Goal: Task Accomplishment & Management: Manage account settings

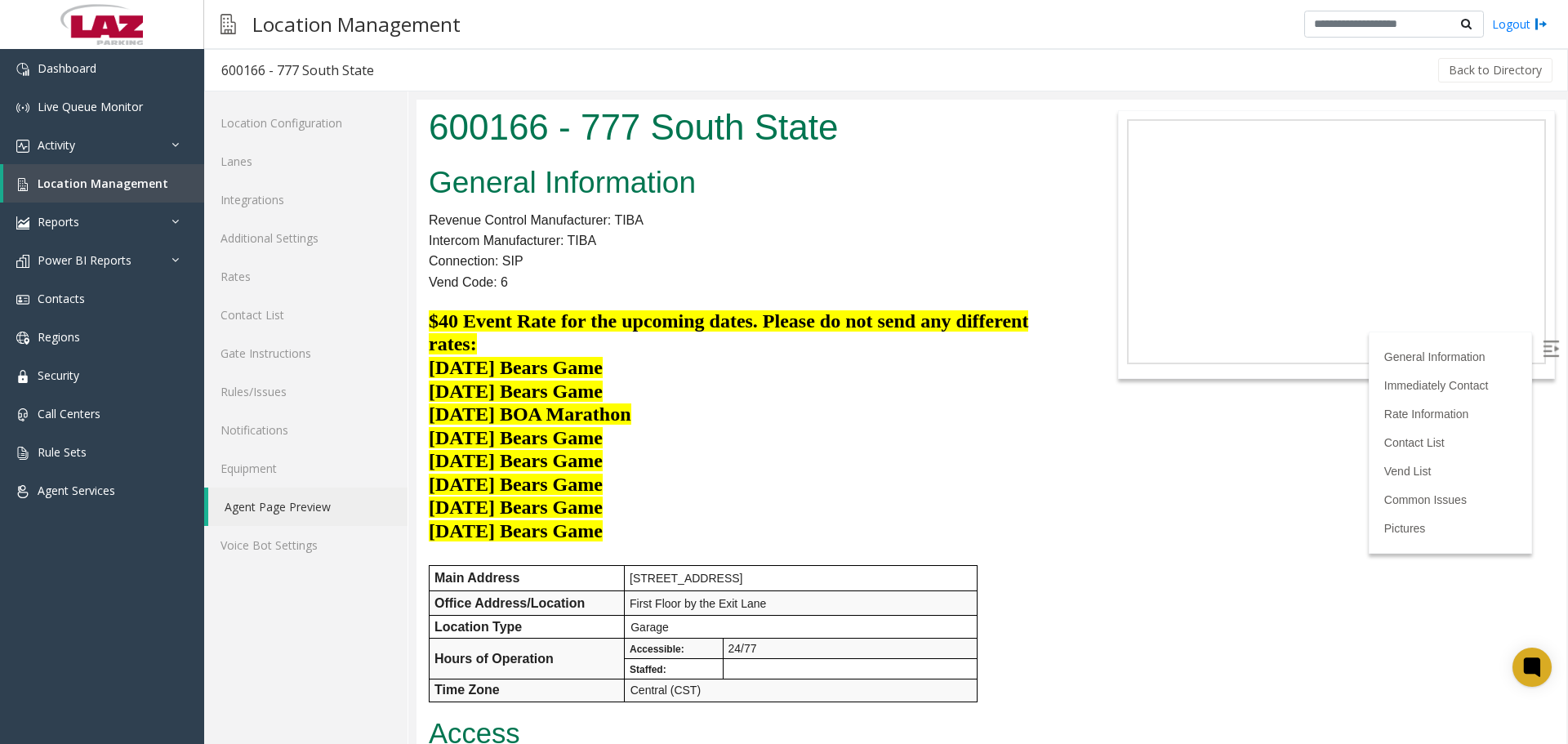
click at [766, 474] on p "[DATE] Bears Game" at bounding box center [751, 485] width 646 height 24
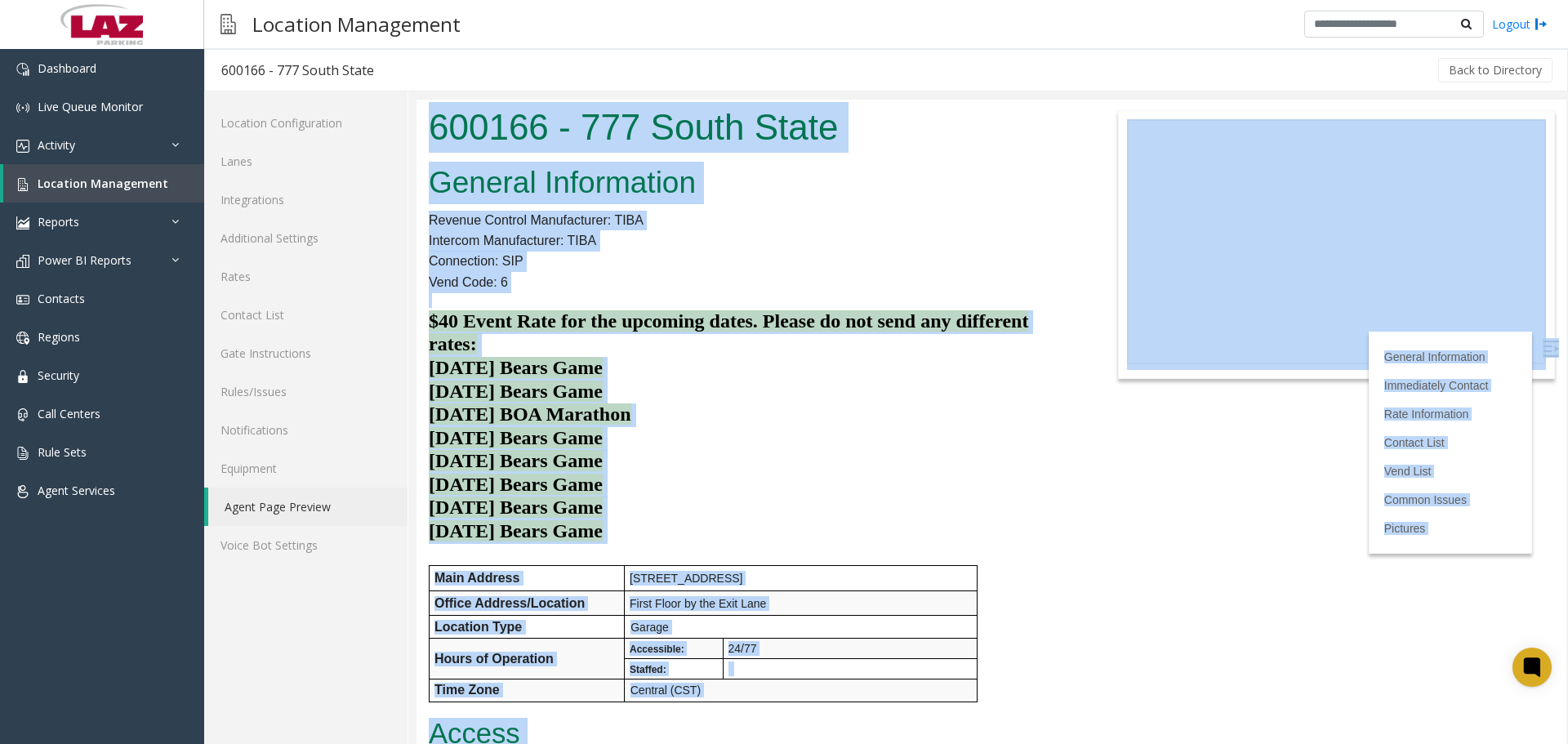
click at [908, 355] on p "$40 Event Rate for the upcoming dates. Please do not send any different rates:" at bounding box center [751, 333] width 646 height 47
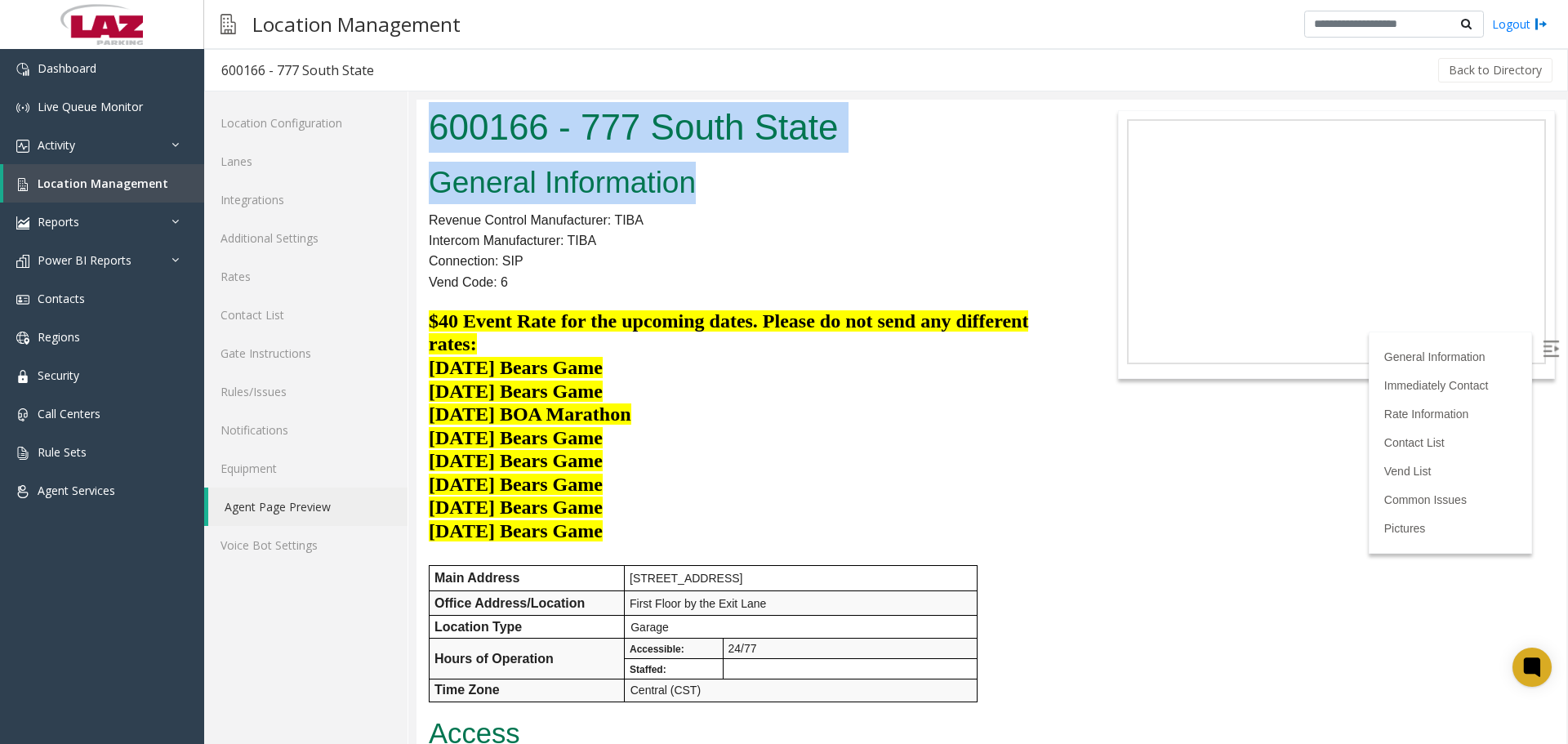
drag, startPoint x: 753, startPoint y: 190, endPoint x: 431, endPoint y: 122, distance: 329.1
click at [431, 122] on body "600166 - 777 South State General Information Revenue Control Manufacturer: TIBA…" at bounding box center [991, 421] width 1150 height 644
copy body "600166 - 777 South State General Information"
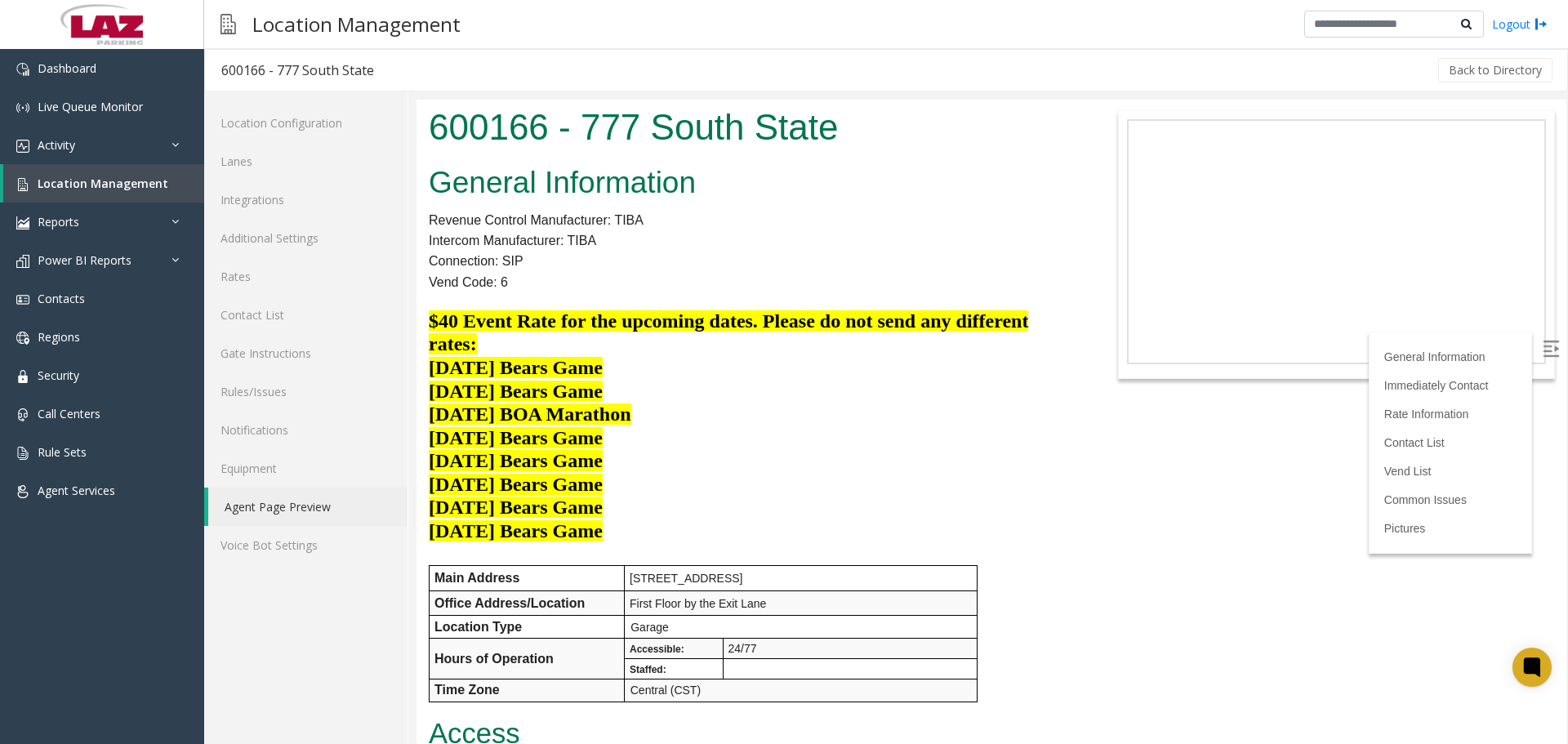
drag, startPoint x: 885, startPoint y: 421, endPoint x: 791, endPoint y: 304, distance: 150.1
click at [887, 420] on p "10/12/25 BOA Marathon" at bounding box center [751, 414] width 646 height 24
click at [739, 448] on p "10/19/25 Bears Game" at bounding box center [751, 438] width 646 height 24
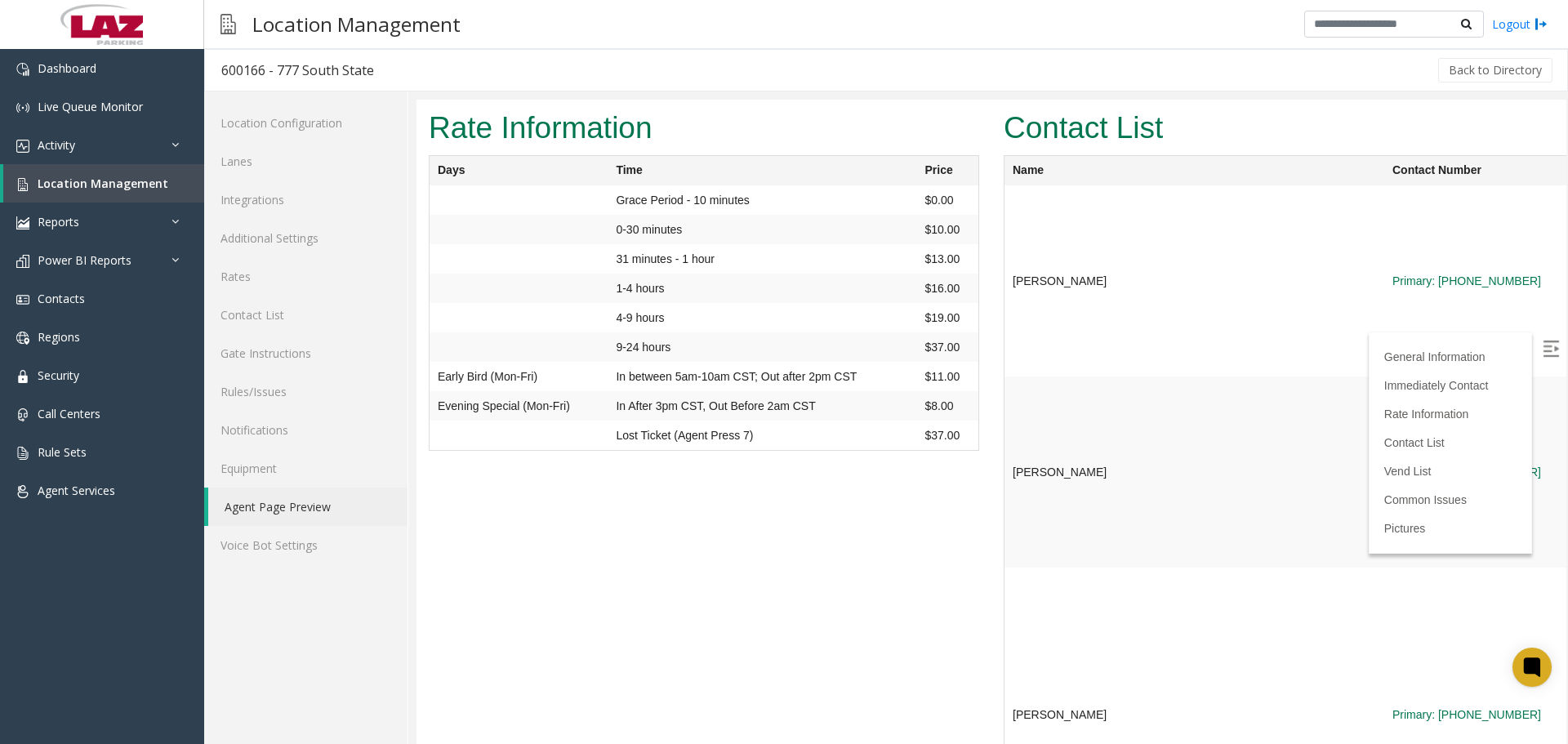
scroll to position [1551, 0]
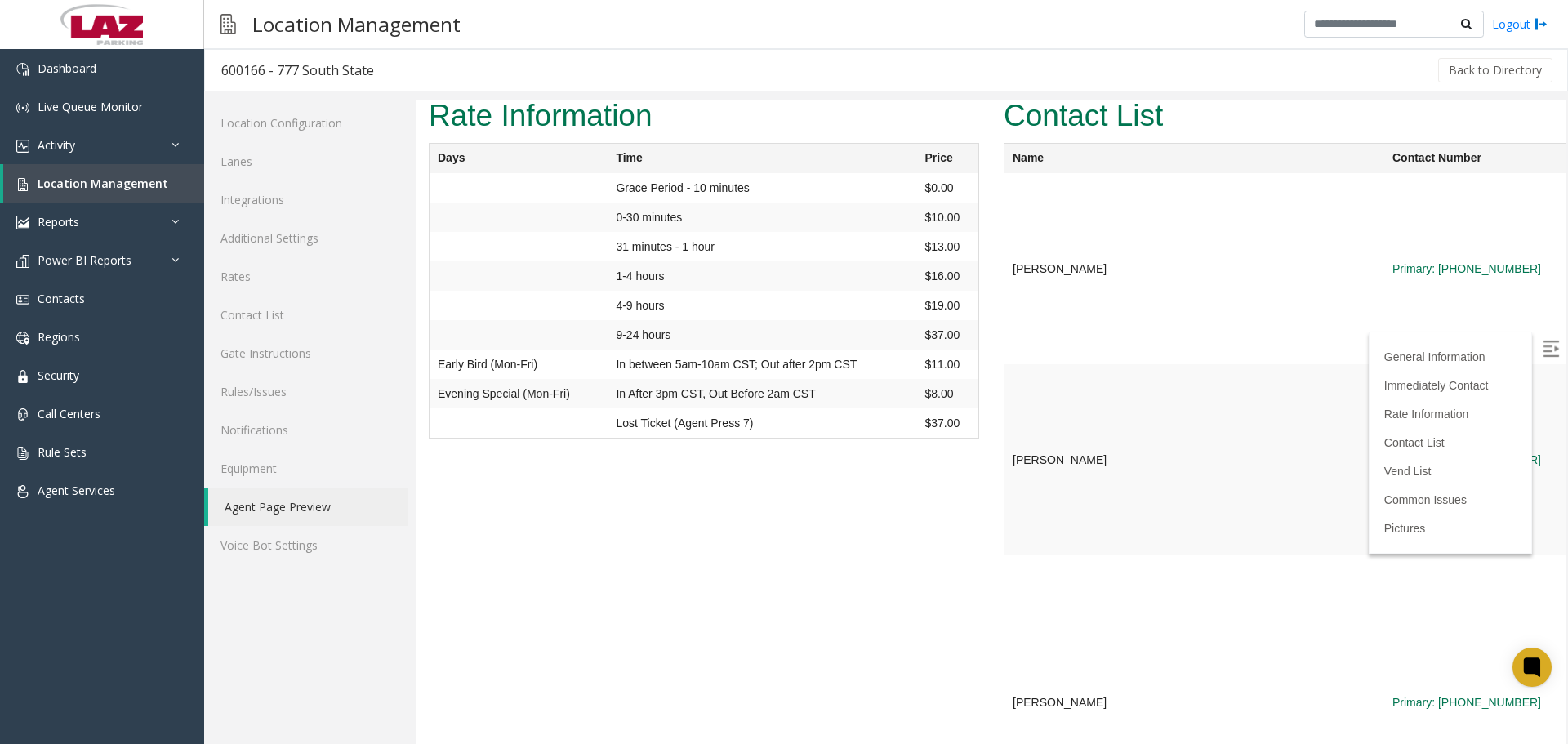
click at [1546, 349] on img at bounding box center [1550, 348] width 16 height 16
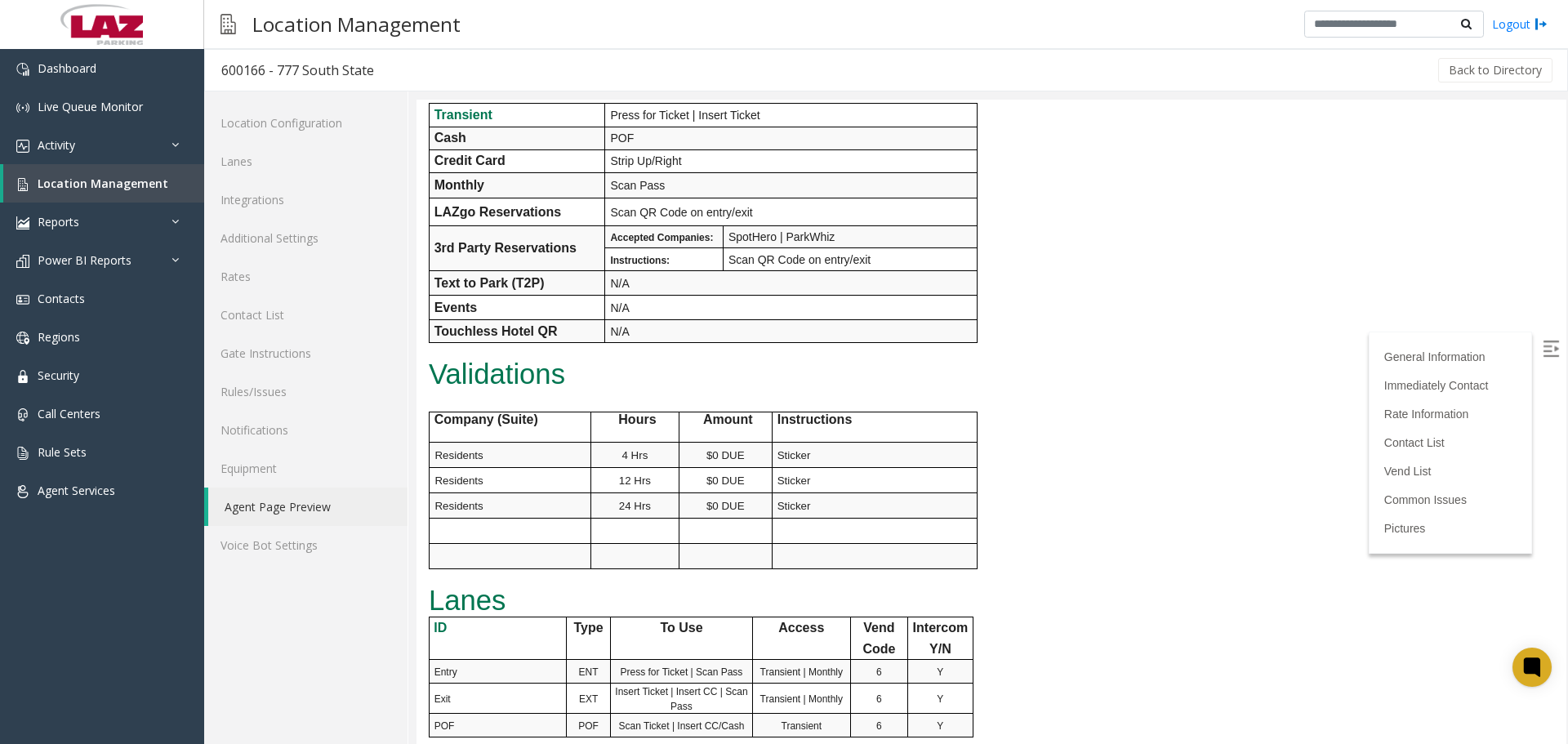
scroll to position [0, 0]
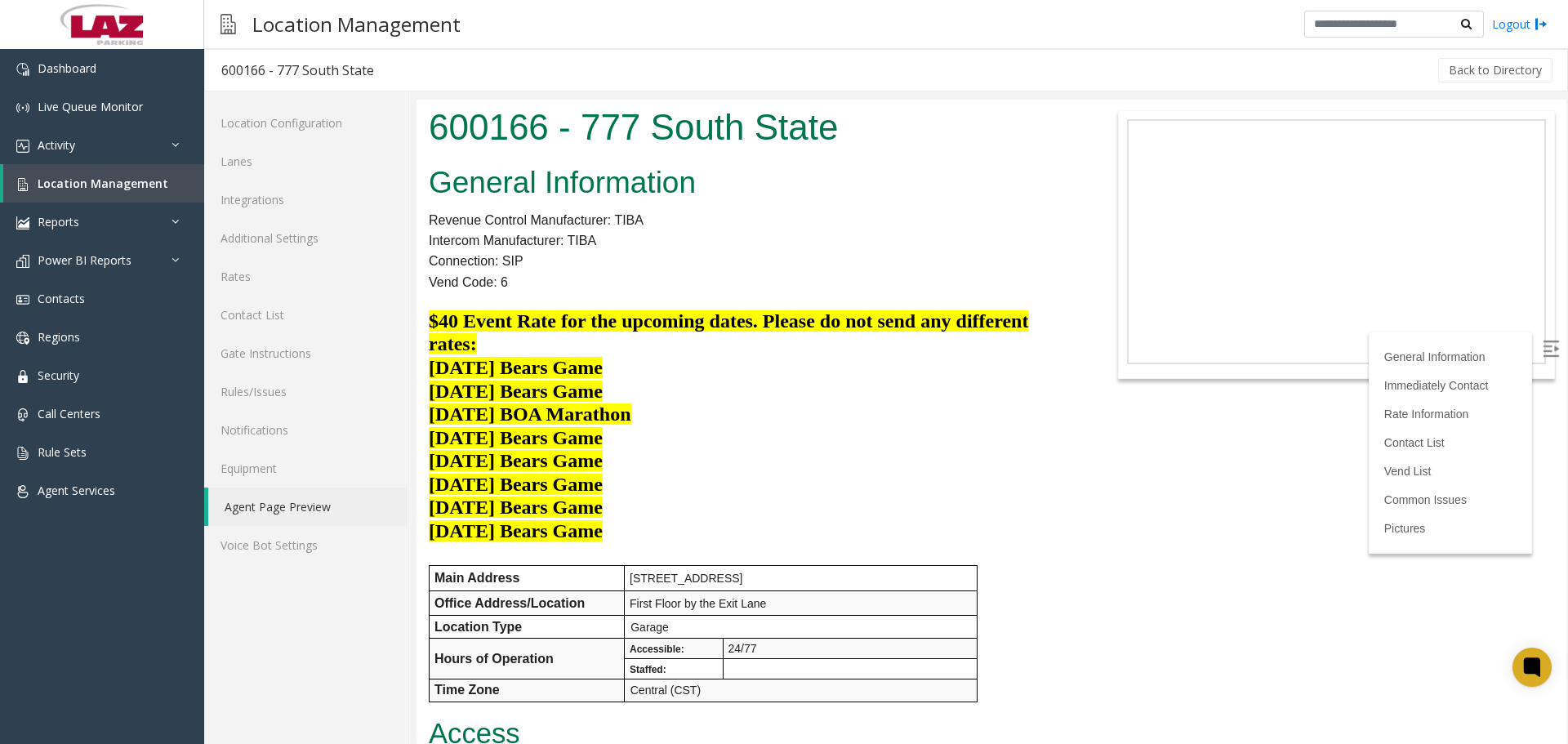
drag, startPoint x: 1564, startPoint y: 402, endPoint x: 770, endPoint y: 824, distance: 899.2
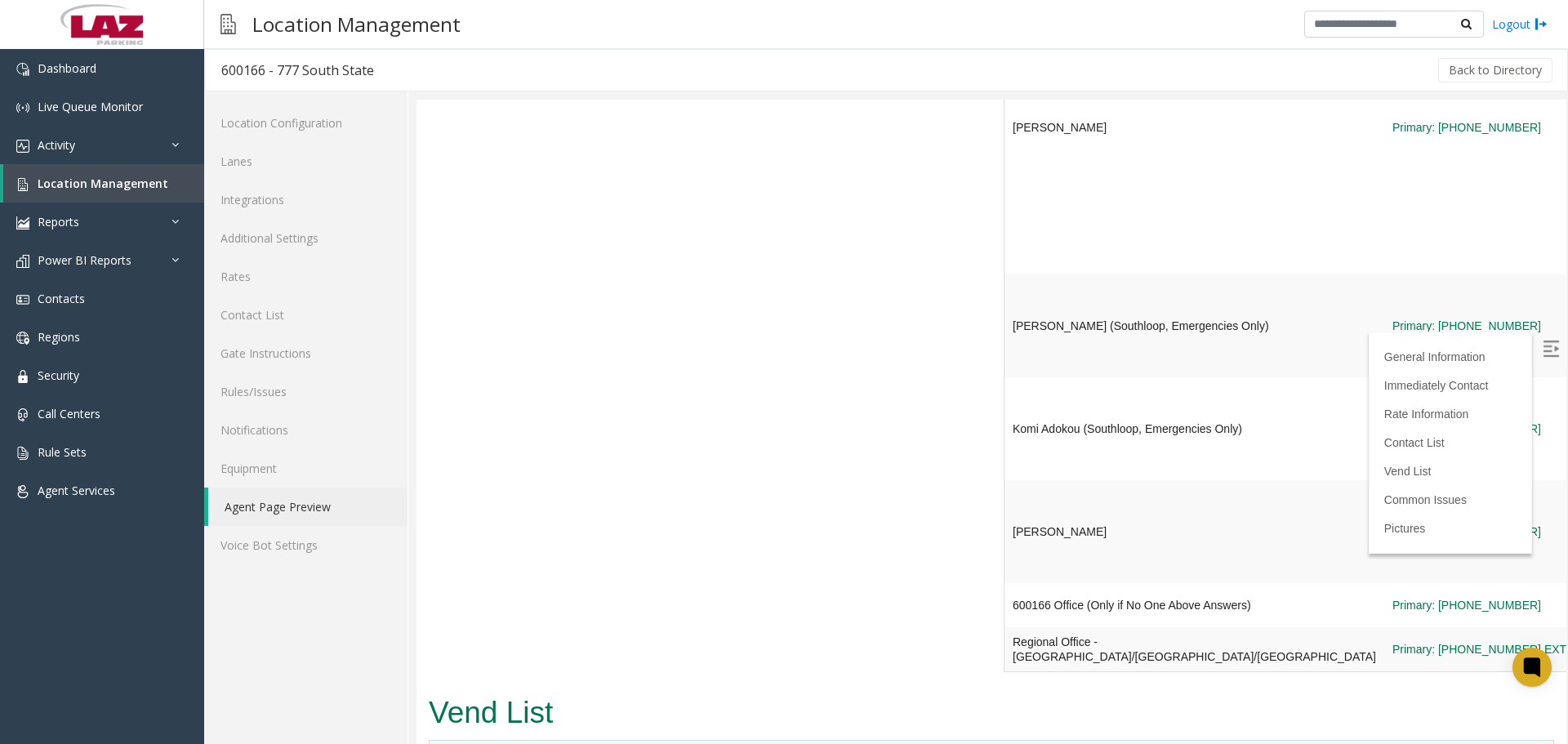
scroll to position [2204, 0]
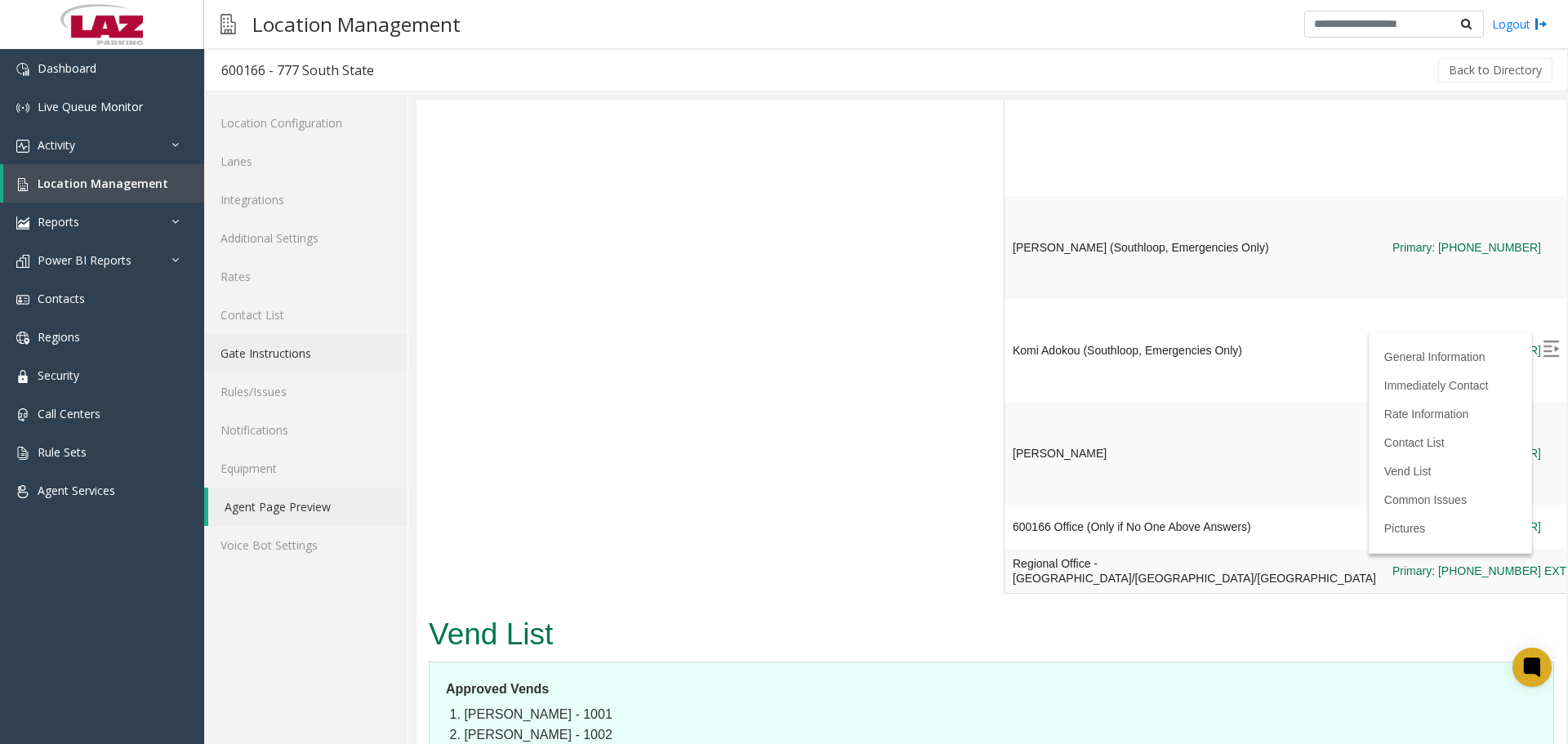
click at [319, 352] on link "Gate Instructions" at bounding box center [306, 353] width 203 height 38
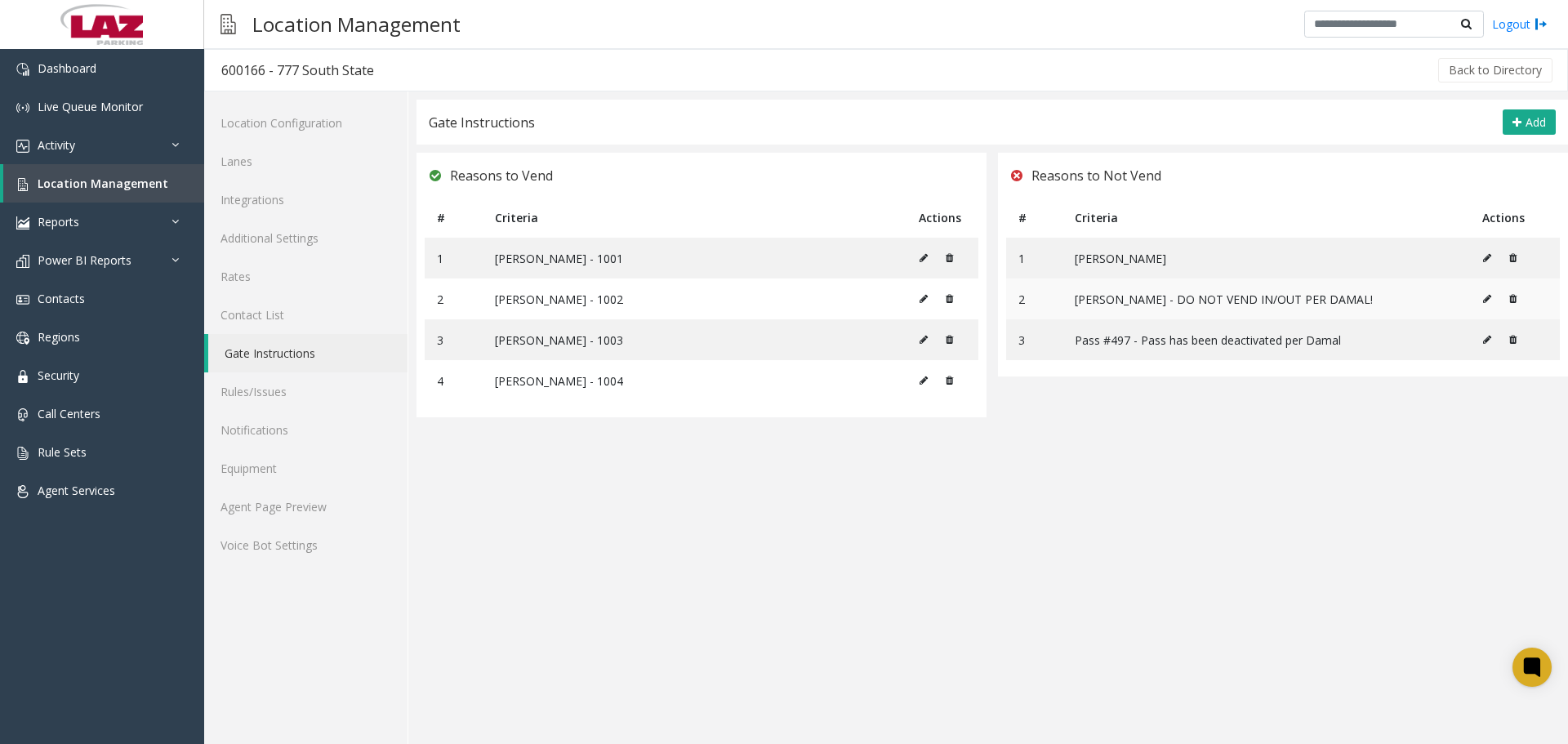
click at [1515, 299] on icon at bounding box center [1512, 299] width 7 height 10
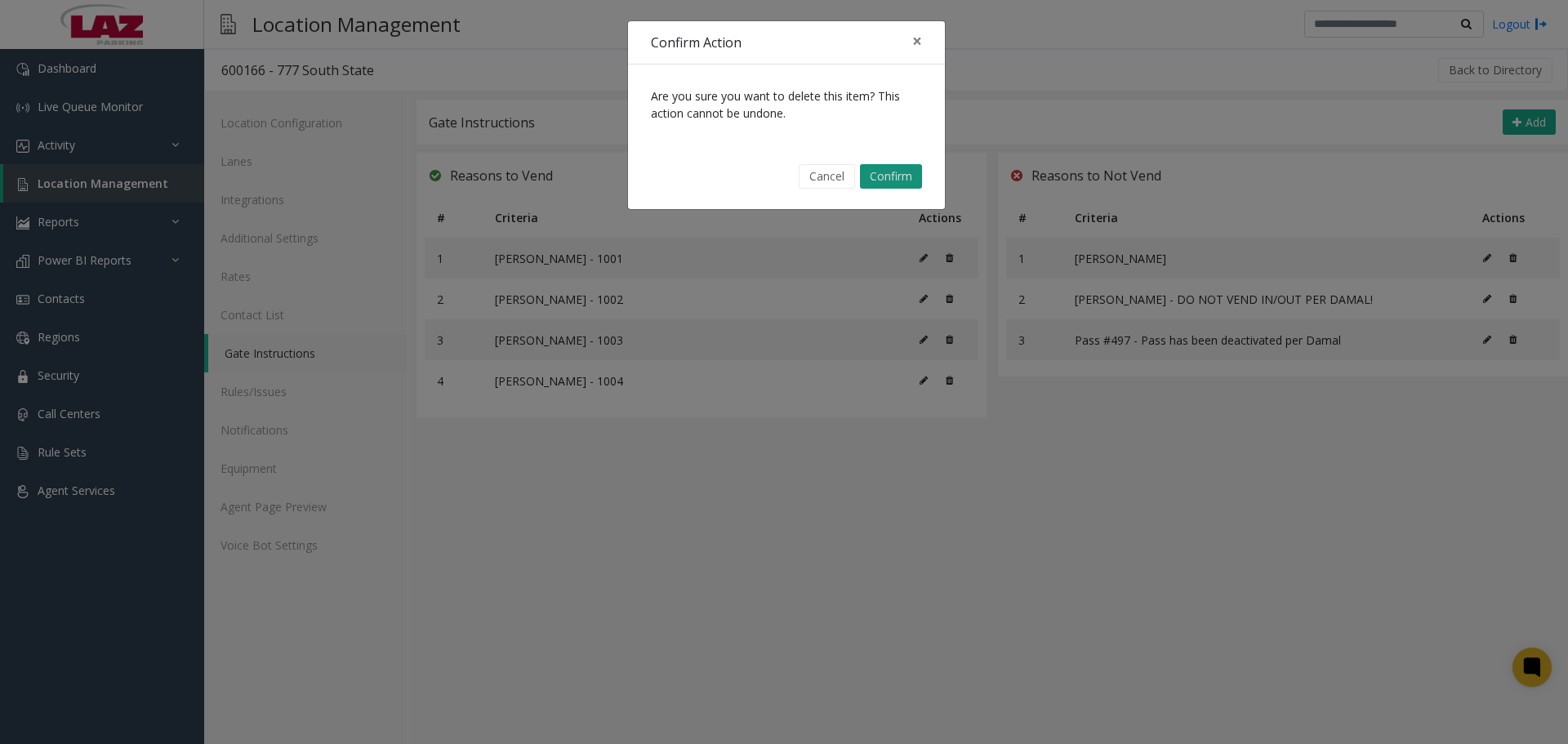
click at [894, 175] on button "Confirm" at bounding box center [891, 177] width 62 height 25
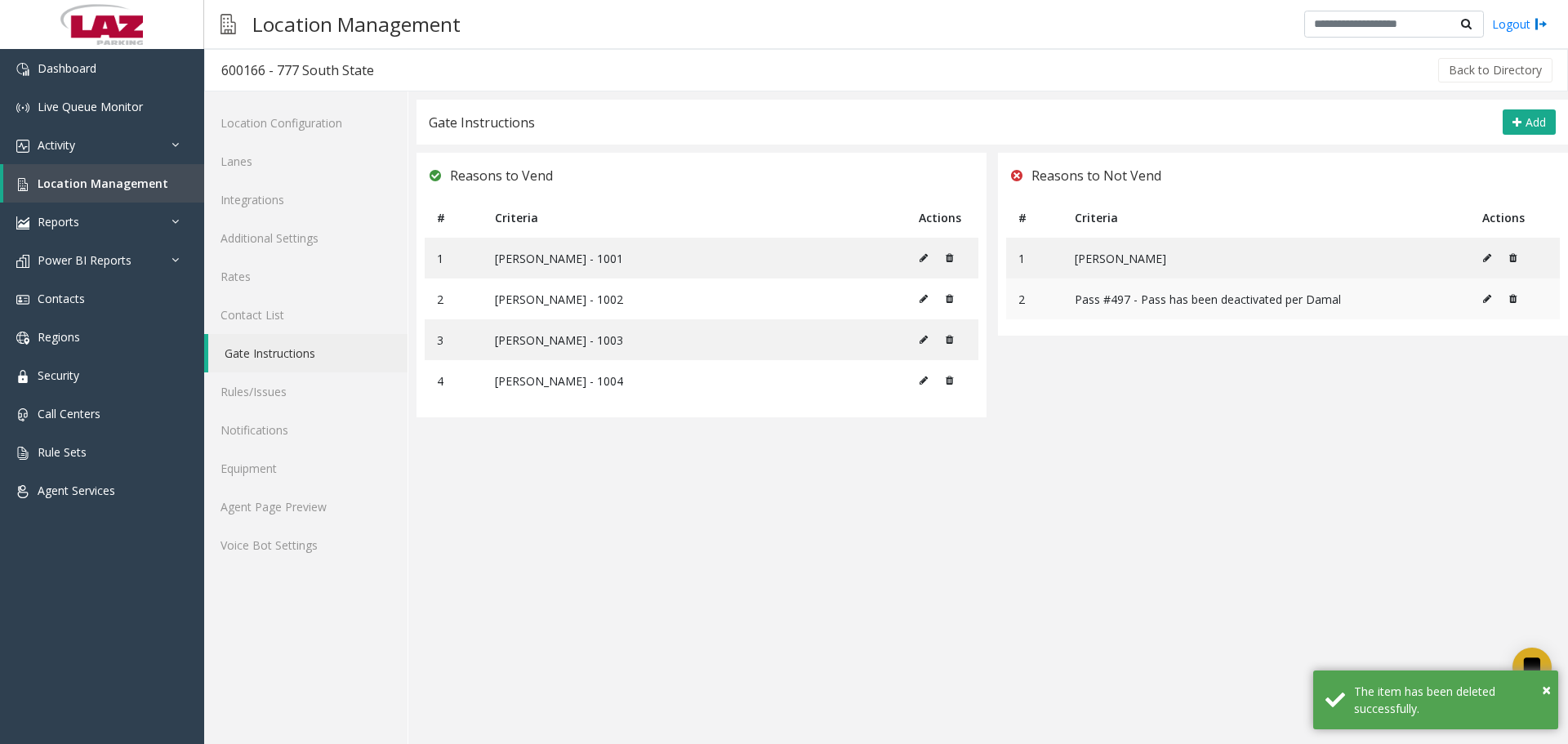
click at [1513, 297] on icon at bounding box center [1512, 299] width 7 height 10
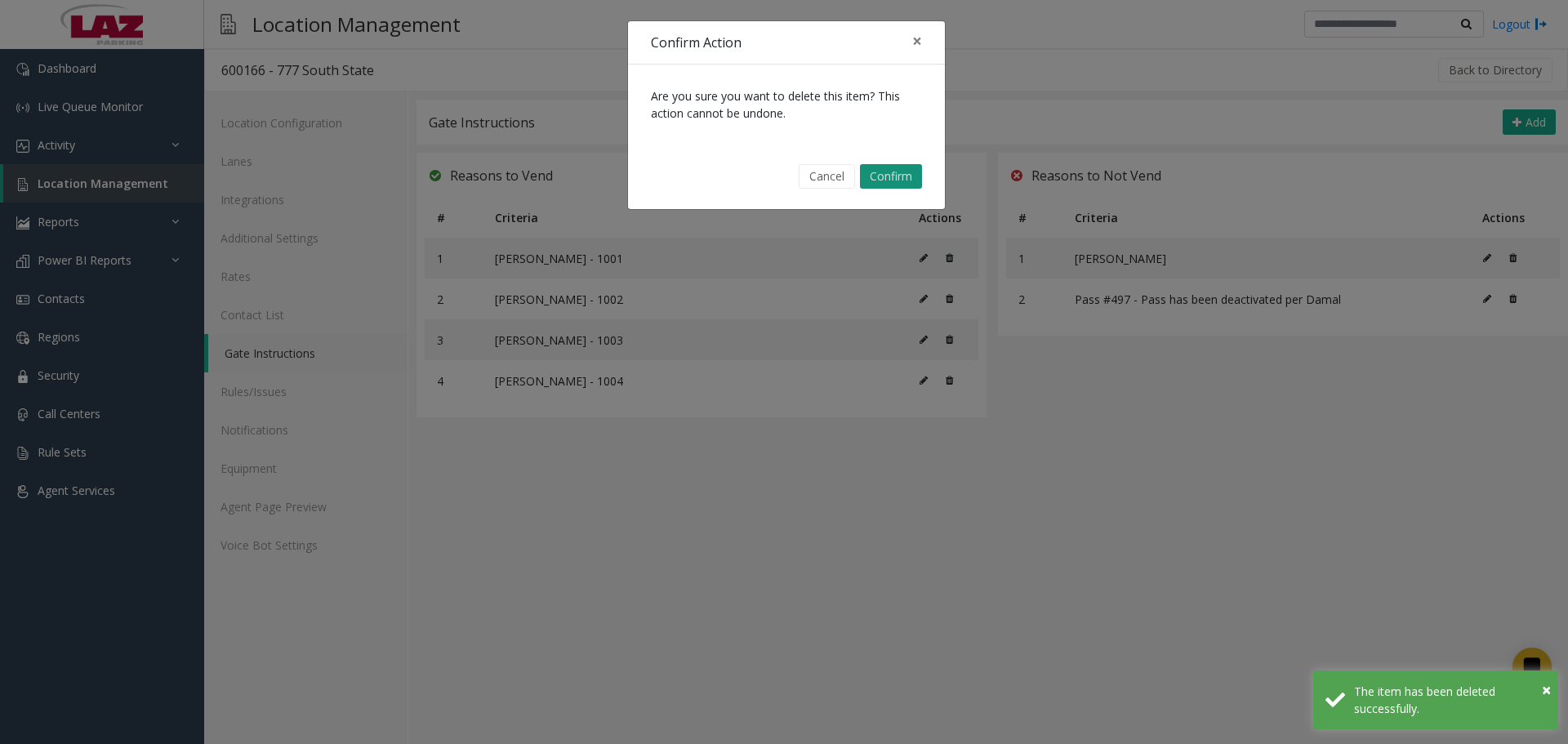
click at [914, 177] on button "Confirm" at bounding box center [891, 177] width 62 height 25
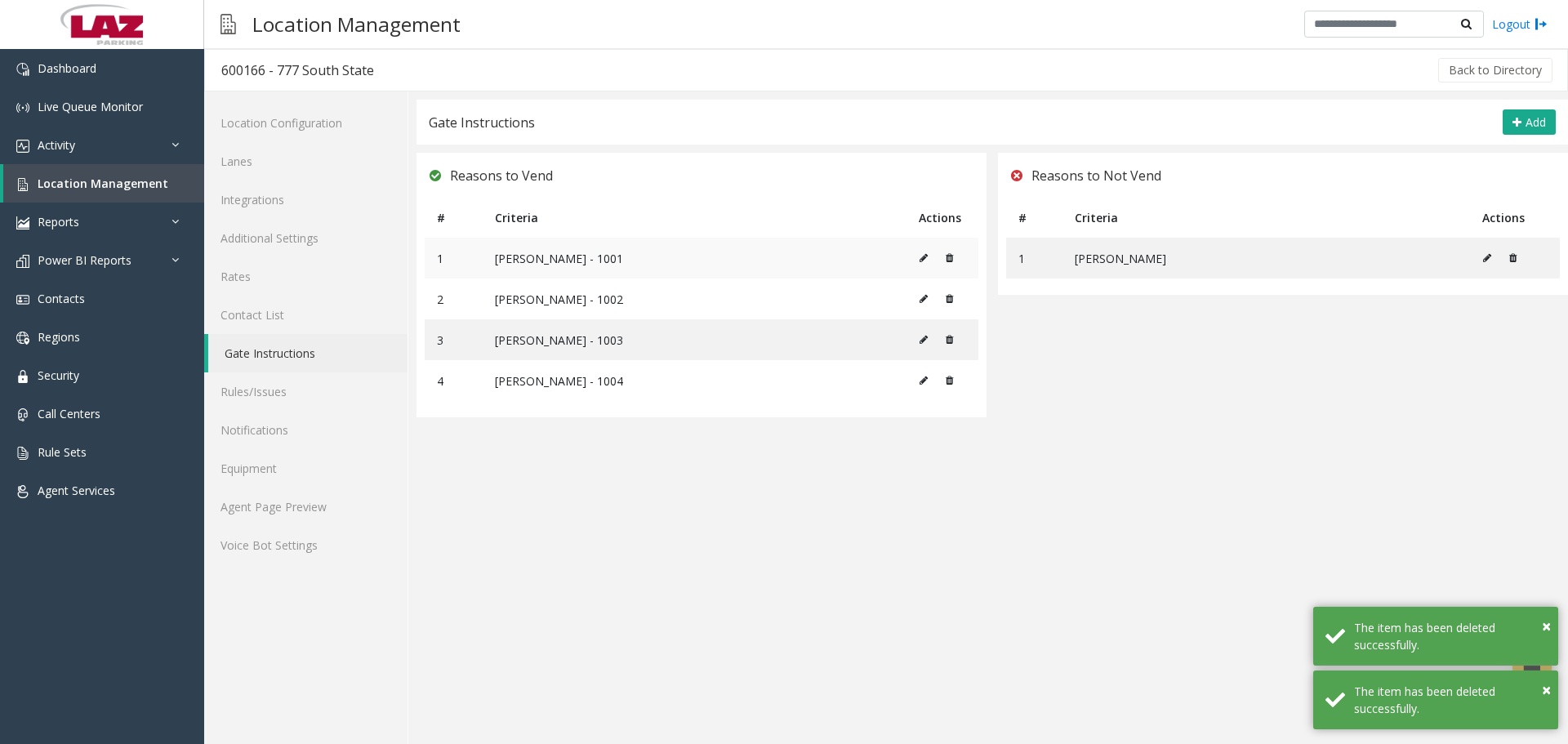
click at [952, 258] on icon at bounding box center [949, 257] width 7 height 10
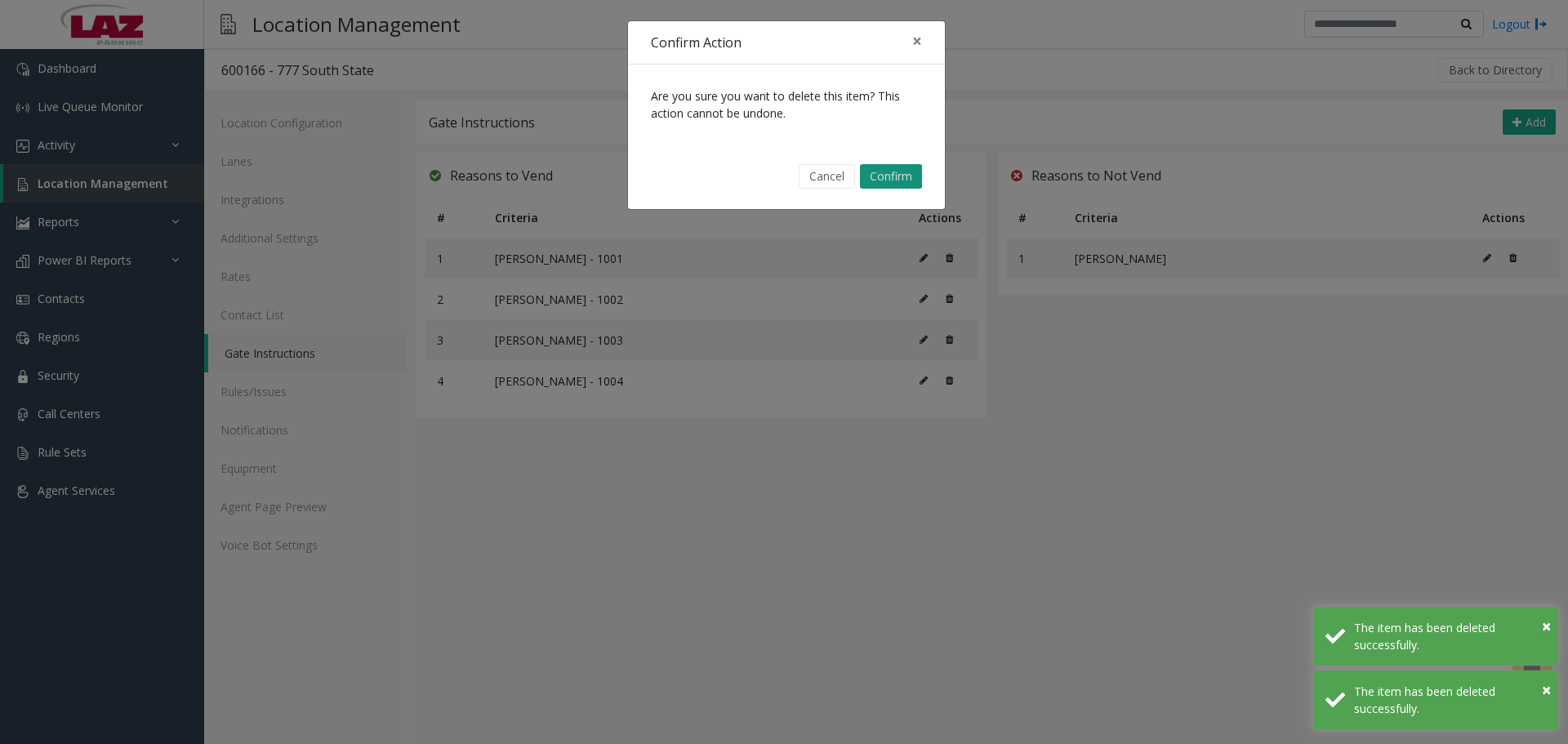
click at [901, 183] on button "Confirm" at bounding box center [891, 177] width 62 height 25
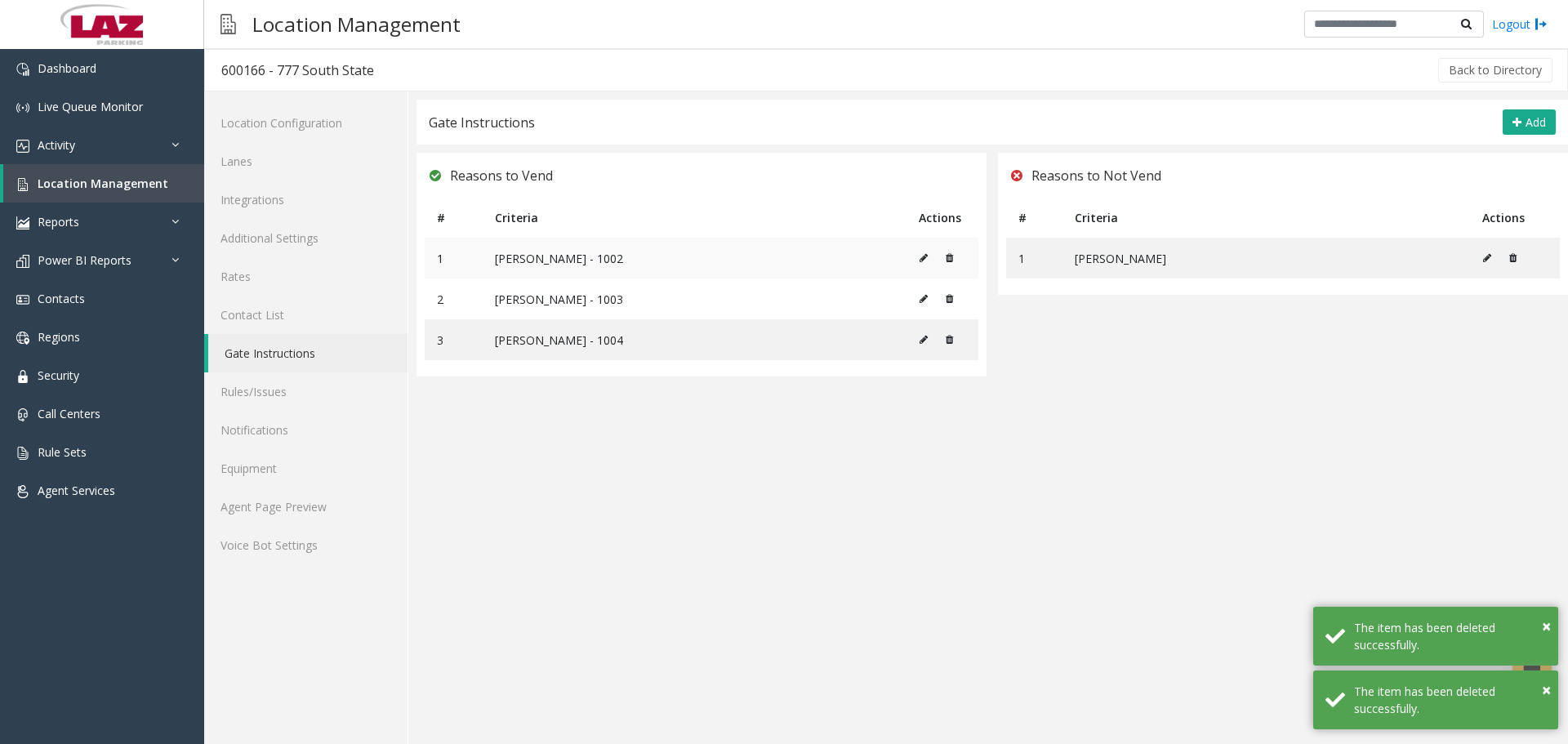
click at [948, 259] on icon at bounding box center [949, 257] width 7 height 10
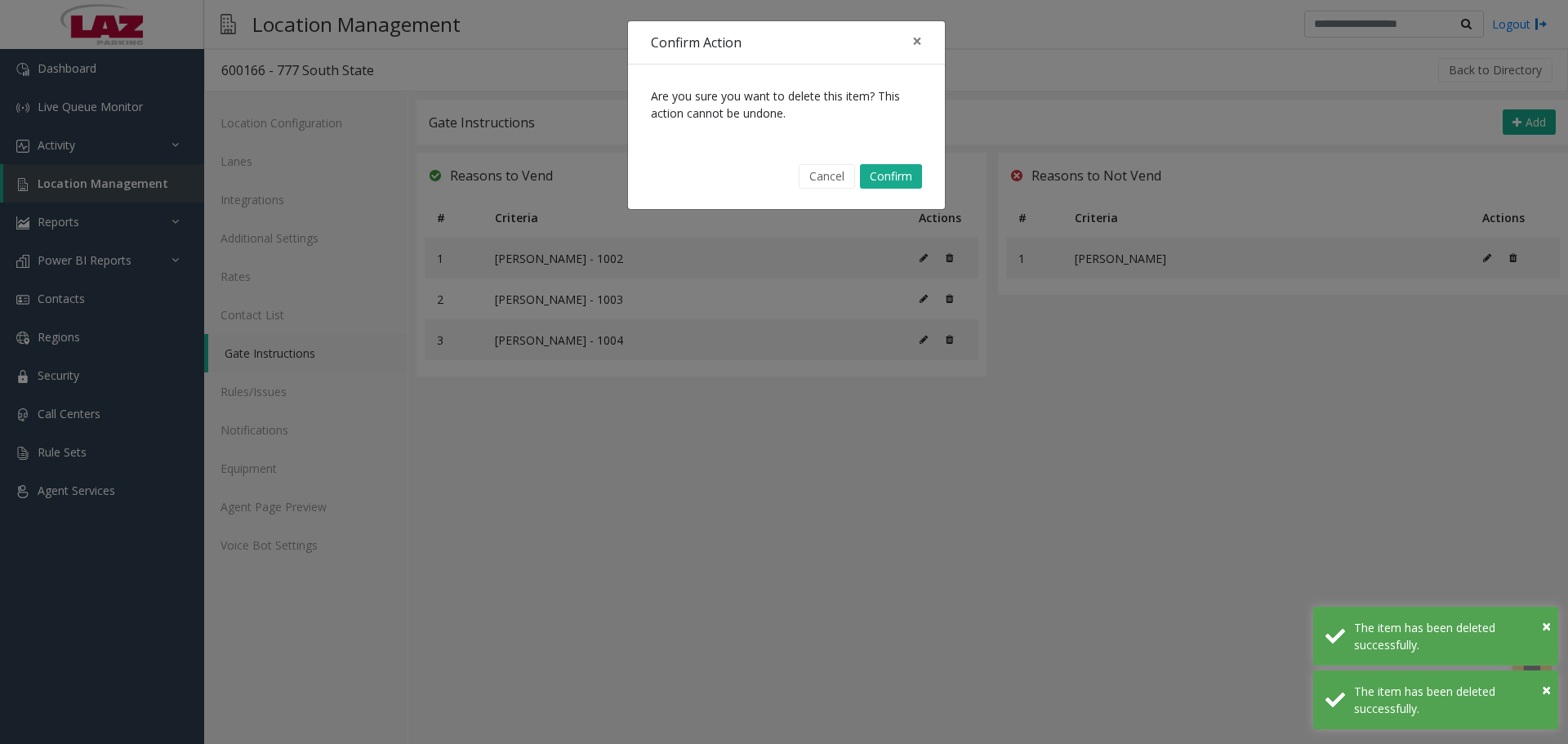
click at [916, 190] on div "Cancel Confirm" at bounding box center [786, 176] width 294 height 42
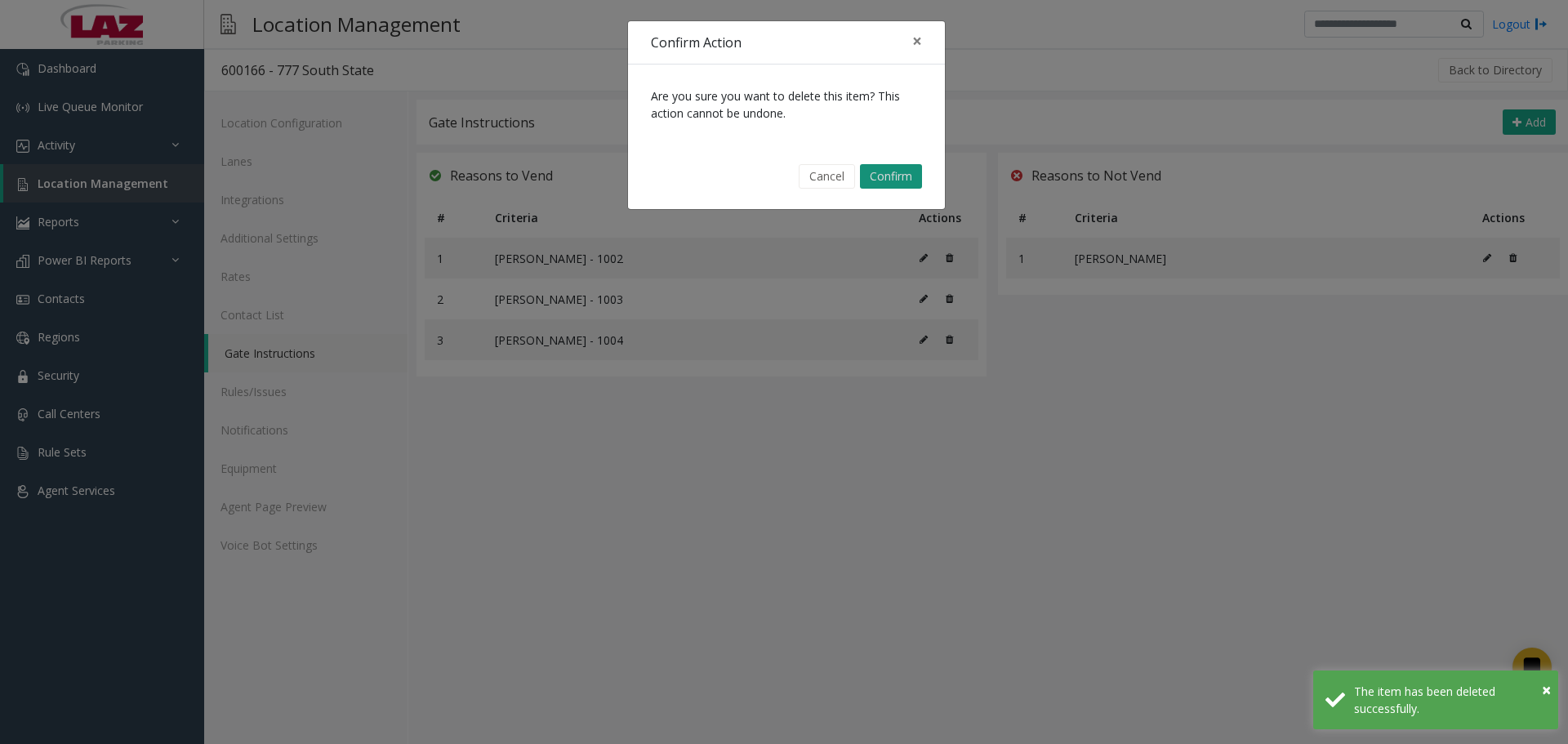
click at [905, 178] on button "Confirm" at bounding box center [891, 177] width 62 height 25
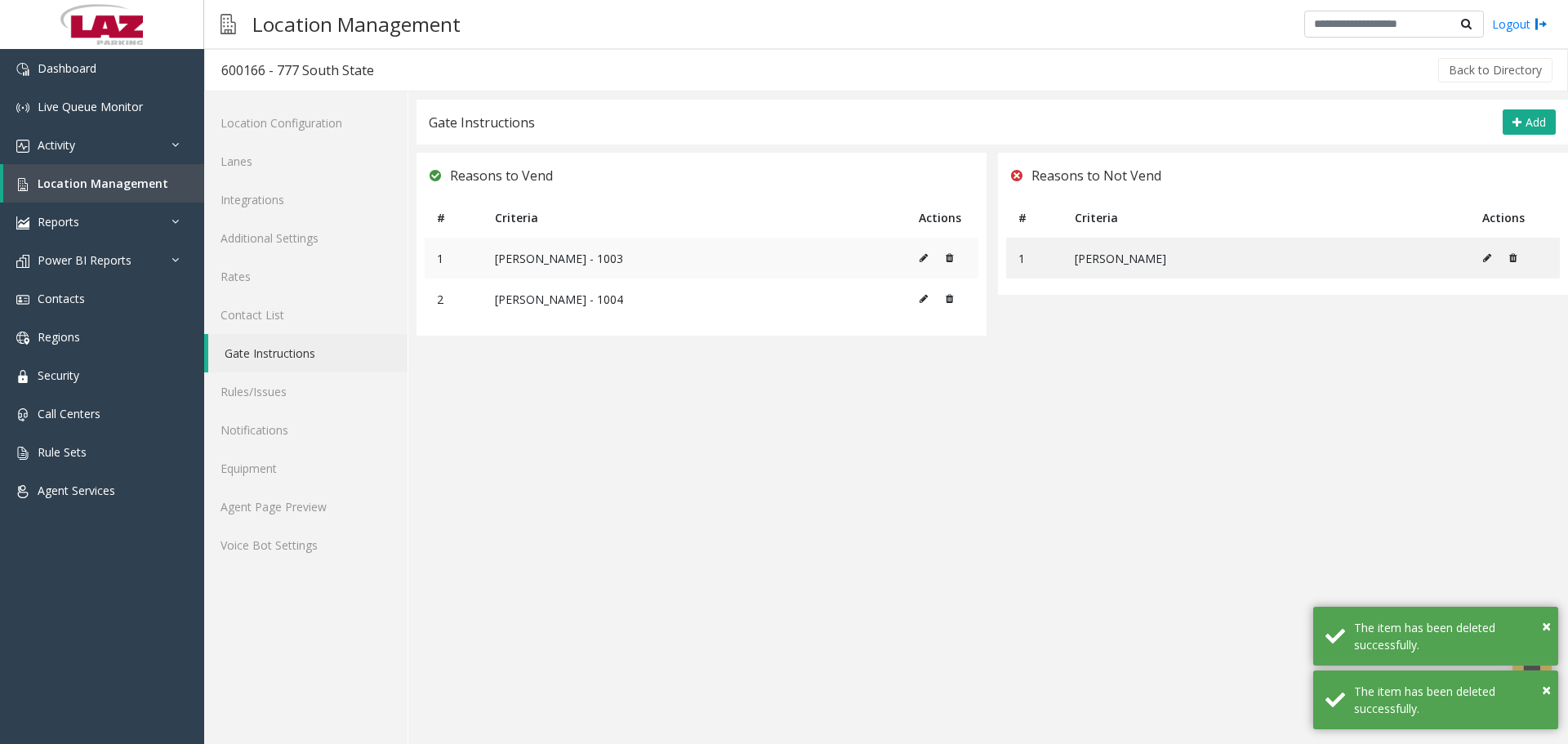
click at [950, 254] on icon at bounding box center [949, 257] width 7 height 10
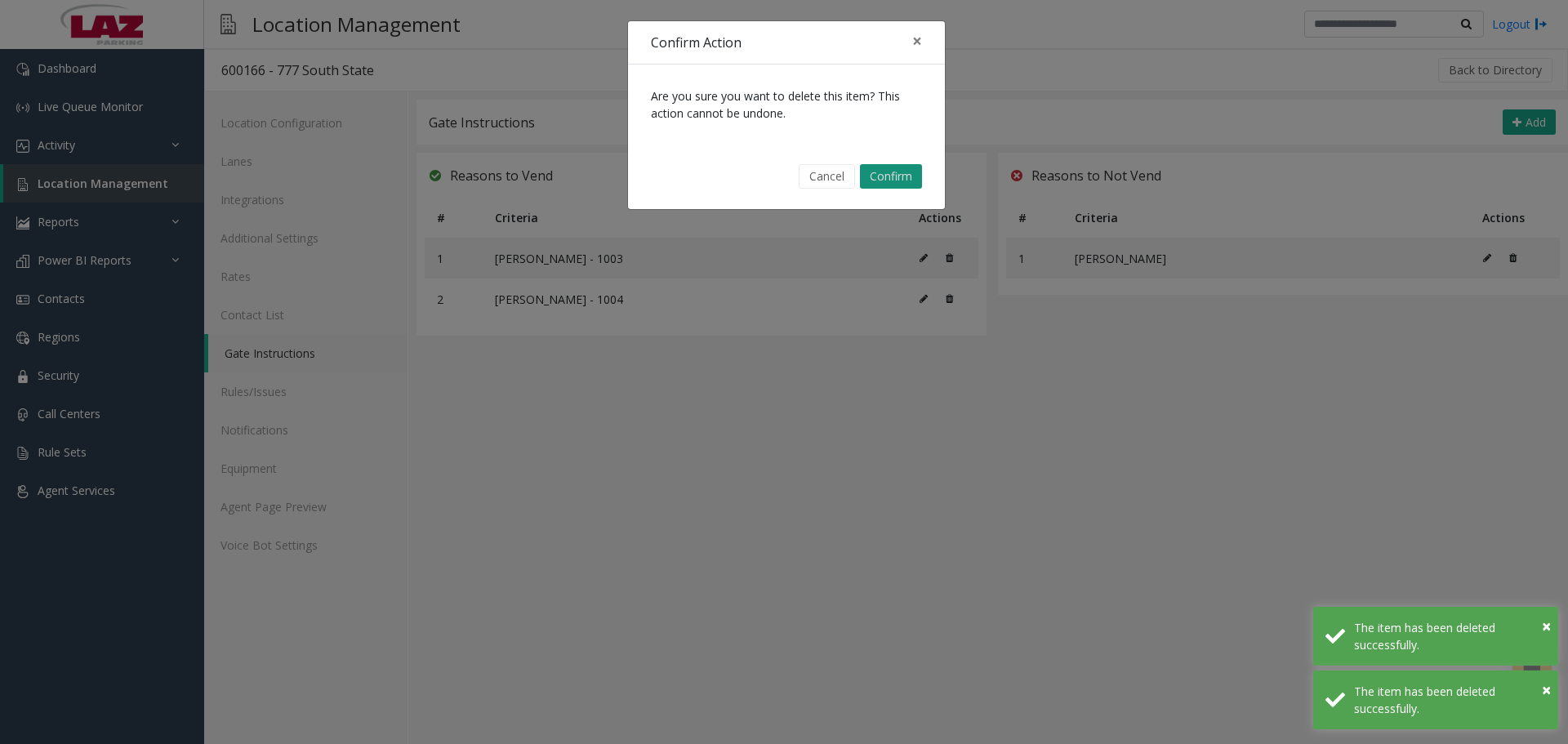
click at [878, 186] on button "Confirm" at bounding box center [891, 177] width 62 height 25
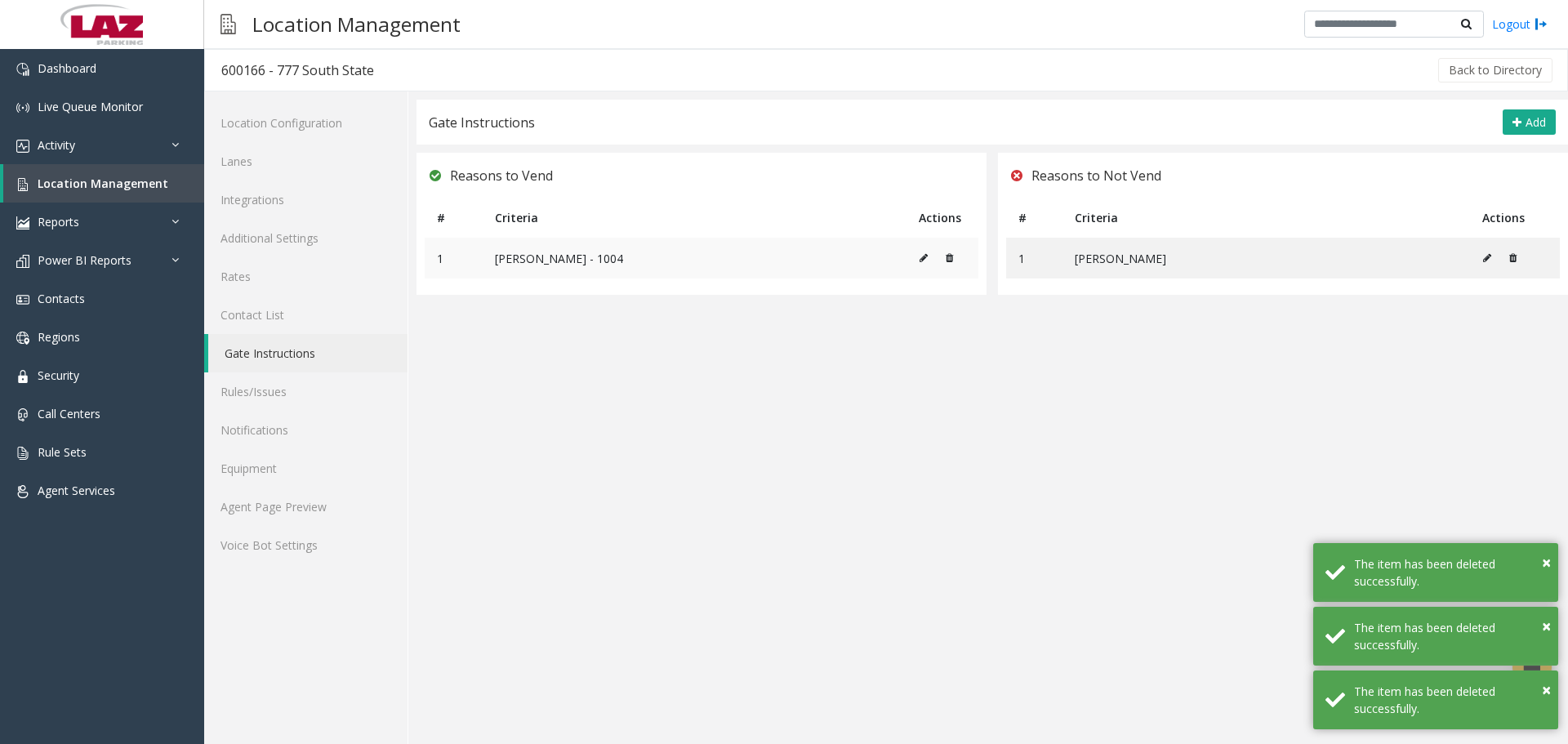
click at [951, 256] on icon at bounding box center [949, 257] width 7 height 10
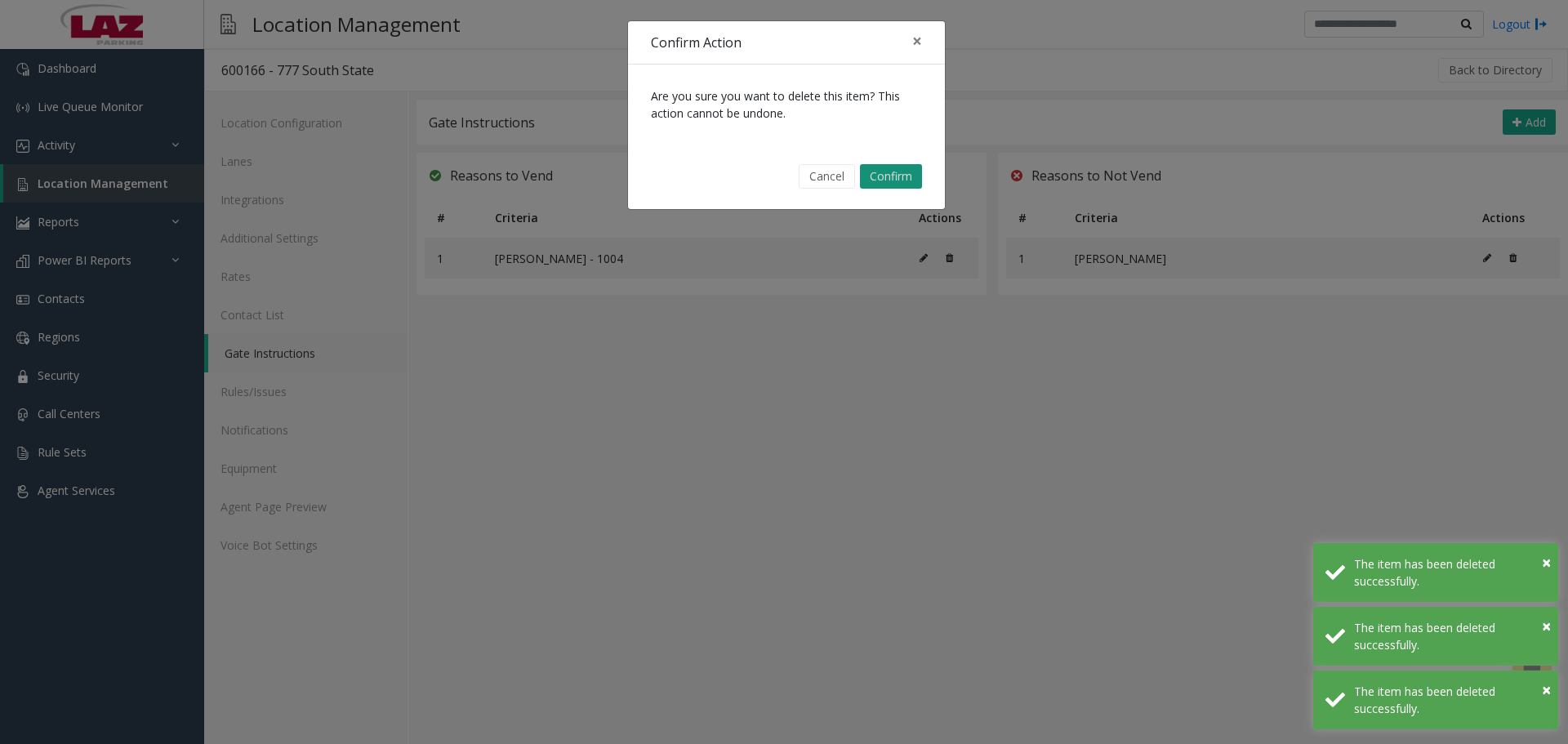
drag, startPoint x: 905, startPoint y: 181, endPoint x: 765, endPoint y: 274, distance: 168.1
click at [905, 181] on button "Confirm" at bounding box center [891, 177] width 62 height 25
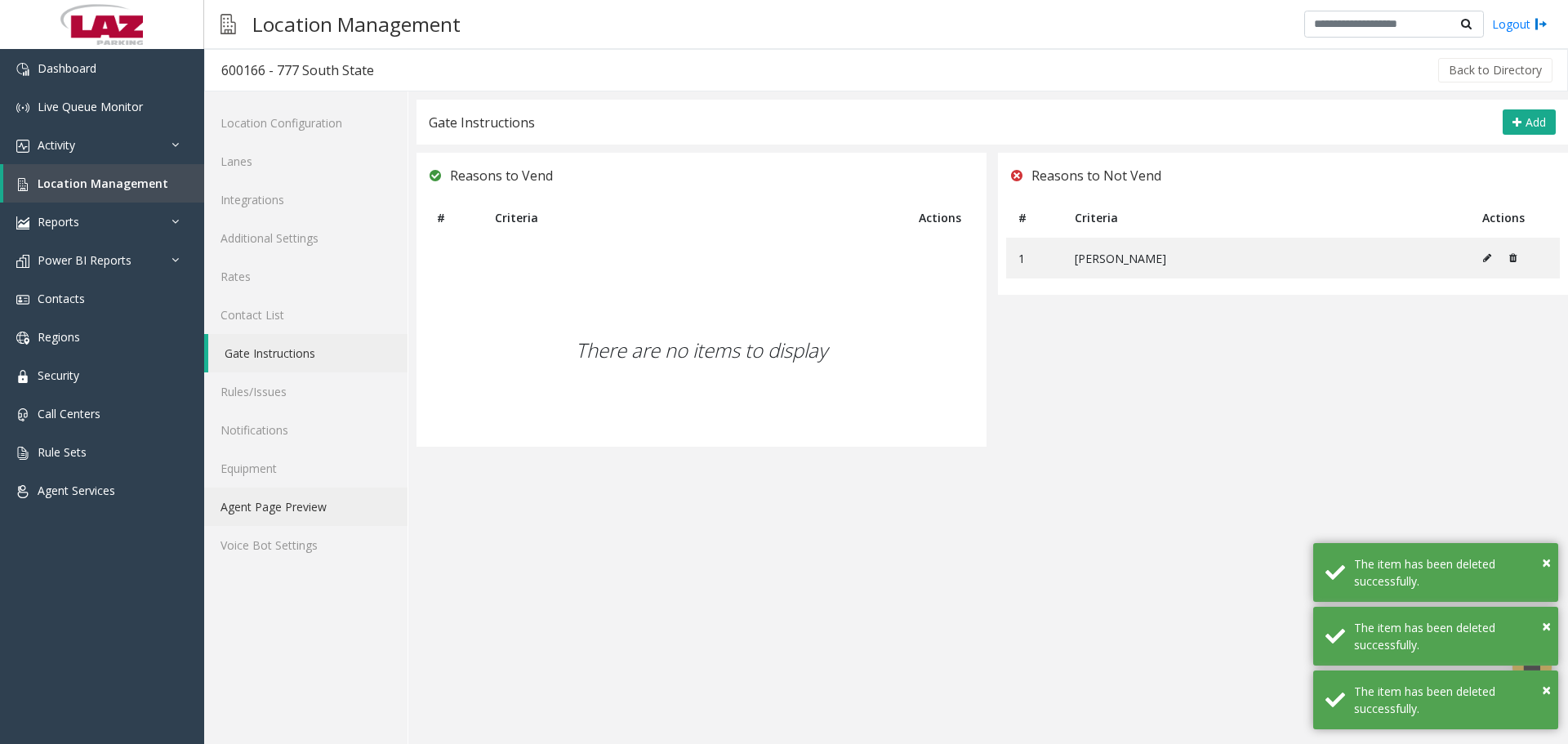
click at [284, 501] on link "Agent Page Preview" at bounding box center [306, 505] width 203 height 38
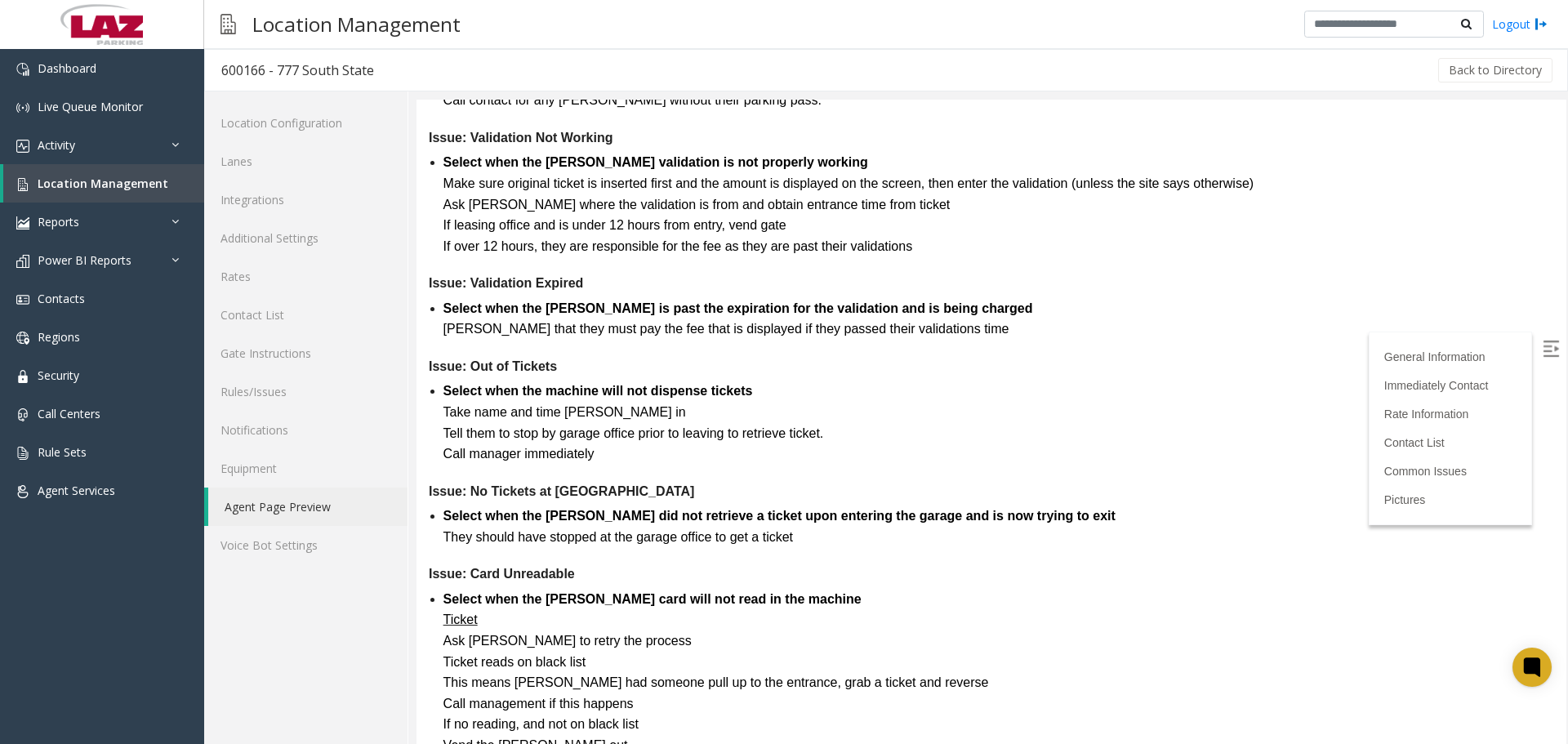
scroll to position [3420, 0]
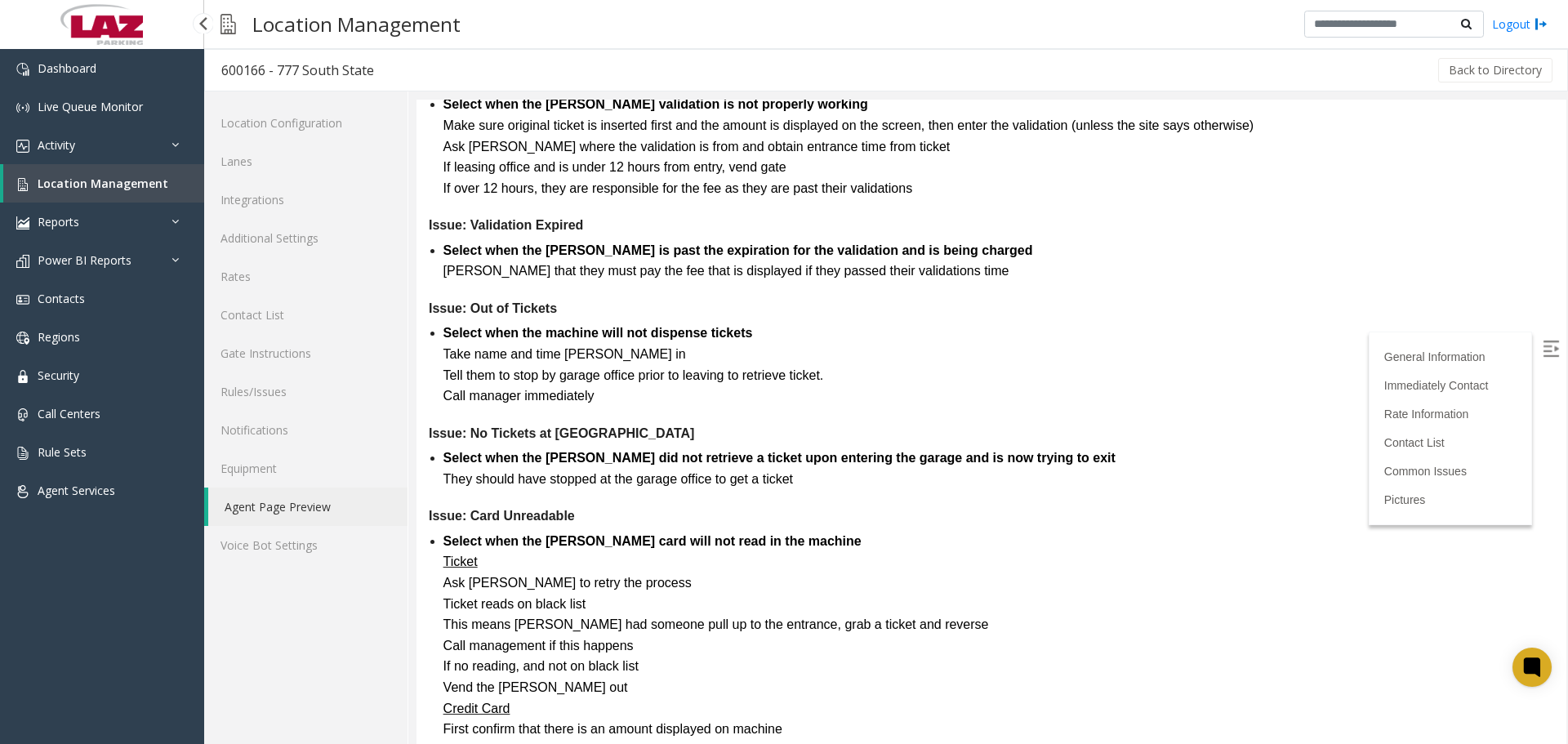
click at [101, 181] on span "Location Management" at bounding box center [103, 184] width 131 height 16
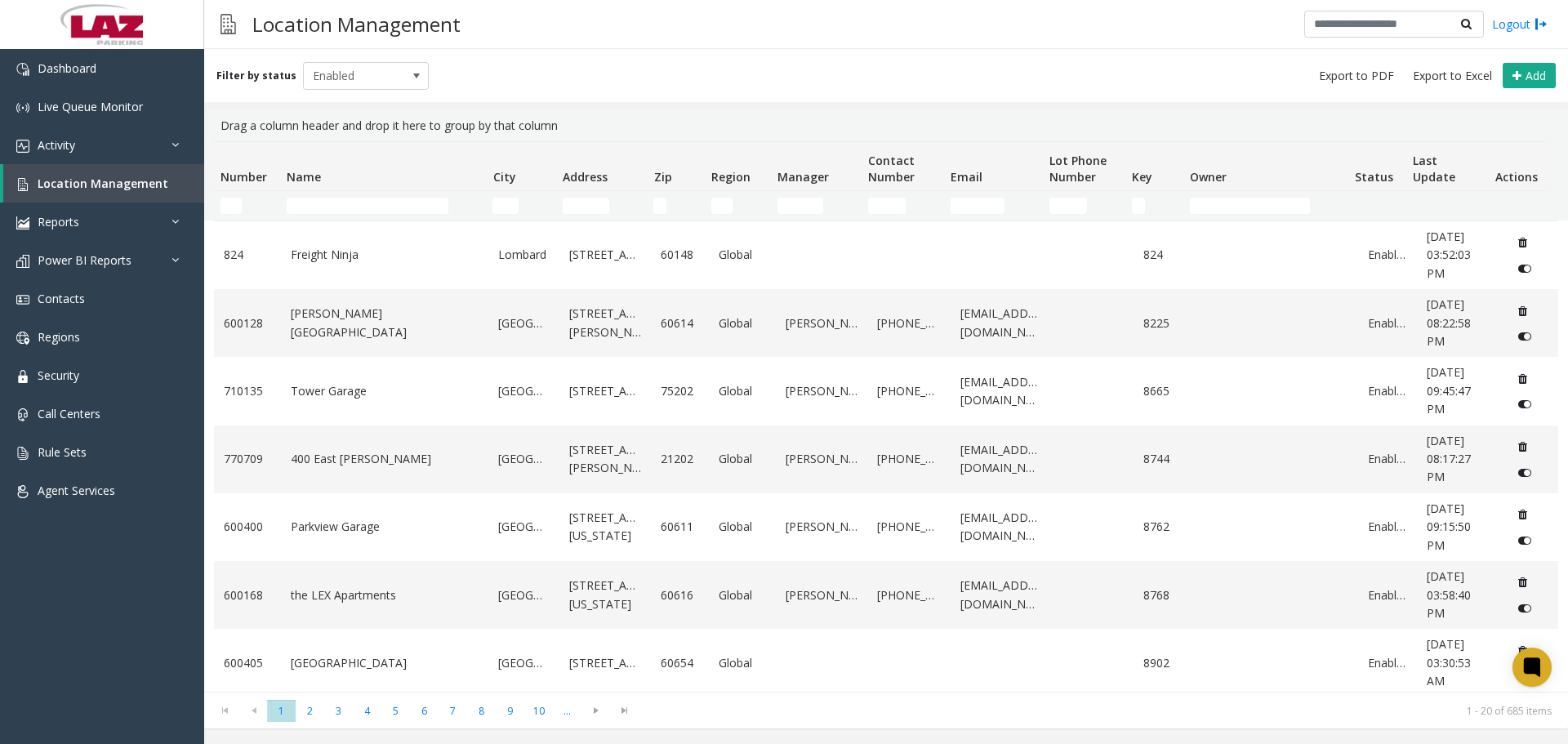
click at [217, 205] on td "Number Filter" at bounding box center [247, 205] width 66 height 29
click at [222, 207] on input "Number Filter" at bounding box center [231, 206] width 21 height 16
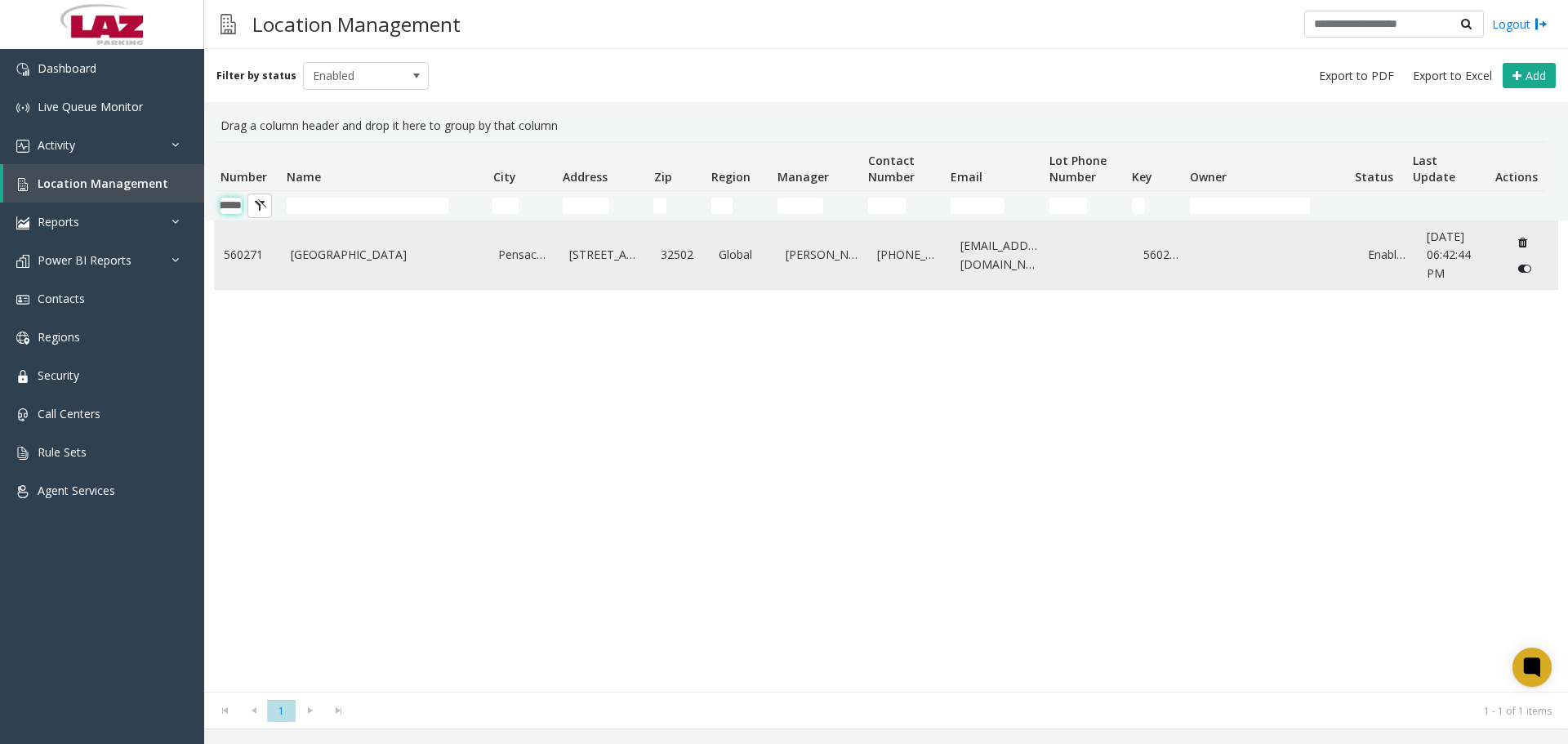
type input "******"
click at [362, 241] on td "Pensacola Airport" at bounding box center [385, 254] width 209 height 68
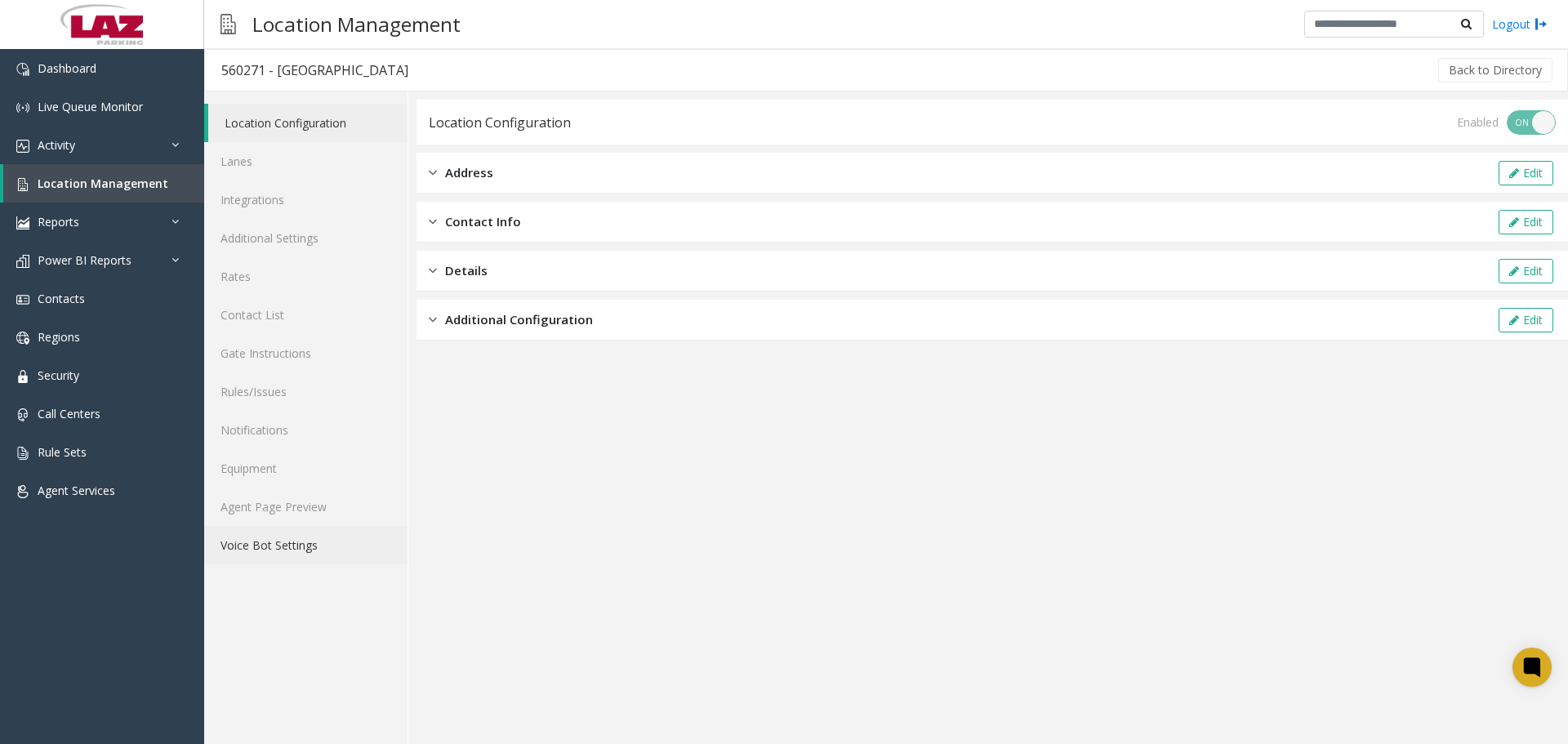
click at [324, 527] on link "Voice Bot Settings" at bounding box center [306, 544] width 203 height 38
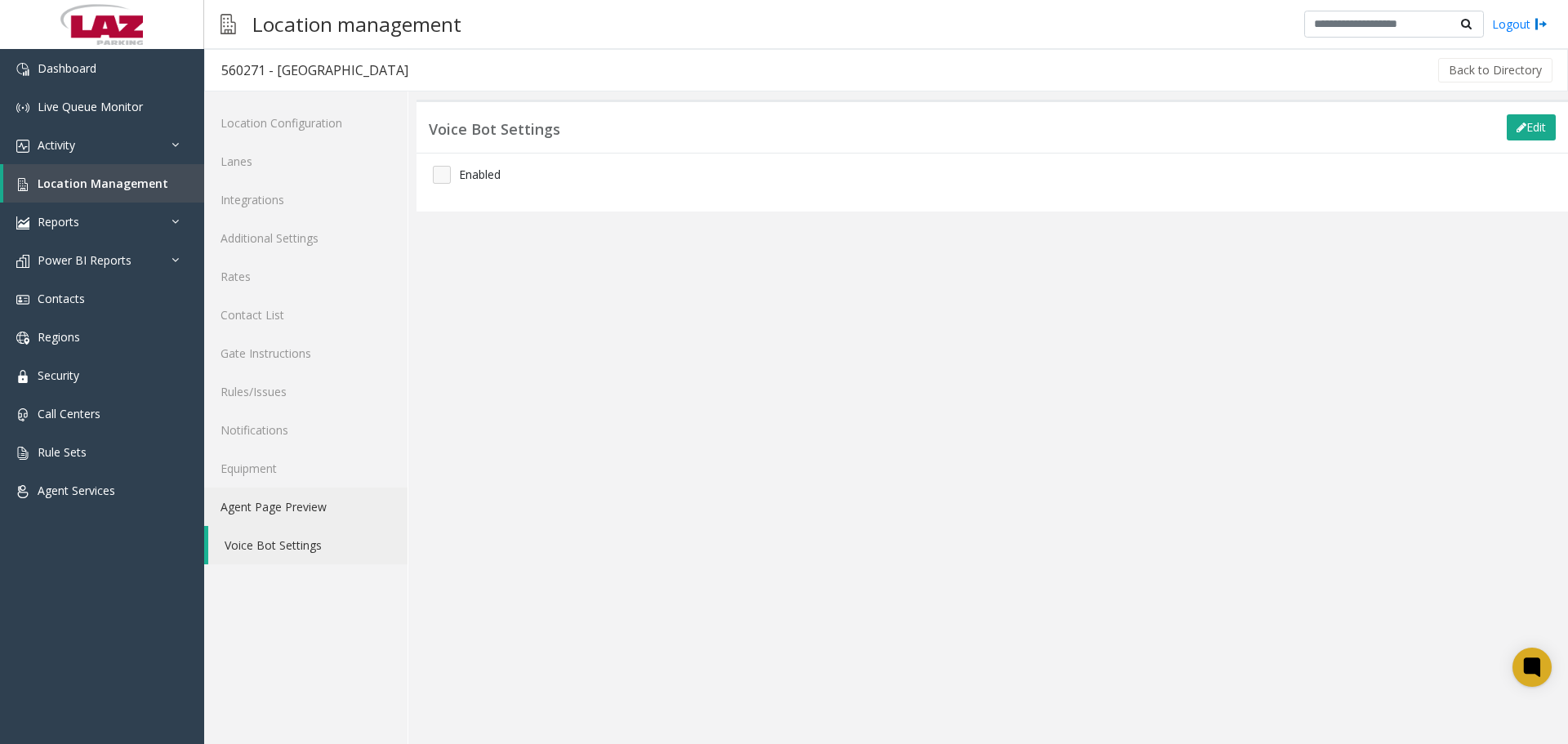
click at [322, 522] on link "Agent Page Preview" at bounding box center [306, 505] width 203 height 38
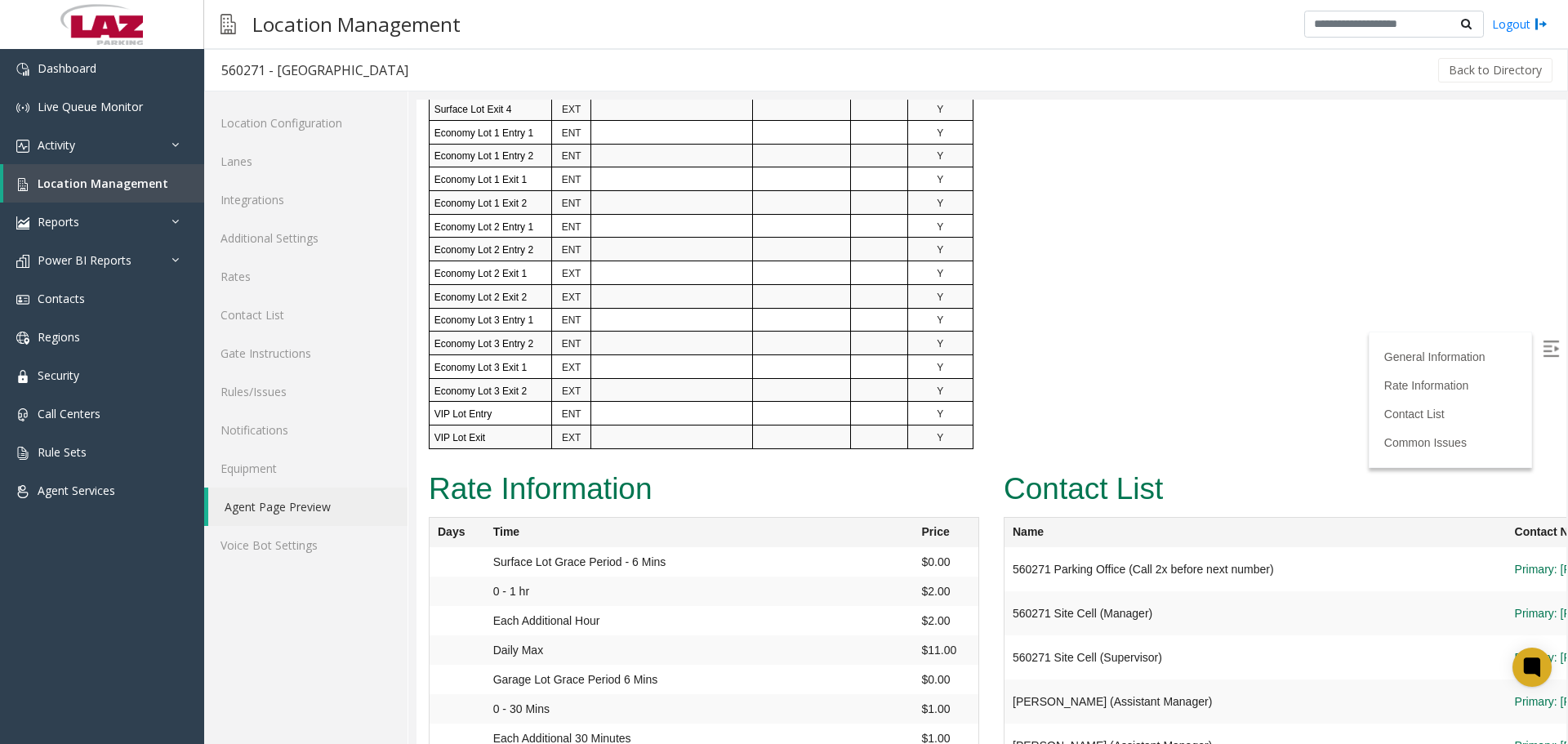
scroll to position [1633, 0]
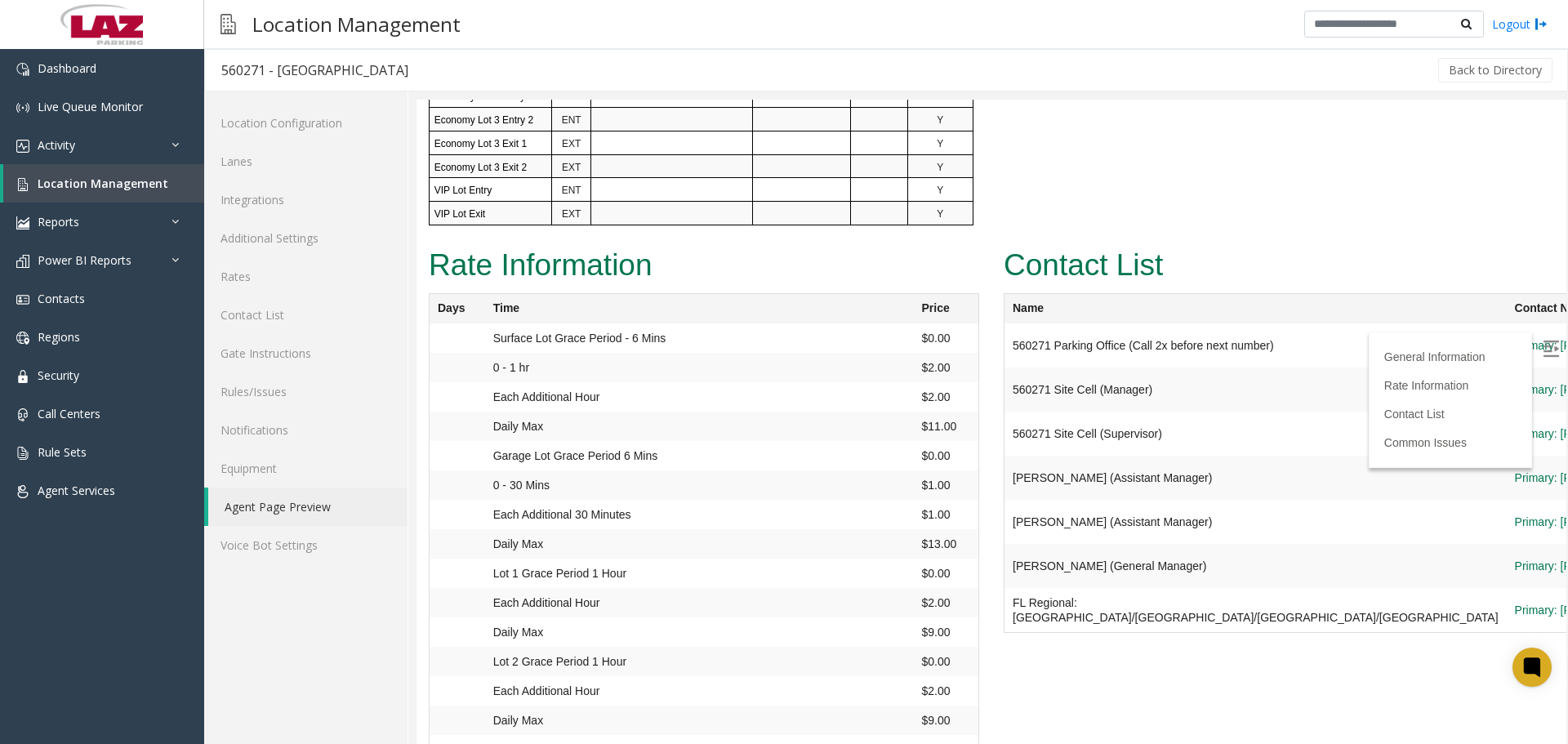
click at [1542, 348] on img at bounding box center [1550, 348] width 16 height 16
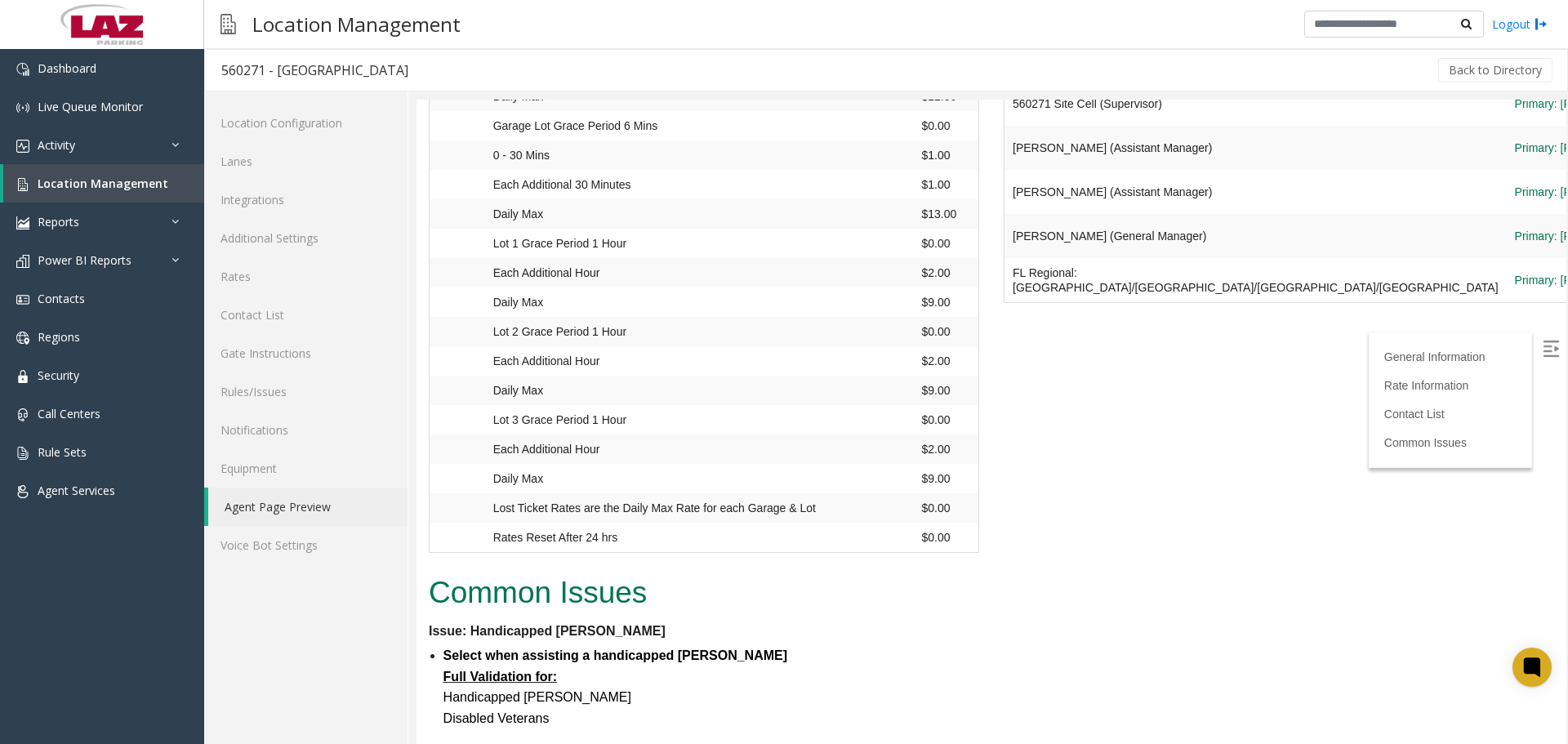
scroll to position [1964, 0]
drag, startPoint x: 1983, startPoint y: 694, endPoint x: 1479, endPoint y: 476, distance: 549.1
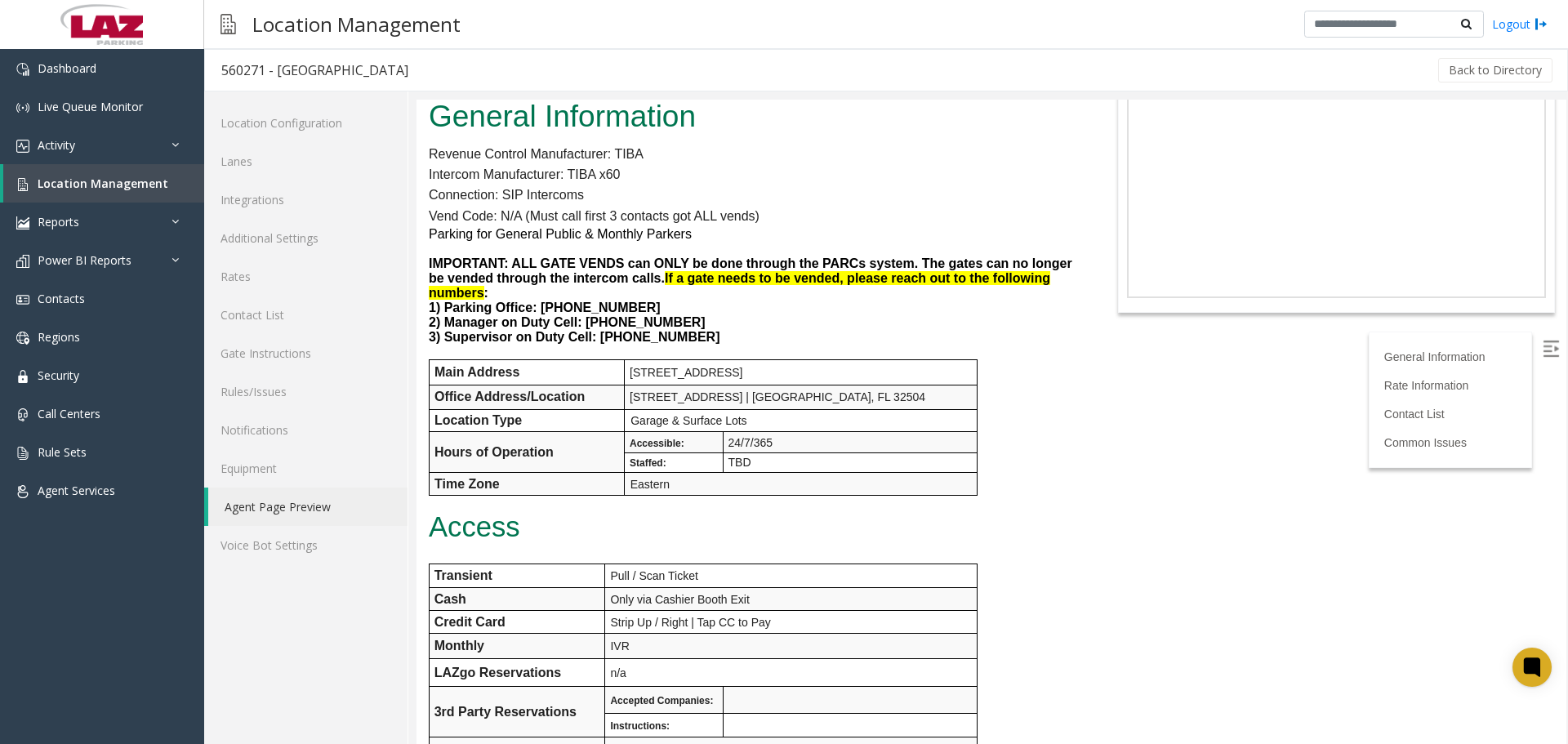
scroll to position [0, 0]
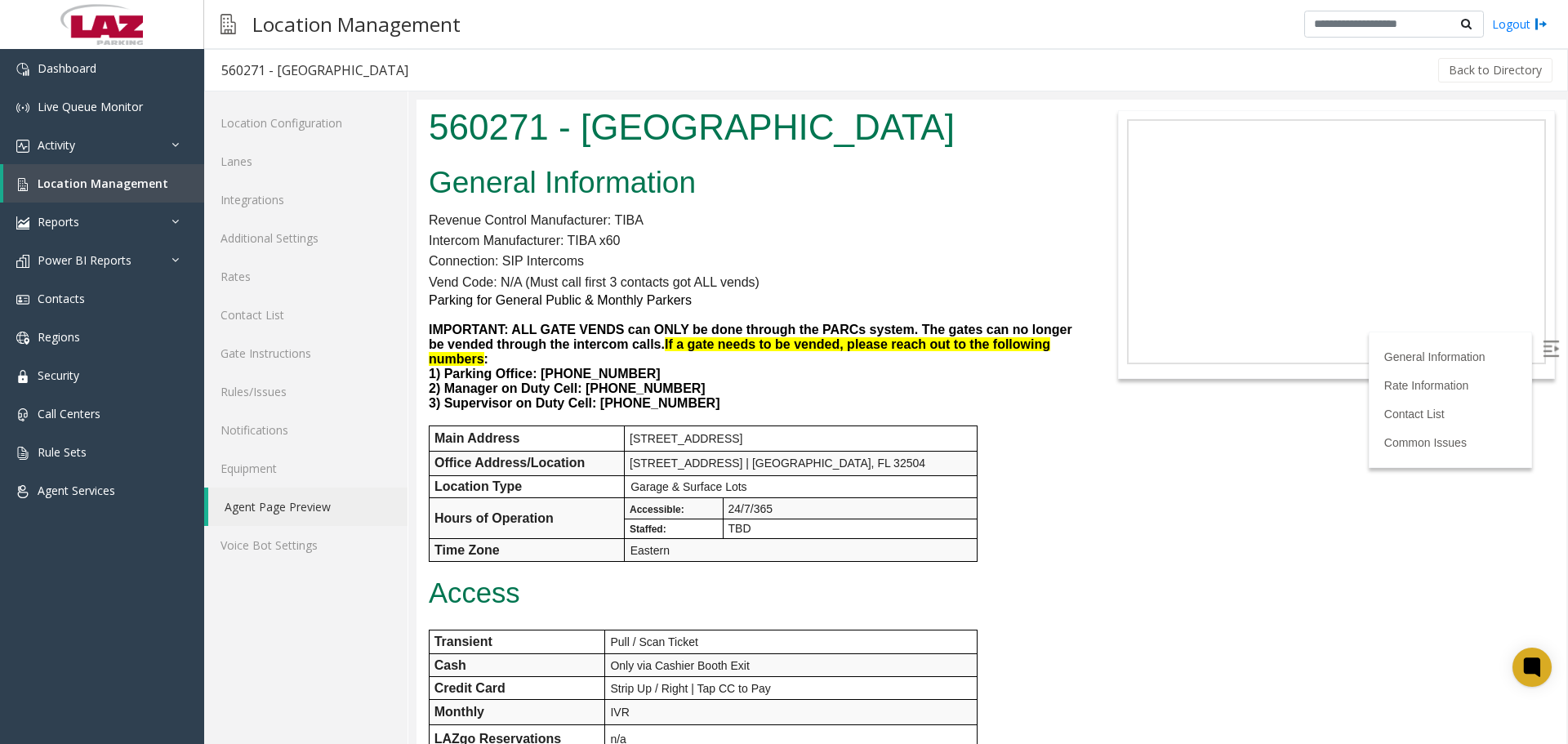
drag, startPoint x: 1563, startPoint y: 599, endPoint x: 1981, endPoint y: 190, distance: 584.8
click at [318, 170] on link "Lanes" at bounding box center [306, 161] width 203 height 38
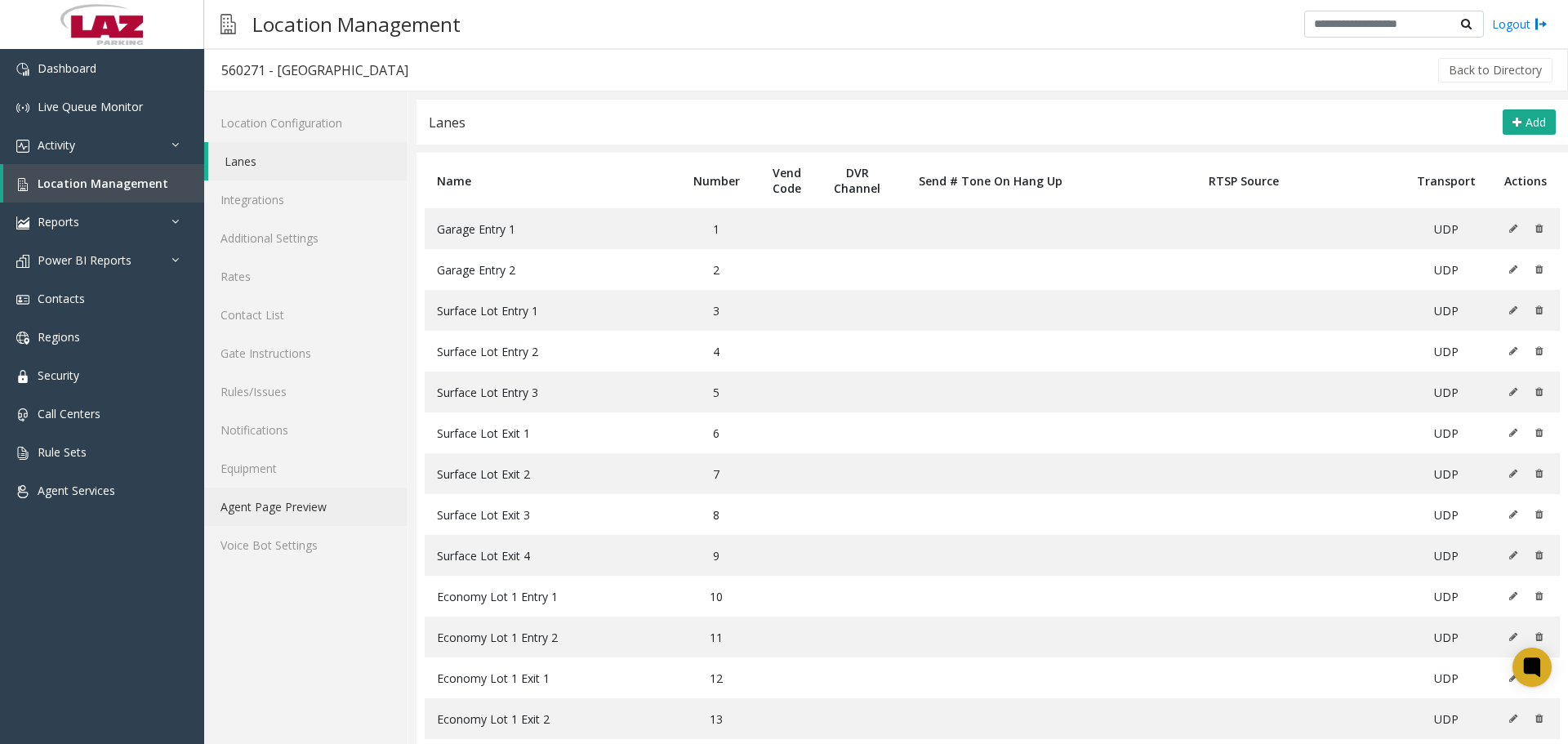
click at [350, 500] on link "Agent Page Preview" at bounding box center [306, 505] width 203 height 38
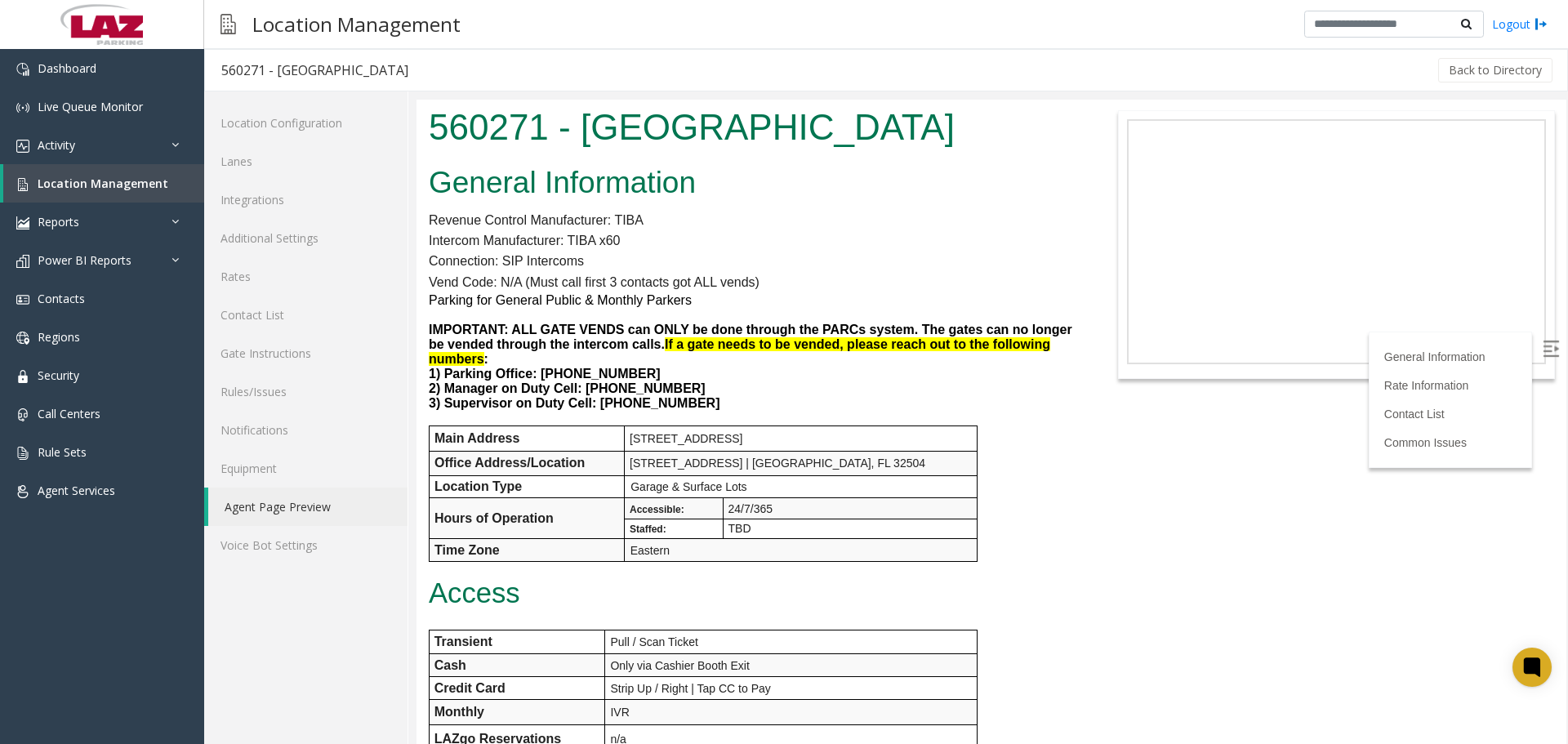
click at [888, 55] on div "Back to Directory" at bounding box center [989, 70] width 1130 height 41
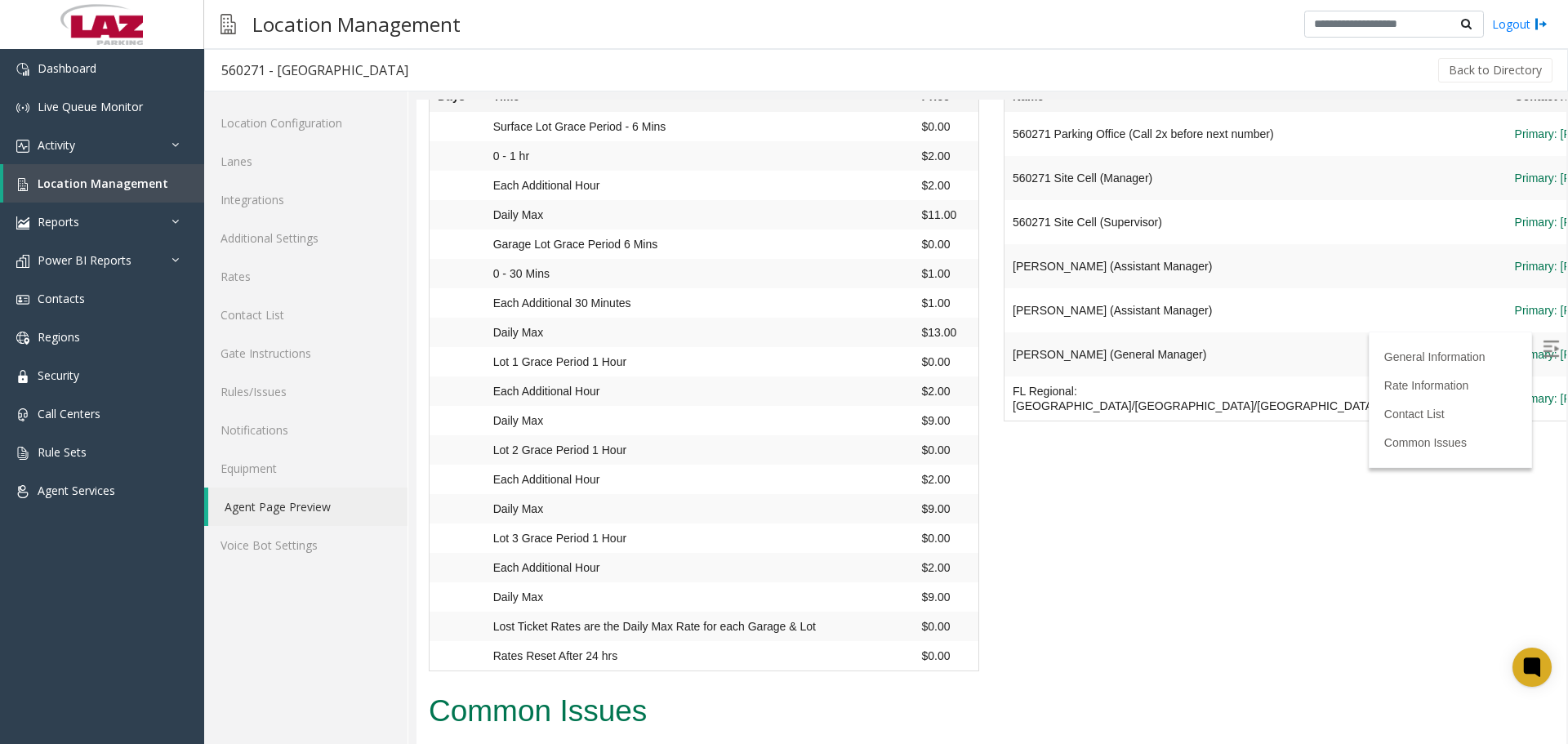
scroll to position [1633, 0]
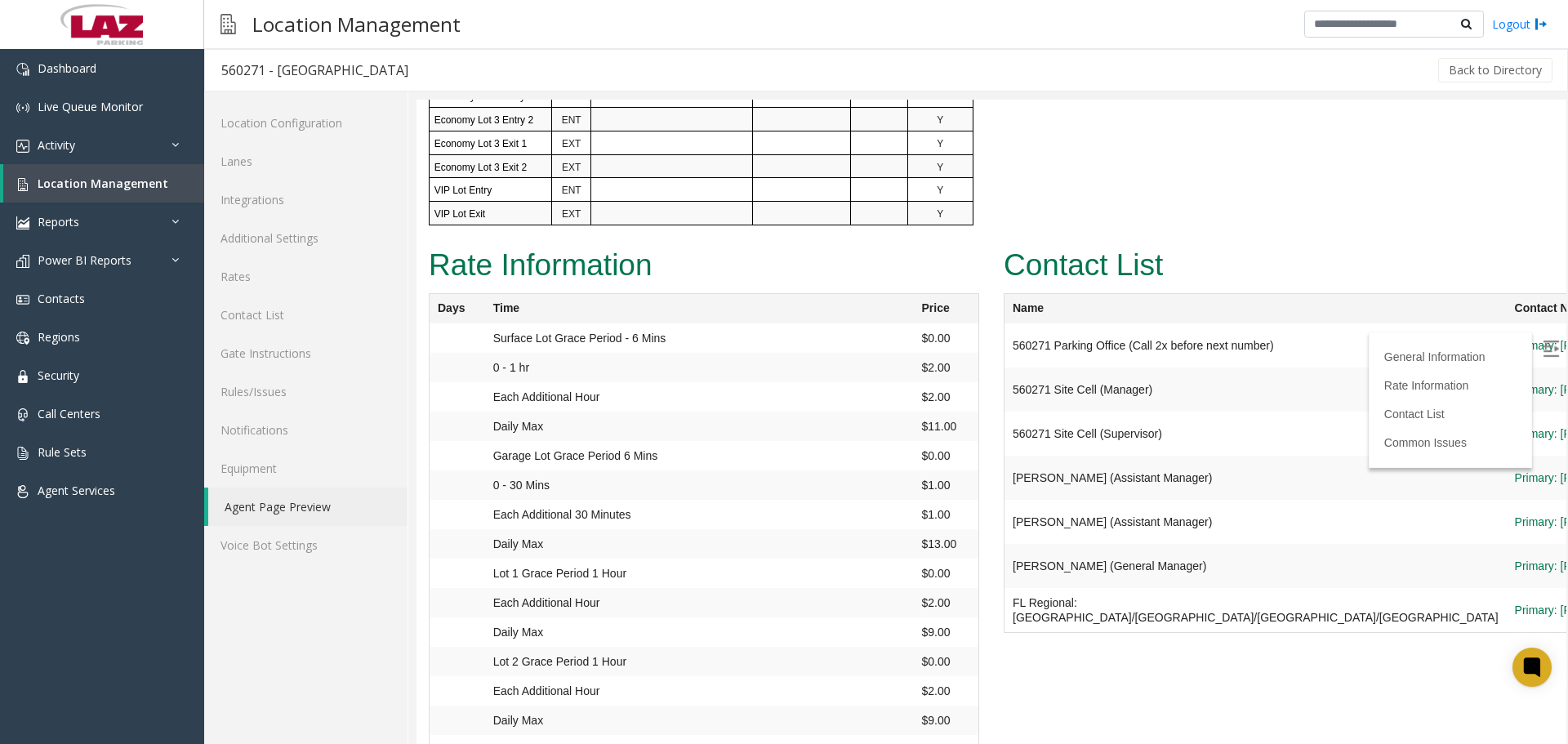
click at [1542, 345] on img at bounding box center [1550, 348] width 16 height 16
click at [230, 318] on link "Contact List" at bounding box center [306, 314] width 203 height 38
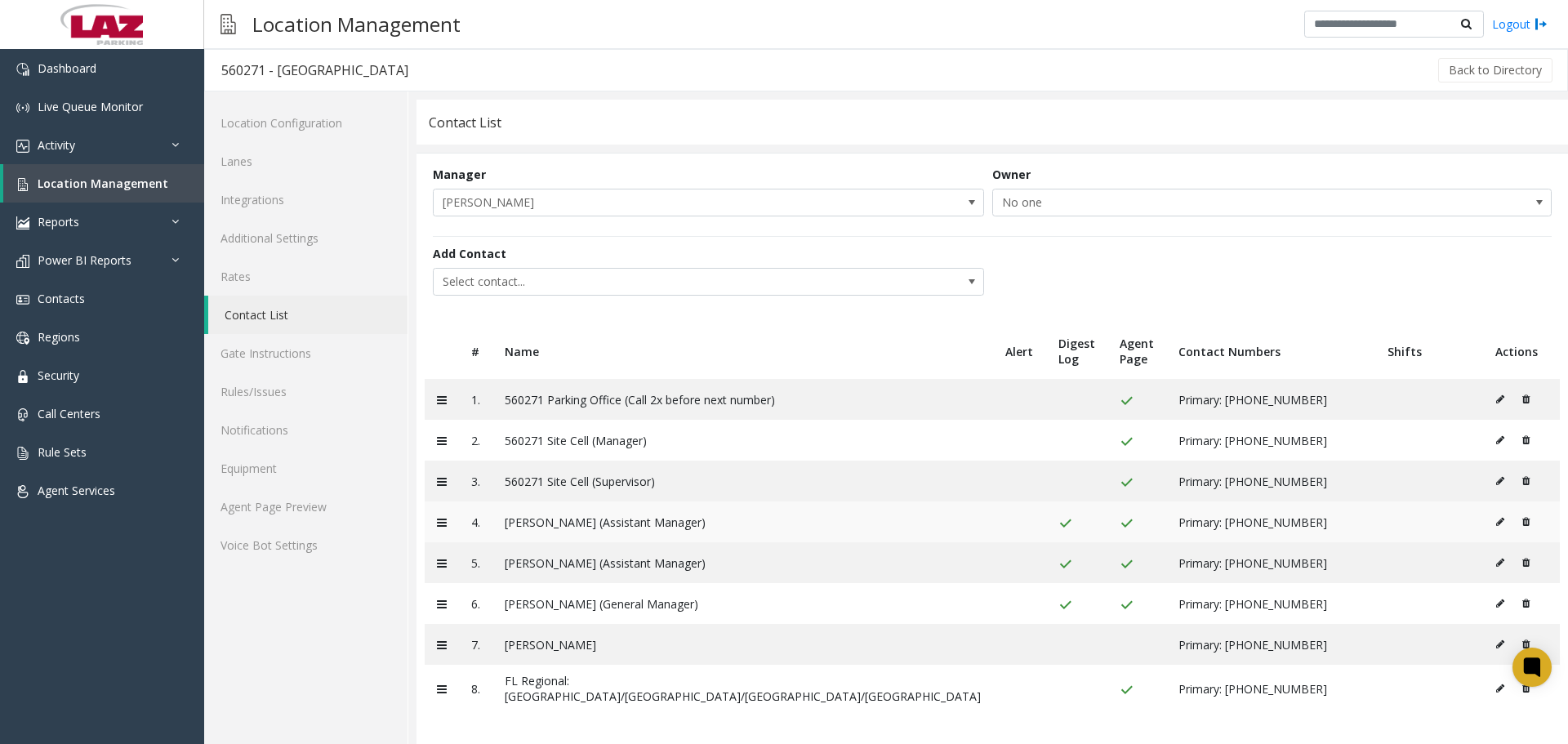
click at [1496, 525] on icon at bounding box center [1499, 521] width 8 height 10
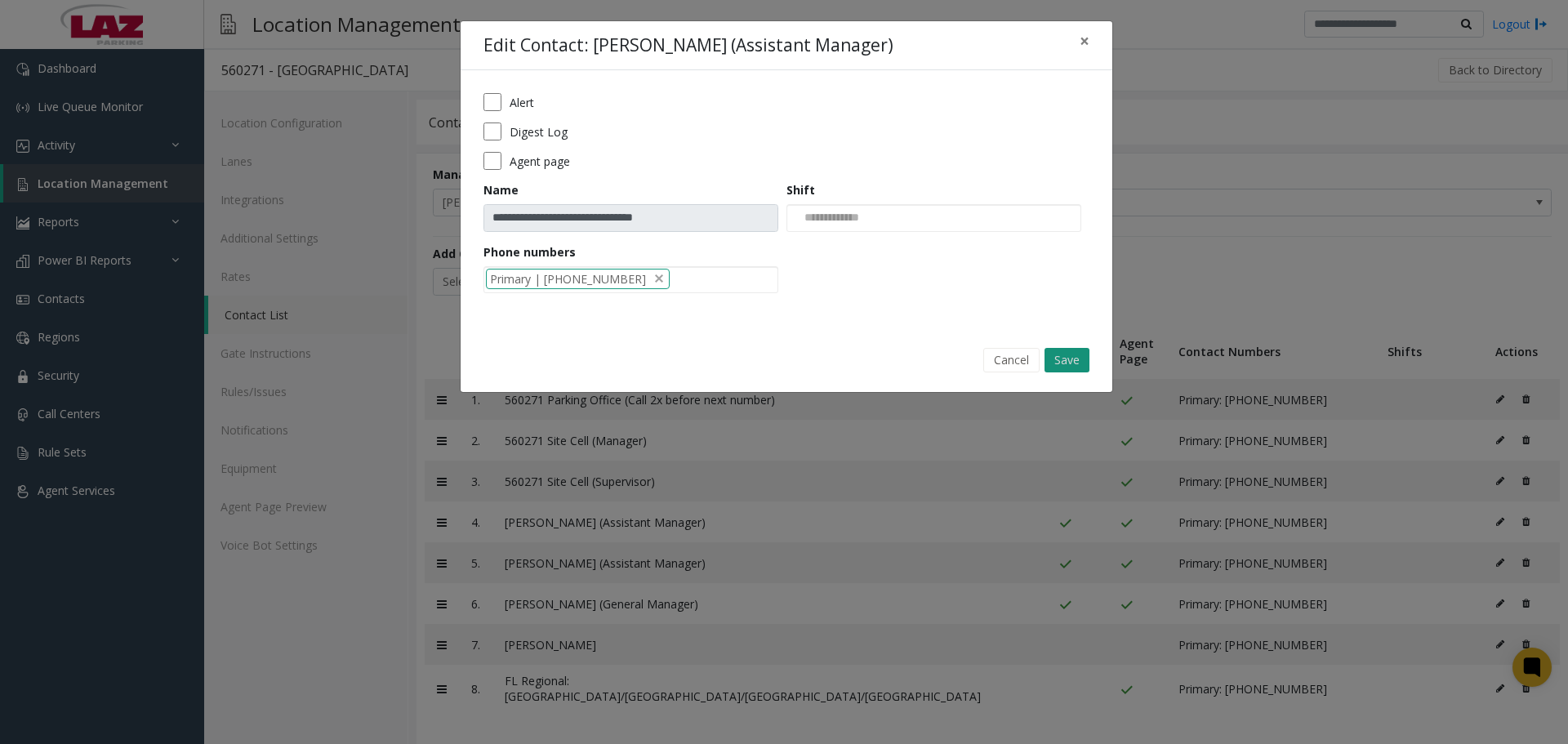
click at [1054, 357] on button "Save" at bounding box center [1066, 361] width 45 height 25
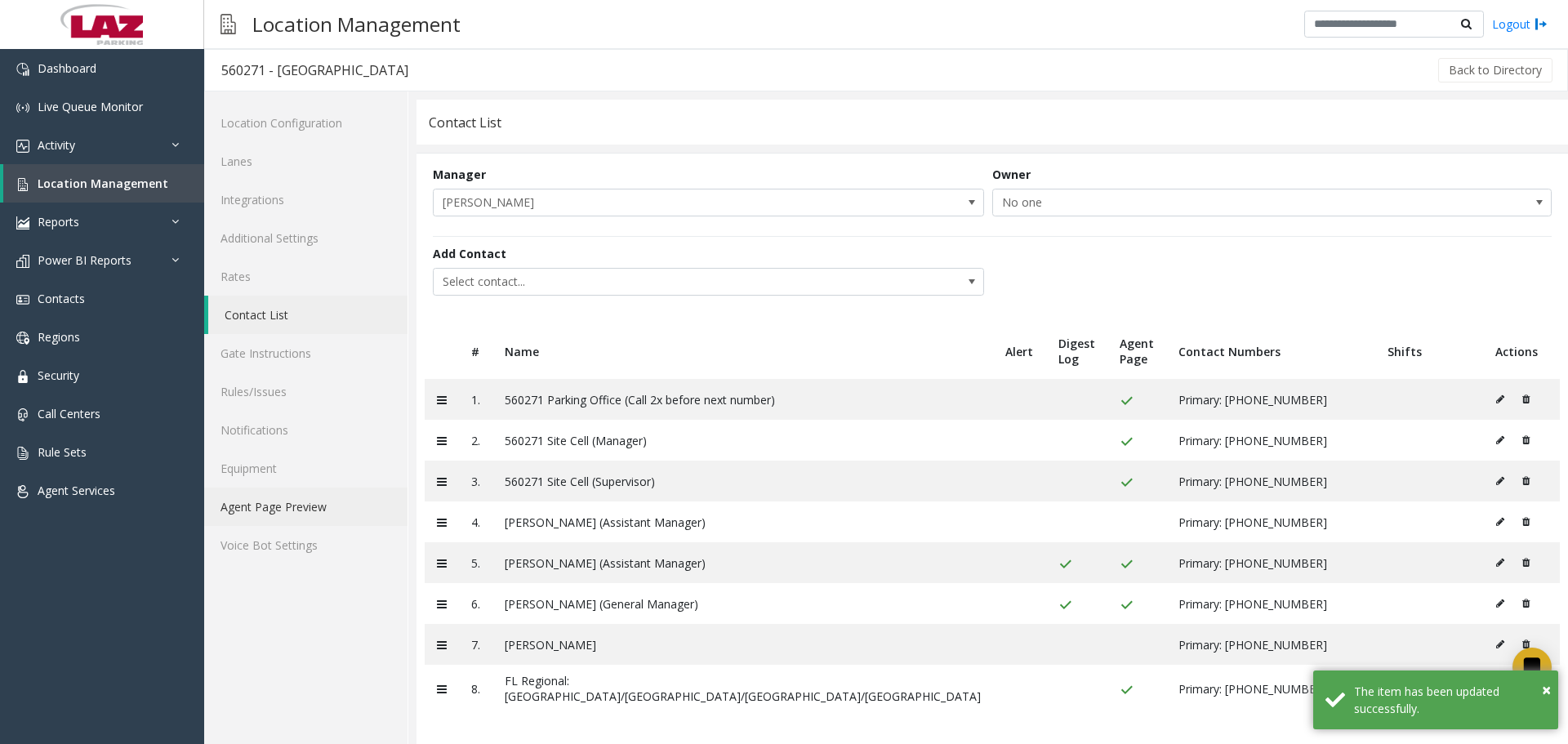
click at [305, 516] on link "Agent Page Preview" at bounding box center [306, 505] width 203 height 38
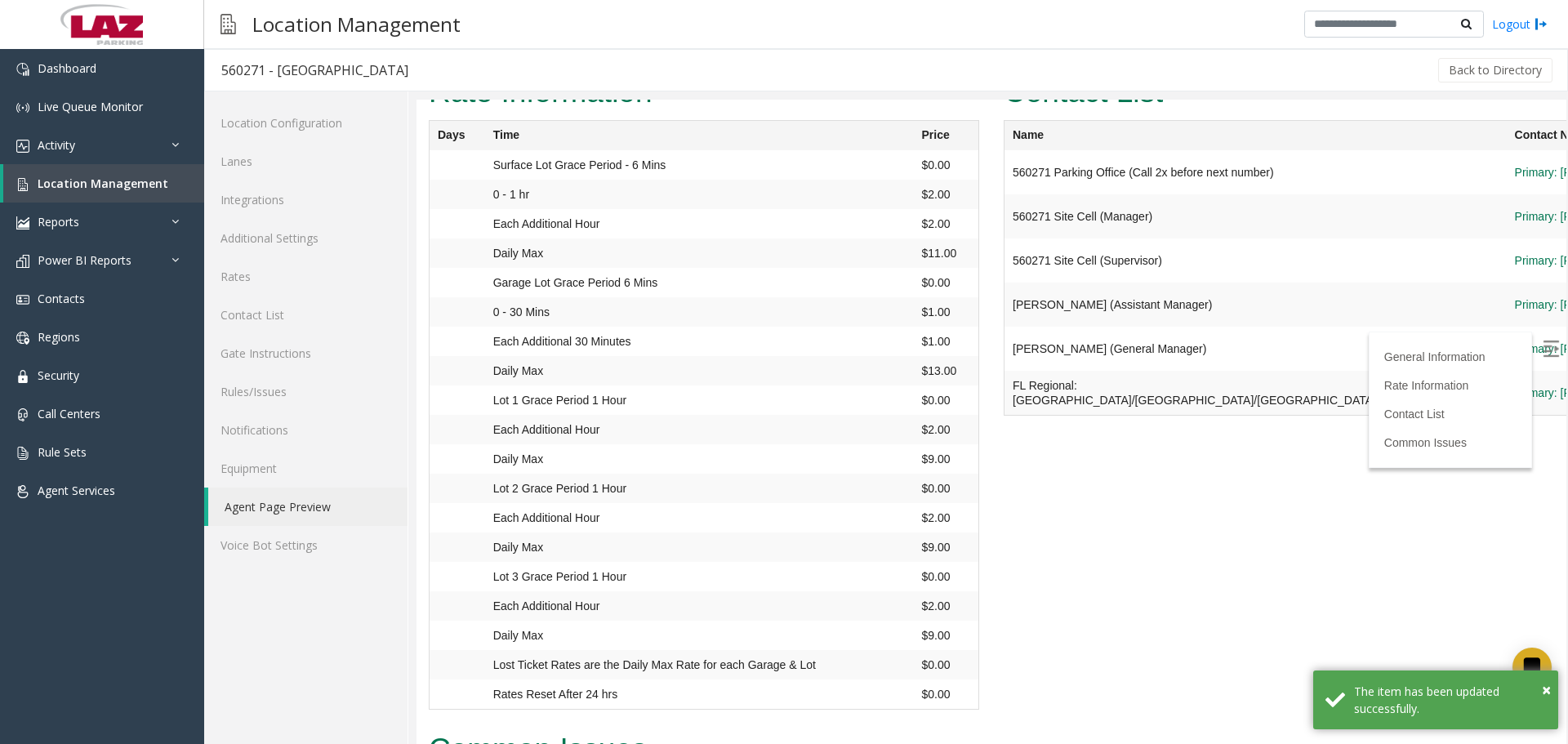
scroll to position [1714, 0]
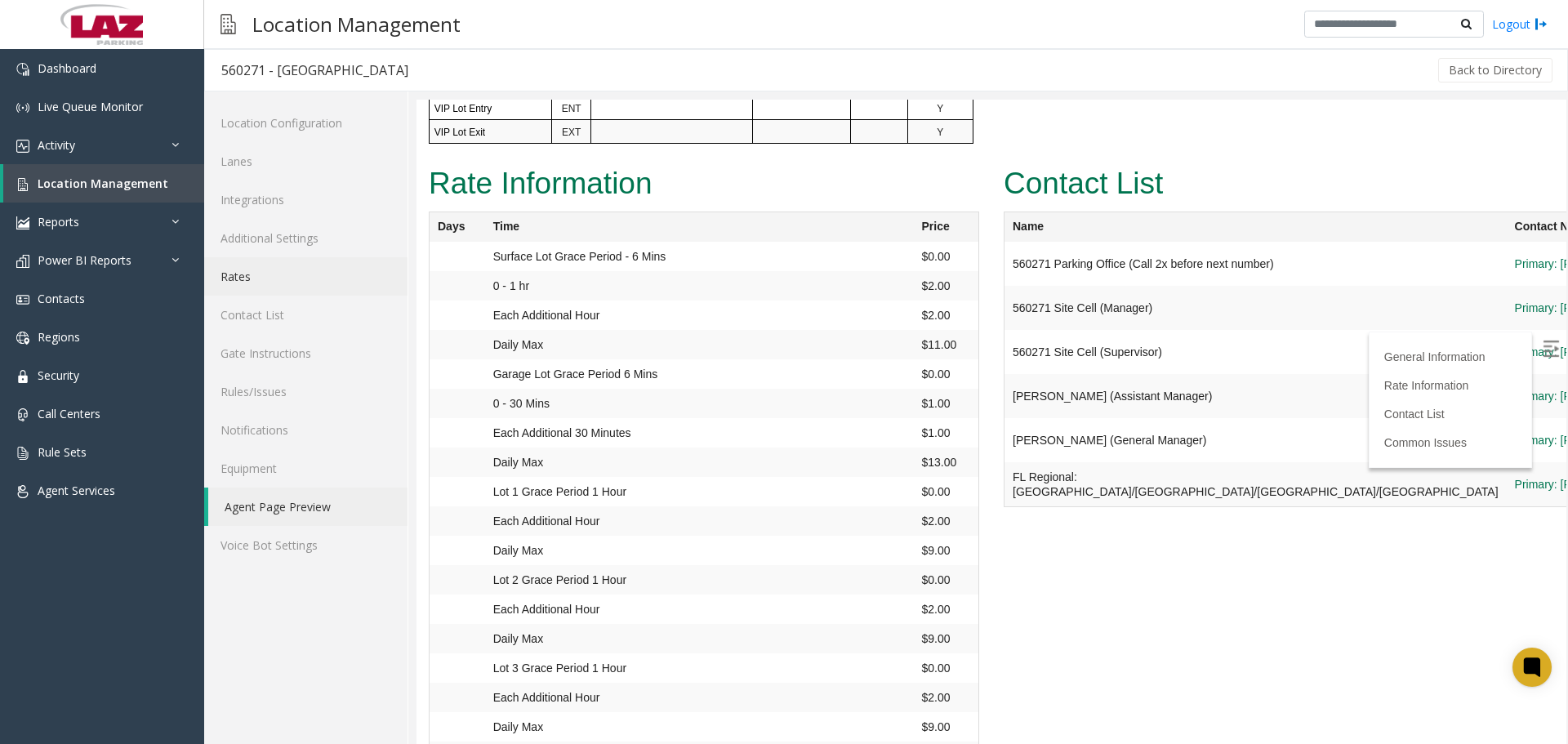
click at [255, 264] on link "Rates" at bounding box center [306, 276] width 203 height 38
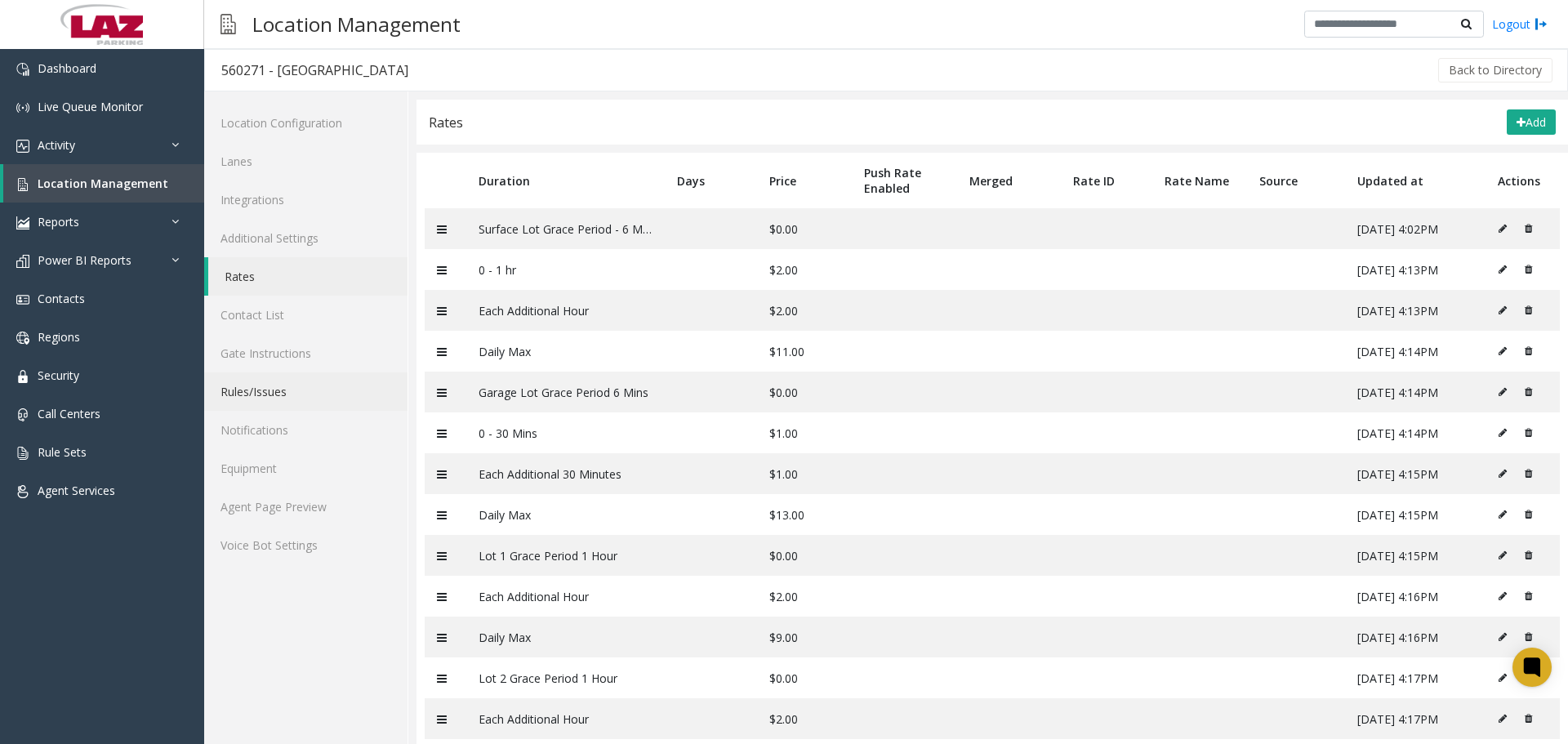
click at [266, 400] on link "Rules/Issues" at bounding box center [306, 391] width 203 height 38
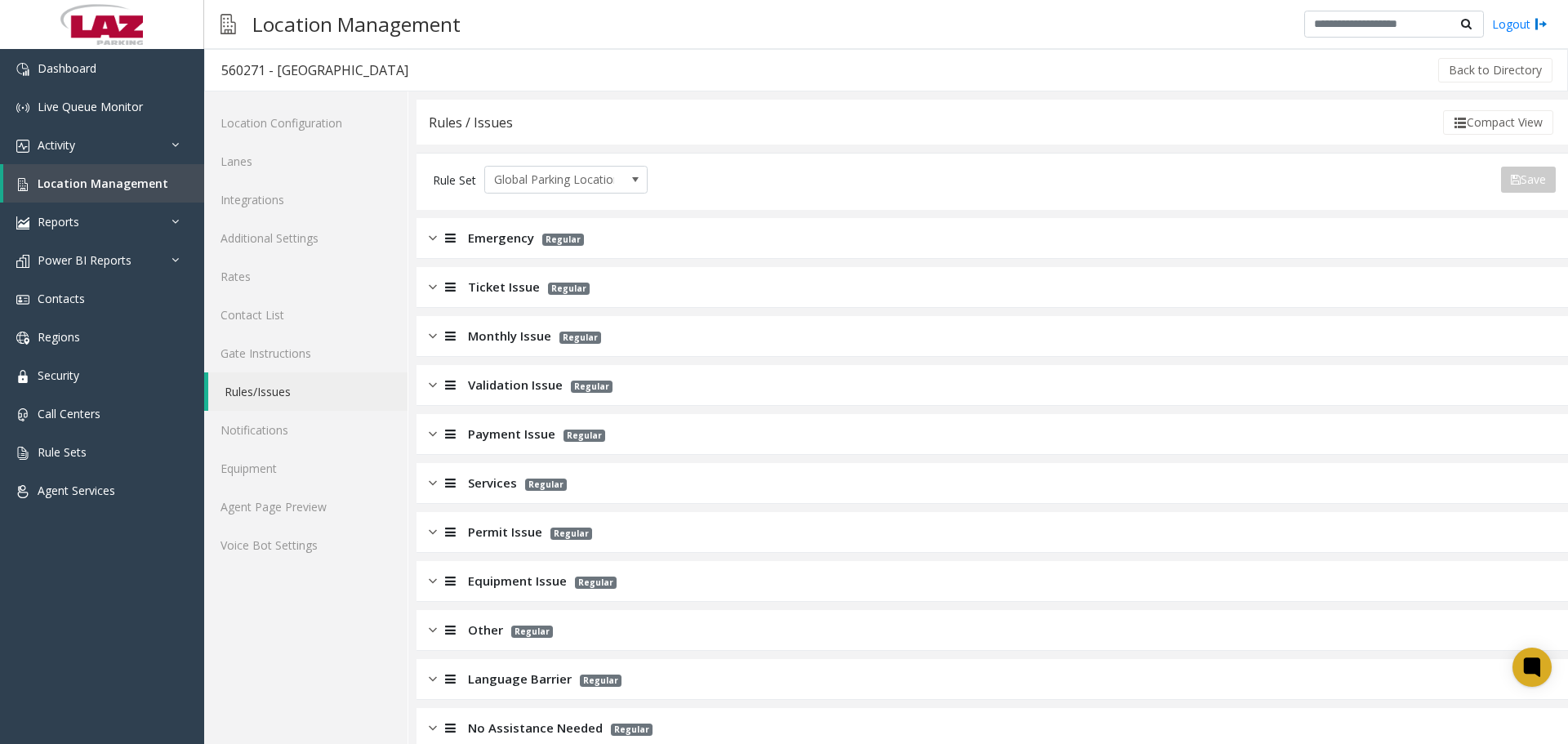
click at [644, 253] on div "Emergency Regular" at bounding box center [992, 239] width 1151 height 41
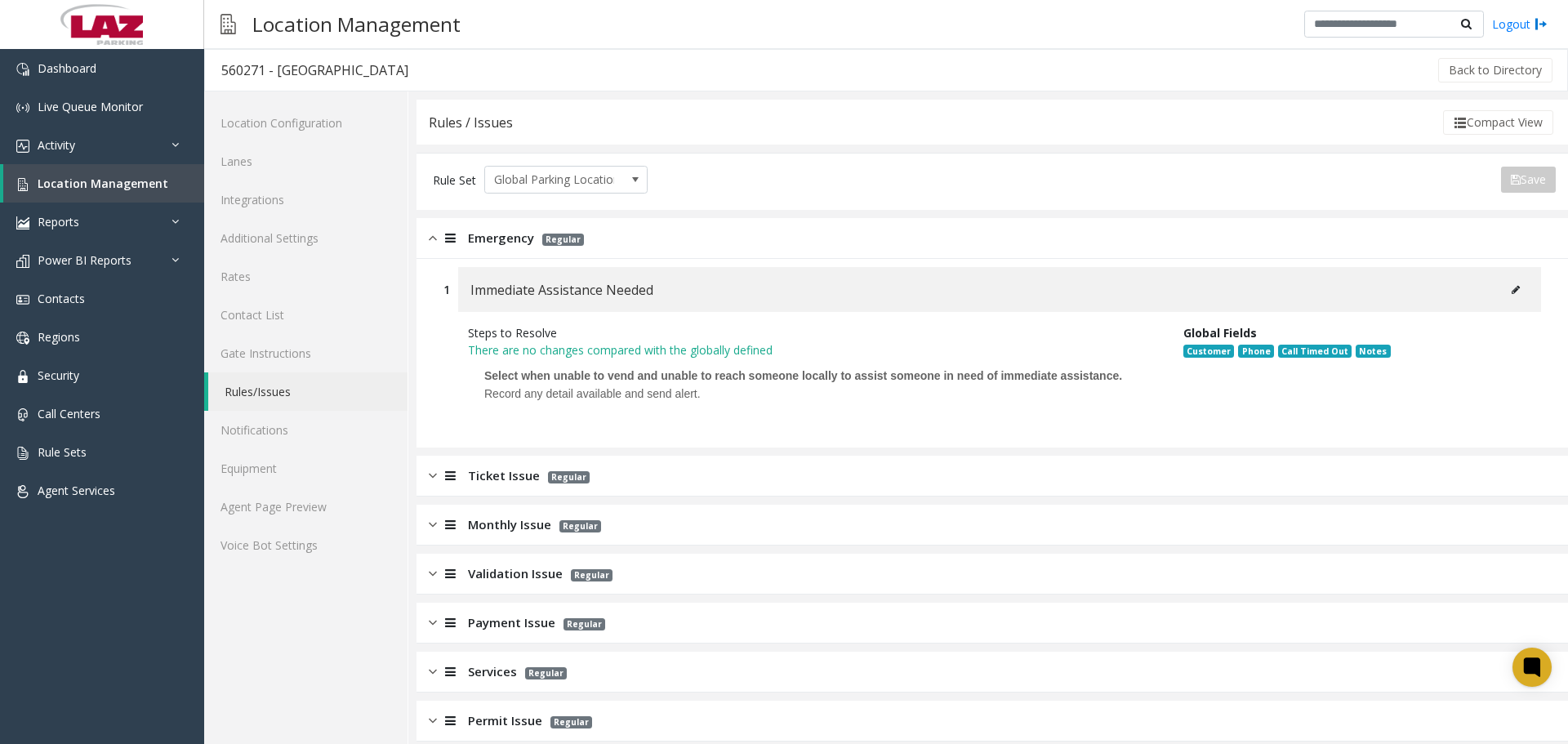
drag, startPoint x: 631, startPoint y: 242, endPoint x: 631, endPoint y: 293, distance: 51.0
click at [632, 242] on div "Emergency Regular" at bounding box center [992, 239] width 1151 height 41
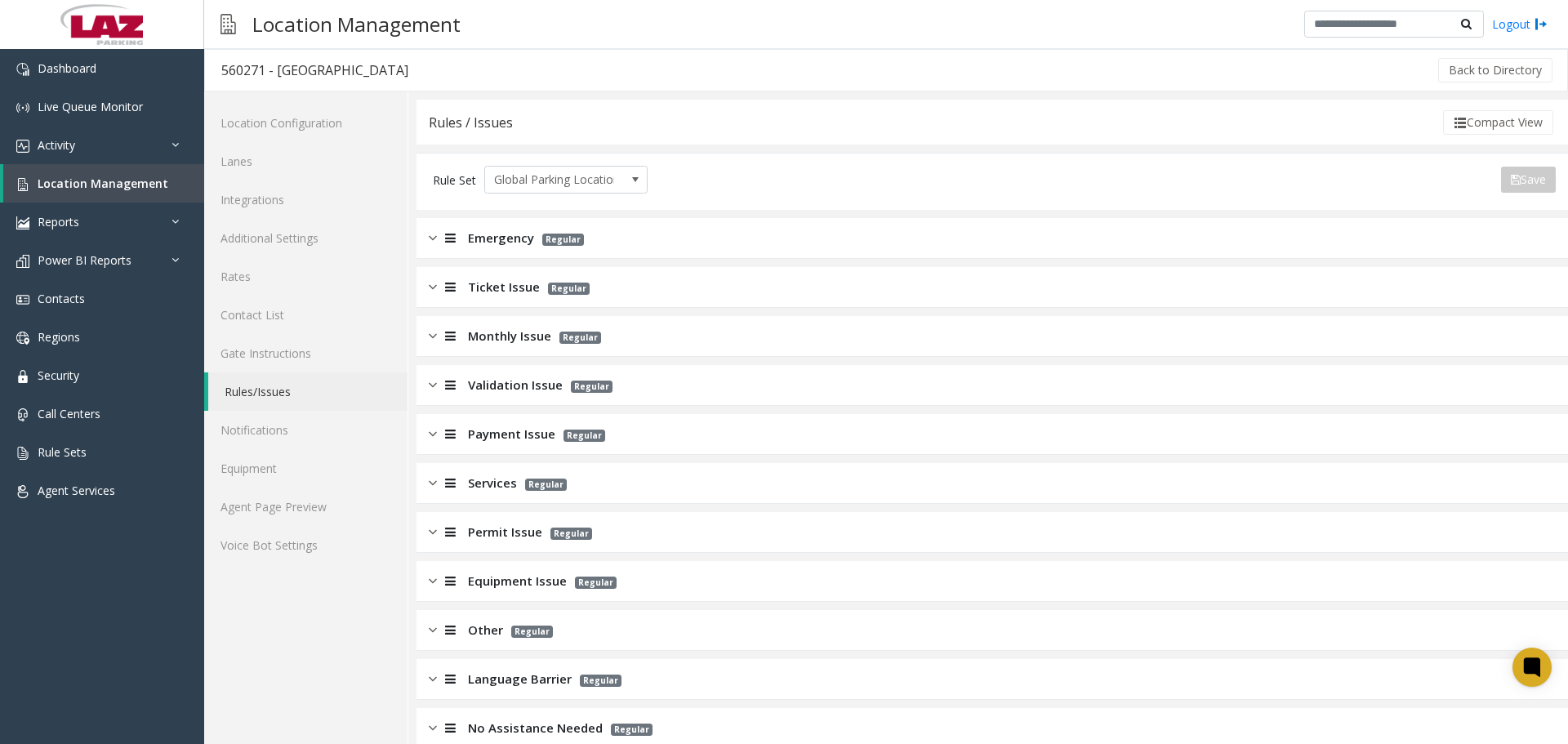
click at [625, 315] on app-rules-listview "Emergency Regular Ticket Issue Regular Monthly Issue Regular Validation Issue R…" at bounding box center [992, 483] width 1151 height 530
click at [624, 301] on div "Ticket Issue Regular" at bounding box center [992, 287] width 1151 height 41
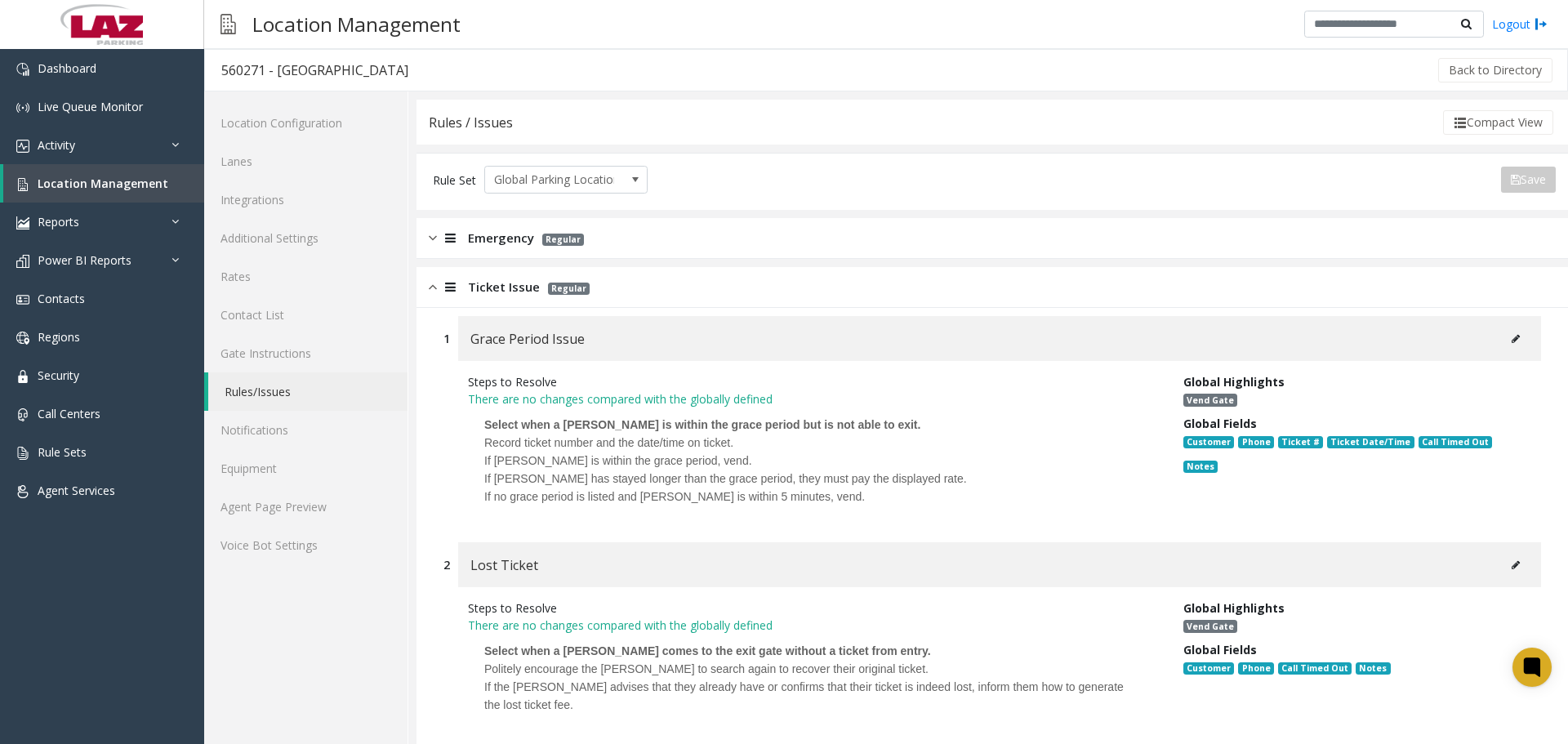
click at [625, 299] on div "Ticket Issue Regular" at bounding box center [992, 287] width 1151 height 41
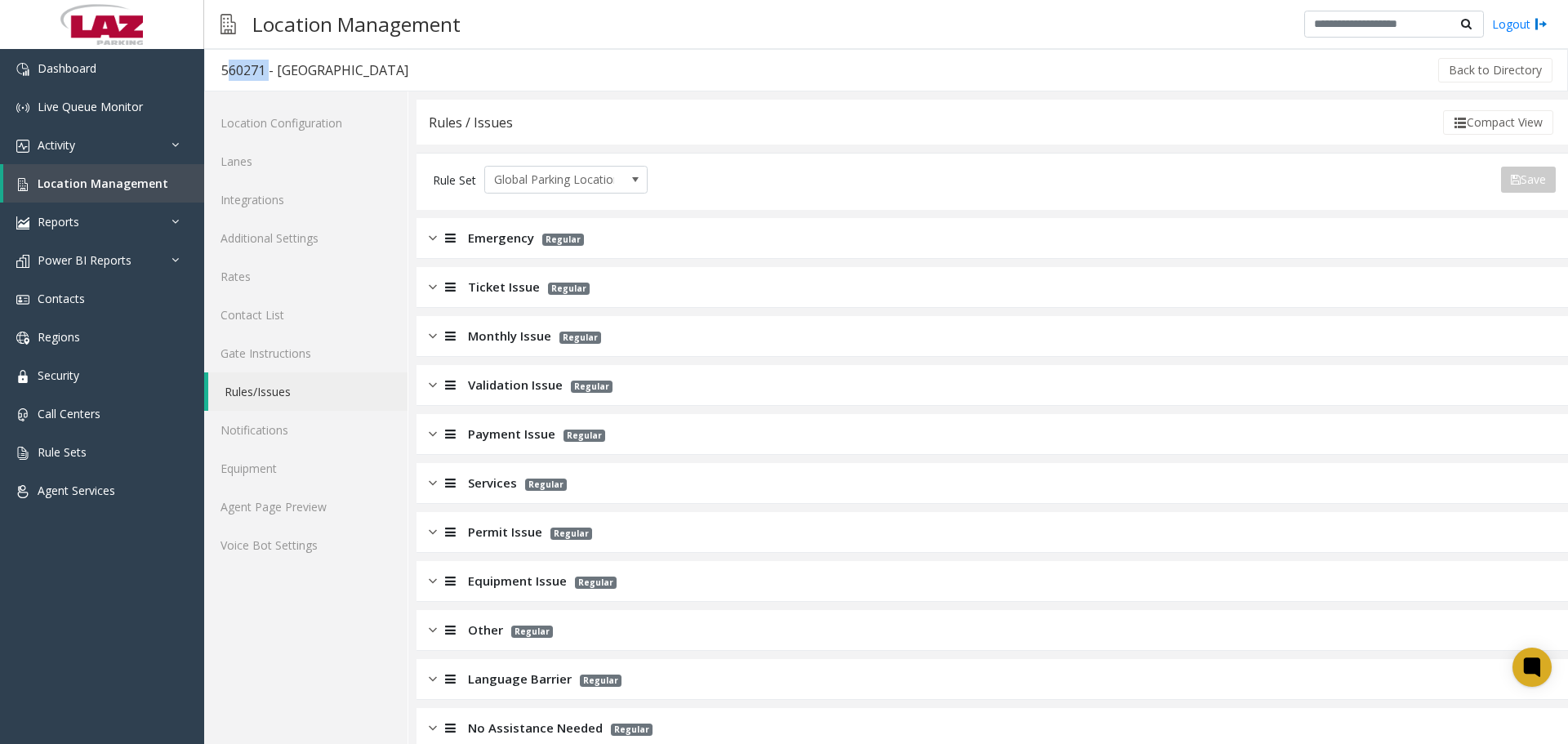
drag, startPoint x: 263, startPoint y: 70, endPoint x: 207, endPoint y: 72, distance: 56.0
click at [207, 72] on h3 "560271 - Pensacola Airport" at bounding box center [315, 70] width 219 height 37
copy div "560271"
click at [314, 512] on link "Agent Page Preview" at bounding box center [306, 505] width 203 height 38
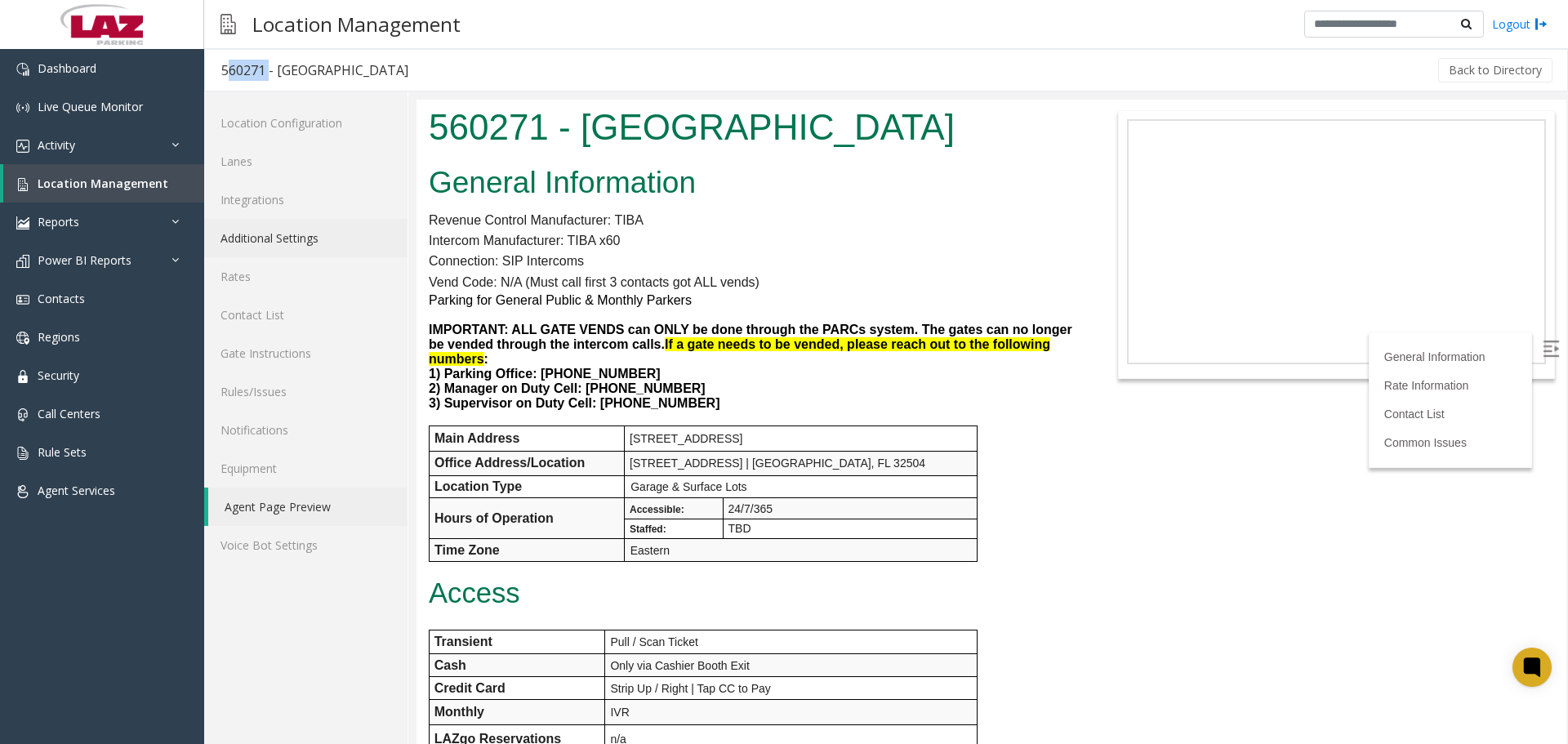
drag, startPoint x: 296, startPoint y: 239, endPoint x: 384, endPoint y: 220, distance: 90.0
click at [297, 239] on link "Additional Settings" at bounding box center [306, 238] width 203 height 38
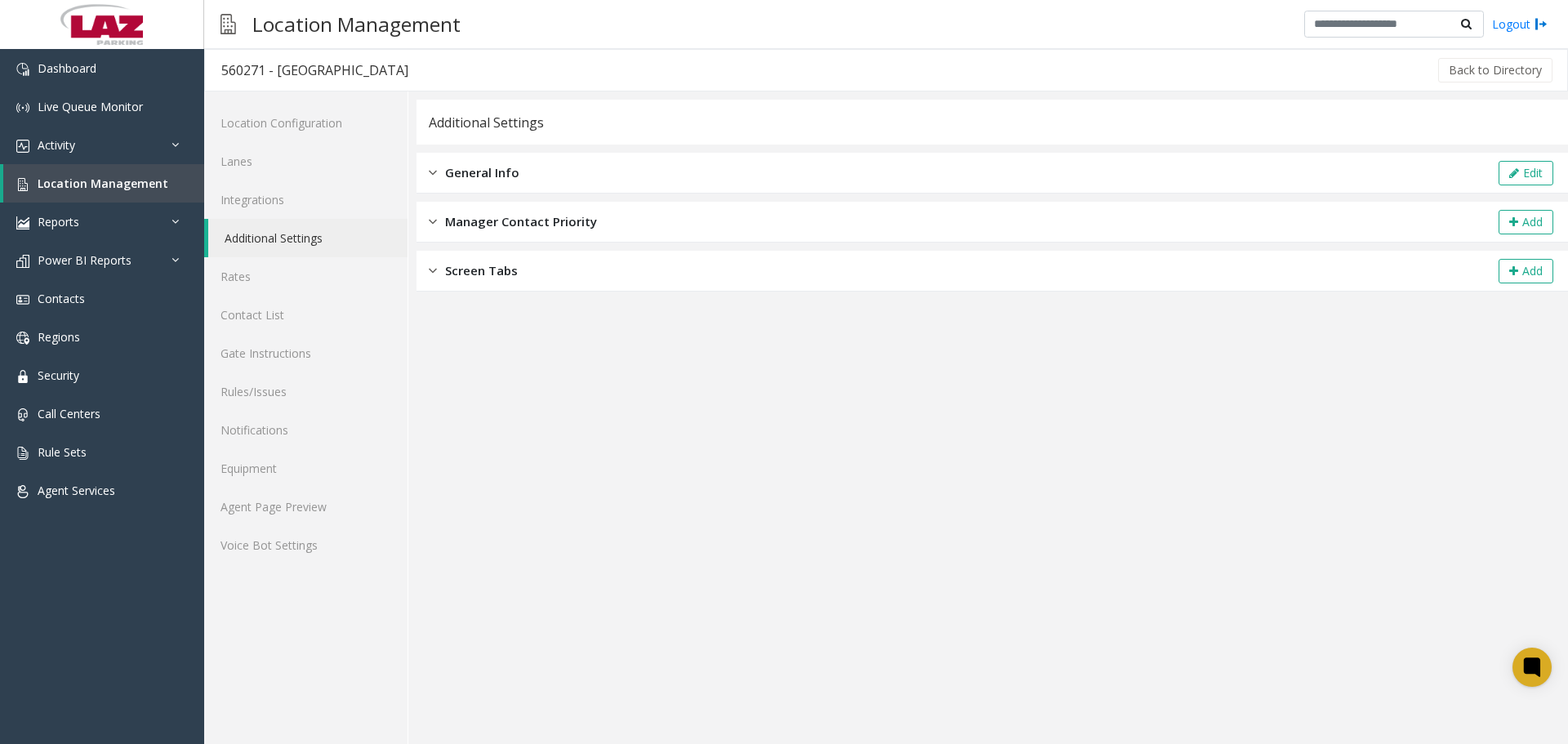
drag, startPoint x: 646, startPoint y: 178, endPoint x: 950, endPoint y: 176, distance: 304.0
click at [660, 177] on div "General Info Edit" at bounding box center [992, 173] width 1151 height 41
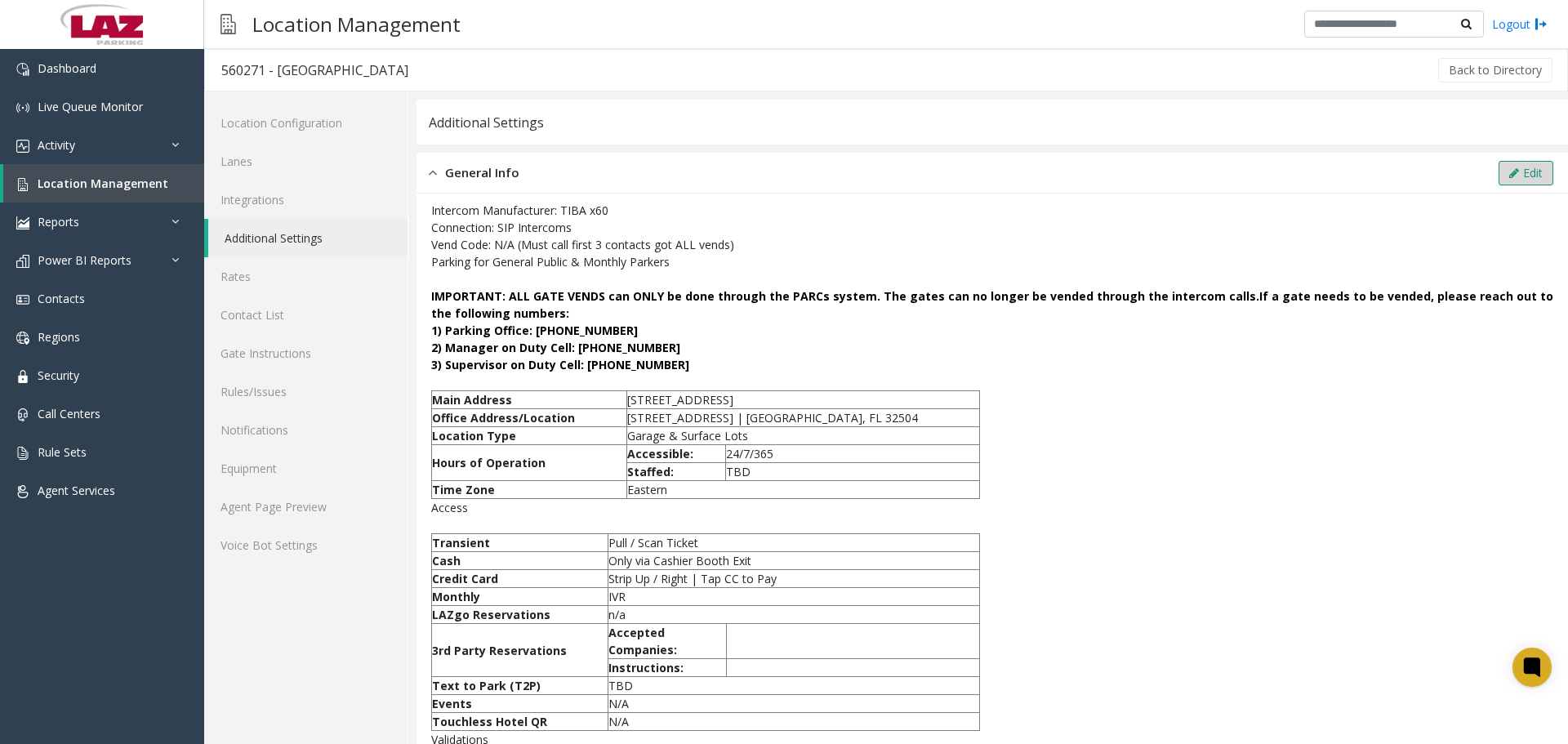
click at [1515, 173] on button "Edit" at bounding box center [1526, 173] width 55 height 25
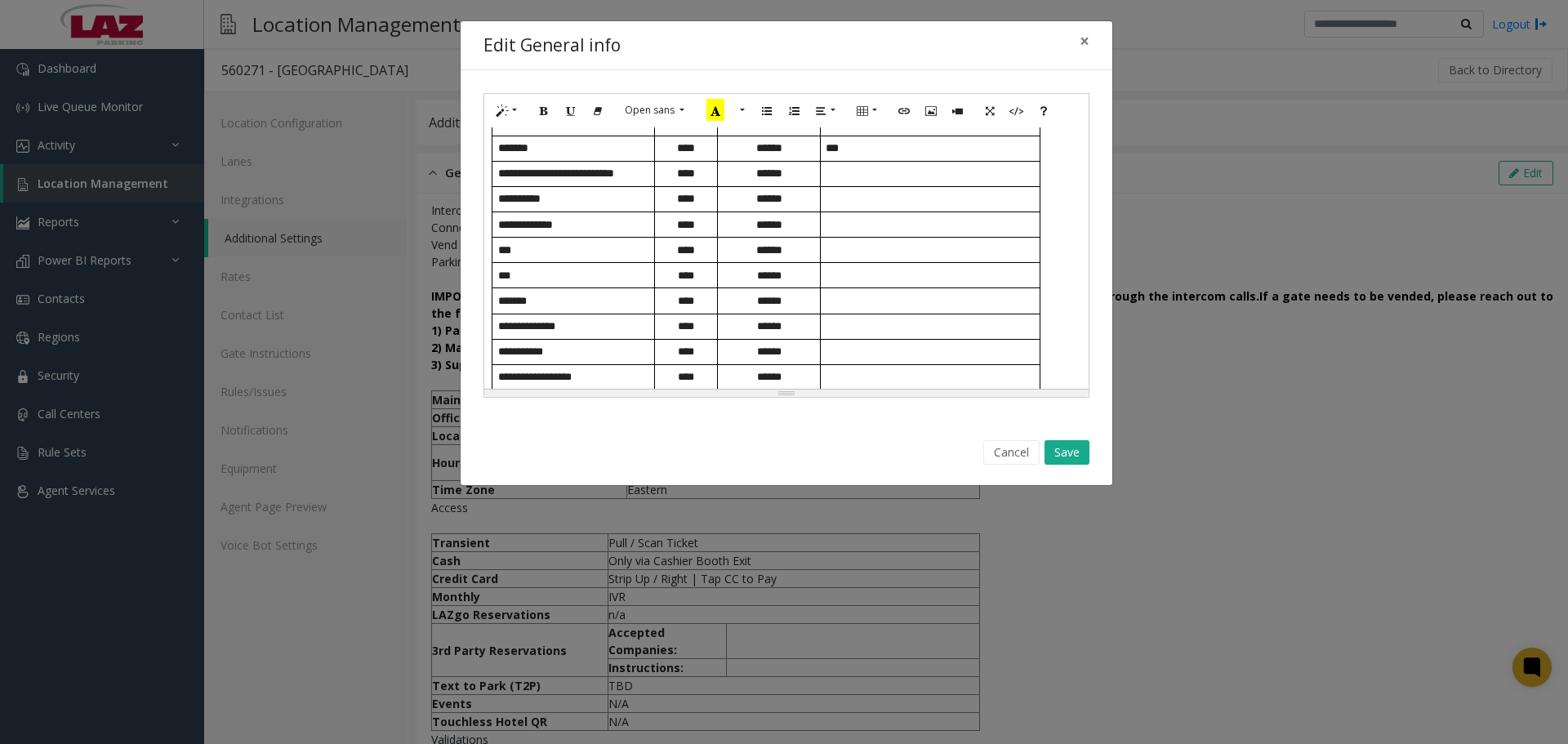
scroll to position [653, 0]
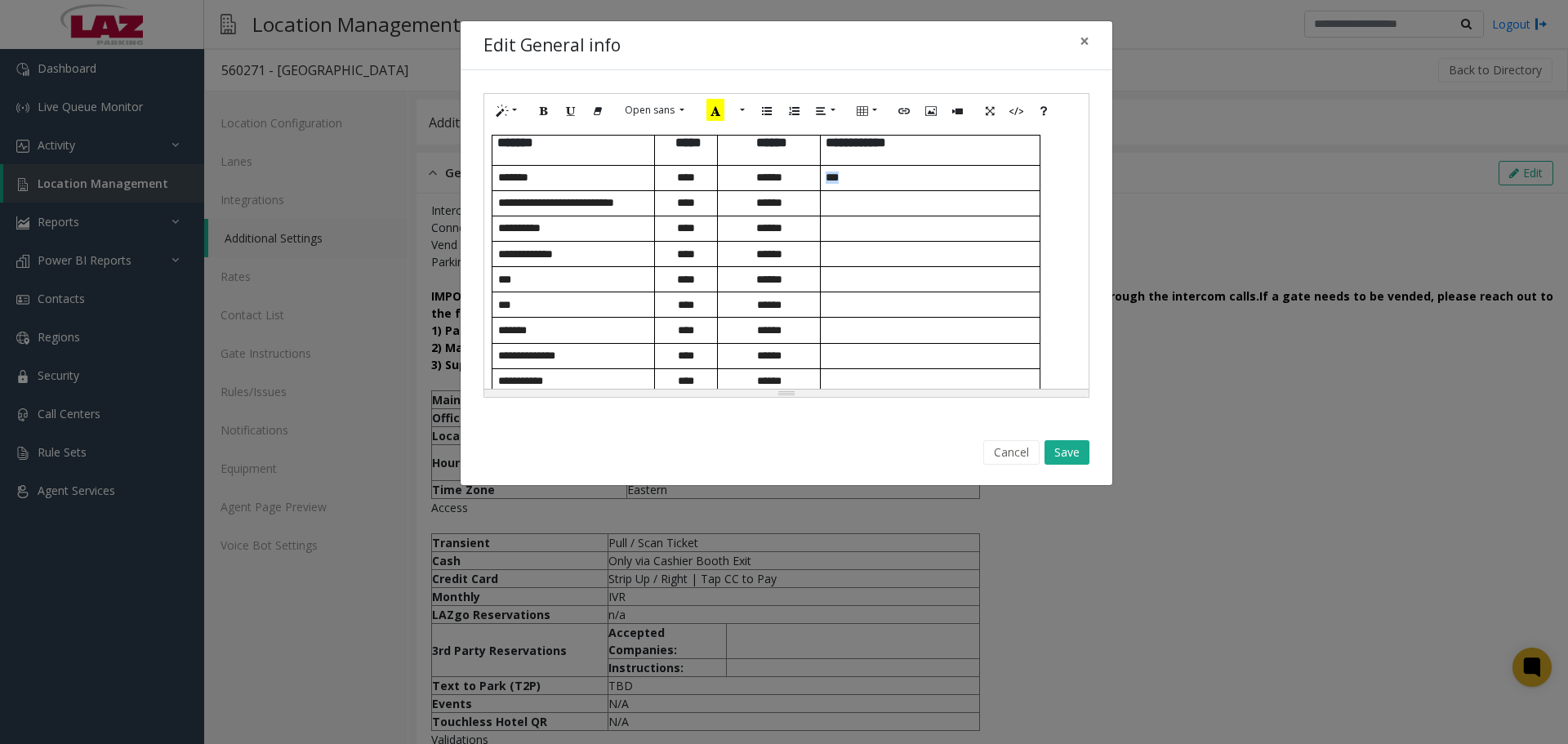
drag, startPoint x: 856, startPoint y: 223, endPoint x: 828, endPoint y: 218, distance: 28.4
click at [828, 184] on p "***" at bounding box center [932, 178] width 214 height 12
click at [914, 190] on td "***" at bounding box center [930, 178] width 219 height 26
click at [909, 184] on p "***" at bounding box center [932, 178] width 214 height 12
click at [832, 183] on span "***" at bounding box center [832, 177] width 13 height 11
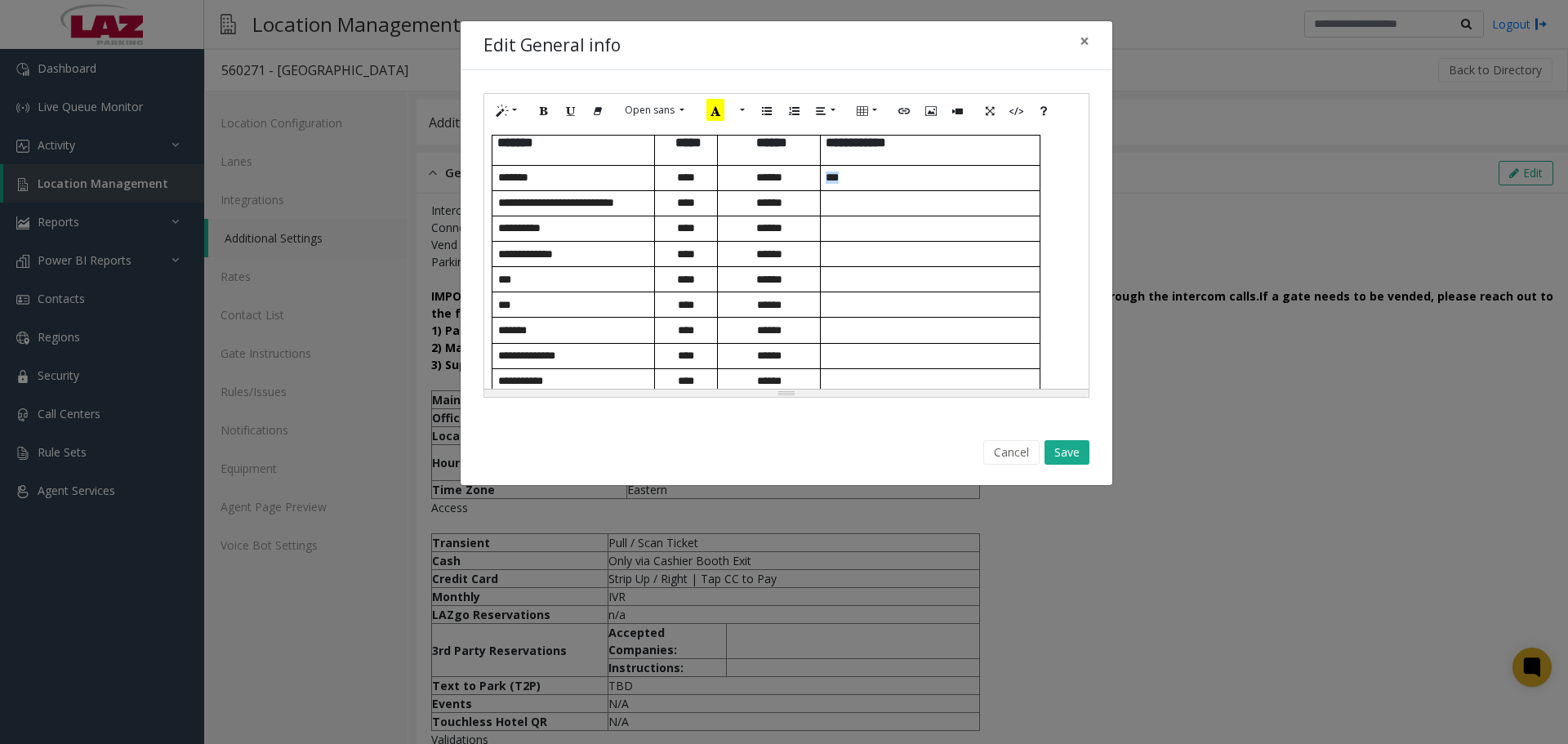
click at [832, 183] on span "***" at bounding box center [832, 177] width 13 height 11
paste div
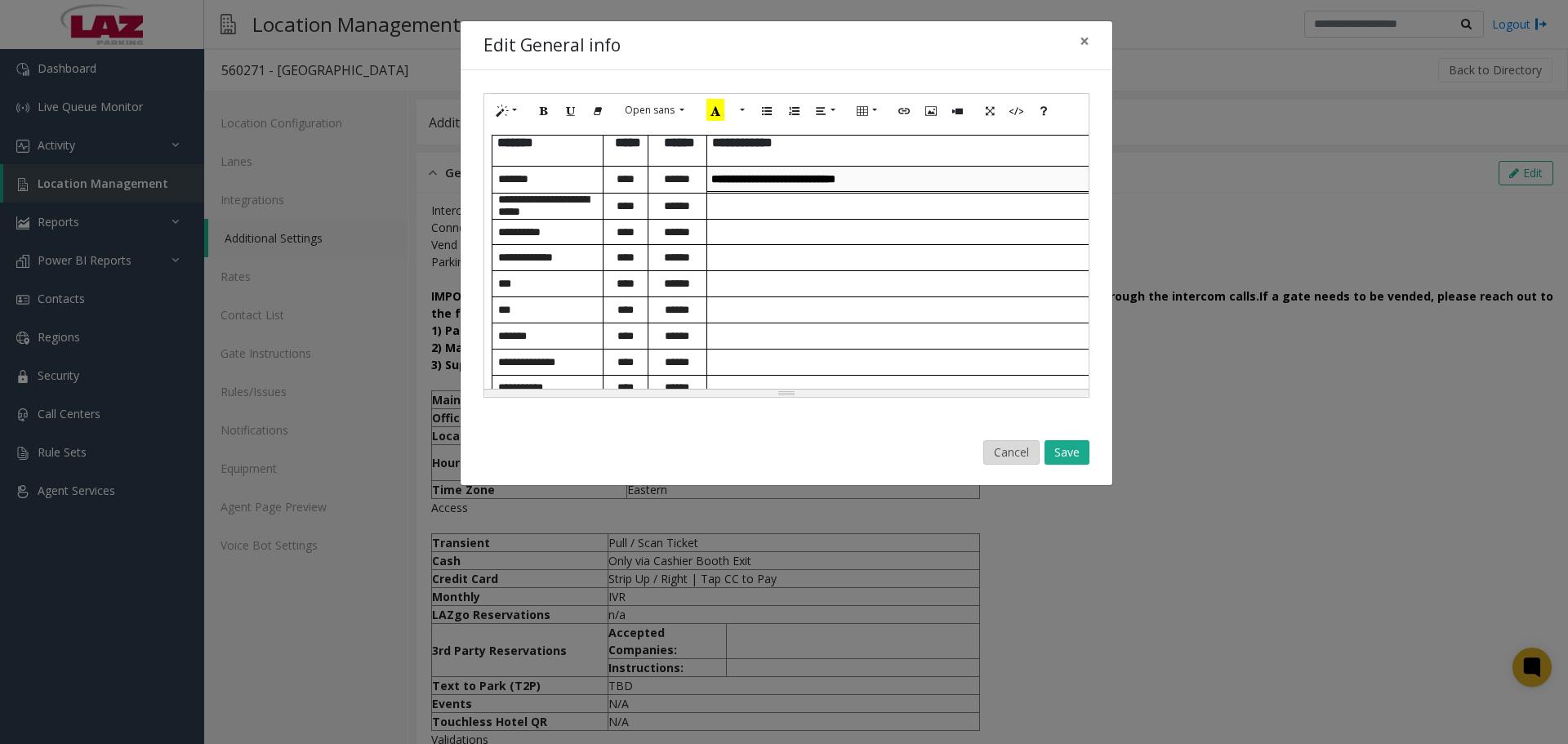
click at [996, 449] on button "Cancel" at bounding box center [1011, 452] width 57 height 25
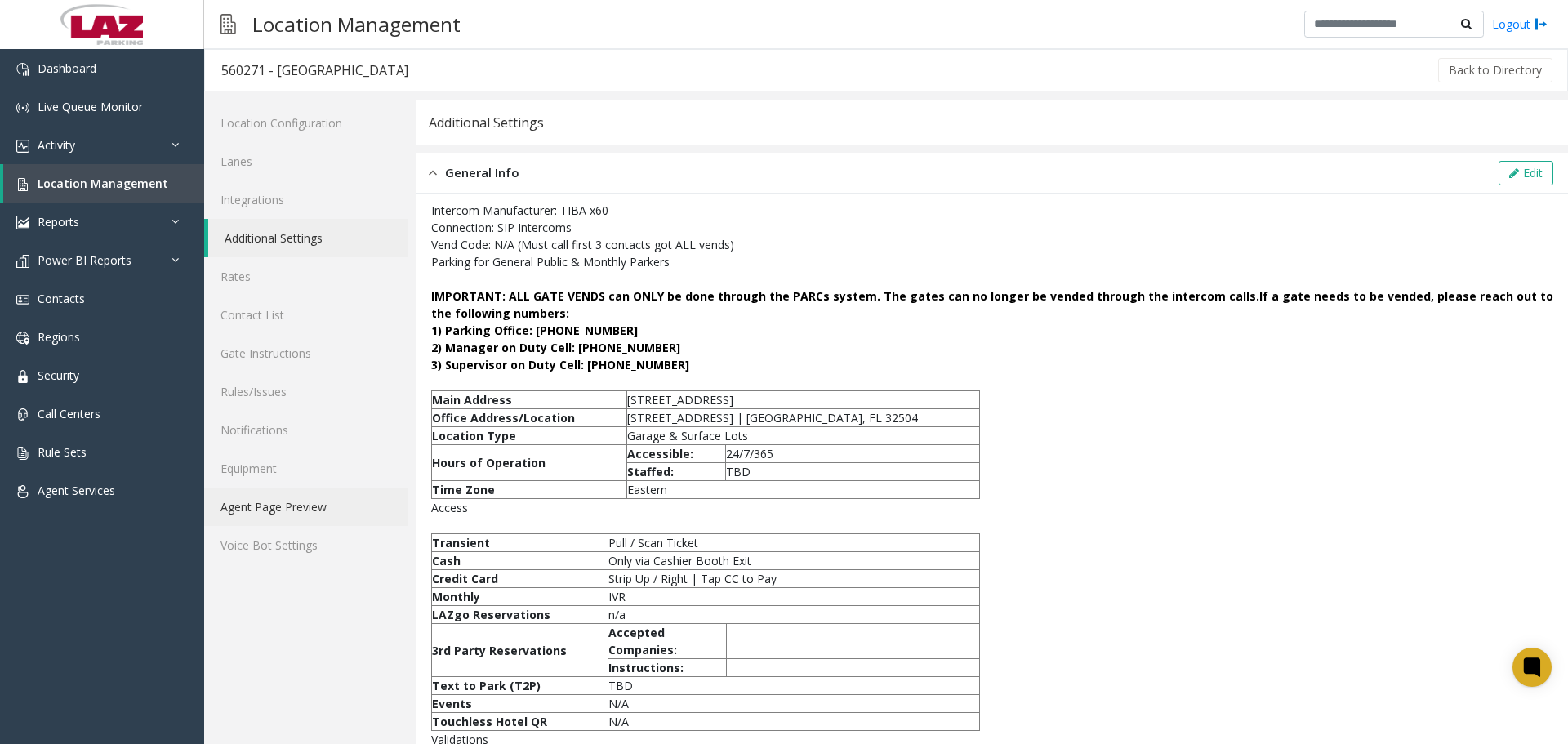
click at [264, 512] on link "Agent Page Preview" at bounding box center [306, 505] width 203 height 38
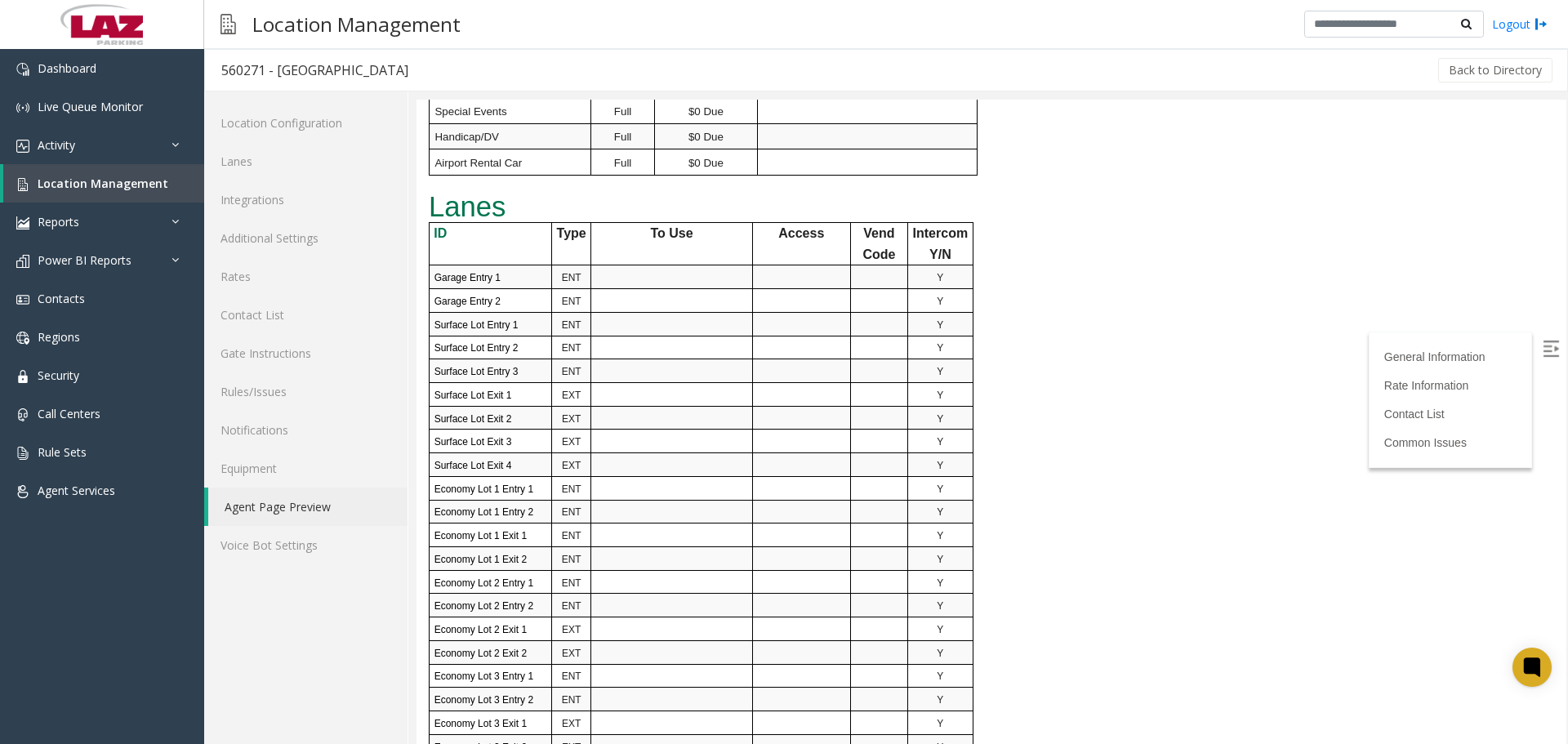
scroll to position [734, 0]
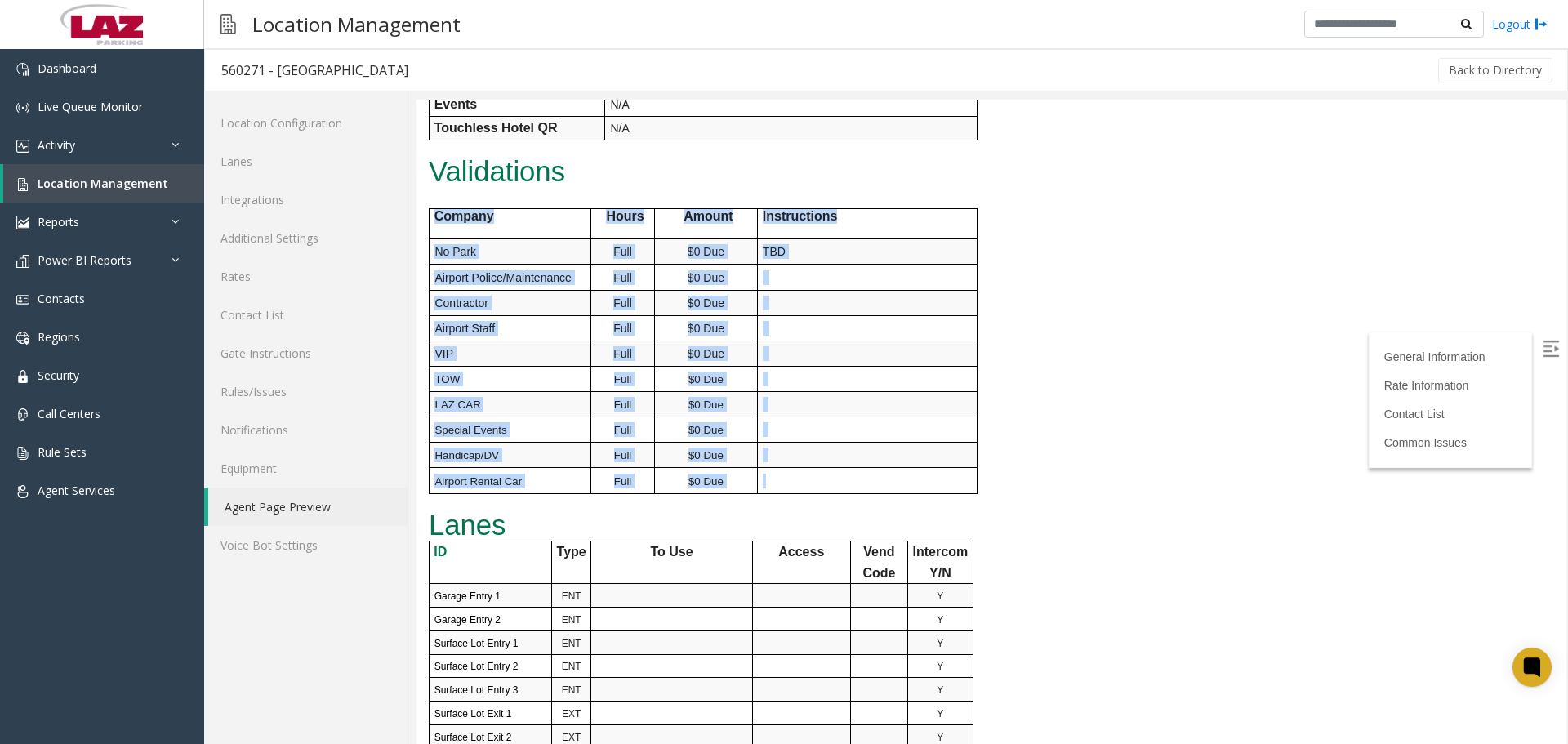
drag, startPoint x: 690, startPoint y: 361, endPoint x: 431, endPoint y: 222, distance: 293.9
click at [431, 222] on tbody "Company Hours Amount Instructions No Park Full $0 Due TBD Airport Police/Mainte…" at bounding box center [703, 350] width 548 height 284
copy tbody "Company Hours Amount Instructions No Park Full $0 Due TBD Airport Police/Mainte…"
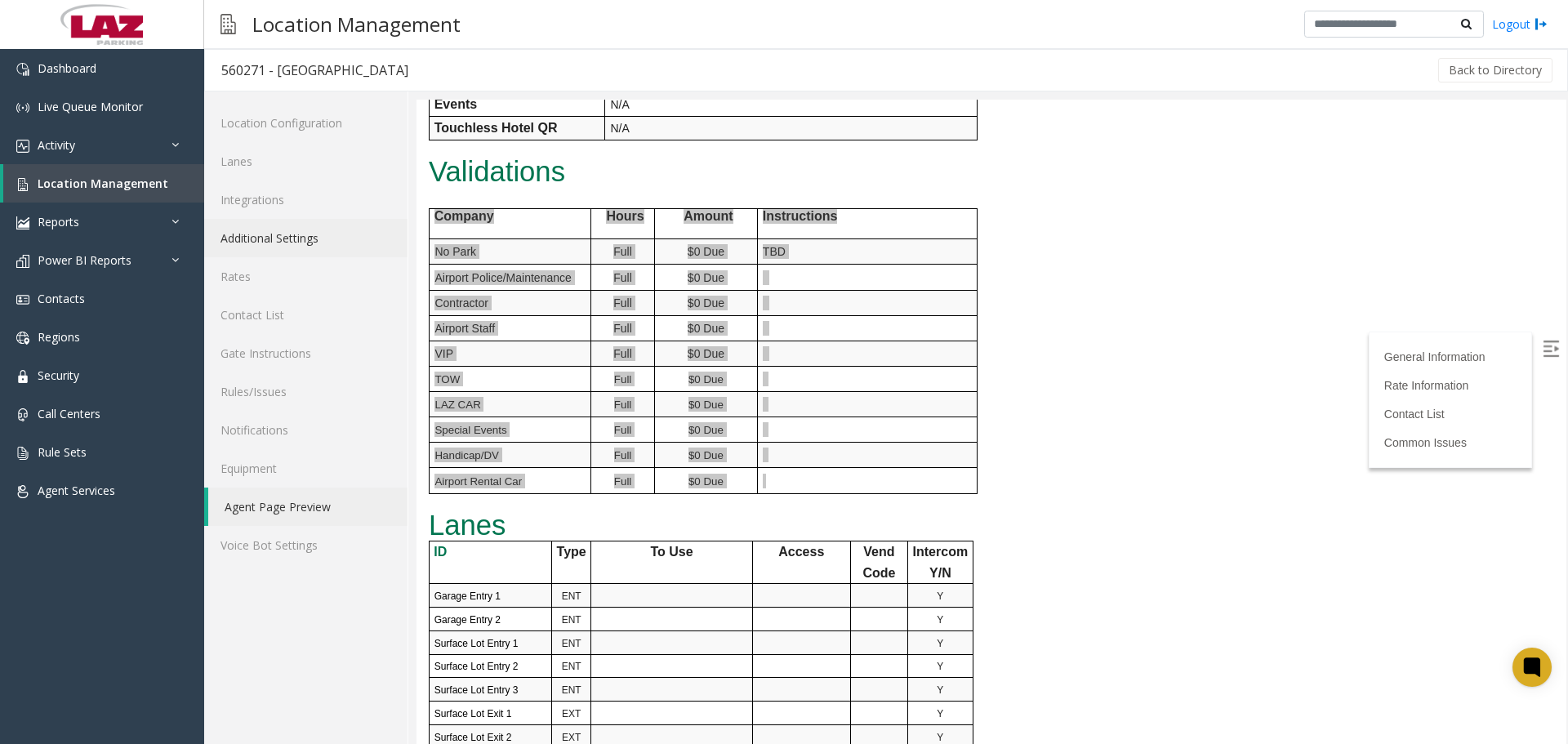
click at [246, 235] on link "Additional Settings" at bounding box center [306, 238] width 203 height 38
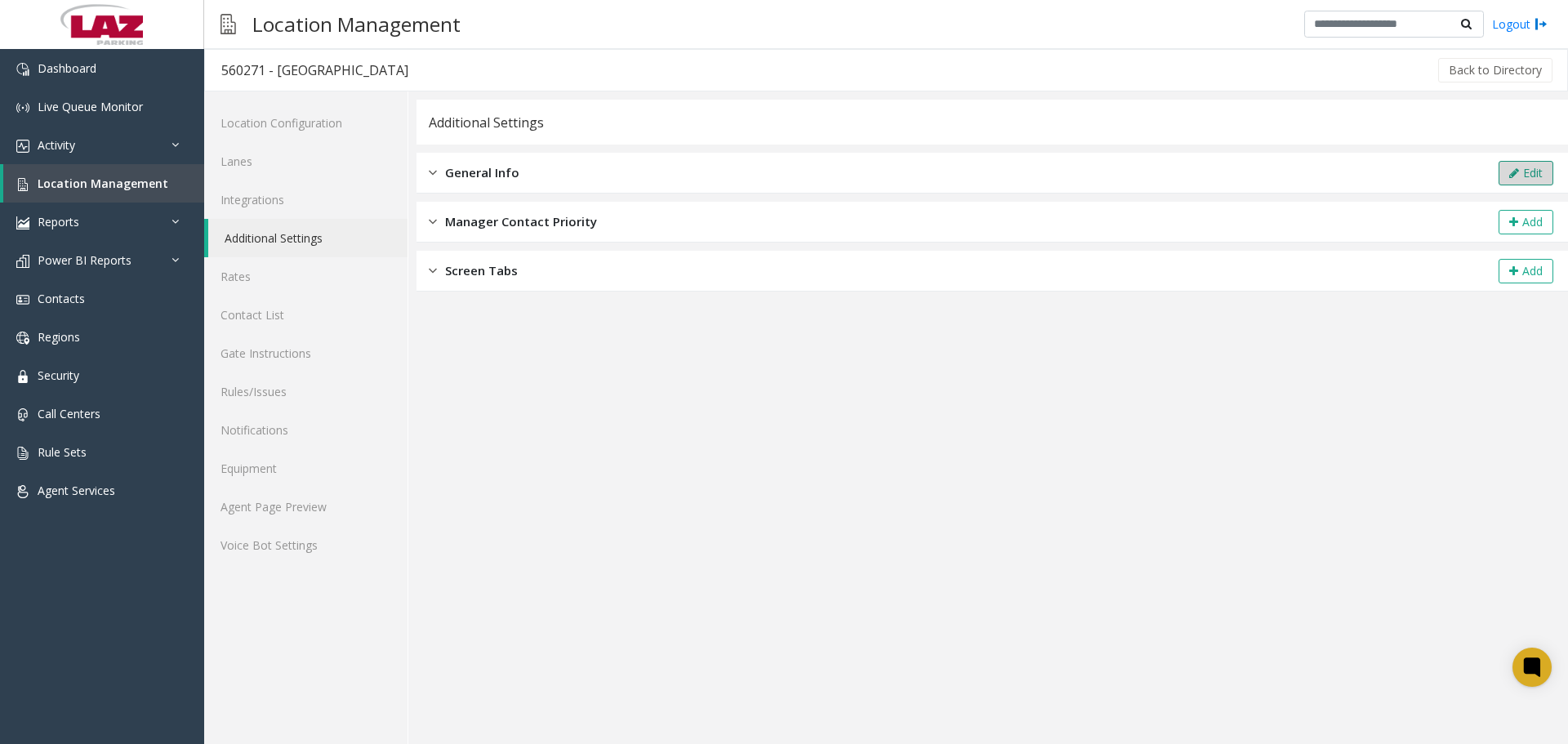
click at [1533, 168] on button "Edit" at bounding box center [1526, 173] width 55 height 25
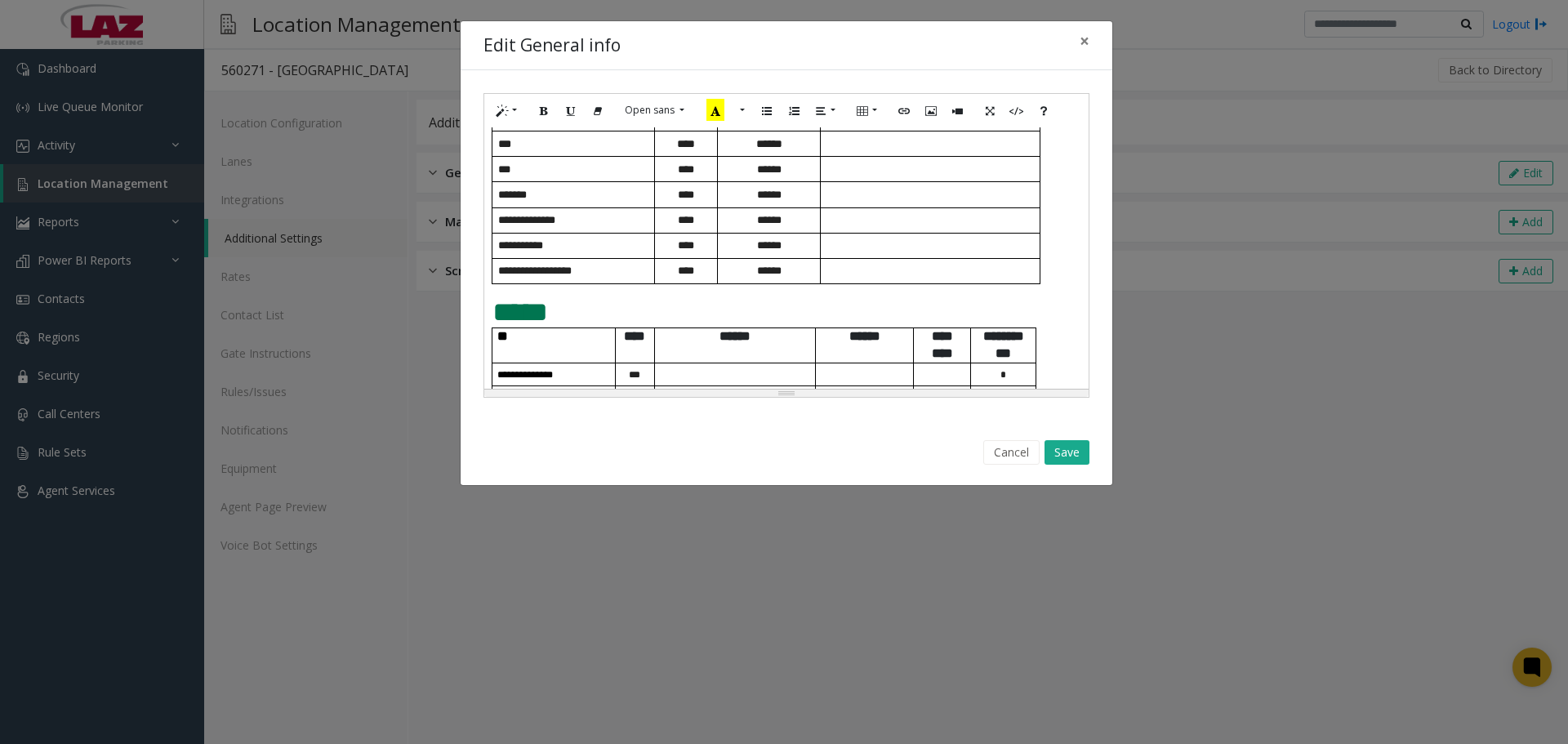
scroll to position [816, 0]
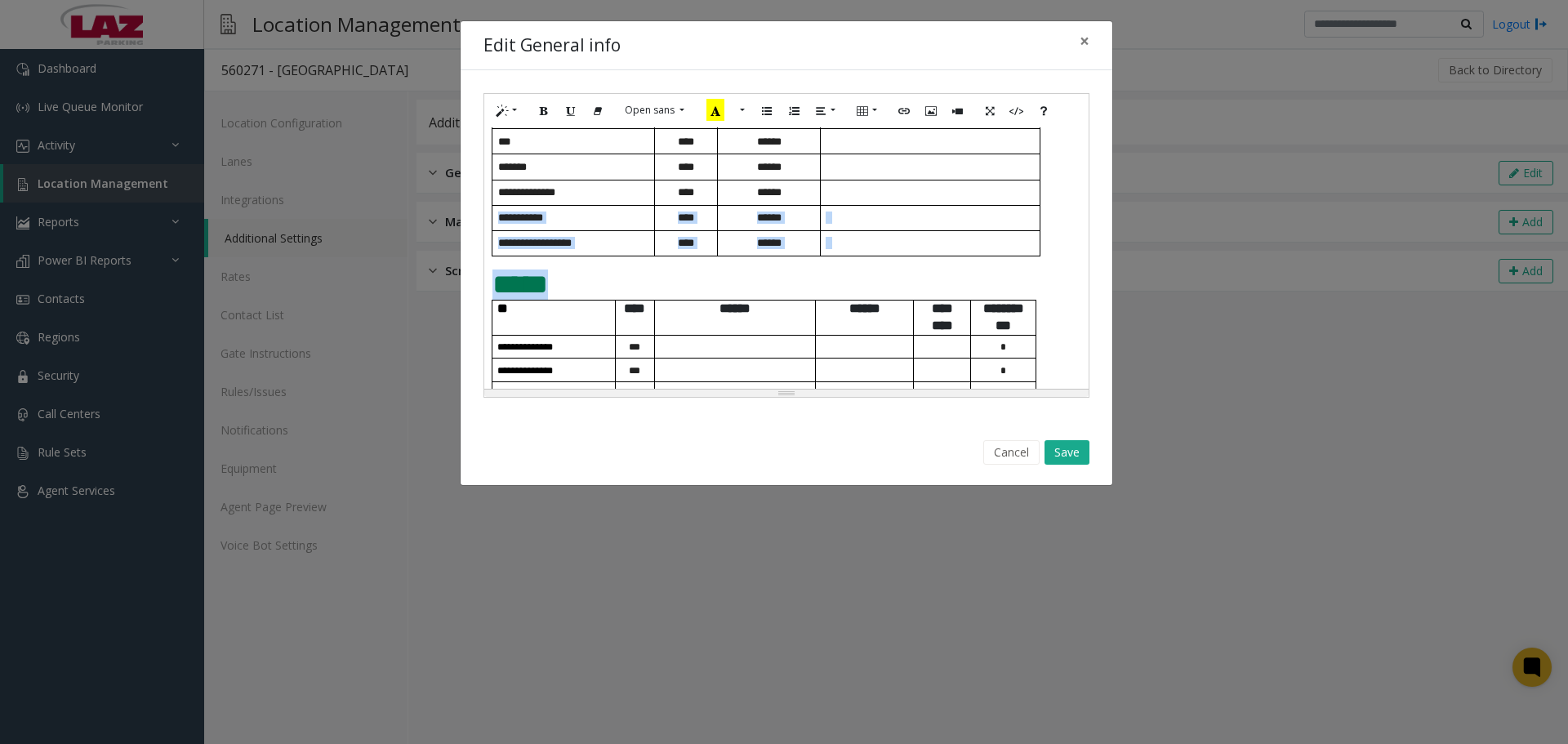
drag, startPoint x: 1016, startPoint y: 284, endPoint x: 887, endPoint y: 276, distance: 129.2
click at [841, 252] on div "**********" at bounding box center [787, 258] width 605 height 262
click at [1033, 249] on p at bounding box center [932, 243] width 214 height 12
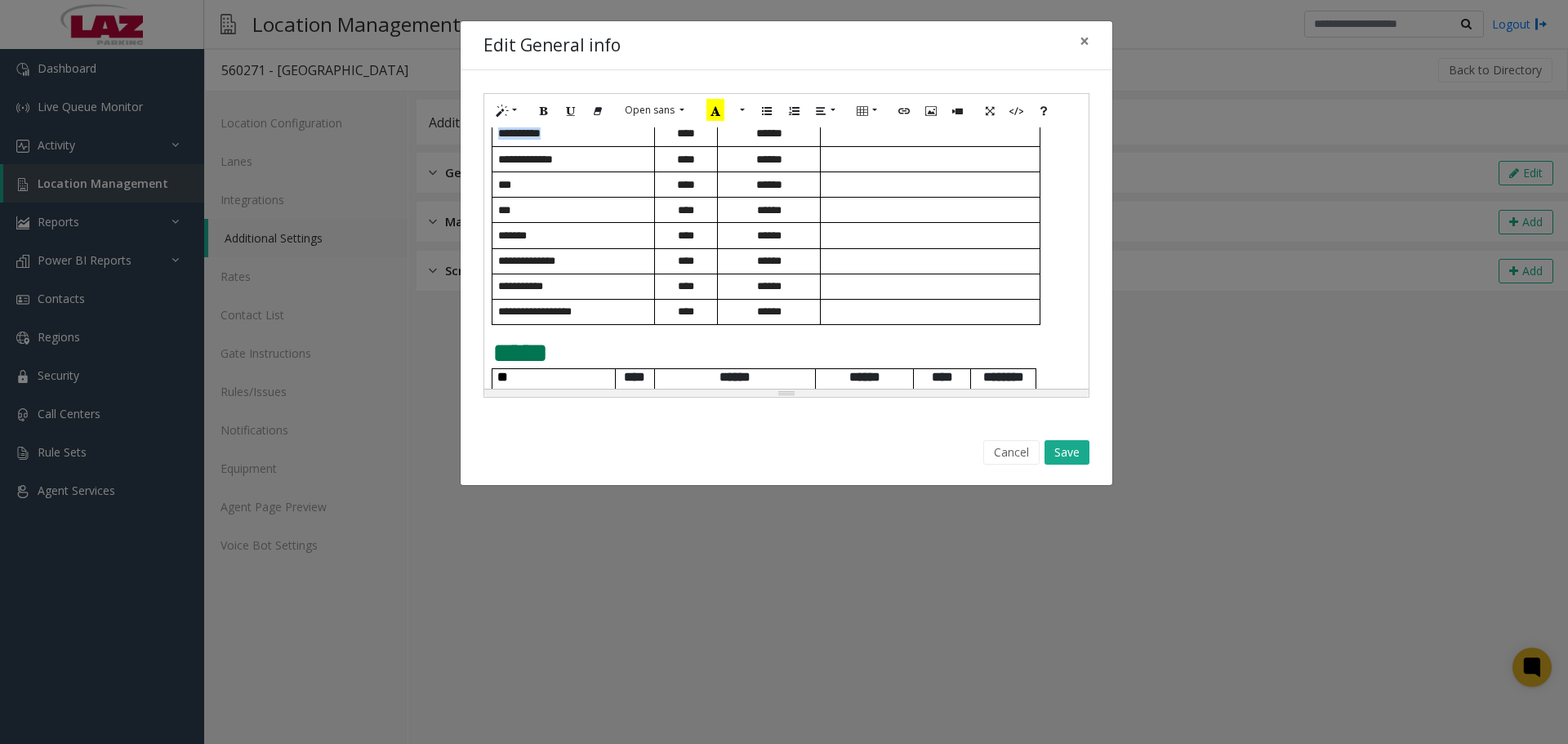
scroll to position [653, 0]
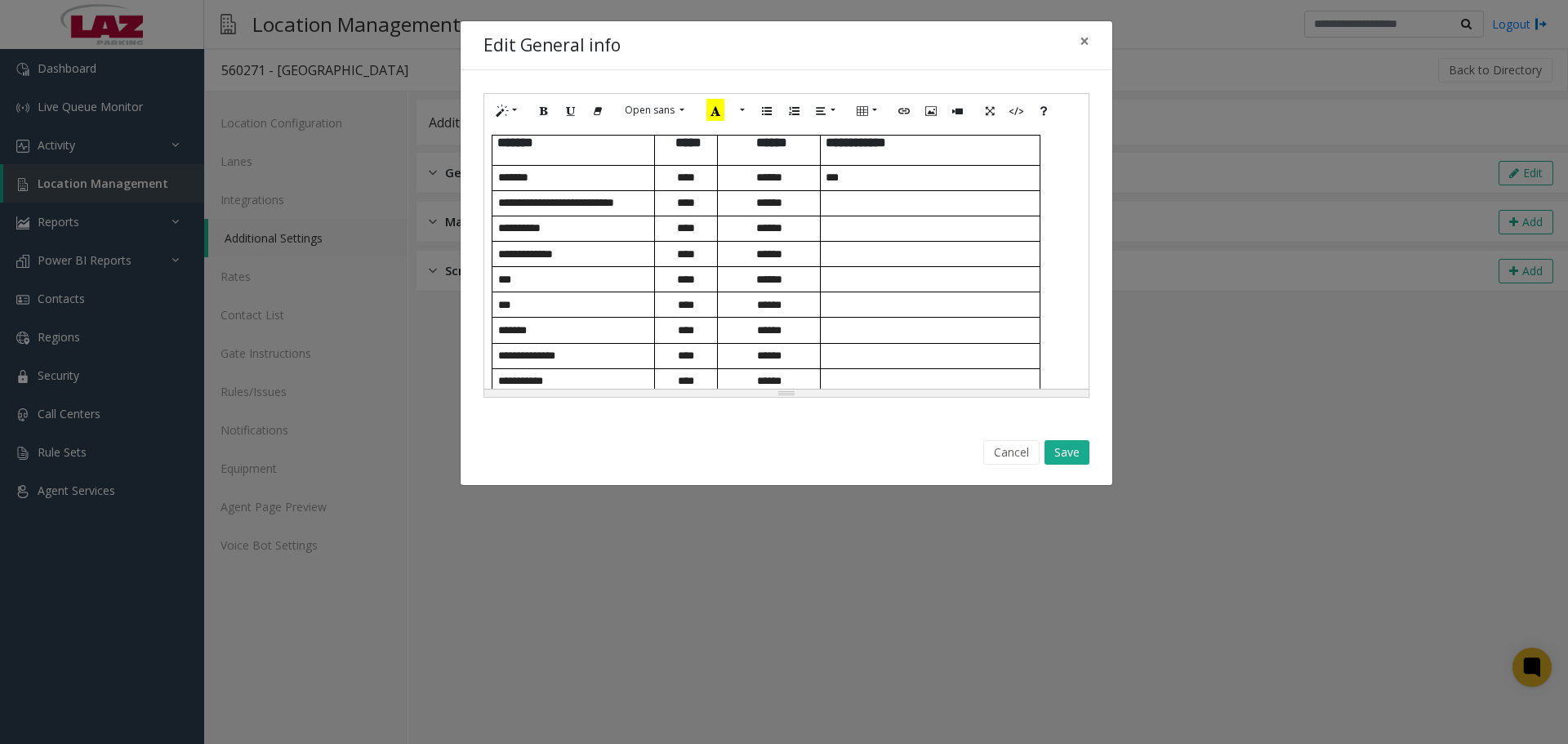
drag, startPoint x: 1043, startPoint y: 287, endPoint x: 494, endPoint y: 186, distance: 558.2
click at [494, 186] on div "**********" at bounding box center [787, 258] width 605 height 262
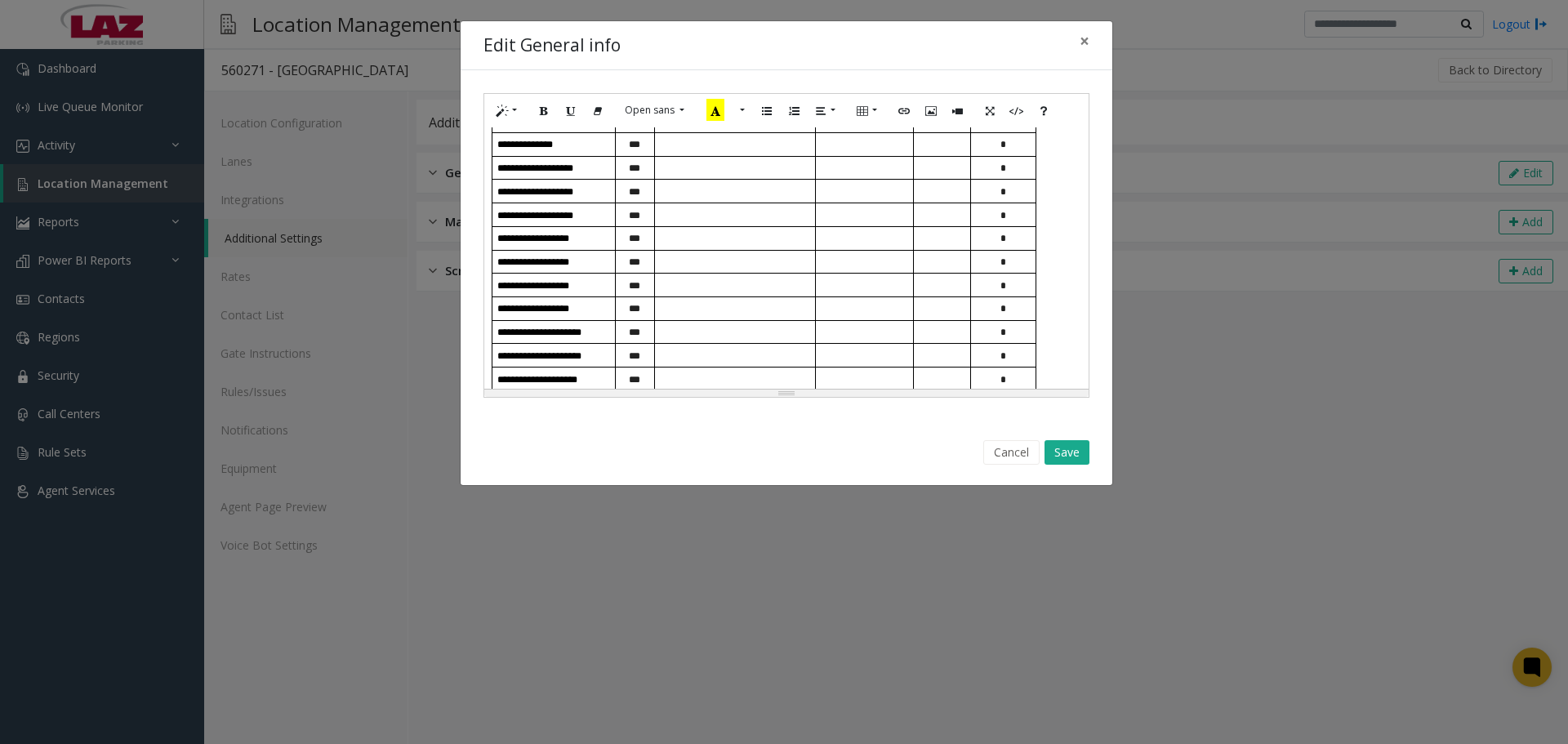
scroll to position [1109, 0]
click at [1092, 439] on div "Cancel Save" at bounding box center [786, 452] width 628 height 42
click at [1086, 444] on button "Save" at bounding box center [1066, 452] width 45 height 25
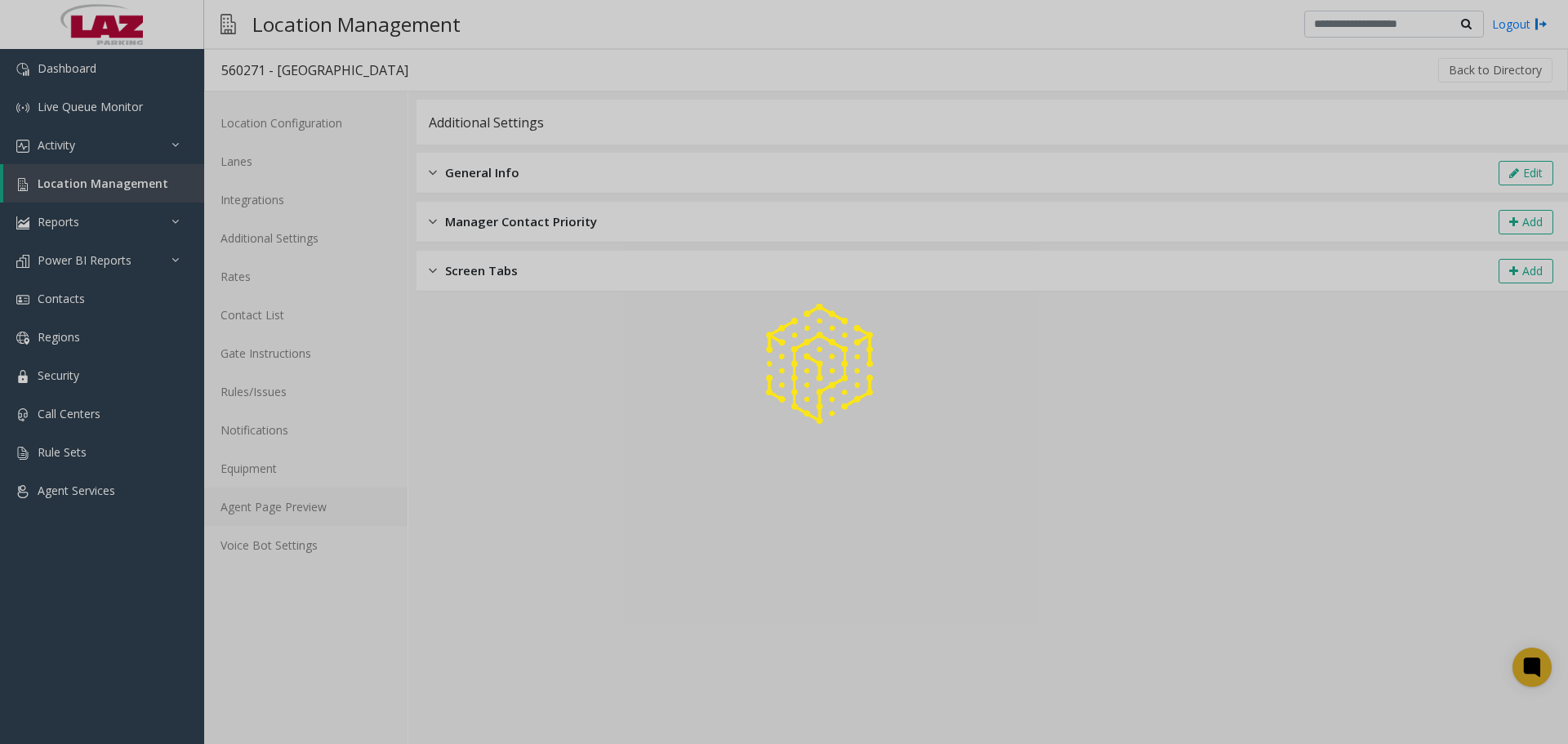
click at [263, 510] on link "Agent Page Preview" at bounding box center [306, 505] width 203 height 38
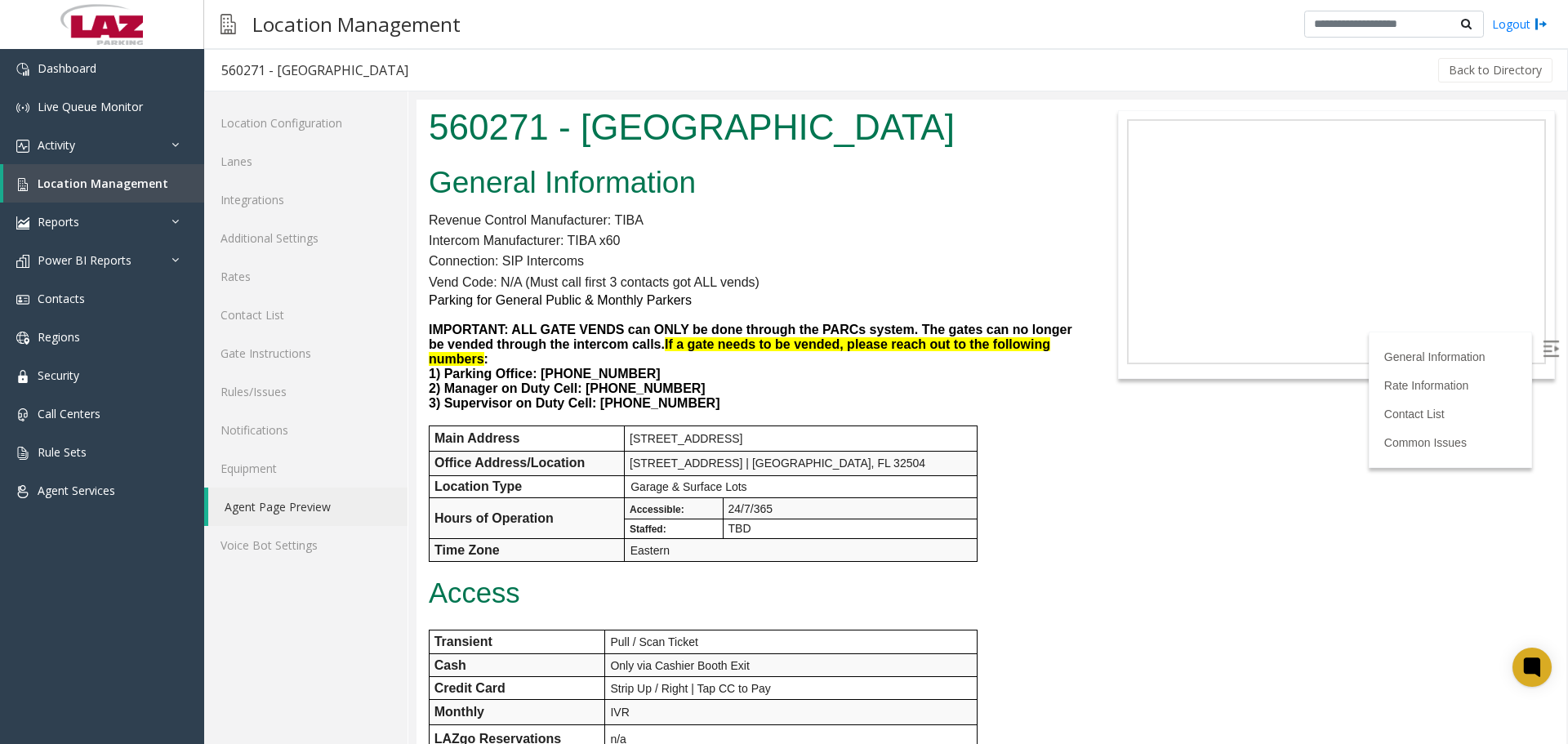
click at [263, 510] on link "Agent Page Preview" at bounding box center [308, 505] width 199 height 38
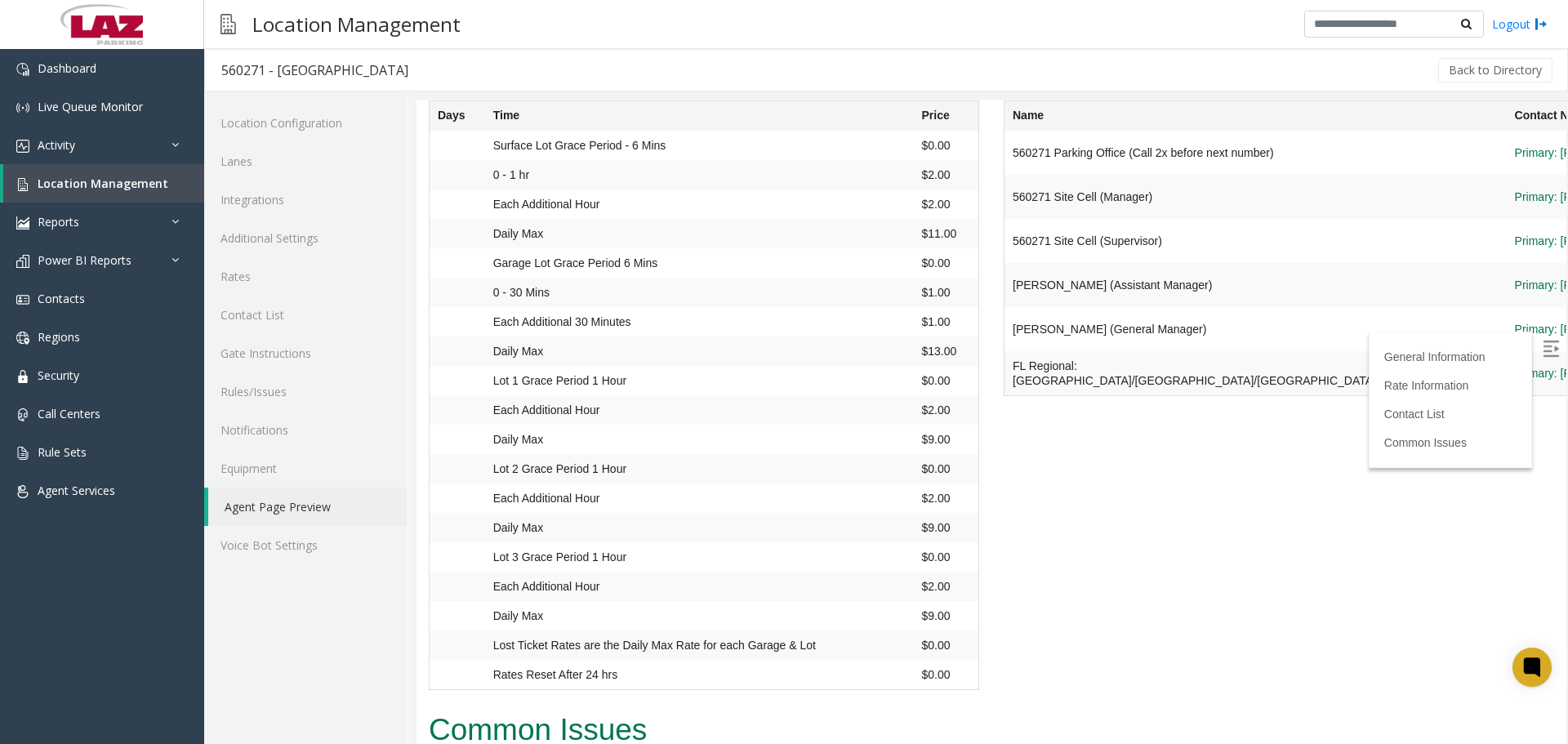
scroll to position [1959, 0]
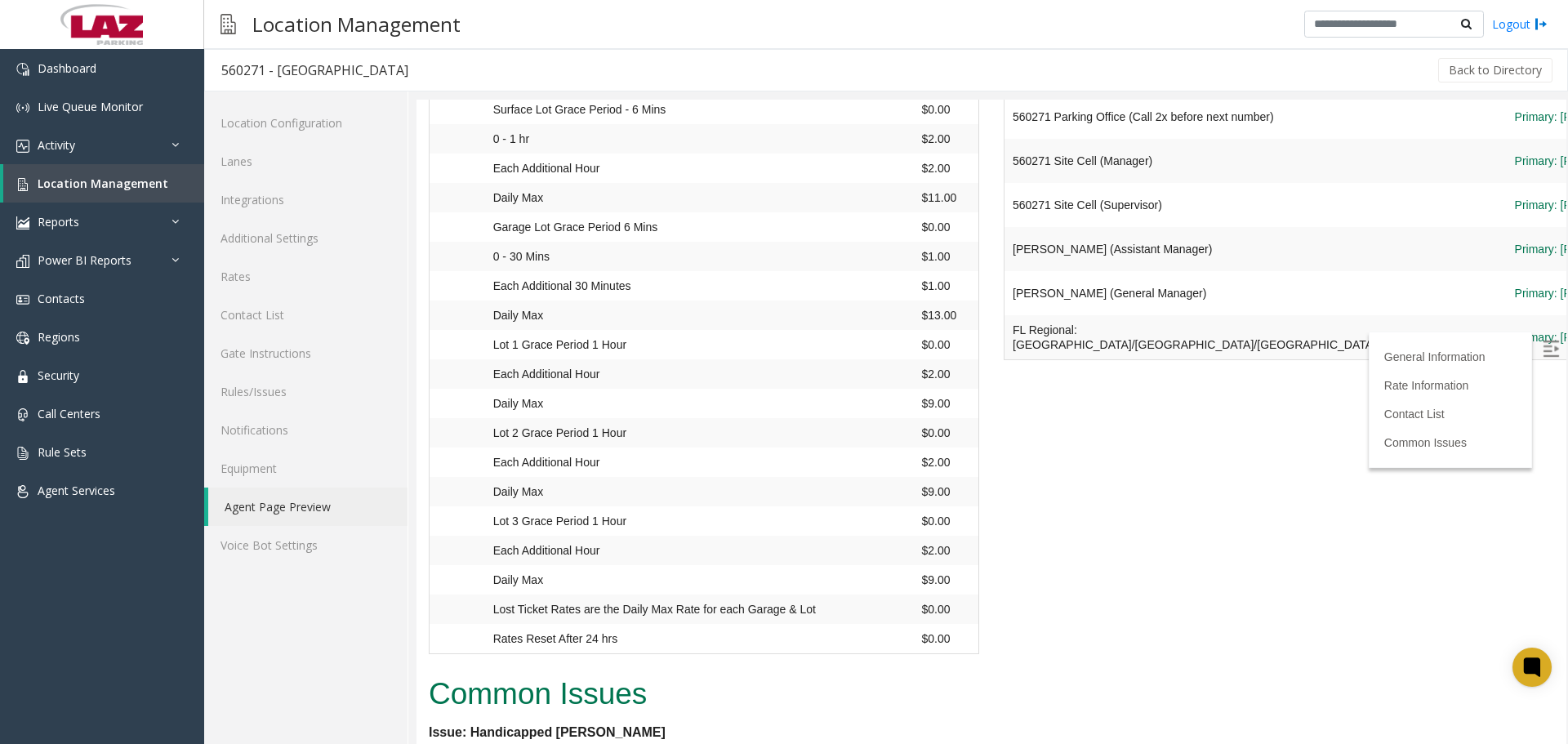
drag, startPoint x: 1549, startPoint y: 349, endPoint x: 1550, endPoint y: 371, distance: 22.0
click at [1549, 347] on label at bounding box center [1552, 350] width 25 height 25
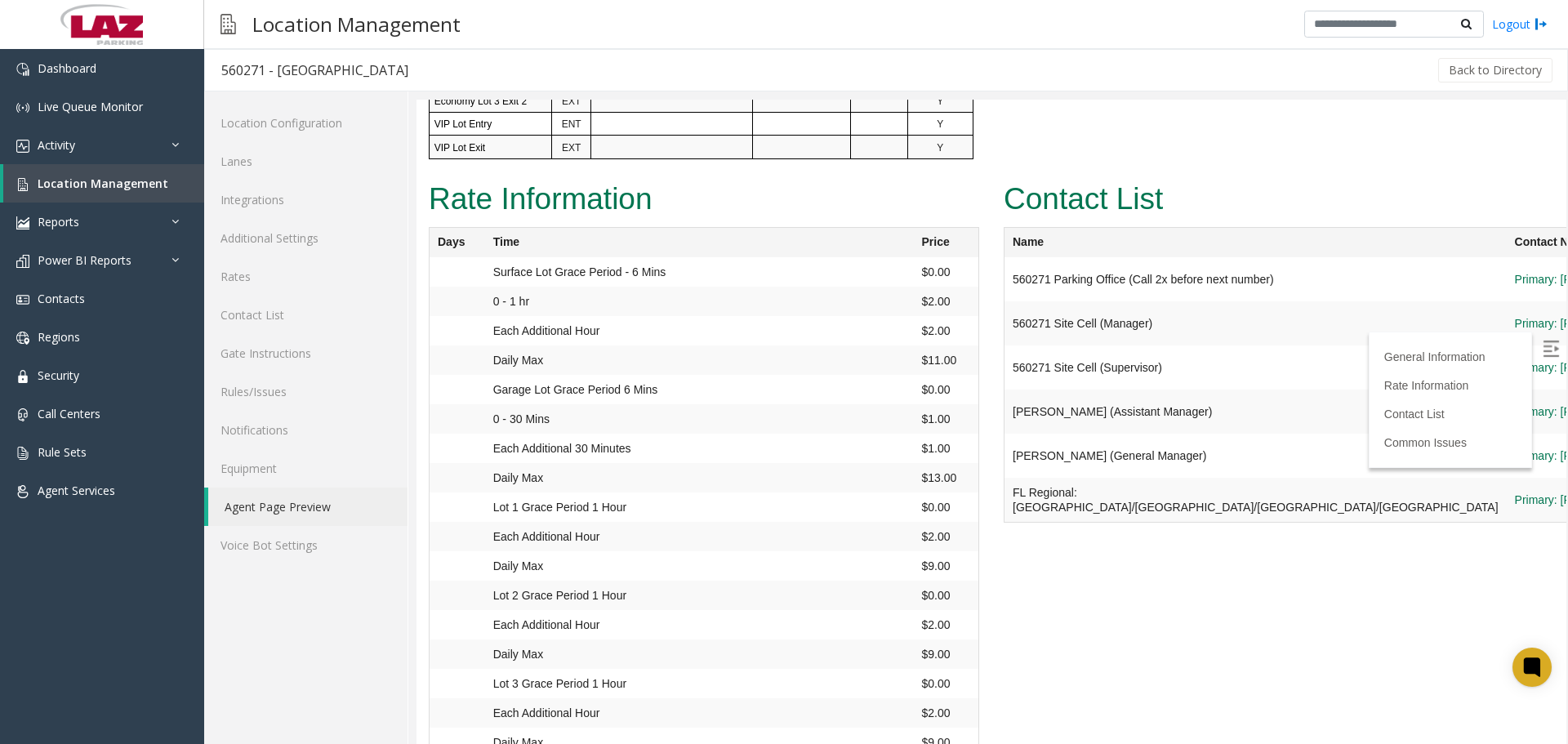
scroll to position [1795, 0]
click at [88, 47] on img at bounding box center [102, 24] width 91 height 49
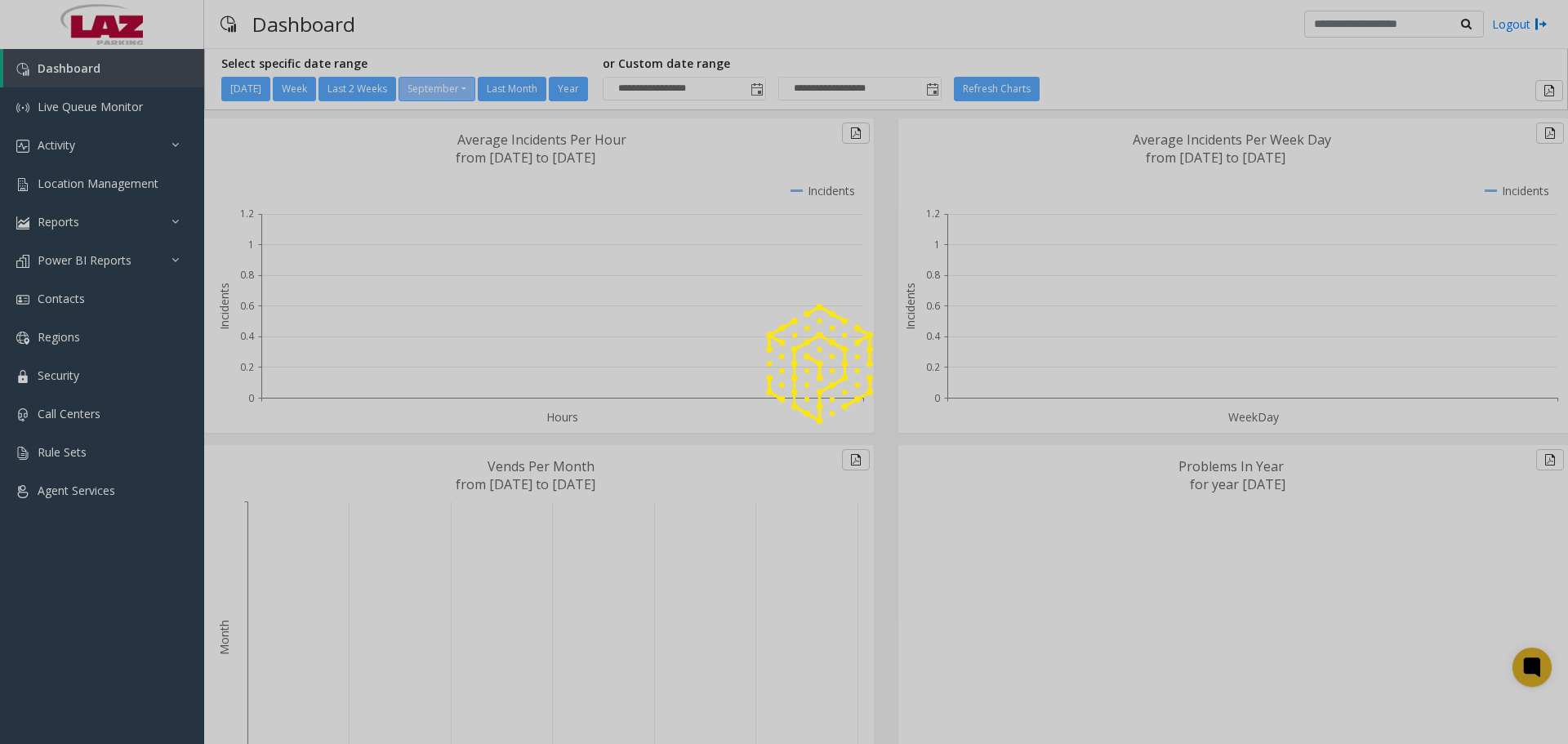
click at [90, 80] on div at bounding box center [784, 372] width 1568 height 744
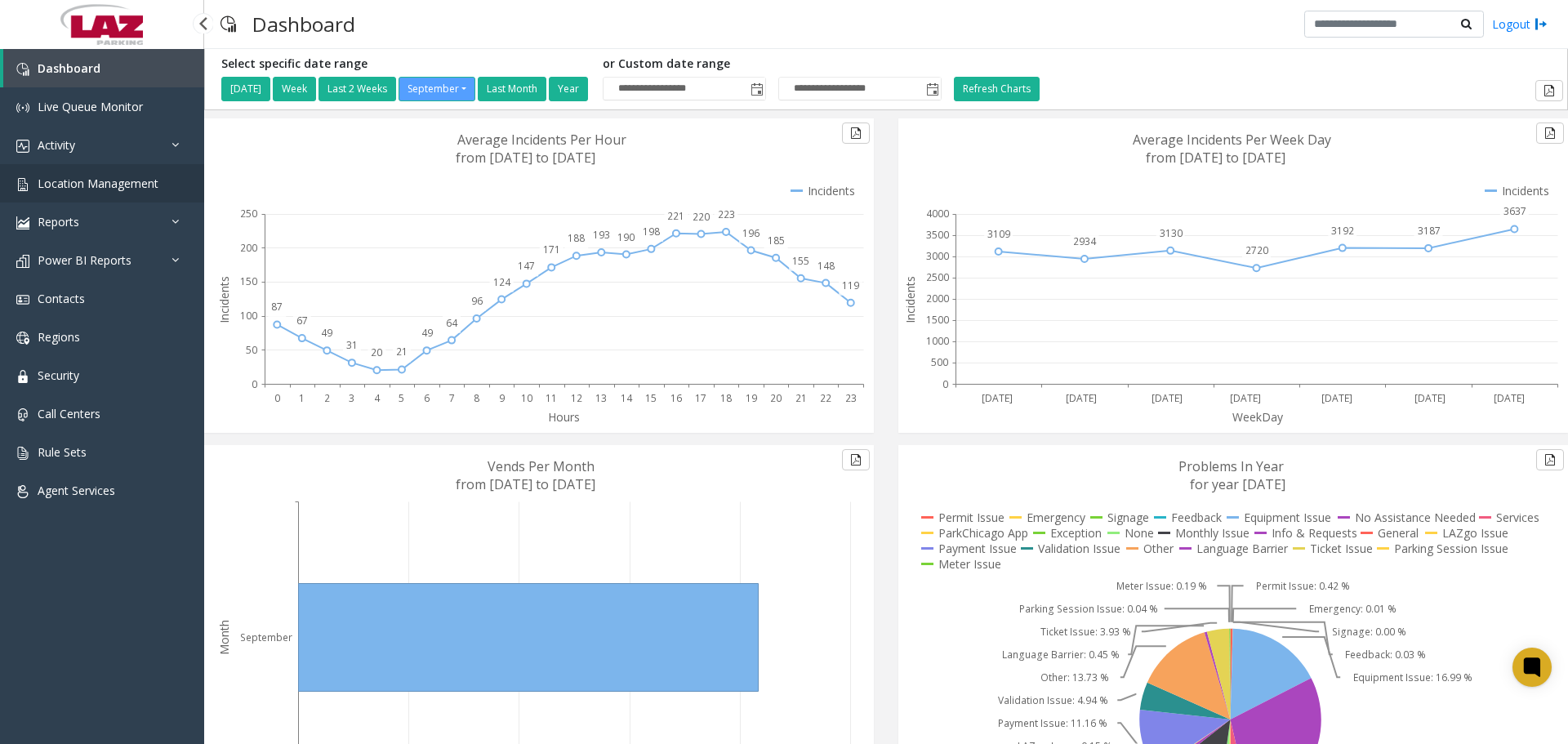
click at [113, 178] on span "Location Management" at bounding box center [97, 184] width 121 height 16
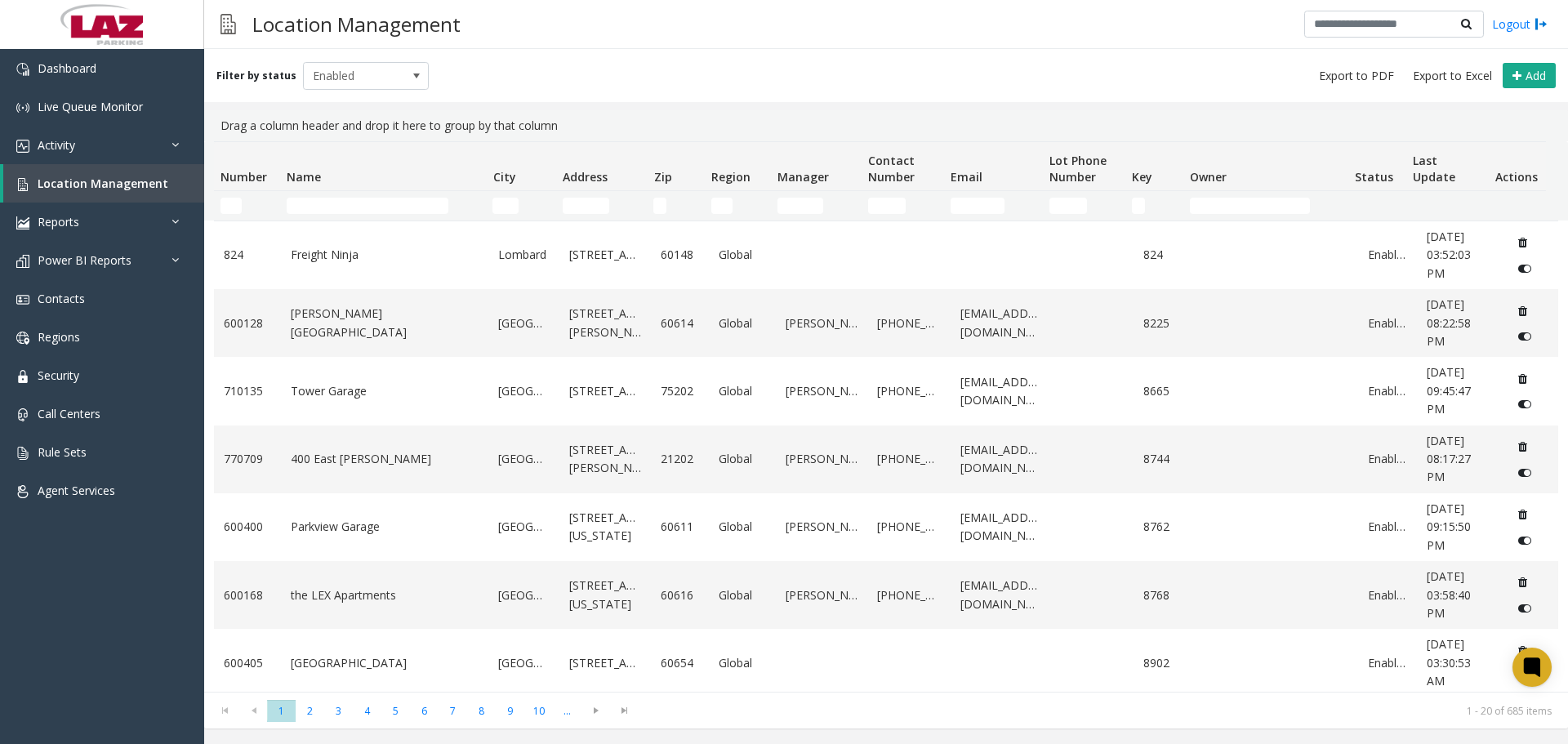
click at [338, 197] on td "Name Filter" at bounding box center [383, 205] width 206 height 29
click at [351, 202] on input "Name Filter" at bounding box center [367, 206] width 162 height 16
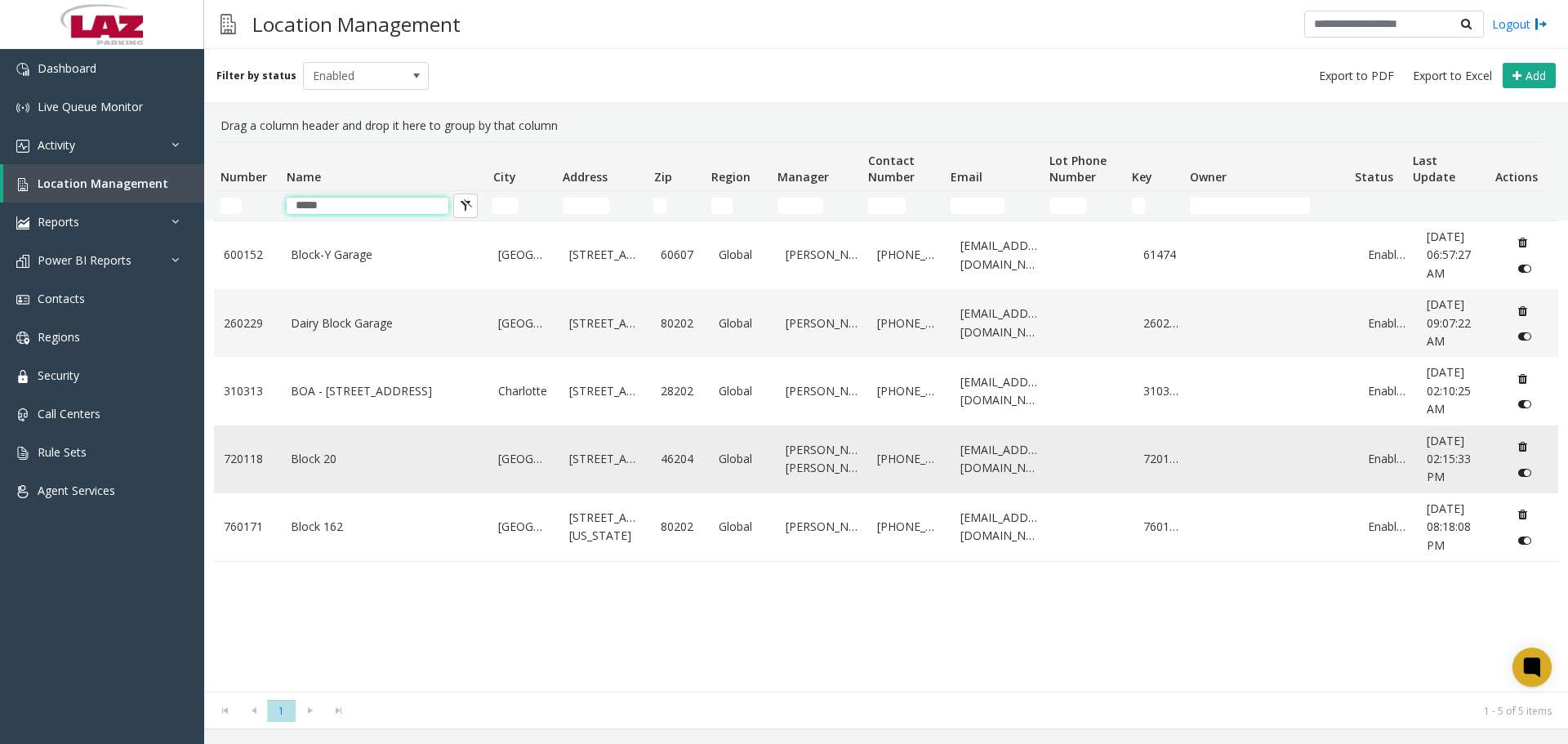
type input "*****"
click at [331, 459] on link "Block 20" at bounding box center [384, 459] width 188 height 18
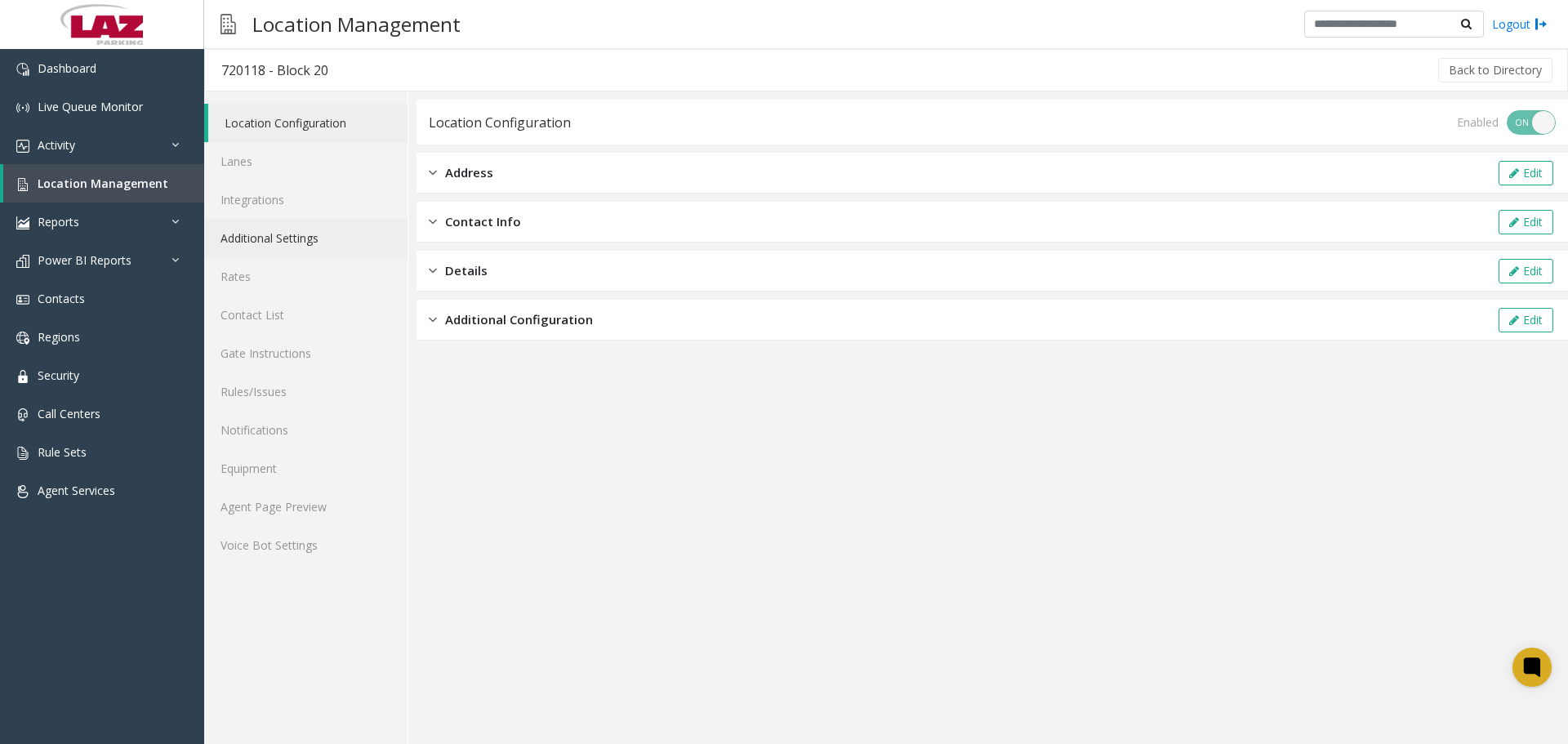
click at [297, 233] on link "Additional Settings" at bounding box center [306, 238] width 203 height 38
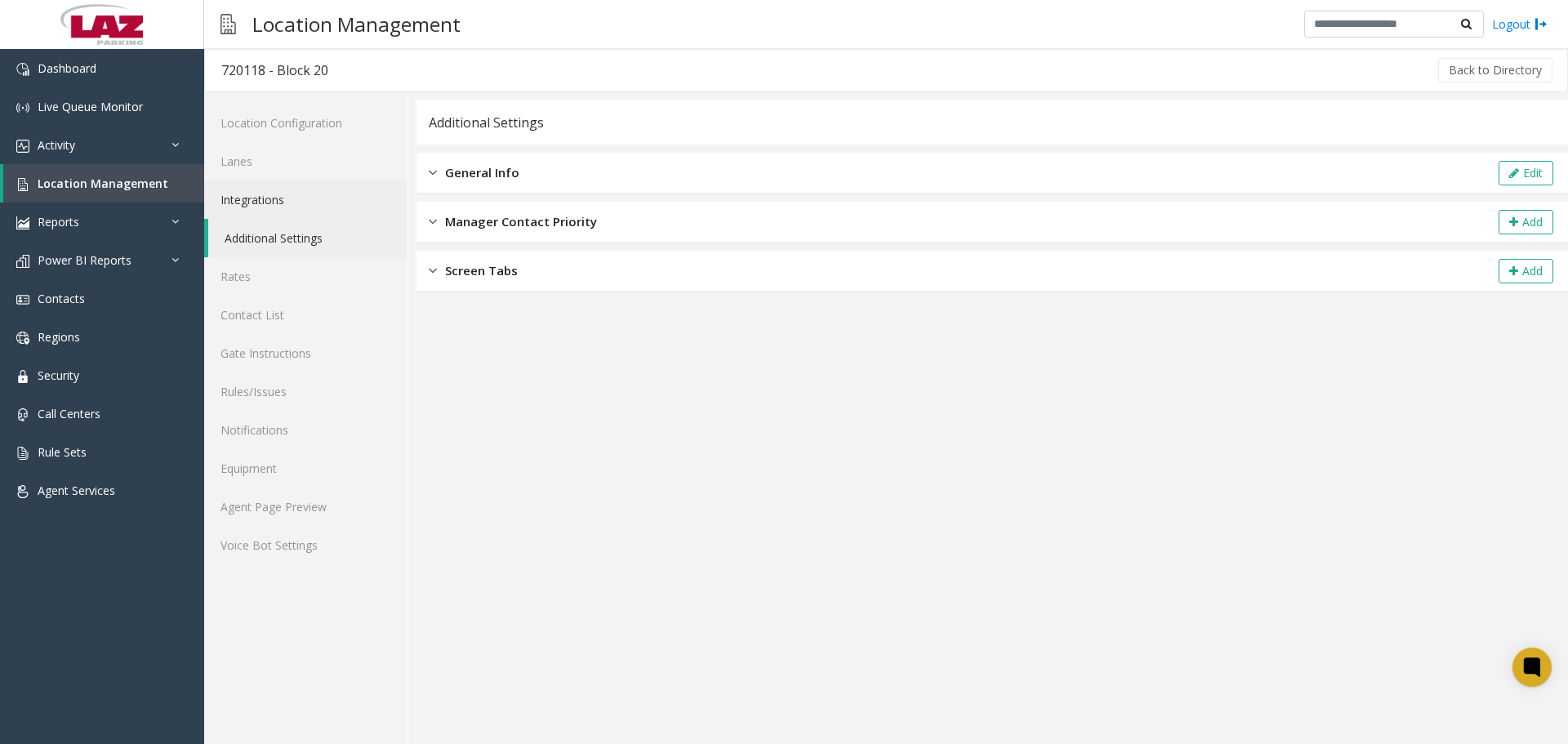
click at [285, 205] on link "Integrations" at bounding box center [306, 199] width 203 height 38
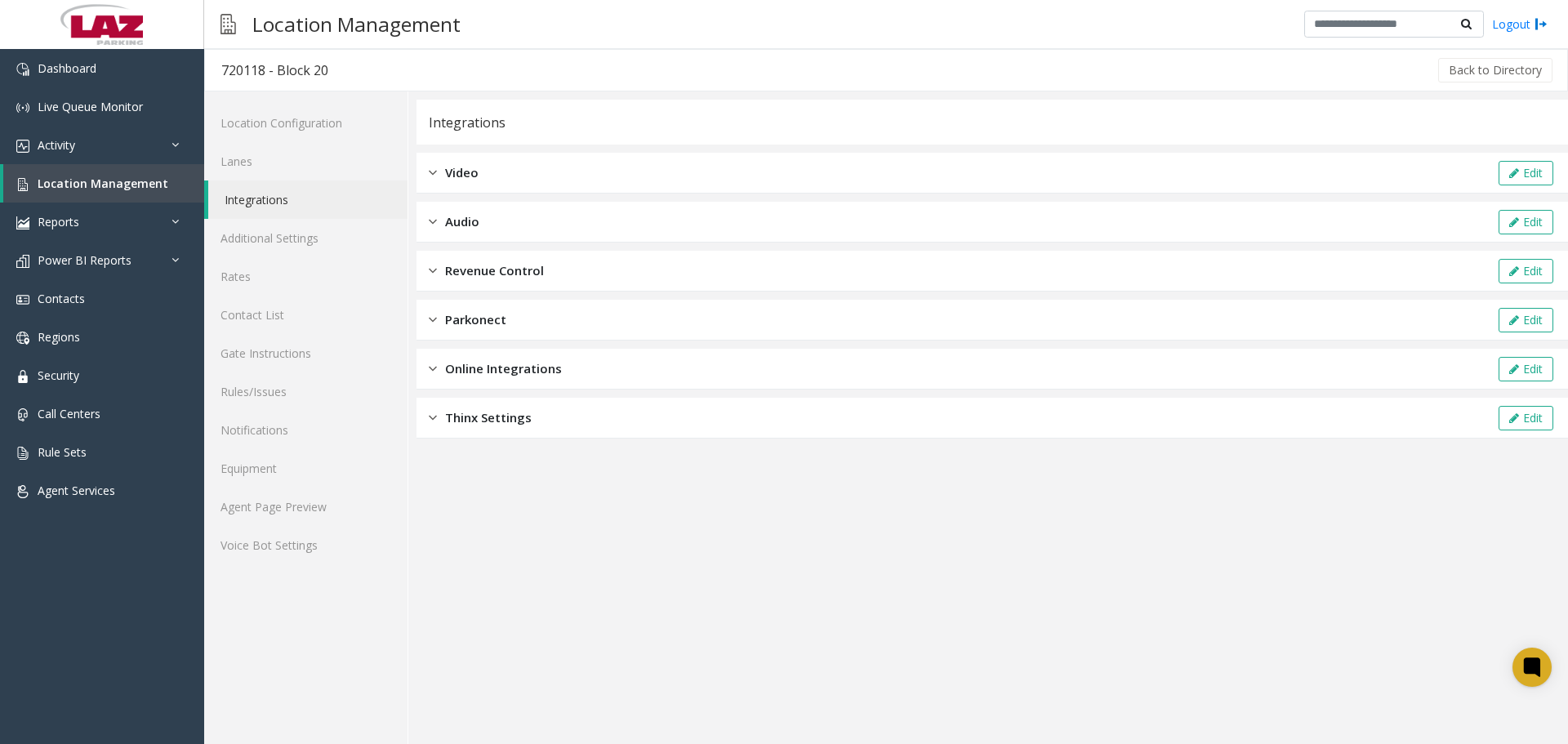
click at [529, 276] on span "Revenue Control" at bounding box center [494, 270] width 99 height 19
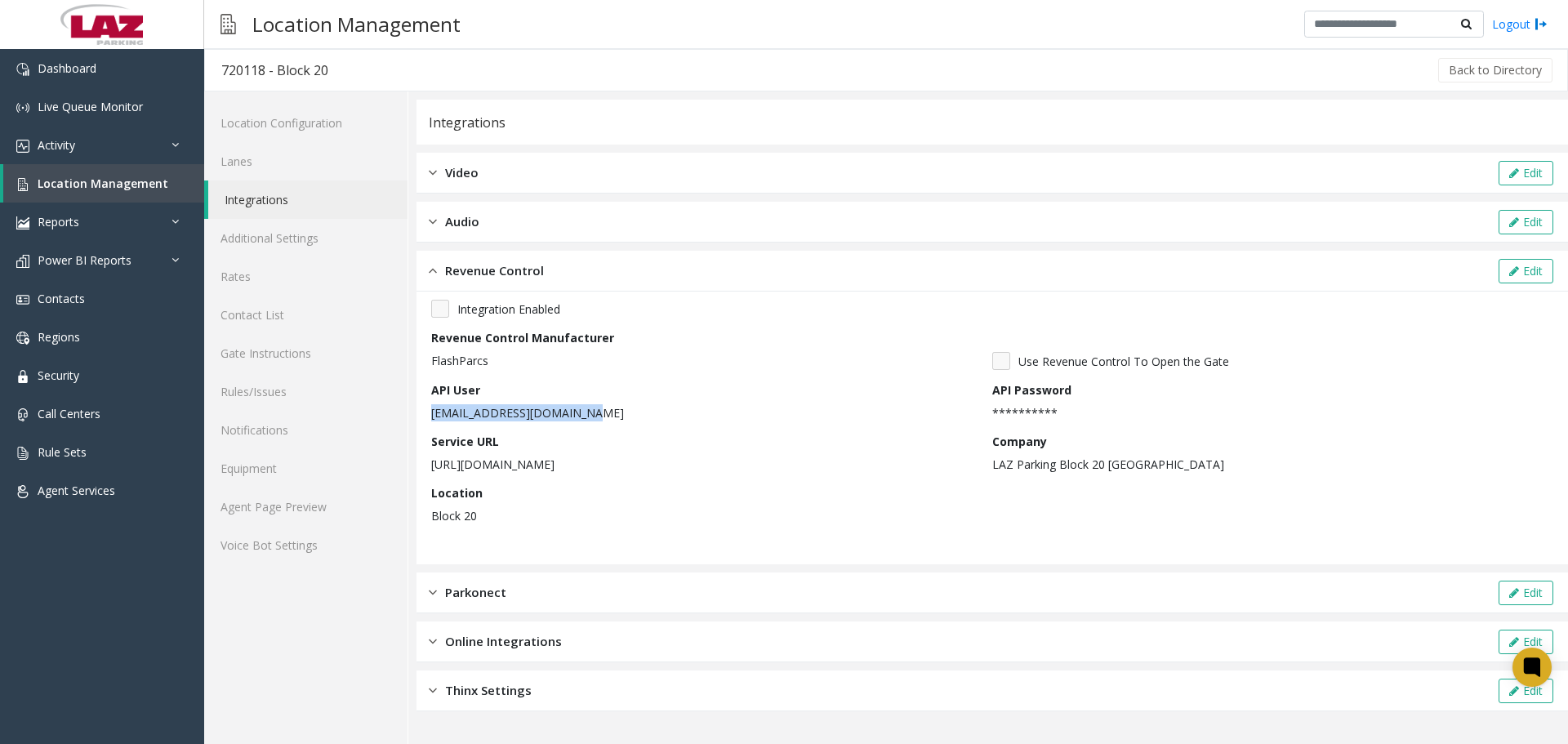
drag, startPoint x: 599, startPoint y: 412, endPoint x: 429, endPoint y: 421, distance: 170.2
click at [429, 421] on div "**********" at bounding box center [992, 428] width 1151 height 273
copy p "Block20CSR@lazparking.com"
click at [75, 186] on span "Location Management" at bounding box center [103, 184] width 131 height 16
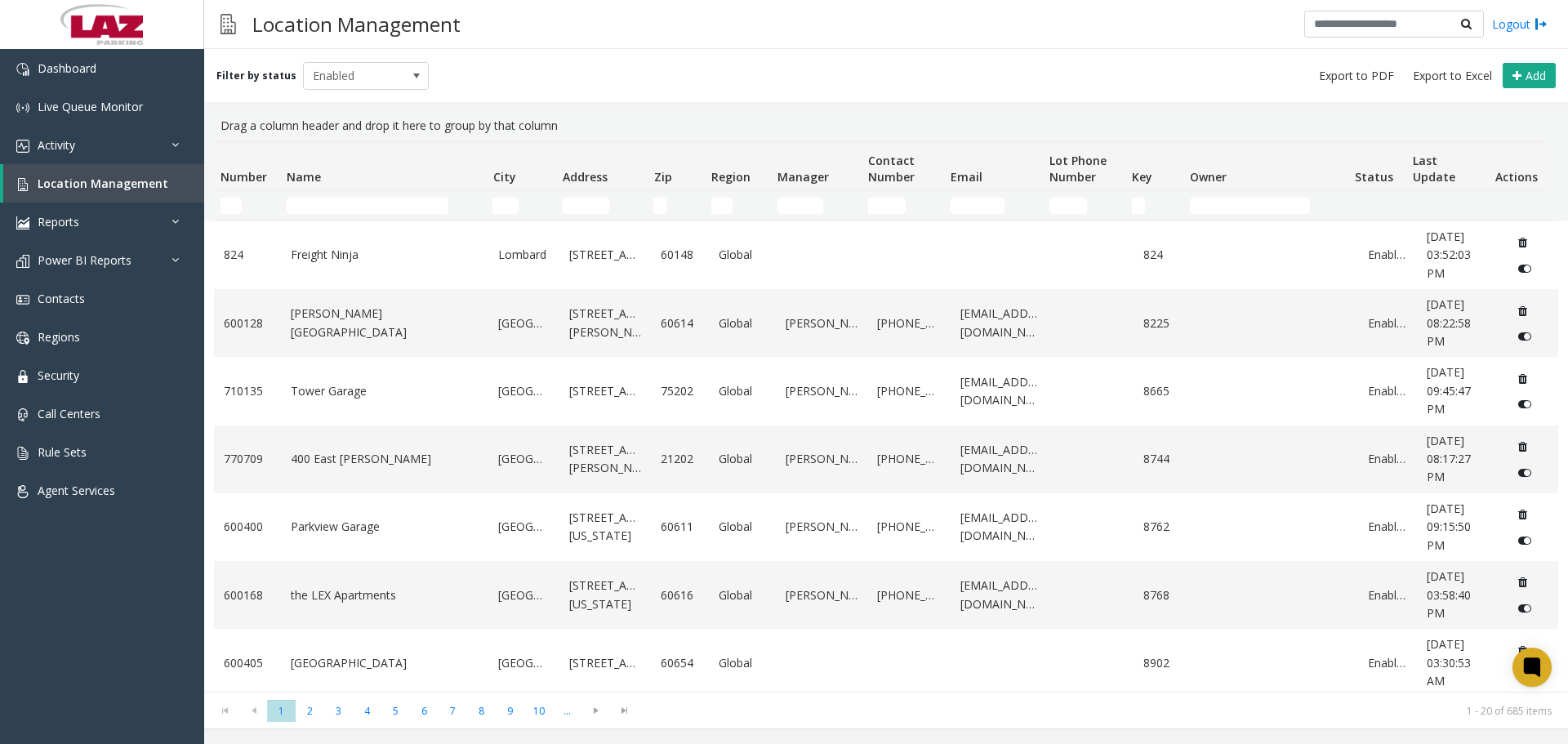
click at [359, 191] on td "Name Filter" at bounding box center [383, 205] width 206 height 29
click at [359, 204] on input "Name Filter" at bounding box center [367, 206] width 162 height 16
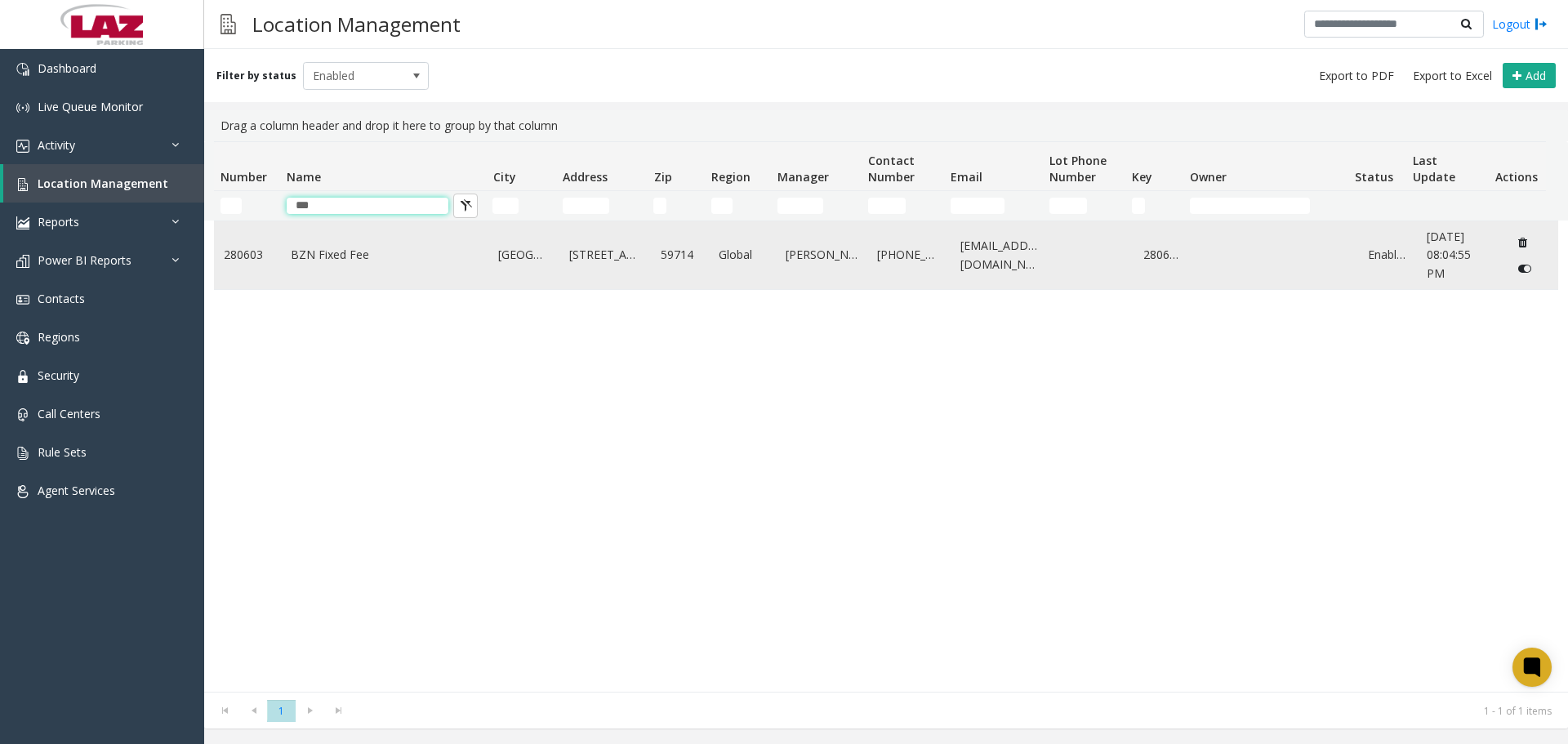
type input "***"
click at [328, 262] on link "BZN Fixed Fee" at bounding box center [384, 254] width 188 height 18
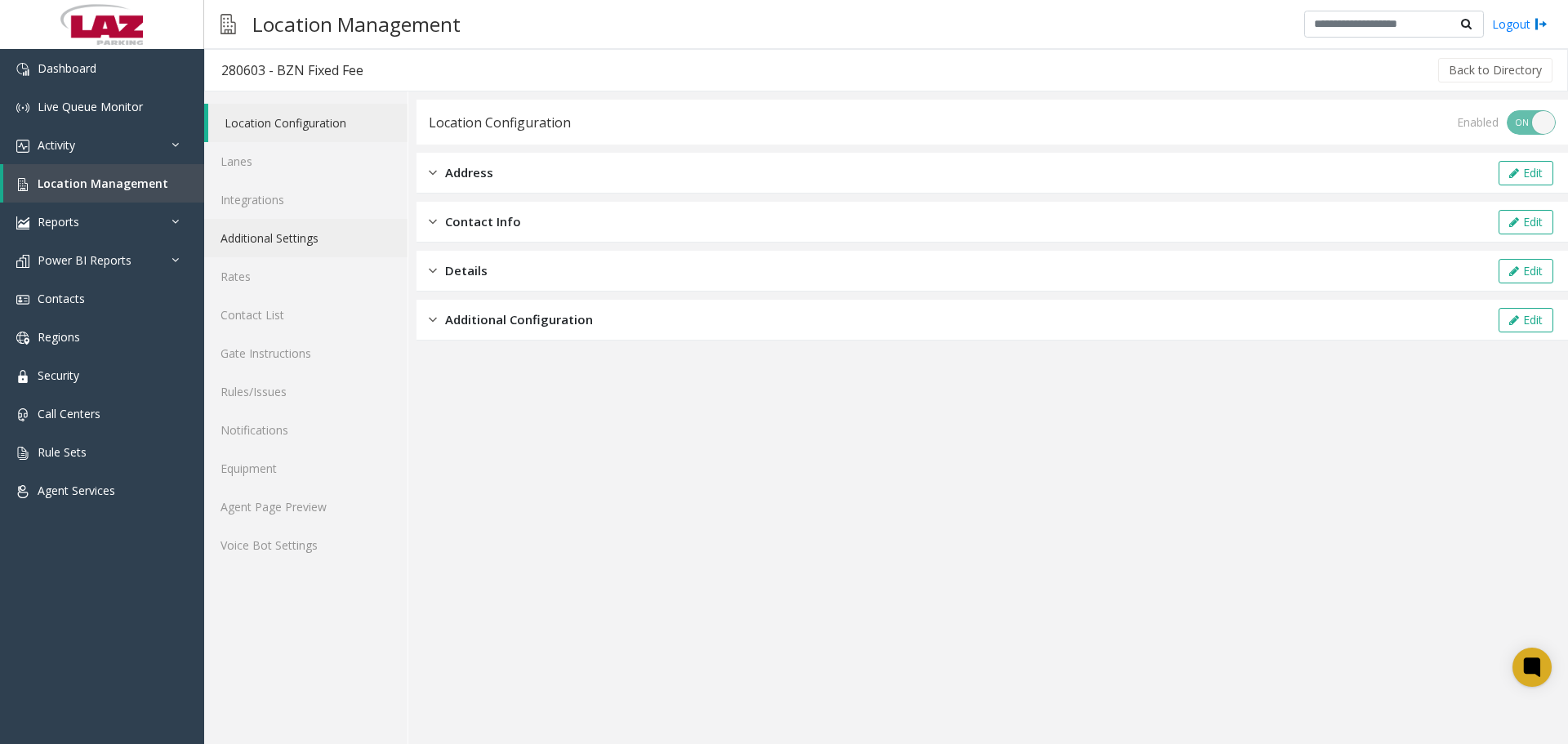
click at [259, 230] on link "Additional Settings" at bounding box center [306, 238] width 203 height 38
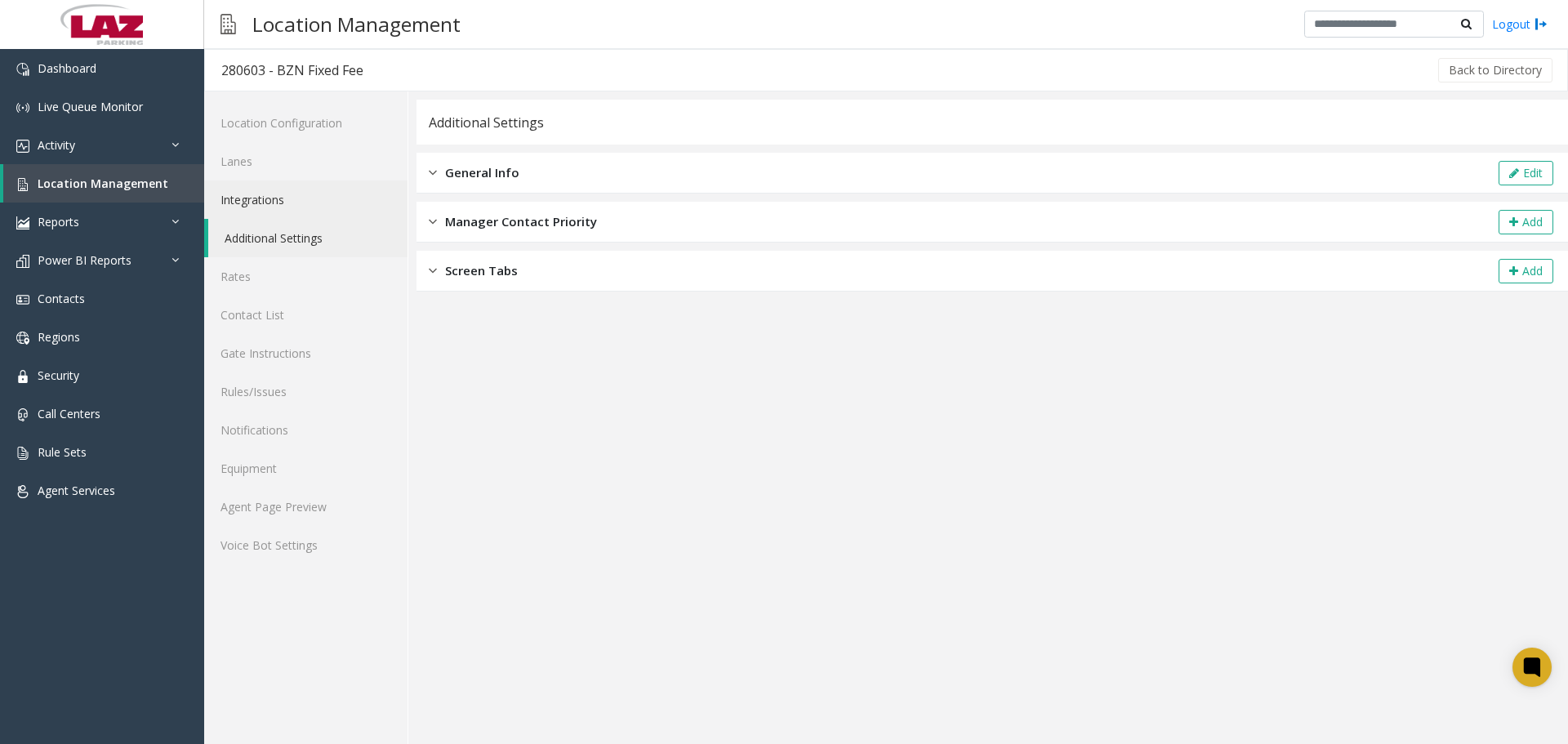
click at [253, 198] on link "Integrations" at bounding box center [306, 199] width 203 height 38
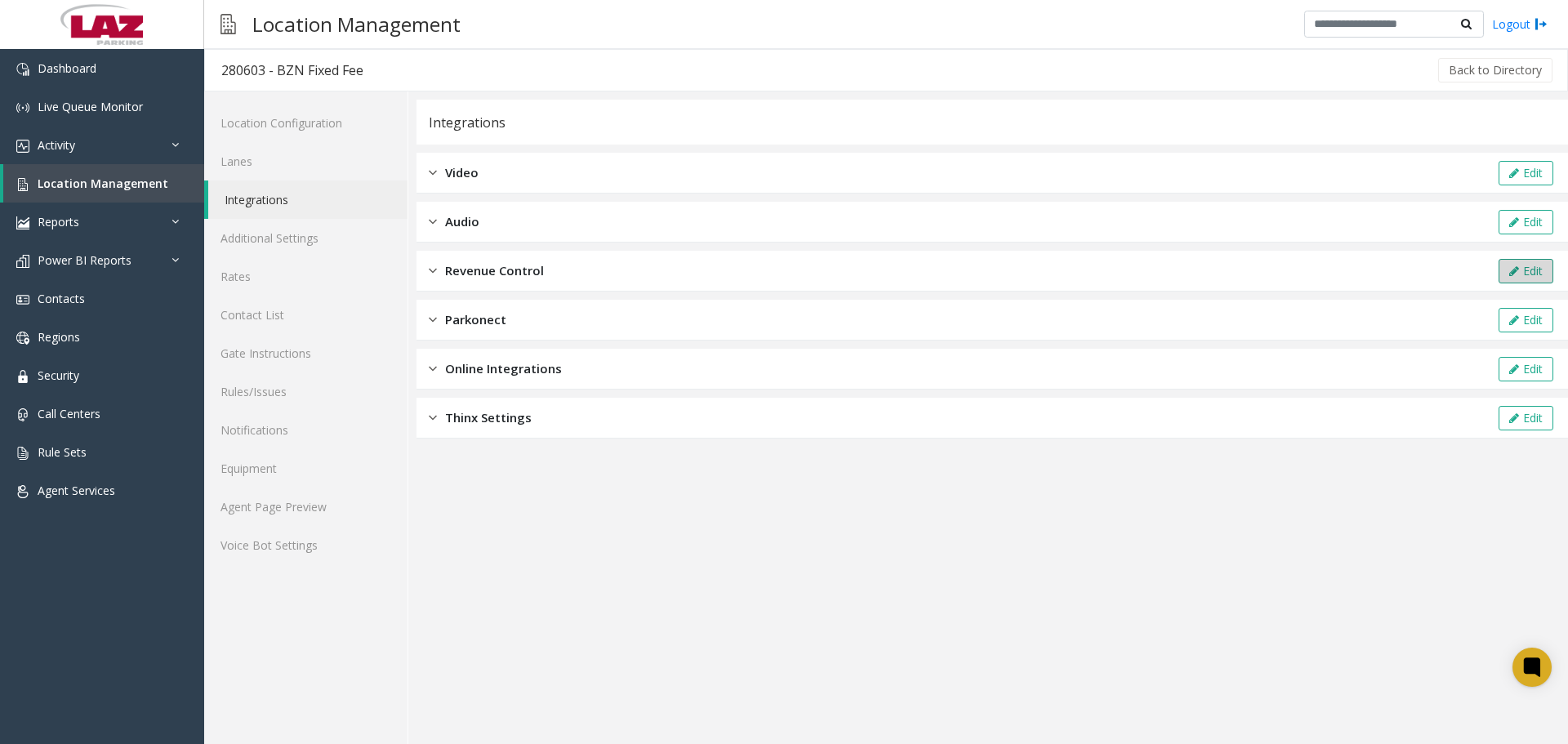
click at [1509, 265] on icon at bounding box center [1513, 270] width 10 height 11
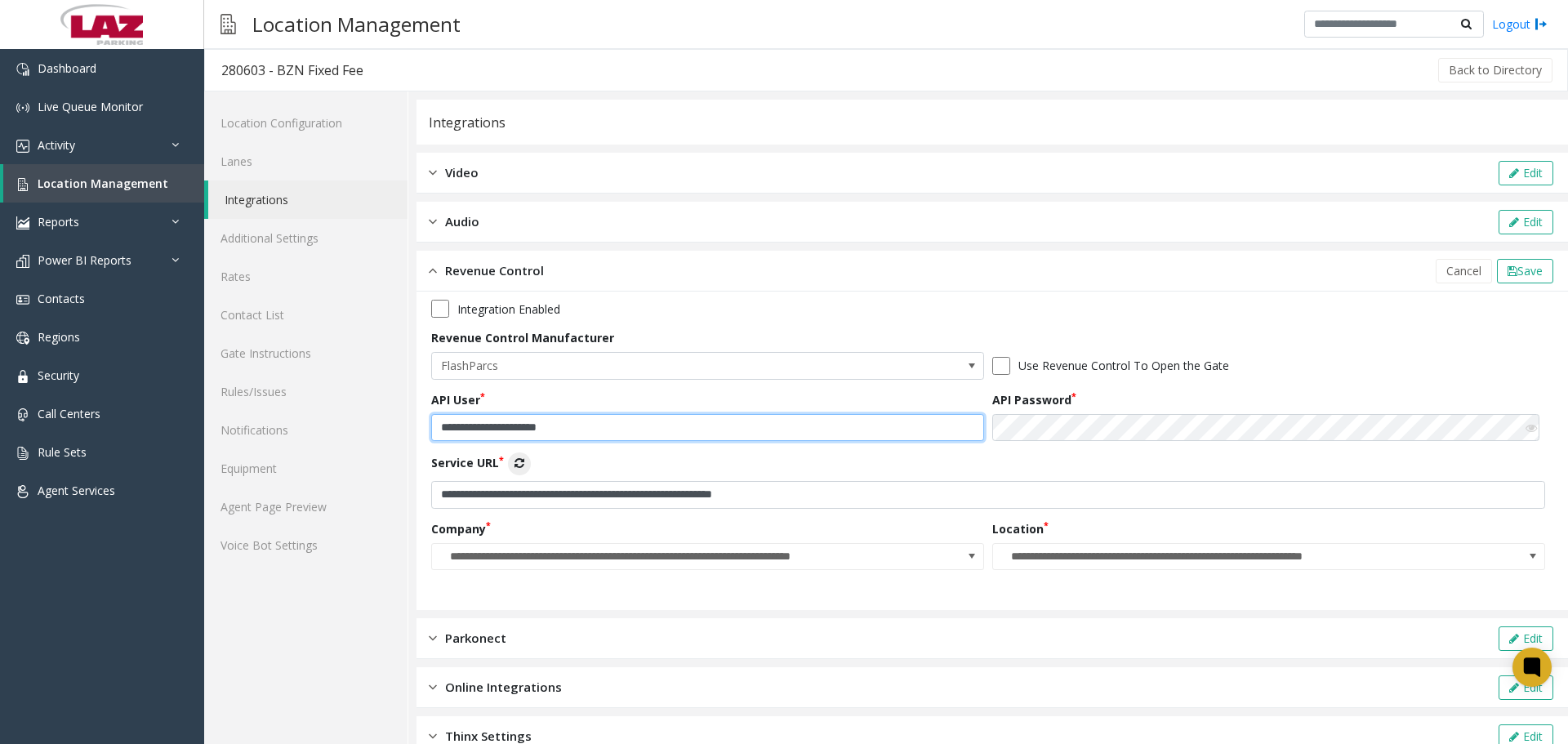
drag, startPoint x: 596, startPoint y: 426, endPoint x: 430, endPoint y: 444, distance: 167.0
click at [430, 444] on div "**********" at bounding box center [992, 451] width 1151 height 318
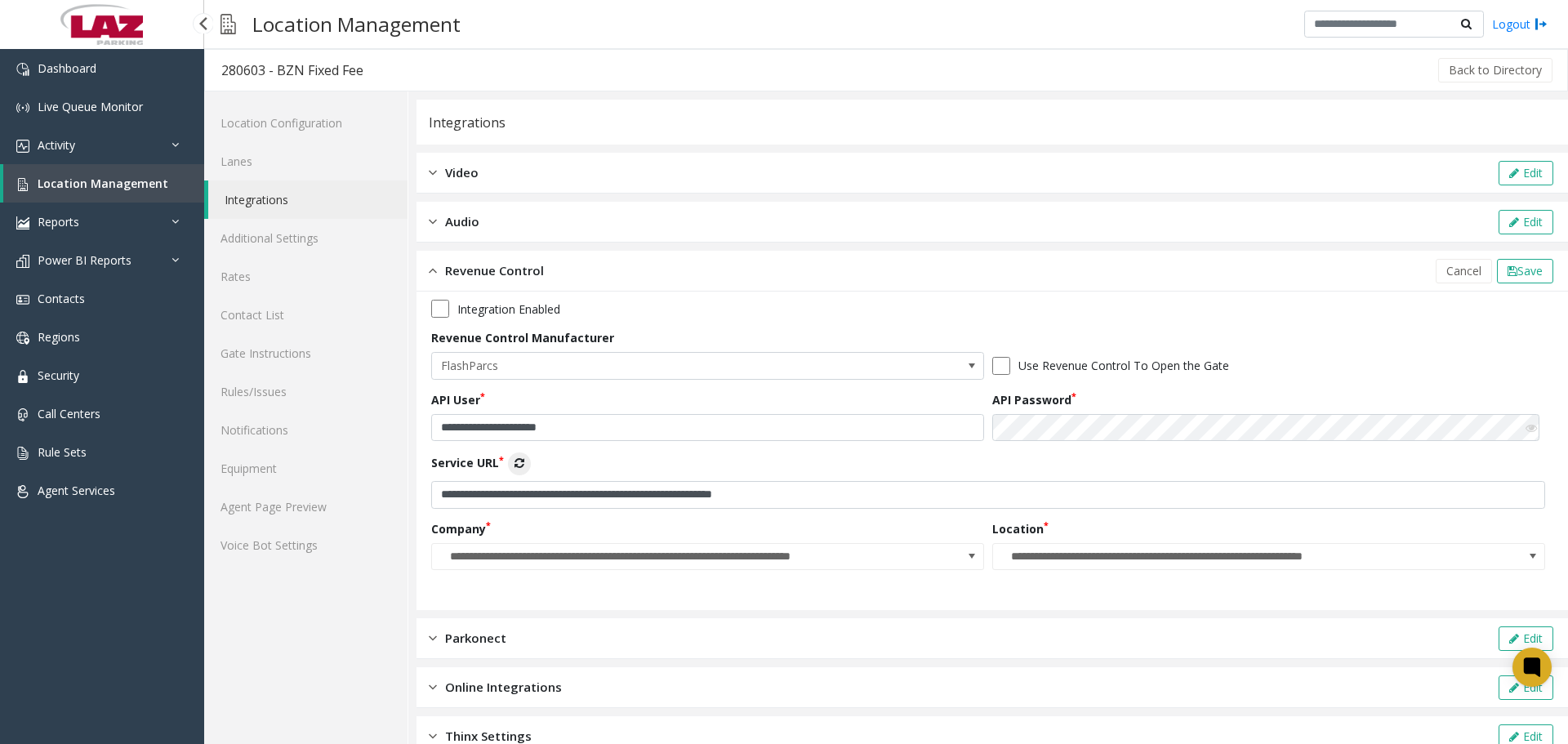
click at [84, 186] on span "Location Management" at bounding box center [103, 184] width 131 height 16
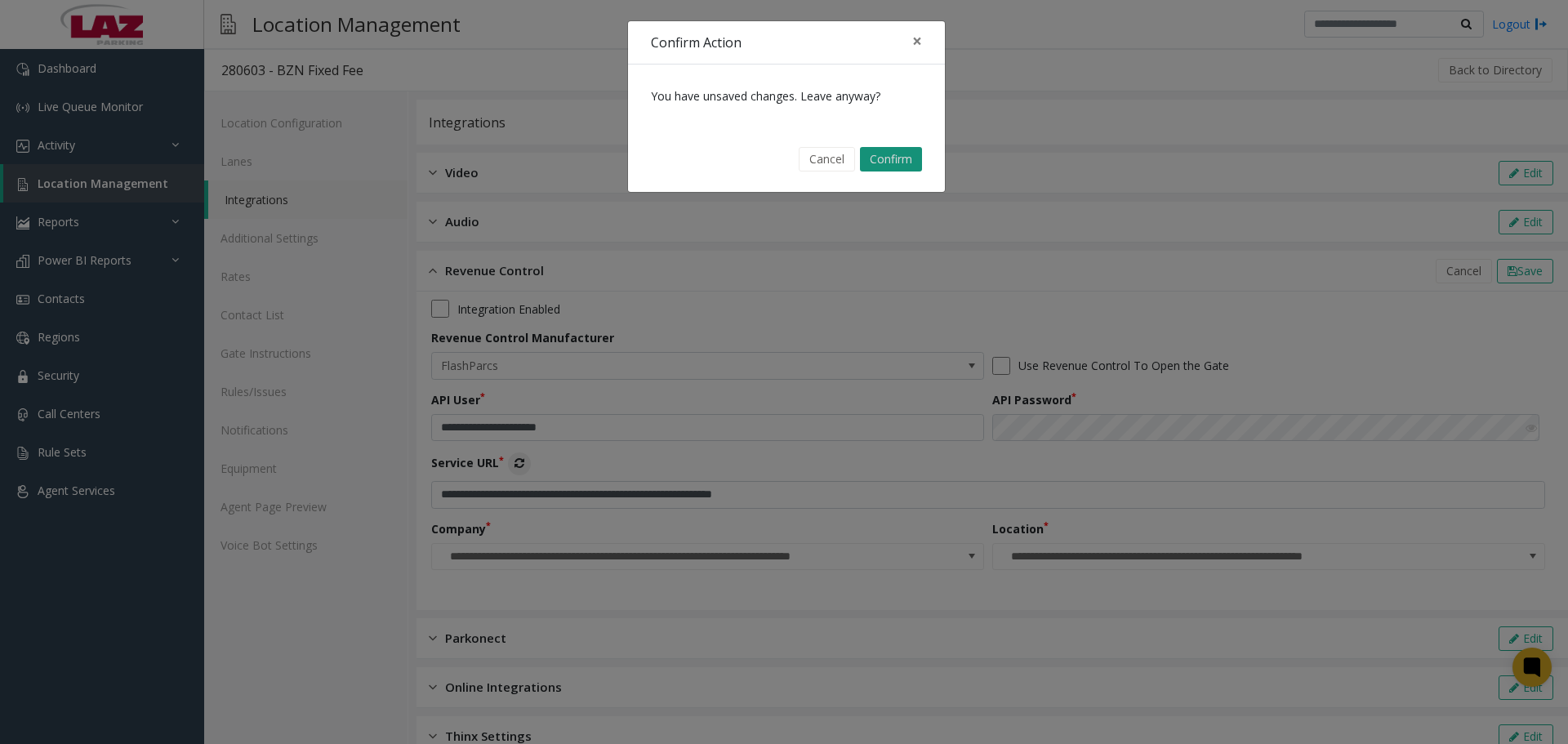
click at [891, 157] on button "Confirm" at bounding box center [891, 159] width 62 height 25
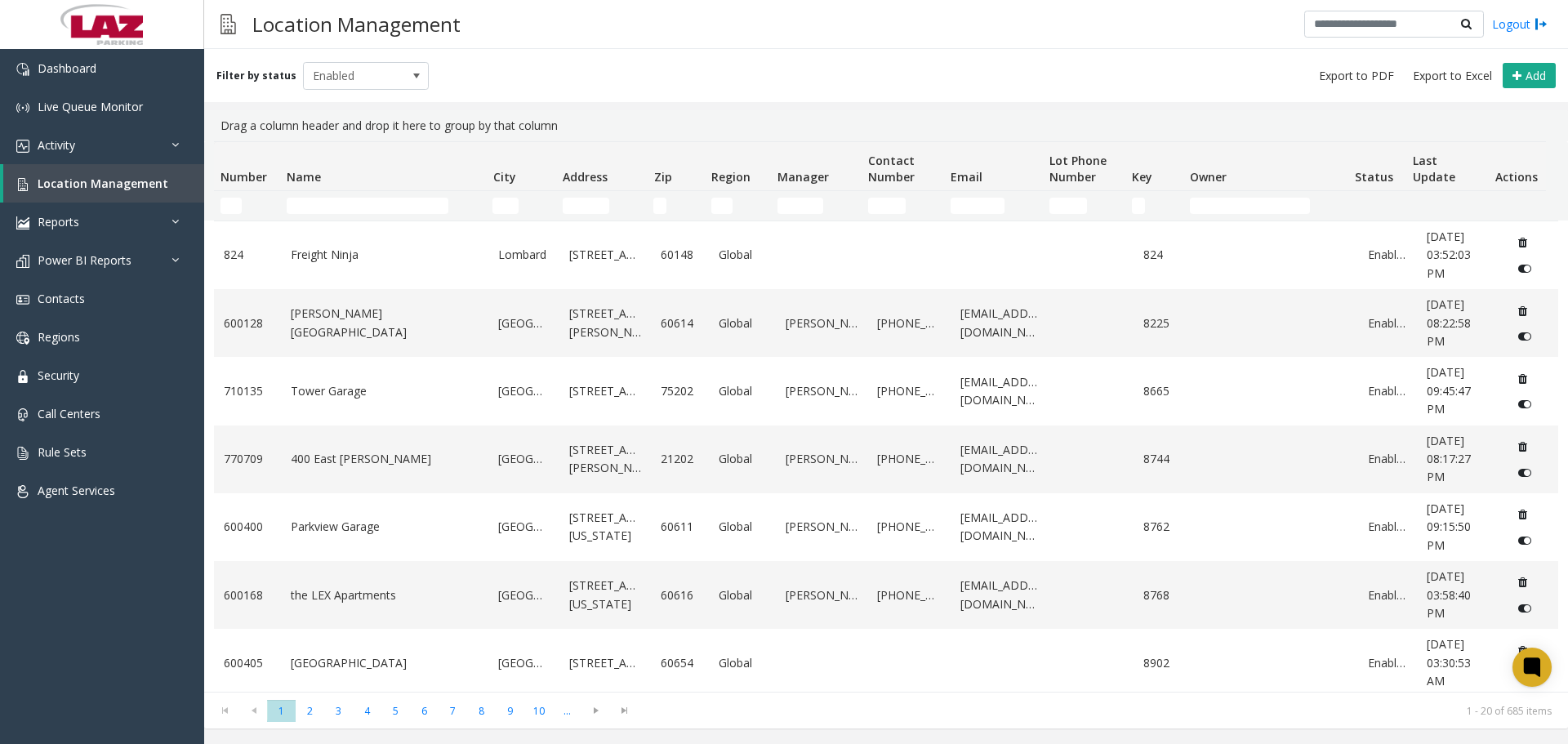
click at [342, 190] on th "Name" at bounding box center [383, 166] width 206 height 49
click at [343, 198] on td "Name Filter" at bounding box center [383, 205] width 206 height 29
click at [344, 201] on input "Name Filter" at bounding box center [367, 206] width 162 height 16
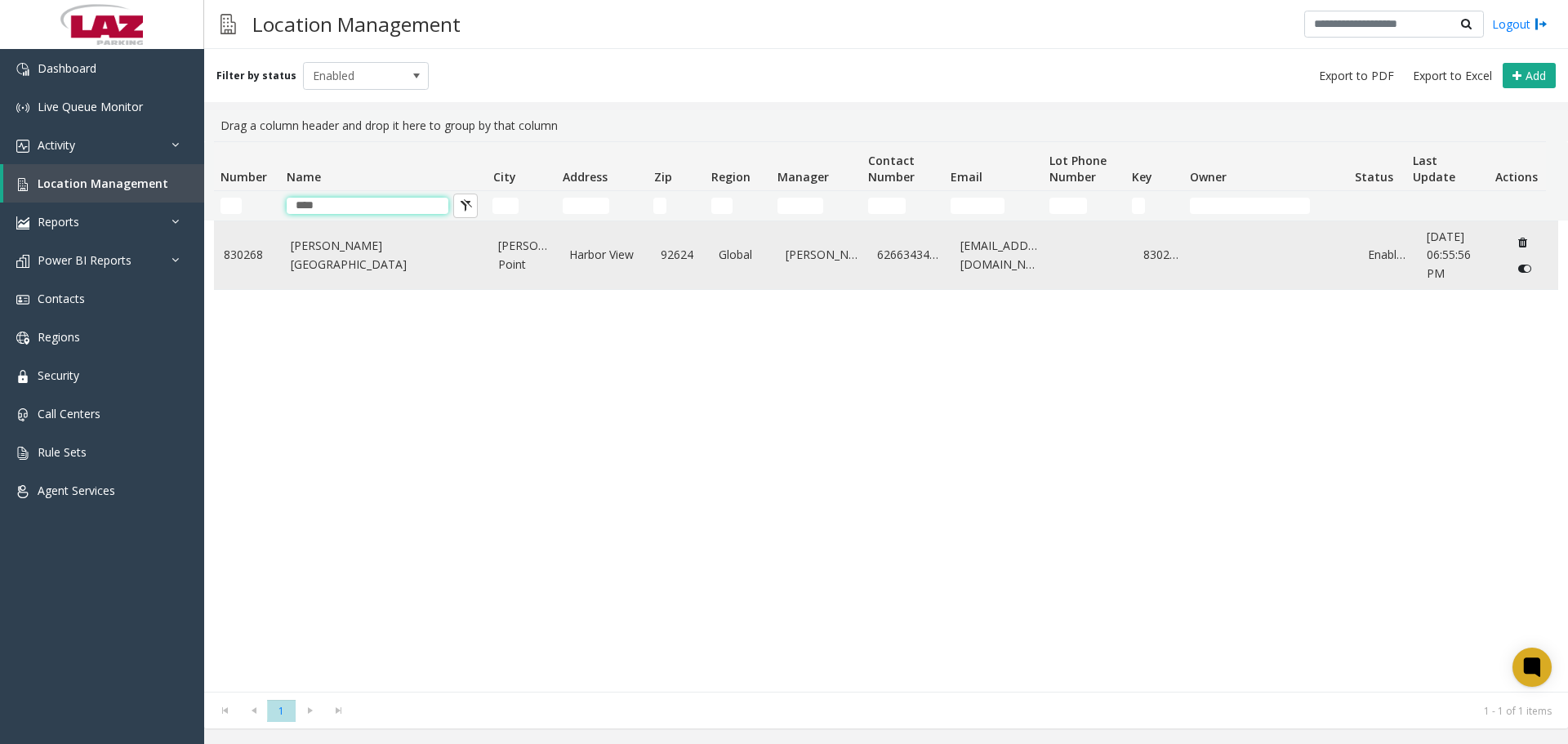
type input "****"
click at [322, 254] on link "Dana Point Harbor" at bounding box center [384, 255] width 188 height 37
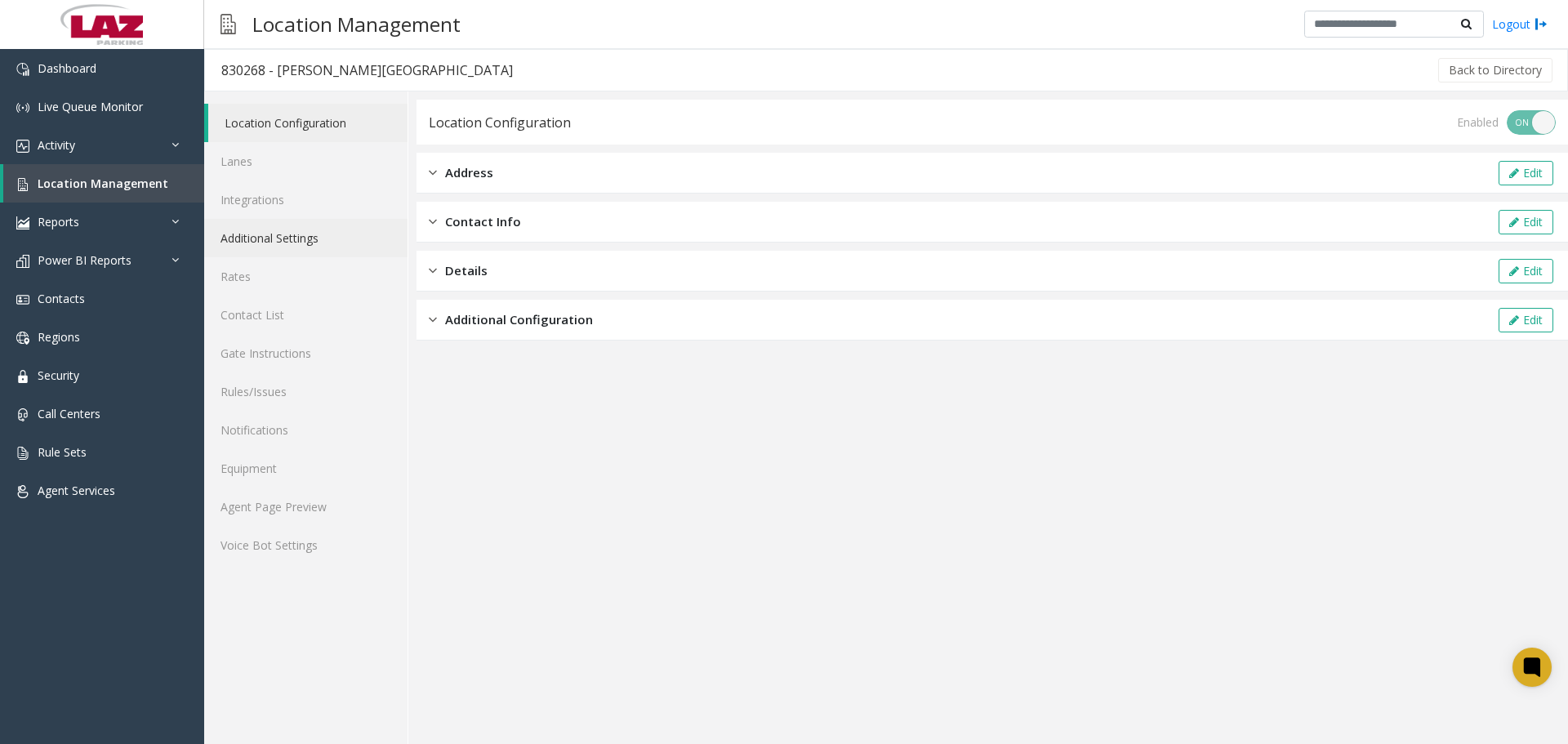
click at [257, 230] on link "Additional Settings" at bounding box center [306, 238] width 203 height 38
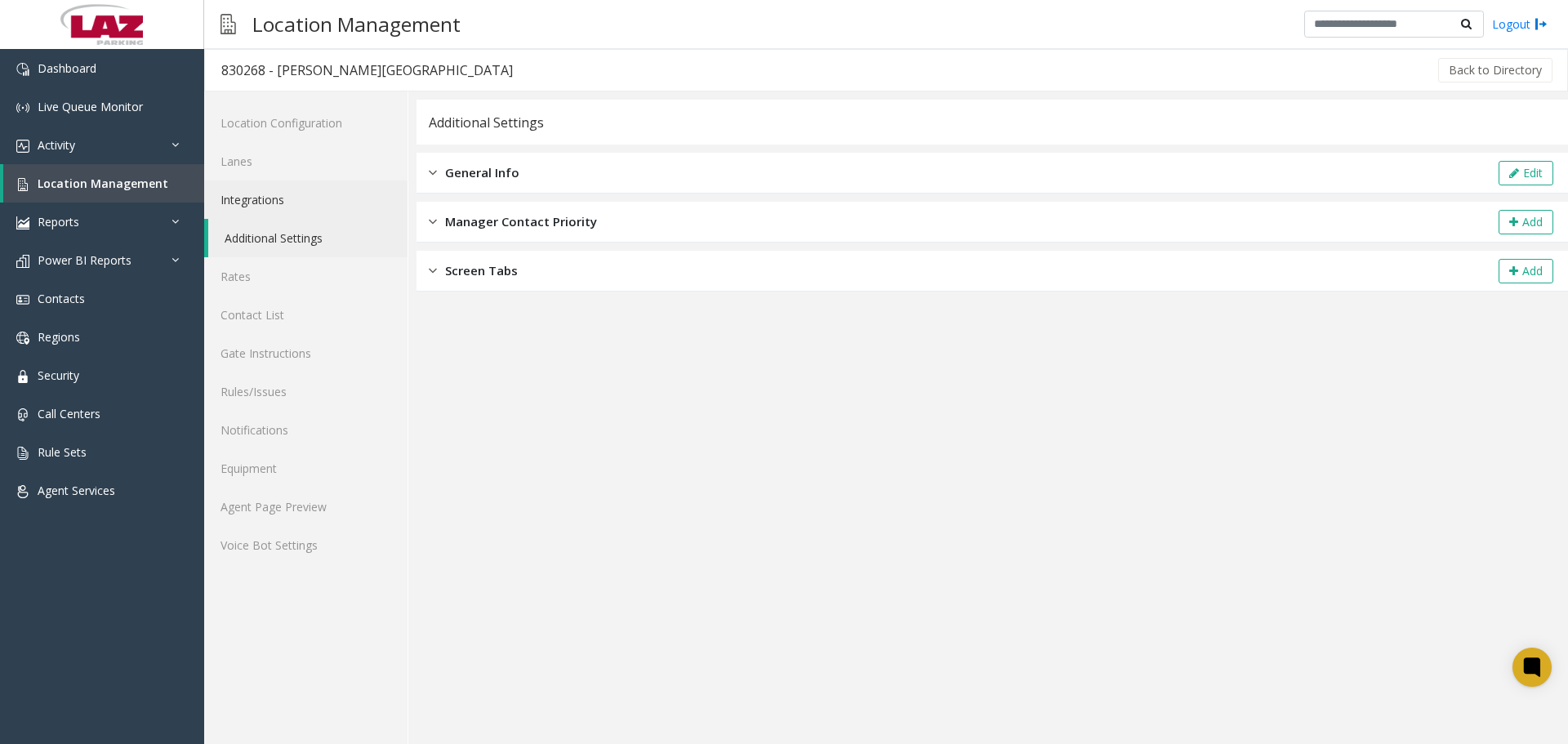
click at [271, 195] on link "Integrations" at bounding box center [306, 199] width 203 height 38
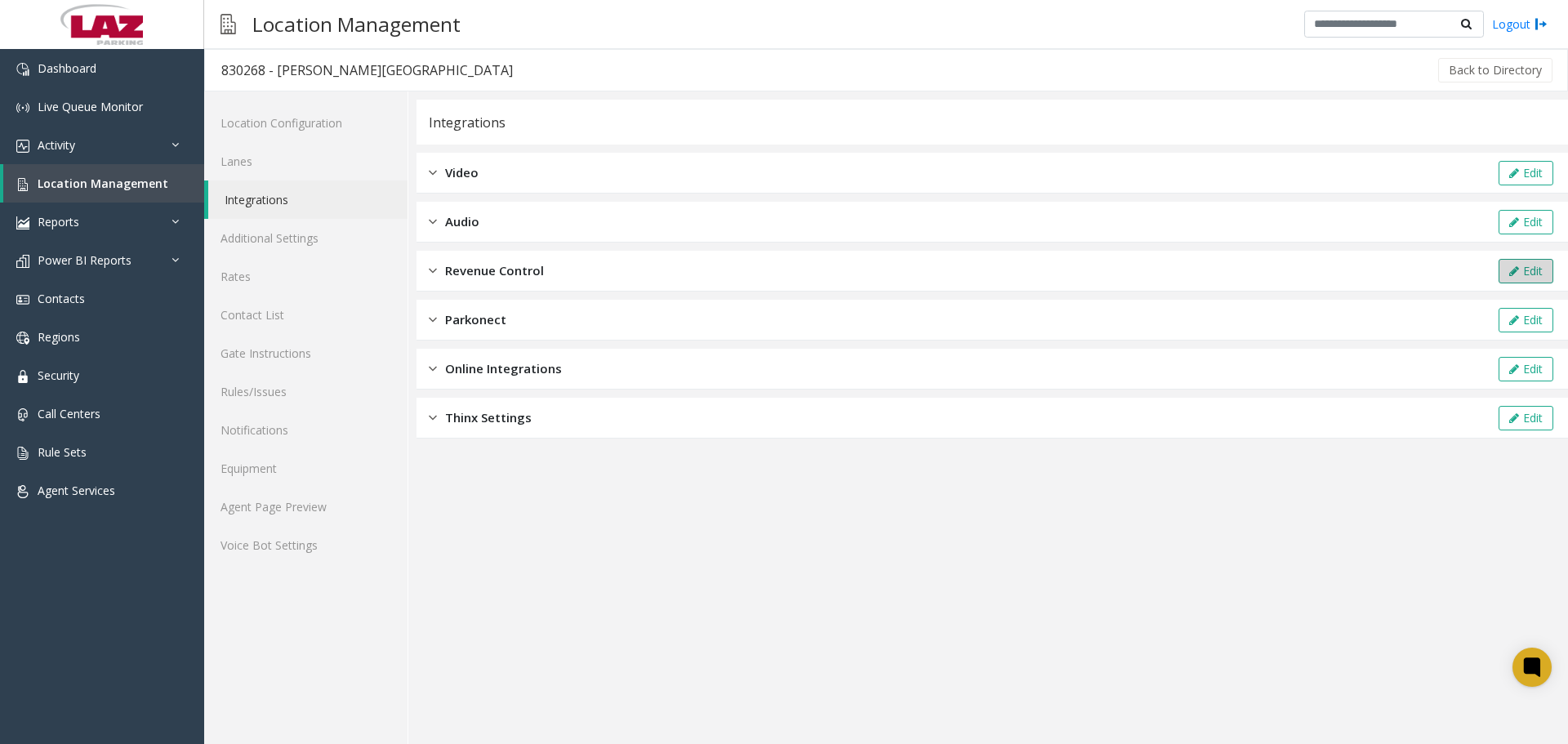
click at [1510, 270] on icon at bounding box center [1513, 270] width 10 height 11
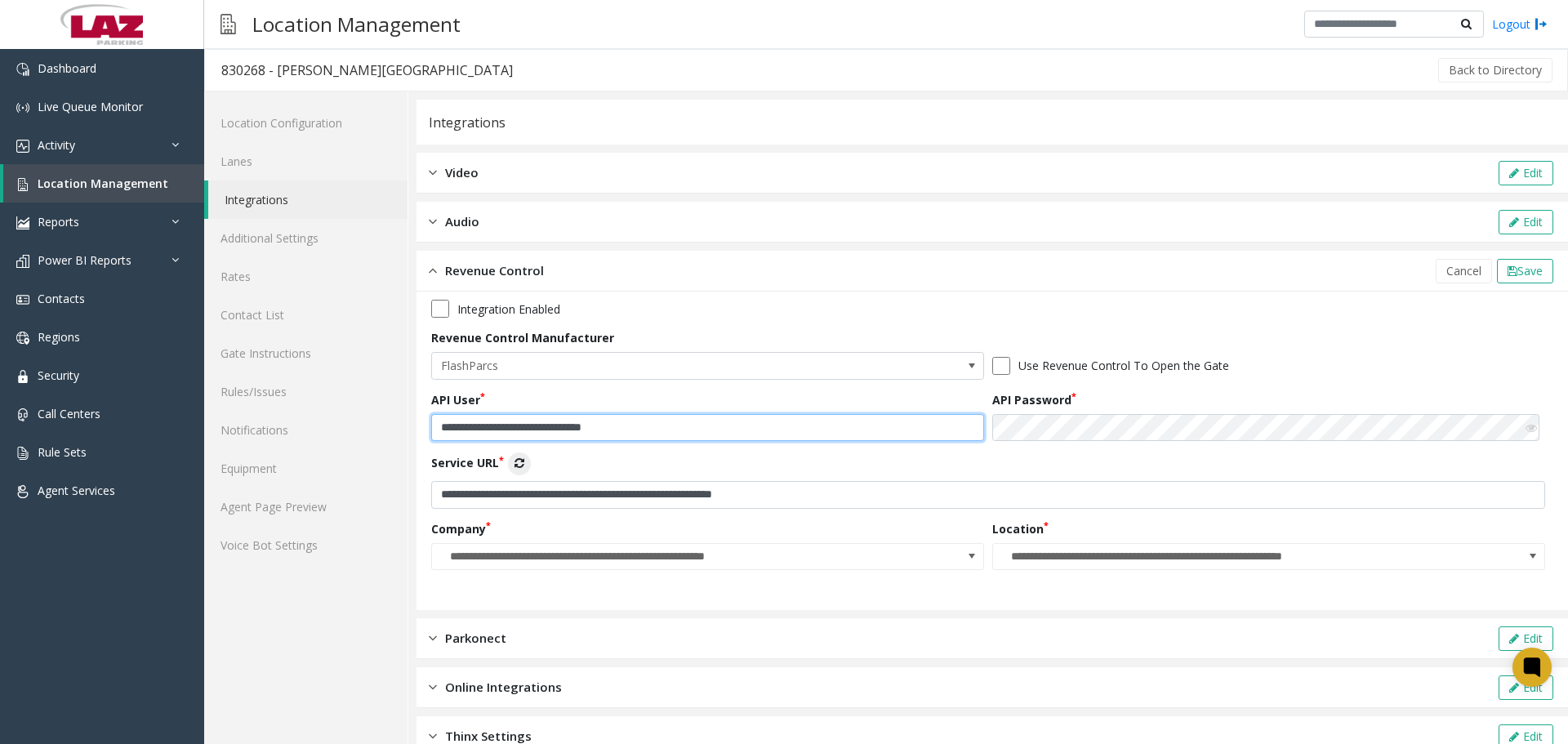
drag, startPoint x: 668, startPoint y: 427, endPoint x: 422, endPoint y: 424, distance: 246.0
click at [422, 424] on div "**********" at bounding box center [992, 451] width 1151 height 318
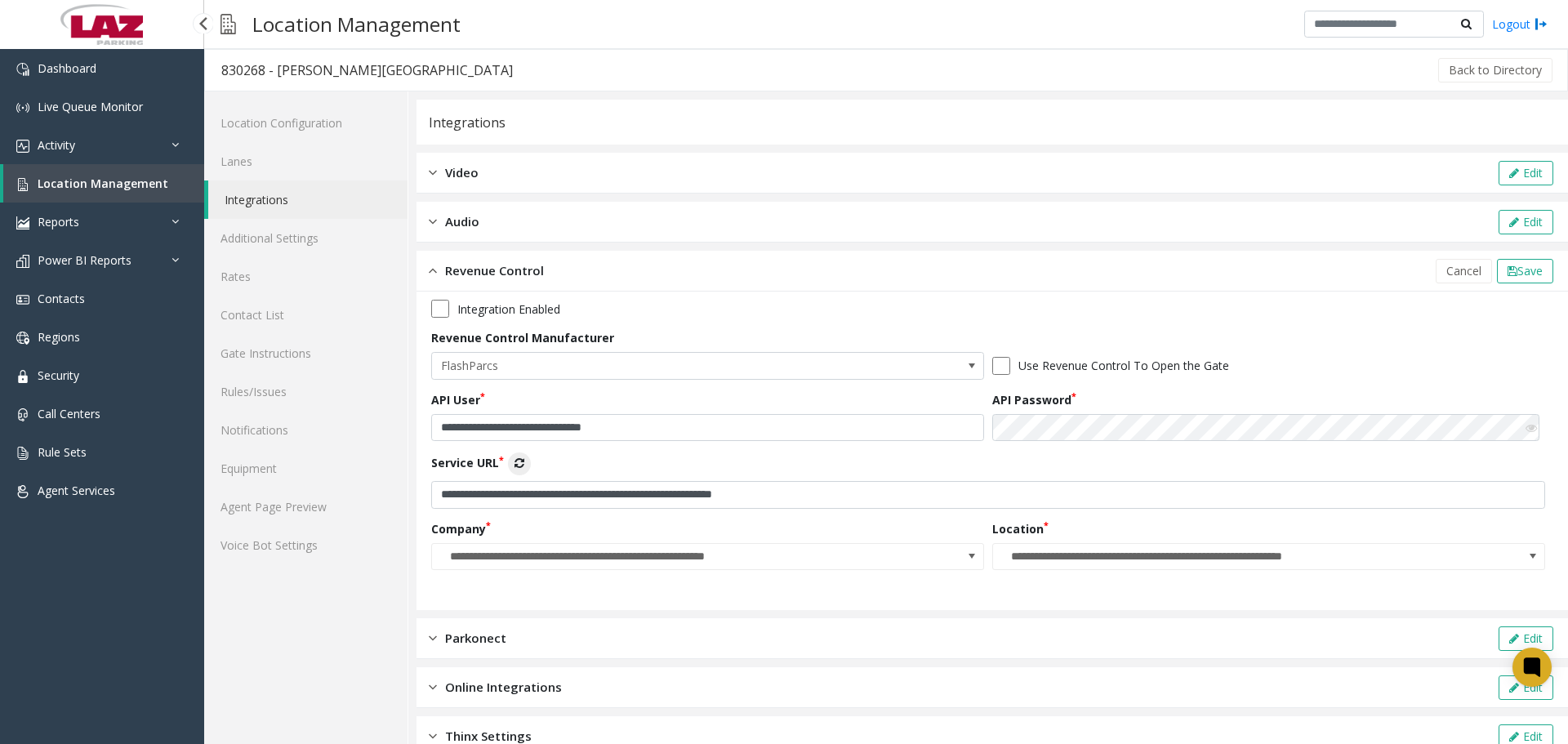
click at [109, 188] on span "Location Management" at bounding box center [103, 184] width 131 height 16
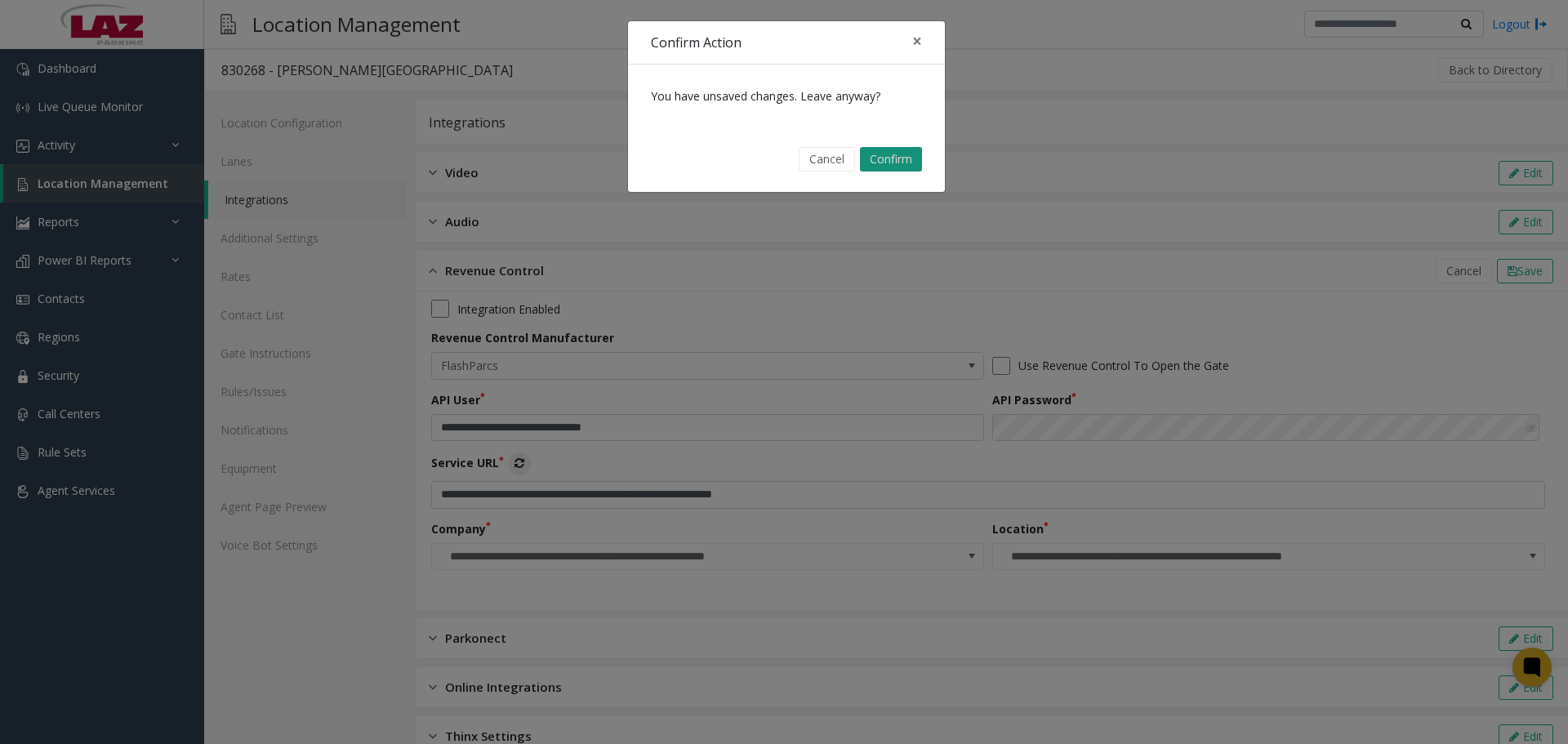
click at [863, 163] on button "Confirm" at bounding box center [891, 159] width 62 height 25
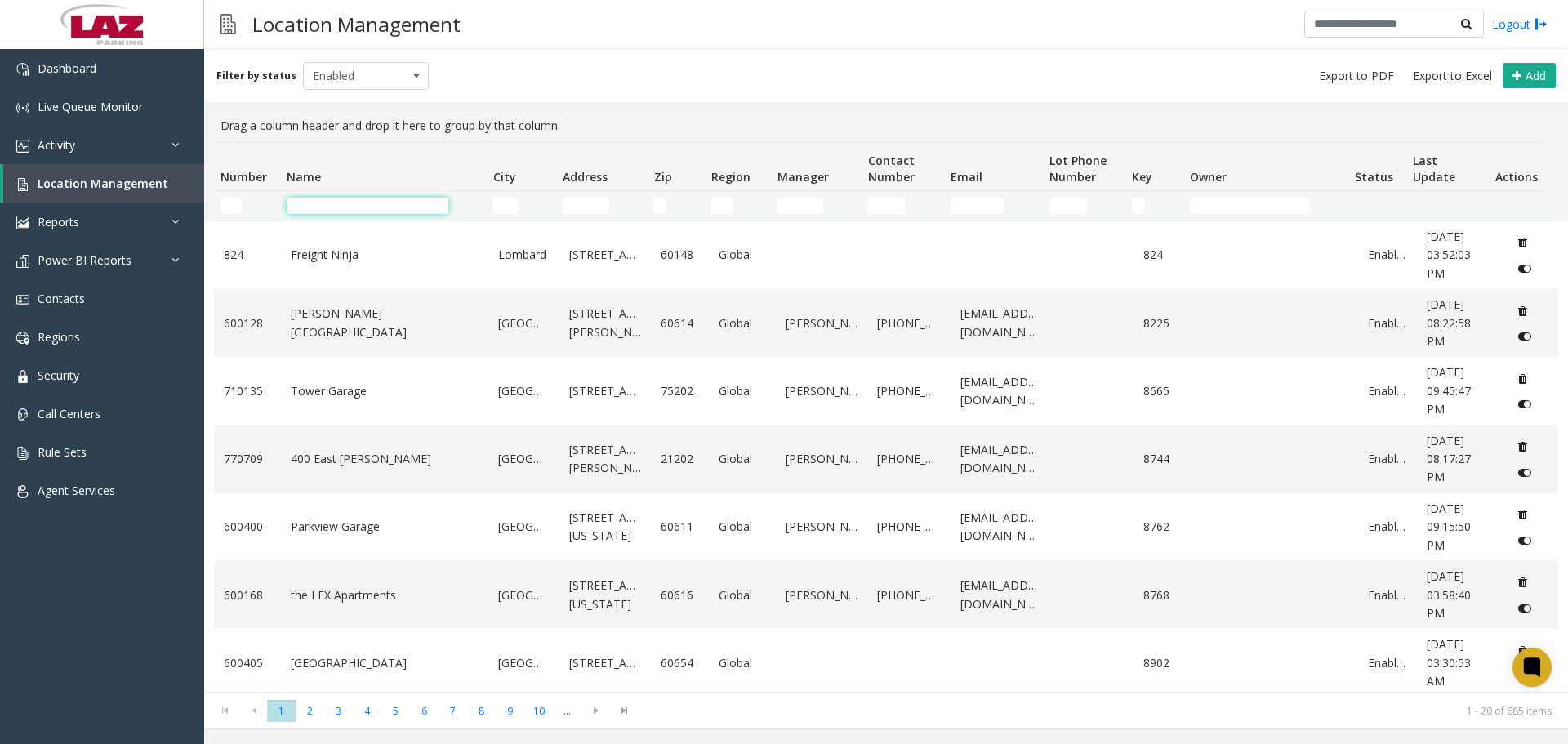
click at [338, 205] on input "Name Filter" at bounding box center [367, 206] width 162 height 16
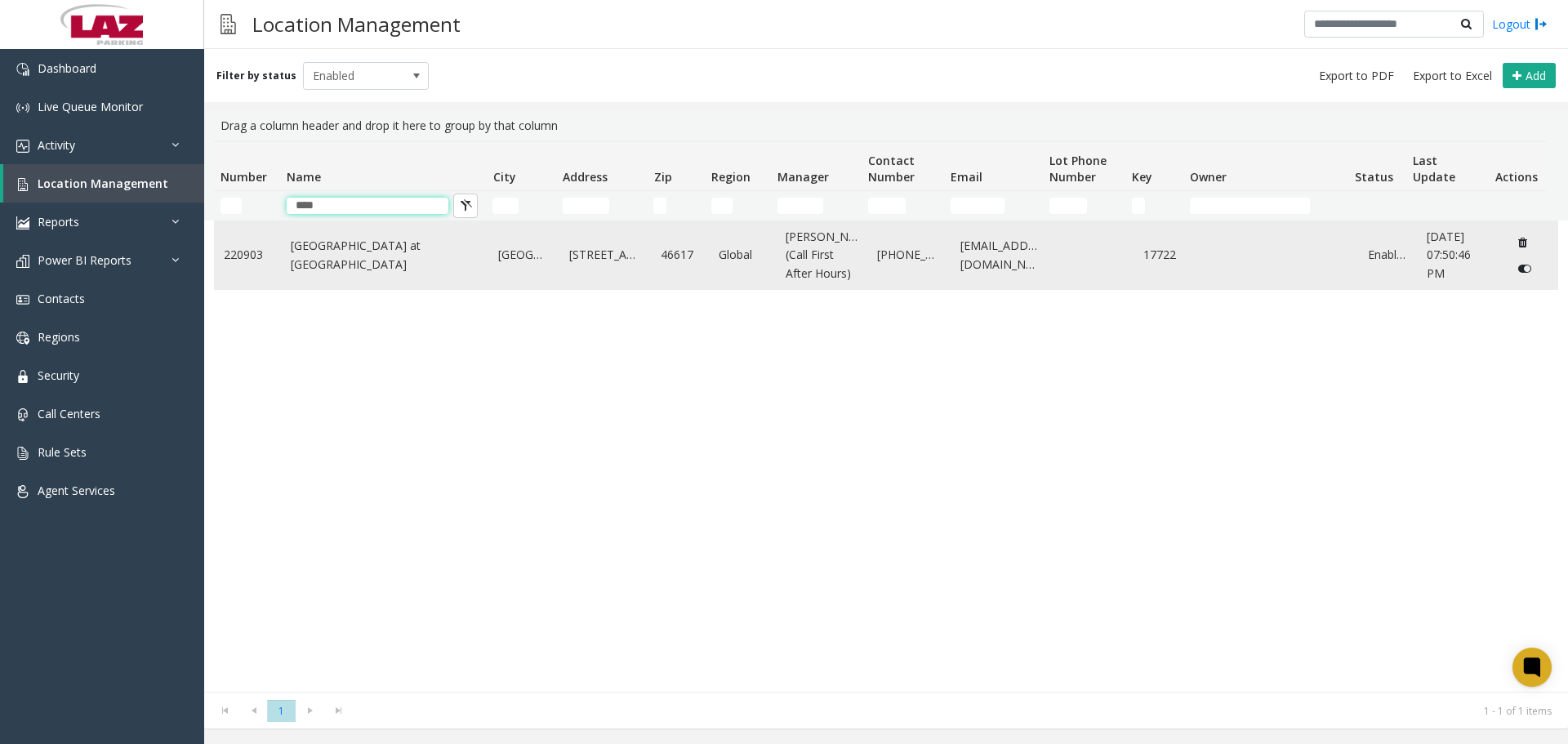
type input "****"
click at [386, 260] on link "Eddy Street Commons at Notre Dame" at bounding box center [384, 255] width 188 height 37
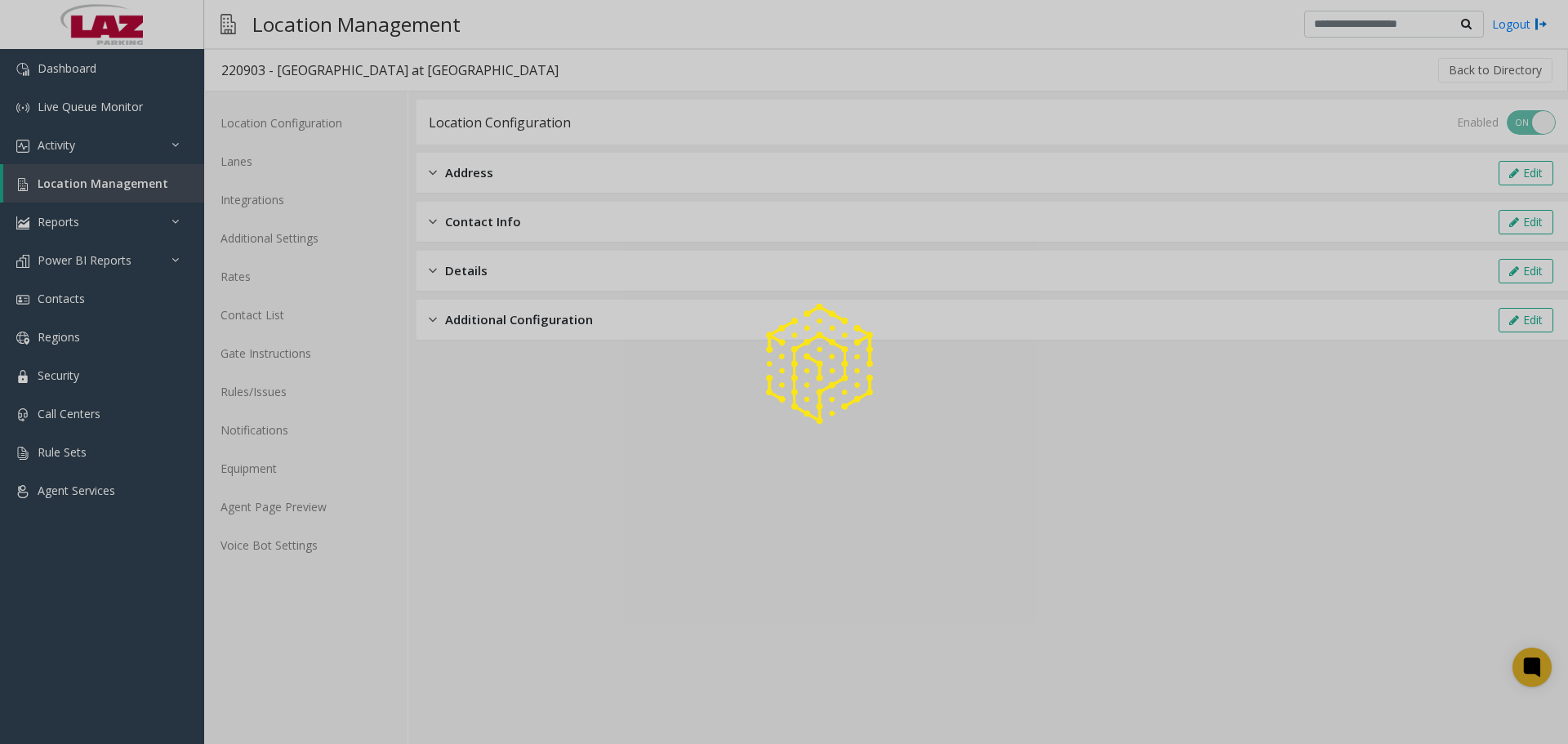
click at [296, 201] on div at bounding box center [784, 372] width 1568 height 744
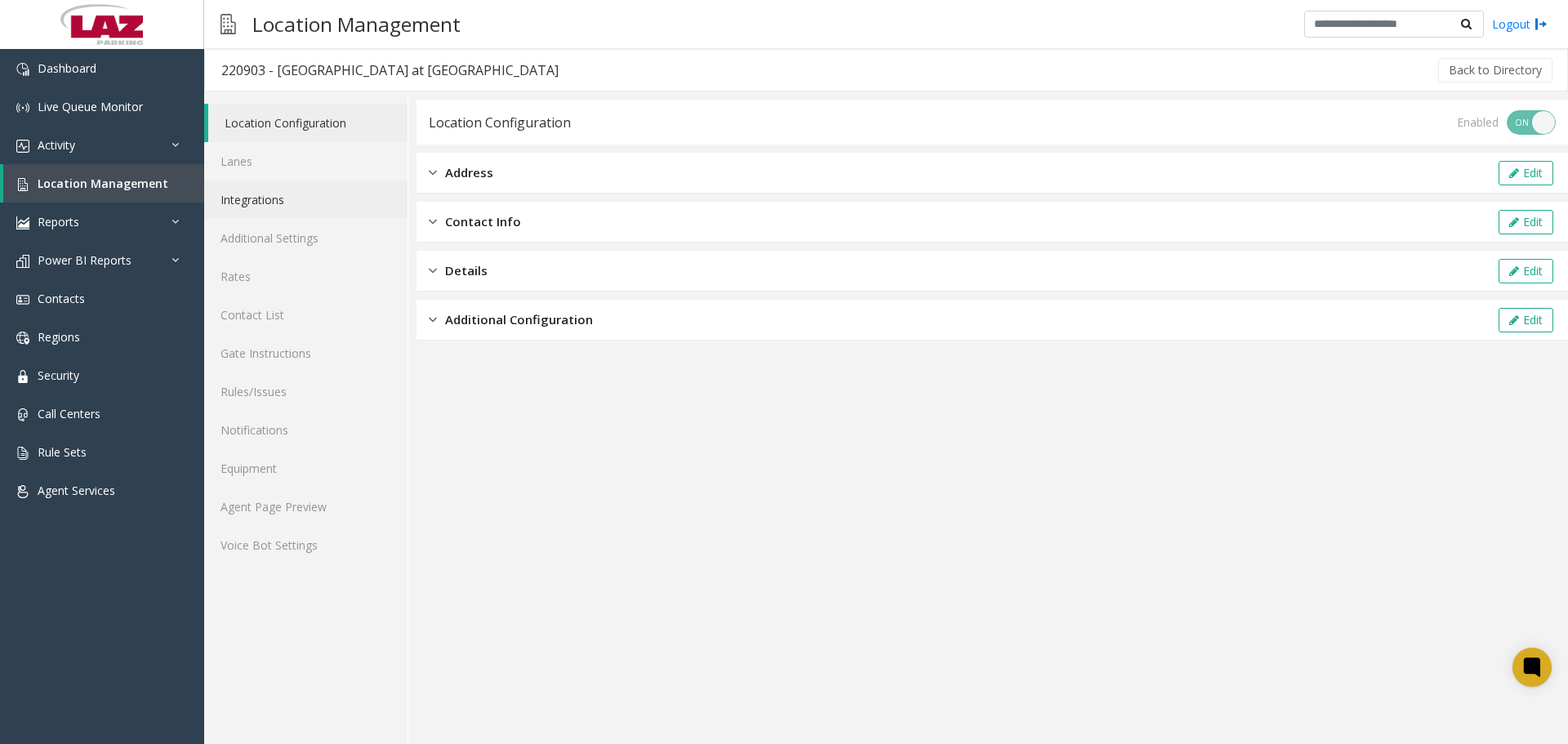
click at [288, 201] on link "Integrations" at bounding box center [306, 199] width 203 height 38
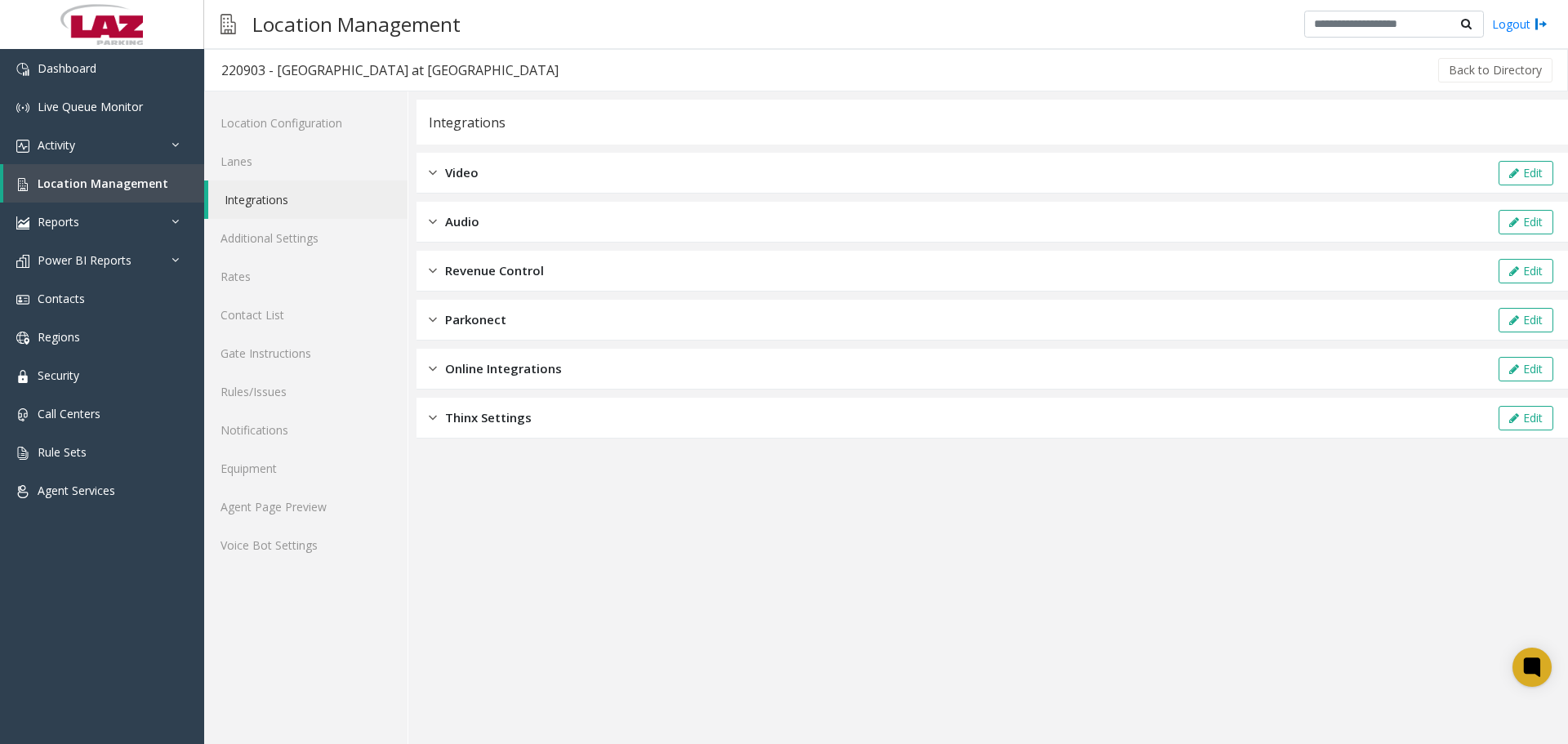
drag, startPoint x: 841, startPoint y: 277, endPoint x: 988, endPoint y: 273, distance: 147.1
click at [840, 277] on div "Revenue Control Edit" at bounding box center [992, 271] width 1151 height 41
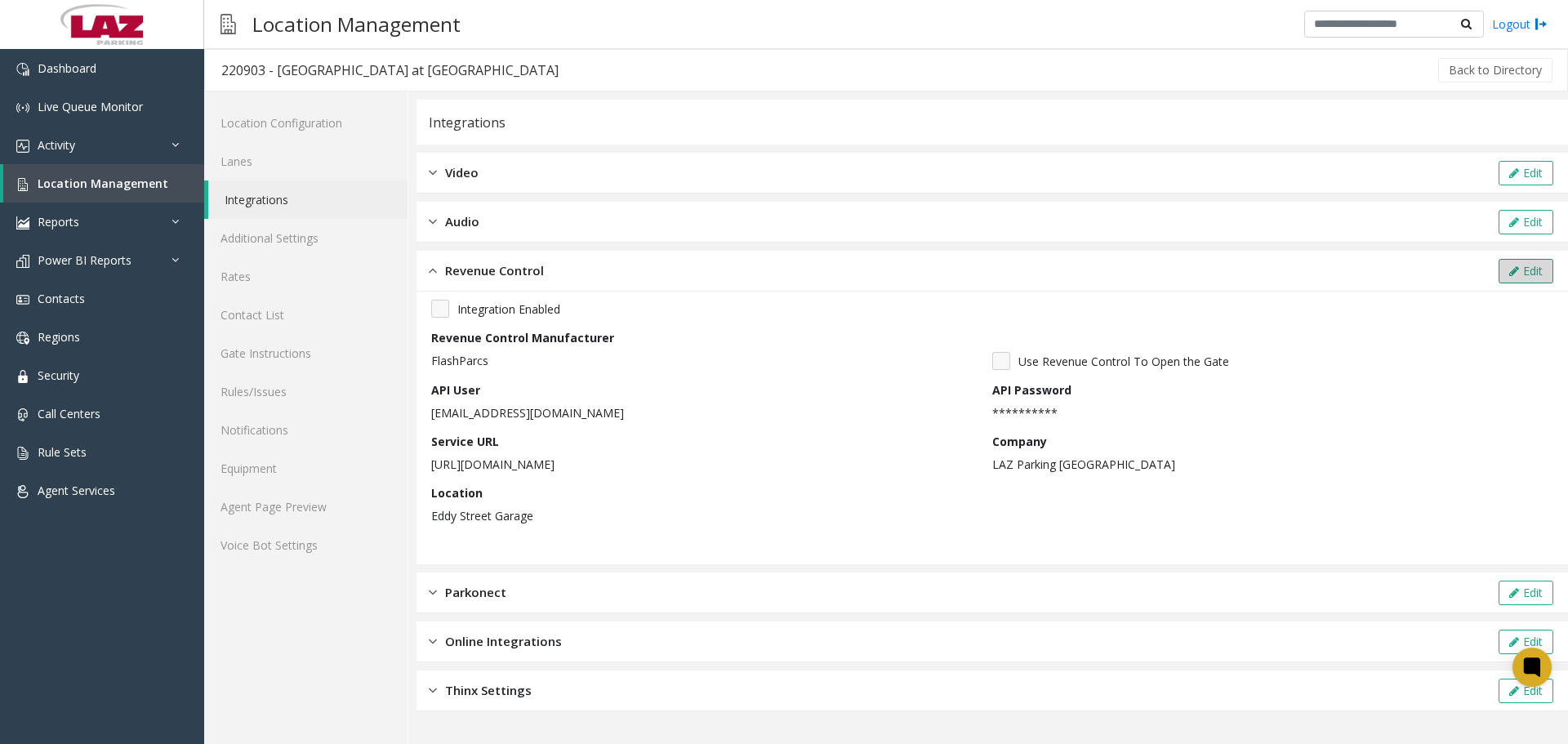
click at [1527, 272] on button "Edit" at bounding box center [1526, 271] width 55 height 25
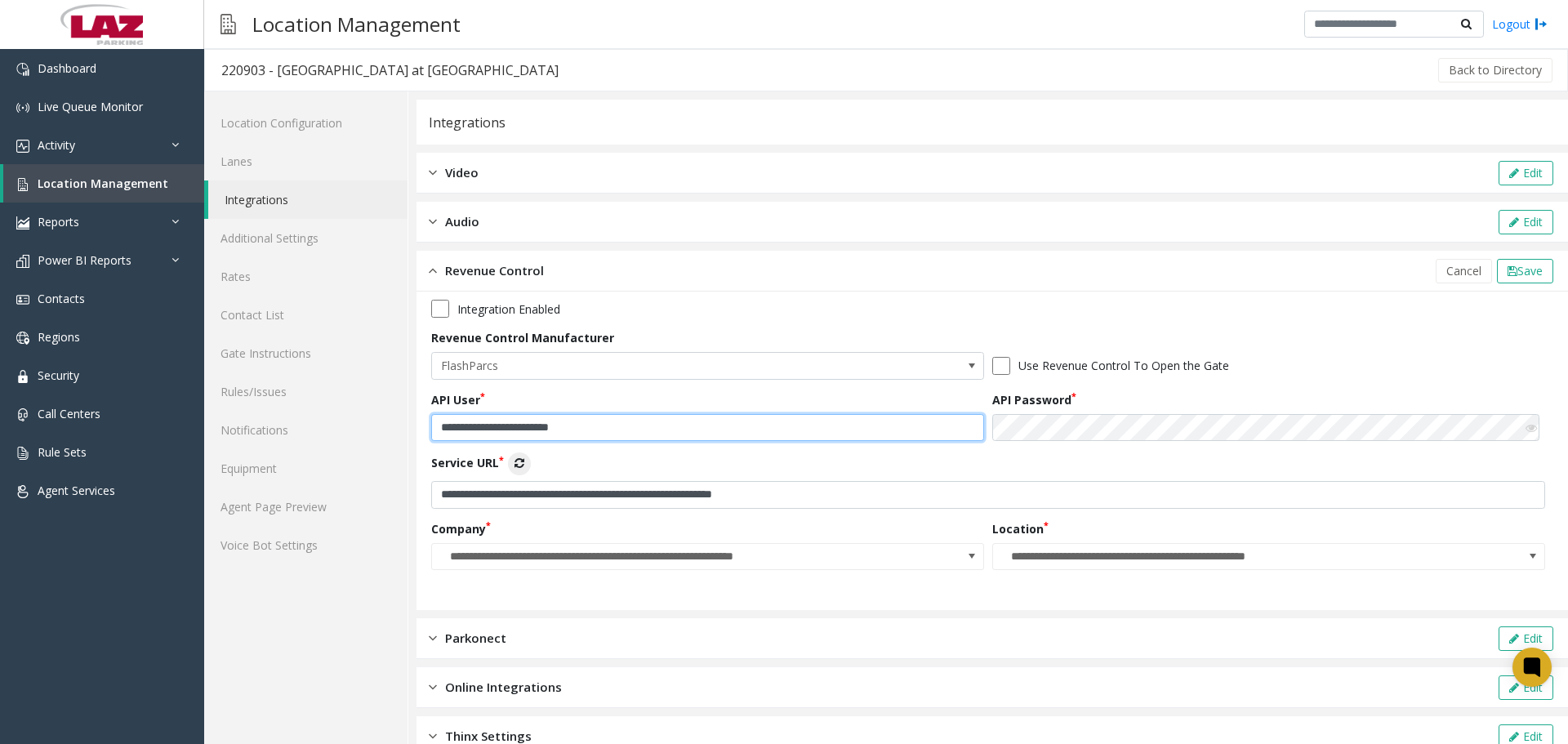
click at [648, 432] on input "**********" at bounding box center [707, 427] width 552 height 27
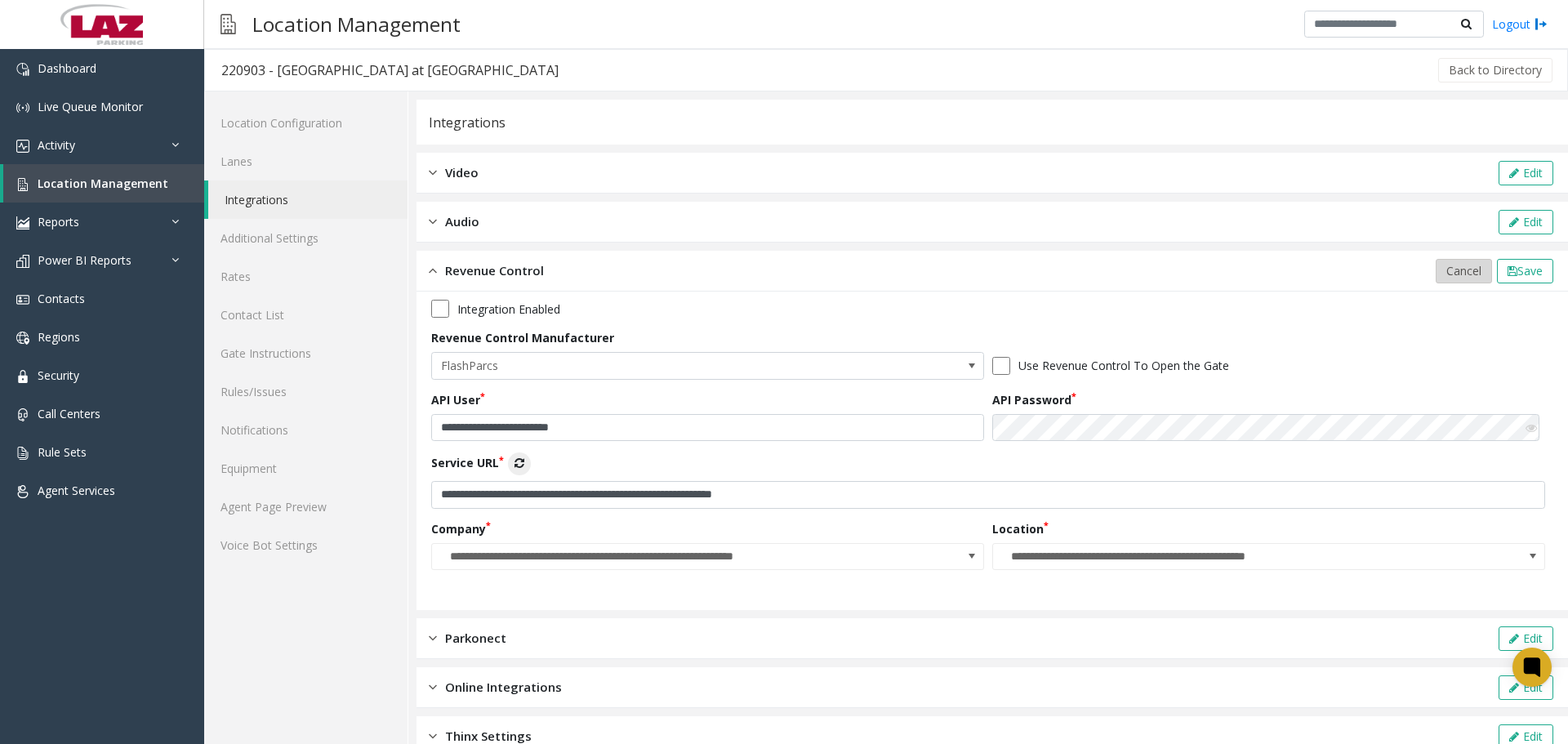
click at [1446, 271] on span "Cancel" at bounding box center [1464, 270] width 35 height 16
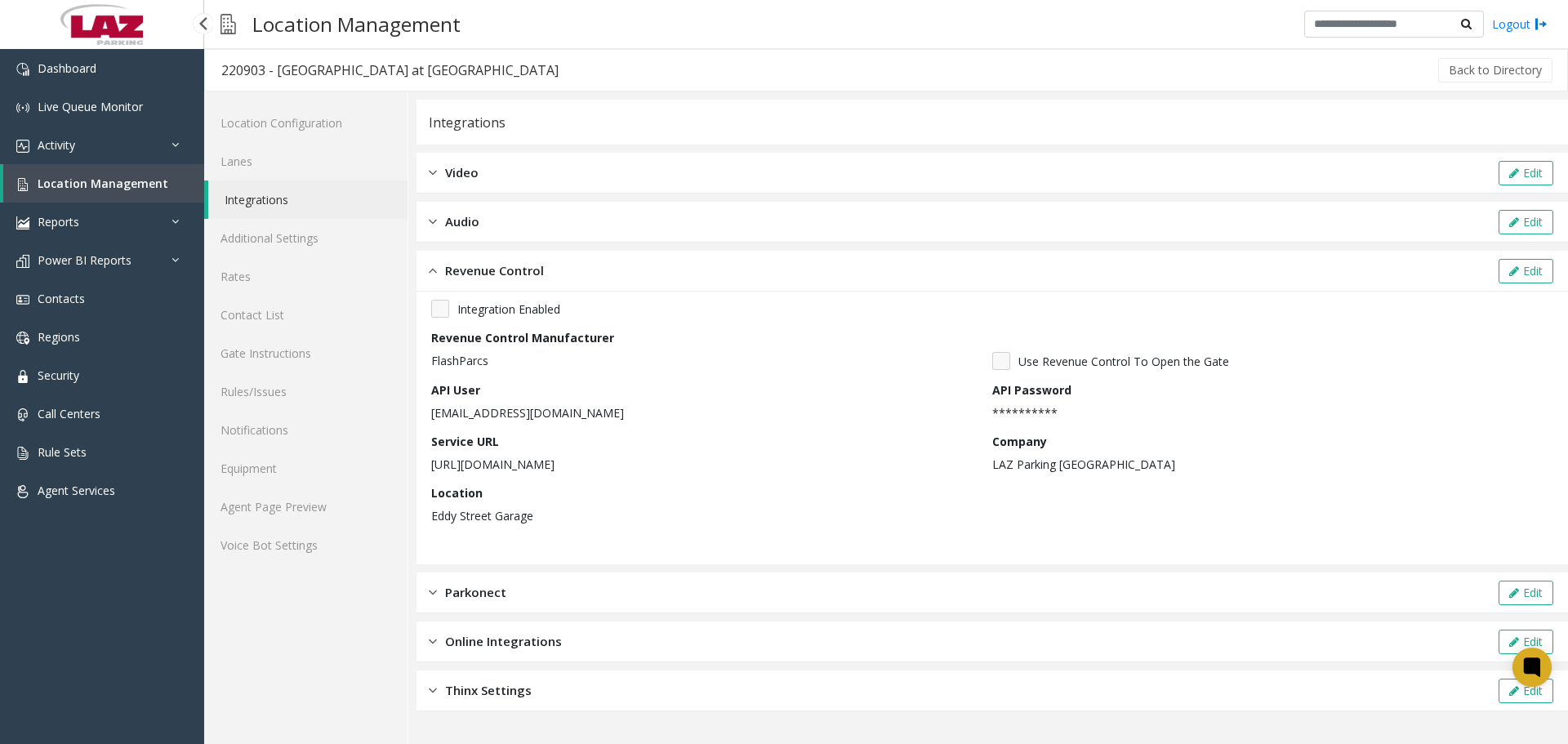
click at [103, 192] on link "Location Management" at bounding box center [103, 183] width 201 height 38
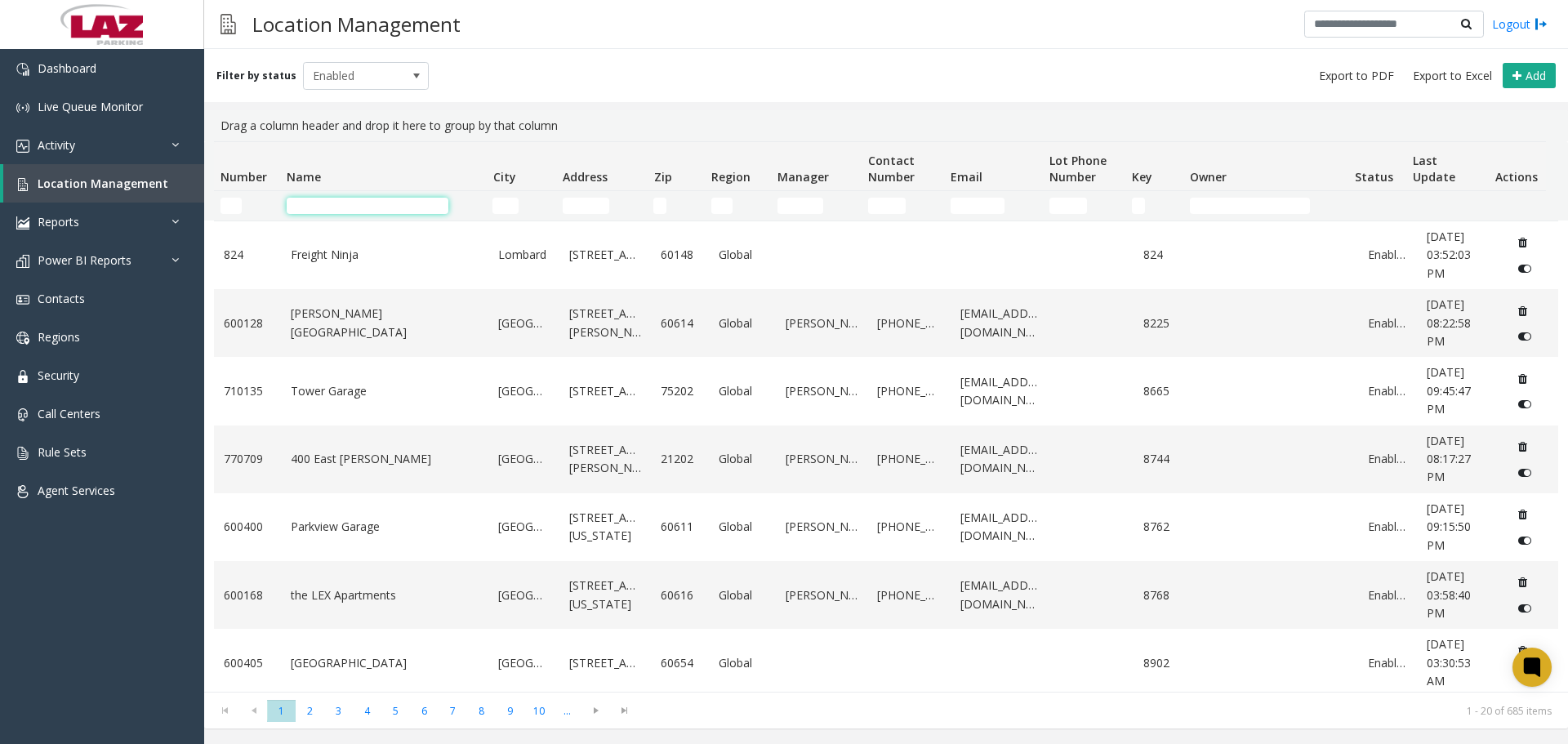
click at [317, 206] on input "Name Filter" at bounding box center [367, 206] width 162 height 16
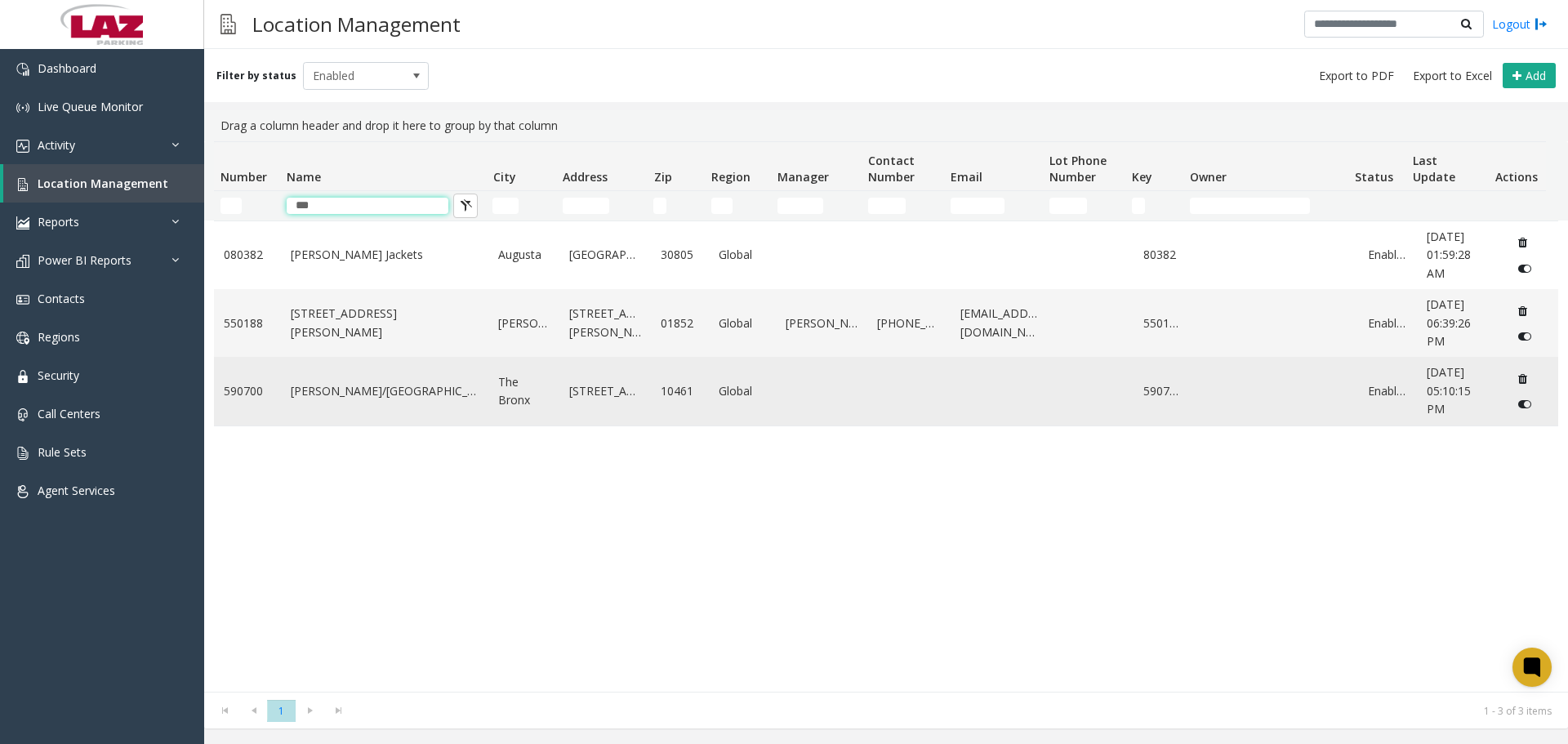
type input "***"
click at [331, 409] on td "Jacobi/NCB Hospital" at bounding box center [385, 391] width 209 height 68
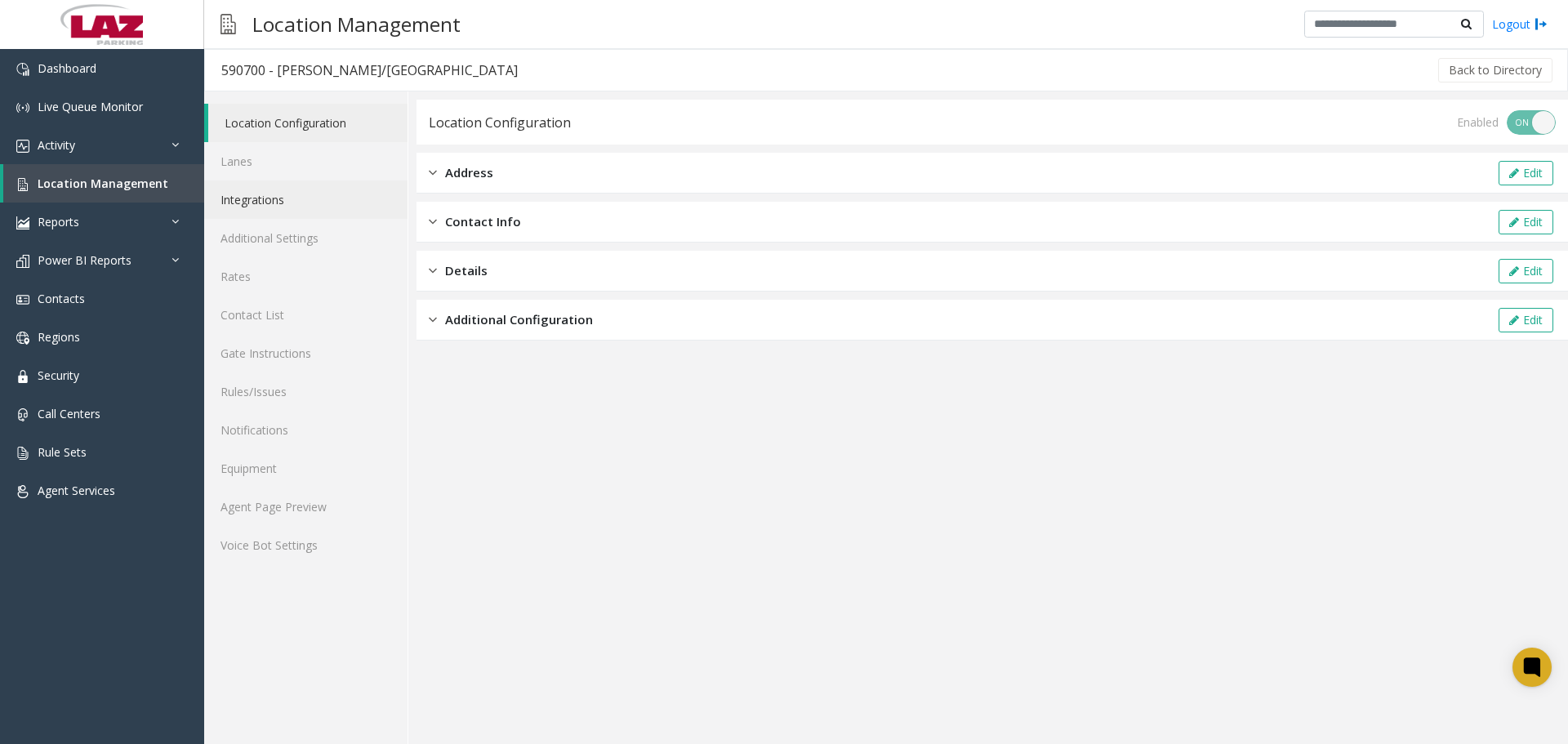
click at [294, 205] on link "Integrations" at bounding box center [306, 199] width 203 height 38
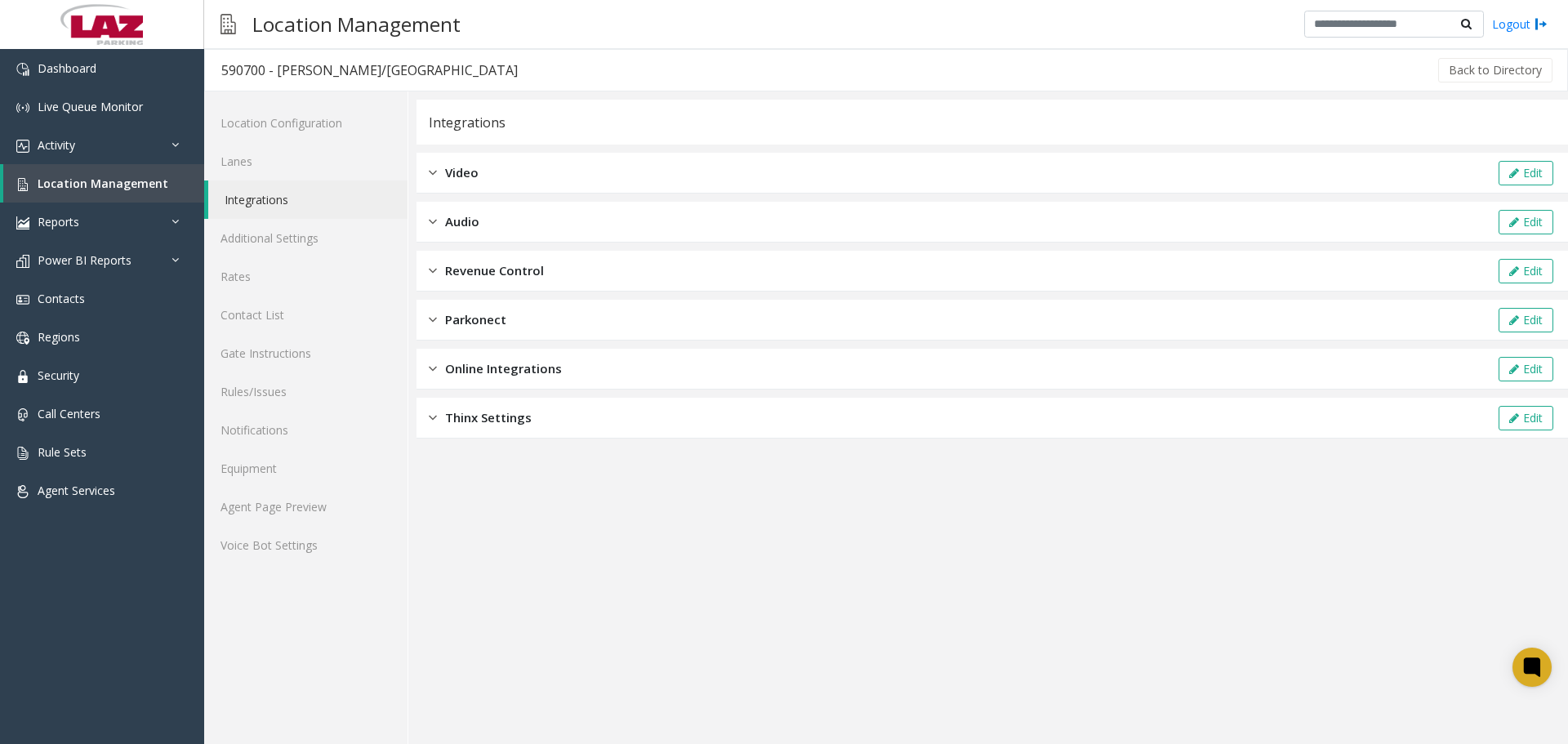
click at [635, 286] on div "Revenue Control Edit" at bounding box center [992, 271] width 1151 height 41
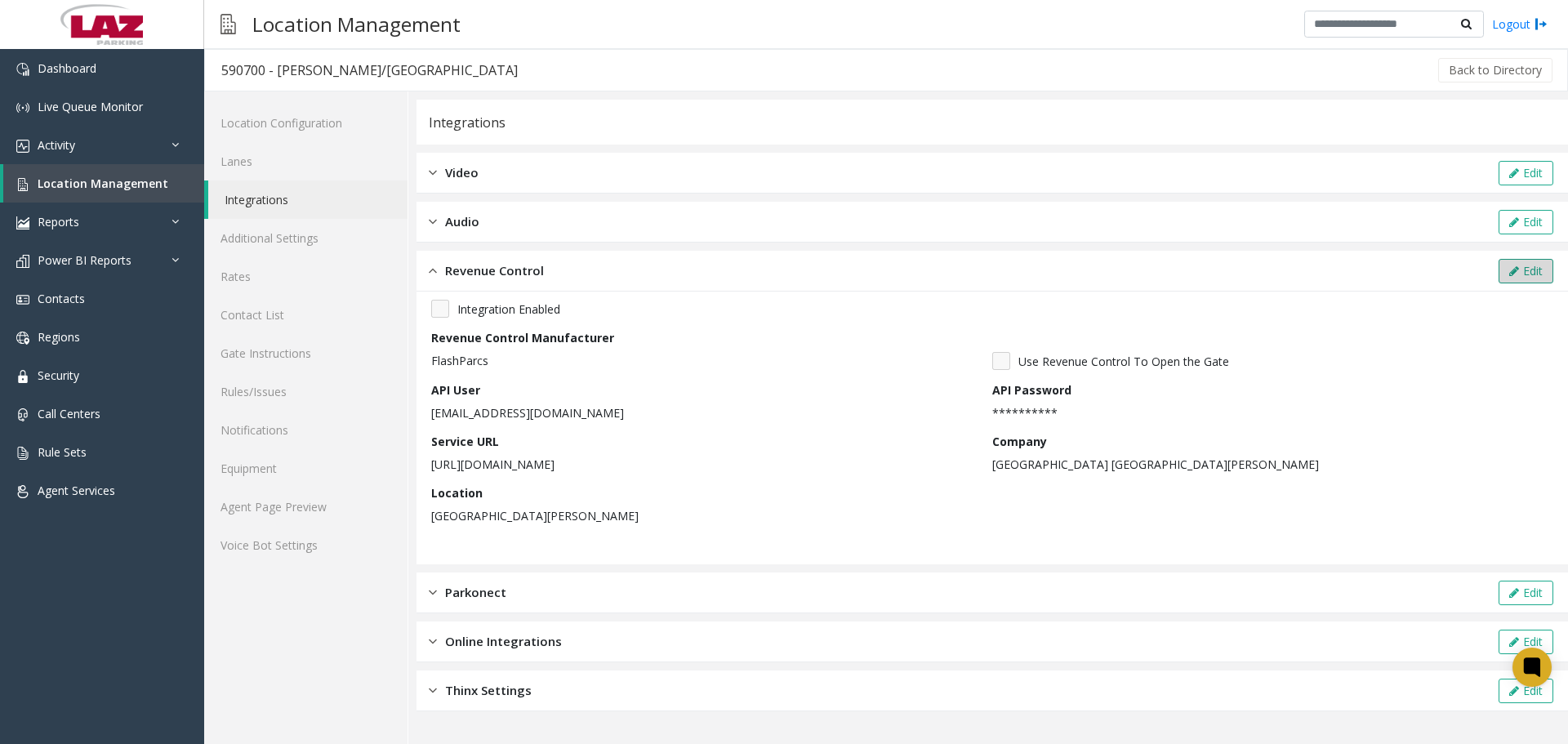
click at [1538, 277] on button "Edit" at bounding box center [1526, 271] width 55 height 25
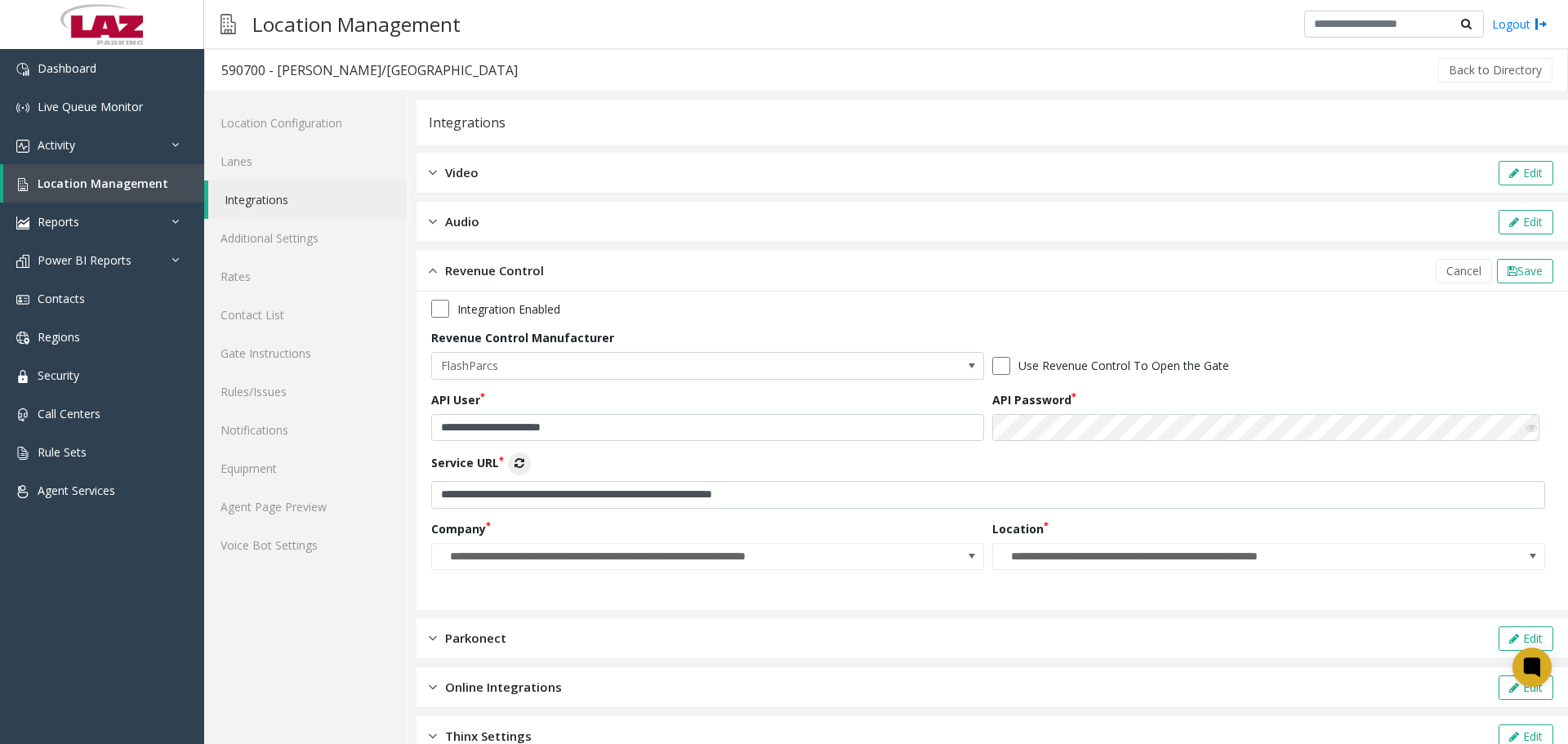
drag, startPoint x: 712, startPoint y: 451, endPoint x: 709, endPoint y: 435, distance: 16.3
click at [712, 447] on div "**********" at bounding box center [992, 440] width 1122 height 282
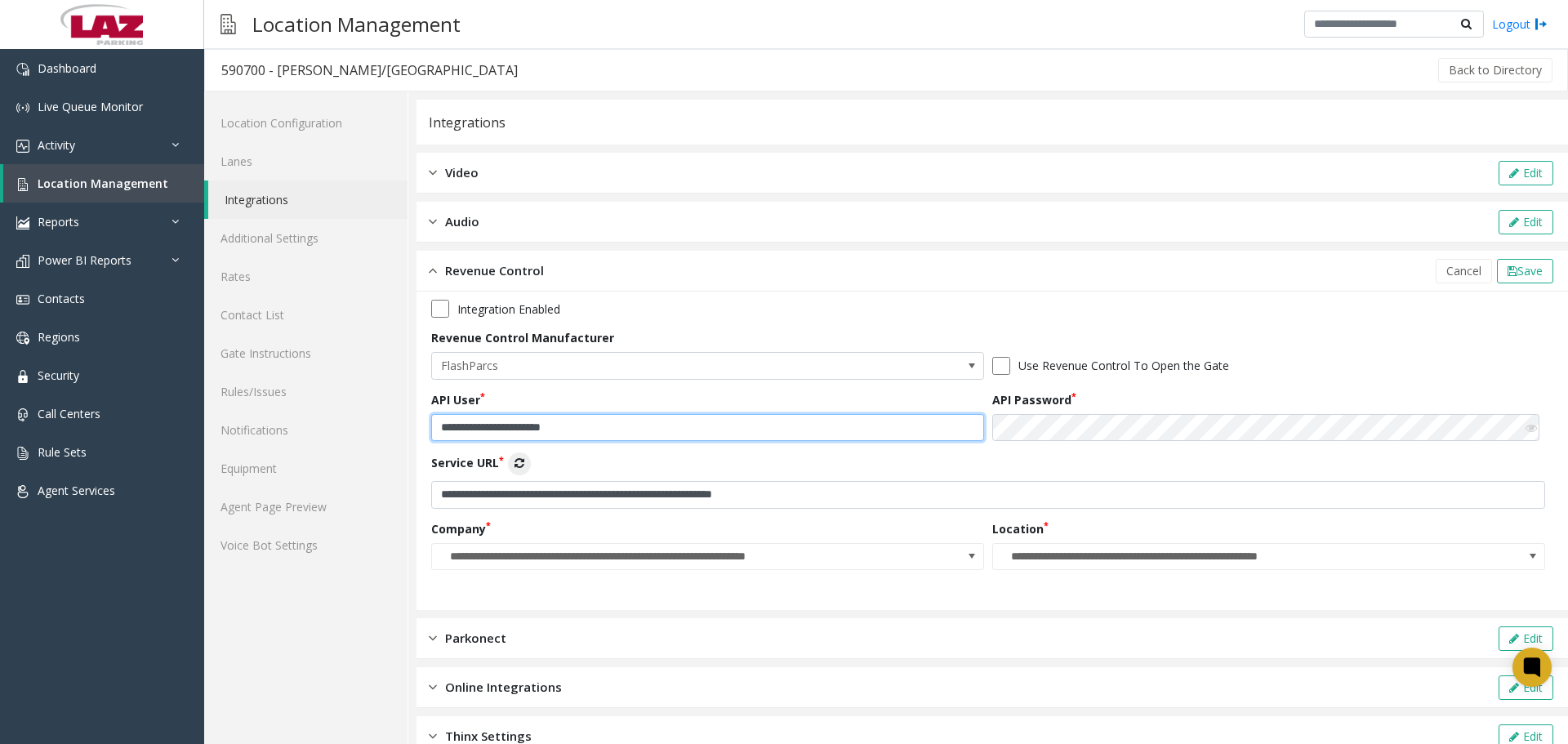
click at [709, 435] on input "**********" at bounding box center [707, 427] width 552 height 27
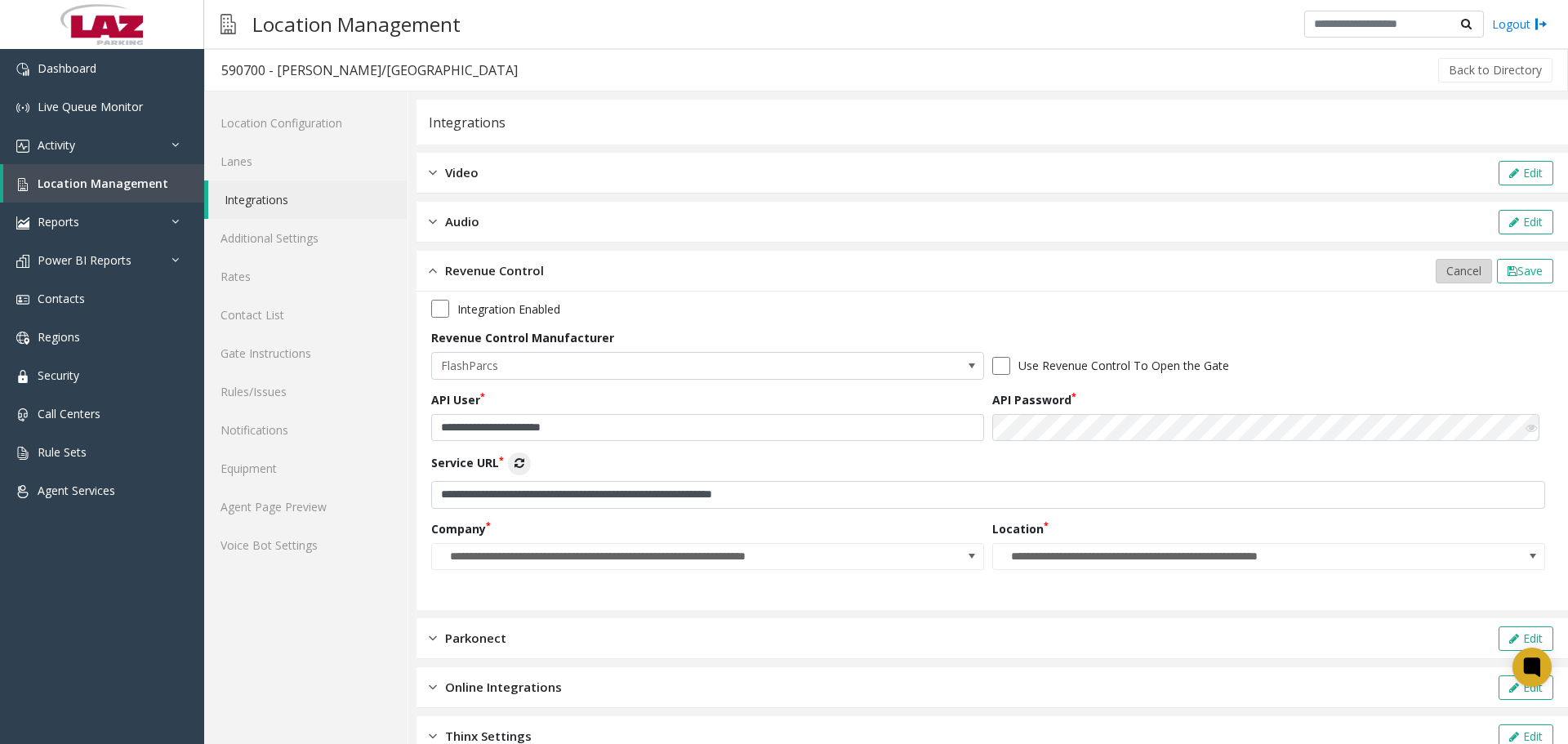
click at [1470, 277] on button "Cancel" at bounding box center [1464, 271] width 57 height 25
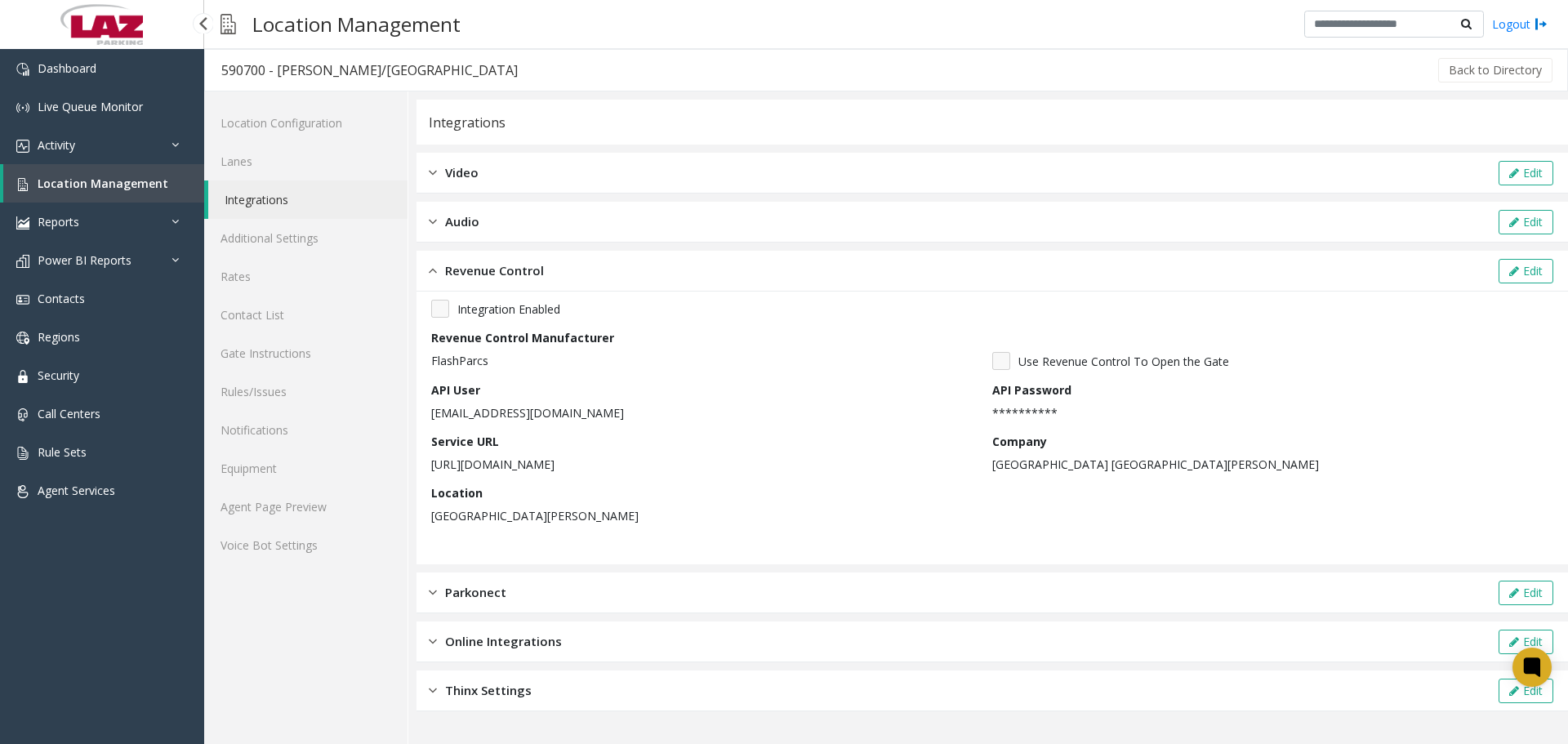
click at [49, 192] on link "Location Management" at bounding box center [103, 183] width 201 height 38
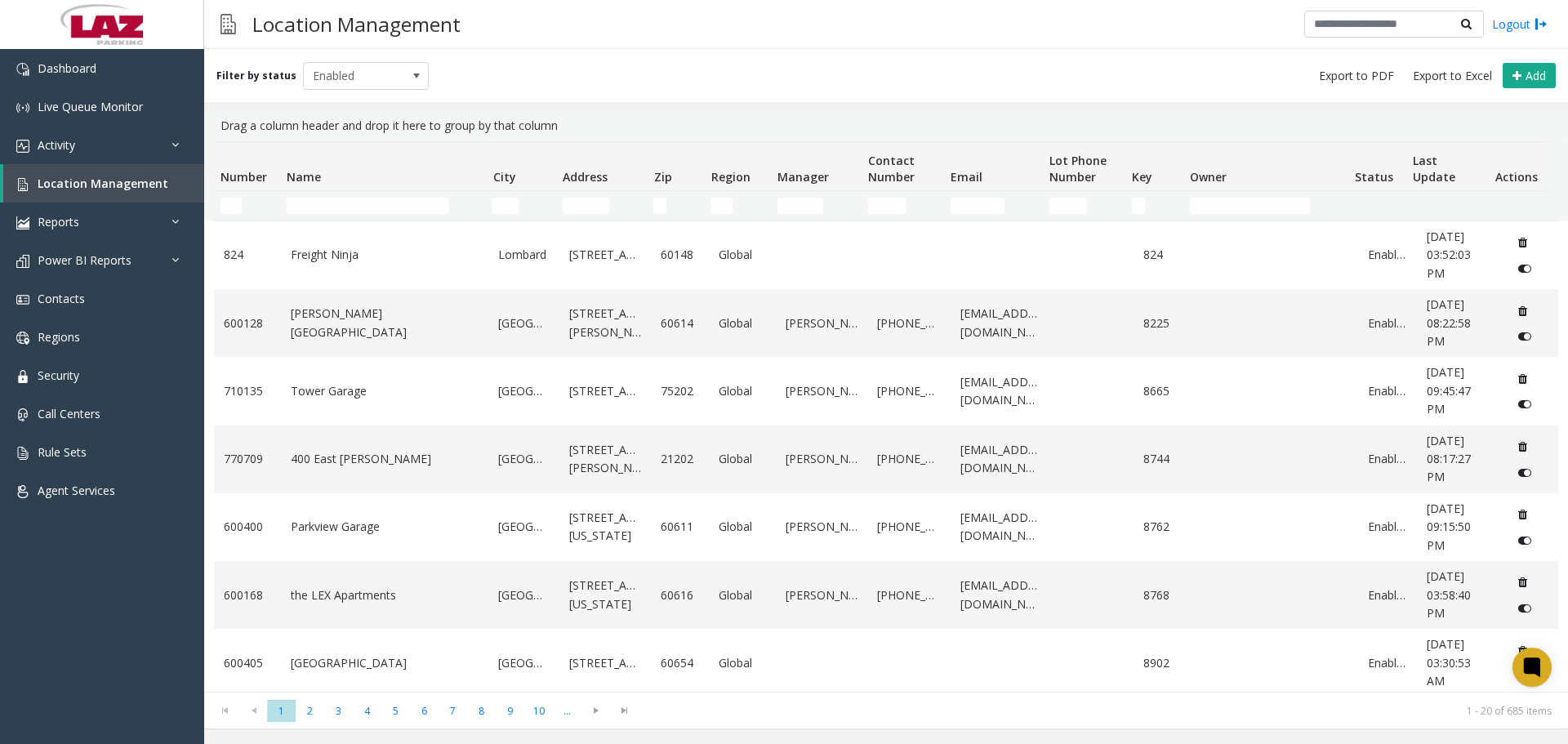
click at [359, 214] on td "Name Filter" at bounding box center [383, 205] width 206 height 29
click at [357, 209] on input "Name Filter" at bounding box center [367, 206] width 162 height 16
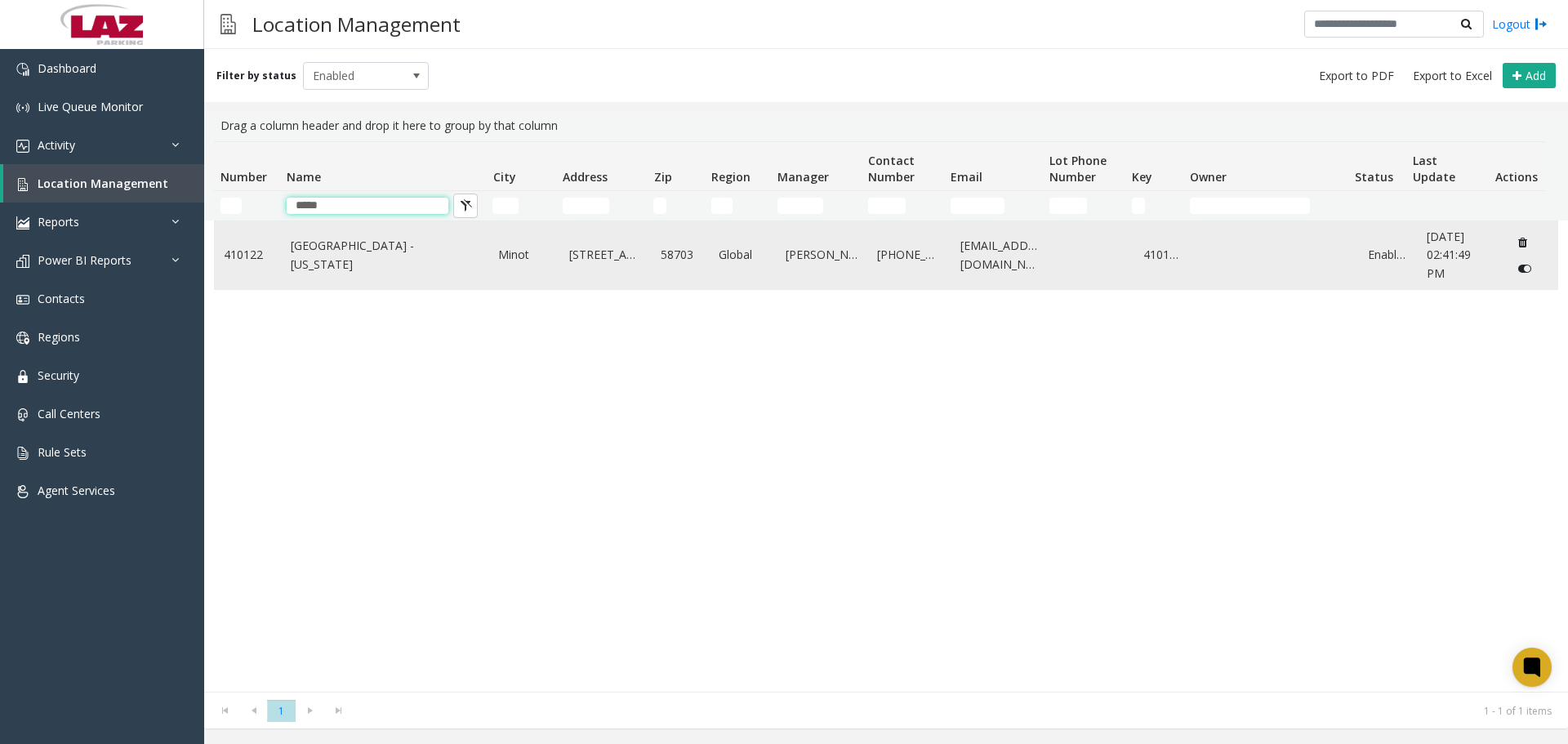
type input "*****"
click at [378, 257] on link "Minot International Airport - North Dakota" at bounding box center [384, 255] width 188 height 37
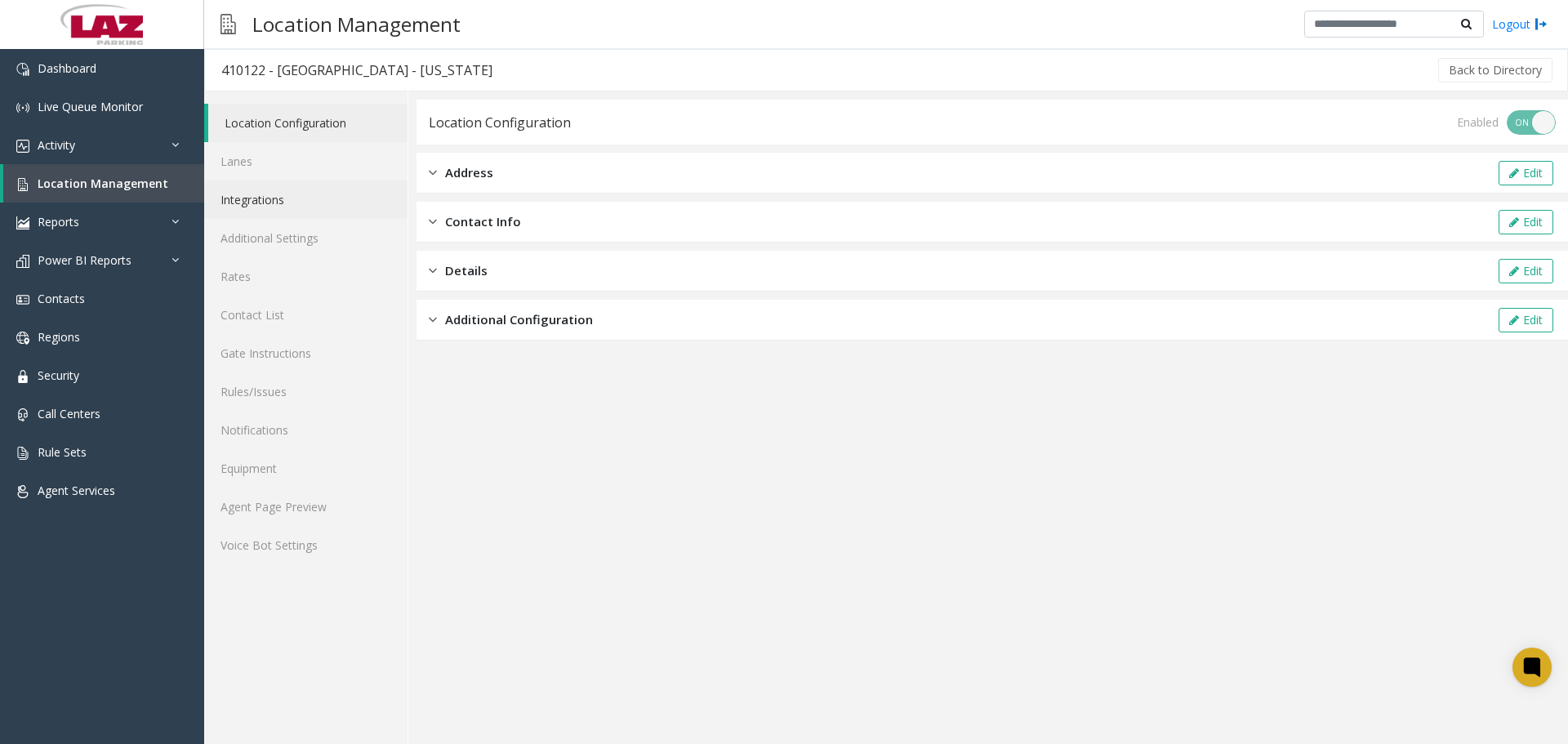
click at [320, 199] on link "Integrations" at bounding box center [306, 199] width 203 height 38
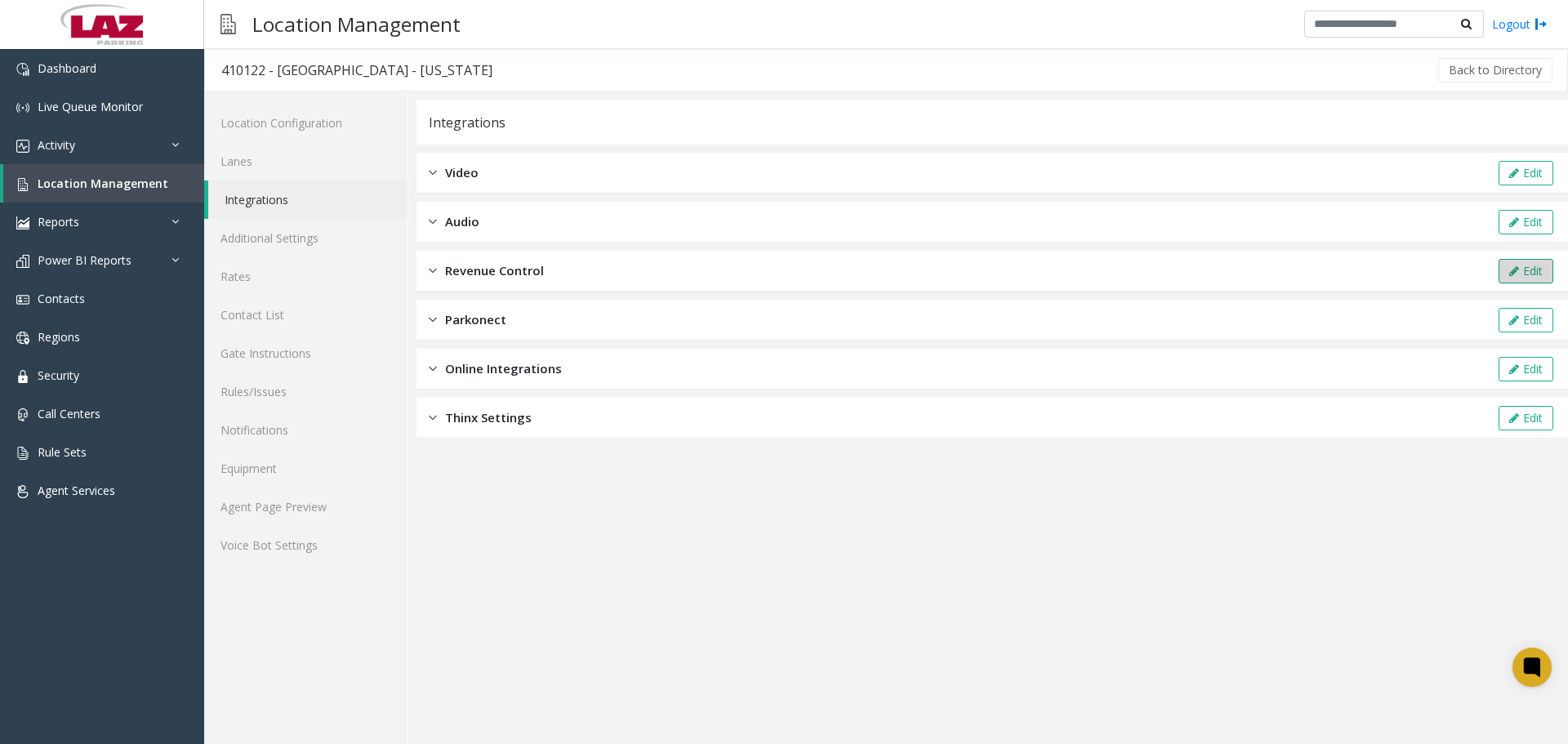
click at [1511, 266] on icon at bounding box center [1513, 270] width 10 height 11
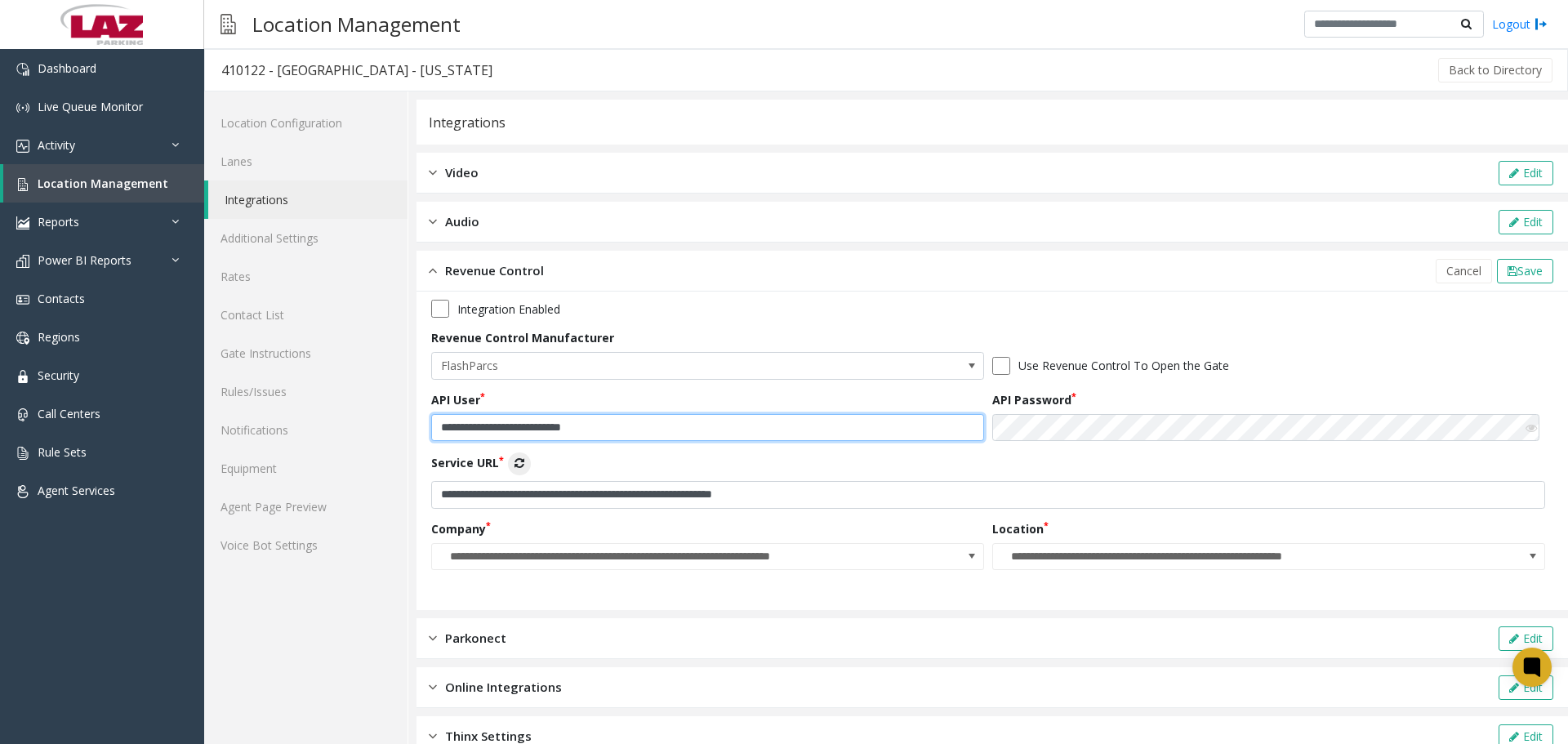
click at [649, 429] on input "**********" at bounding box center [707, 427] width 552 height 27
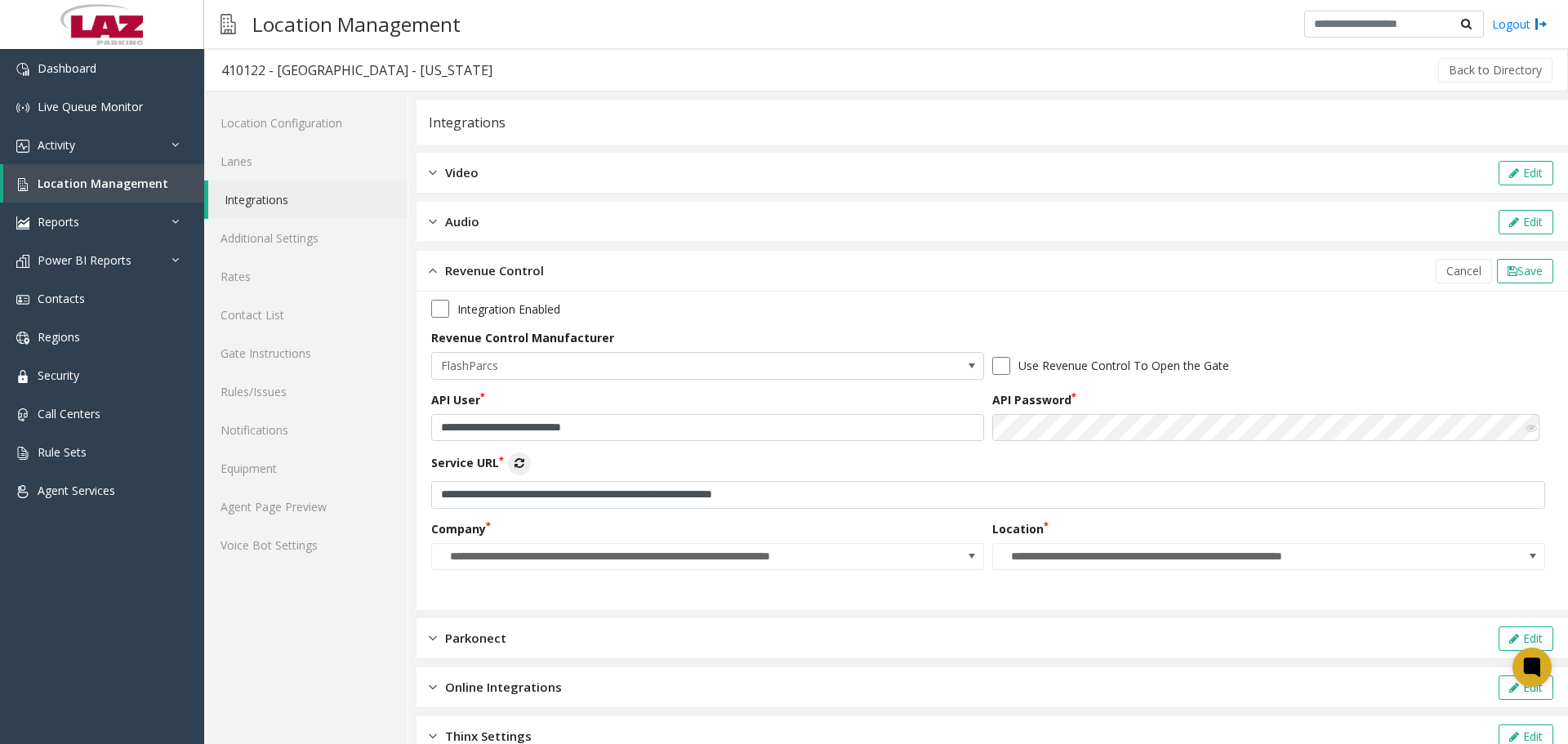
drag, startPoint x: 1446, startPoint y: 270, endPoint x: 1437, endPoint y: 275, distance: 10.3
click at [1446, 270] on span "Cancel" at bounding box center [1464, 270] width 35 height 16
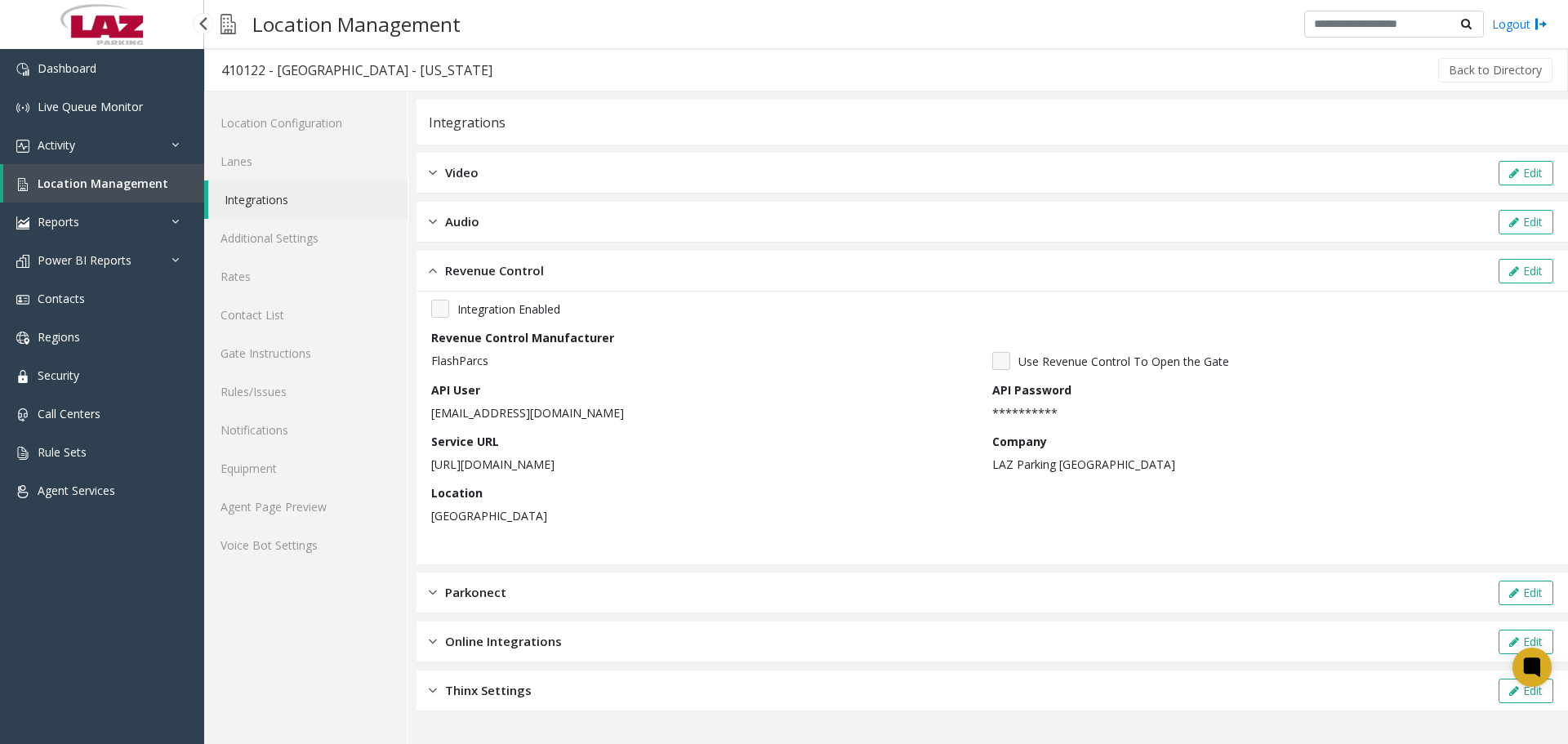
click at [115, 179] on span "Location Management" at bounding box center [103, 184] width 131 height 16
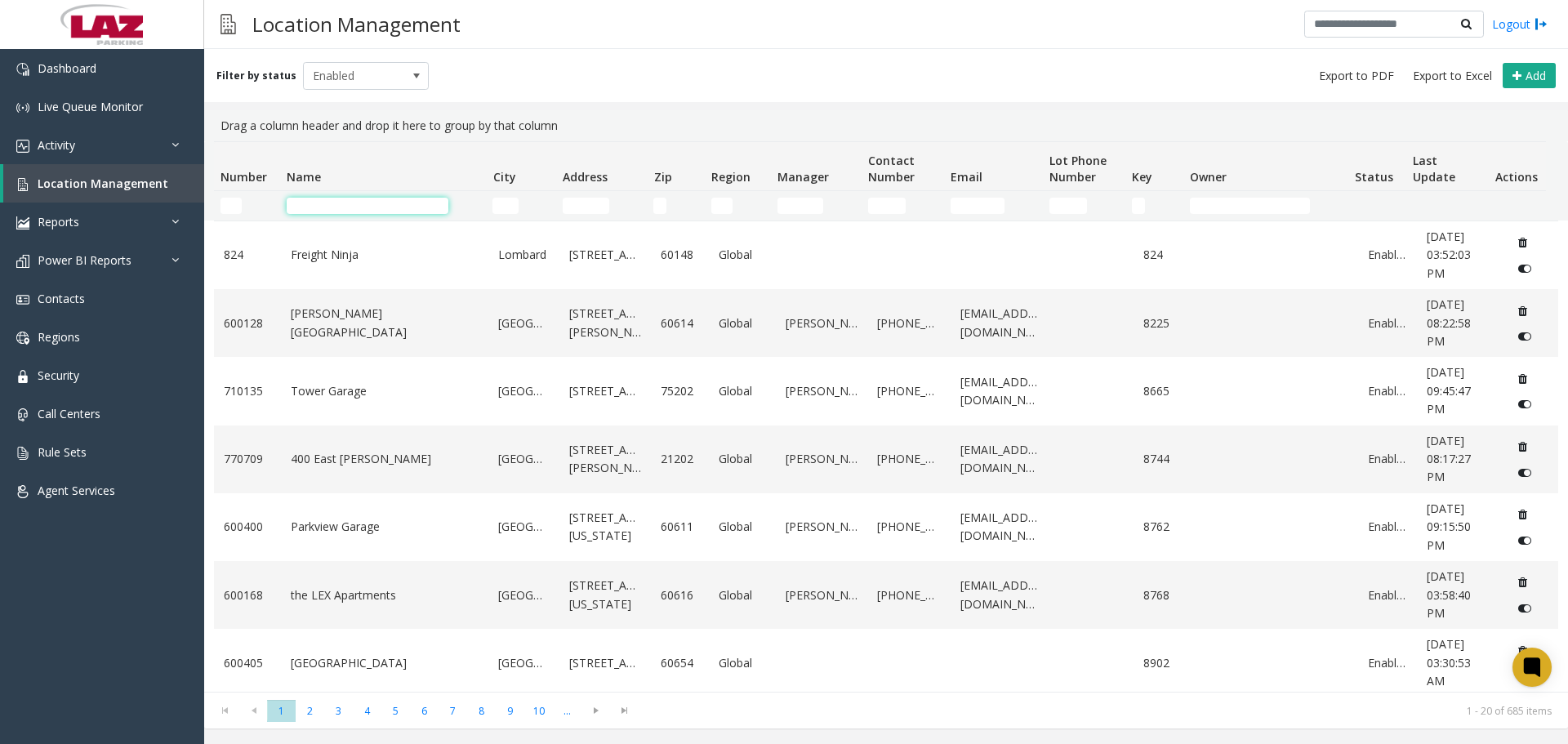
click at [384, 201] on input "Name Filter" at bounding box center [367, 206] width 162 height 16
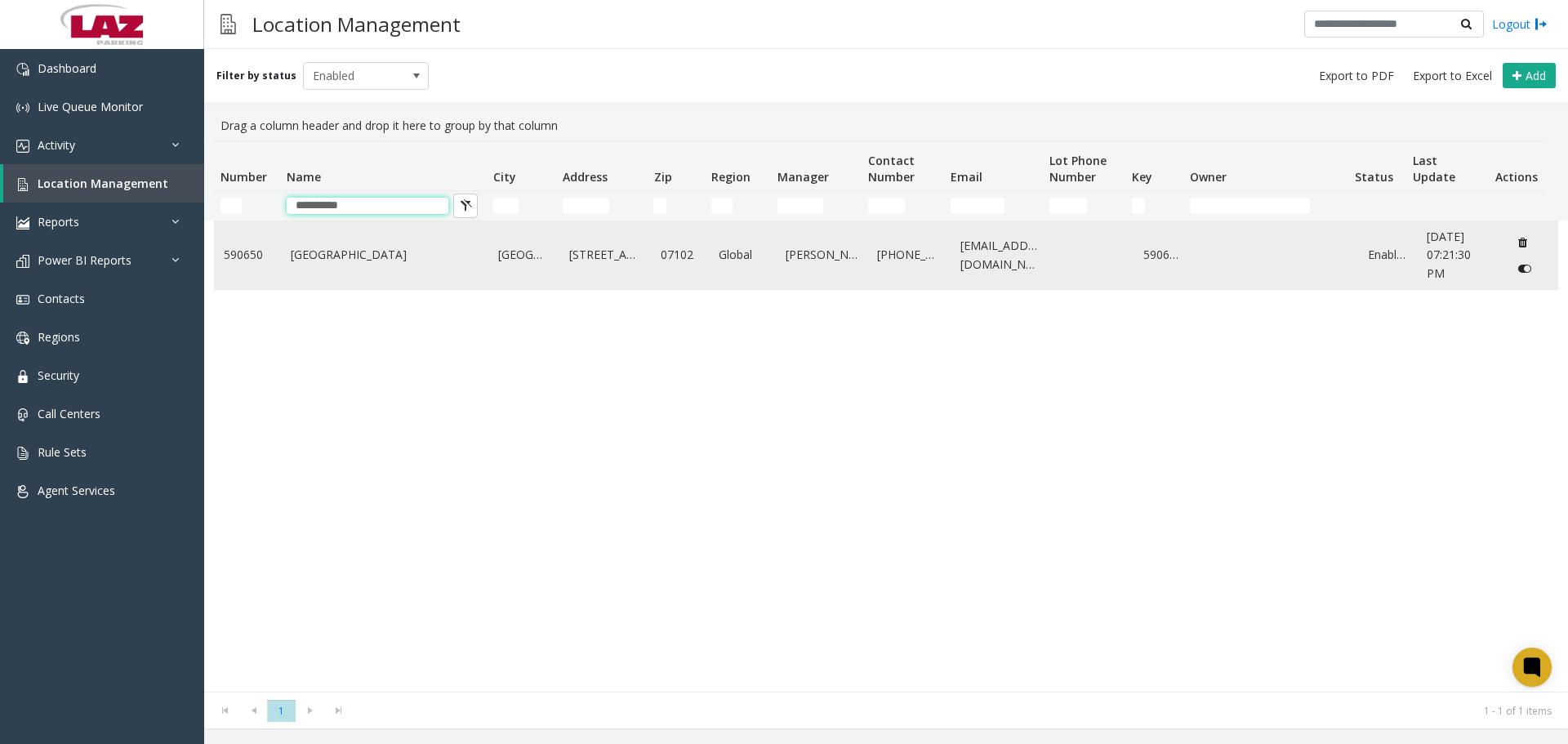
type input "**********"
click at [348, 255] on link "One Newark Center" at bounding box center [384, 254] width 188 height 18
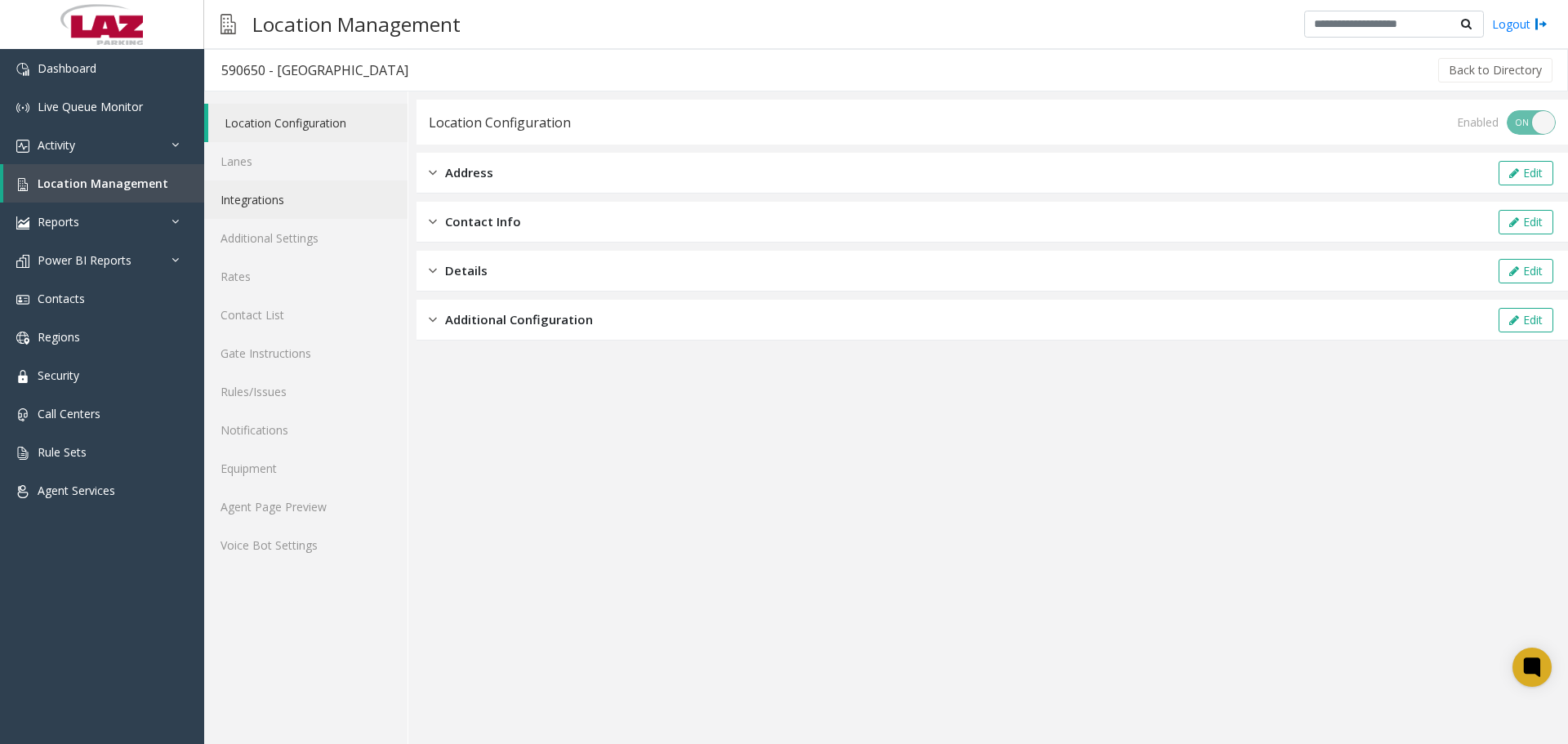
click at [289, 201] on link "Integrations" at bounding box center [306, 199] width 203 height 38
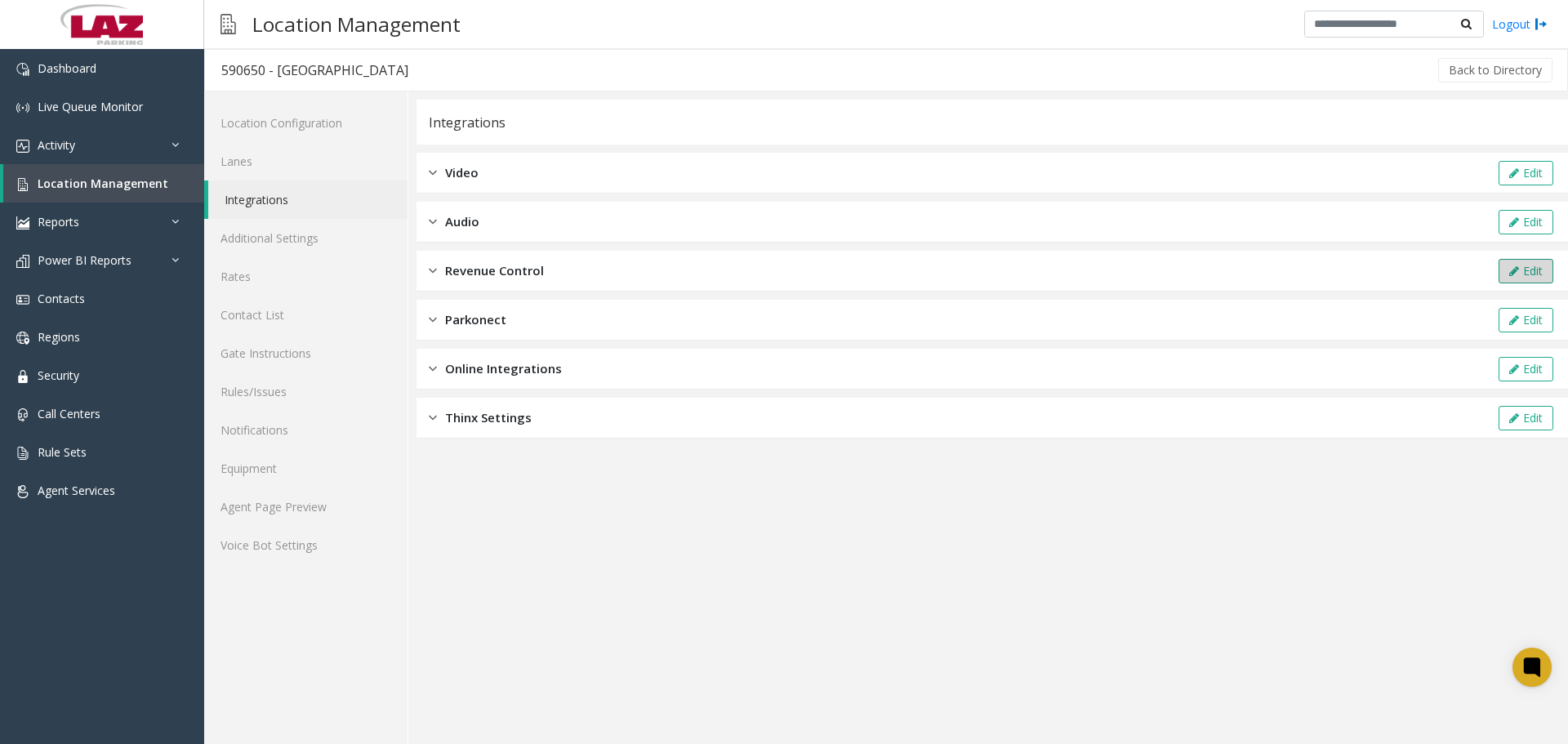
click at [1541, 270] on button "Edit" at bounding box center [1526, 271] width 55 height 25
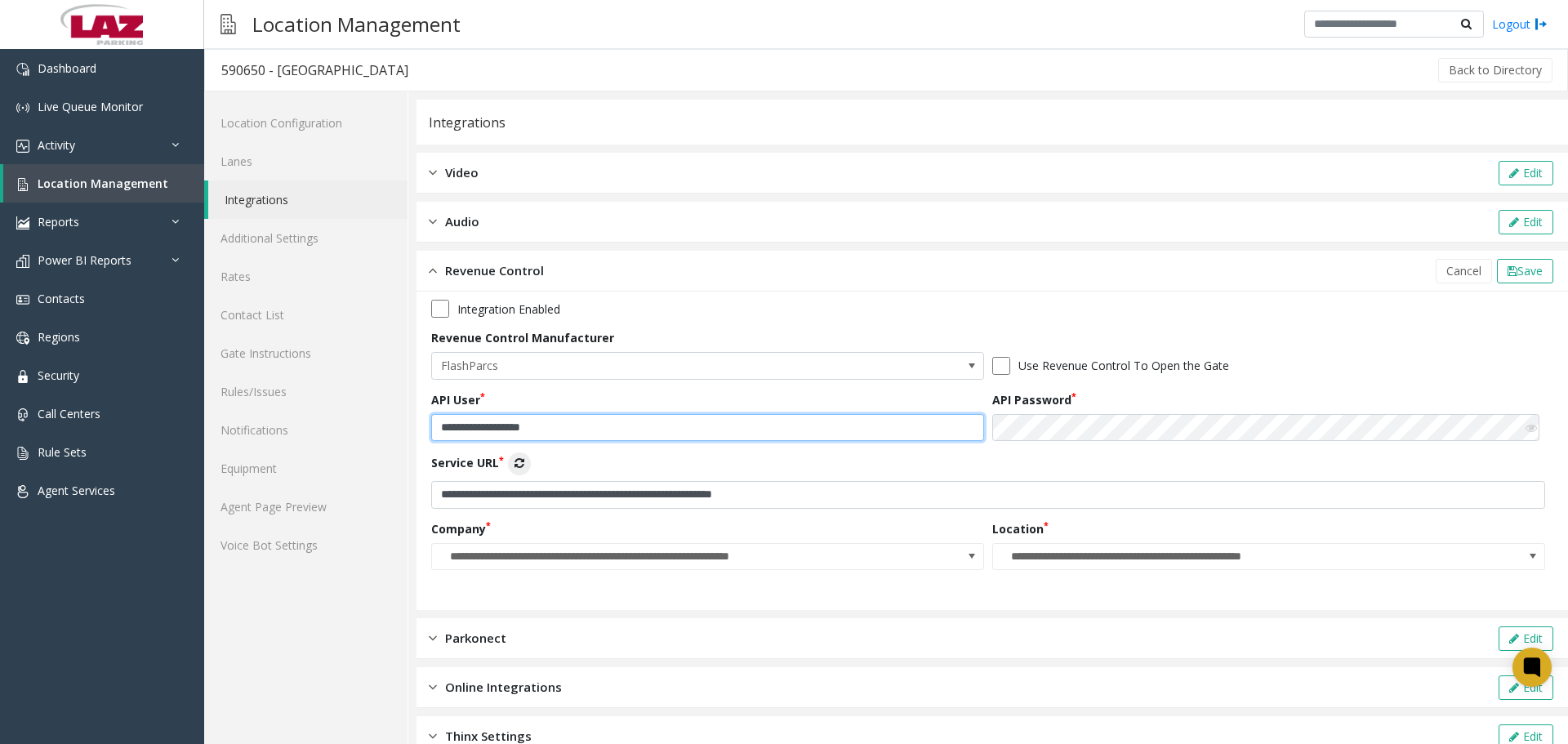
click at [618, 427] on input "**********" at bounding box center [707, 427] width 552 height 27
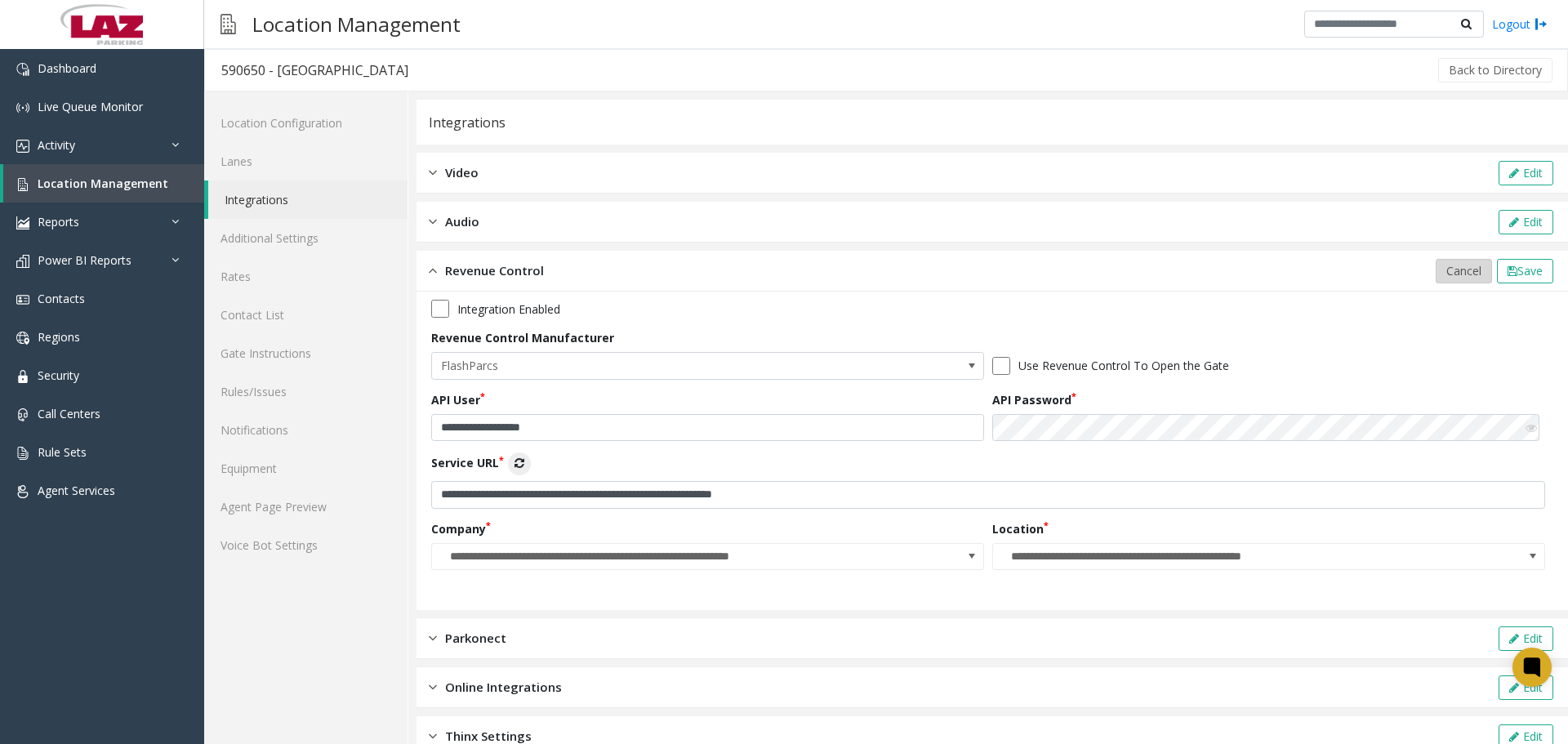
click at [1446, 265] on span "Cancel" at bounding box center [1464, 270] width 35 height 16
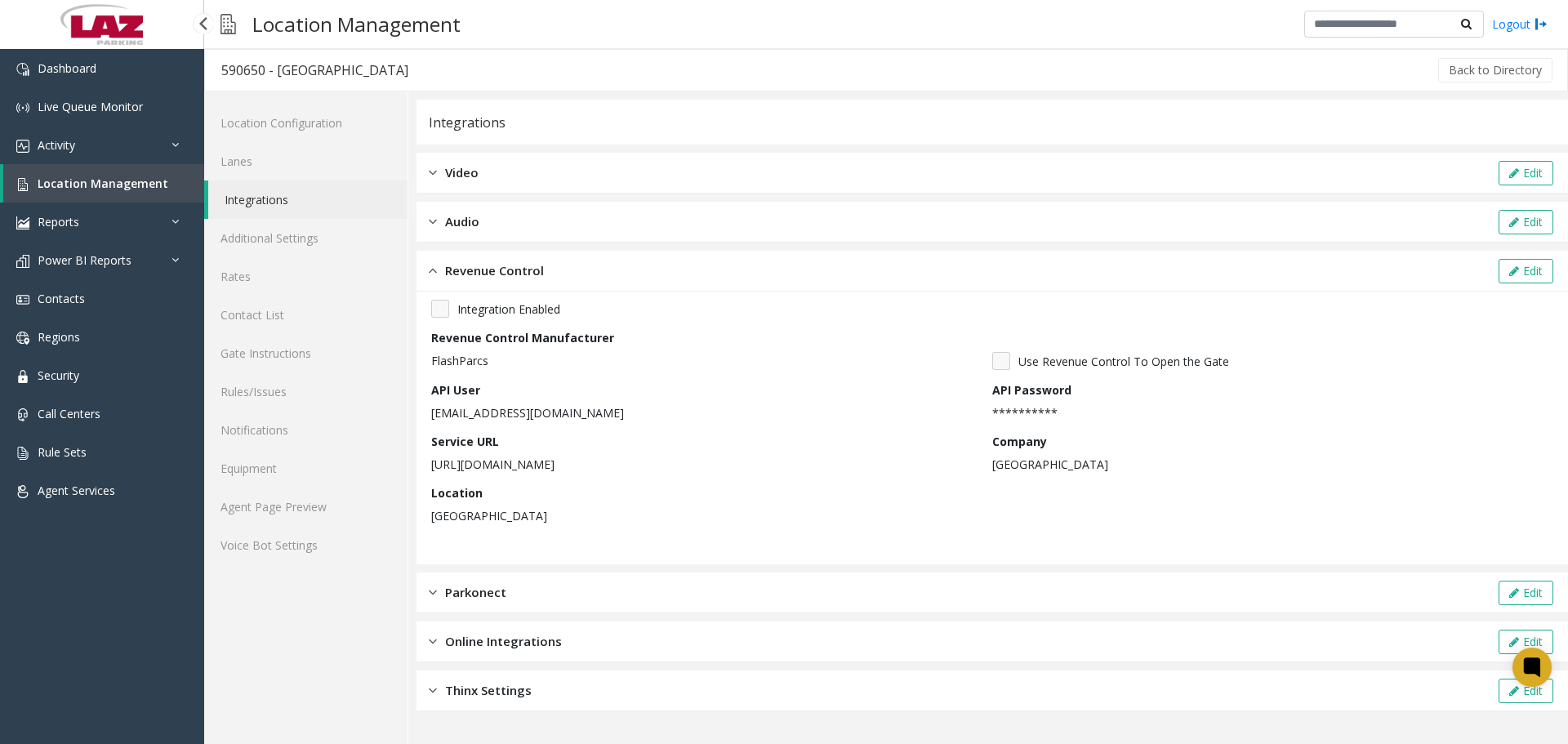
click at [88, 191] on link "Location Management" at bounding box center [103, 183] width 201 height 38
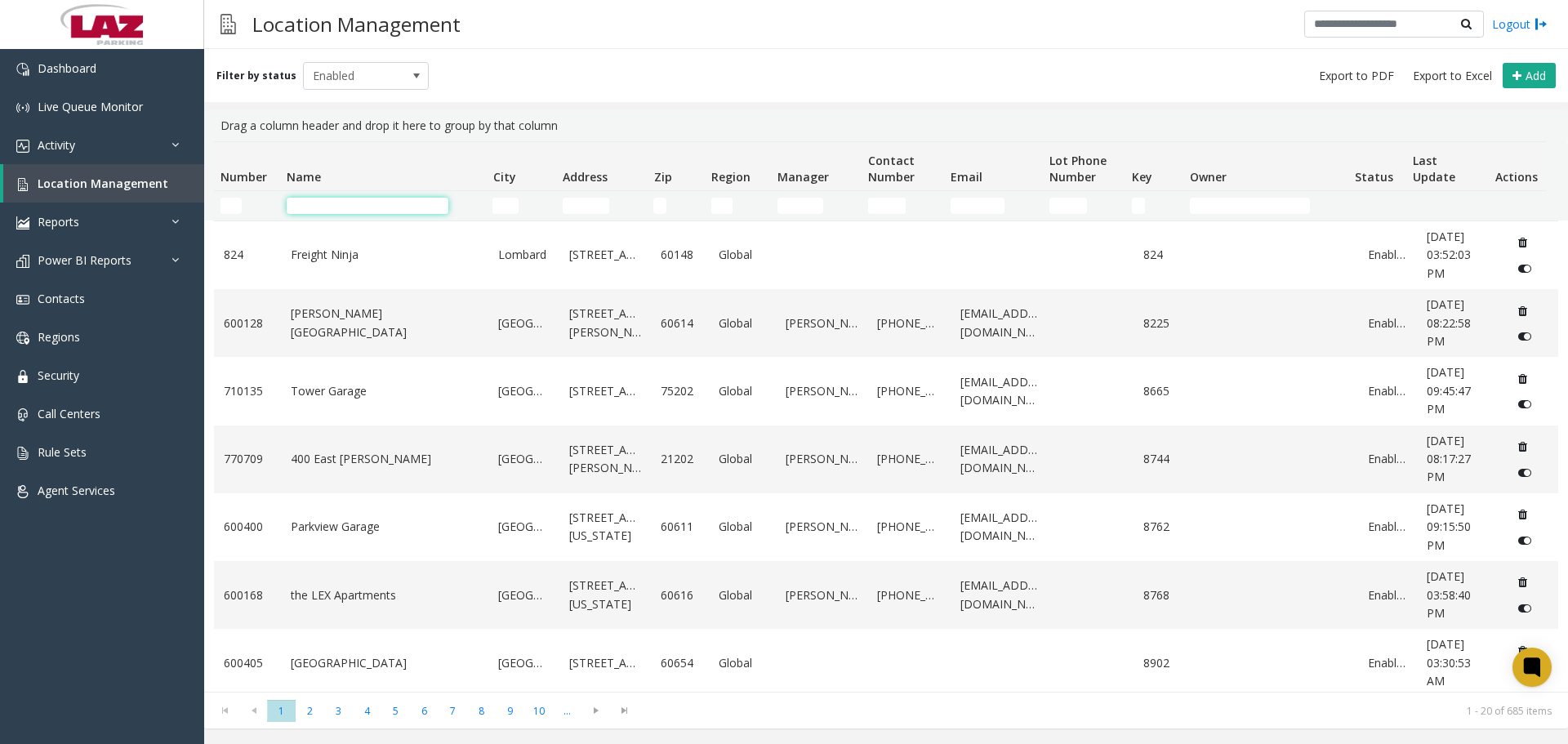
click at [351, 208] on input "Name Filter" at bounding box center [367, 206] width 162 height 16
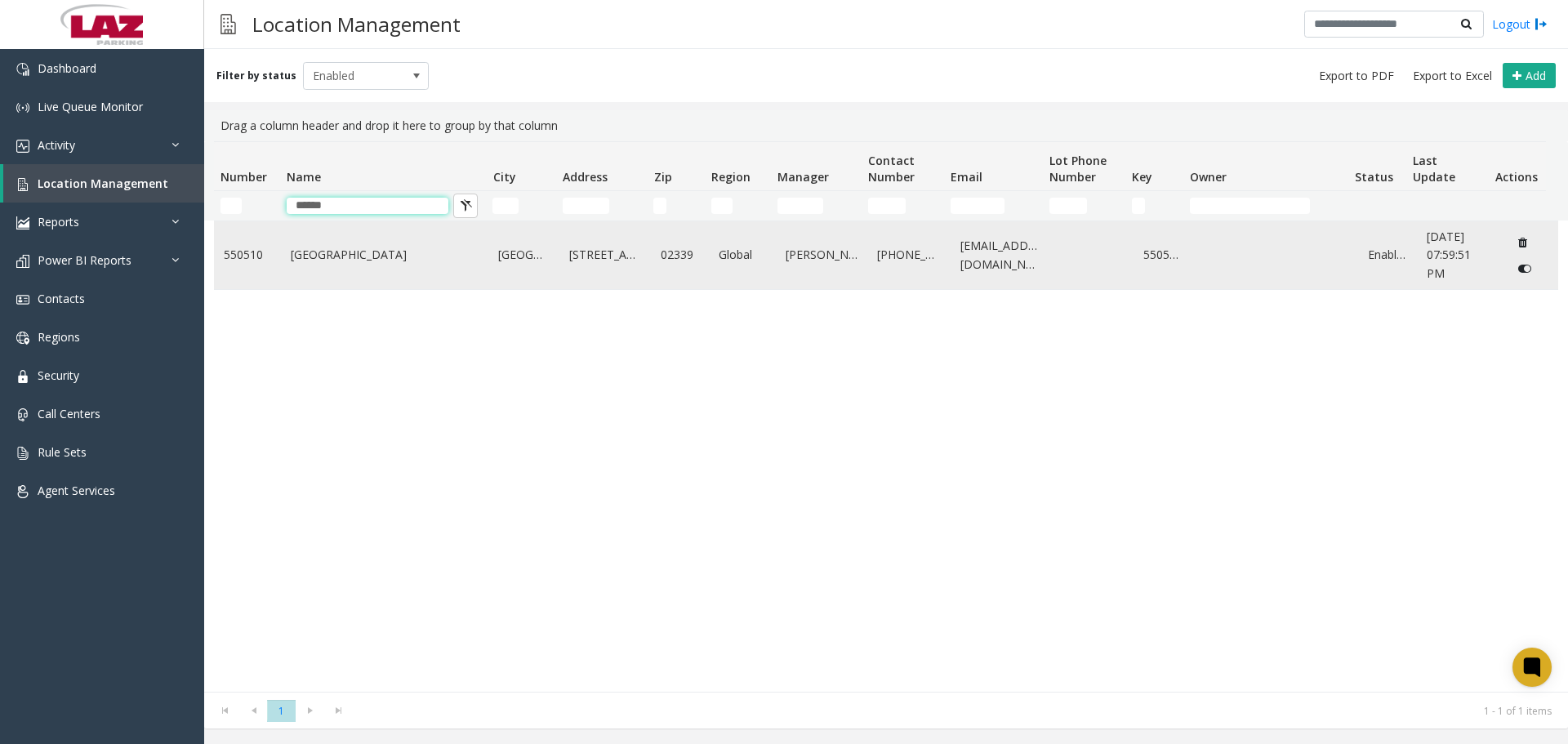
type input "******"
click at [333, 240] on td "Portwalk Place" at bounding box center [385, 254] width 209 height 68
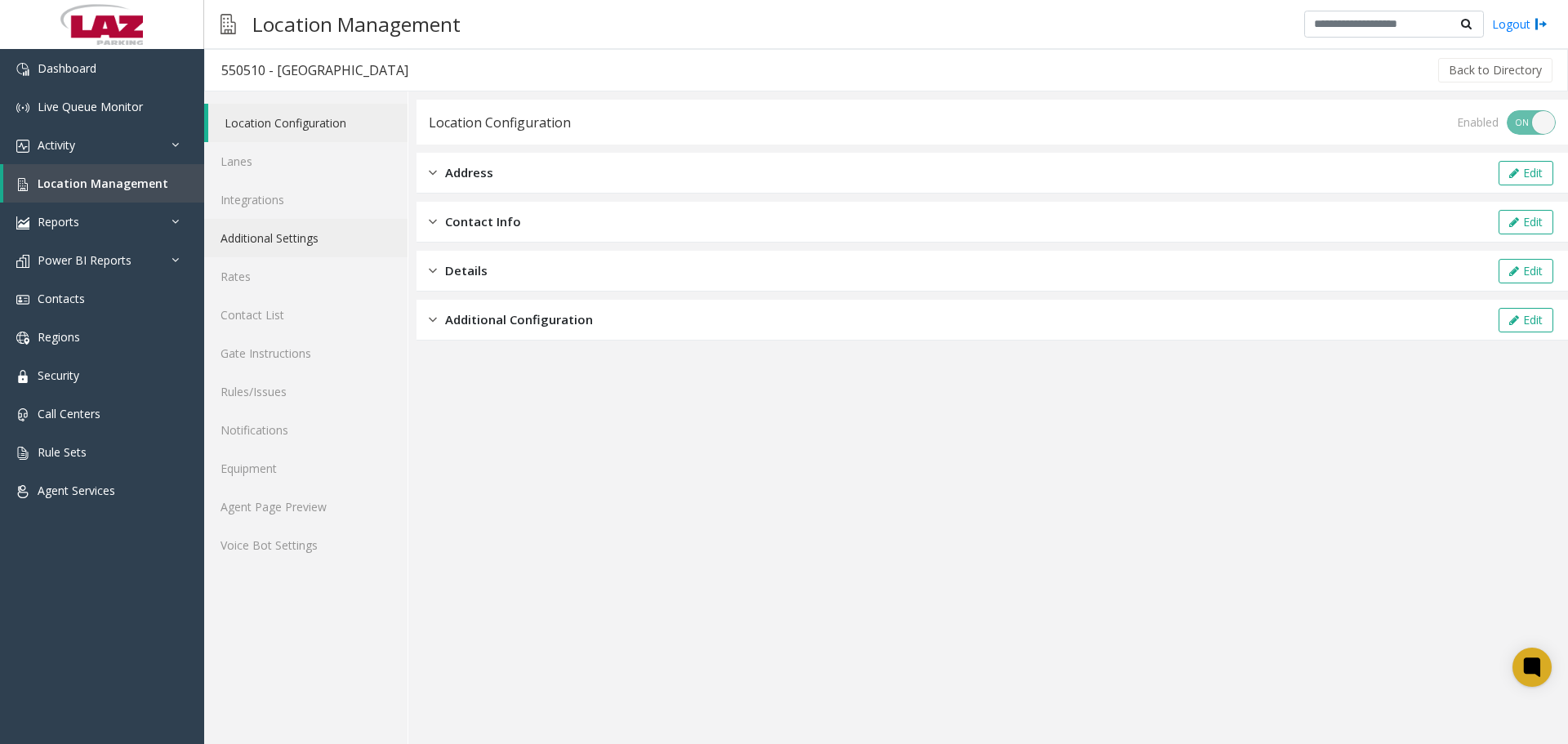
click at [330, 242] on link "Additional Settings" at bounding box center [306, 238] width 203 height 38
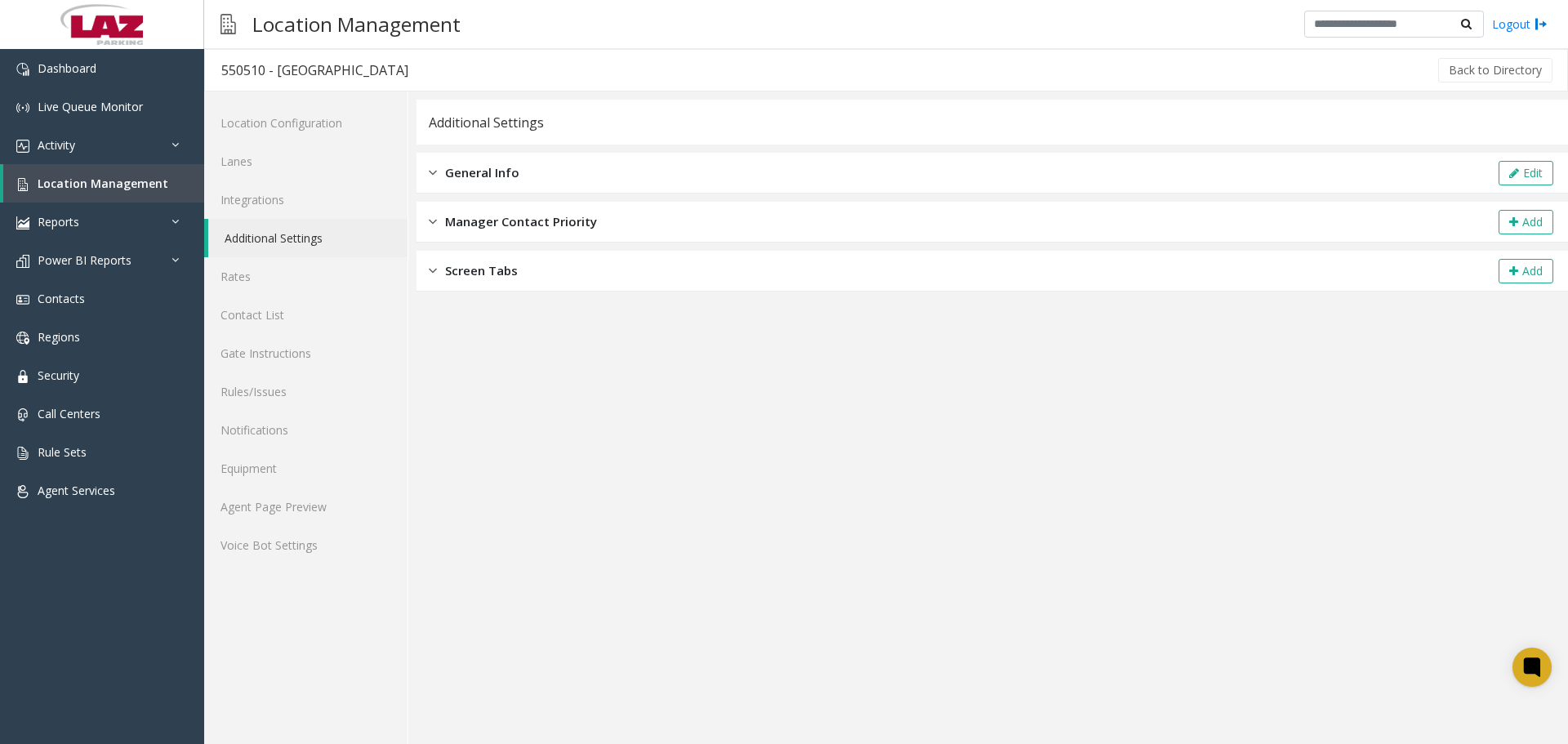
click at [581, 170] on div "General Info Edit" at bounding box center [992, 173] width 1151 height 41
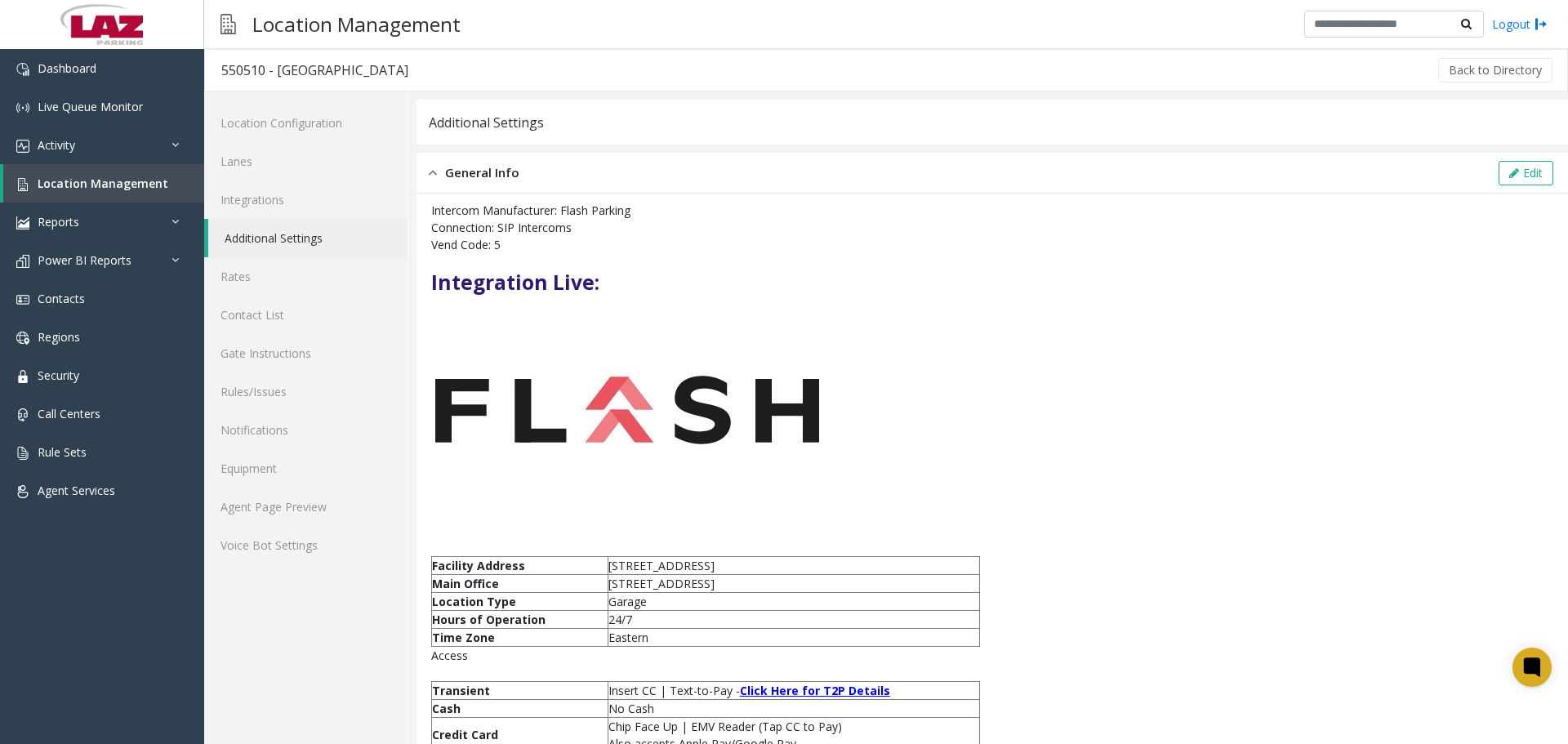
click at [652, 184] on div "General Info Edit" at bounding box center [992, 173] width 1151 height 41
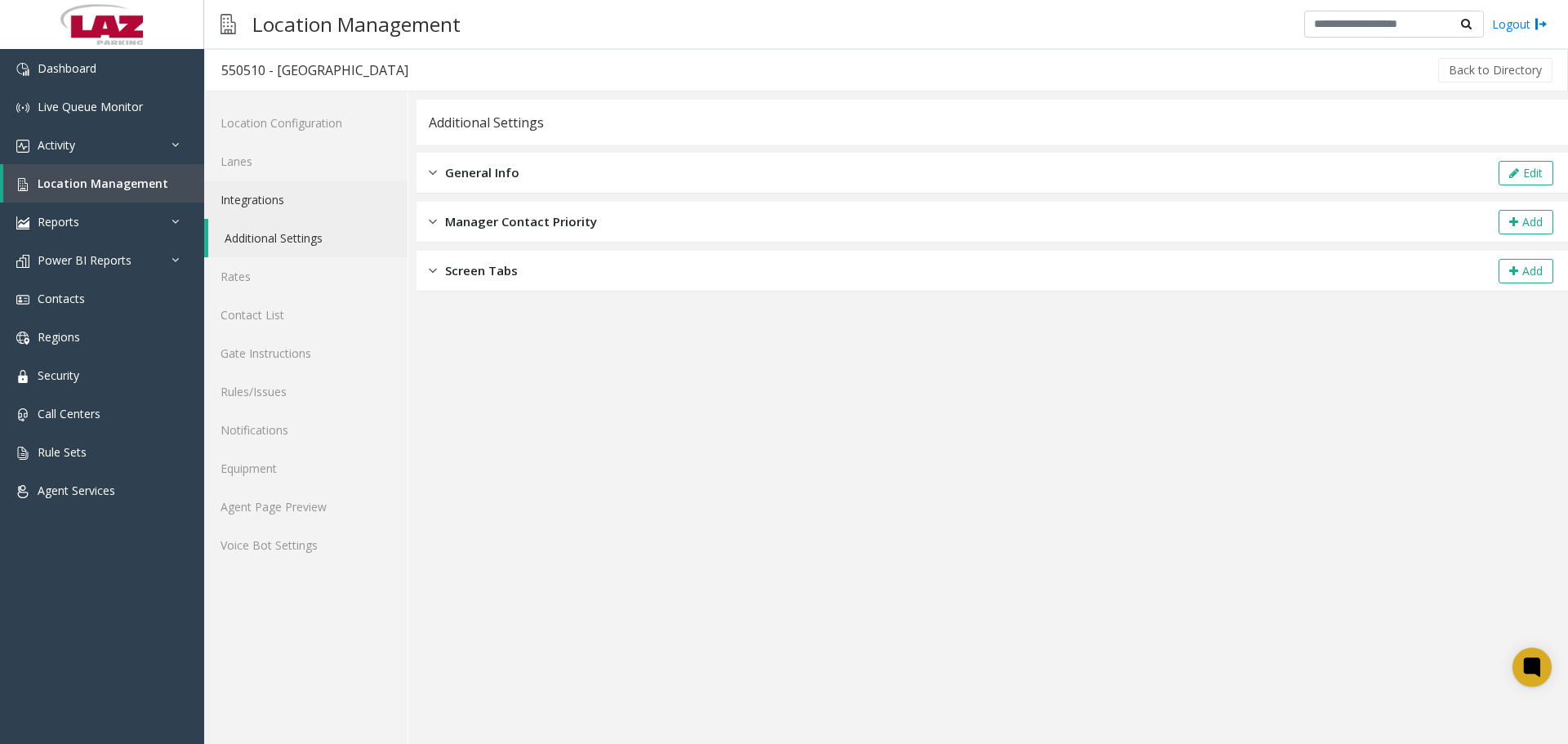
click at [274, 216] on link "Integrations" at bounding box center [306, 199] width 203 height 38
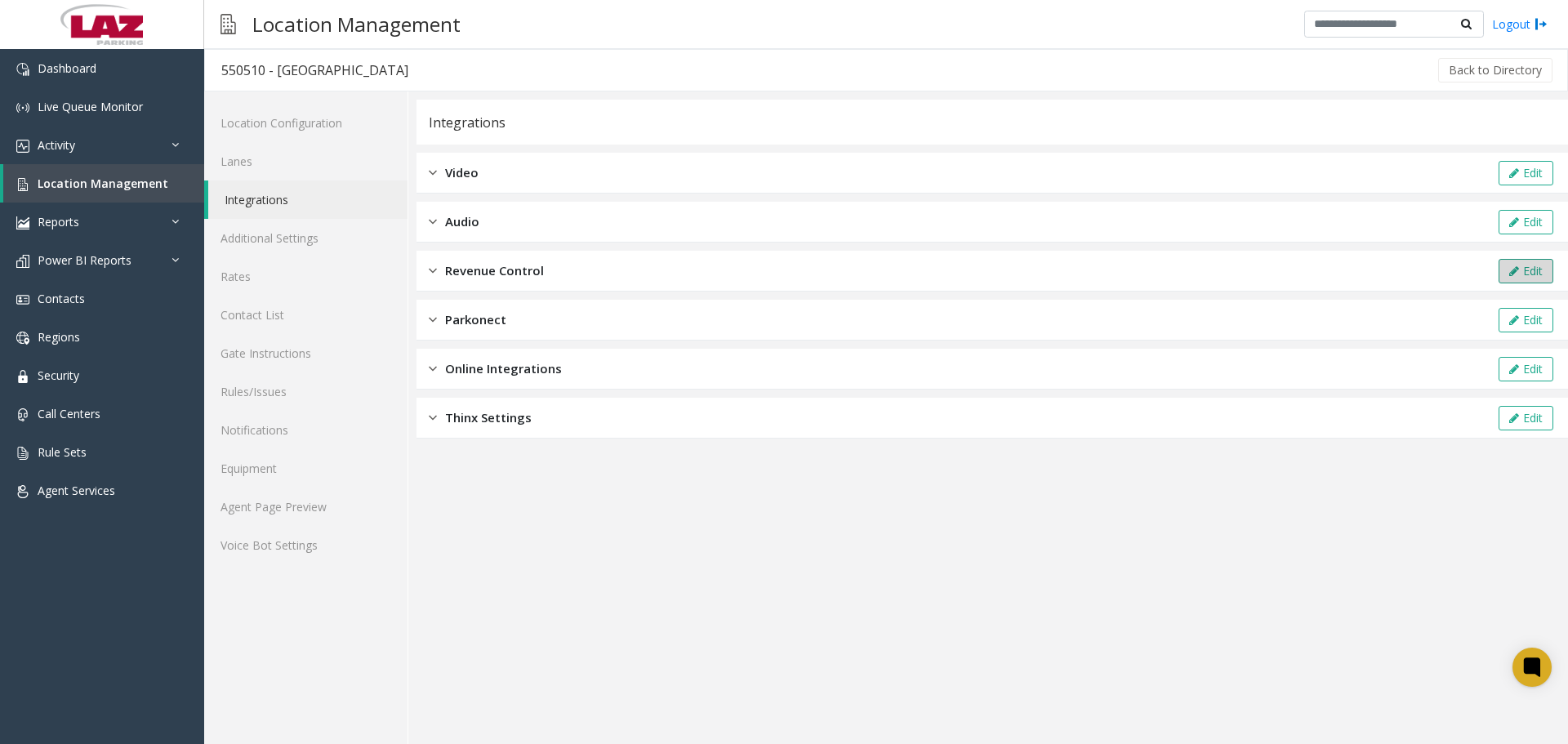
click at [1521, 274] on button "Edit" at bounding box center [1526, 271] width 55 height 25
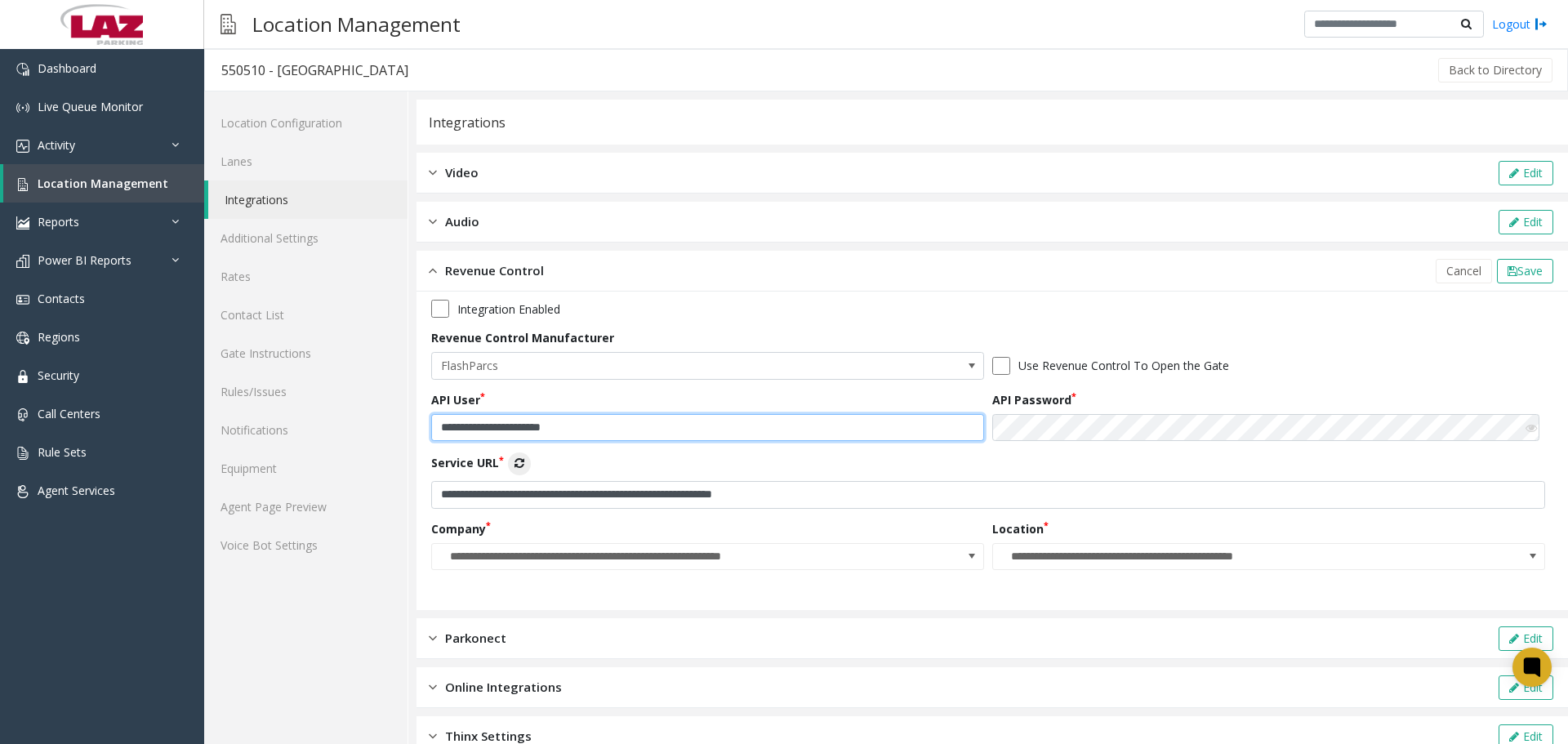
click at [605, 420] on input "**********" at bounding box center [707, 427] width 552 height 27
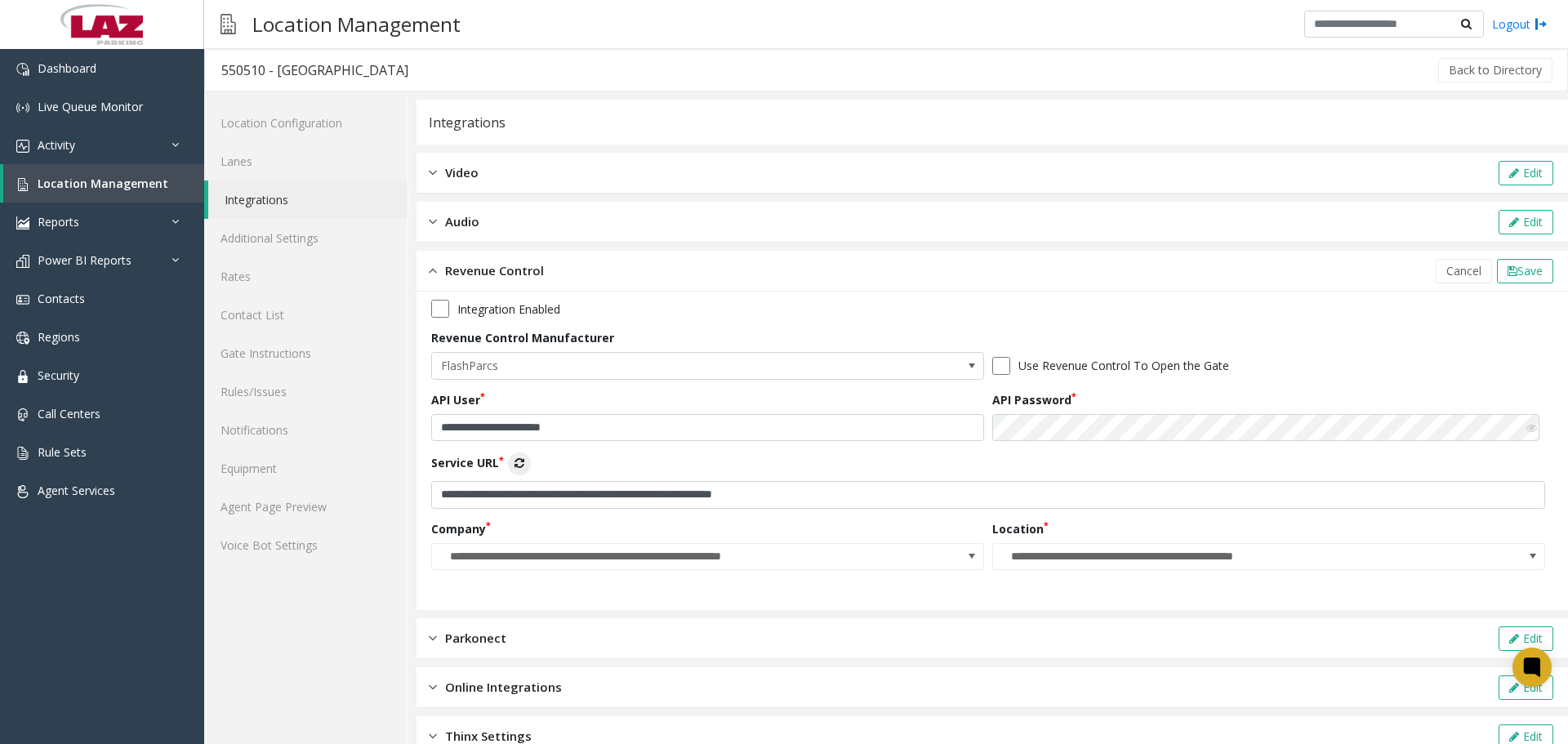
click at [1450, 268] on span "Cancel" at bounding box center [1464, 270] width 35 height 16
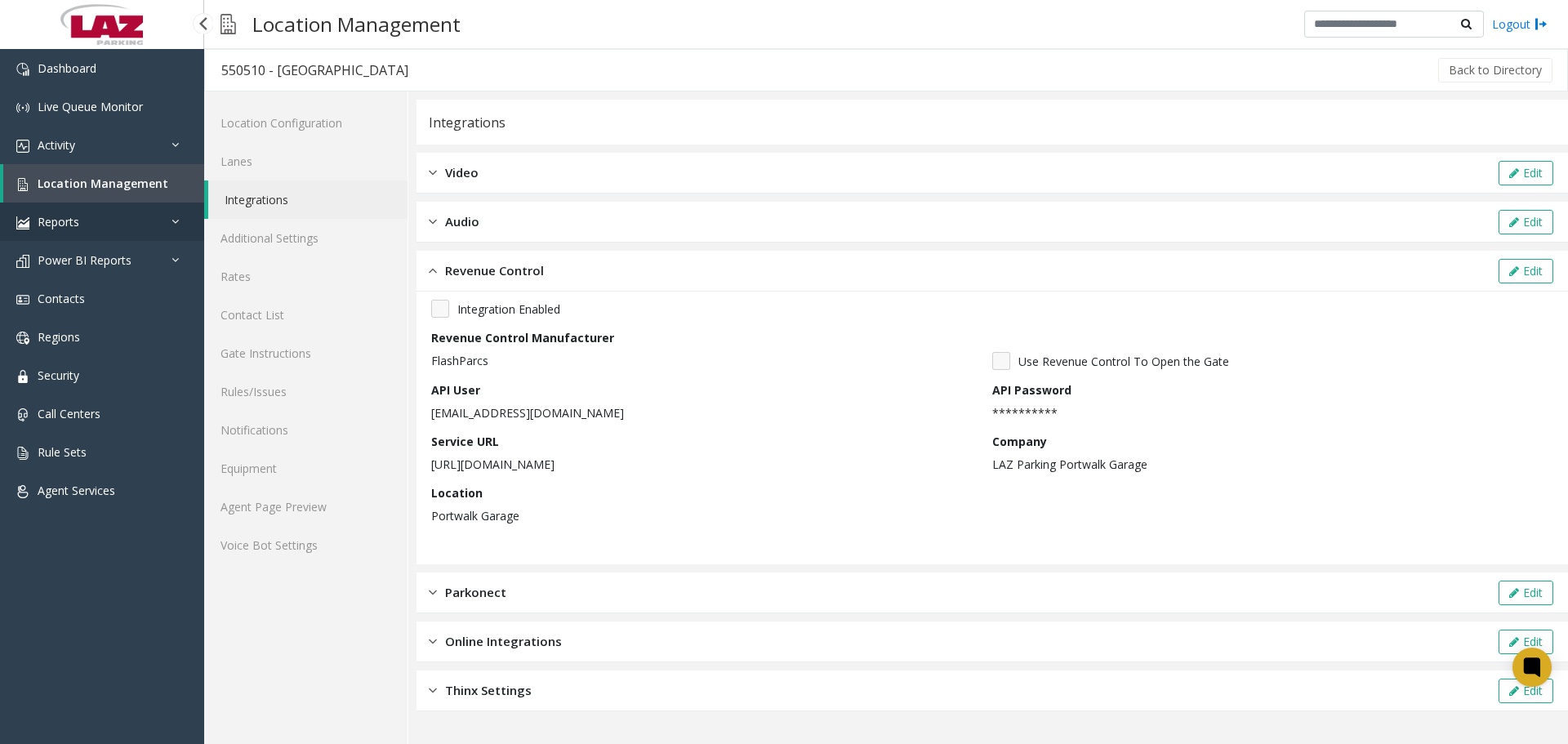
click at [92, 206] on link "Reports" at bounding box center [102, 221] width 204 height 38
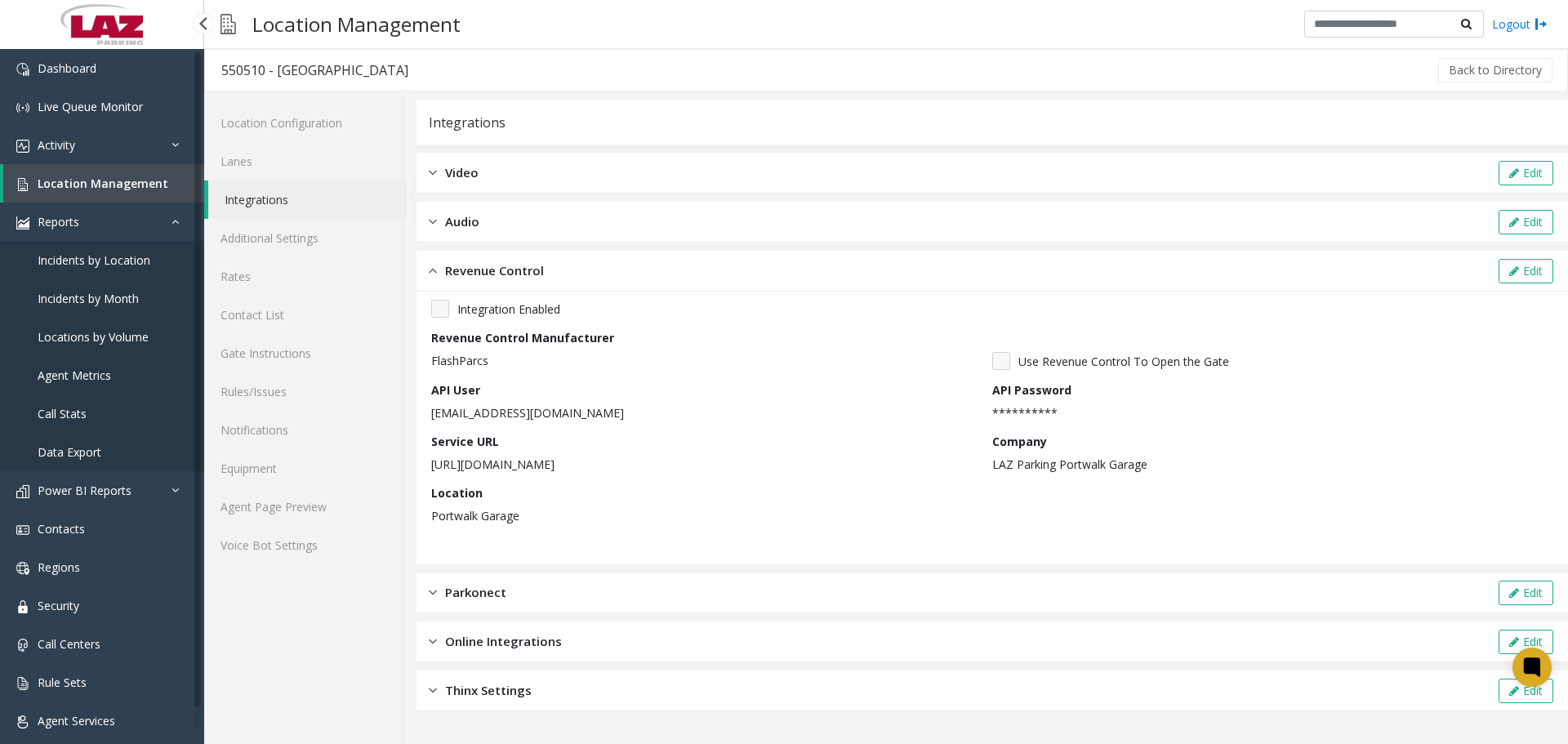
click at [95, 186] on span "Location Management" at bounding box center [103, 184] width 131 height 16
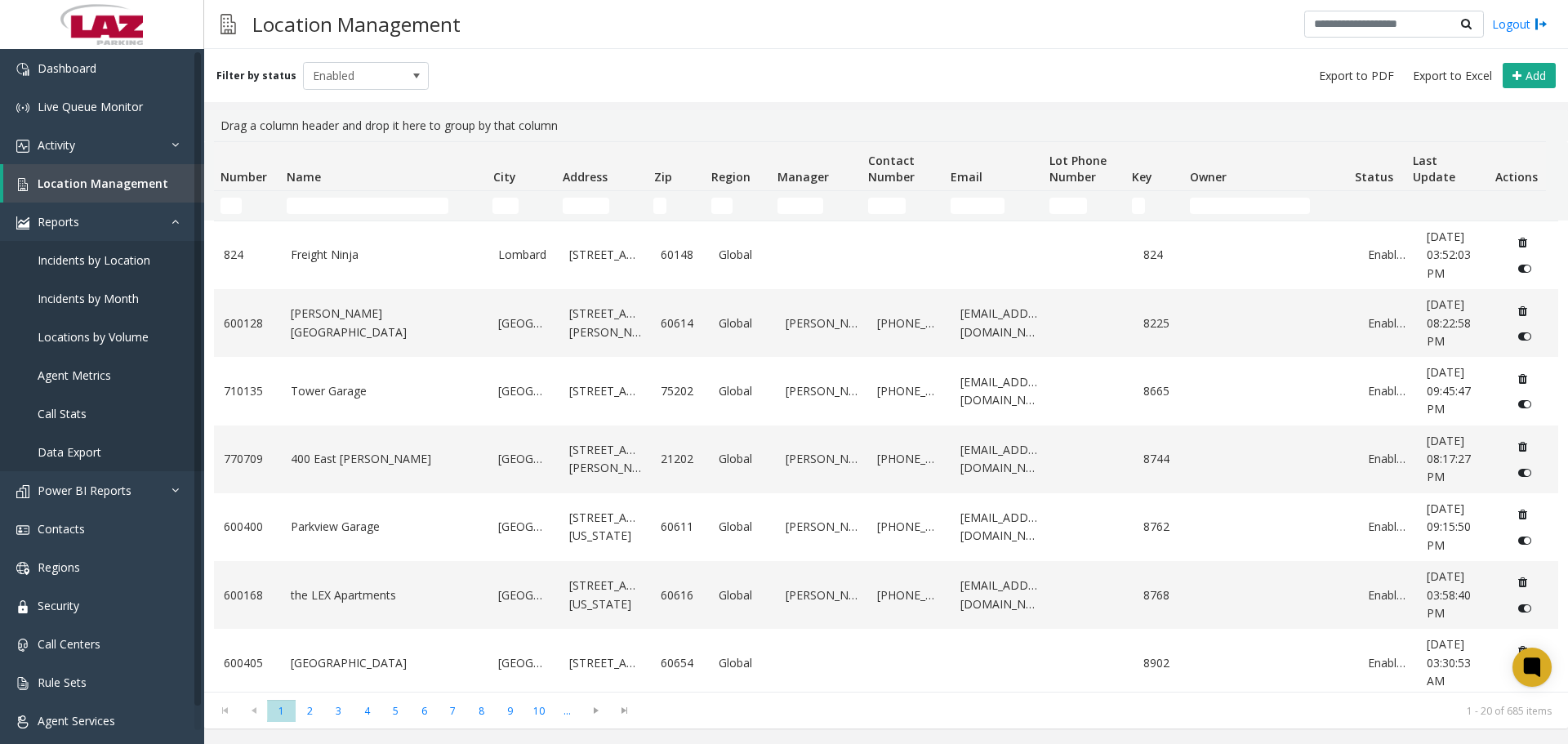
click at [304, 215] on td "Name Filter" at bounding box center [383, 205] width 206 height 29
click at [305, 215] on td "Name Filter" at bounding box center [383, 205] width 206 height 29
click at [308, 204] on input "Name Filter" at bounding box center [367, 206] width 162 height 16
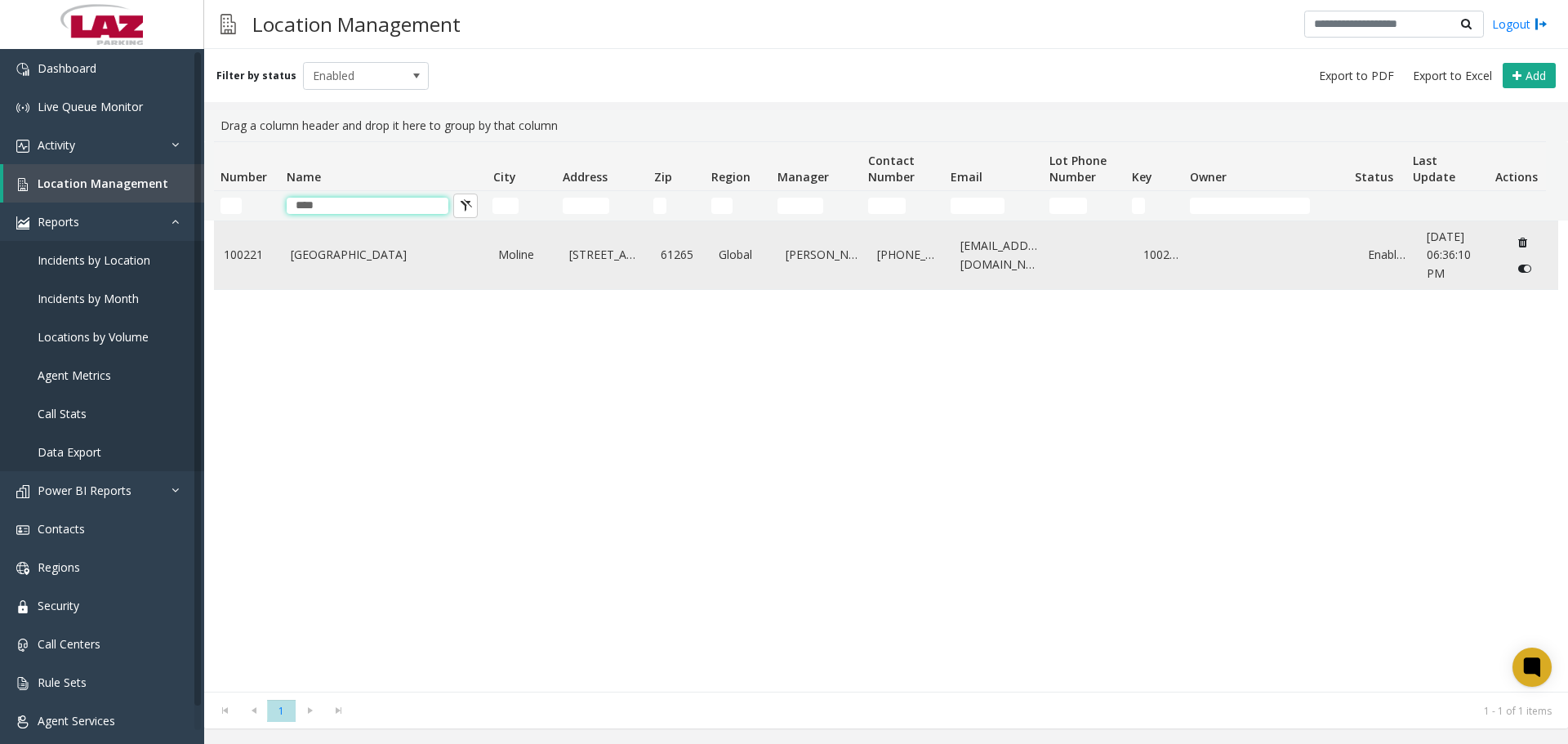
type input "****"
click at [341, 248] on link "Quad City International Airport" at bounding box center [384, 254] width 188 height 18
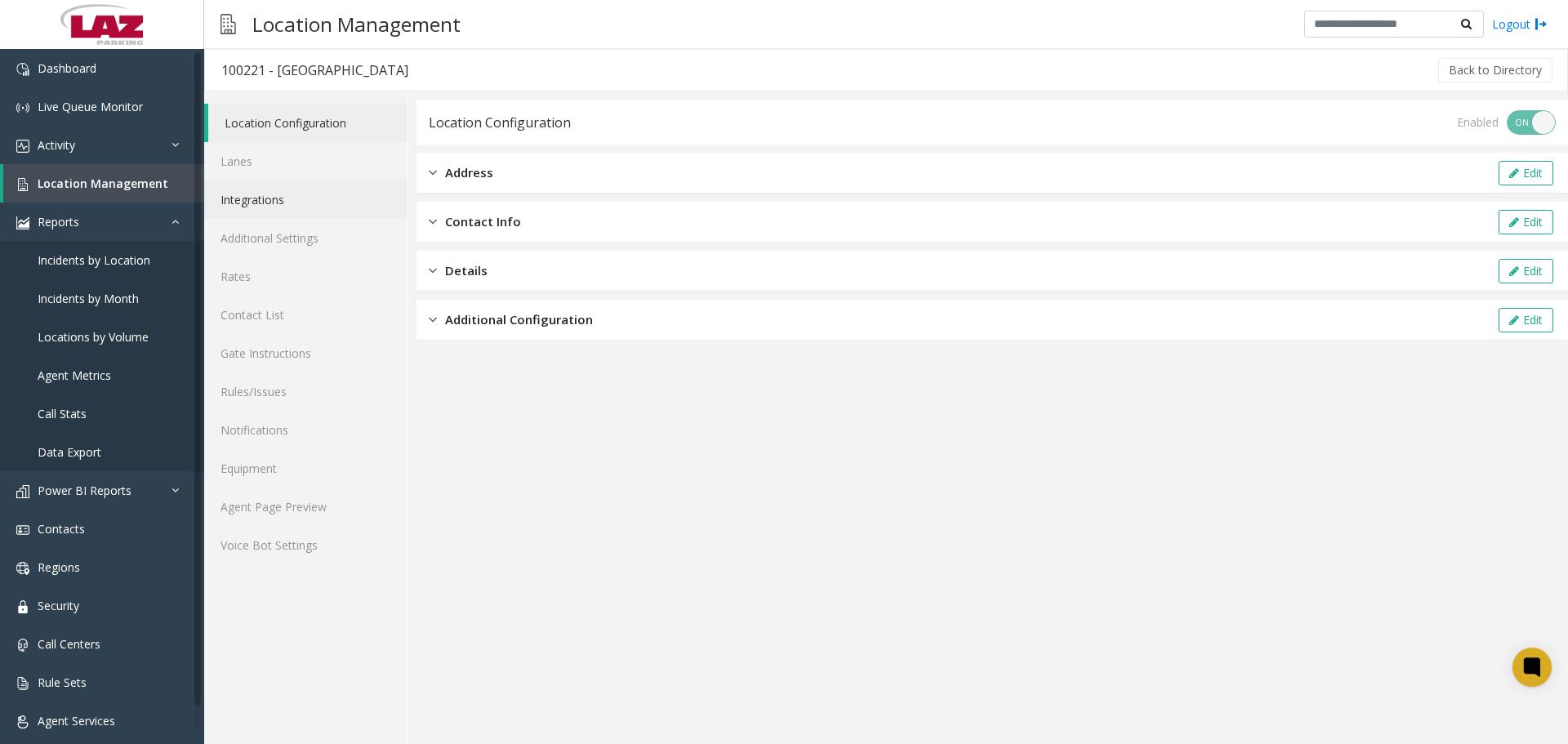
click at [304, 206] on link "Integrations" at bounding box center [306, 199] width 203 height 38
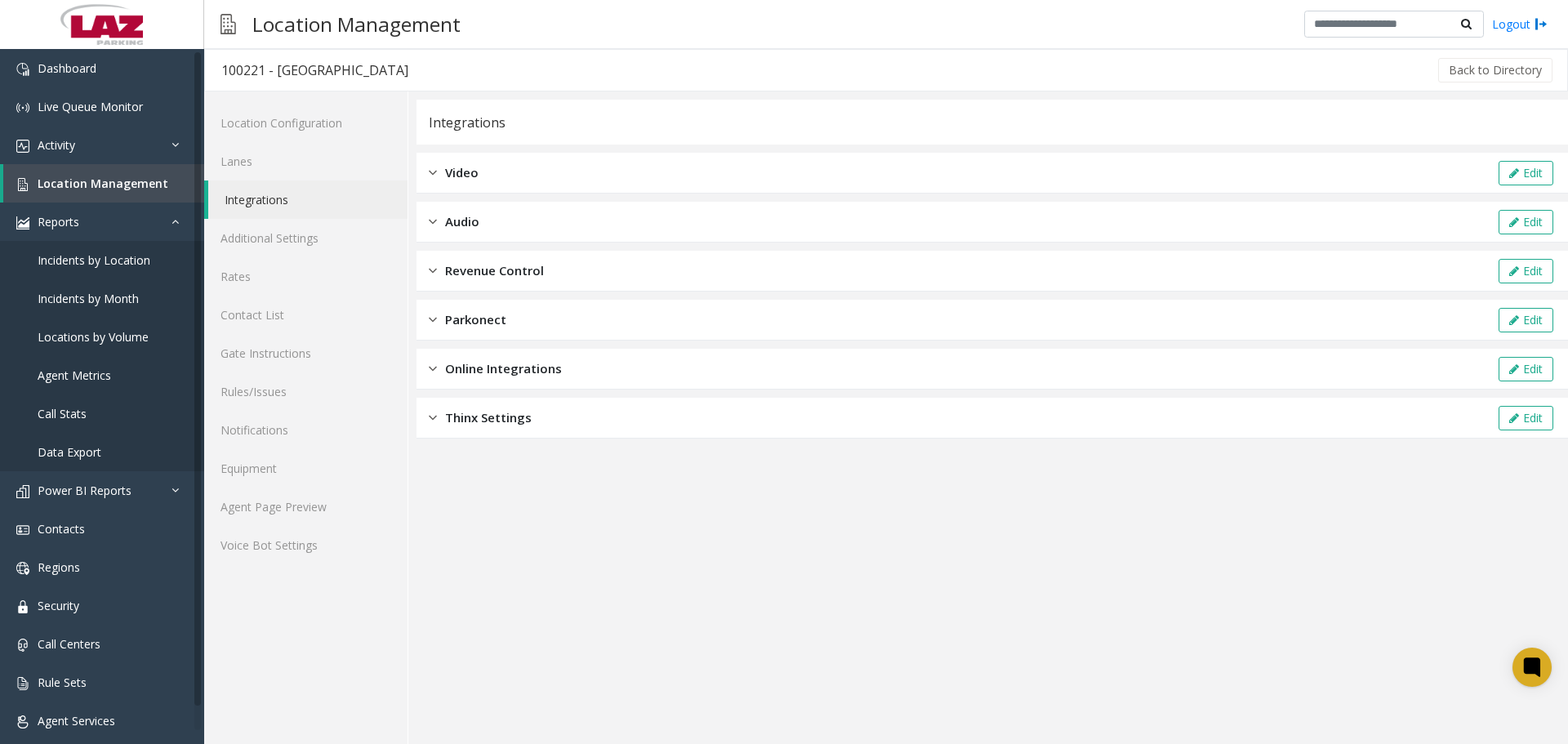
click at [576, 258] on div "Revenue Control Edit" at bounding box center [992, 271] width 1151 height 41
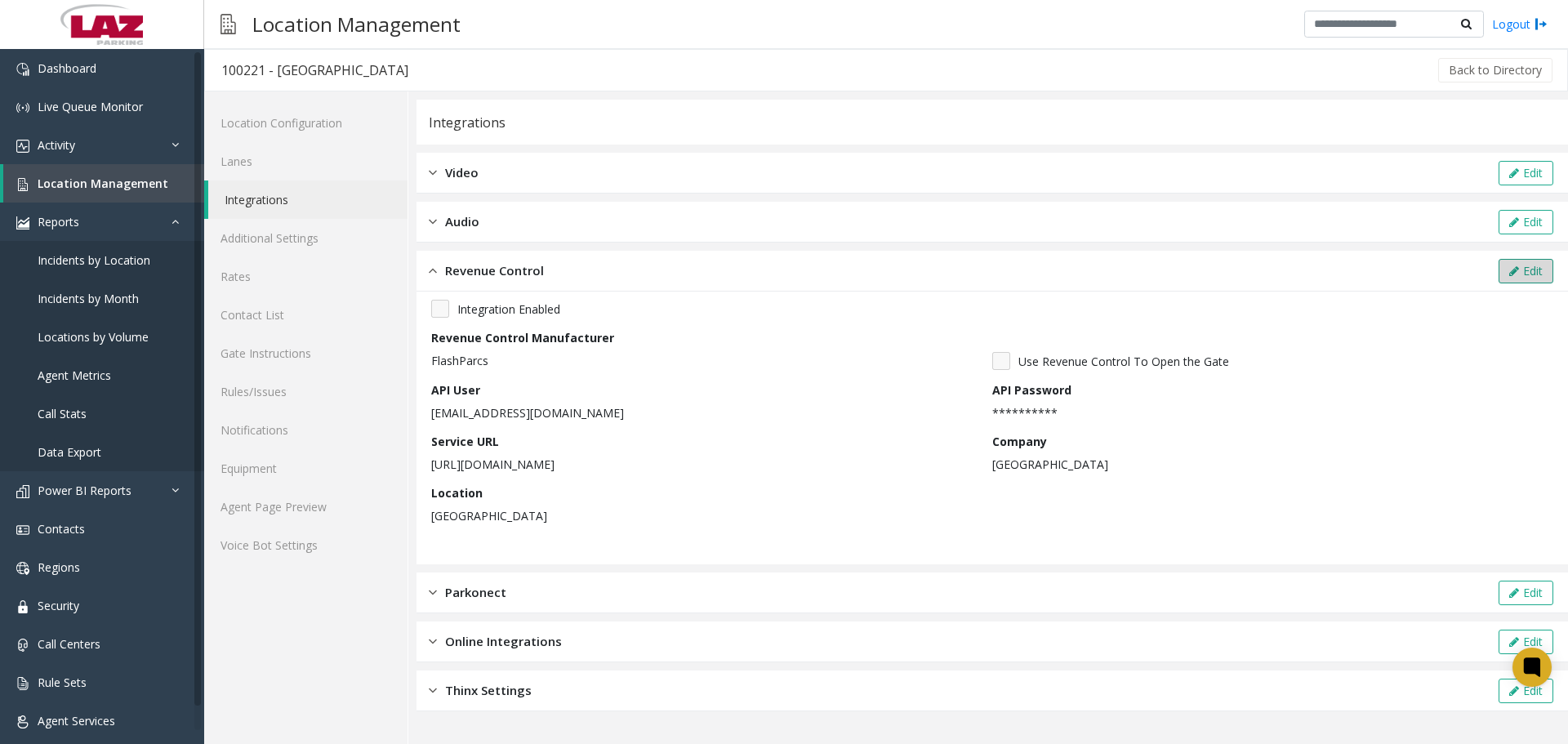
click at [1523, 270] on button "Edit" at bounding box center [1526, 271] width 55 height 25
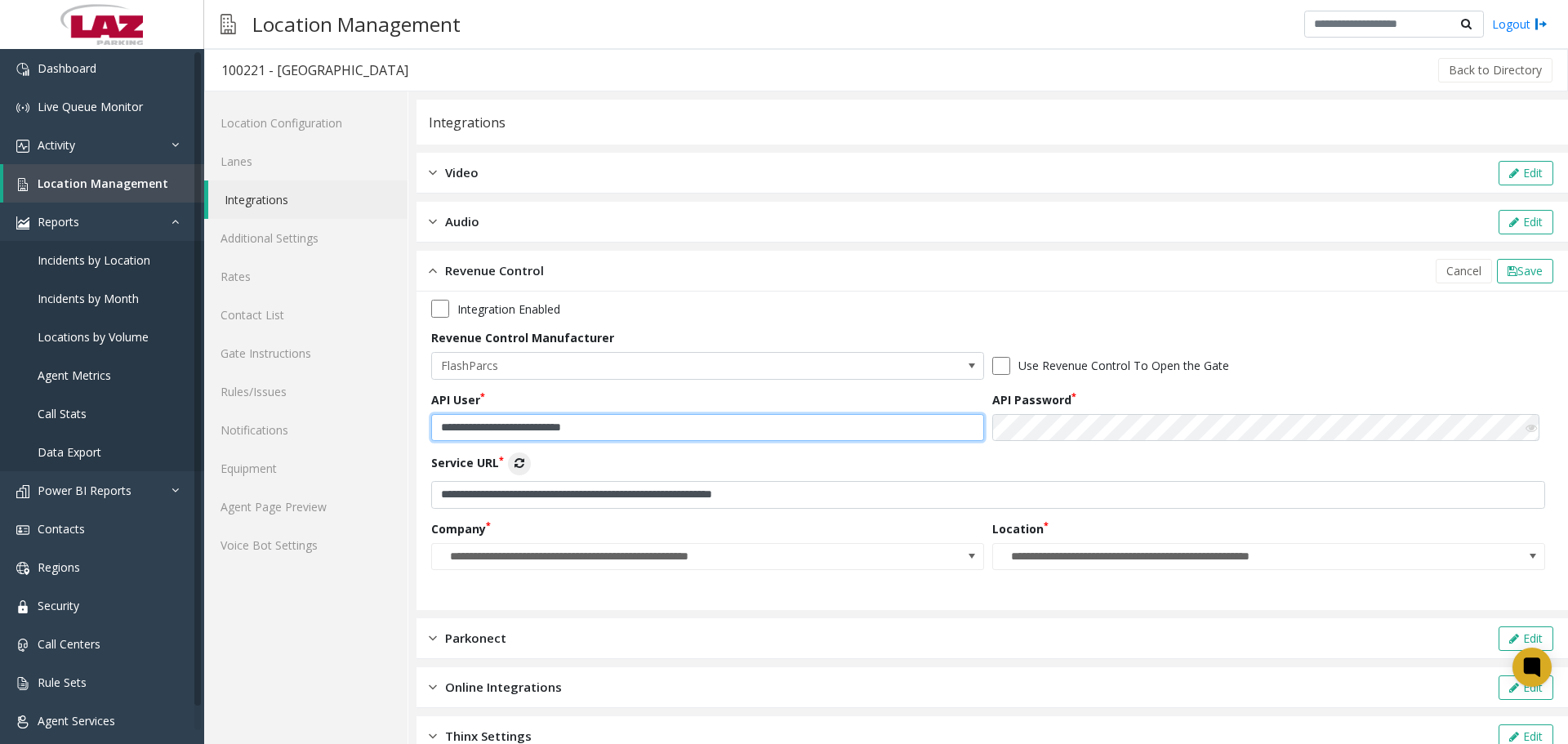
click at [652, 417] on input "**********" at bounding box center [707, 427] width 552 height 27
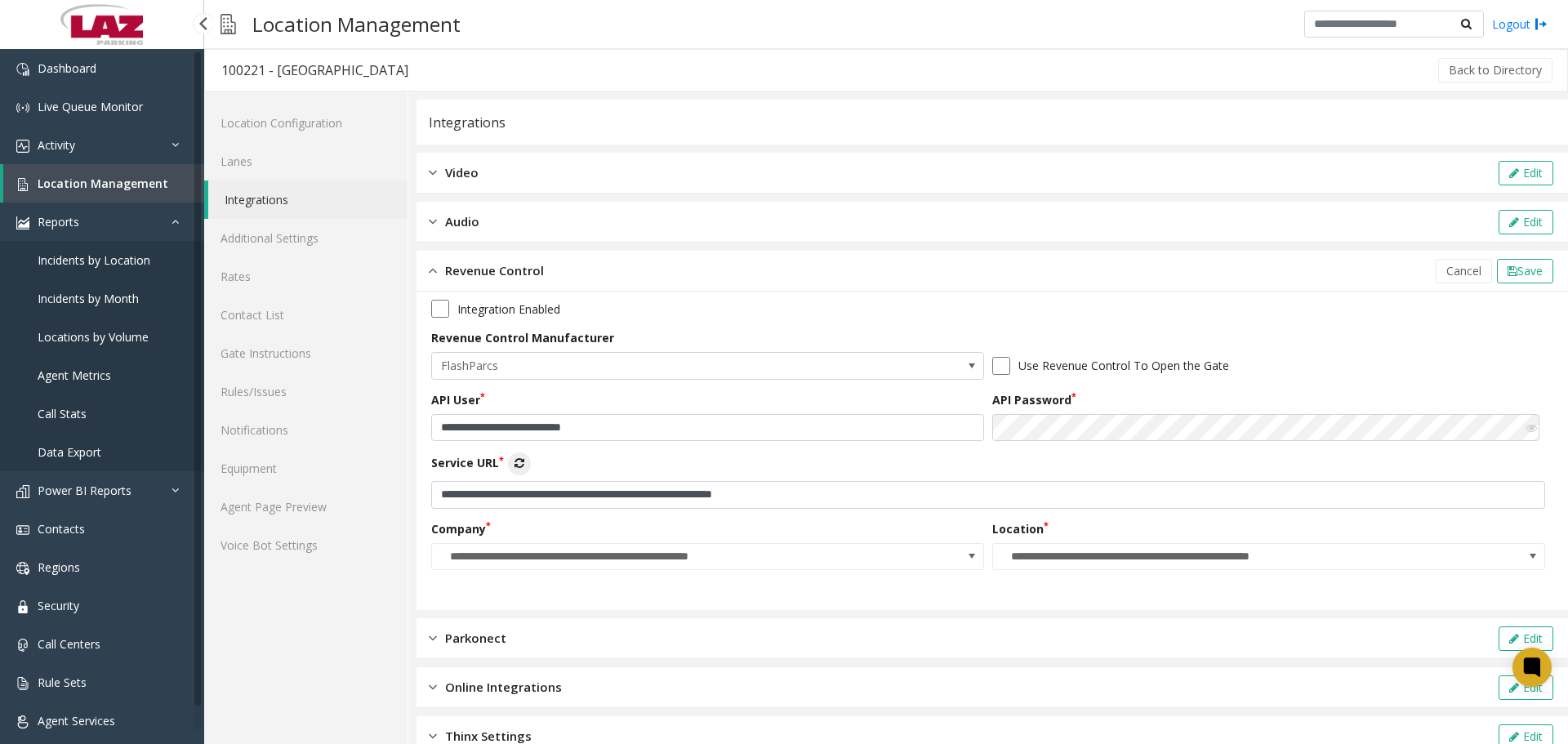
click at [128, 197] on link "Location Management" at bounding box center [103, 183] width 201 height 38
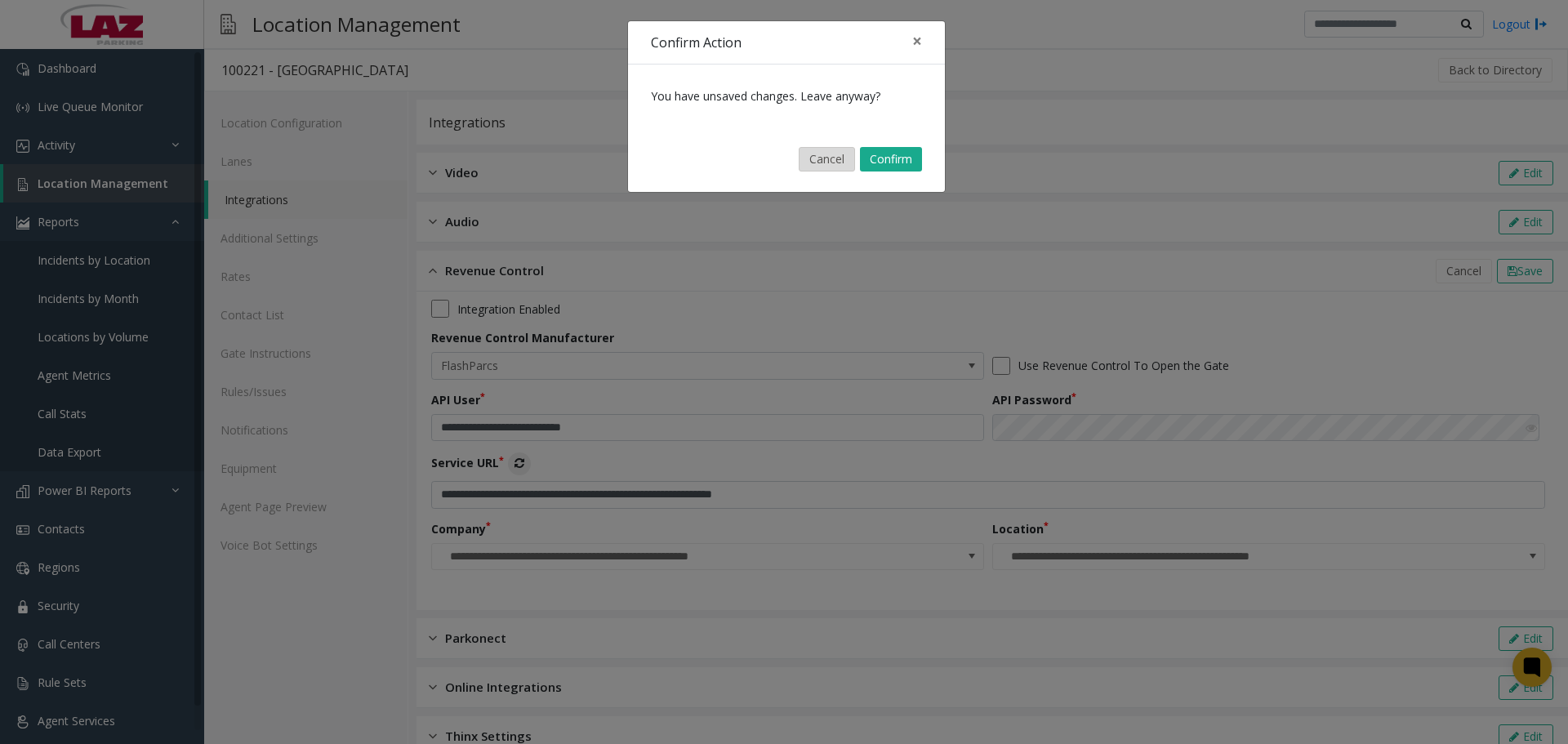
click at [838, 153] on button "Cancel" at bounding box center [826, 159] width 57 height 25
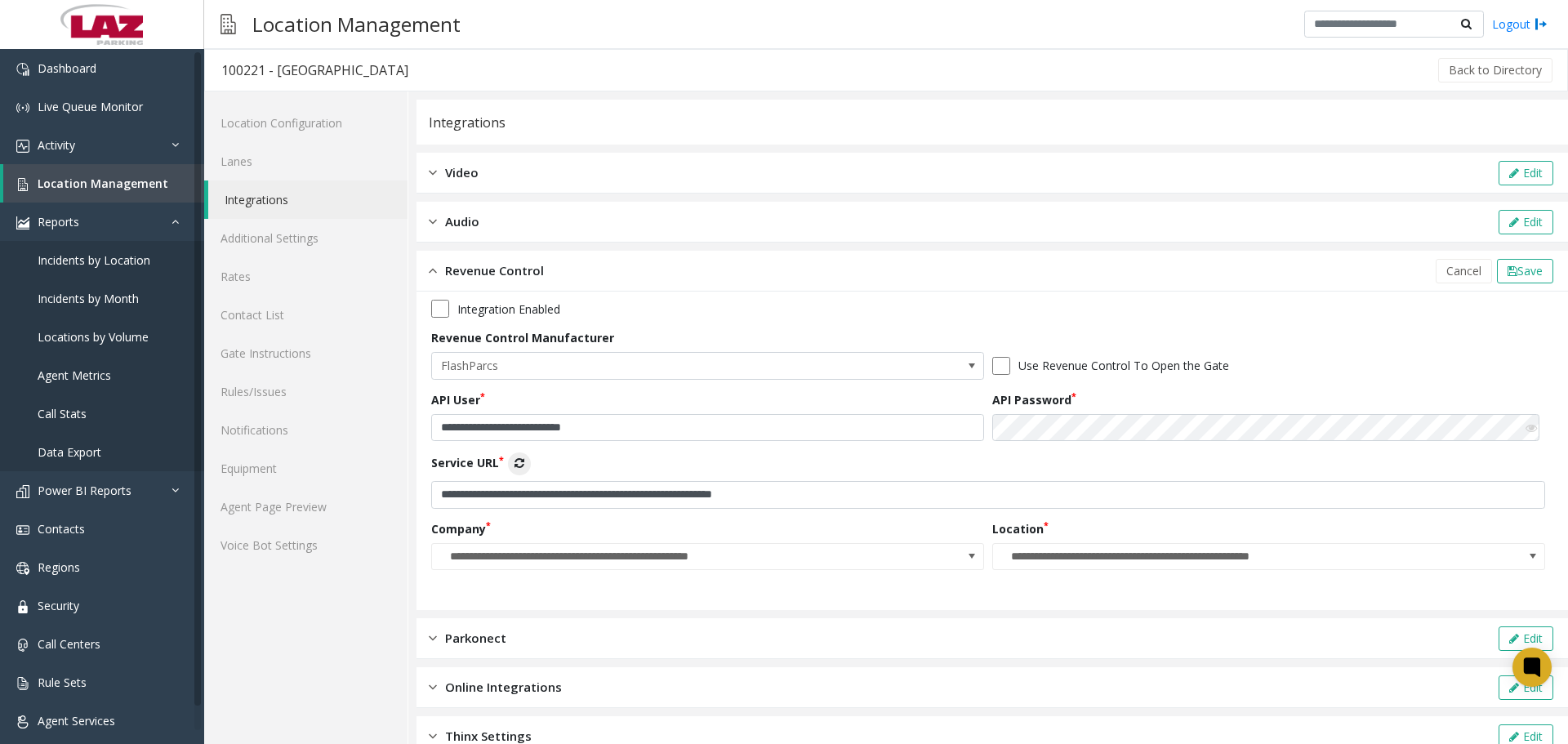
click at [1435, 273] on button "Cancel" at bounding box center [1464, 271] width 57 height 25
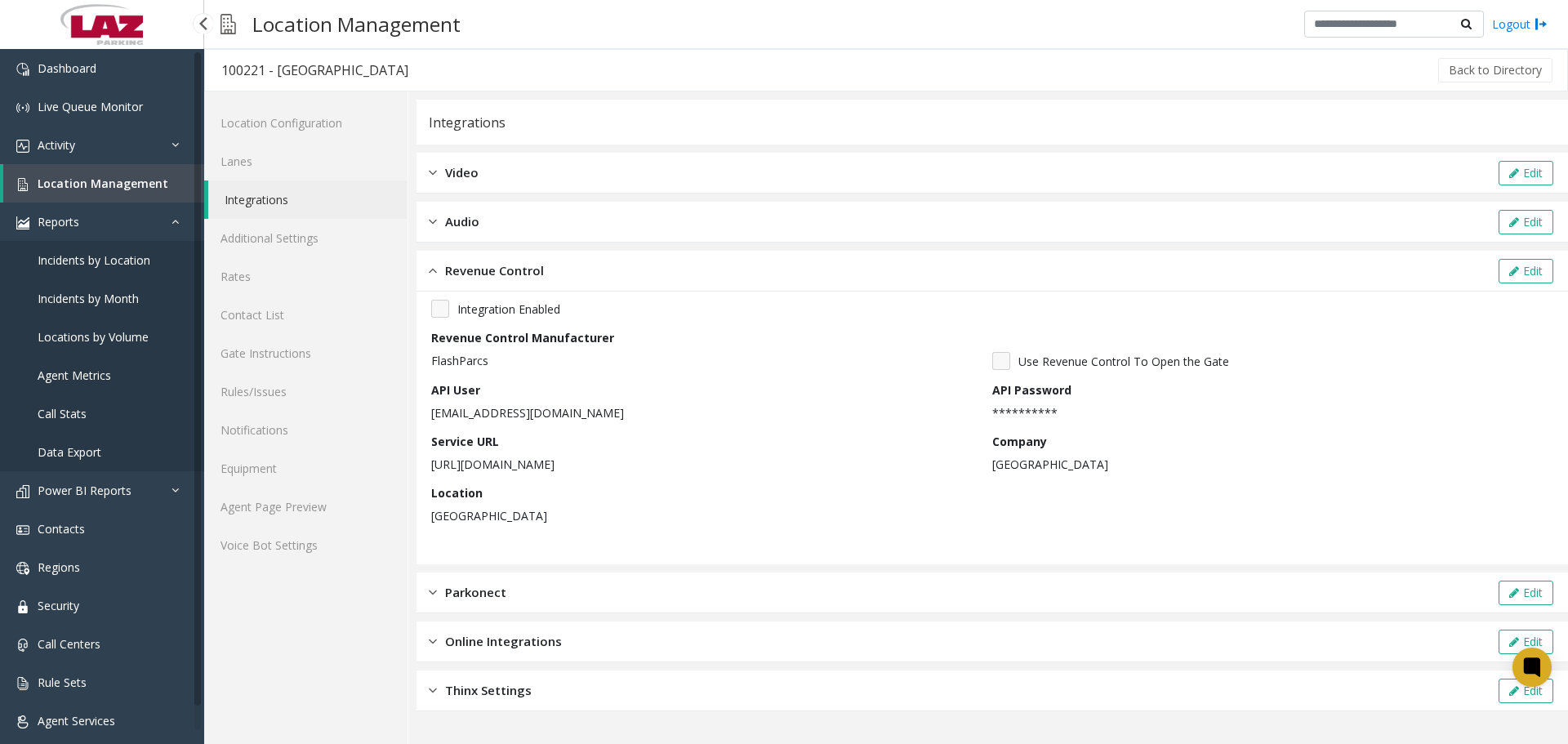
click at [171, 189] on link "Location Management" at bounding box center [103, 183] width 201 height 38
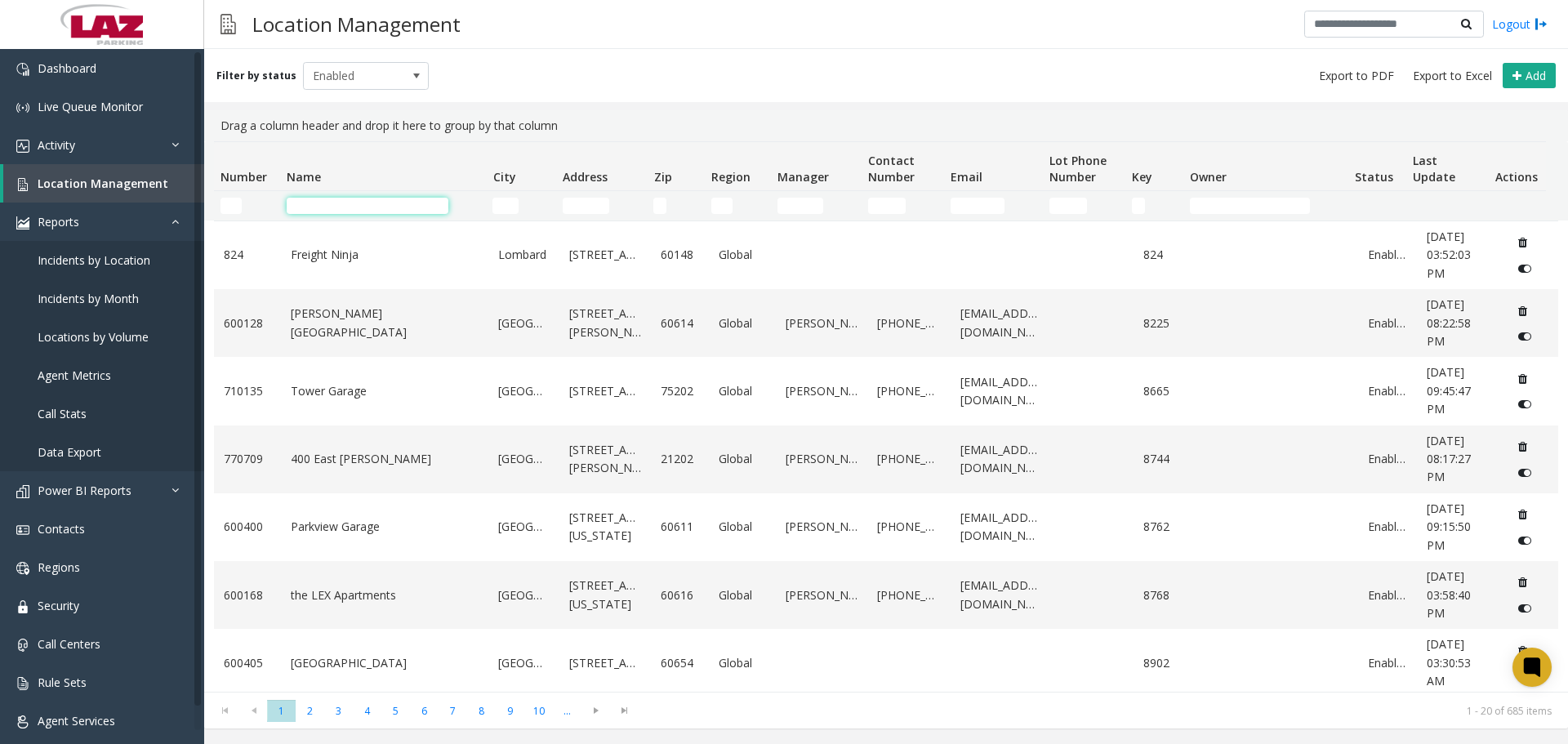
click at [361, 209] on input "Name Filter" at bounding box center [367, 206] width 162 height 16
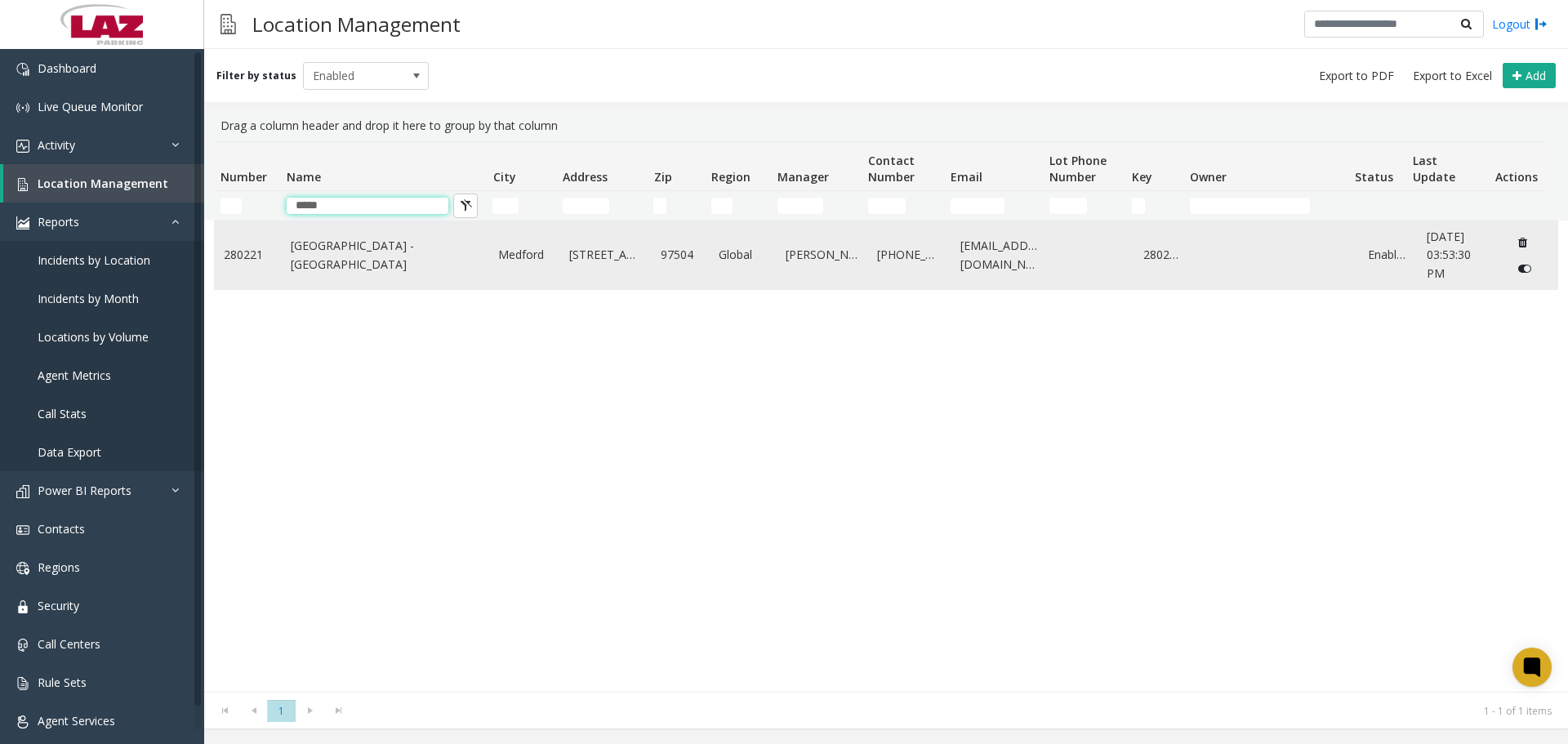
type input "*****"
click at [323, 254] on link "Rogue Valley International - Medford Airport" at bounding box center [384, 255] width 188 height 37
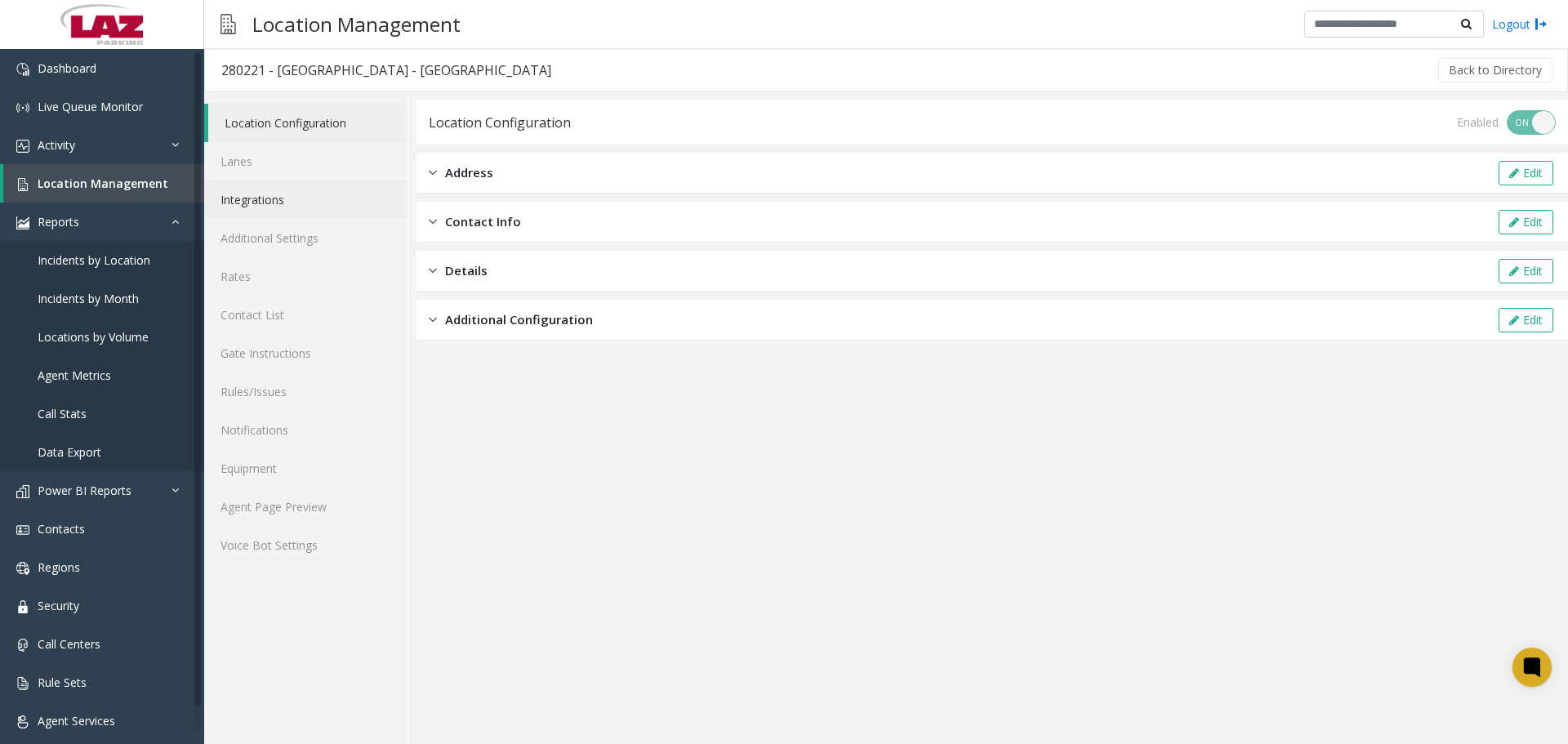
click at [314, 204] on link "Integrations" at bounding box center [306, 199] width 203 height 38
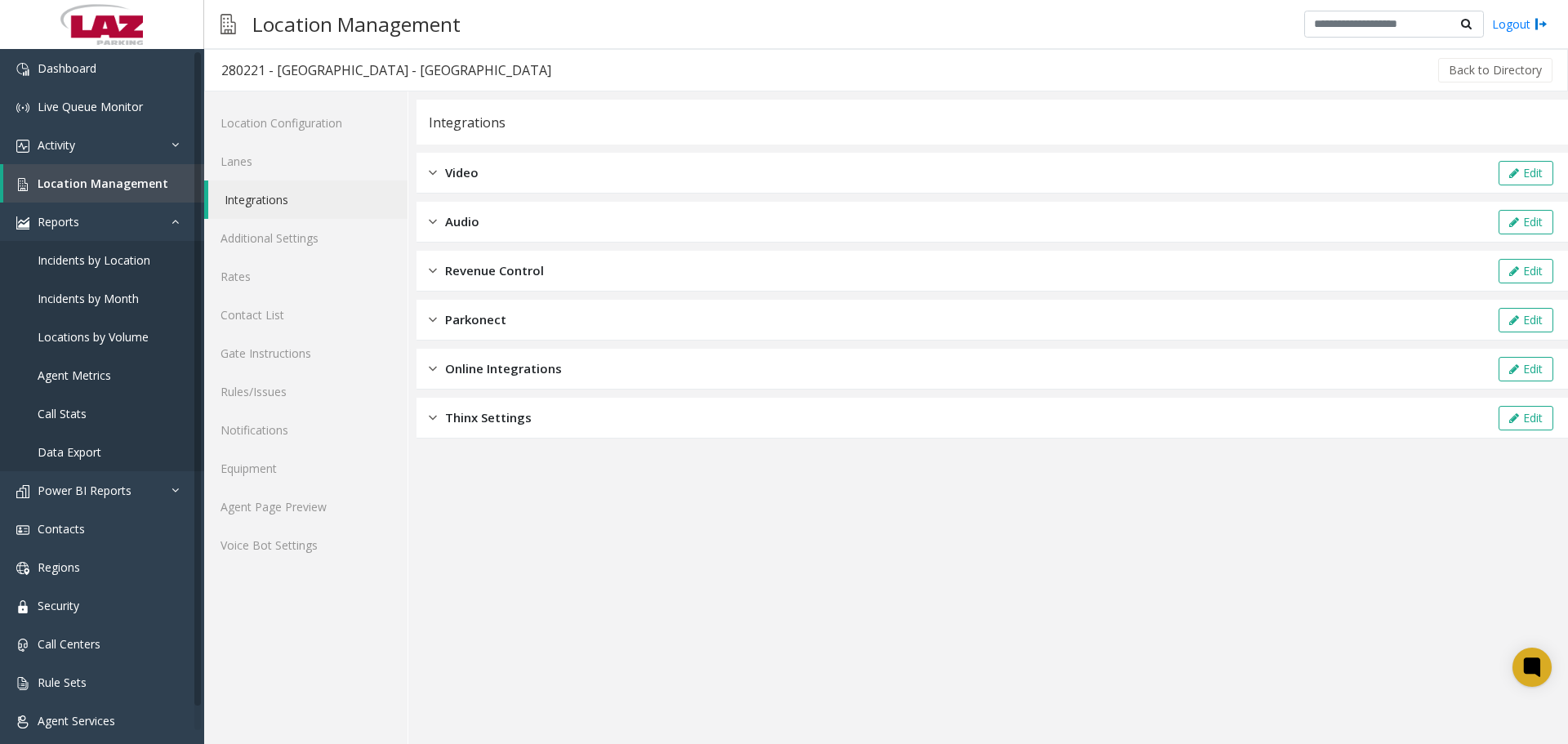
click at [595, 262] on div "Revenue Control Edit" at bounding box center [992, 271] width 1151 height 41
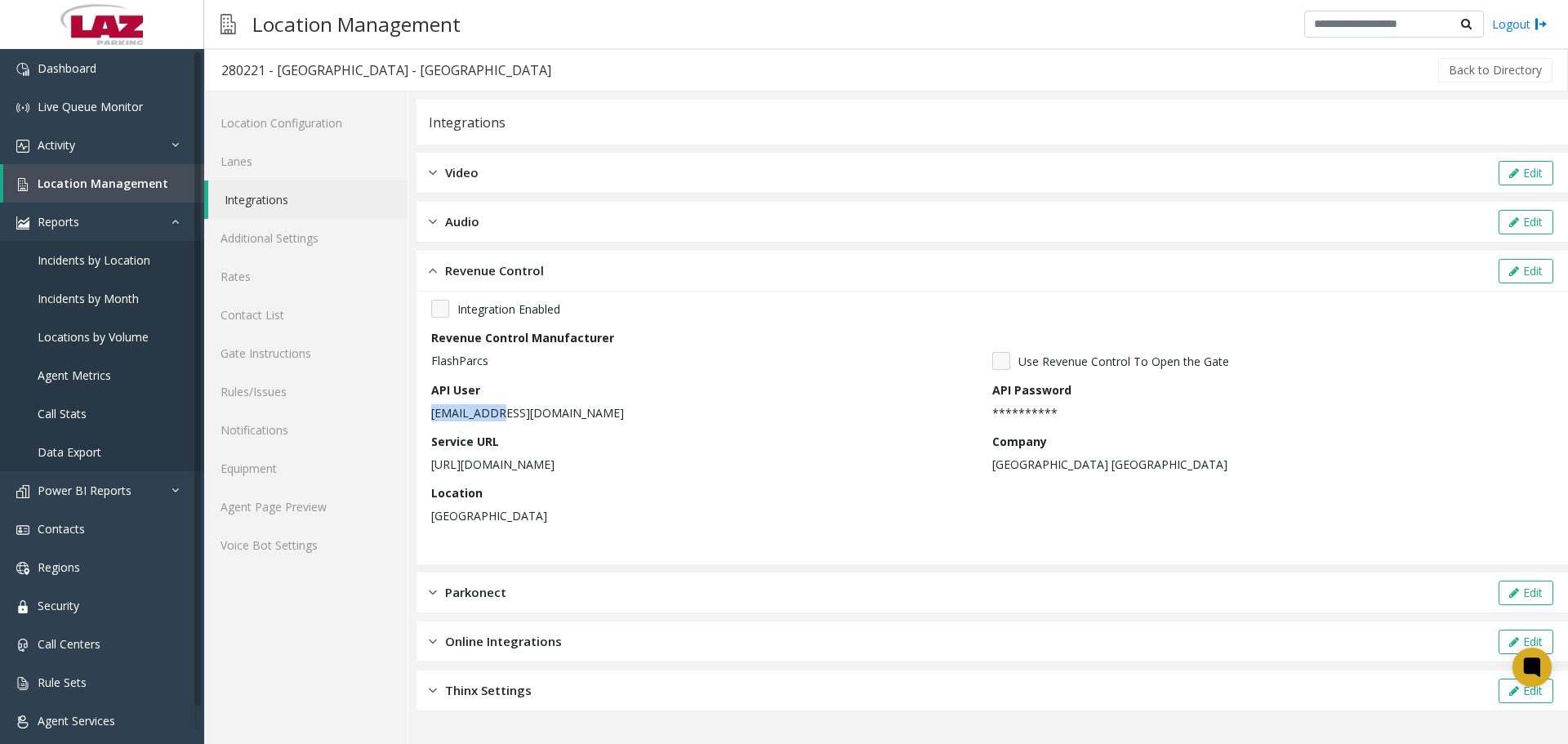
drag, startPoint x: 515, startPoint y: 419, endPoint x: 432, endPoint y: 409, distance: 83.6
click at [432, 409] on p "CSR@mfr.com" at bounding box center [707, 412] width 552 height 17
copy p "CSR@mfr.com"
click at [85, 183] on span "Location Management" at bounding box center [103, 184] width 131 height 16
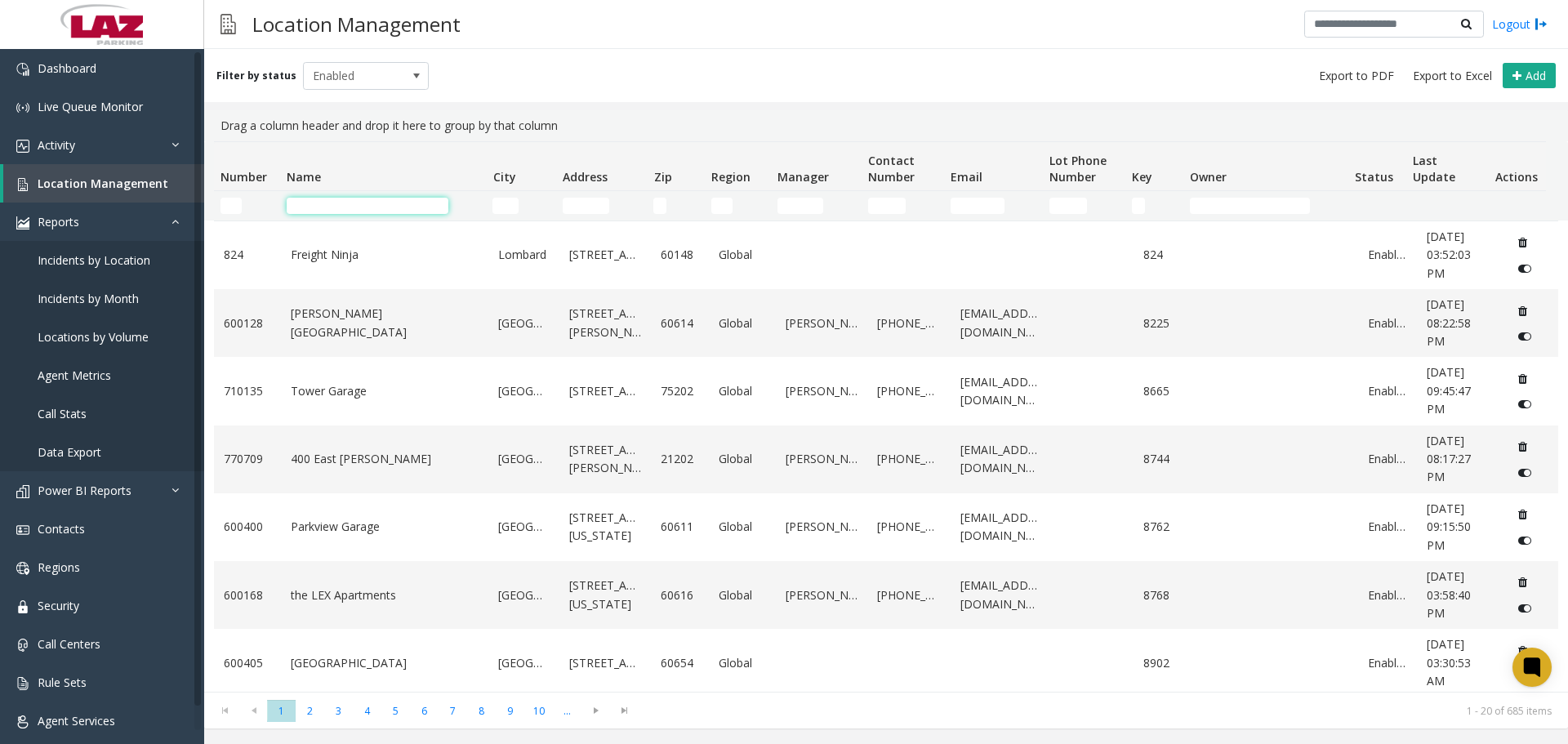
click at [348, 205] on input "Name Filter" at bounding box center [367, 206] width 162 height 16
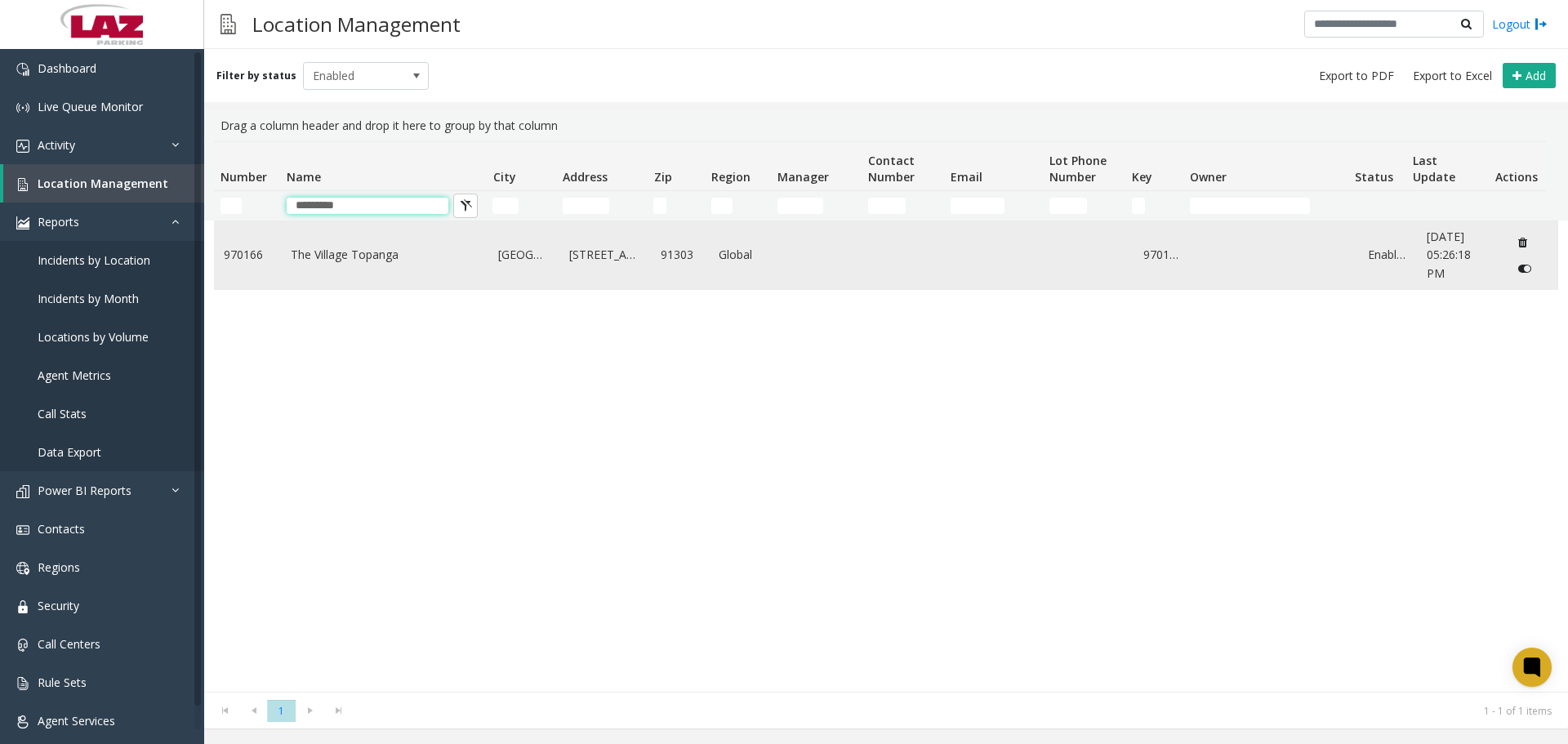
type input "*********"
click at [358, 259] on link "The Village Topanga" at bounding box center [384, 254] width 188 height 18
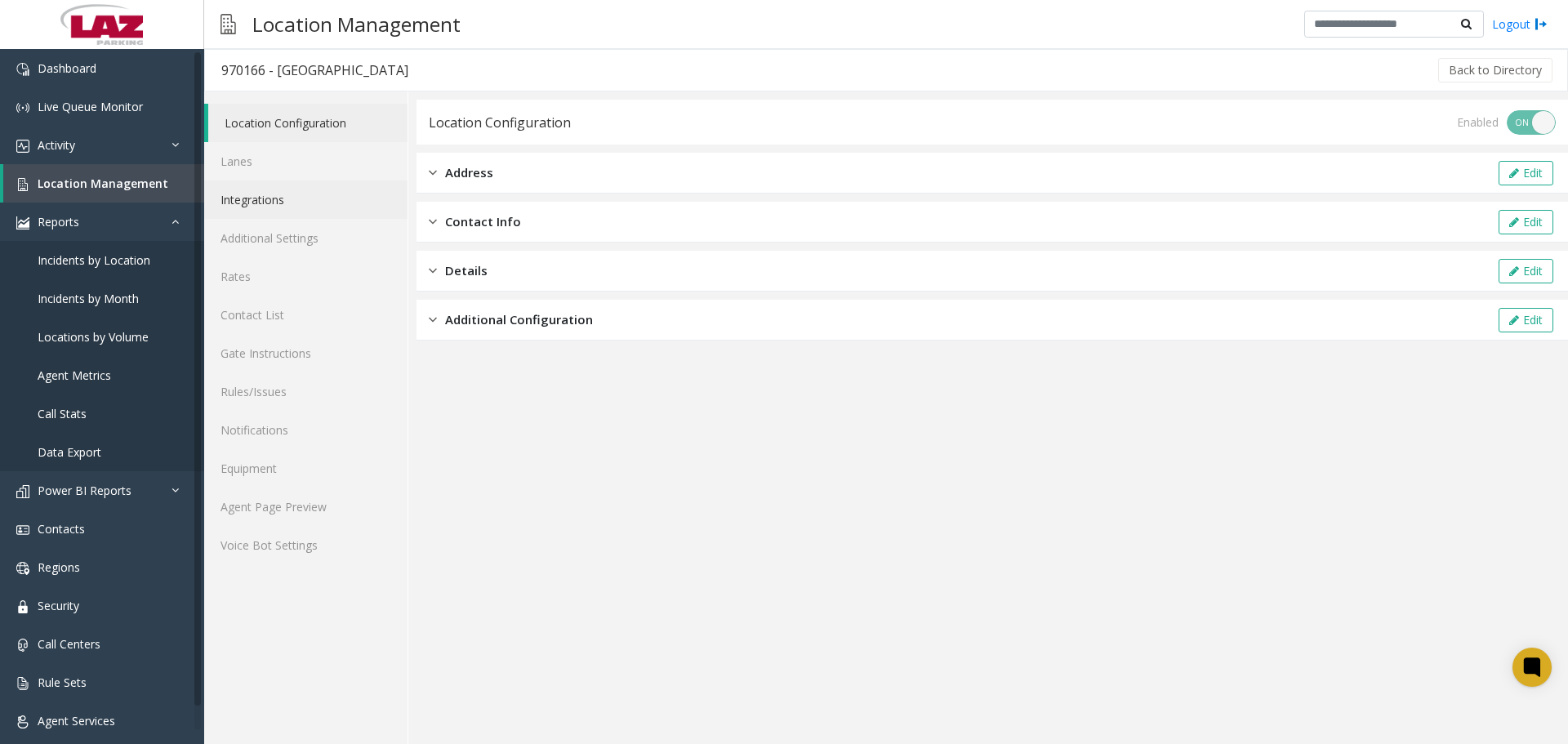
click at [273, 201] on link "Integrations" at bounding box center [306, 199] width 203 height 38
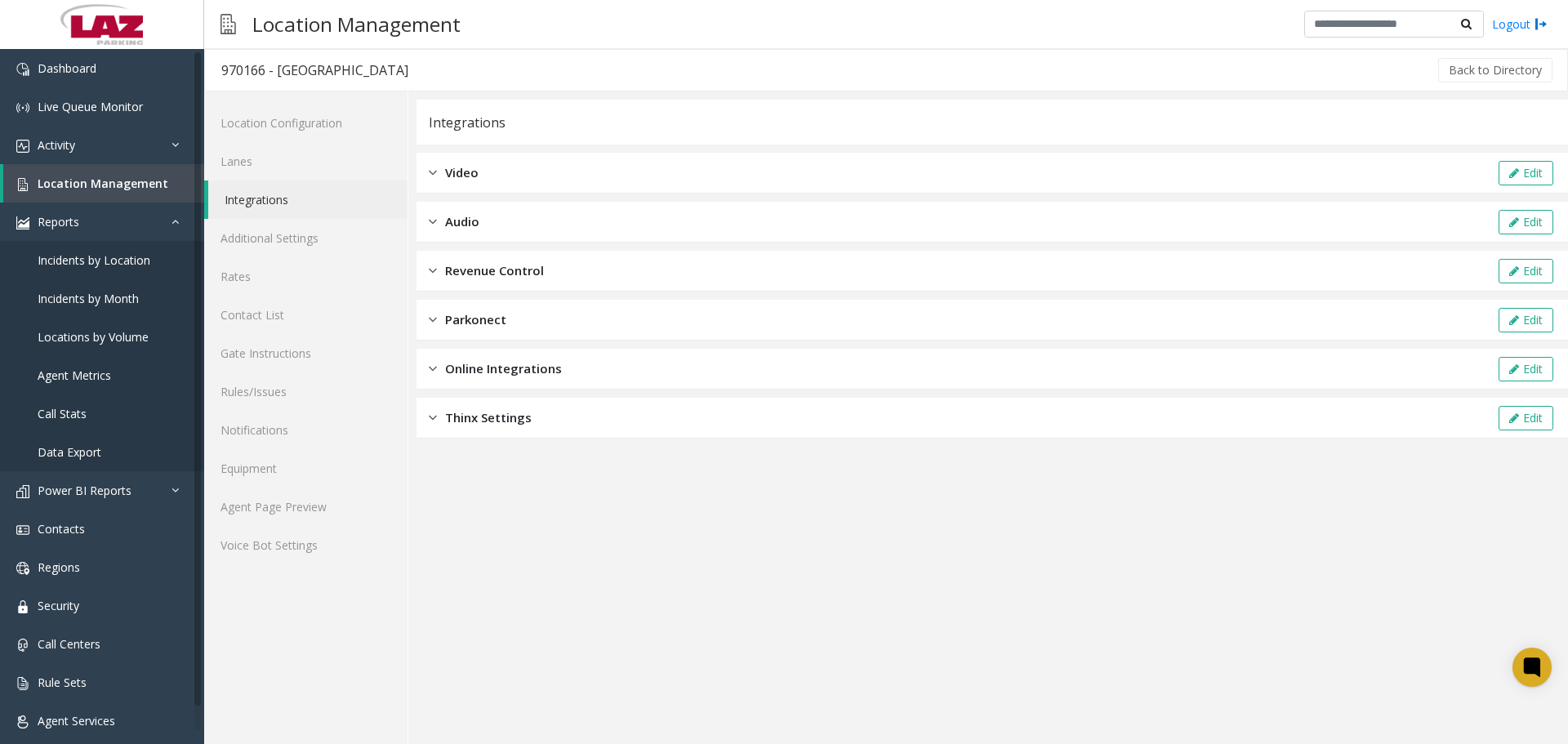
click at [636, 271] on div "Revenue Control Edit" at bounding box center [992, 271] width 1151 height 41
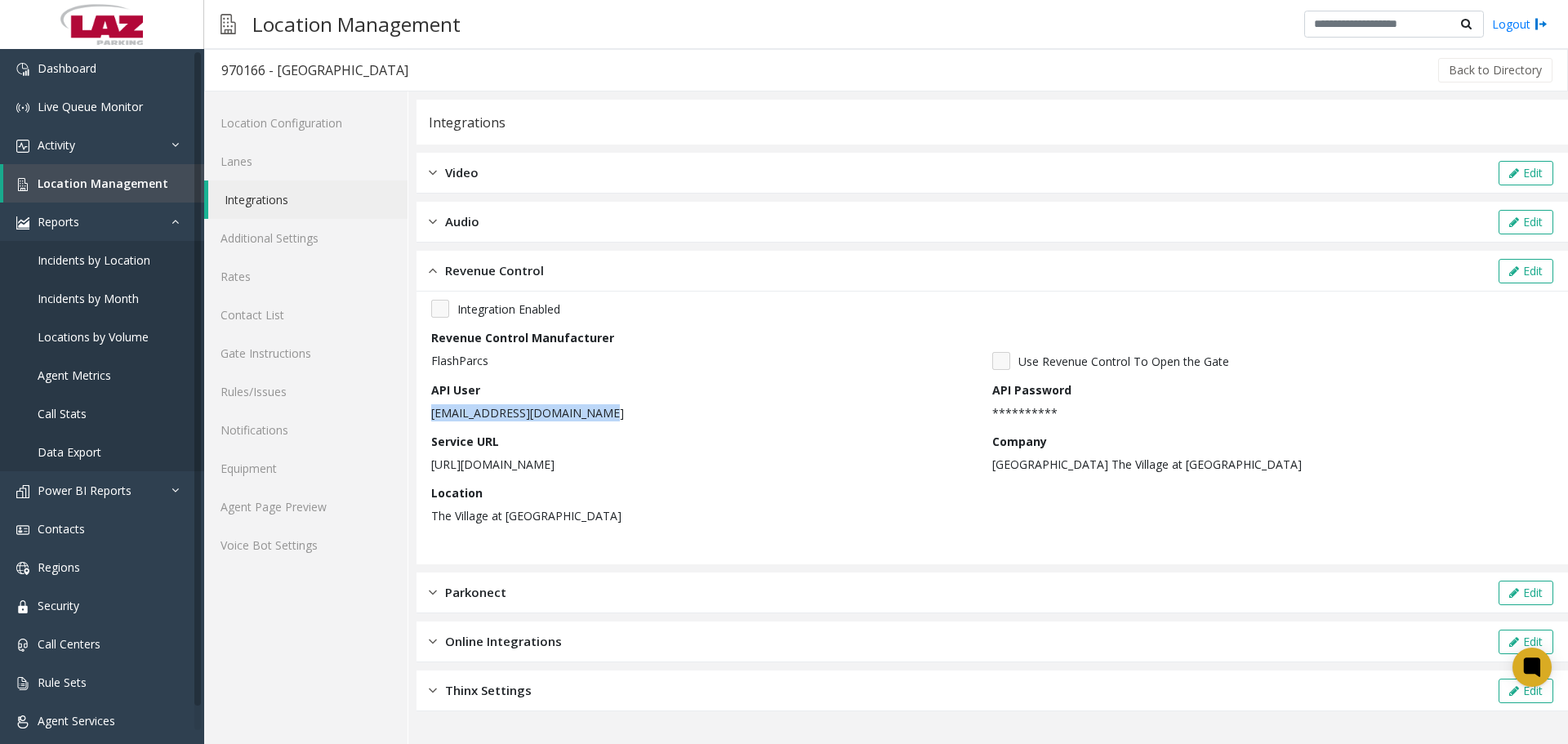
drag, startPoint x: 637, startPoint y: 409, endPoint x: 419, endPoint y: 410, distance: 218.0
click at [422, 406] on div "**********" at bounding box center [992, 428] width 1151 height 273
copy p "Agent@LAZTopangaSupport.com"
click at [110, 196] on link "Location Management" at bounding box center [103, 183] width 201 height 38
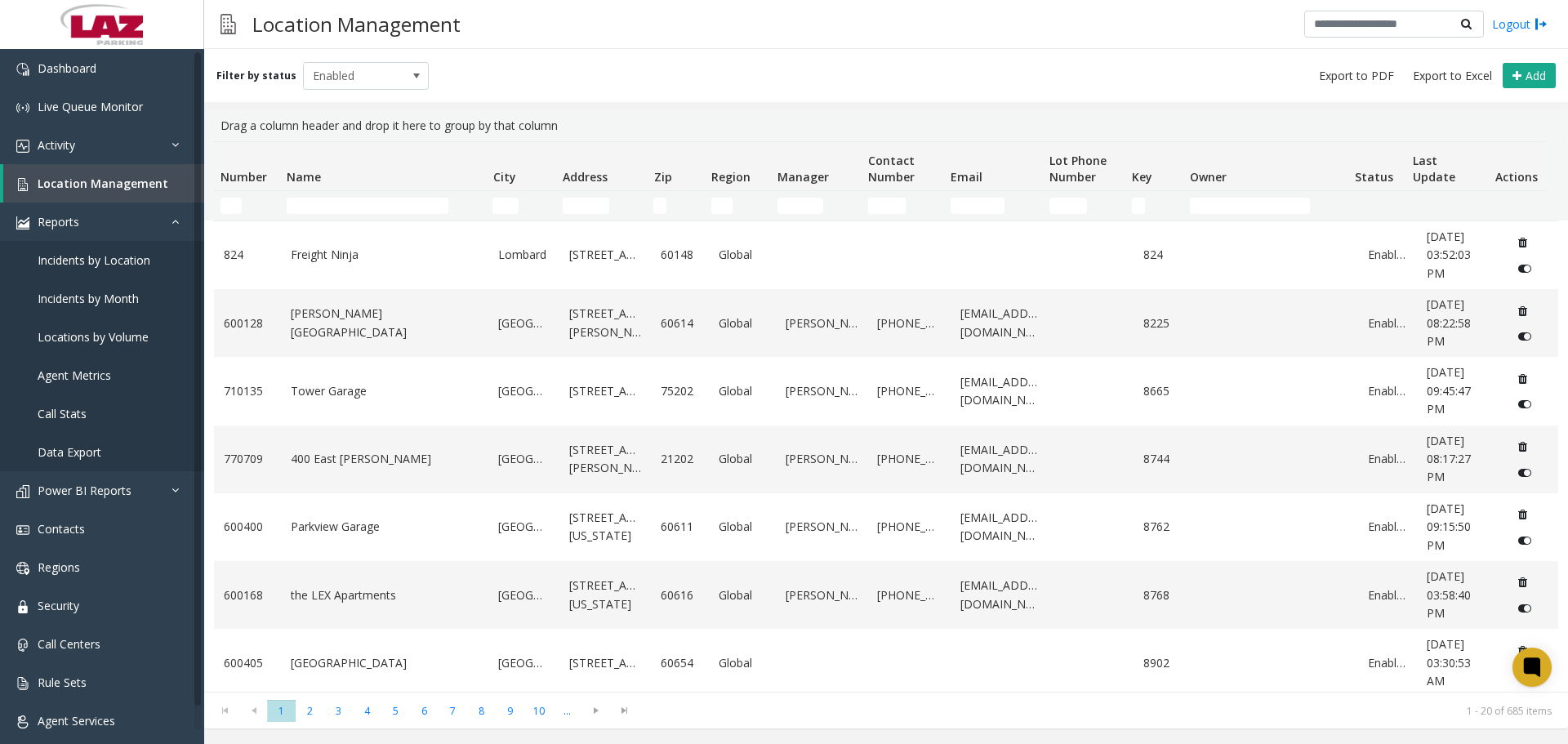
drag, startPoint x: 375, startPoint y: 219, endPoint x: 377, endPoint y: 211, distance: 8.2
click at [375, 216] on td "Name Filter" at bounding box center [383, 205] width 206 height 29
click at [377, 211] on input "Name Filter" at bounding box center [367, 206] width 162 height 16
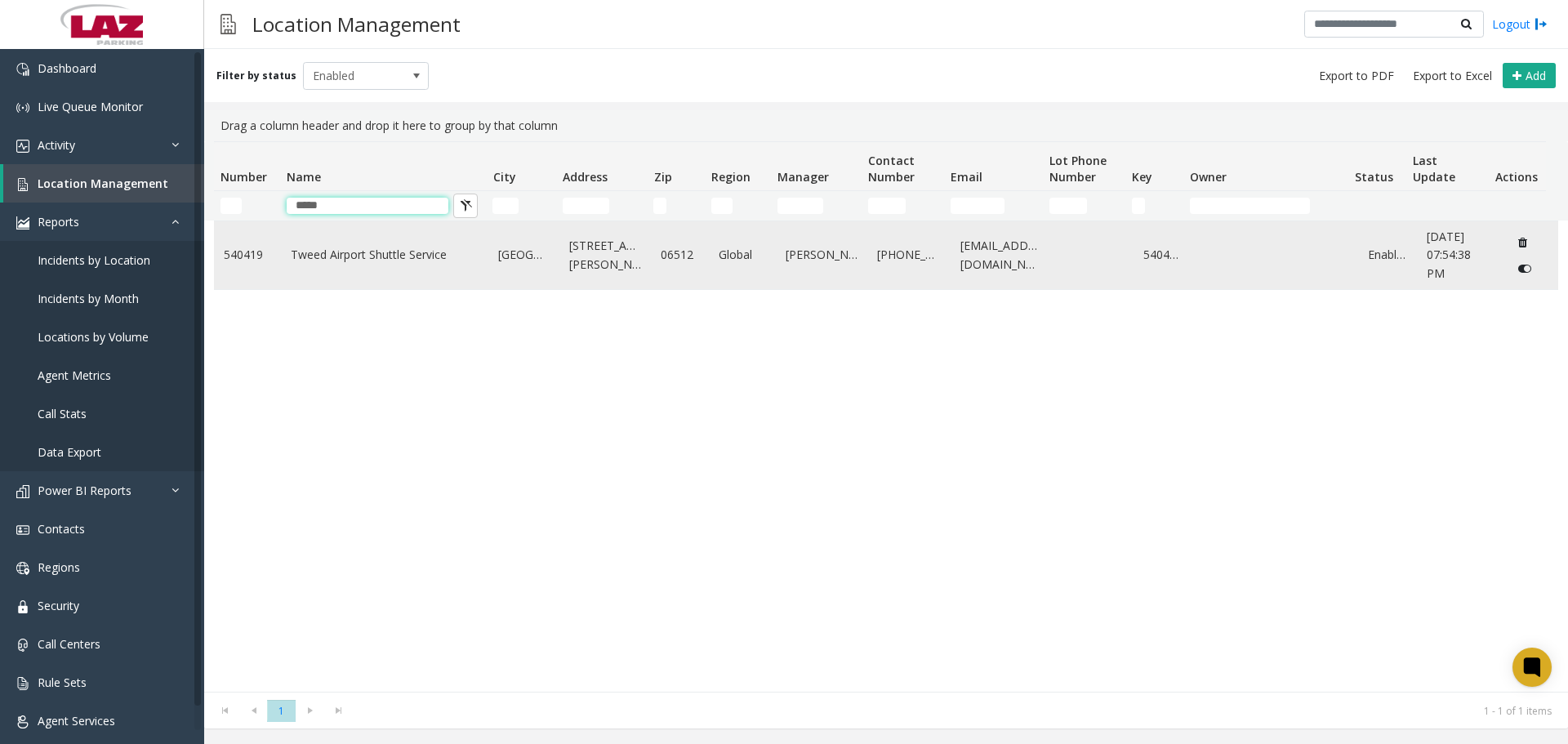
type input "*****"
click at [351, 247] on link "Tweed Airport Shuttle Service" at bounding box center [384, 254] width 188 height 18
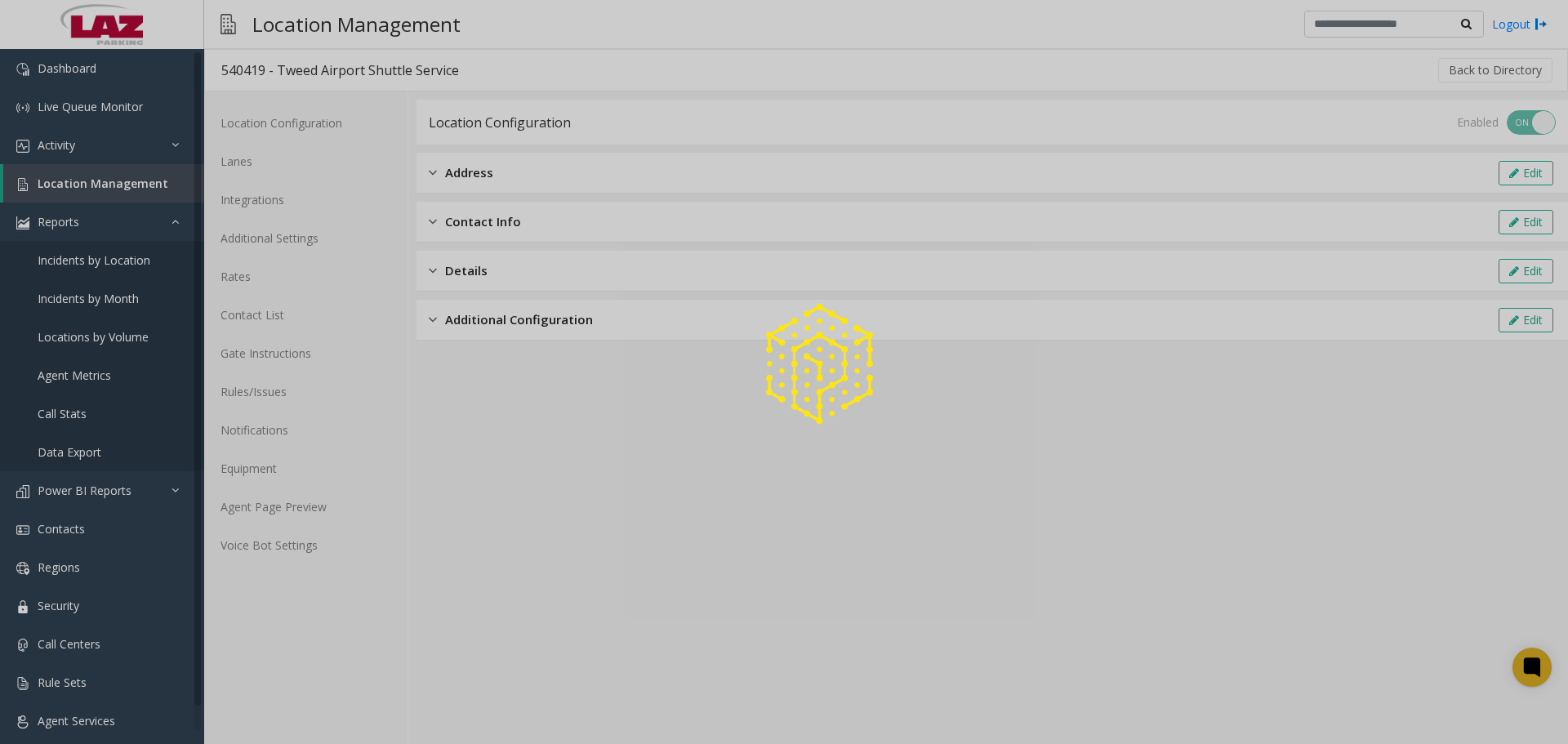
click at [280, 201] on div at bounding box center [784, 372] width 1568 height 744
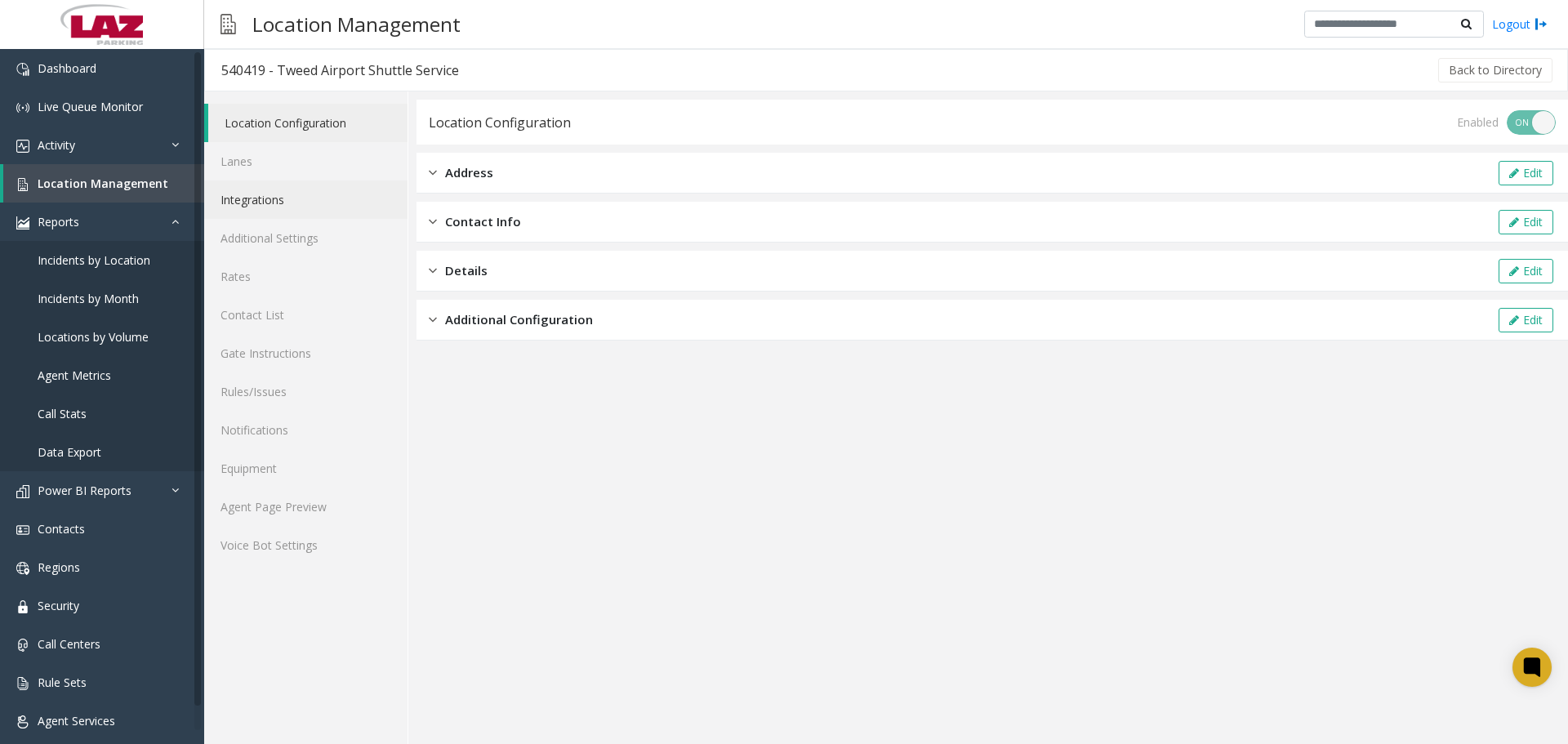
click at [280, 201] on link "Integrations" at bounding box center [306, 199] width 203 height 38
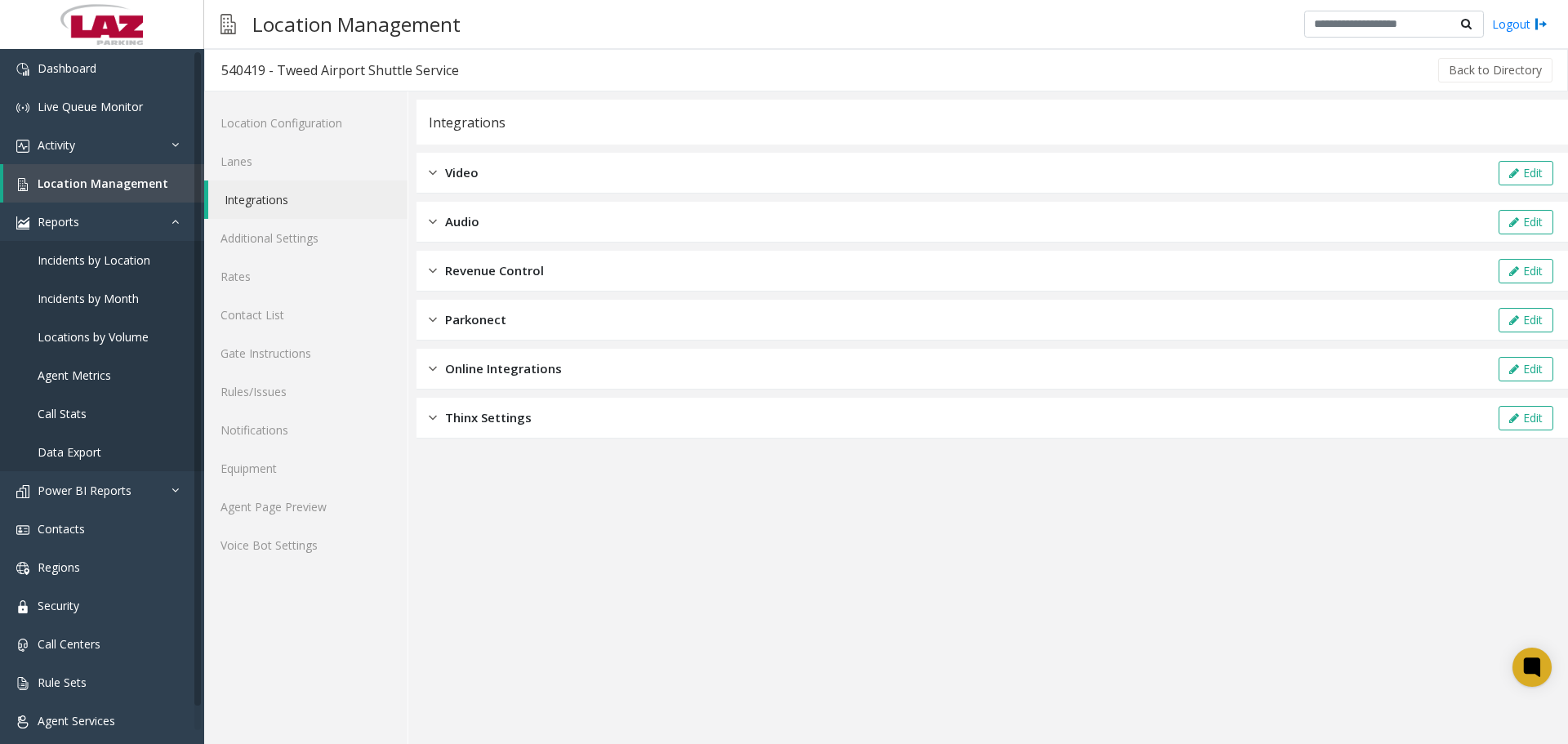
click at [592, 281] on div "Revenue Control Edit" at bounding box center [992, 271] width 1151 height 41
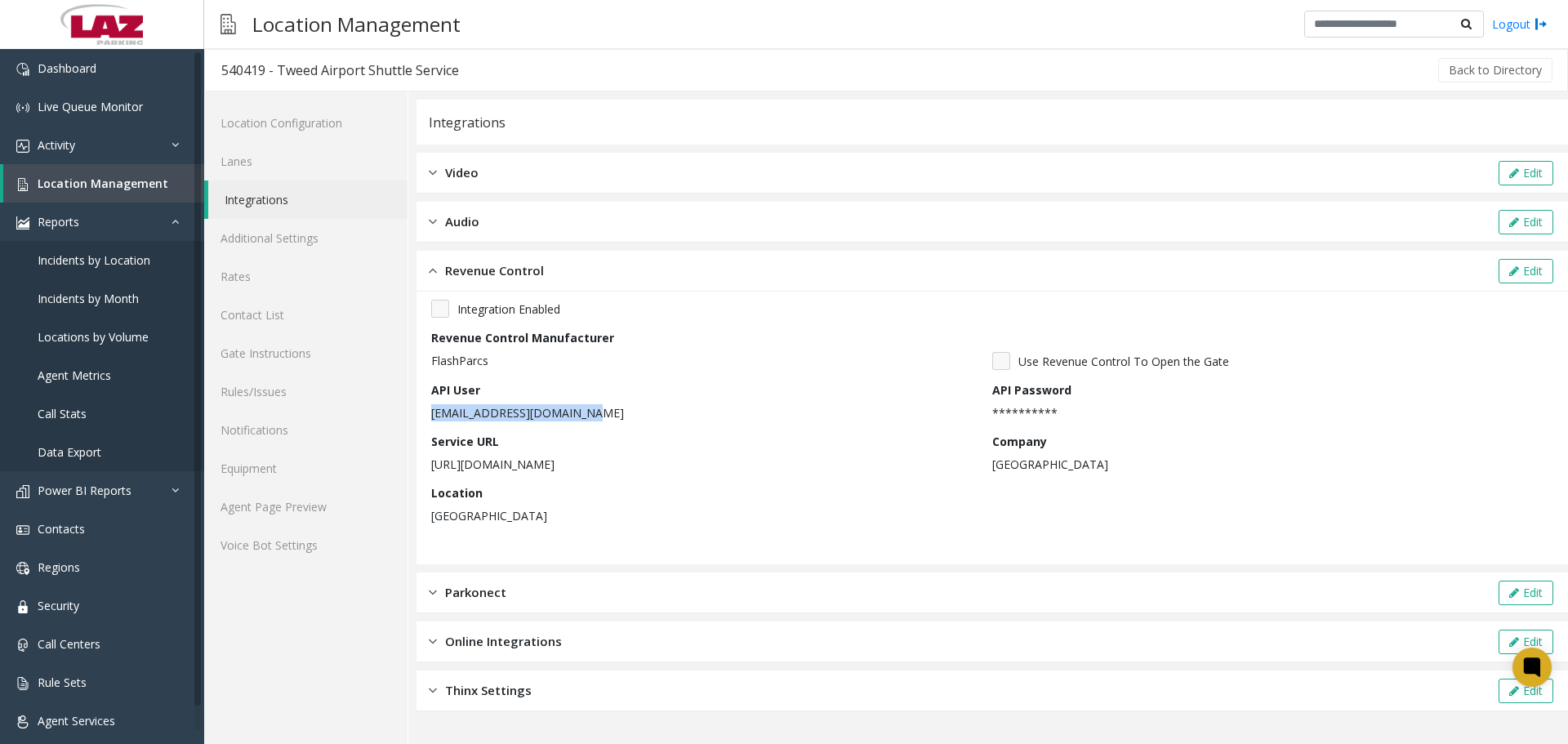
drag, startPoint x: 618, startPoint y: 414, endPoint x: 431, endPoint y: 406, distance: 187.2
click at [431, 406] on p "tweed@lazcustomercare.com" at bounding box center [707, 412] width 552 height 17
copy p "tweed@lazcustomercare.com"
click at [128, 198] on link "Location Management" at bounding box center [103, 183] width 201 height 38
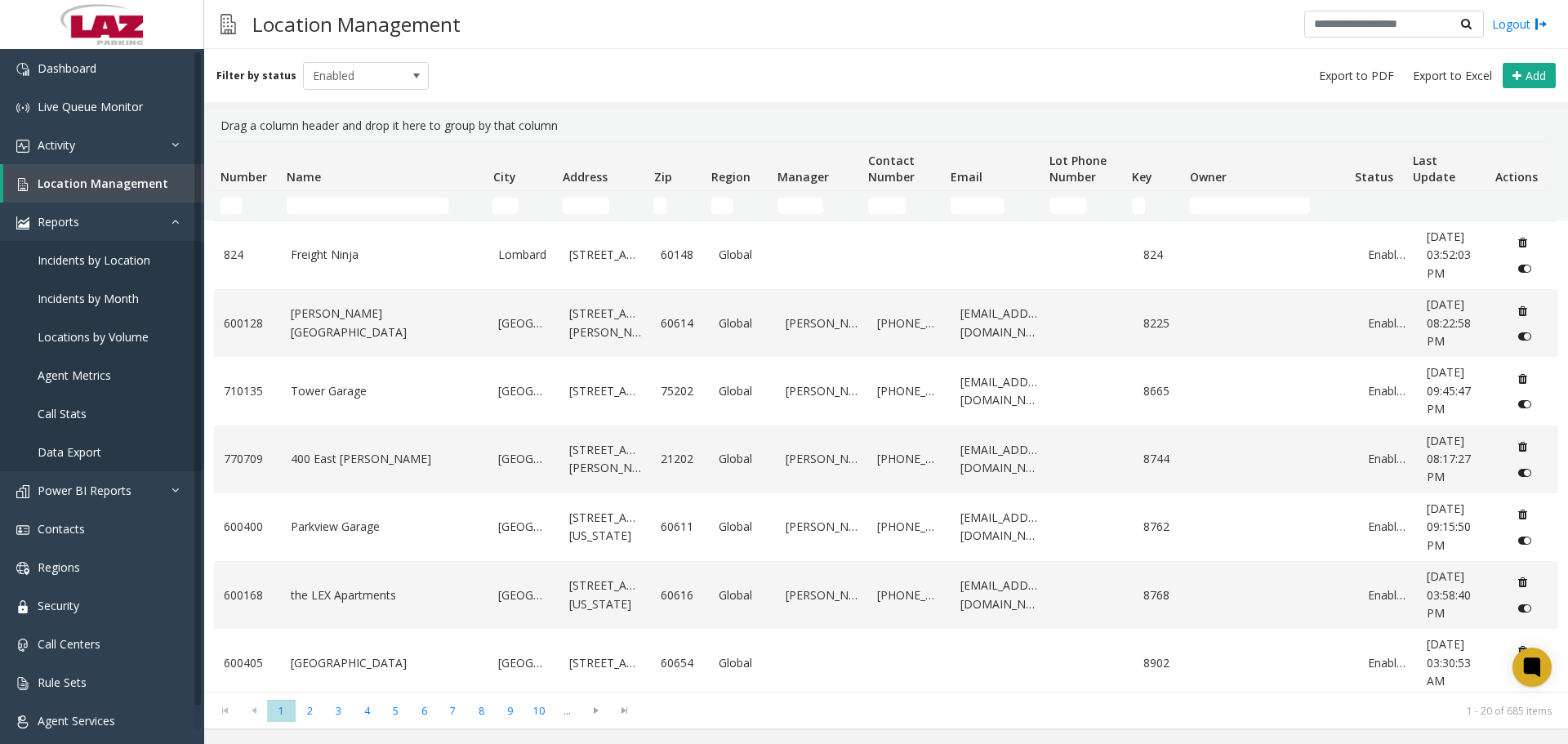
click at [316, 214] on td "Name Filter" at bounding box center [383, 205] width 206 height 29
click at [317, 209] on input "Name Filter" at bounding box center [367, 206] width 162 height 16
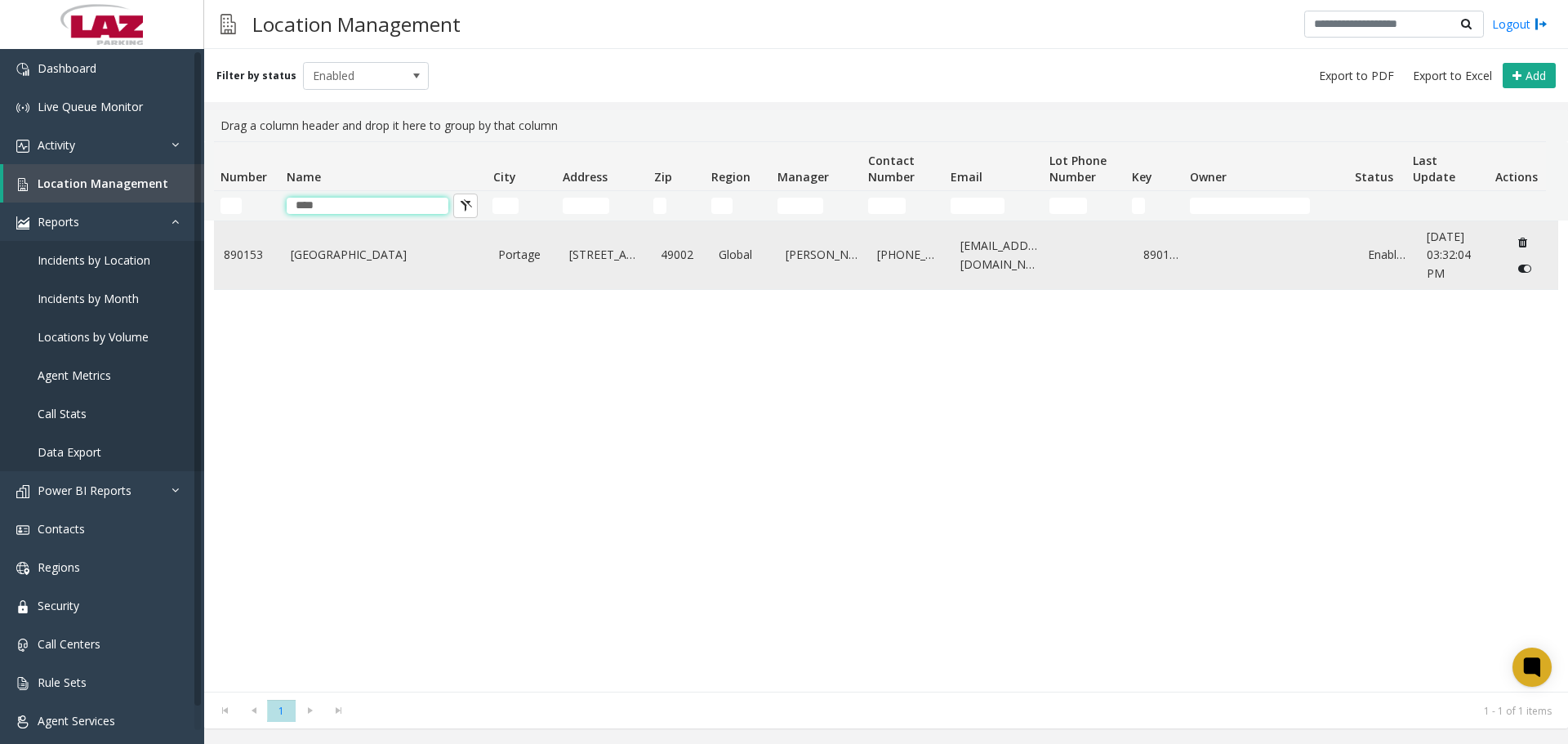
type input "****"
click at [332, 240] on td "Kalamazoo Airport" at bounding box center [385, 254] width 209 height 68
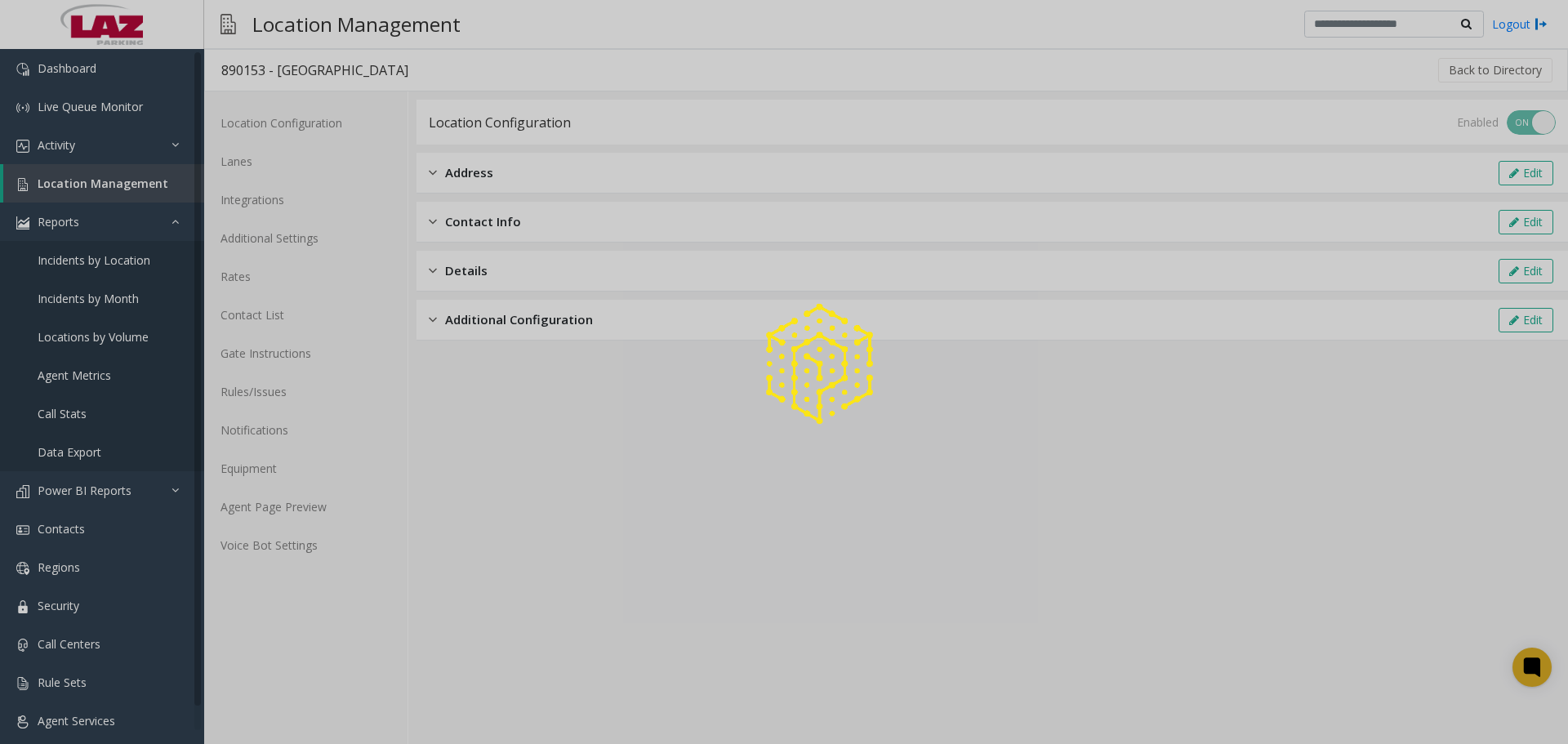
click at [347, 259] on div at bounding box center [784, 372] width 1568 height 744
click at [305, 240] on div at bounding box center [784, 372] width 1568 height 744
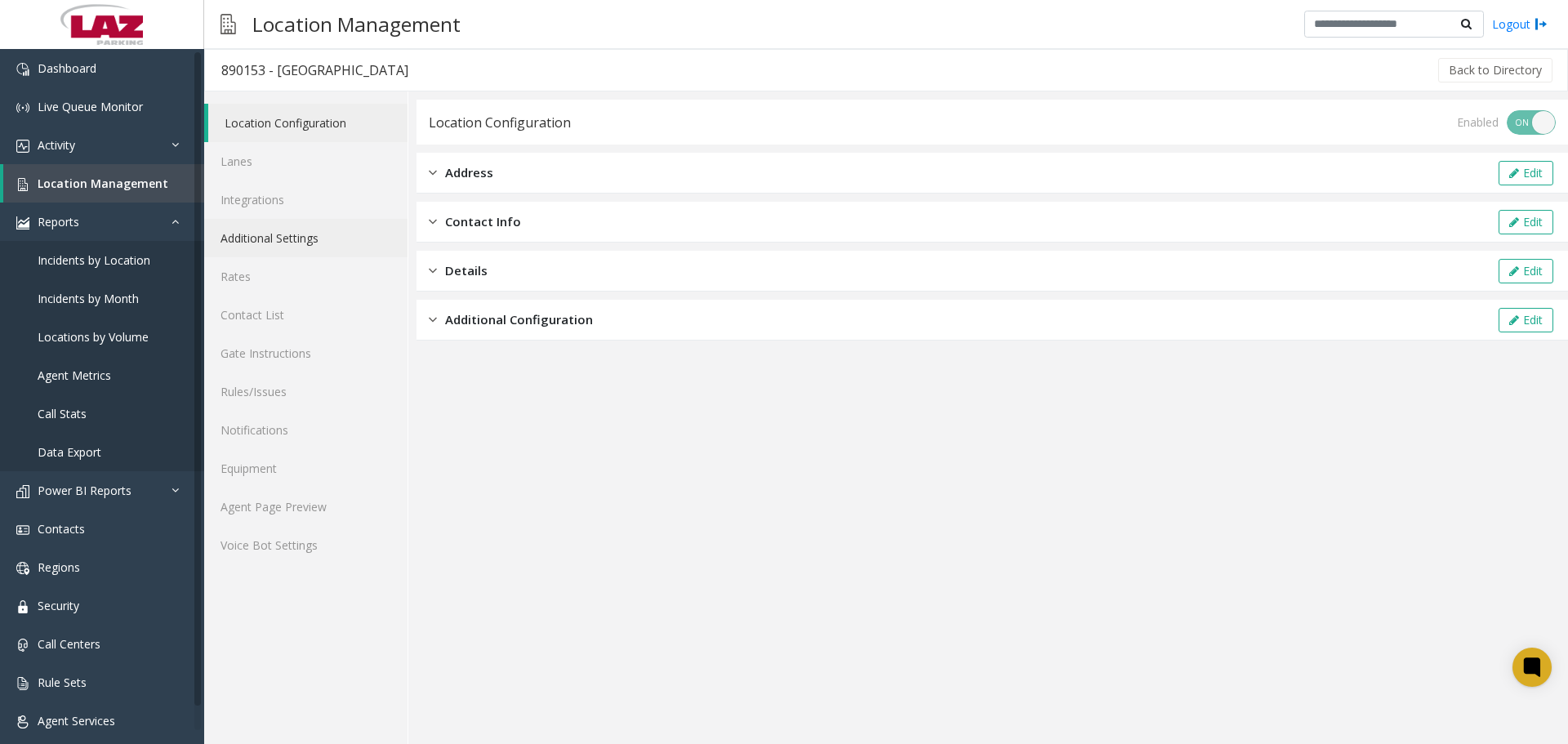
click at [305, 238] on link "Additional Settings" at bounding box center [306, 238] width 203 height 38
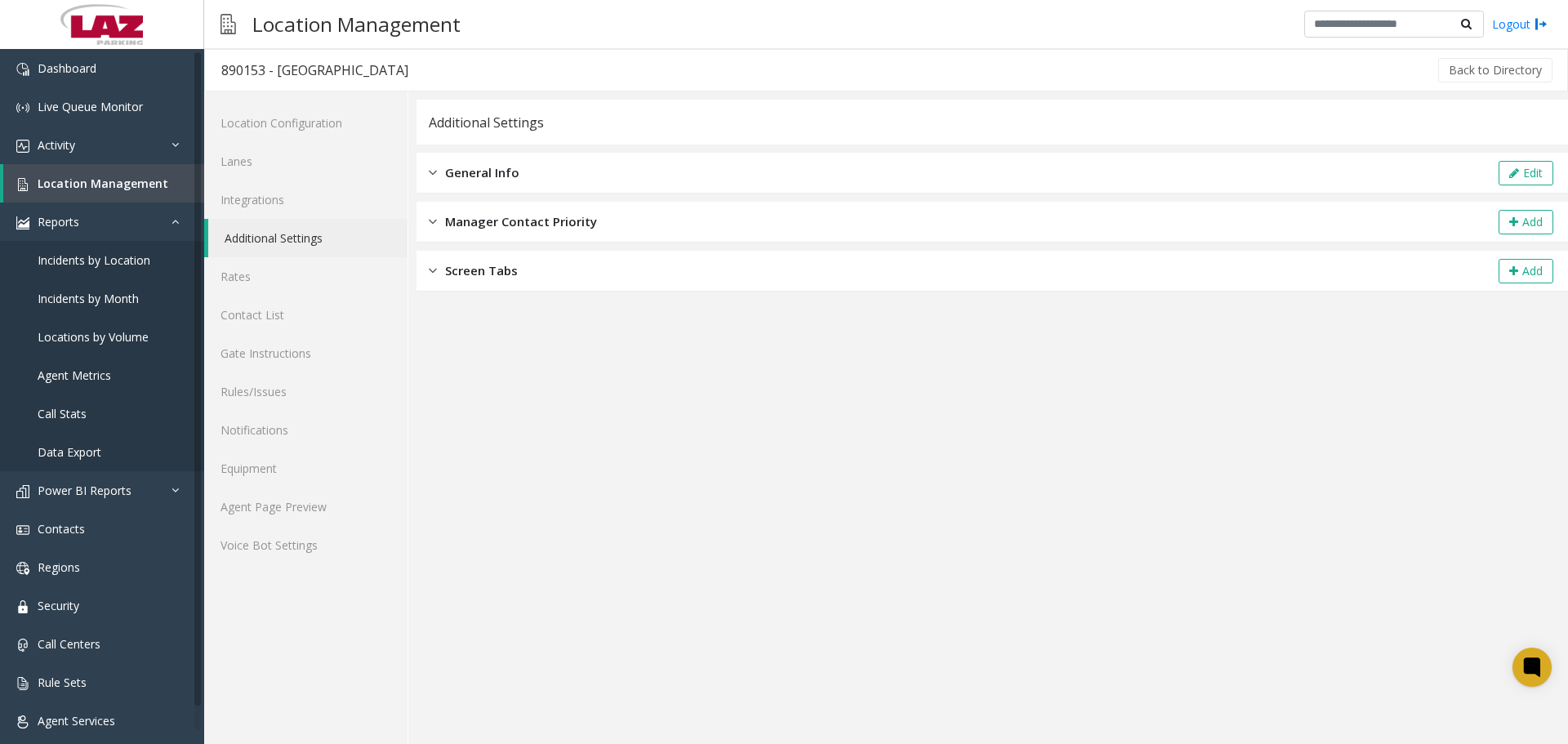
click at [532, 162] on div "General Info Edit" at bounding box center [992, 173] width 1151 height 41
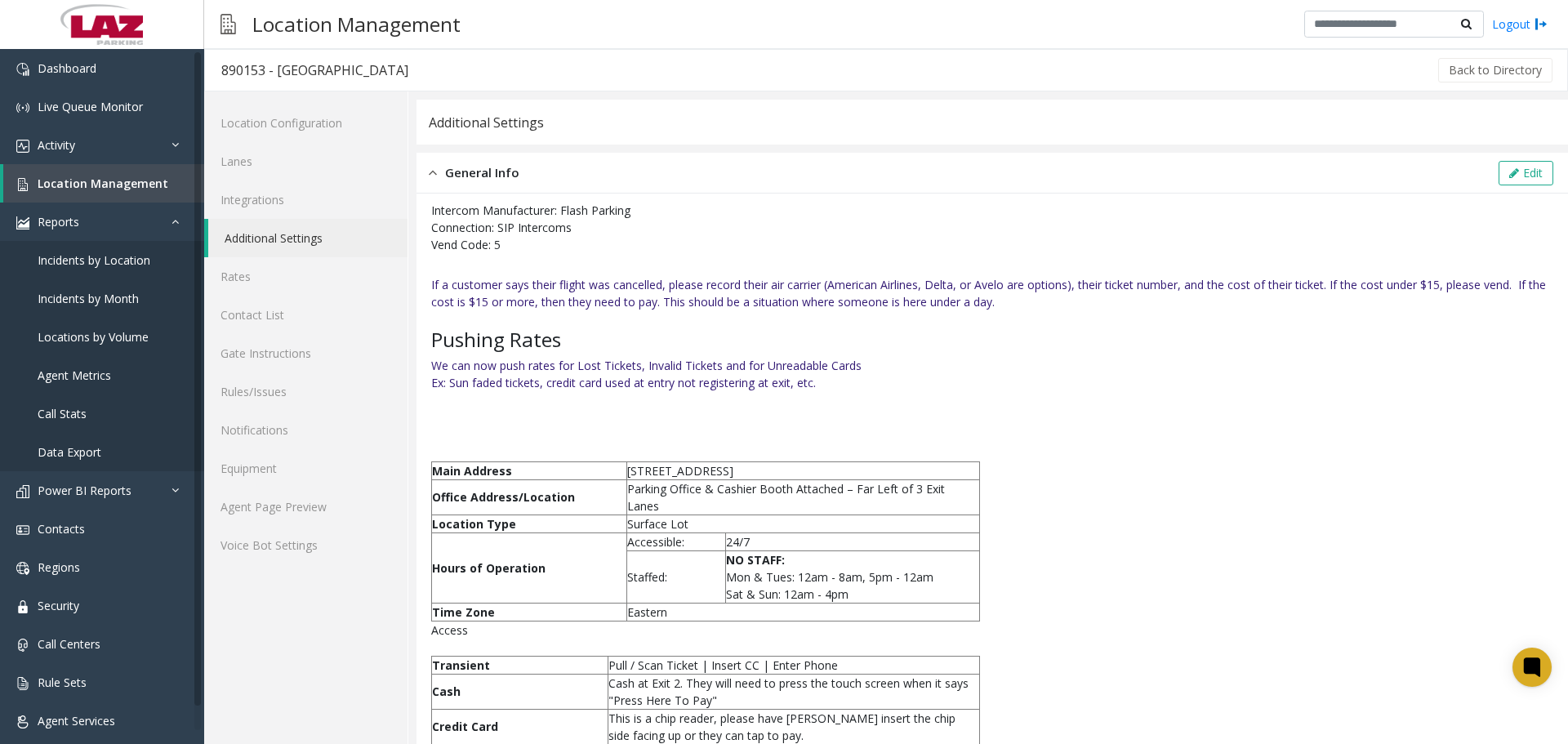
click at [300, 232] on link "Additional Settings" at bounding box center [308, 238] width 199 height 38
click at [329, 196] on link "Integrations" at bounding box center [306, 199] width 203 height 38
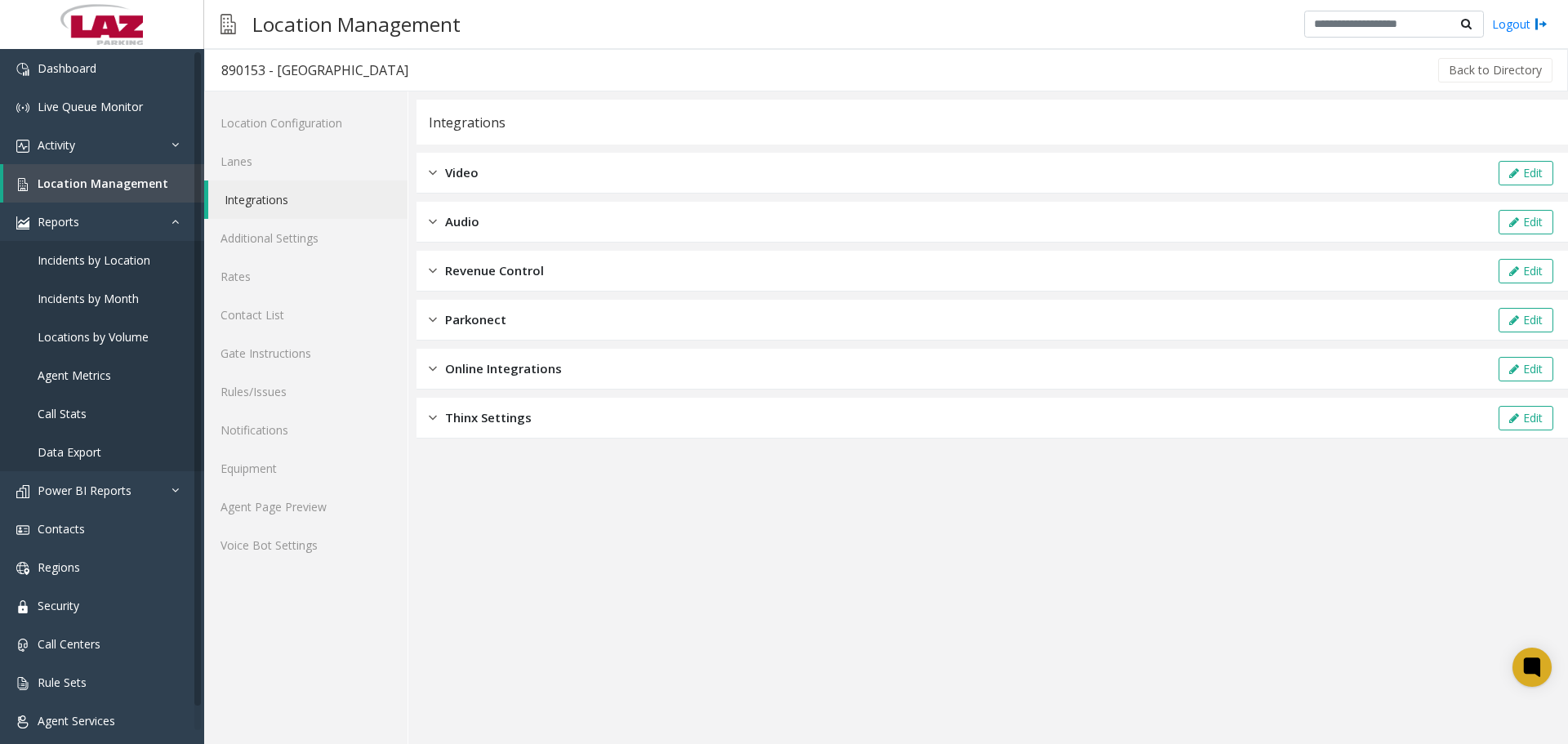
click at [573, 262] on div "Revenue Control Edit" at bounding box center [992, 271] width 1151 height 41
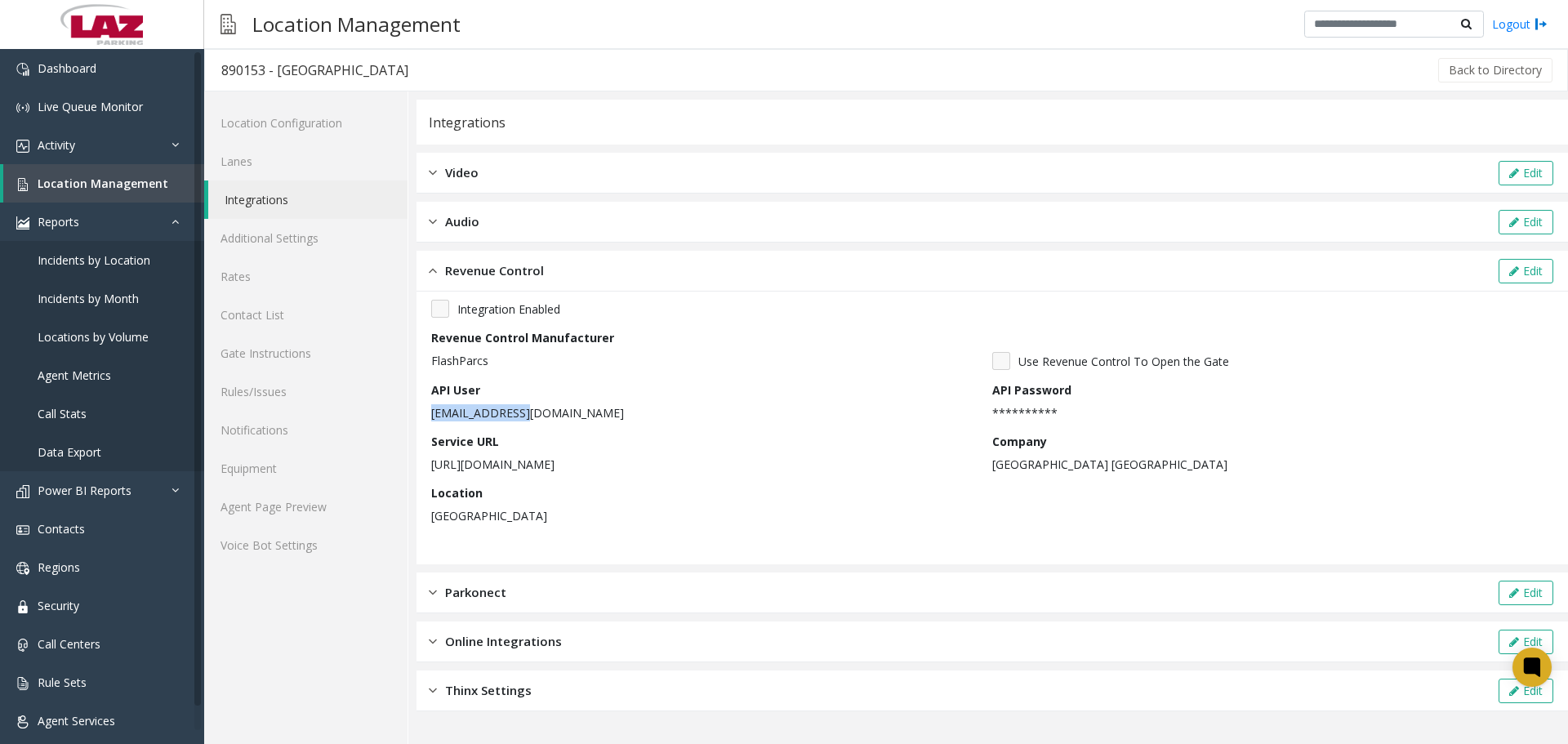
drag, startPoint x: 480, startPoint y: 406, endPoint x: 434, endPoint y: 403, distance: 46.1
click at [434, 403] on div "API User laz@support.com" at bounding box center [712, 400] width 561 height 40
copy div "laz@support.com"
click at [324, 497] on link "Agent Page Preview" at bounding box center [306, 505] width 203 height 38
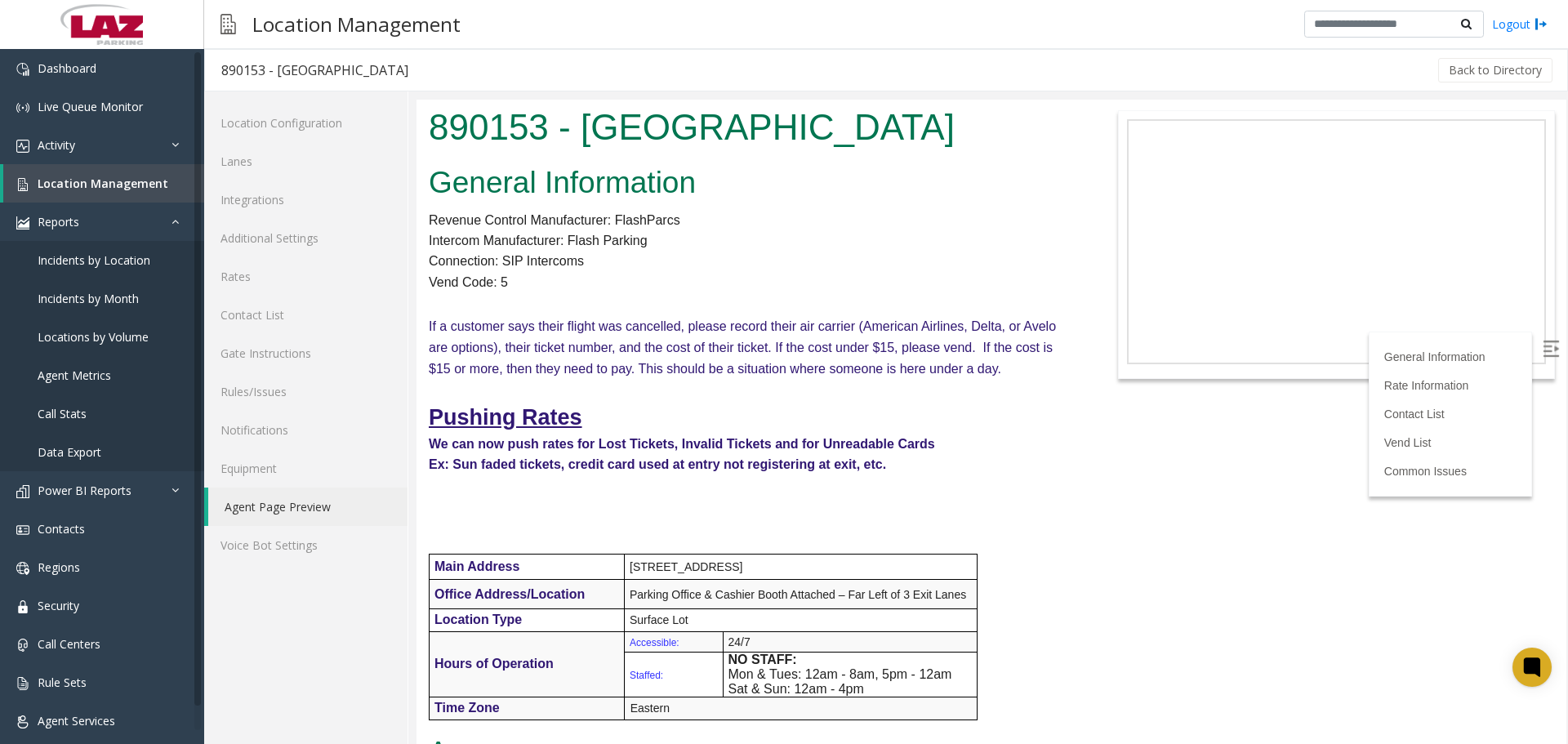
click at [692, 51] on div "Back to Directory" at bounding box center [989, 70] width 1130 height 41
click at [109, 188] on span "Location Management" at bounding box center [103, 184] width 131 height 16
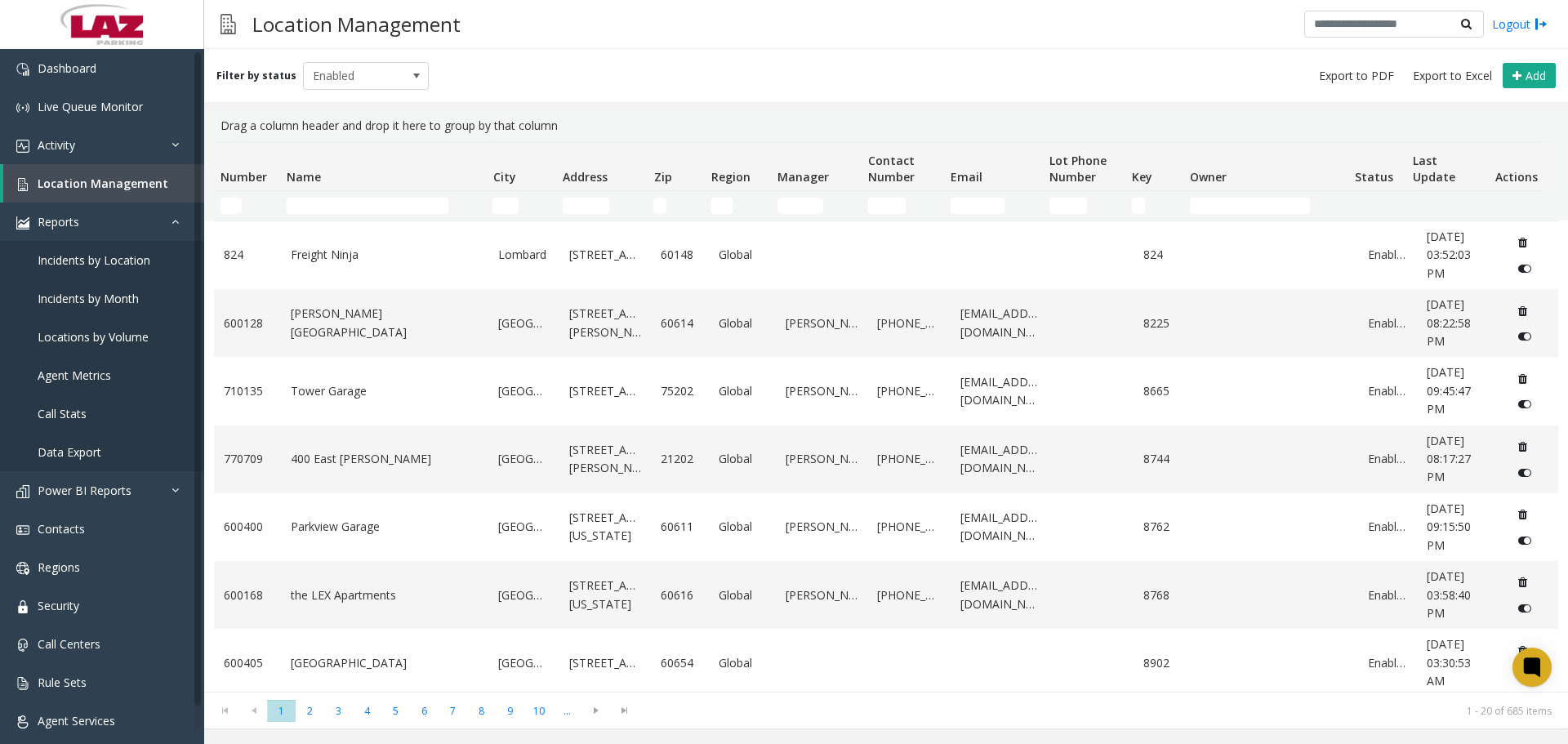
click at [673, 49] on div "Location Management Logout Filter by status Enabled Add Drag a column header an…" at bounding box center [886, 372] width 1364 height 744
click at [531, 38] on div "Location Management Logout" at bounding box center [886, 24] width 1364 height 49
click at [337, 200] on input "Name Filter" at bounding box center [367, 206] width 162 height 16
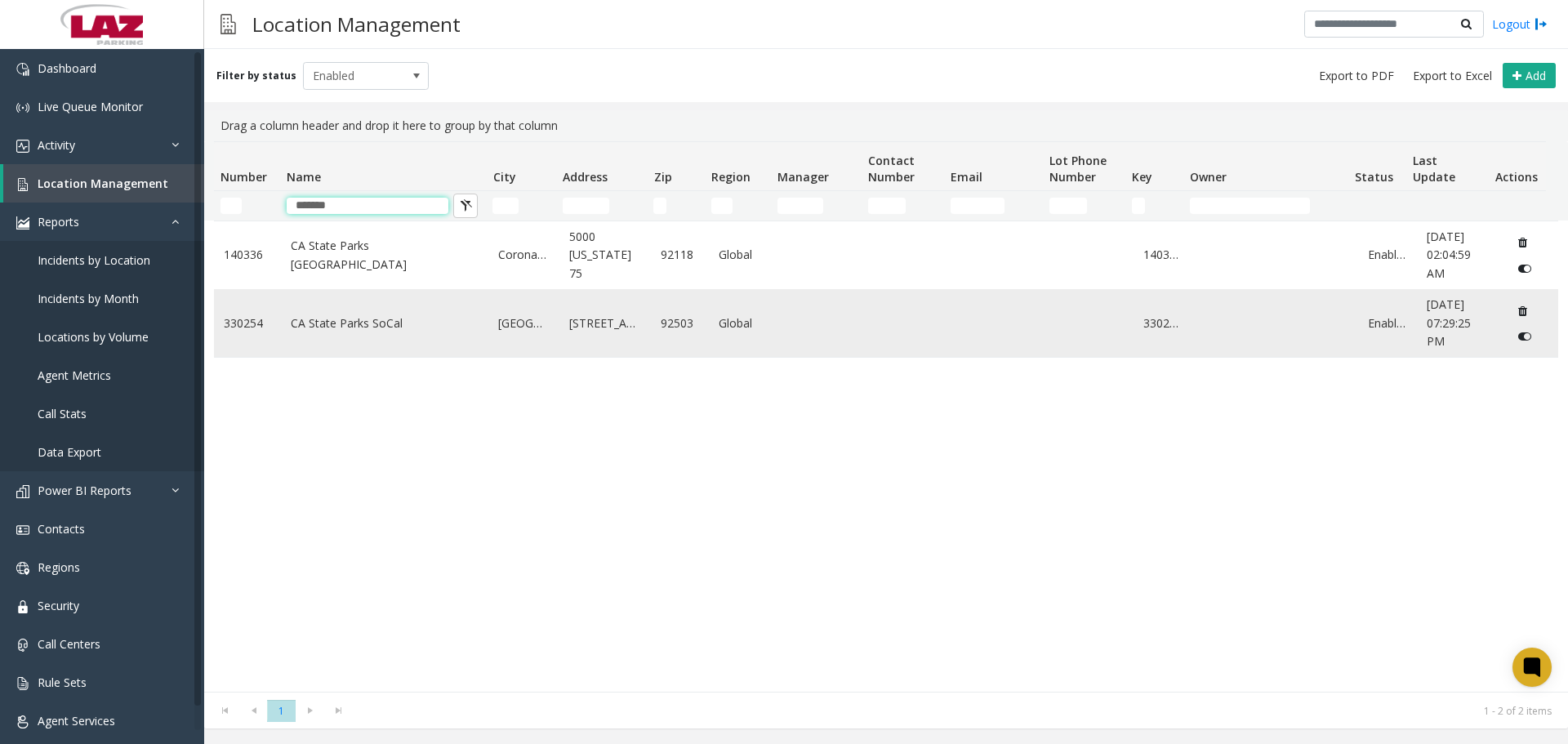
type input "*******"
drag, startPoint x: 366, startPoint y: 311, endPoint x: 316, endPoint y: 357, distance: 67.9
click at [303, 377] on div "140336 CA State Parks Silver Strand Coronado 5000 California 75 92118 Global 14…" at bounding box center [886, 455] width 1343 height 471
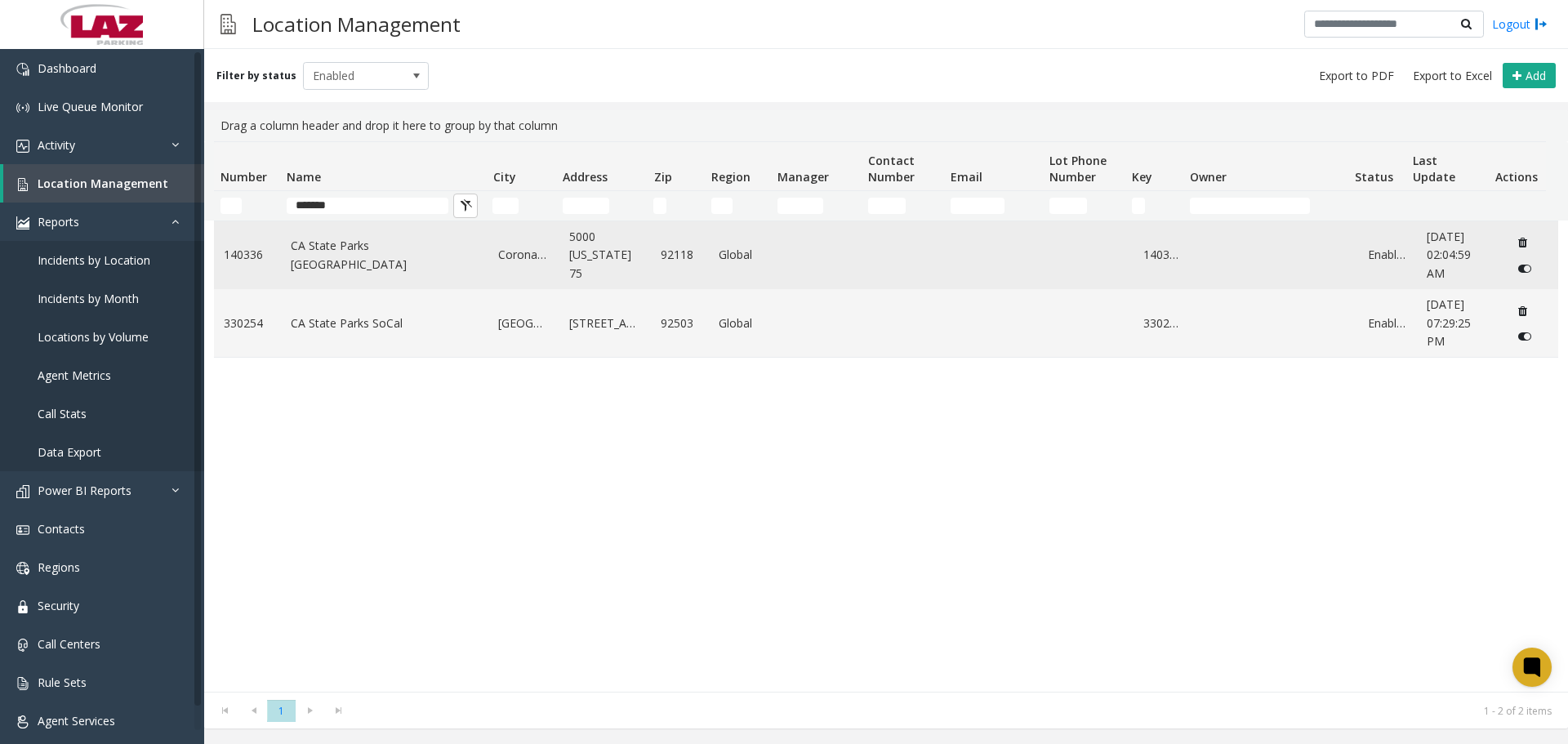
click at [360, 259] on link "CA State Parks Silver Strand" at bounding box center [384, 255] width 188 height 37
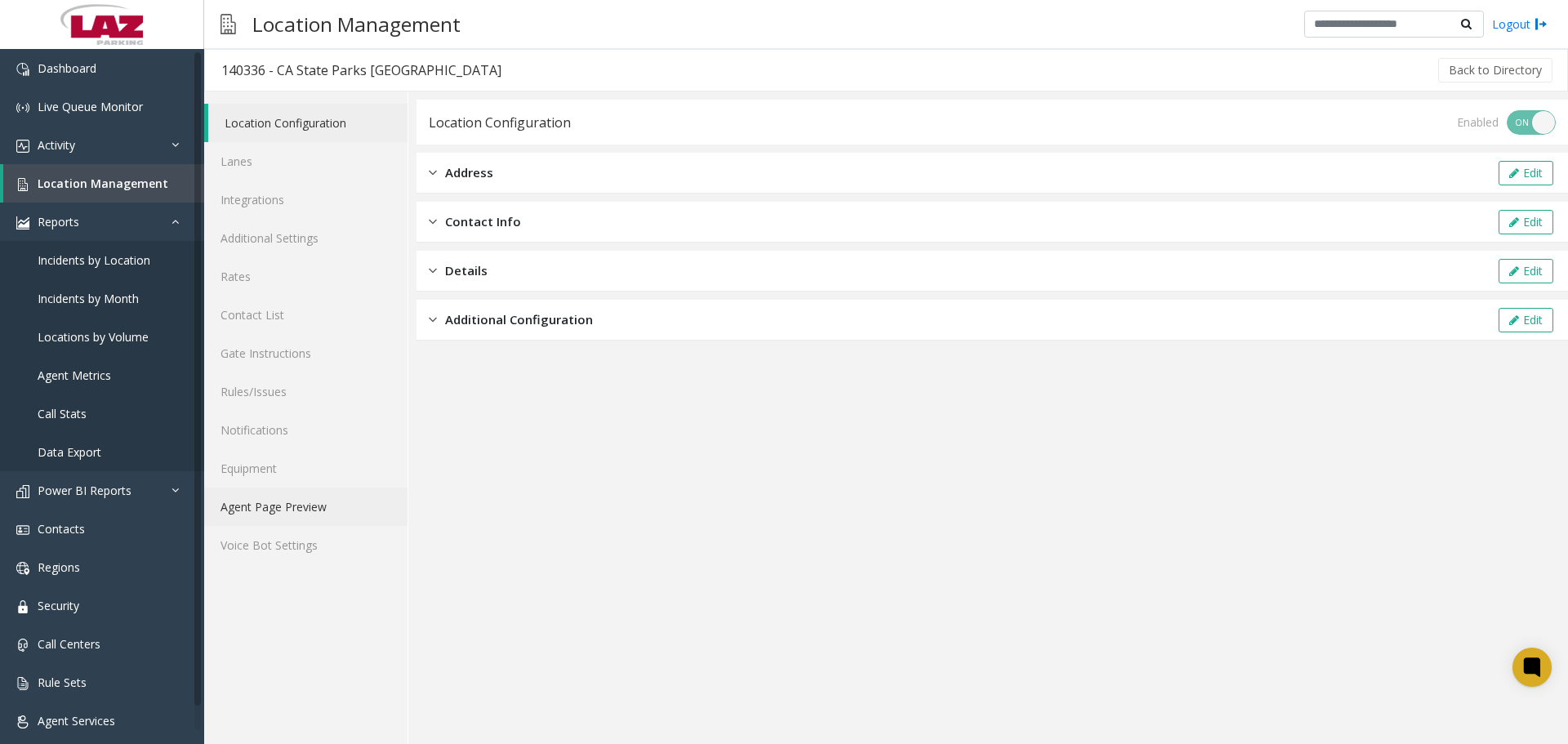
click at [276, 510] on link "Agent Page Preview" at bounding box center [306, 505] width 203 height 38
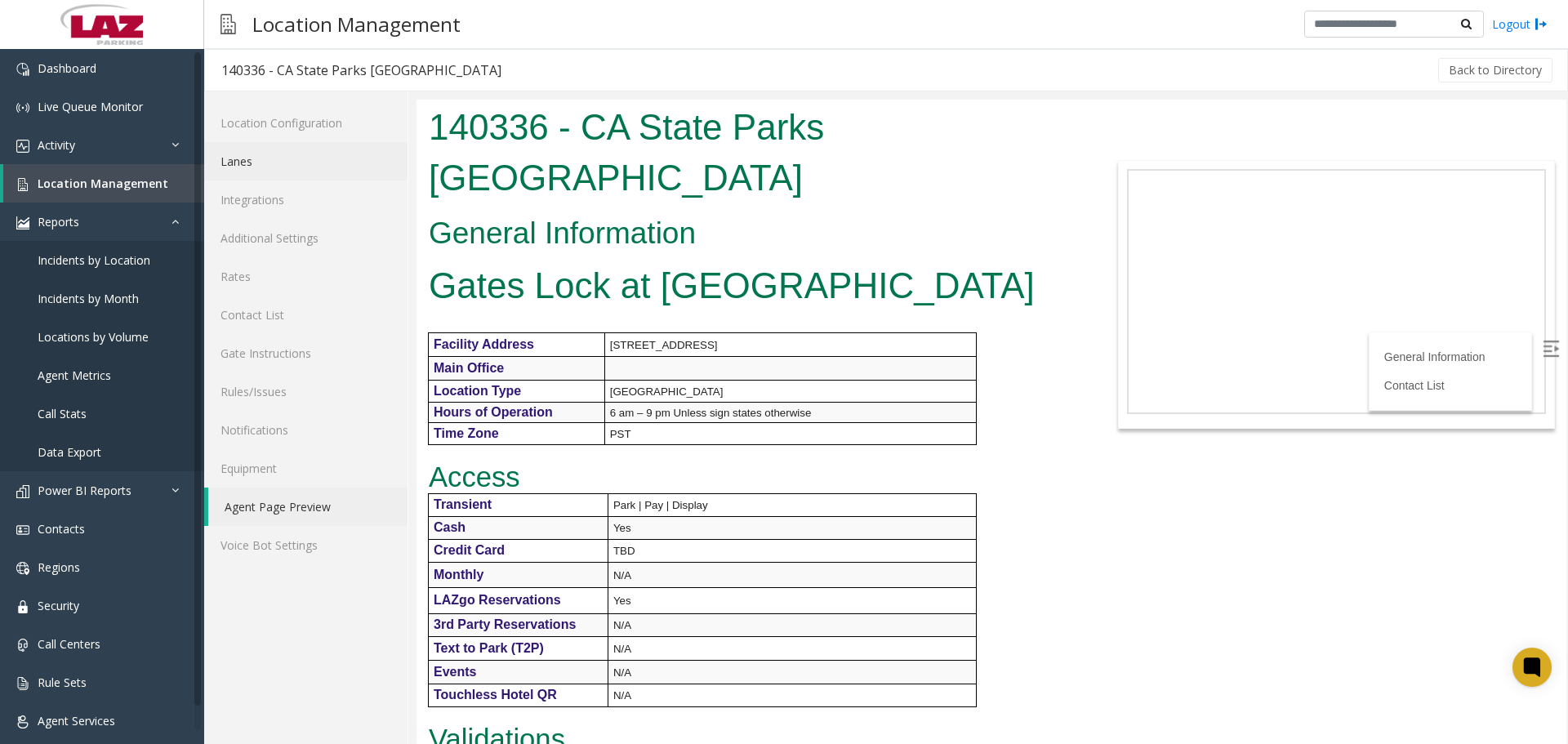
click at [286, 163] on link "Lanes" at bounding box center [306, 161] width 203 height 38
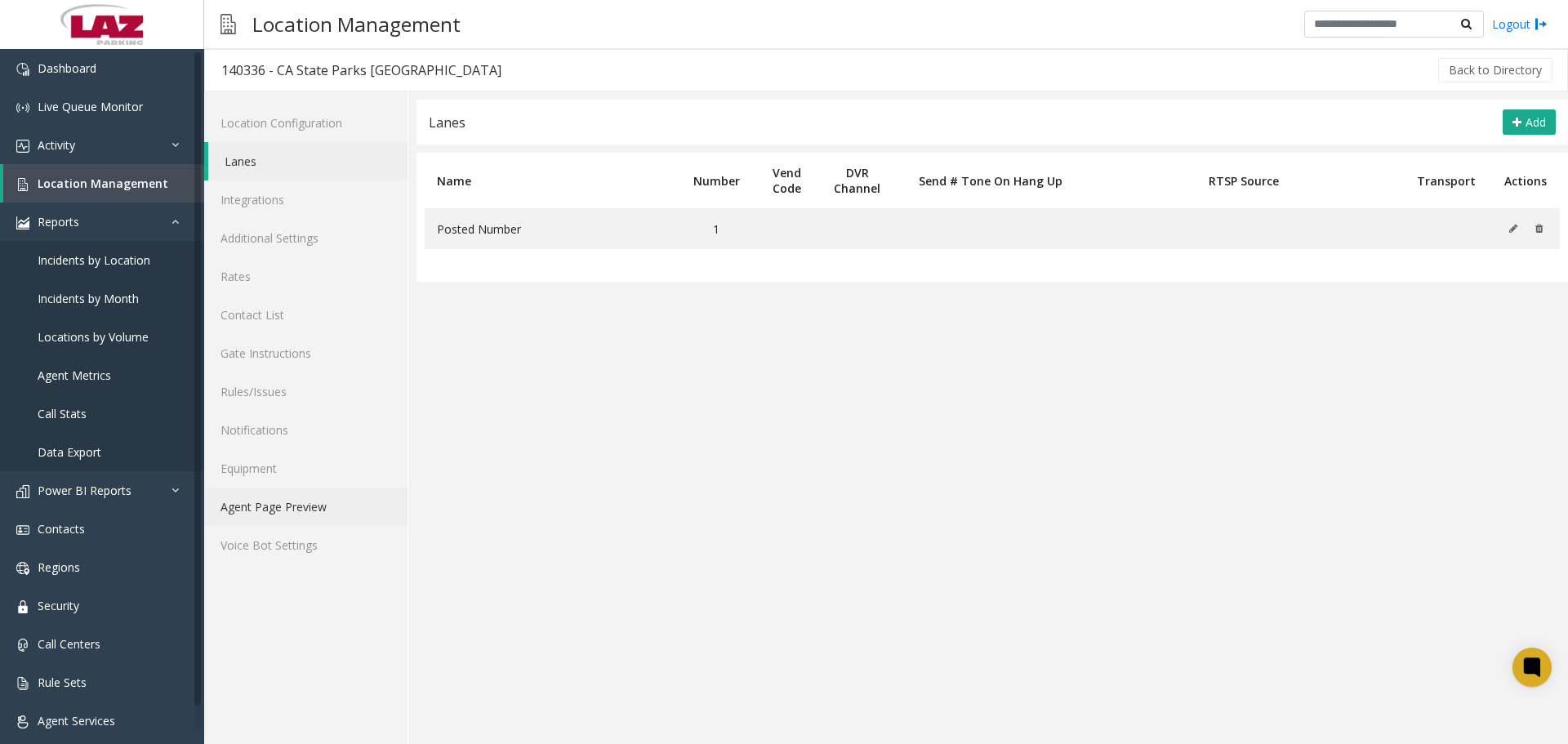
click at [313, 512] on link "Agent Page Preview" at bounding box center [306, 505] width 203 height 38
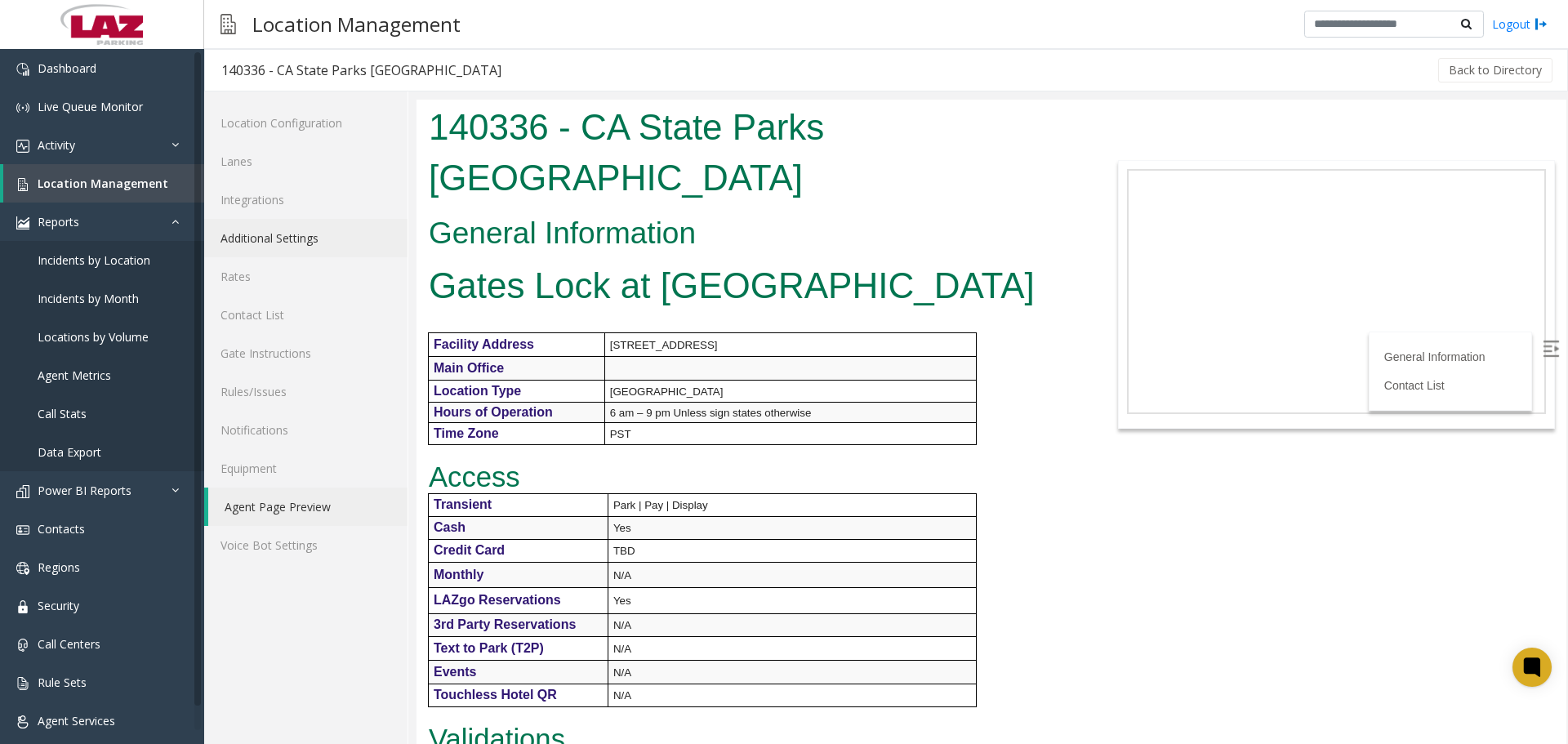
click at [265, 243] on link "Additional Settings" at bounding box center [306, 238] width 203 height 38
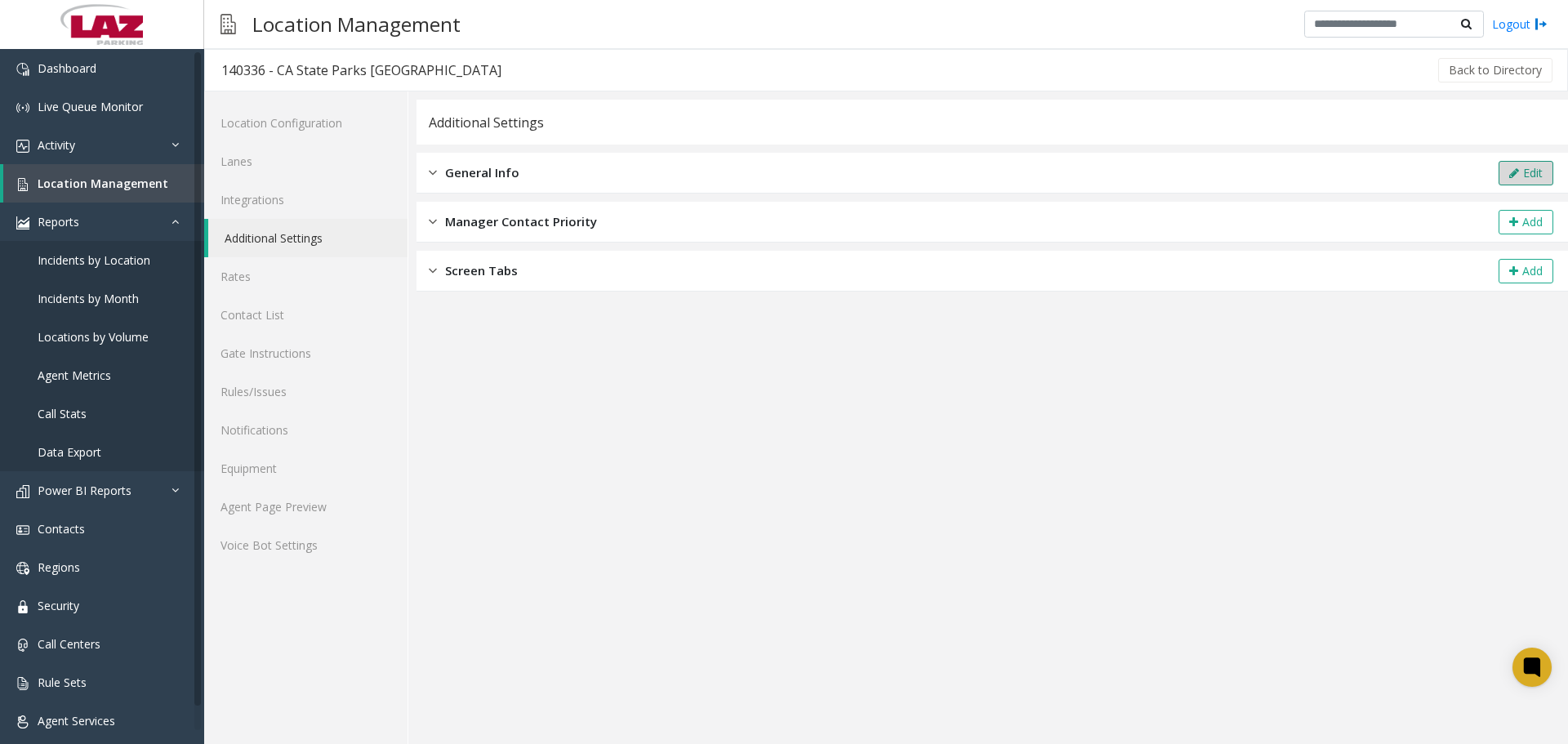
click at [1517, 172] on icon at bounding box center [1513, 172] width 10 height 11
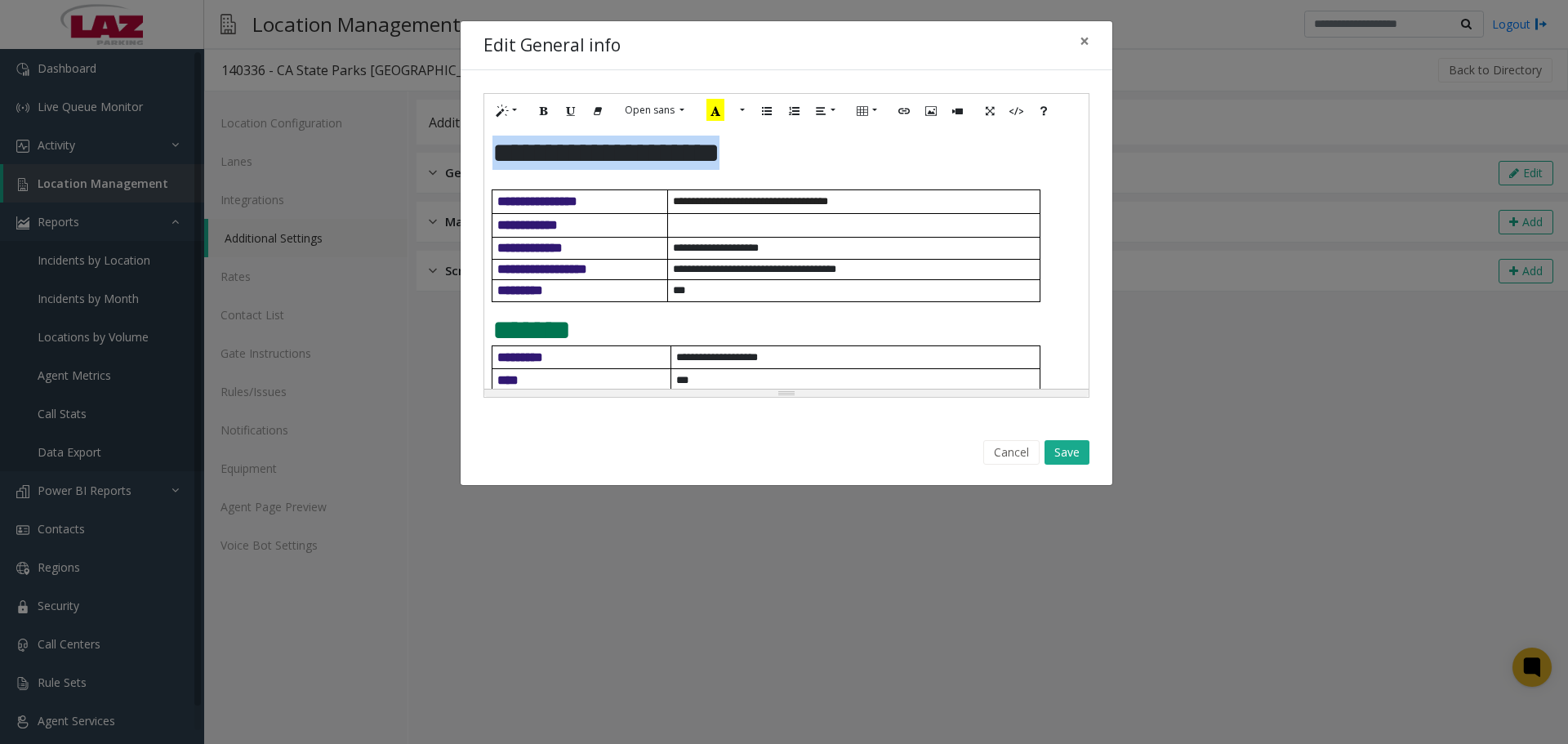
drag, startPoint x: 789, startPoint y: 163, endPoint x: 483, endPoint y: 158, distance: 306.0
click at [483, 158] on div "**********" at bounding box center [786, 245] width 605 height 305
click at [572, 110] on icon "Underline (CTRL+U)" at bounding box center [570, 110] width 10 height 14
click at [506, 115] on icon "Style" at bounding box center [502, 110] width 10 height 14
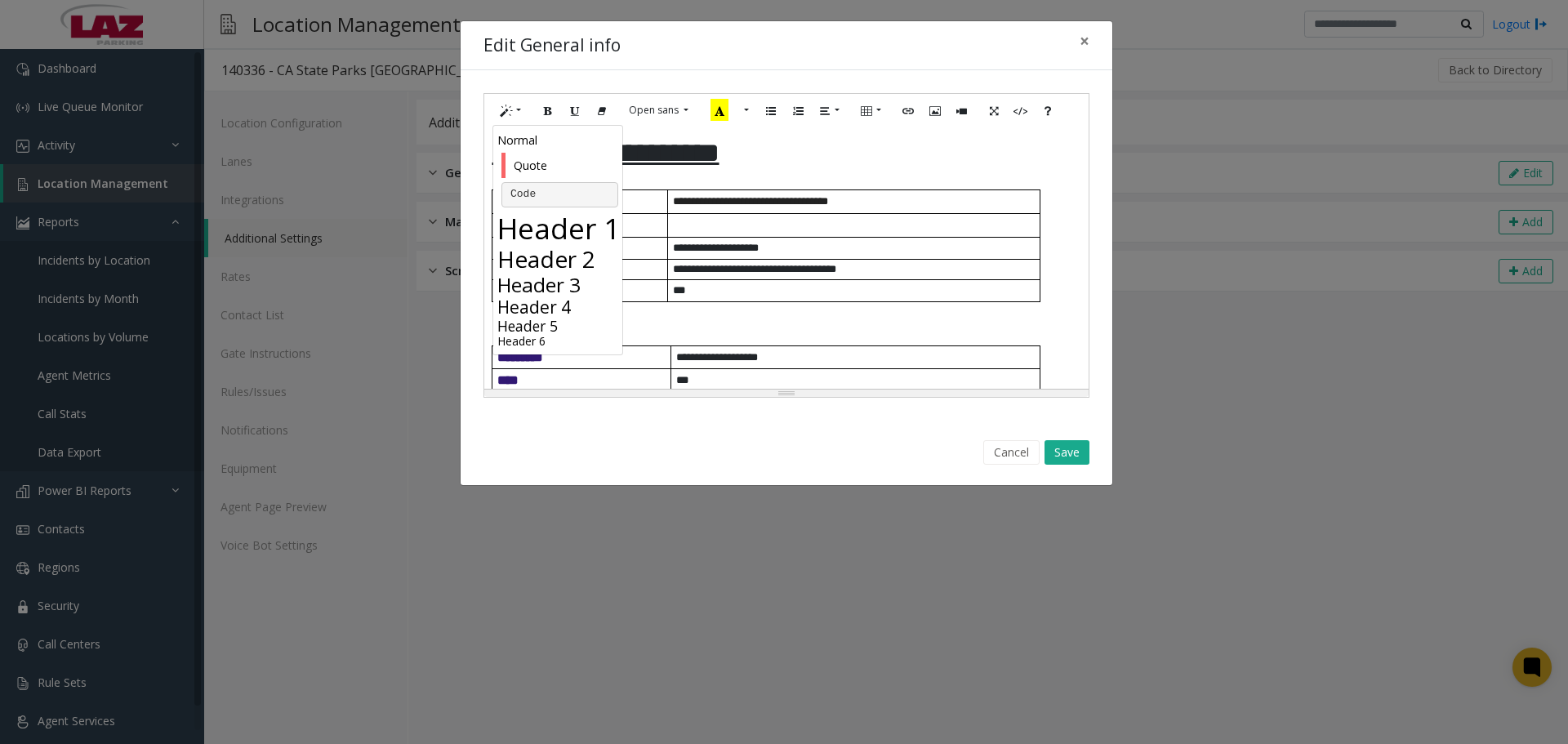
click at [572, 253] on h2 "Header 2" at bounding box center [559, 258] width 125 height 27
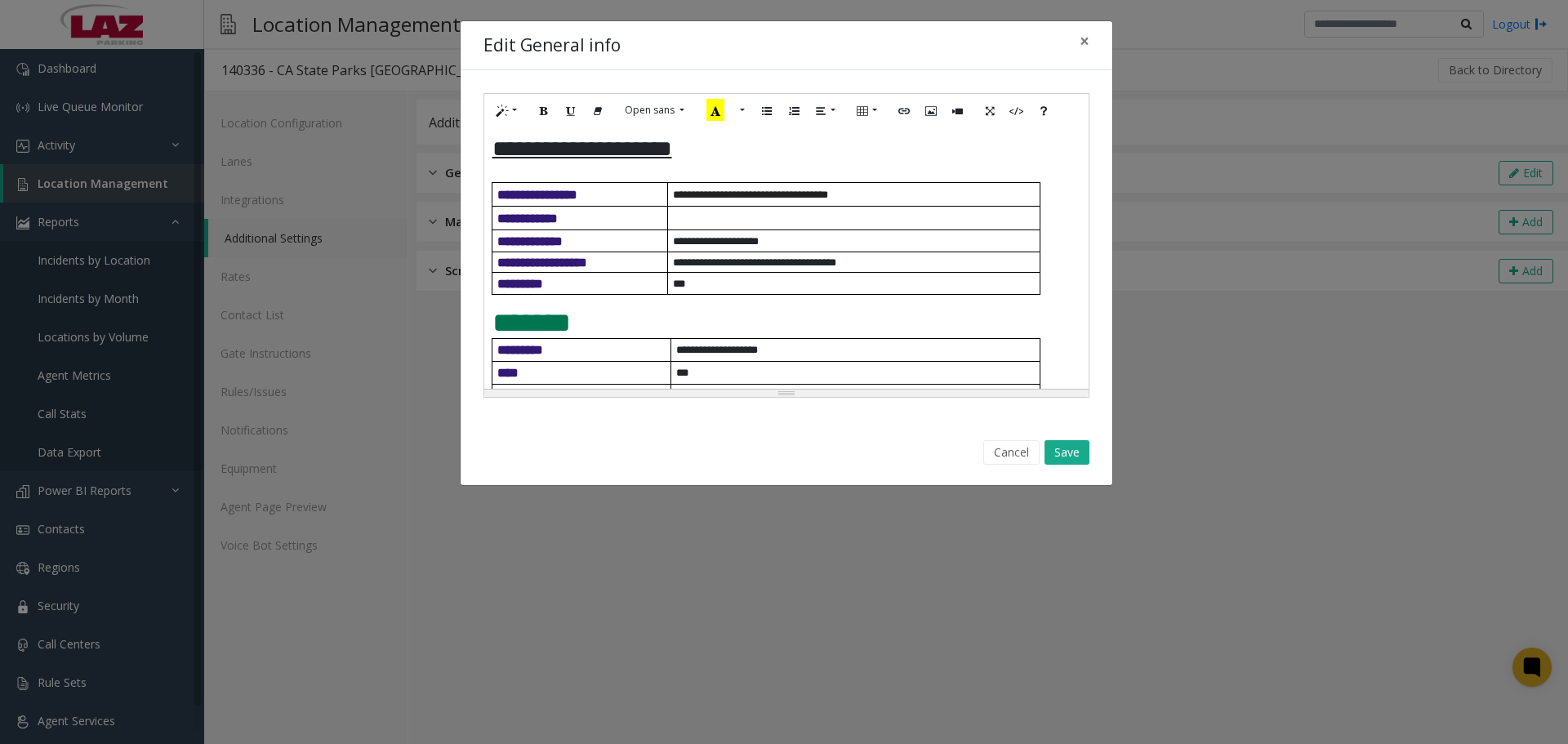
click at [751, 163] on div "**********" at bounding box center [787, 258] width 605 height 262
drag, startPoint x: 717, startPoint y: 153, endPoint x: 476, endPoint y: 140, distance: 241.4
click at [476, 140] on div "**********" at bounding box center [786, 245] width 651 height 350
click at [743, 112] on button "More Color" at bounding box center [741, 110] width 16 height 26
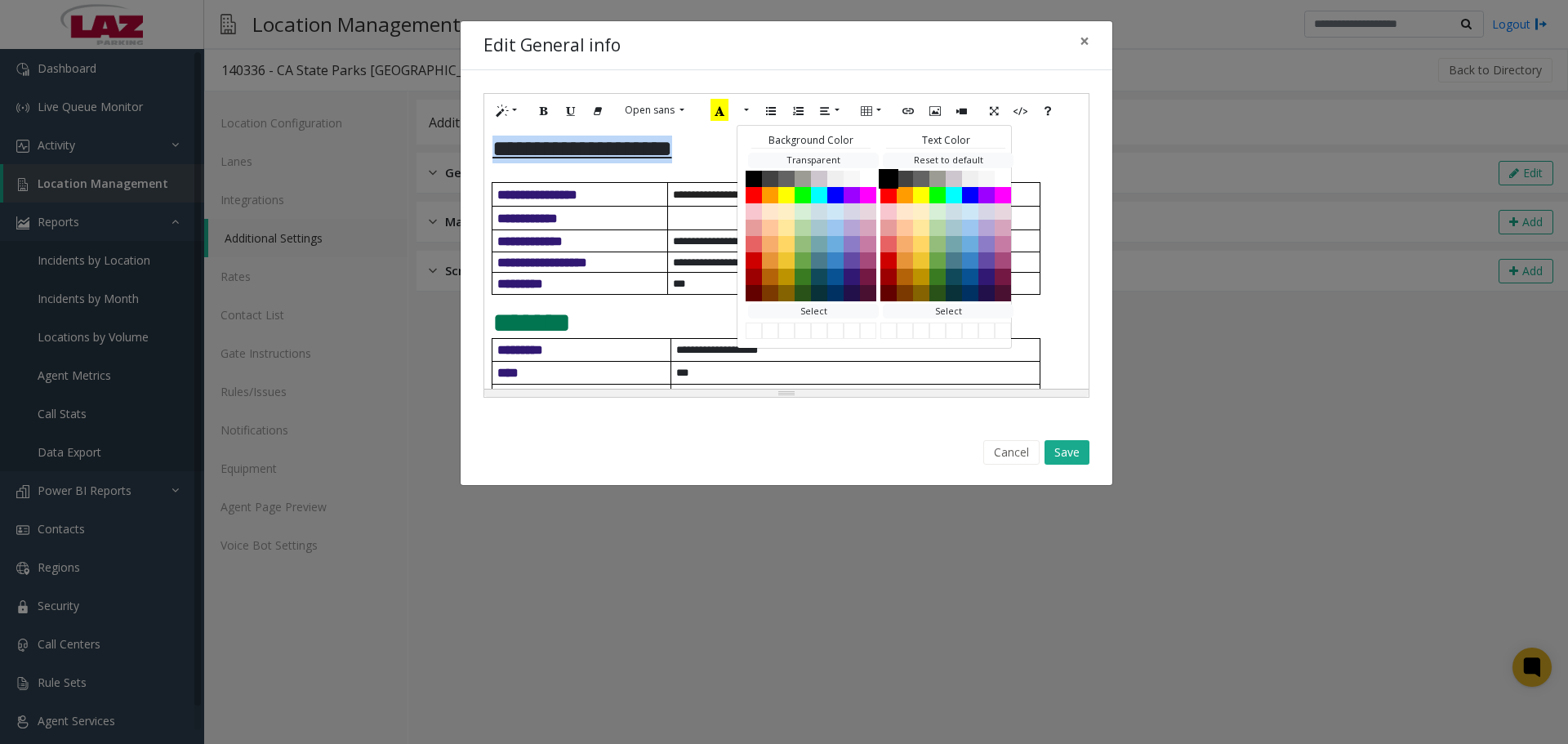
click at [879, 173] on button "Black" at bounding box center [888, 178] width 19 height 19
click at [1067, 452] on button "Save" at bounding box center [1066, 452] width 45 height 25
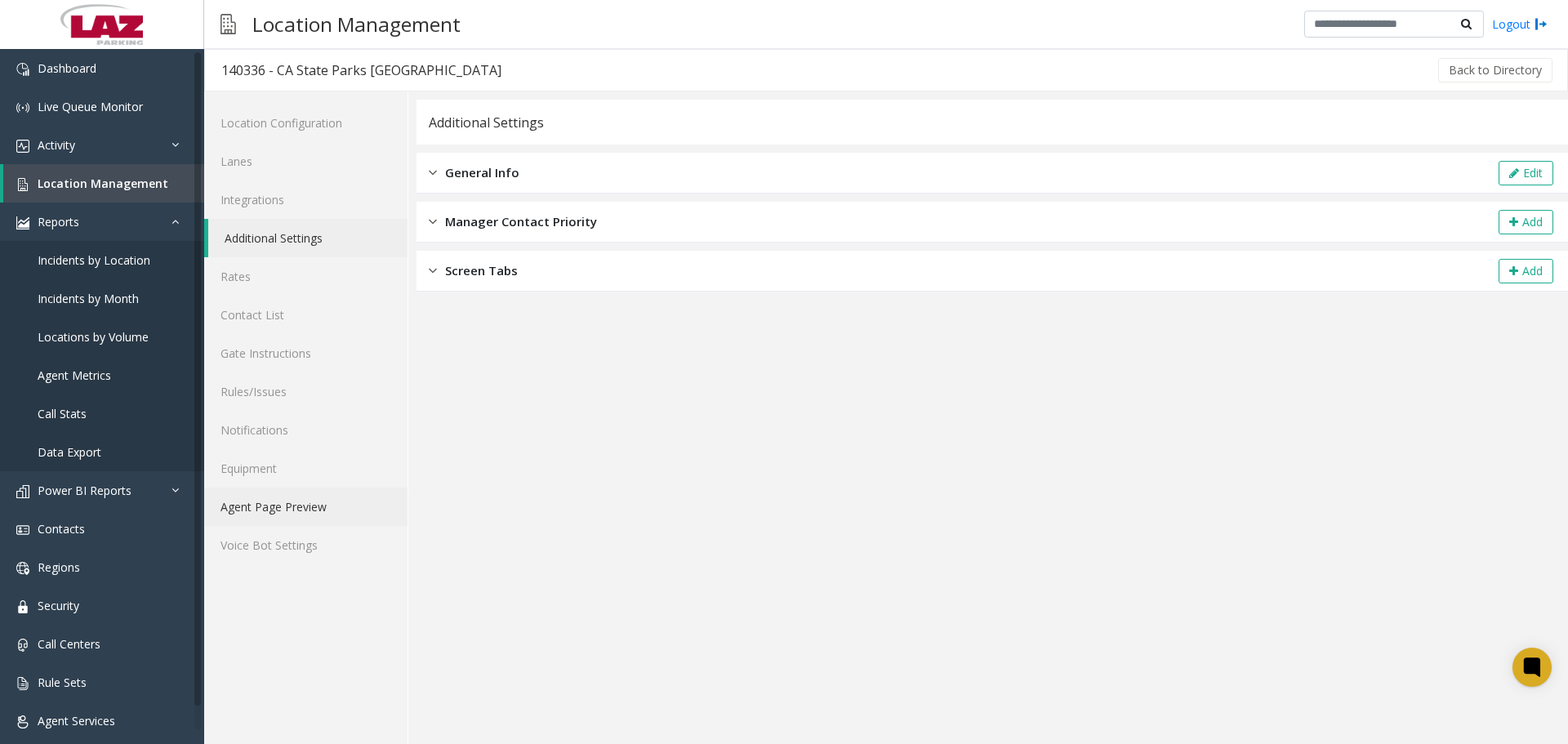
click at [314, 505] on link "Agent Page Preview" at bounding box center [306, 505] width 203 height 38
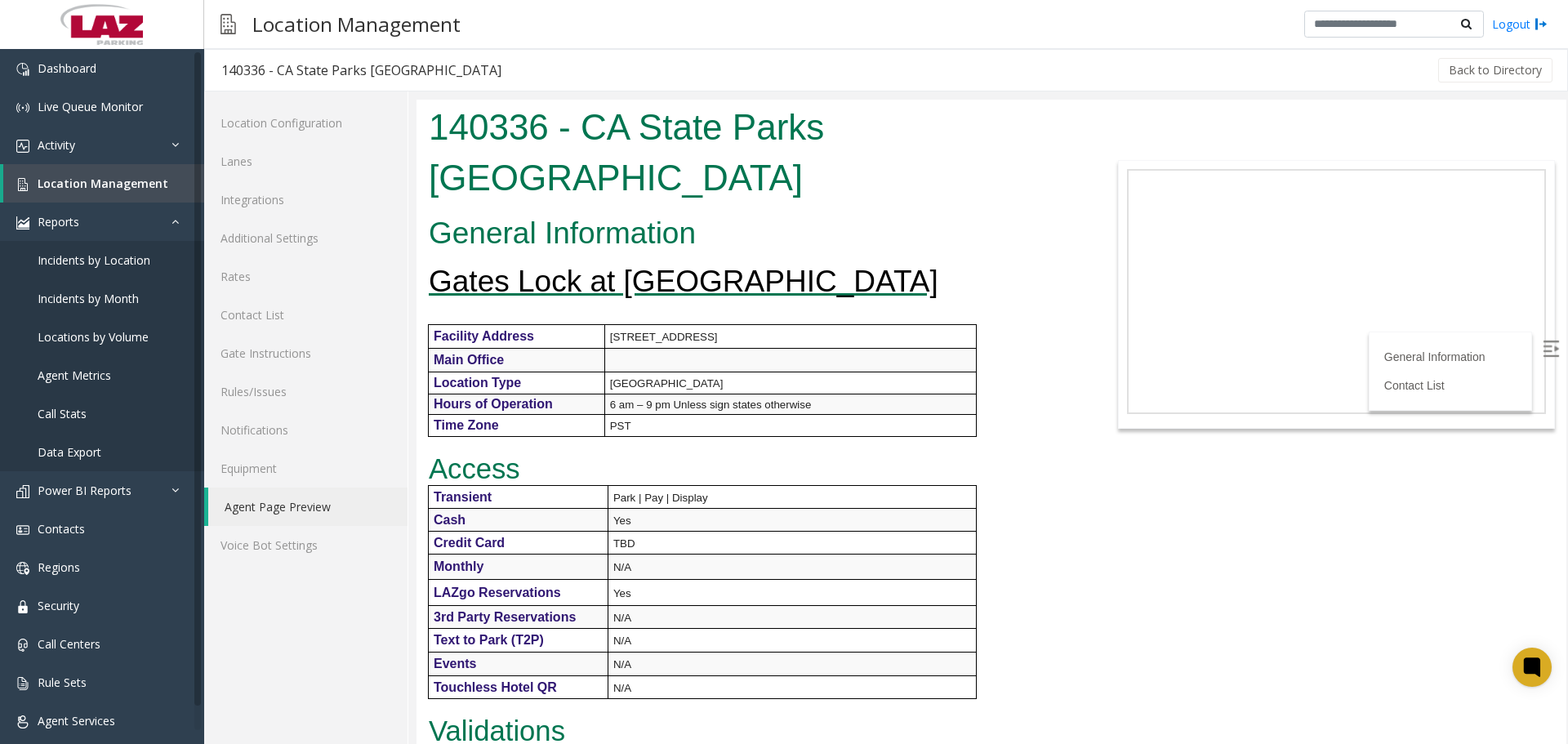
click at [1542, 352] on img at bounding box center [1550, 348] width 16 height 16
click at [559, 47] on div "Location Management Logout" at bounding box center [886, 24] width 1364 height 49
click at [557, 37] on div "Location Management Logout" at bounding box center [886, 24] width 1364 height 49
click at [327, 591] on div "Location Configuration Lanes Integrations Additional Settings Rates Contact Lis…" at bounding box center [306, 417] width 204 height 652
drag, startPoint x: 719, startPoint y: 232, endPoint x: 712, endPoint y: 231, distance: 7.1
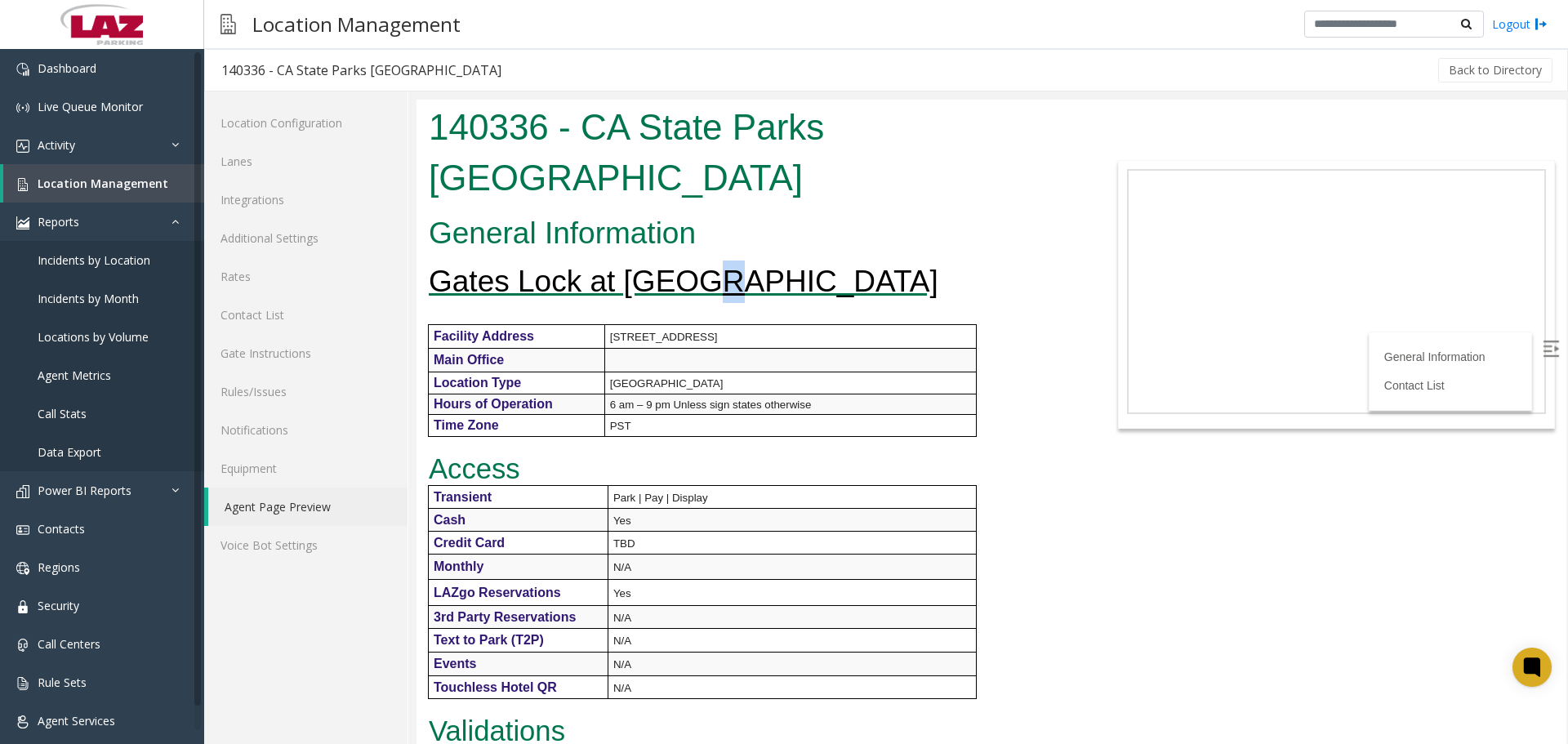
click at [712, 261] on h2 "Gates Lock at Sunset" at bounding box center [751, 282] width 646 height 42
click at [554, 71] on div "Back to Directory" at bounding box center [1036, 70] width 1037 height 41
click at [860, 261] on h2 "Gates Lock at Sunset" at bounding box center [751, 282] width 646 height 42
click at [737, 261] on h2 "Gates Lock at Sunset" at bounding box center [751, 282] width 646 height 42
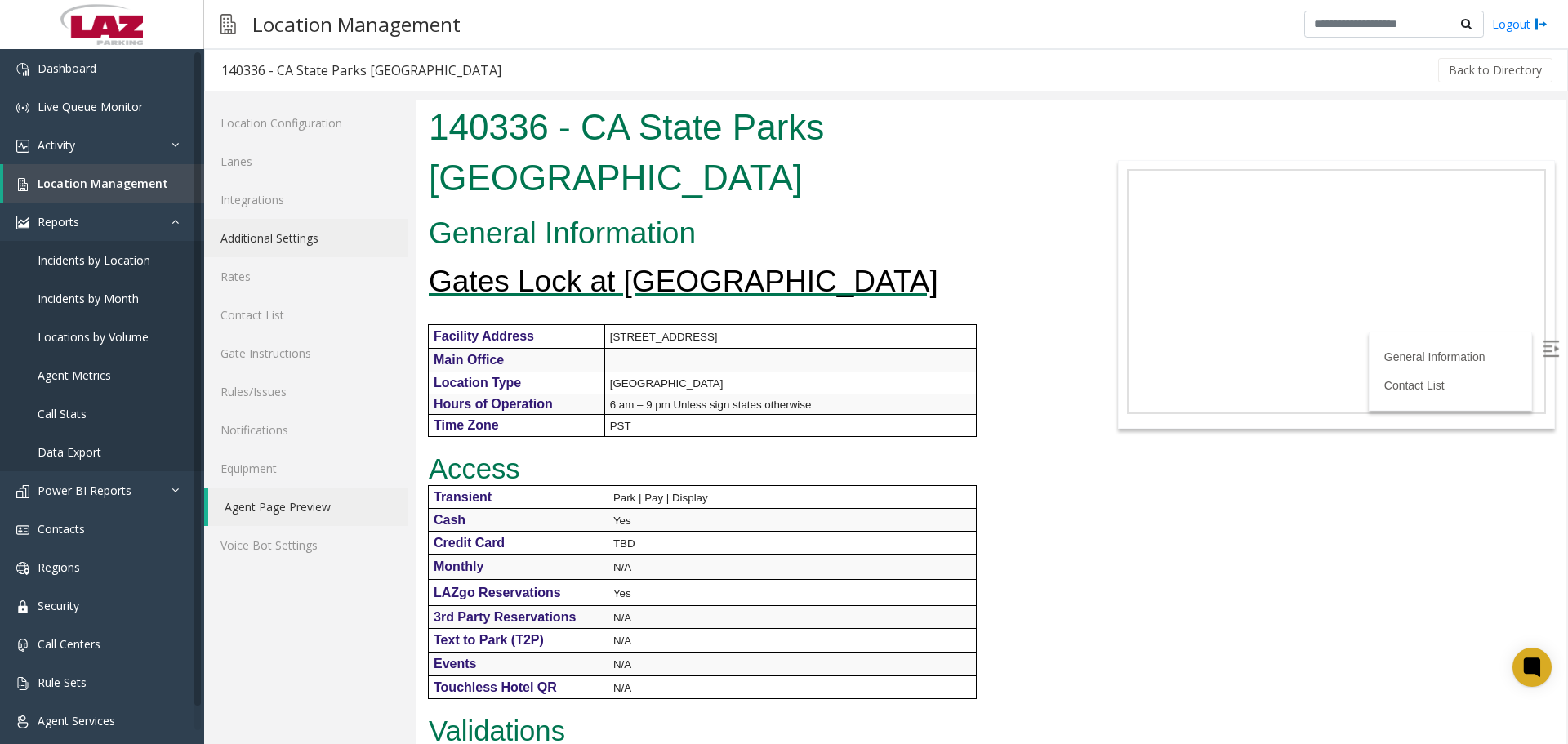
click at [284, 236] on link "Additional Settings" at bounding box center [306, 238] width 203 height 38
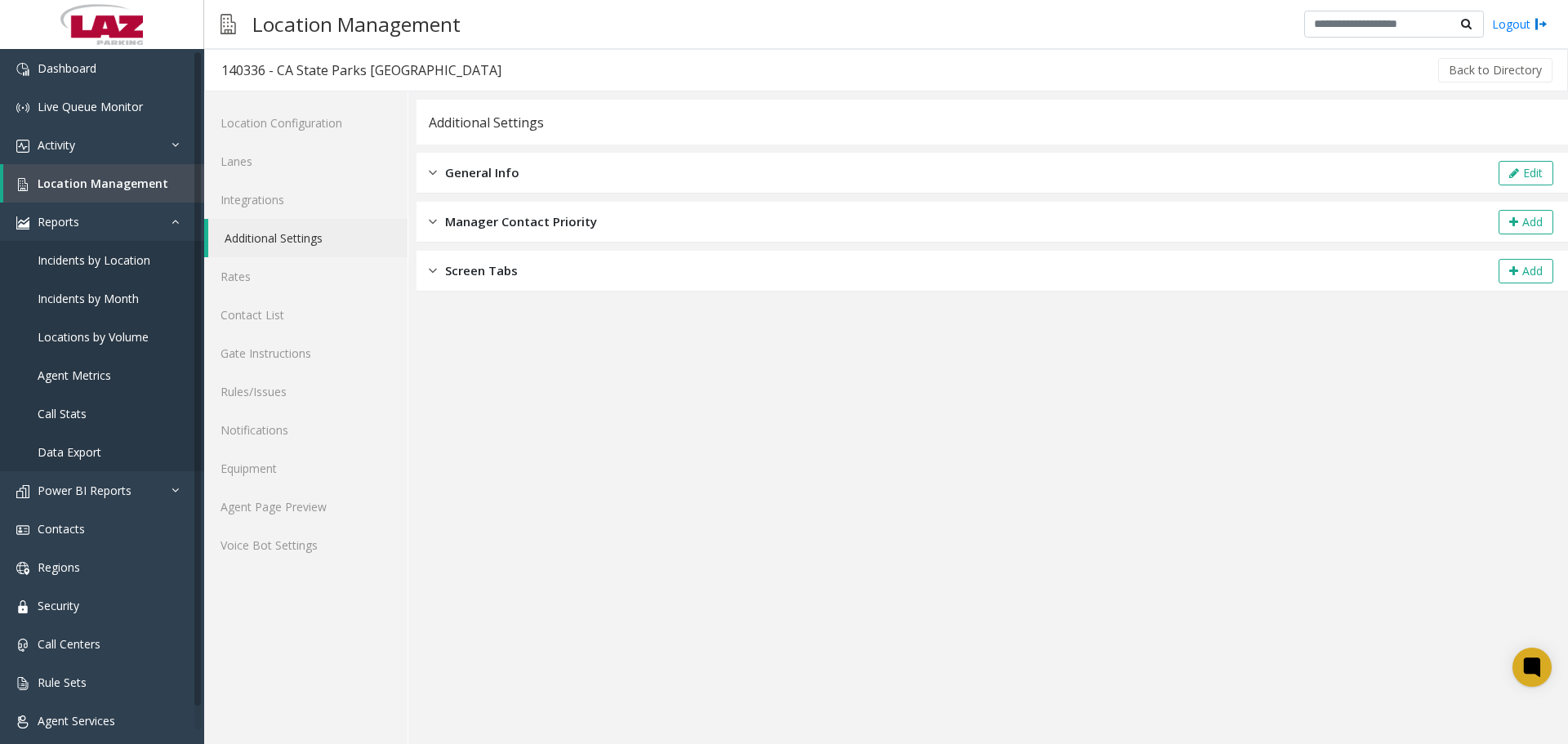
drag, startPoint x: 597, startPoint y: 178, endPoint x: 607, endPoint y: 177, distance: 10.0
click at [598, 177] on div "General Info Edit" at bounding box center [992, 173] width 1151 height 41
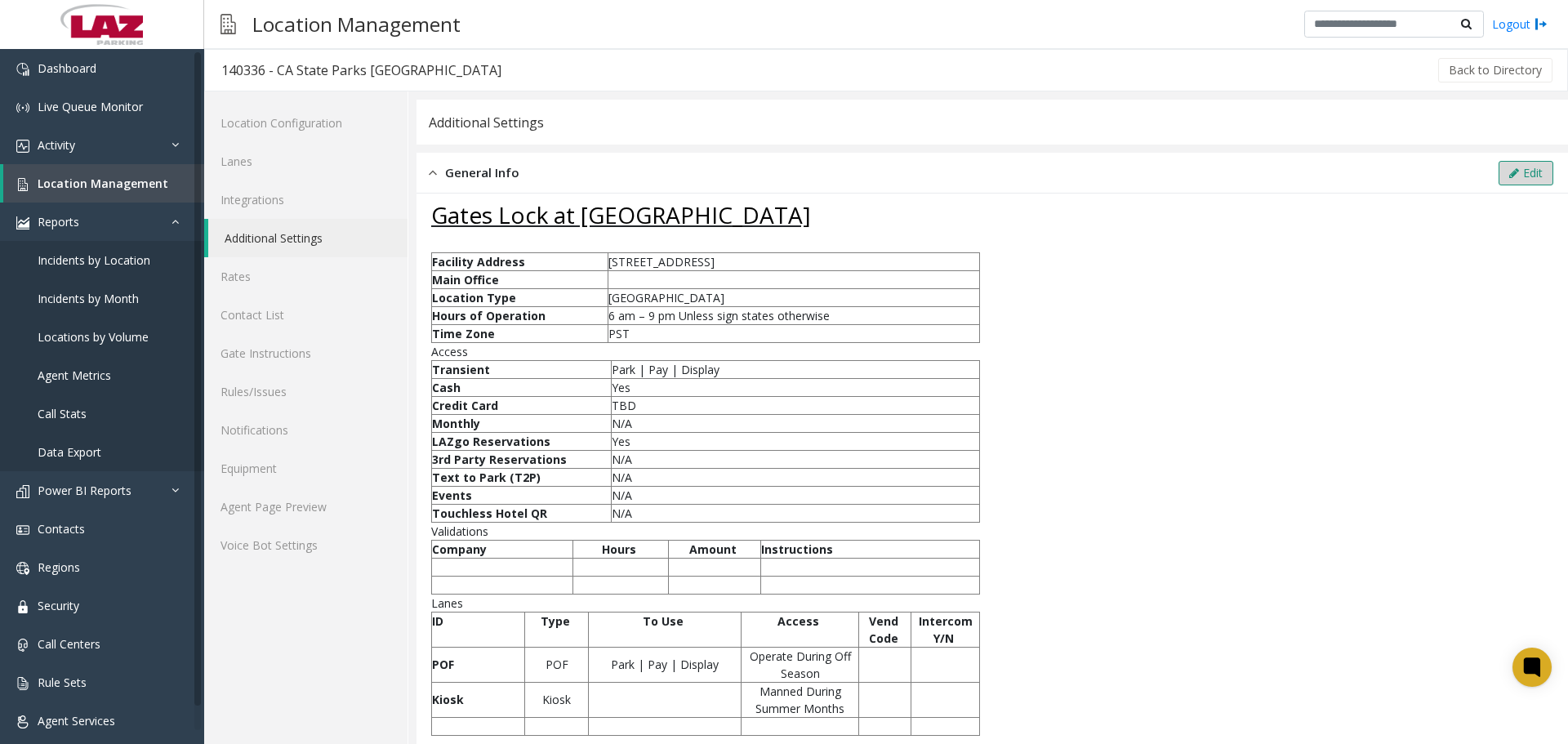
click at [1509, 171] on icon at bounding box center [1513, 172] width 10 height 11
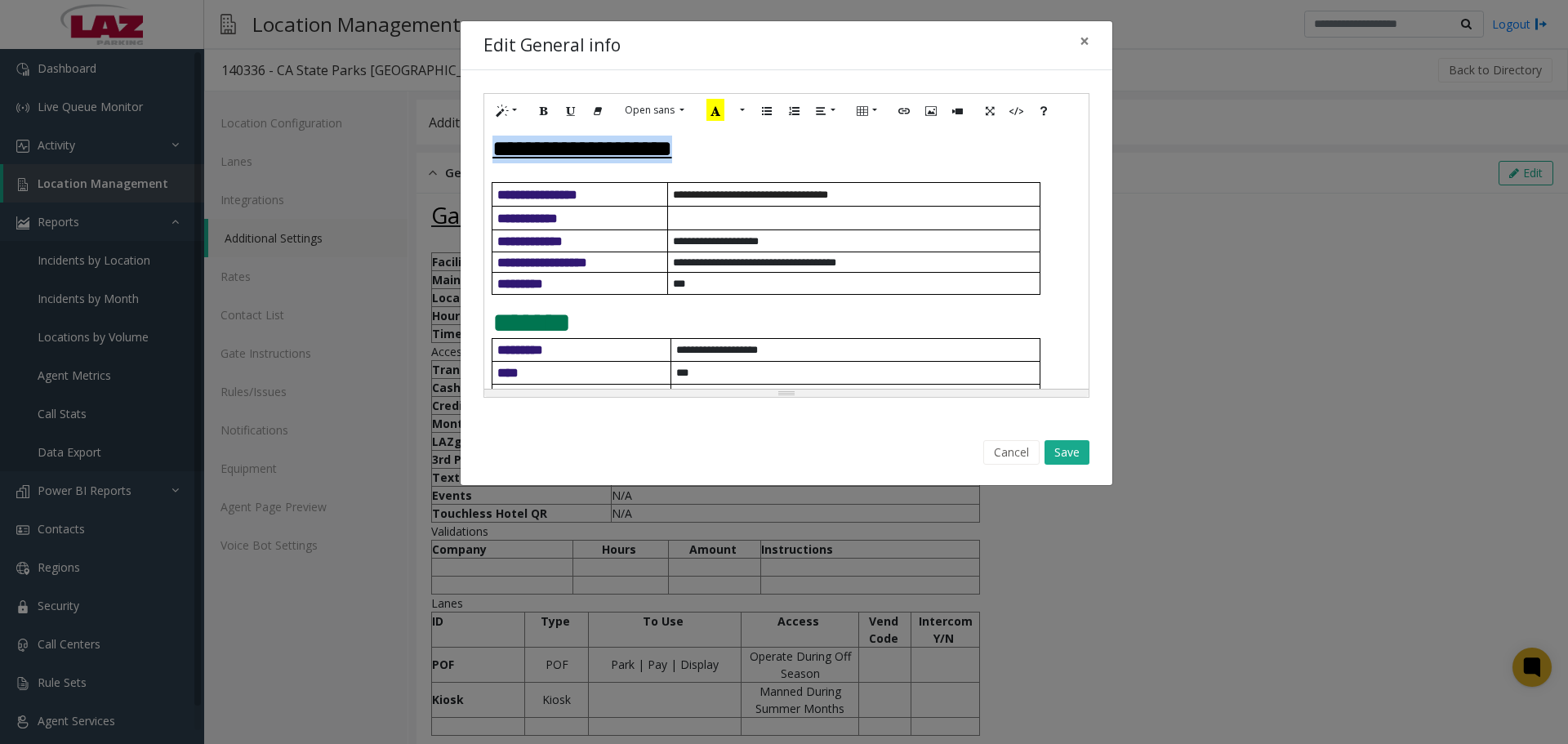
drag, startPoint x: 747, startPoint y: 156, endPoint x: 483, endPoint y: 144, distance: 264.3
click at [484, 144] on div "**********" at bounding box center [787, 258] width 605 height 262
click at [902, 112] on icon "Link (CTRL+K)" at bounding box center [903, 110] width 10 height 14
type input "**********"
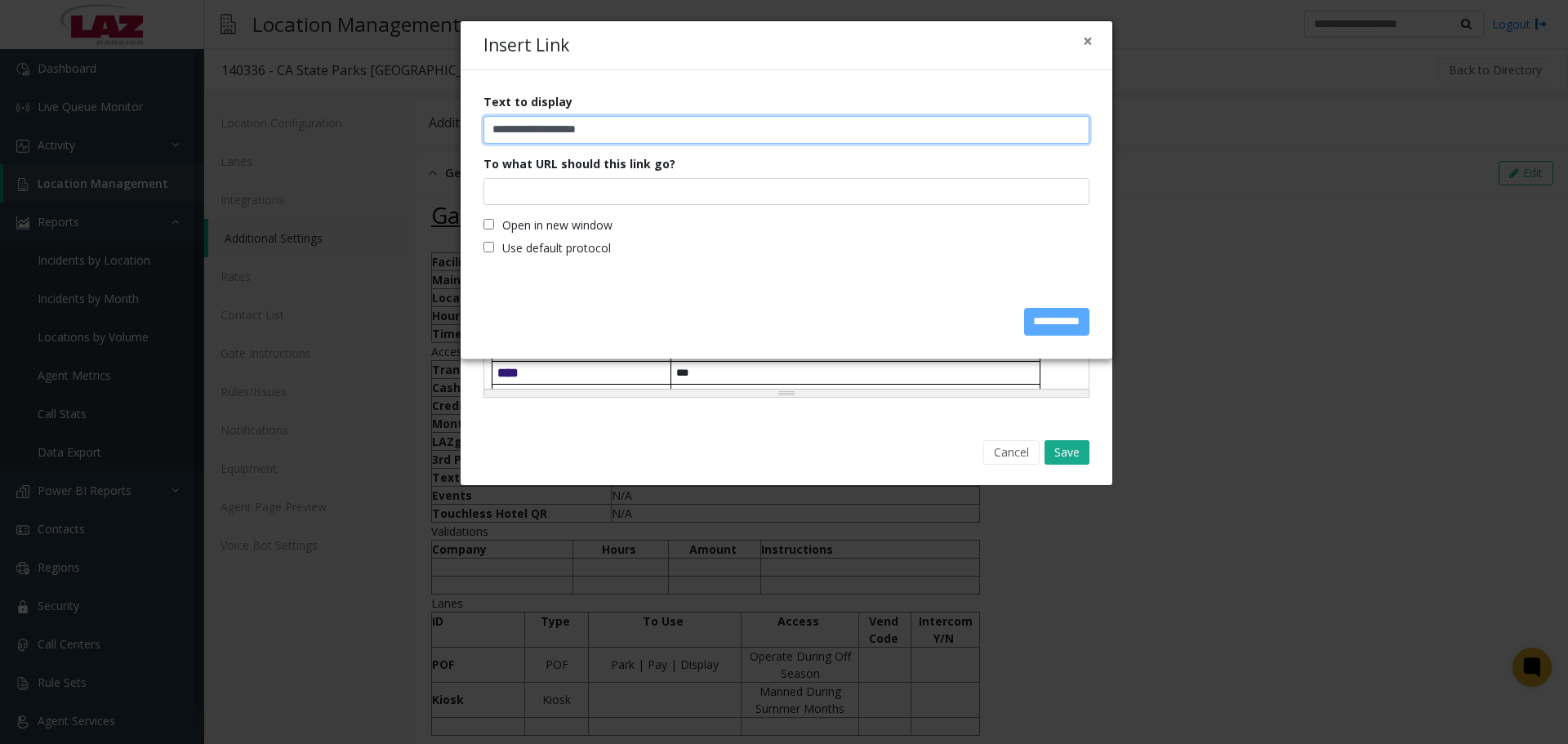
drag, startPoint x: 658, startPoint y: 127, endPoint x: 452, endPoint y: 145, distance: 206.8
click at [452, 145] on div "**********" at bounding box center [784, 372] width 1568 height 744
click at [1090, 44] on button "×" at bounding box center [1087, 41] width 10 height 17
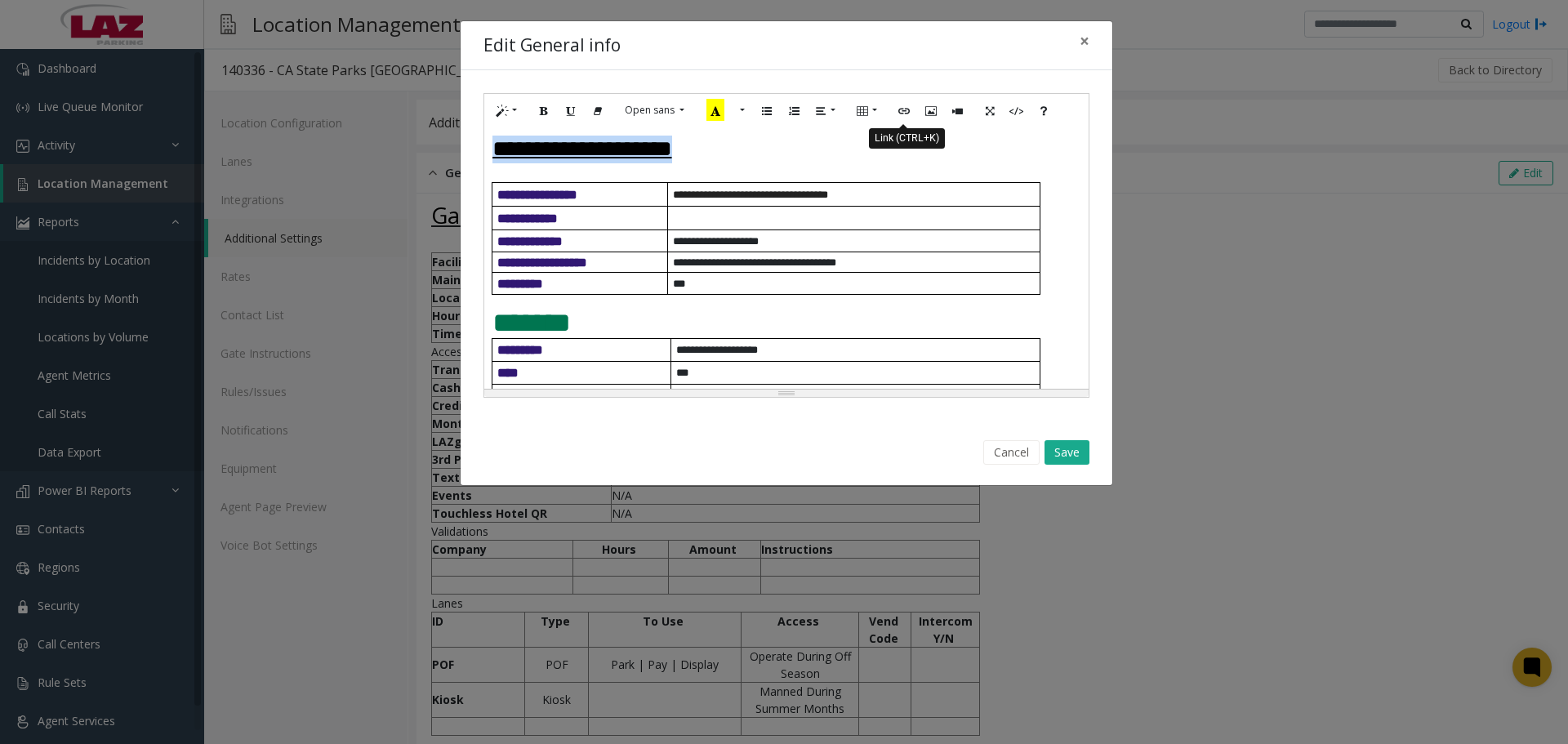
click at [902, 105] on icon "Link (CTRL+K)" at bounding box center [903, 110] width 10 height 14
type input "**********"
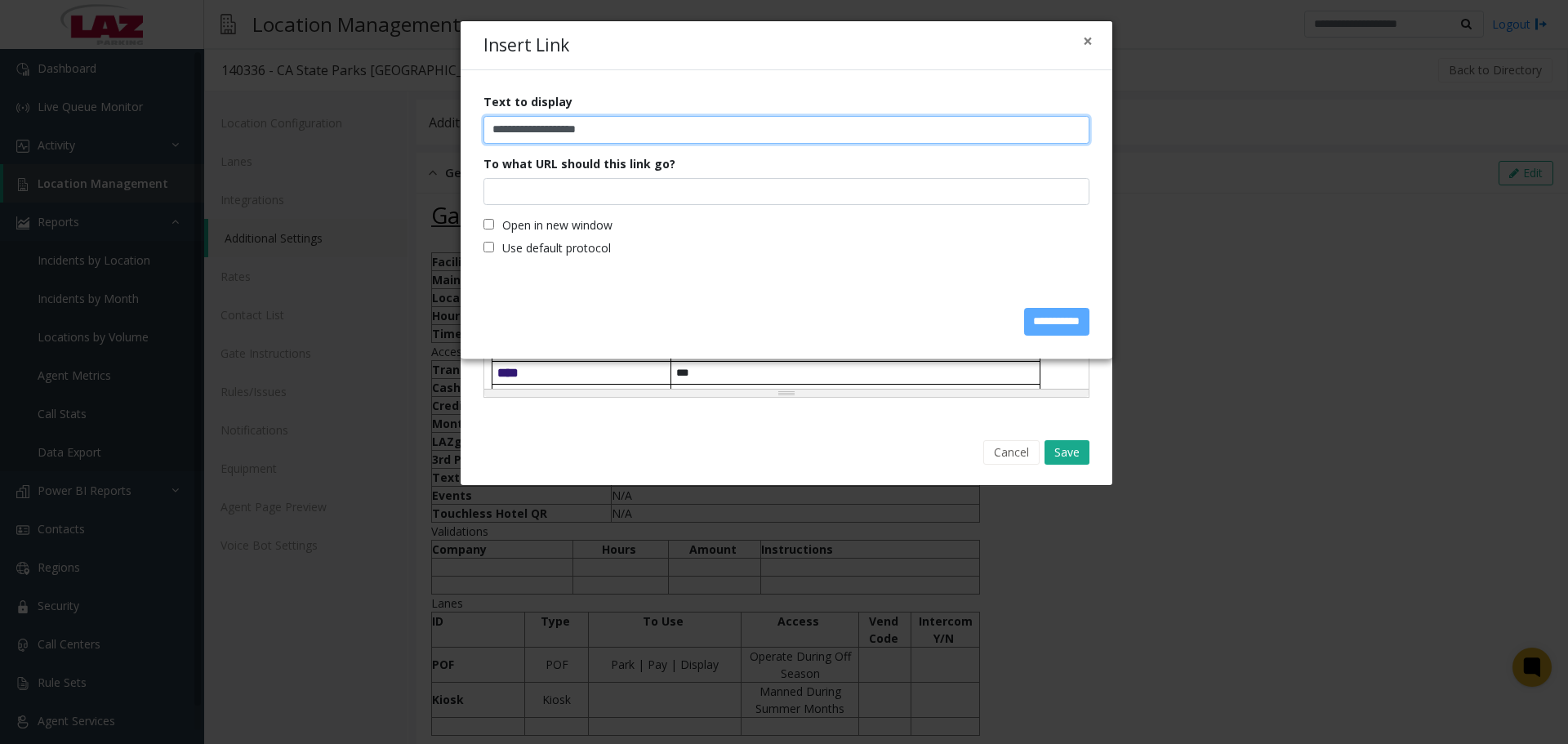
drag, startPoint x: 648, startPoint y: 129, endPoint x: 475, endPoint y: 123, distance: 173.1
click at [475, 123] on div "**********" at bounding box center [786, 177] width 651 height 215
click at [1085, 38] on button "×" at bounding box center [1087, 41] width 10 height 17
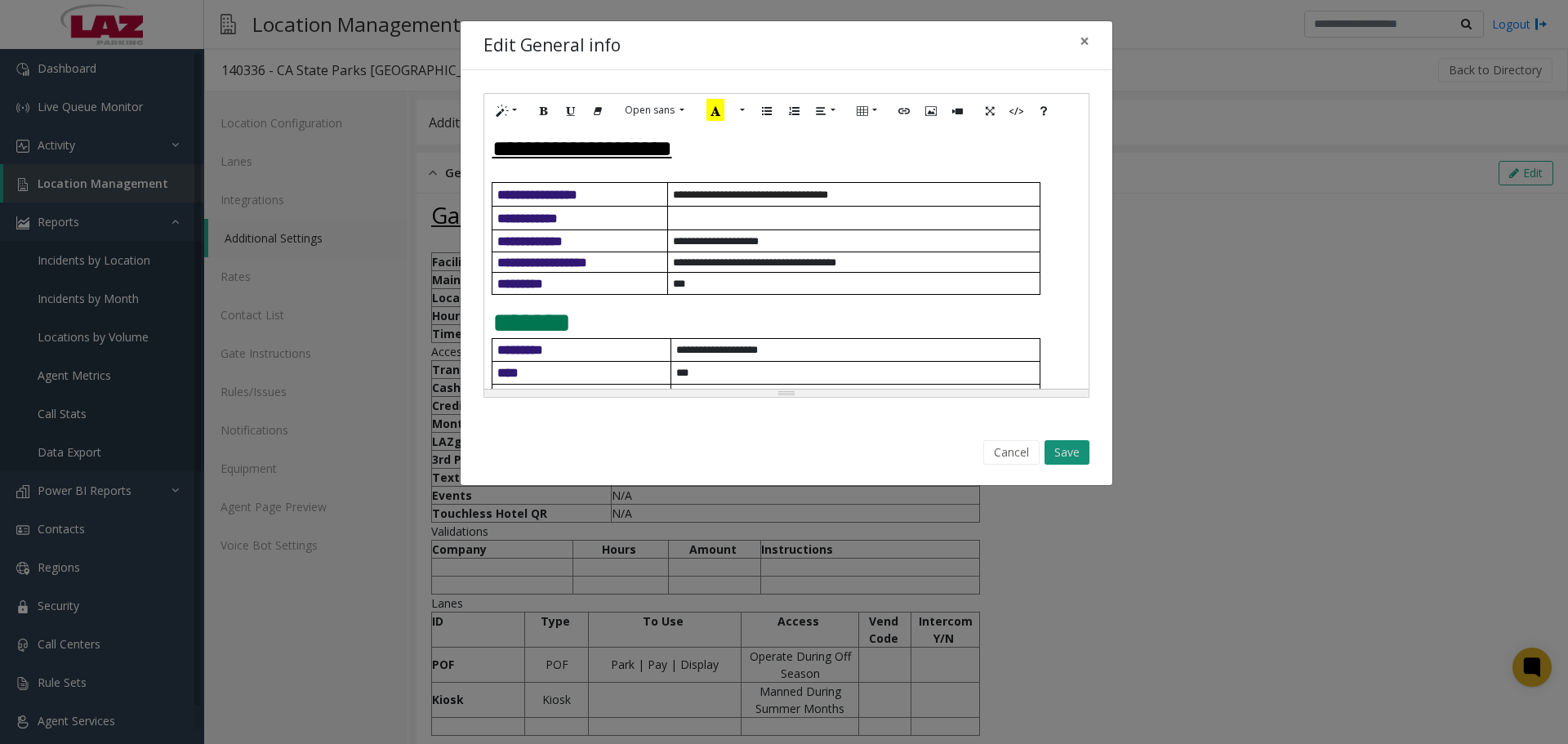
click at [1054, 444] on button "Save" at bounding box center [1066, 452] width 45 height 25
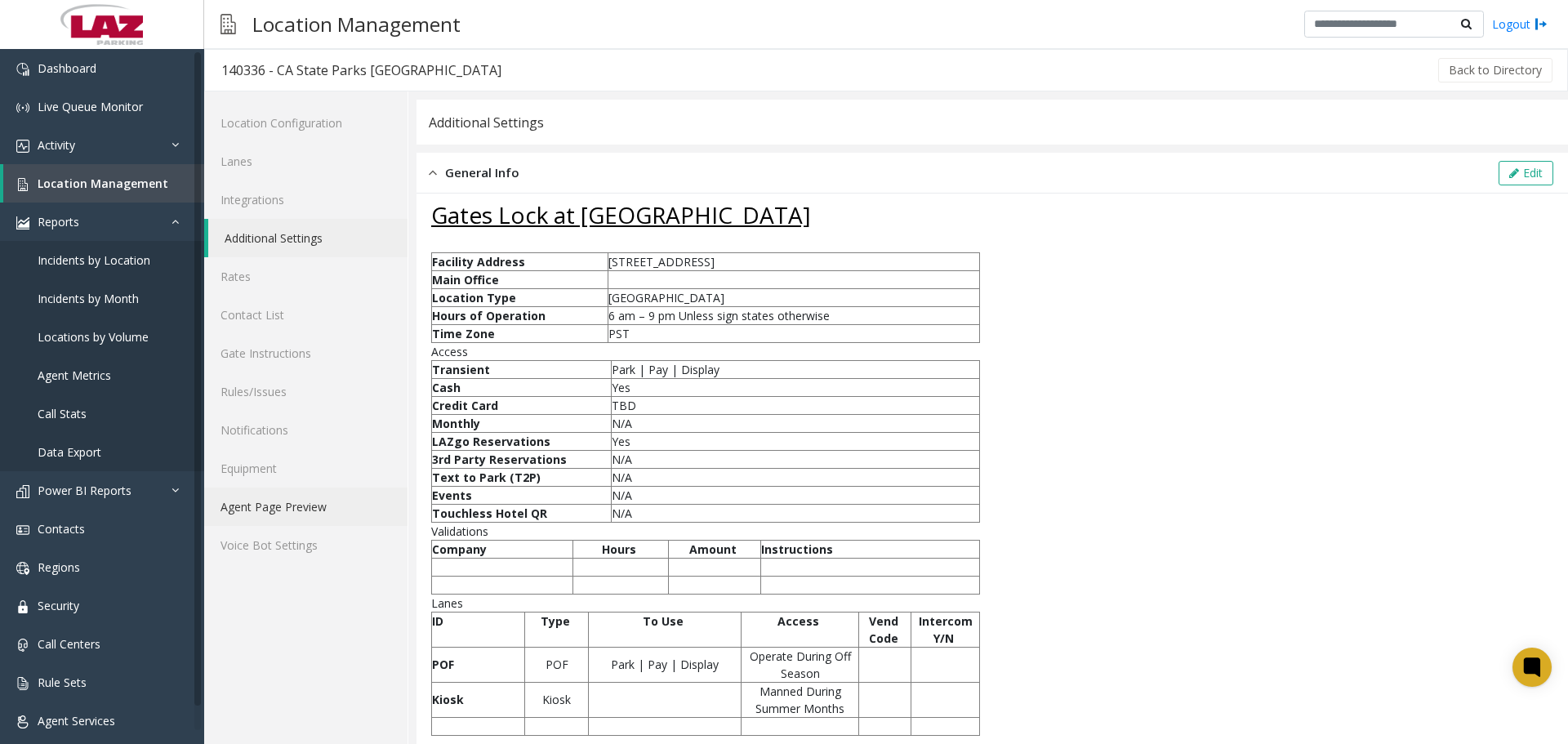
click at [304, 508] on link "Agent Page Preview" at bounding box center [306, 505] width 203 height 38
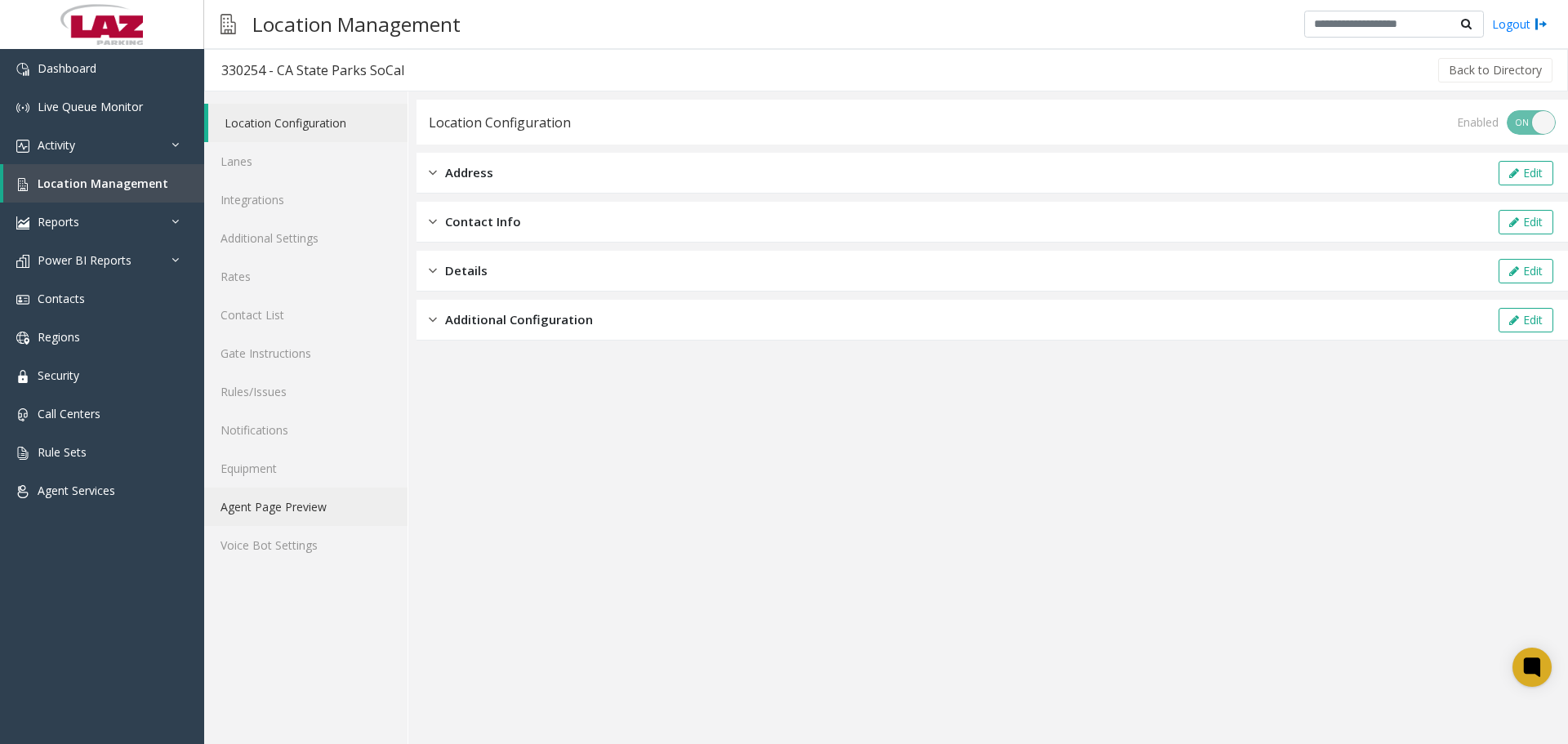
click at [323, 491] on link "Agent Page Preview" at bounding box center [306, 505] width 203 height 38
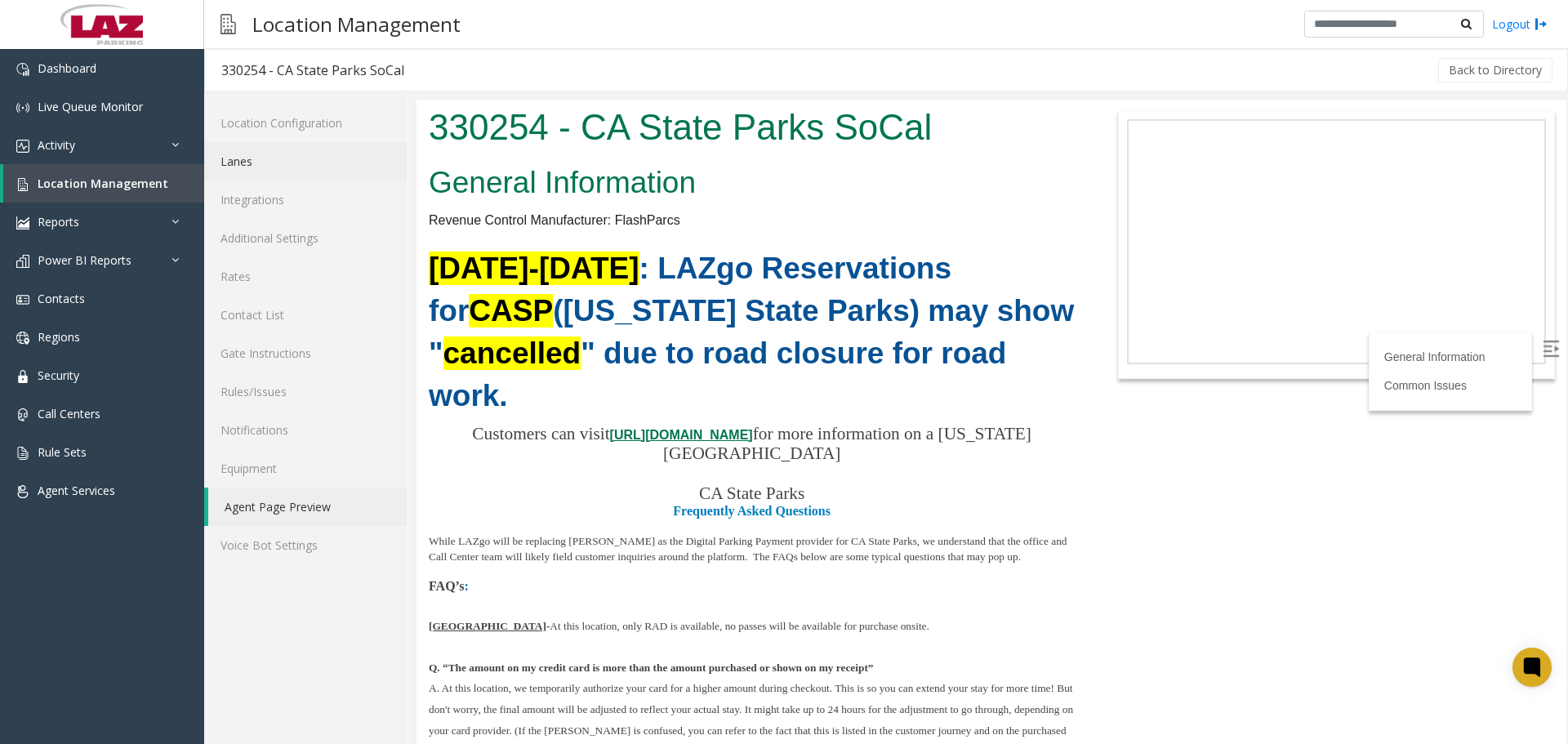
click at [242, 157] on link "Lanes" at bounding box center [306, 161] width 203 height 38
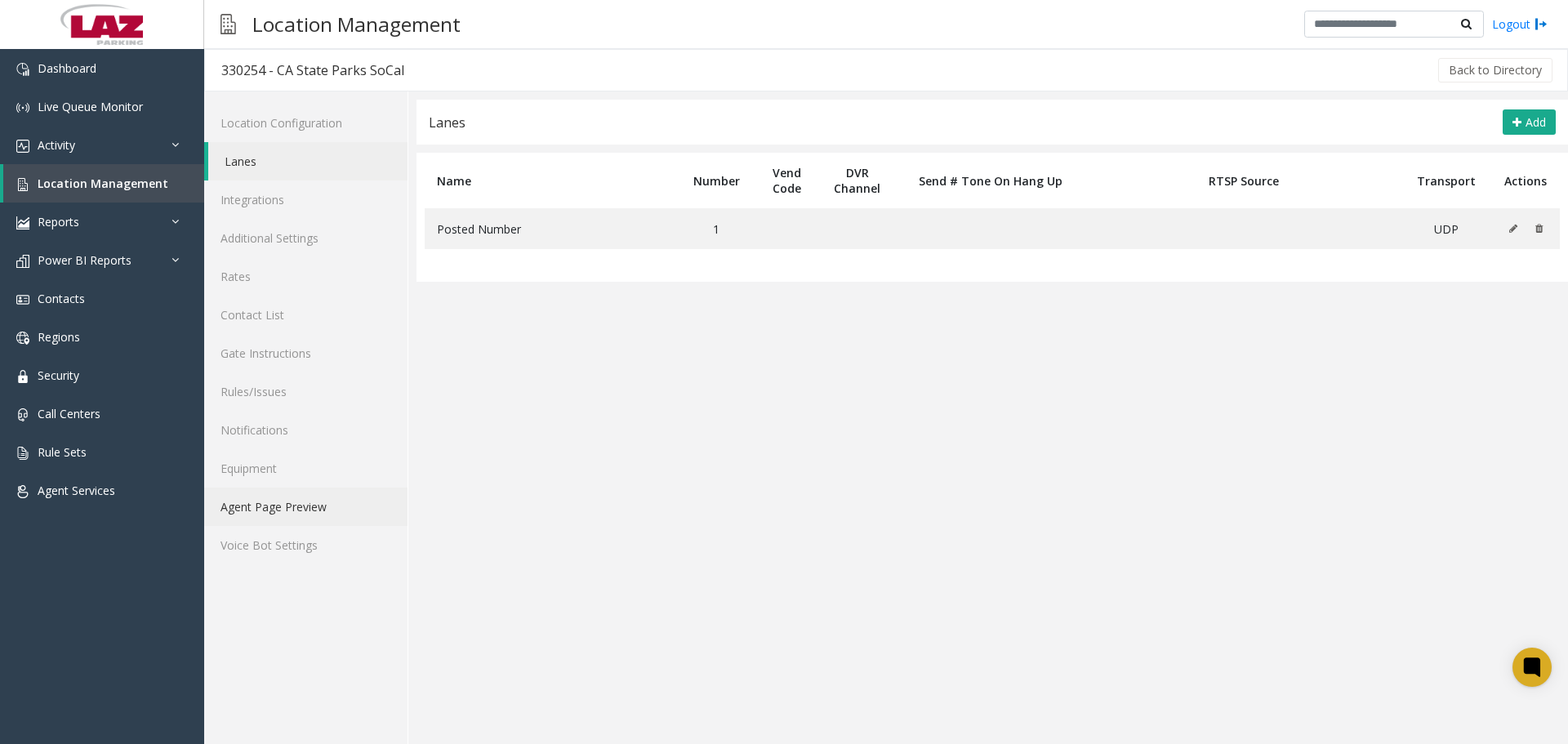
click at [304, 511] on link "Agent Page Preview" at bounding box center [306, 505] width 203 height 38
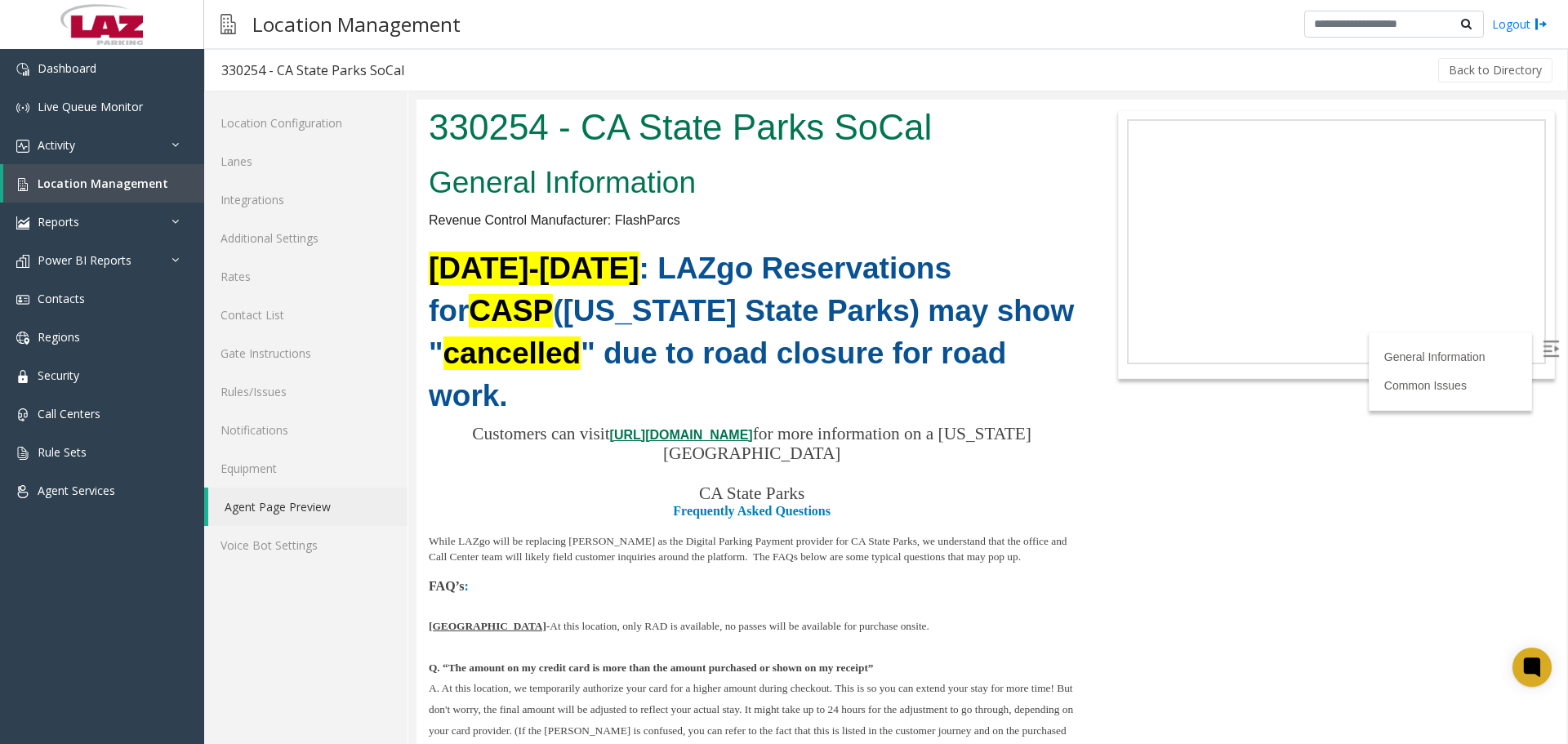
click at [1542, 351] on img at bounding box center [1550, 348] width 16 height 16
click at [1541, 667] on icon at bounding box center [1532, 667] width 27 height 27
drag, startPoint x: 1567, startPoint y: 201, endPoint x: 1567, endPoint y: 193, distance: 8.0
click at [1567, 193] on div at bounding box center [992, 421] width 1151 height 644
click at [1452, 534] on body "330254 - CA State Parks SoCal General Information Revenue Control Manufacturer:…" at bounding box center [991, 421] width 1150 height 644
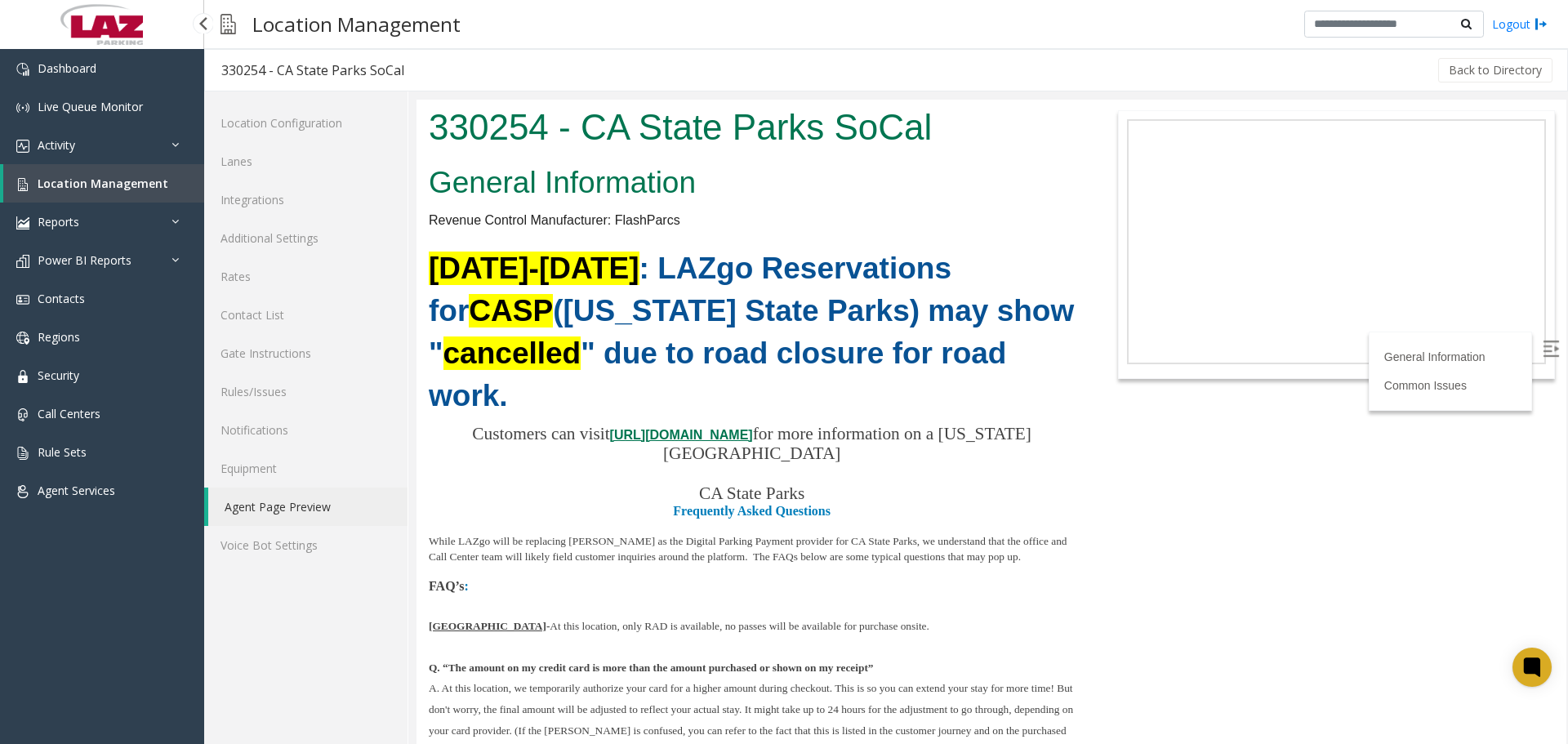
click at [72, 180] on span "Location Management" at bounding box center [103, 184] width 131 height 16
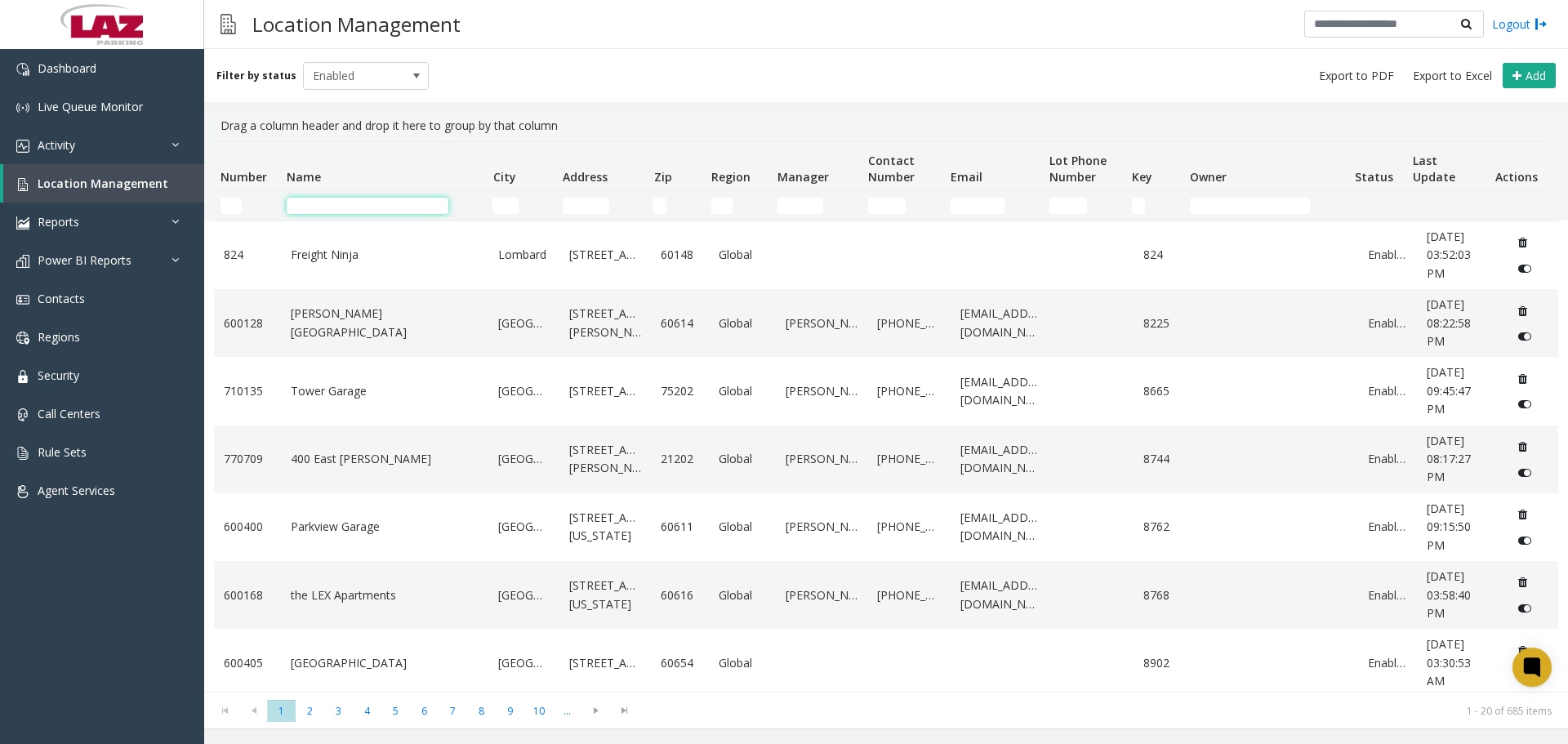
click at [396, 211] on input "Name Filter" at bounding box center [367, 206] width 162 height 16
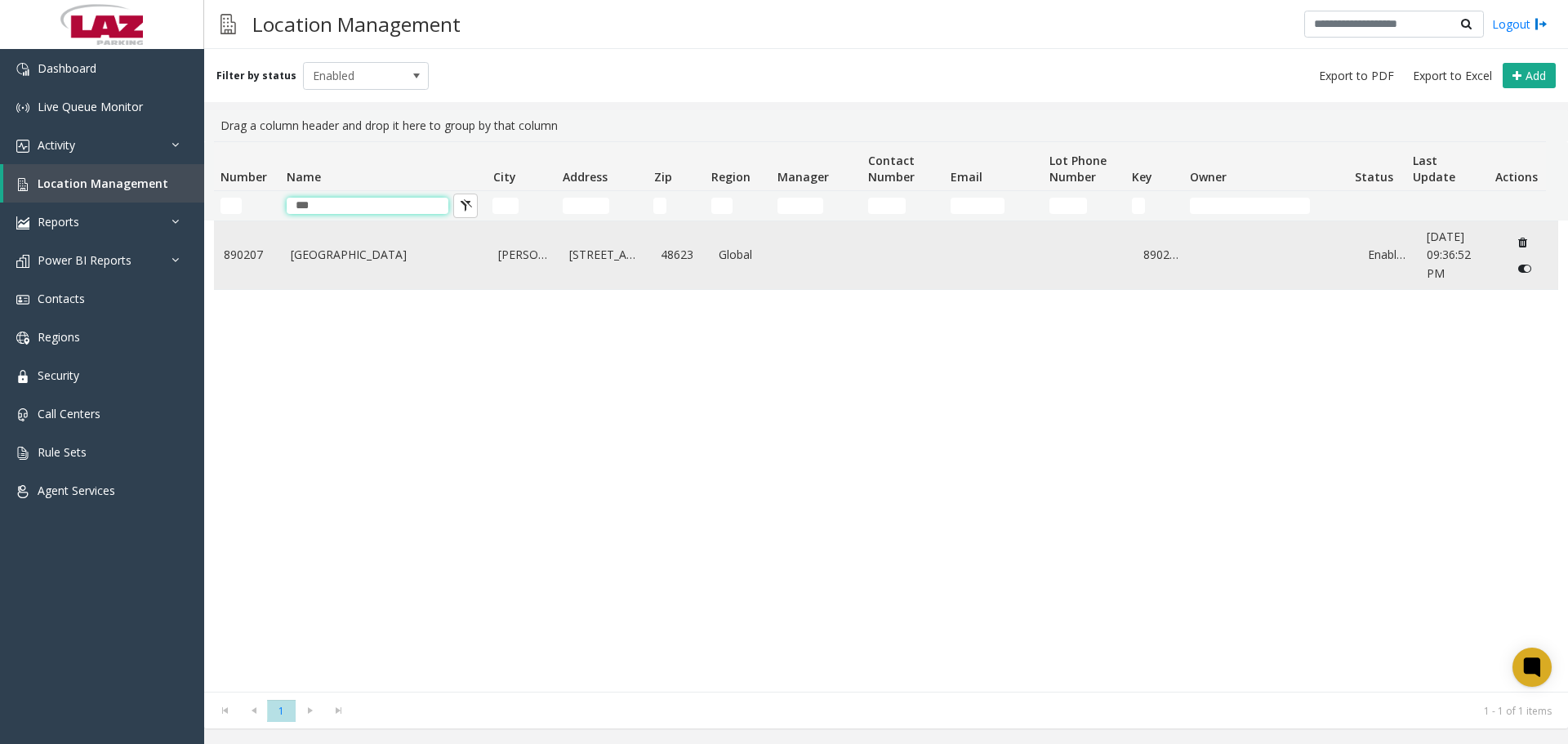
type input "***"
click at [412, 246] on link "MBS International Airport" at bounding box center [384, 254] width 188 height 18
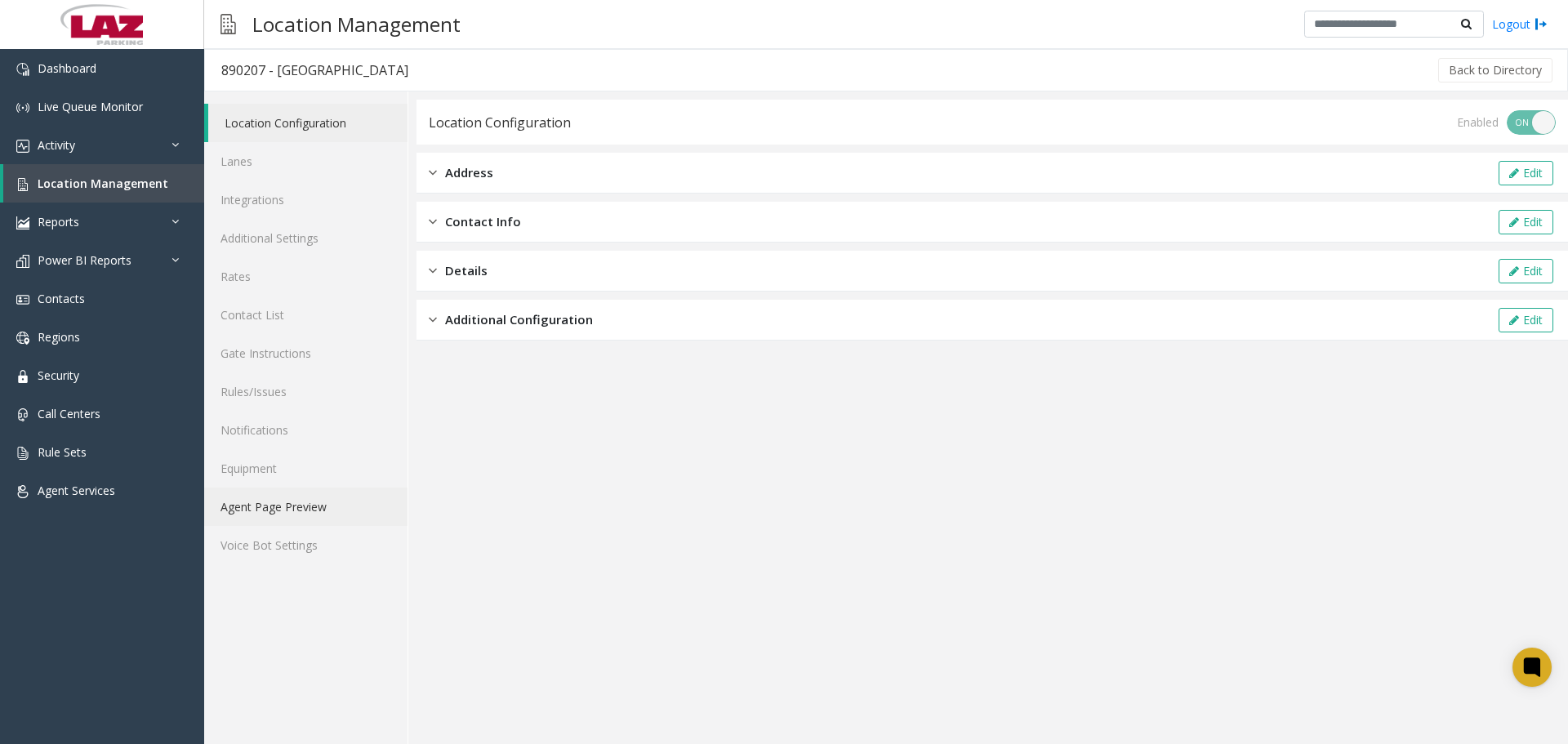
click at [284, 522] on link "Agent Page Preview" at bounding box center [306, 505] width 203 height 38
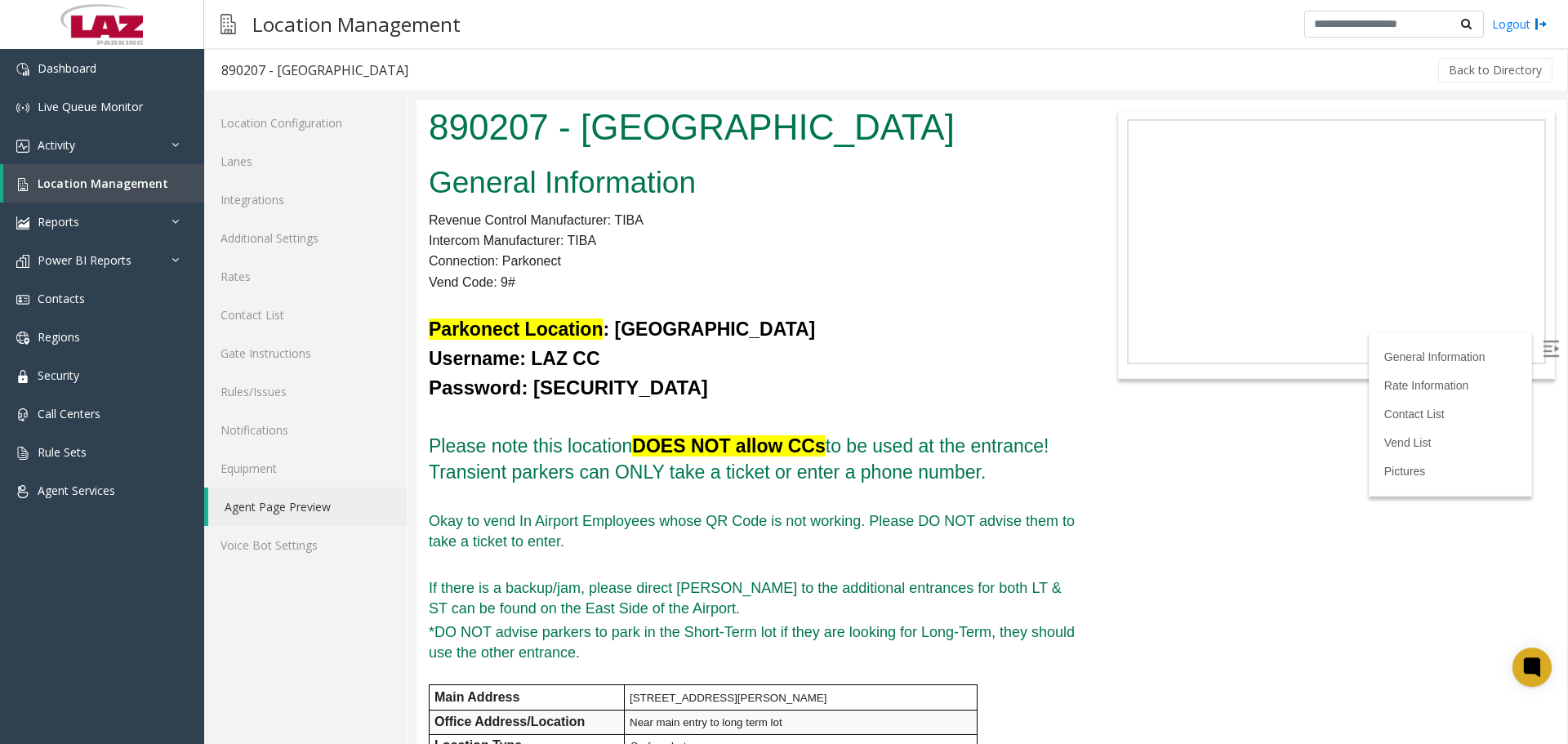
click at [1540, 348] on label at bounding box center [1552, 350] width 25 height 25
drag, startPoint x: 662, startPoint y: 312, endPoint x: 556, endPoint y: 368, distance: 119.9
click at [659, 311] on p at bounding box center [751, 304] width 646 height 21
click at [937, 165] on h2 "General Information" at bounding box center [751, 183] width 646 height 42
click at [733, 284] on p "Vend Code: 9#" at bounding box center [751, 283] width 646 height 21
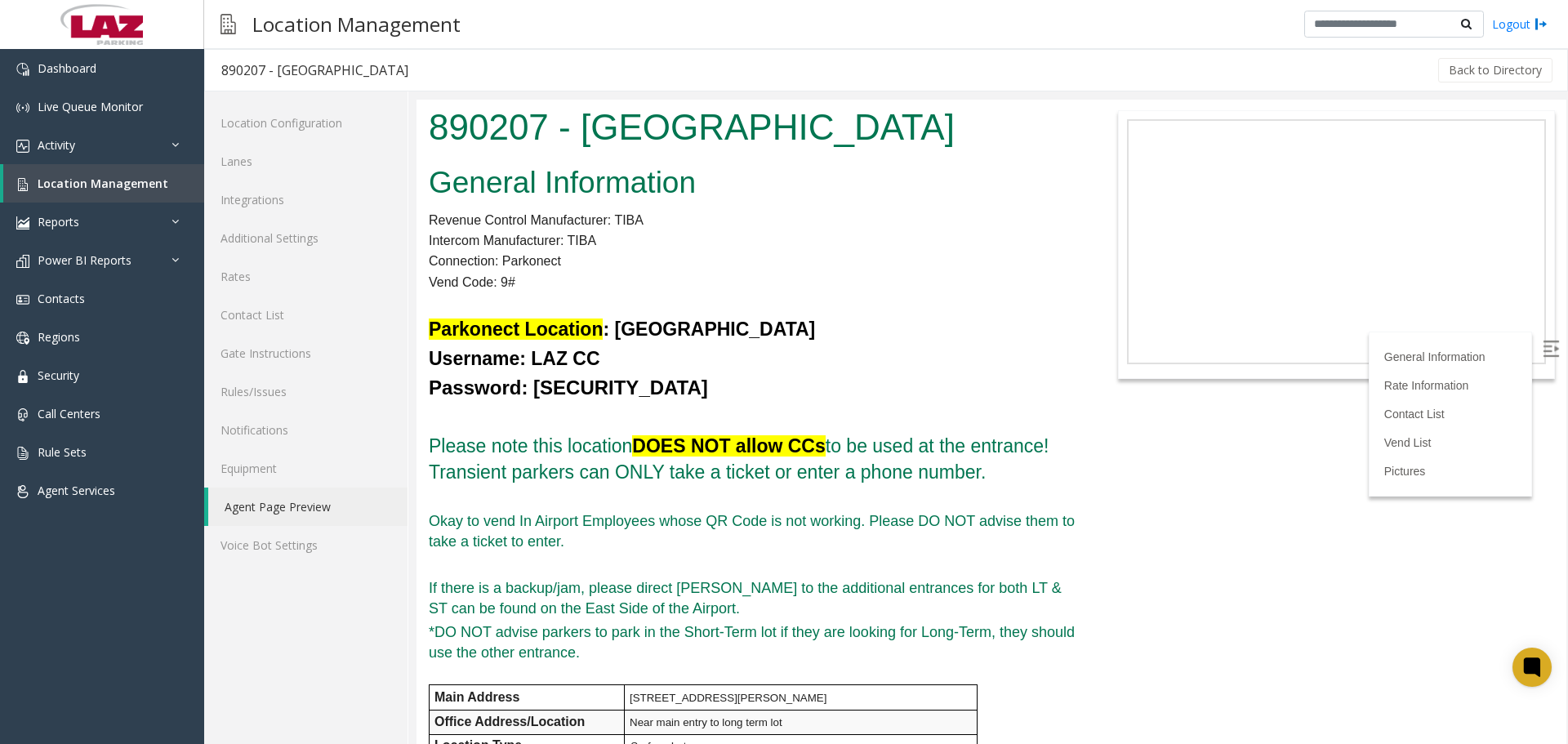
click at [669, 54] on div "Back to Directory" at bounding box center [989, 70] width 1130 height 41
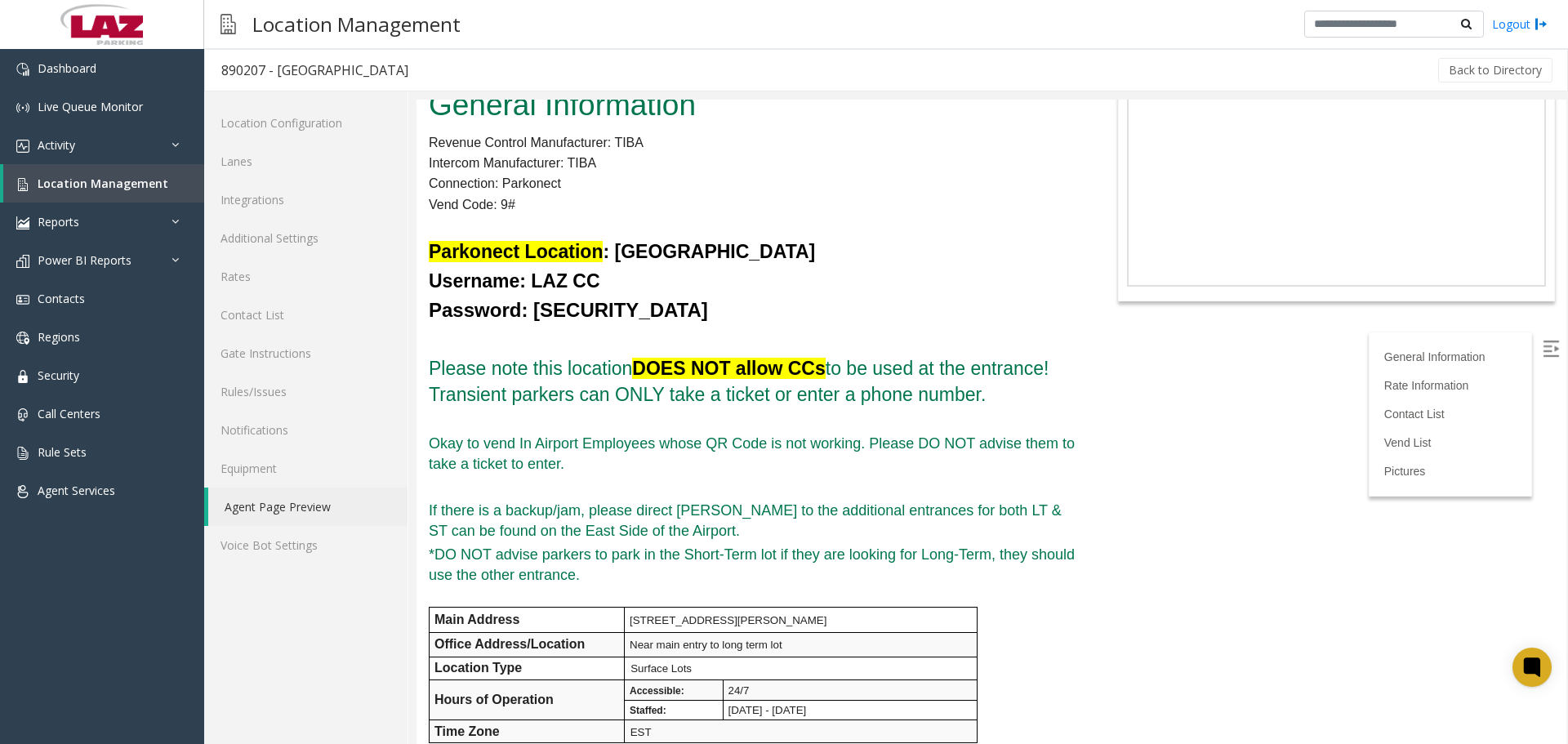
scroll to position [81, 0]
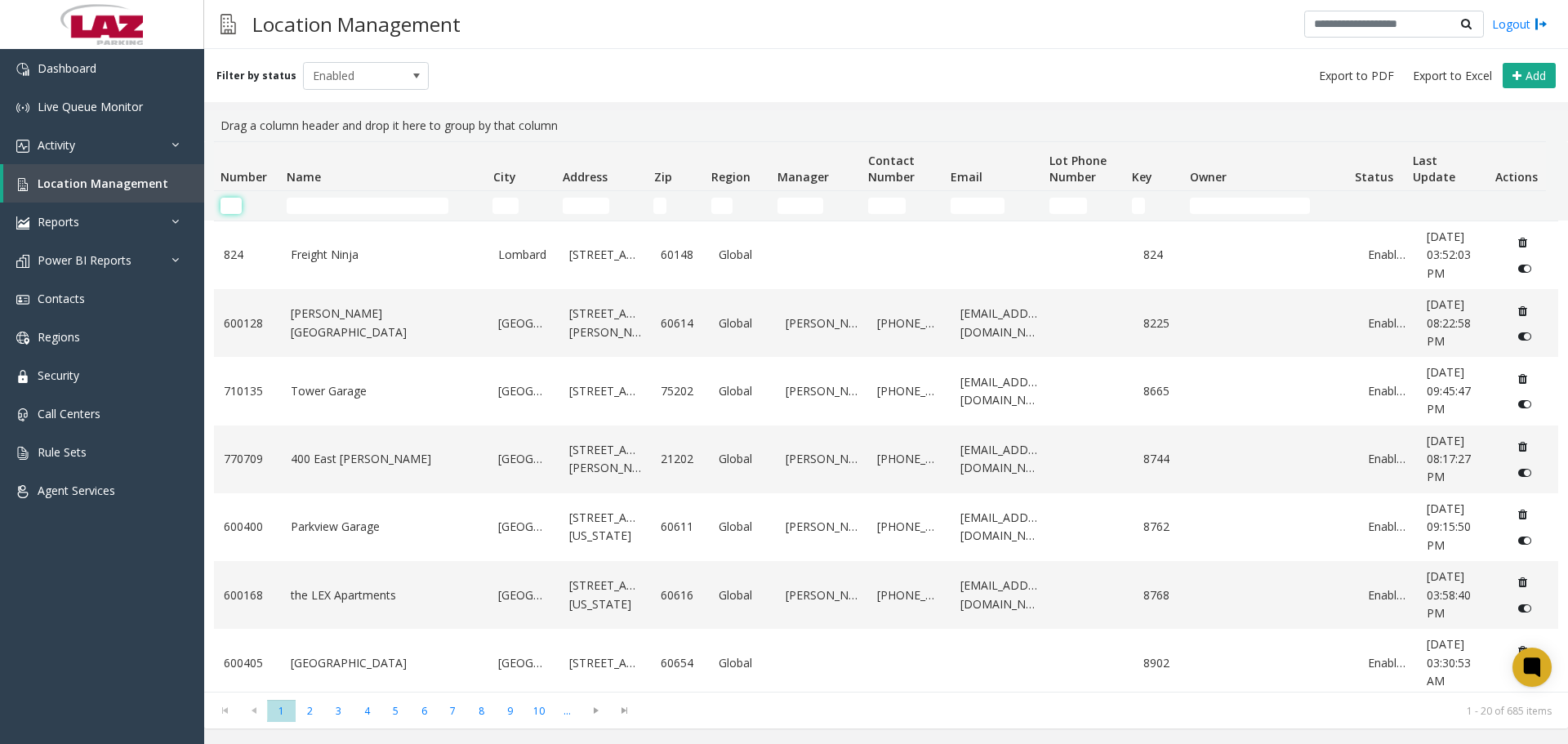
click at [235, 206] on input "Number Filter" at bounding box center [231, 206] width 21 height 16
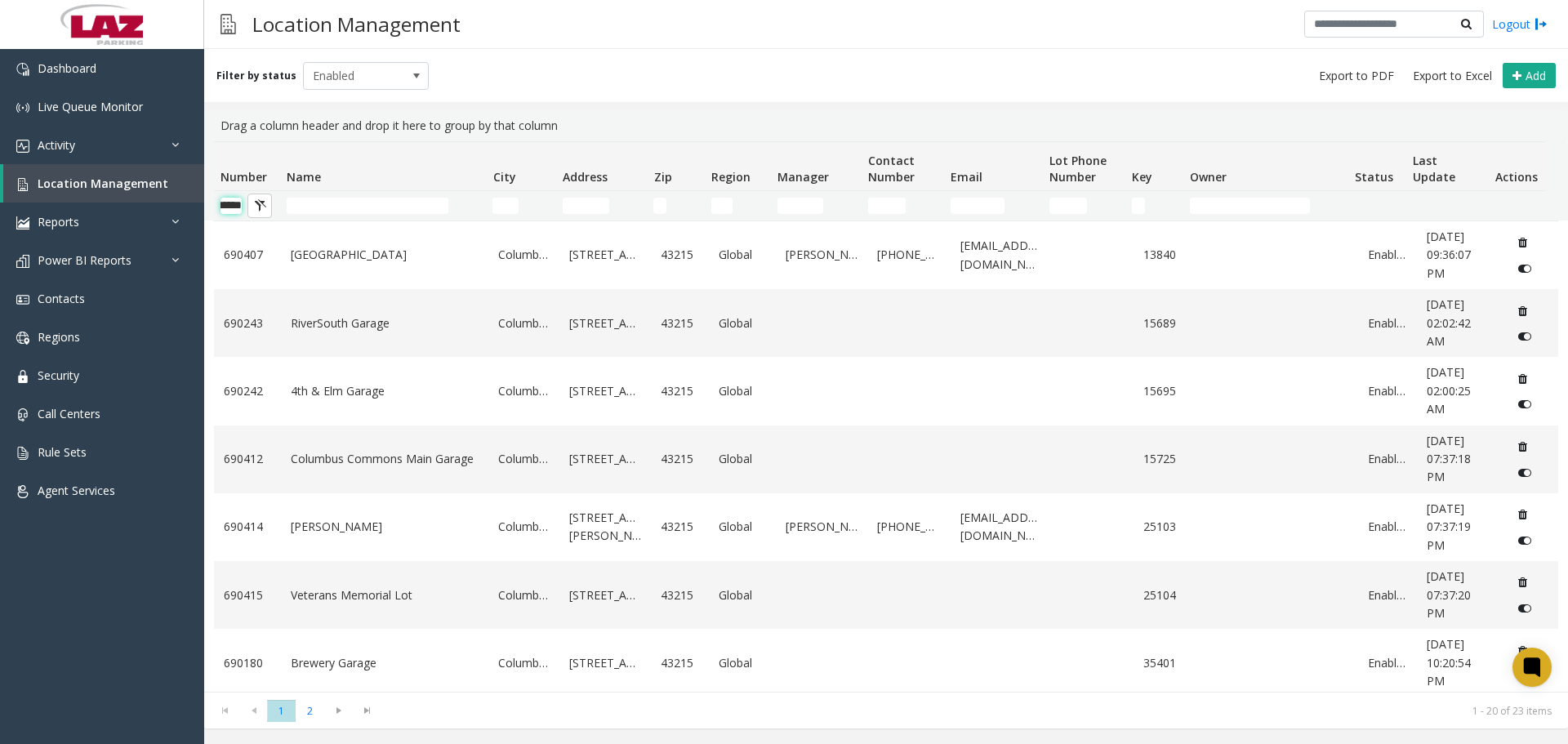
scroll to position [0, 27]
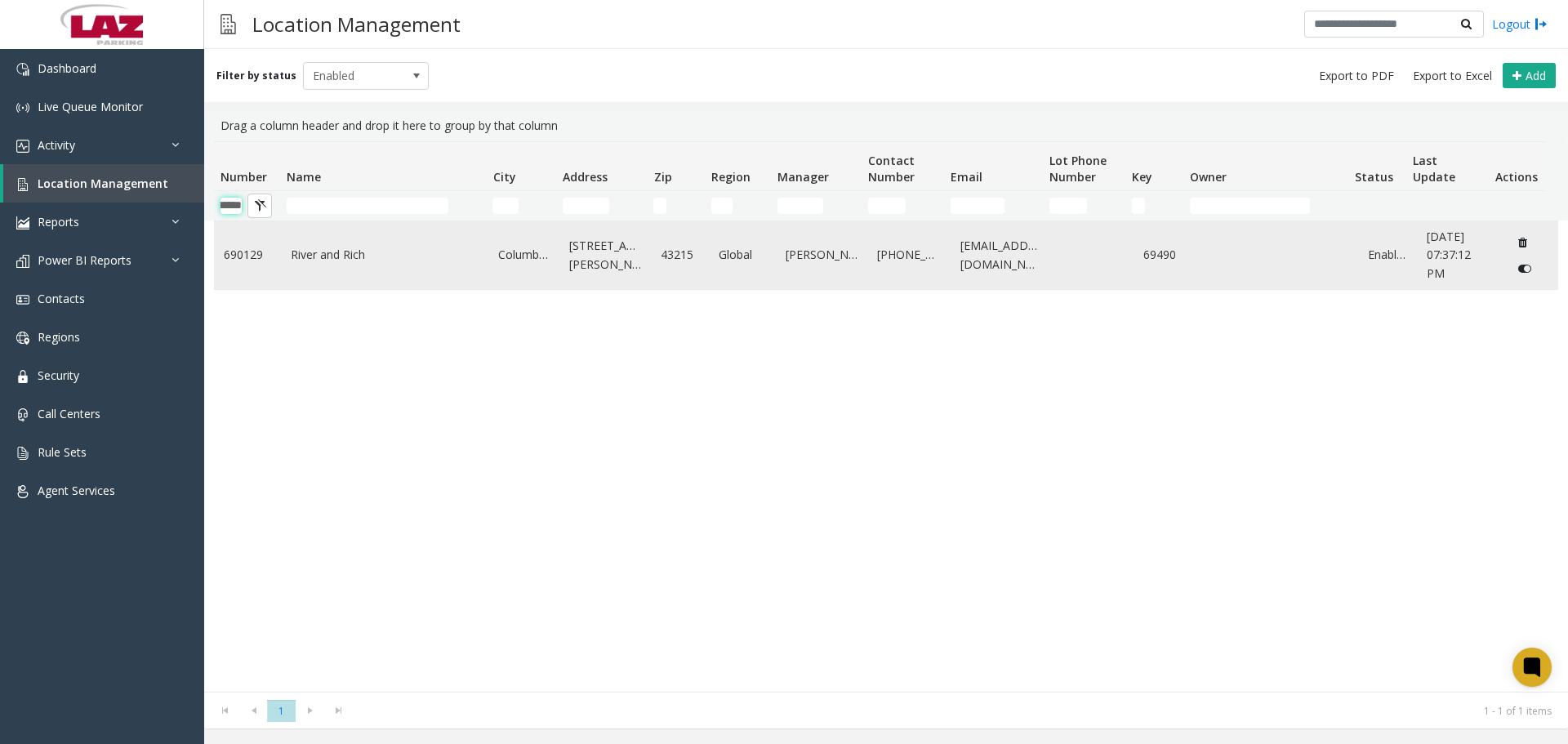
type input "******"
click at [297, 249] on link "River and Rich" at bounding box center [384, 254] width 188 height 18
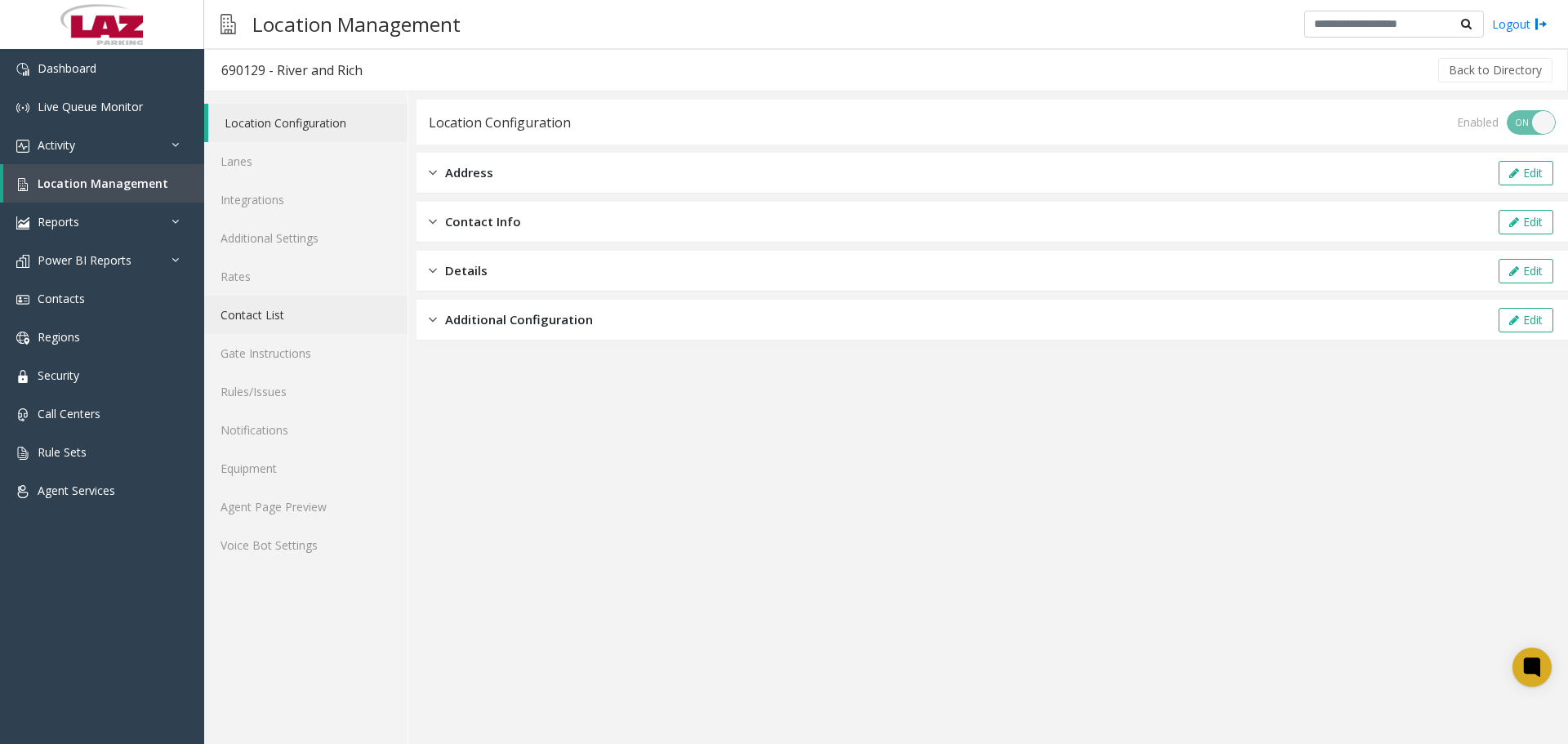
click at [301, 330] on link "Contact List" at bounding box center [306, 314] width 203 height 38
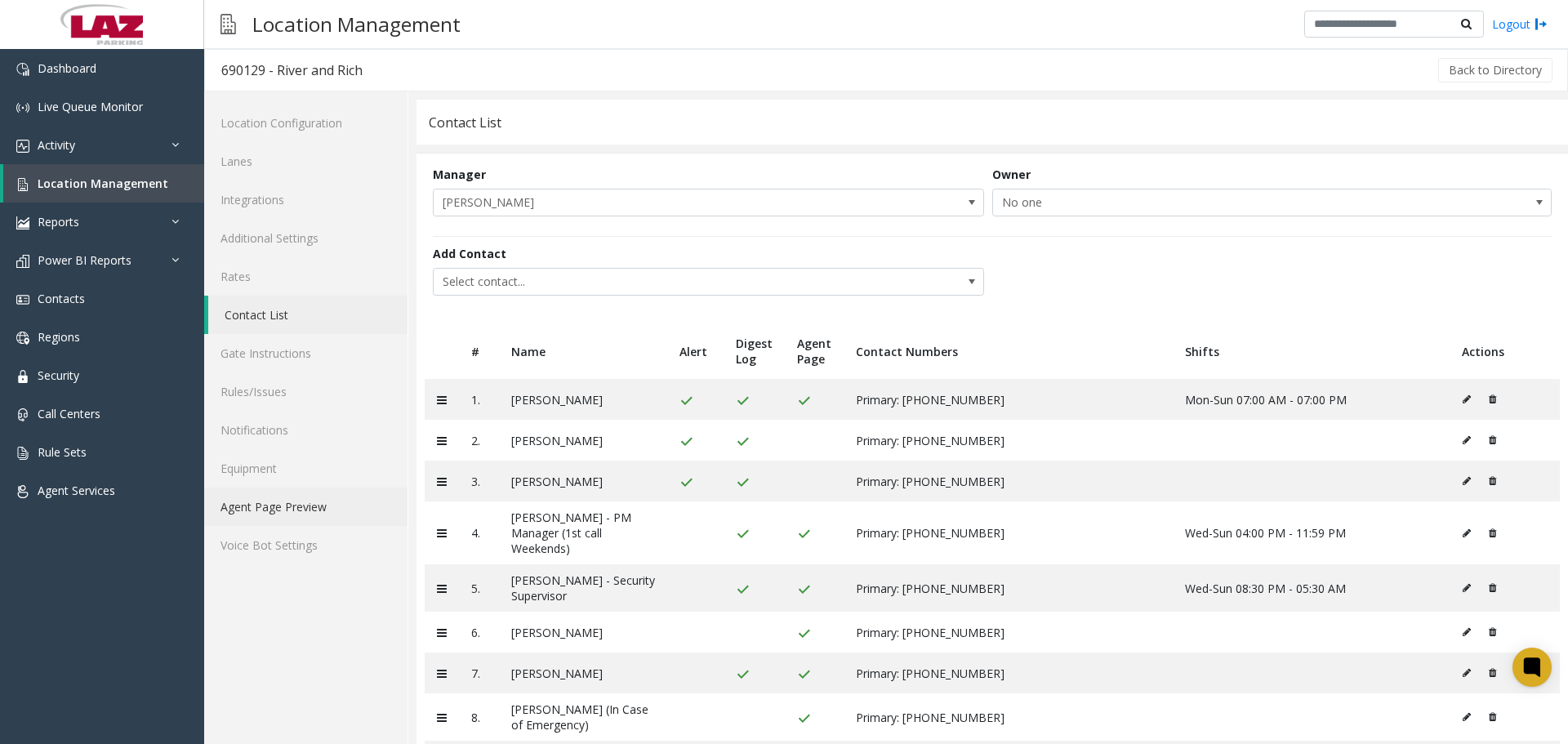
click at [283, 501] on link "Agent Page Preview" at bounding box center [306, 505] width 203 height 38
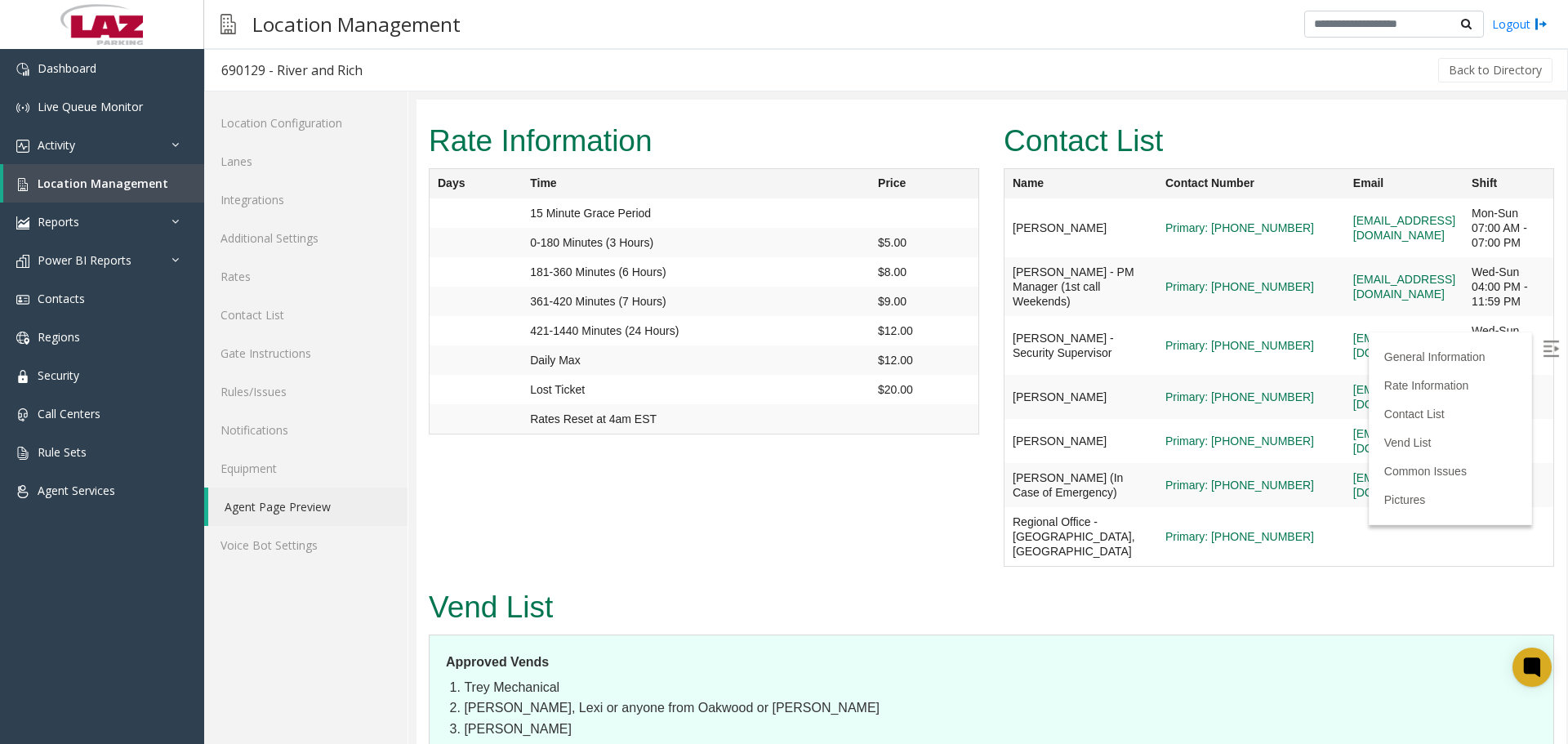
scroll to position [1387, 0]
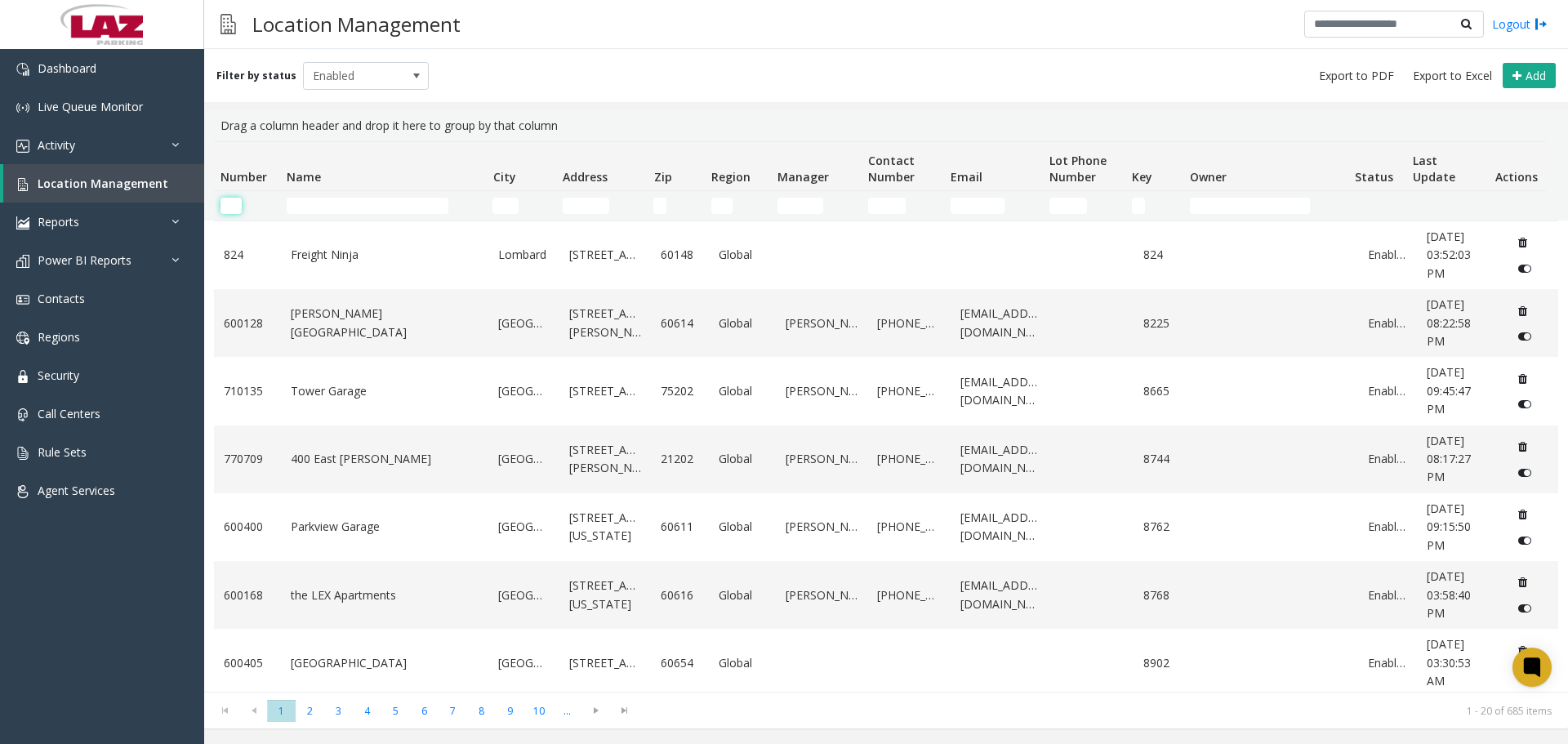
click at [226, 209] on input "Number Filter" at bounding box center [231, 206] width 21 height 16
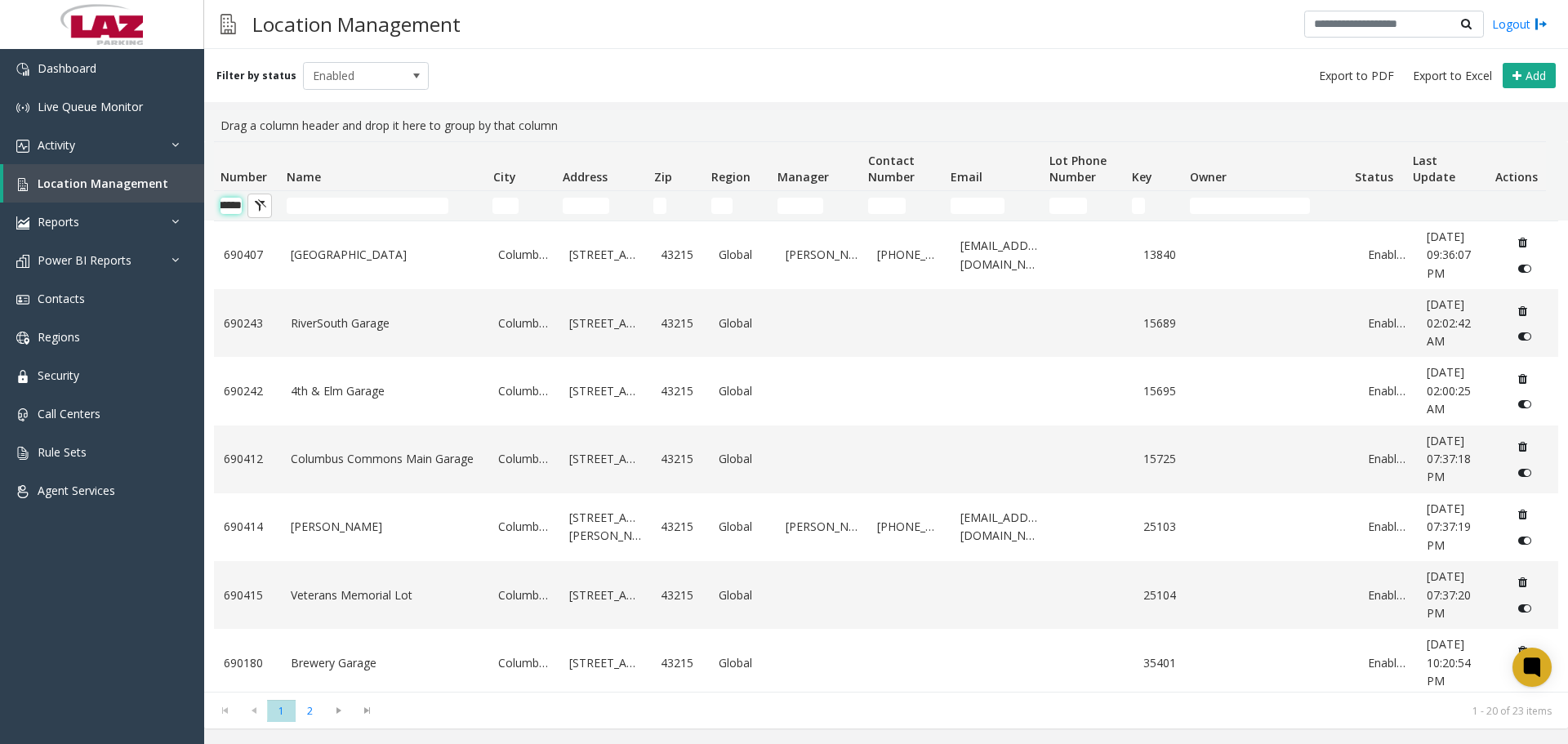
scroll to position [0, 27]
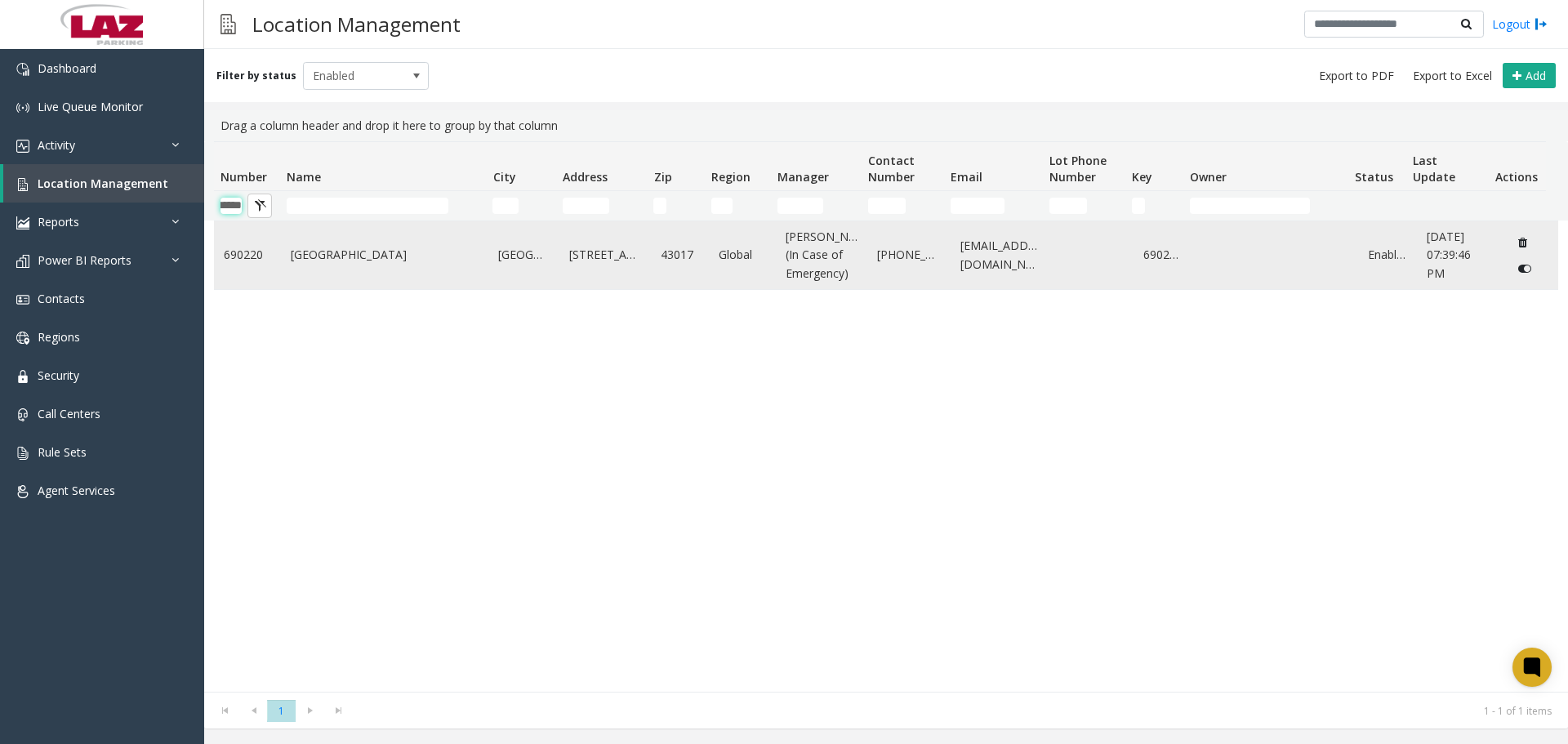
type input "******"
click at [317, 262] on link "Bridge Park" at bounding box center [384, 254] width 188 height 18
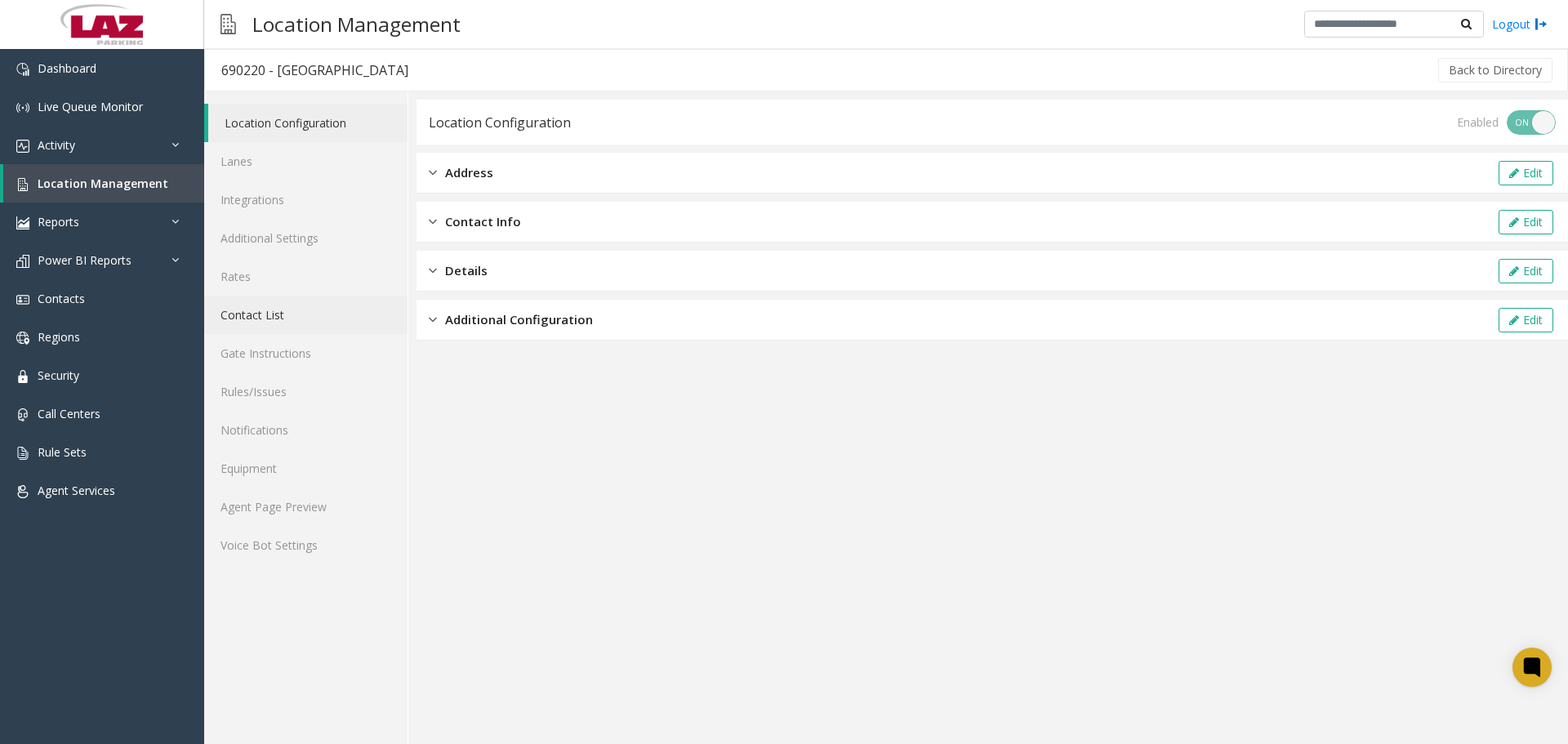
click at [269, 305] on link "Contact List" at bounding box center [306, 314] width 203 height 38
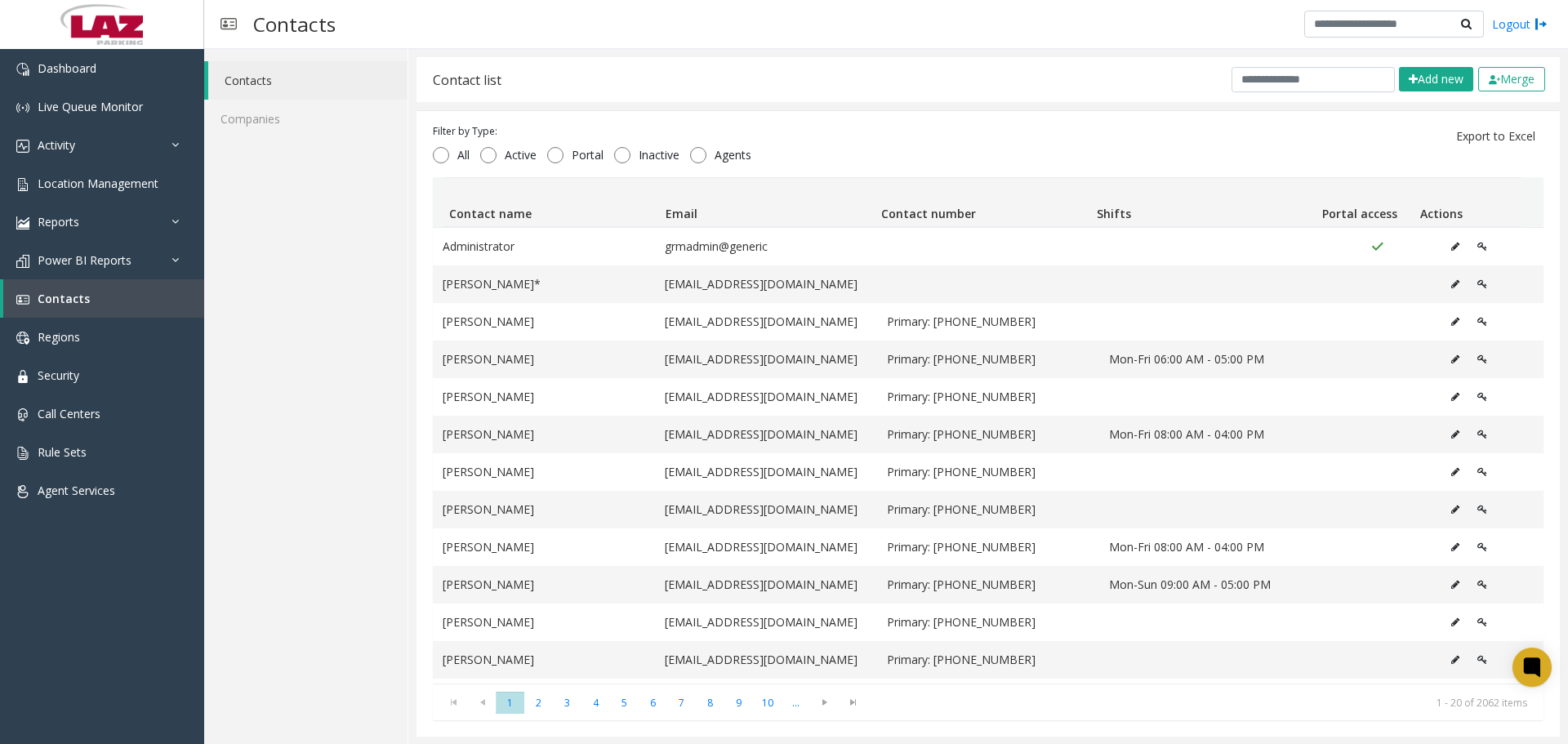
click at [1323, 40] on div "Contacts Logout" at bounding box center [886, 24] width 1364 height 49
click at [1317, 77] on input "text" at bounding box center [1313, 80] width 164 height 26
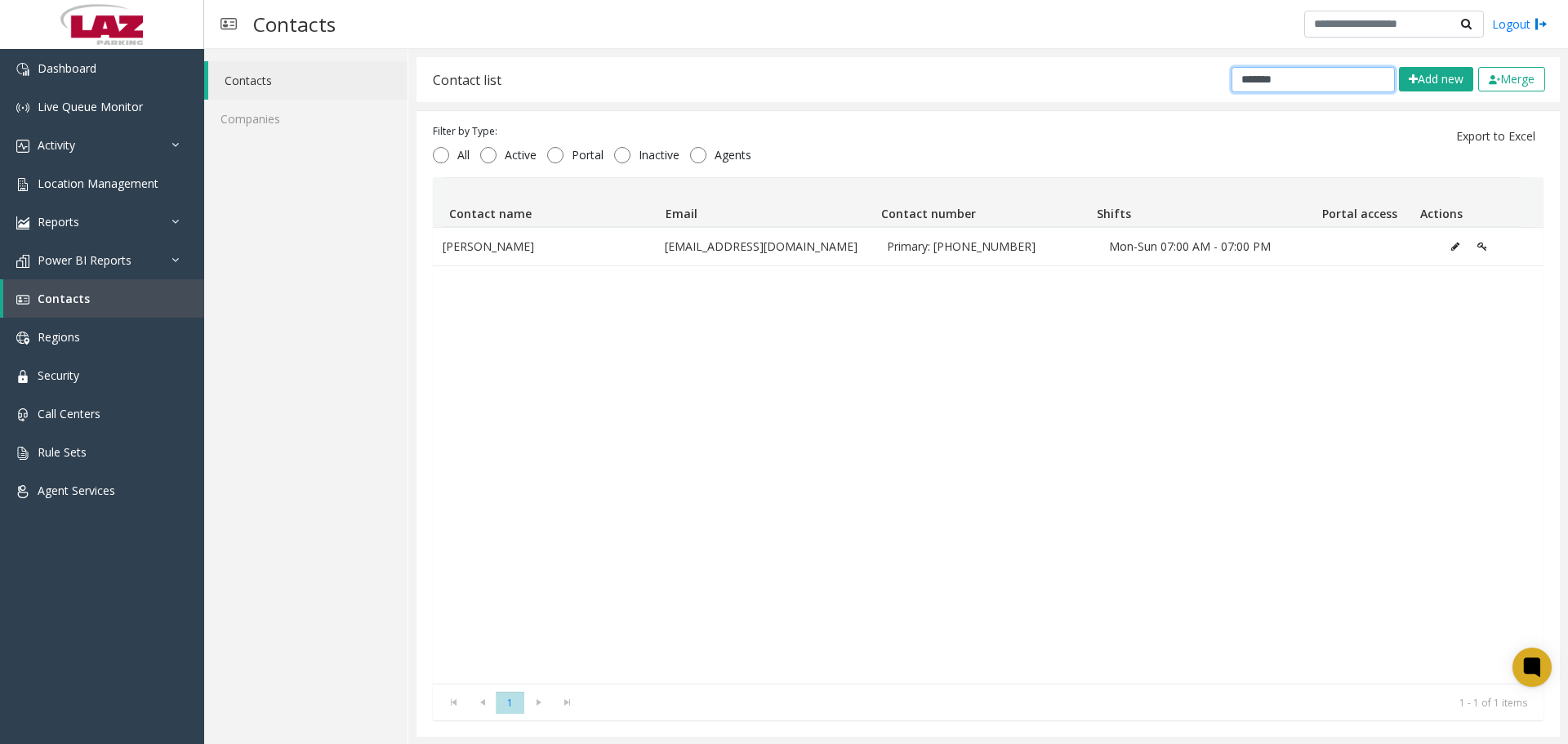
type input "******"
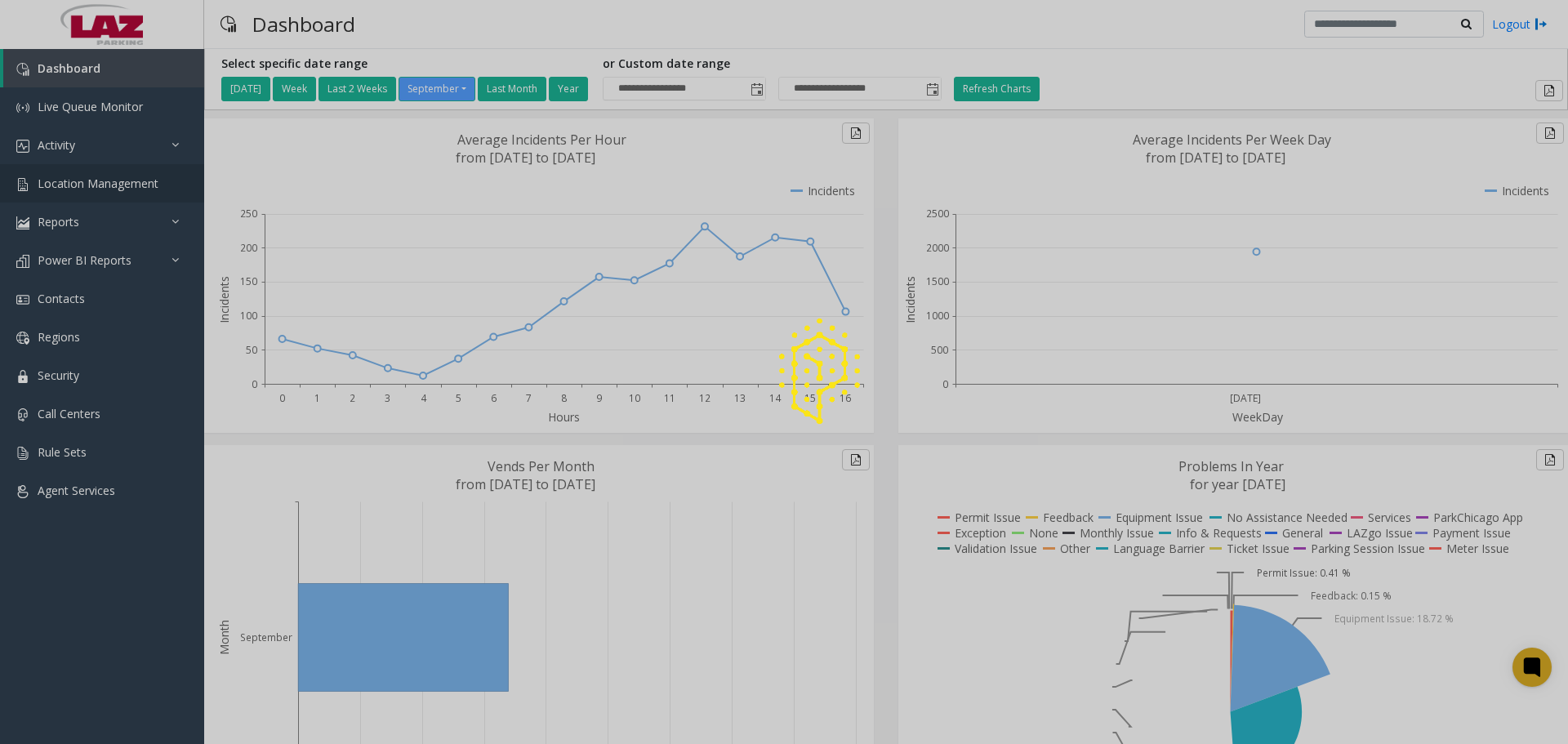
click at [95, 186] on span "Location Management" at bounding box center [97, 184] width 121 height 16
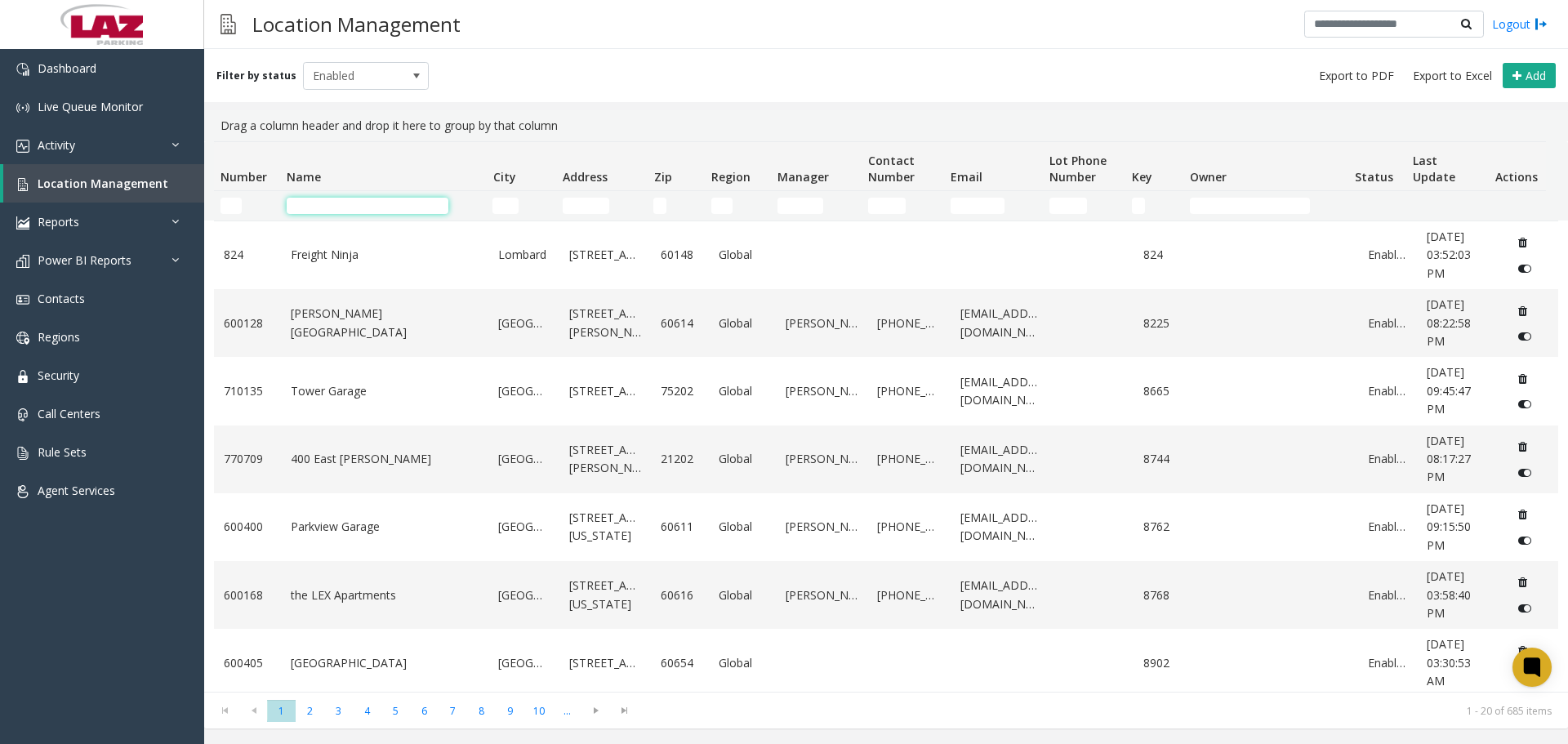
click at [315, 210] on input "Name Filter" at bounding box center [367, 206] width 162 height 16
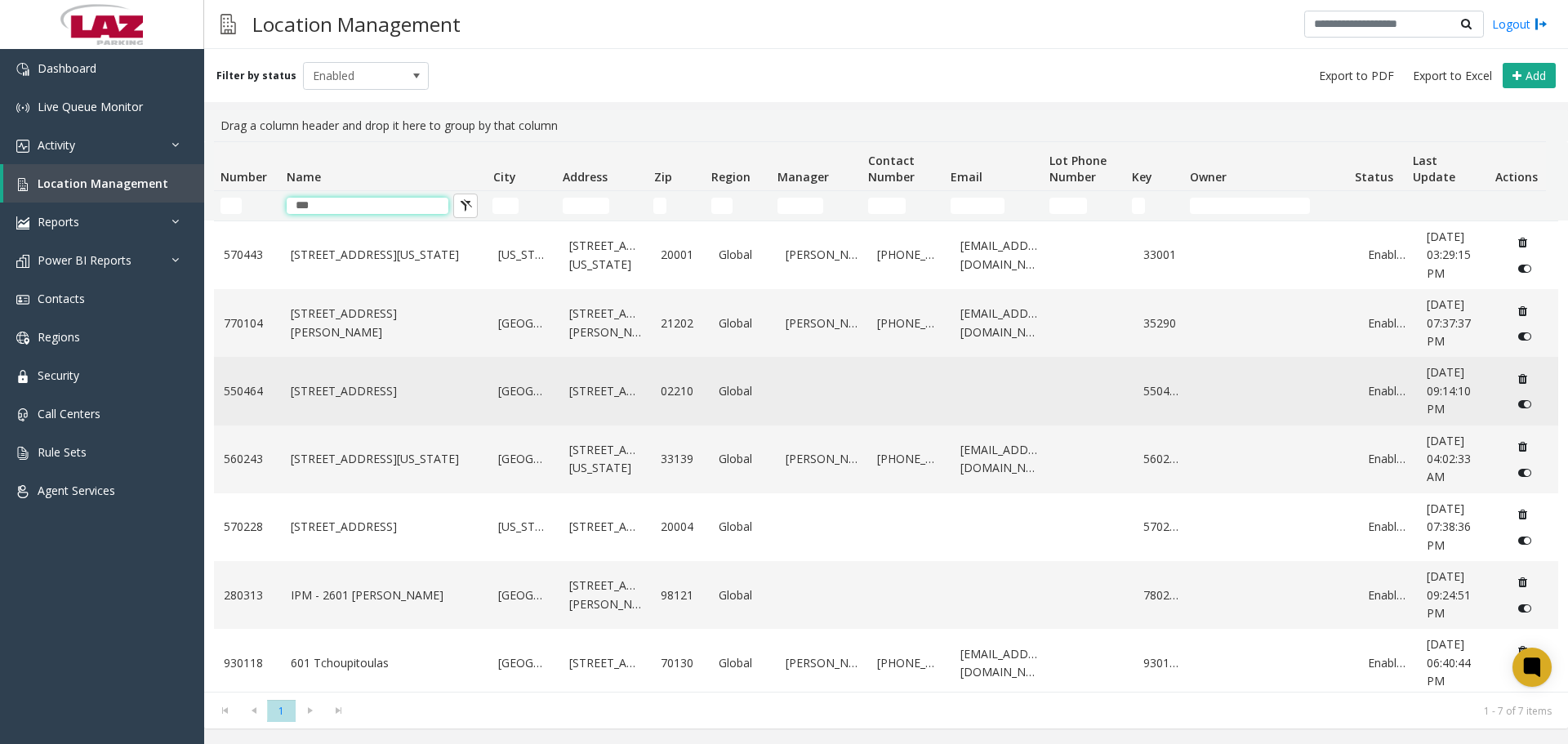
type input "***"
click at [331, 400] on link "[STREET_ADDRESS]" at bounding box center [384, 391] width 188 height 18
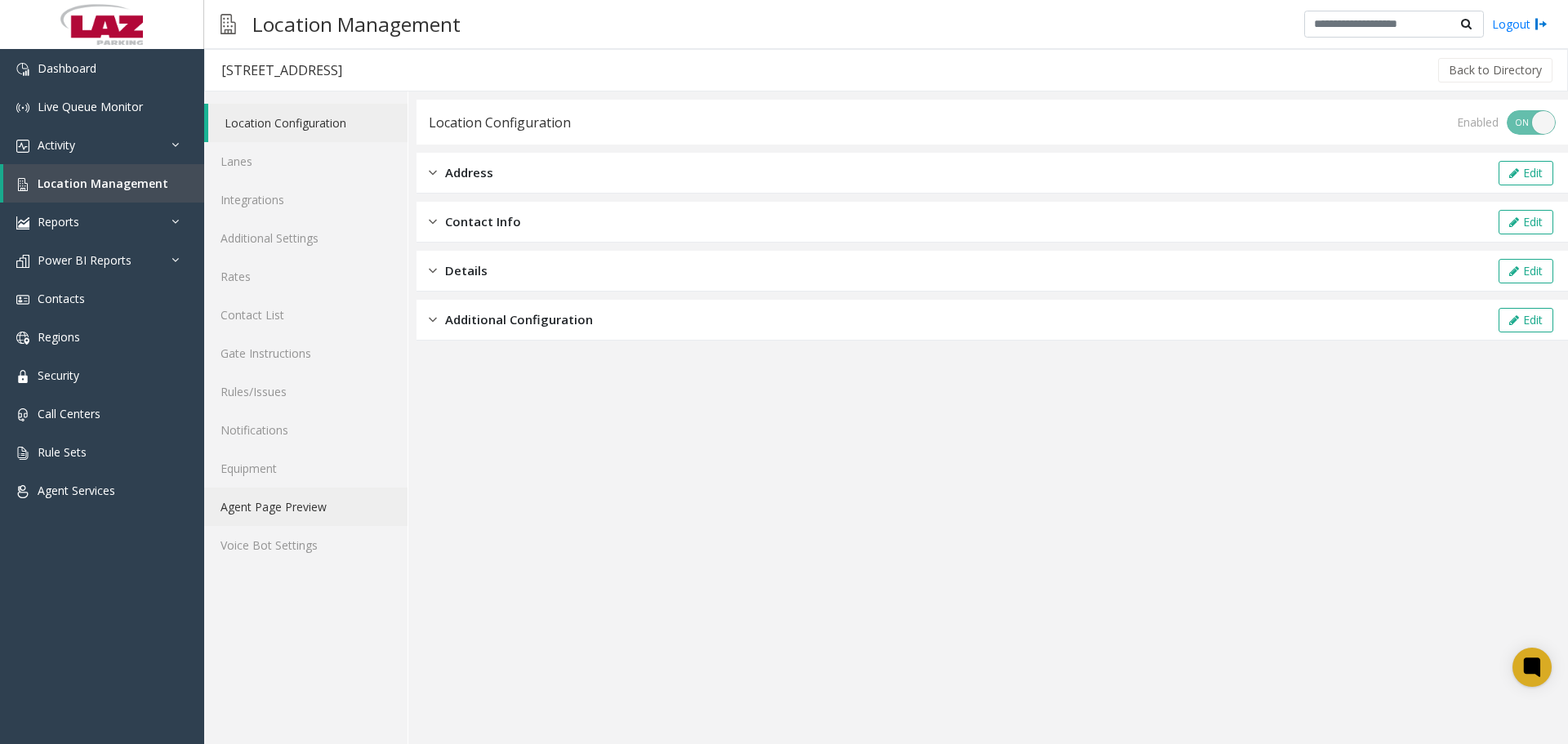
click at [298, 508] on link "Agent Page Preview" at bounding box center [306, 505] width 203 height 38
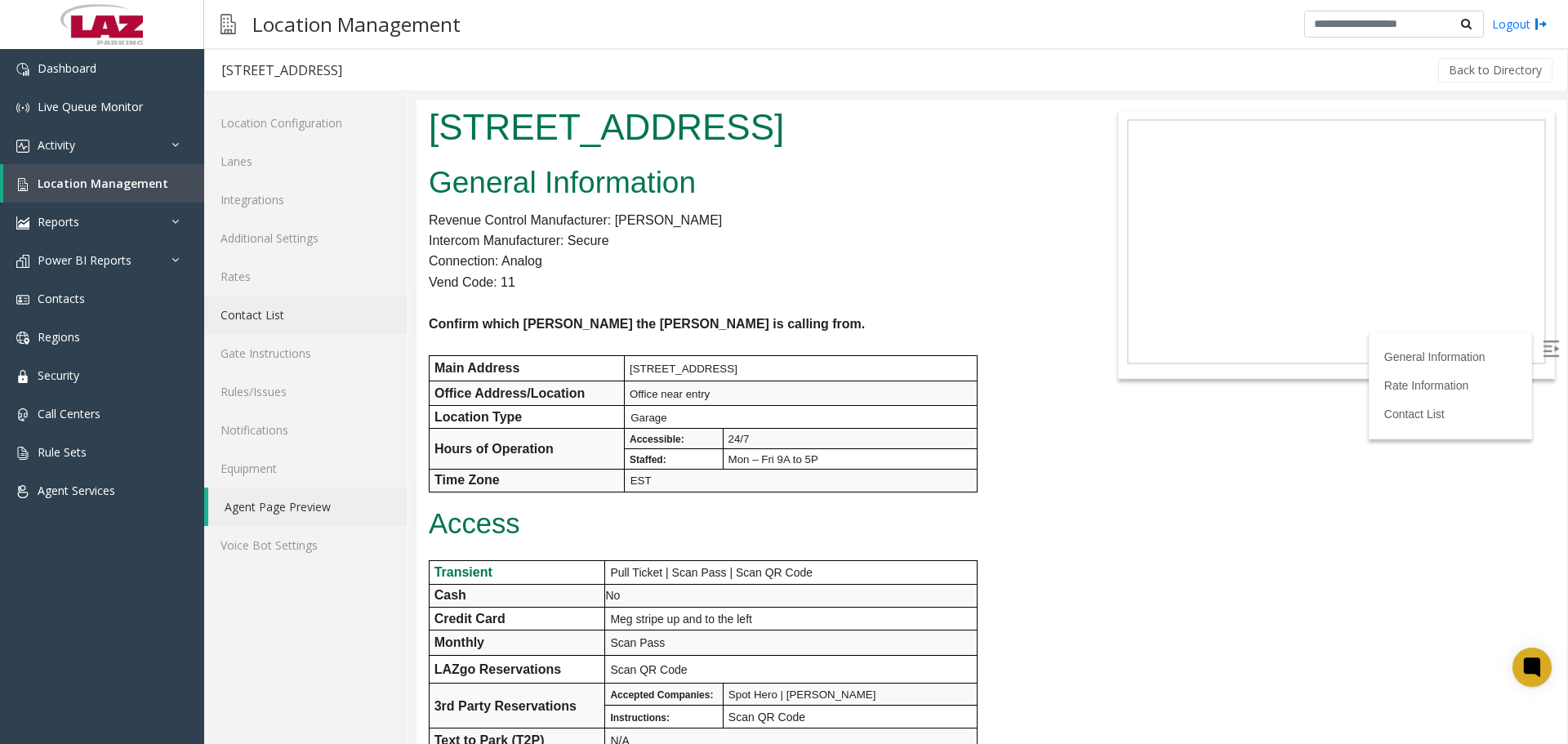
click at [281, 309] on link "Contact List" at bounding box center [306, 314] width 203 height 38
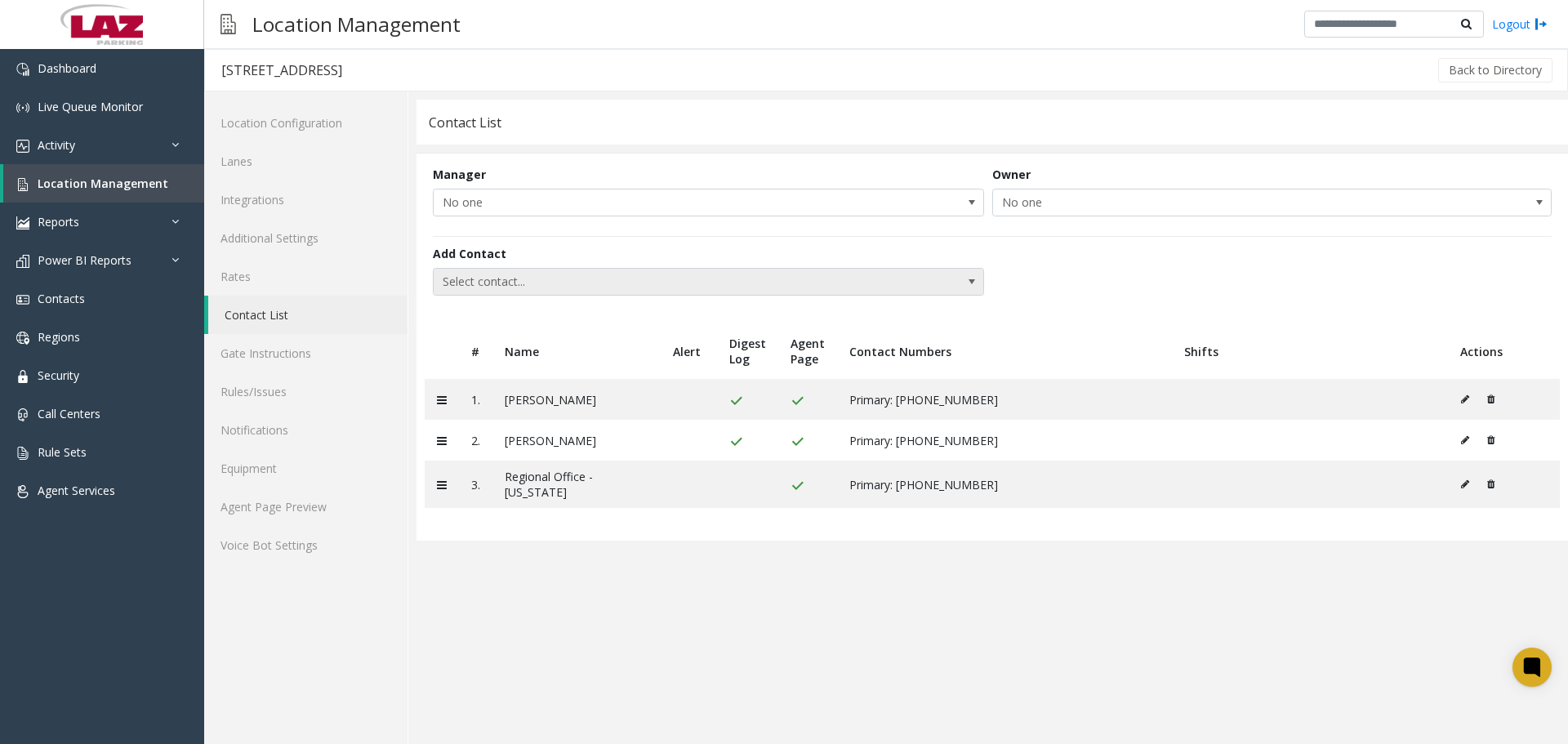
click at [560, 276] on span "Select contact..." at bounding box center [653, 282] width 439 height 27
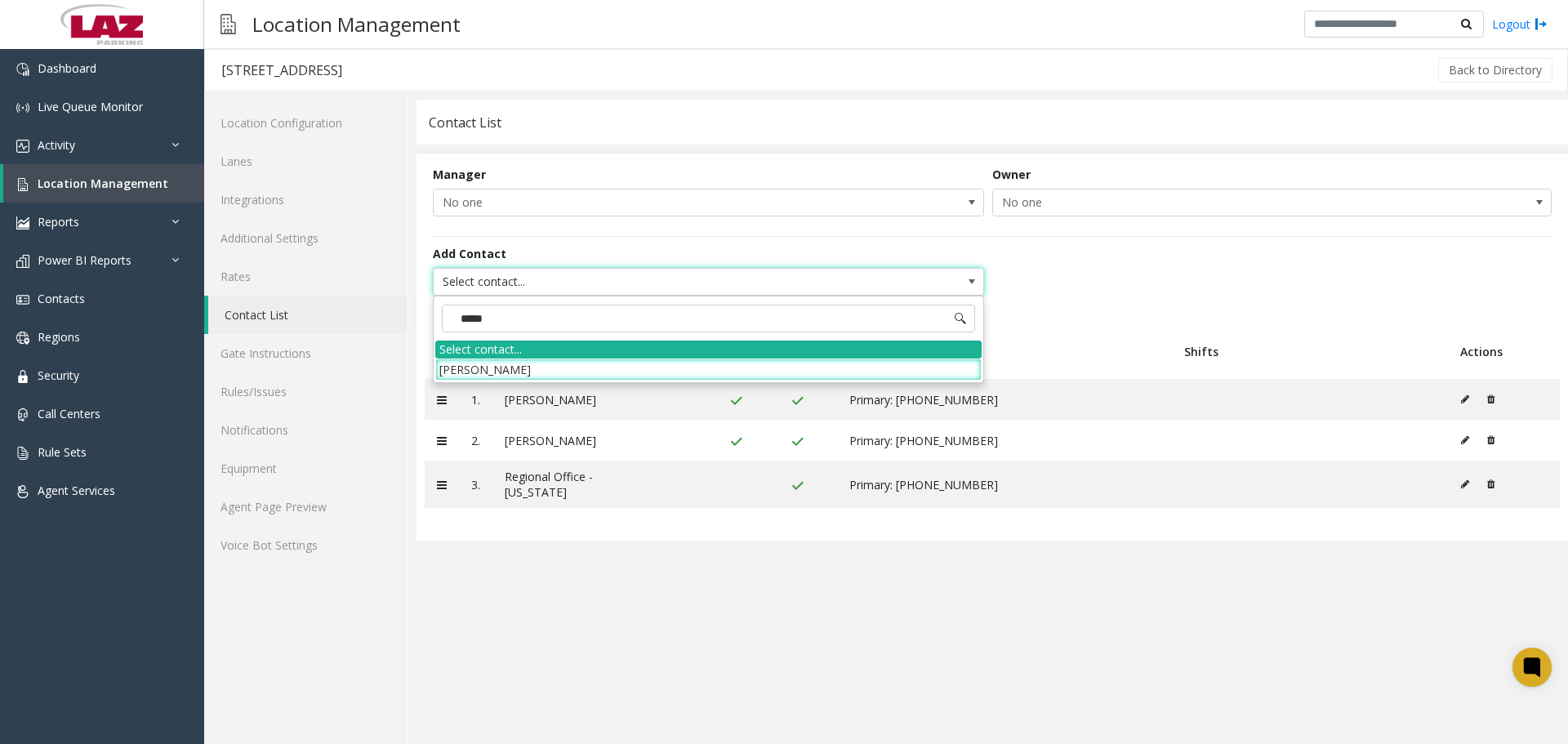
type input "******"
click at [502, 370] on li "[PERSON_NAME]" at bounding box center [708, 369] width 546 height 22
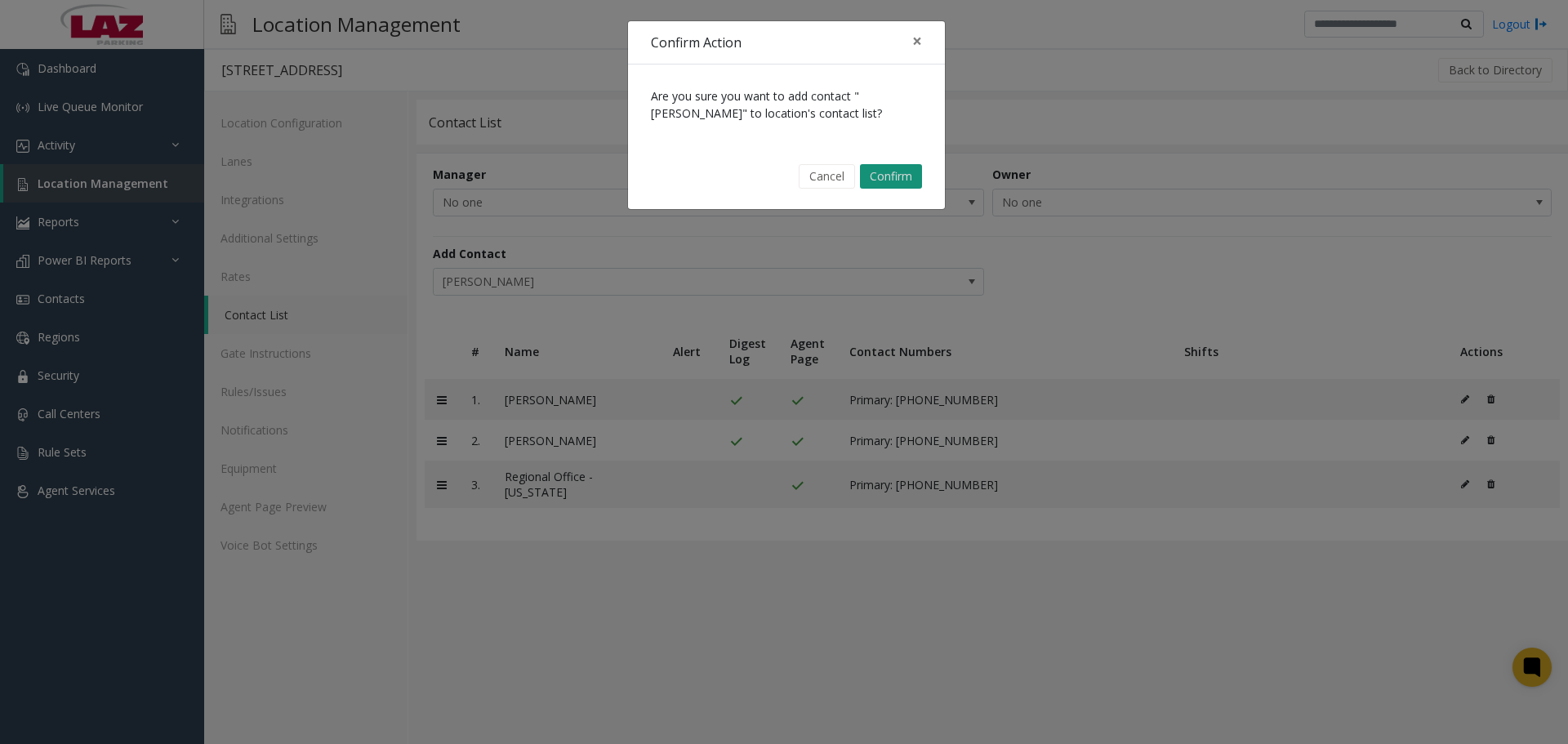
click at [907, 171] on button "Confirm" at bounding box center [891, 177] width 62 height 25
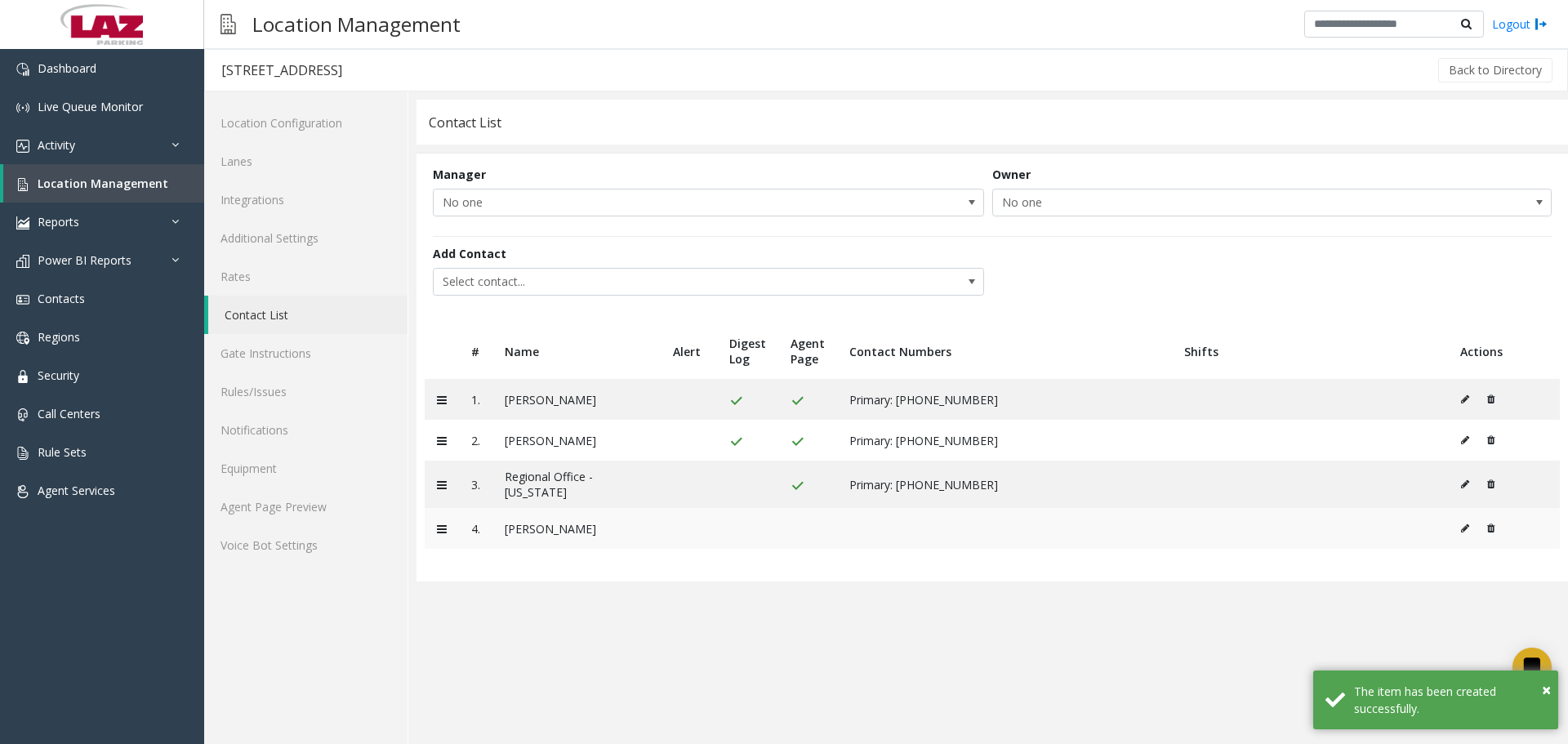
click at [1465, 530] on icon at bounding box center [1465, 528] width 8 height 10
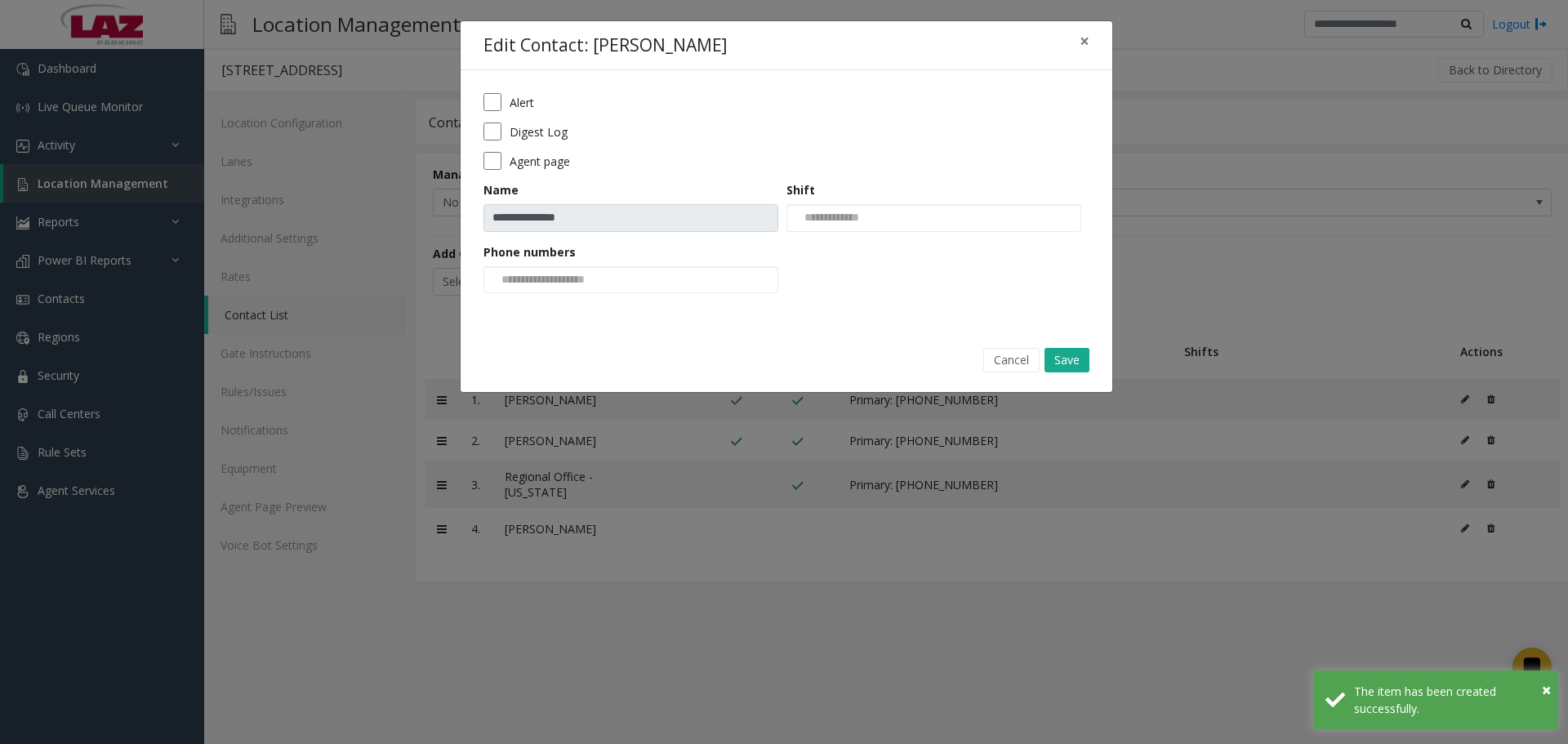
click at [491, 111] on form "**********" at bounding box center [786, 198] width 605 height 211
click at [646, 284] on div at bounding box center [630, 279] width 294 height 27
click at [895, 295] on form "**********" at bounding box center [786, 198] width 605 height 211
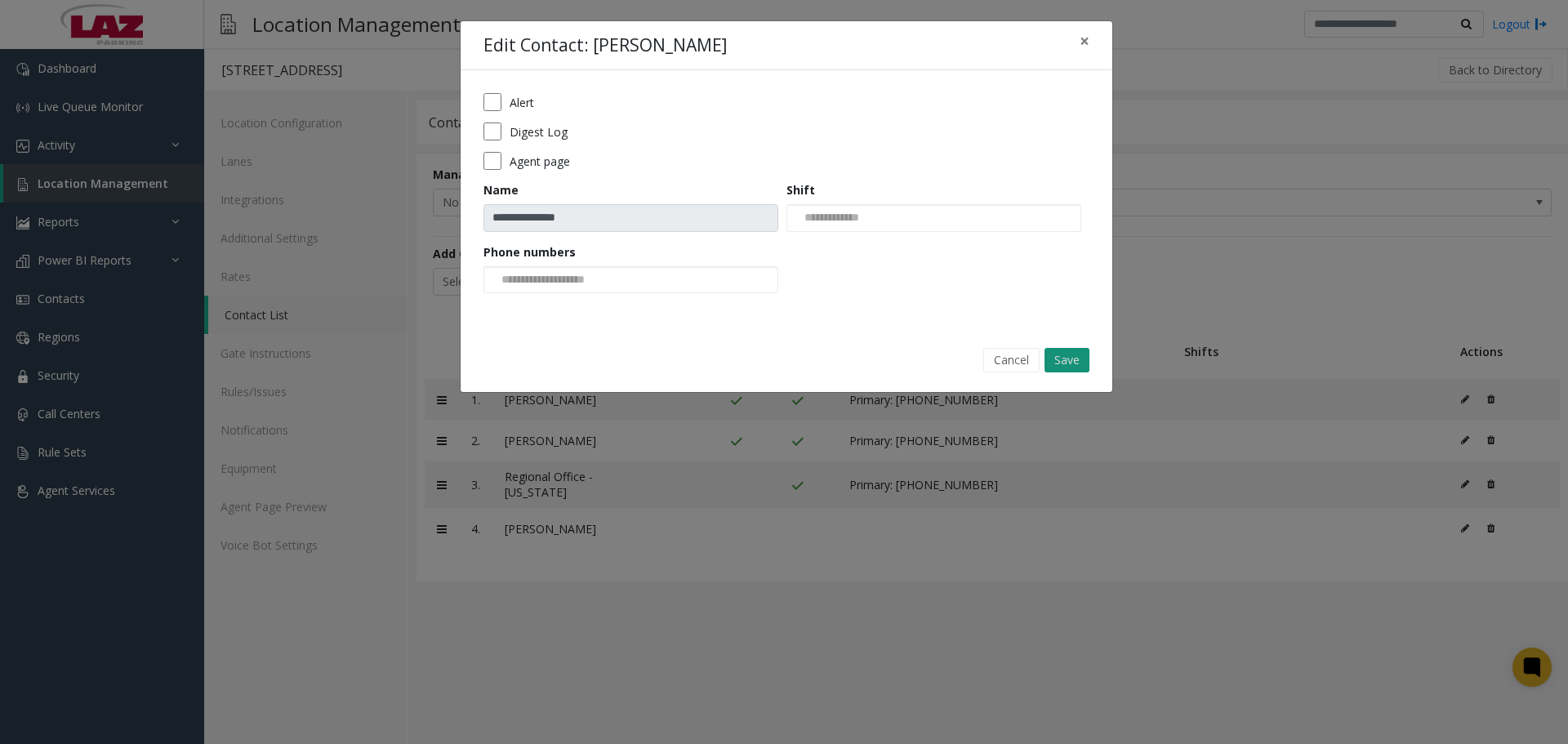
click at [1063, 356] on button "Save" at bounding box center [1066, 361] width 45 height 25
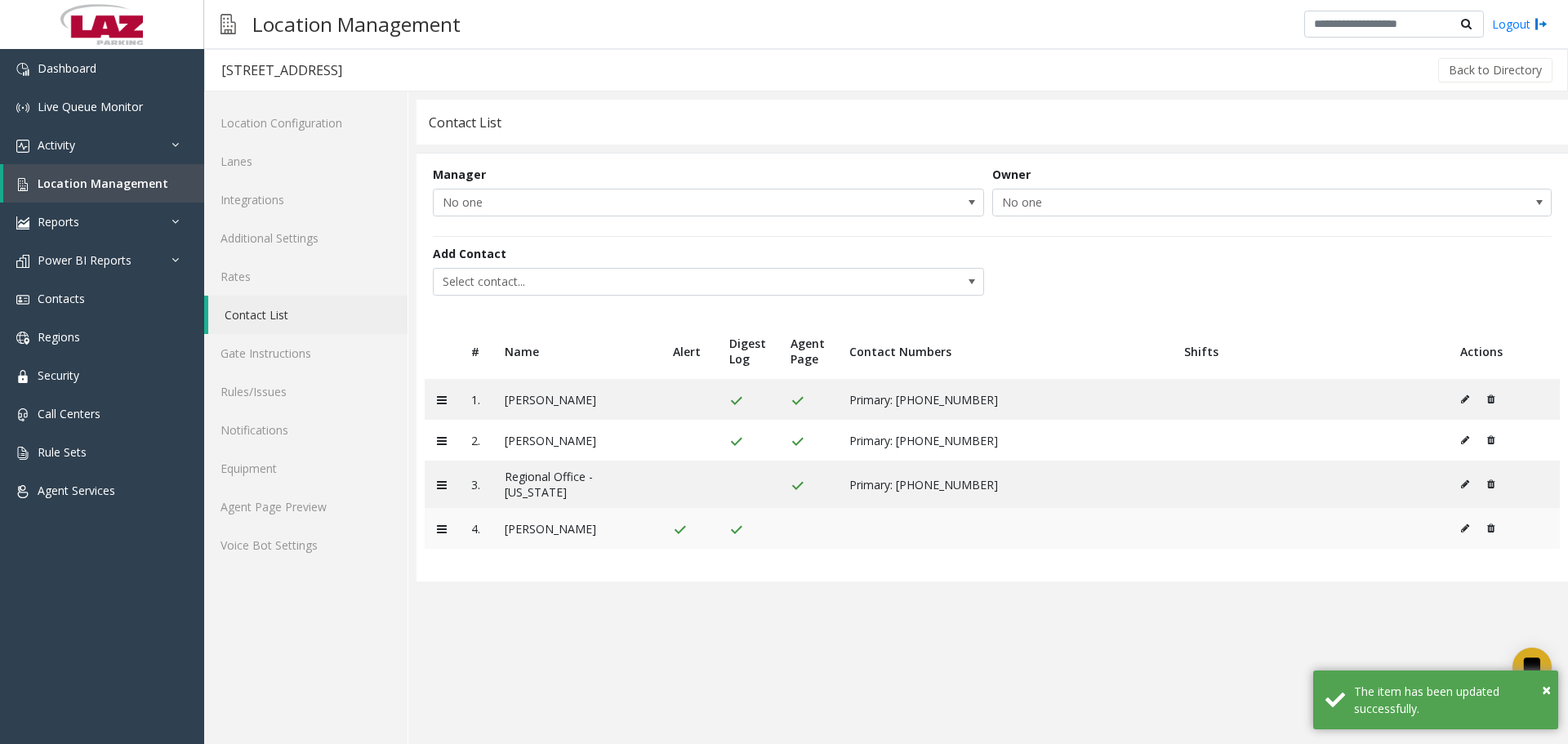
click at [1463, 528] on icon at bounding box center [1465, 528] width 8 height 10
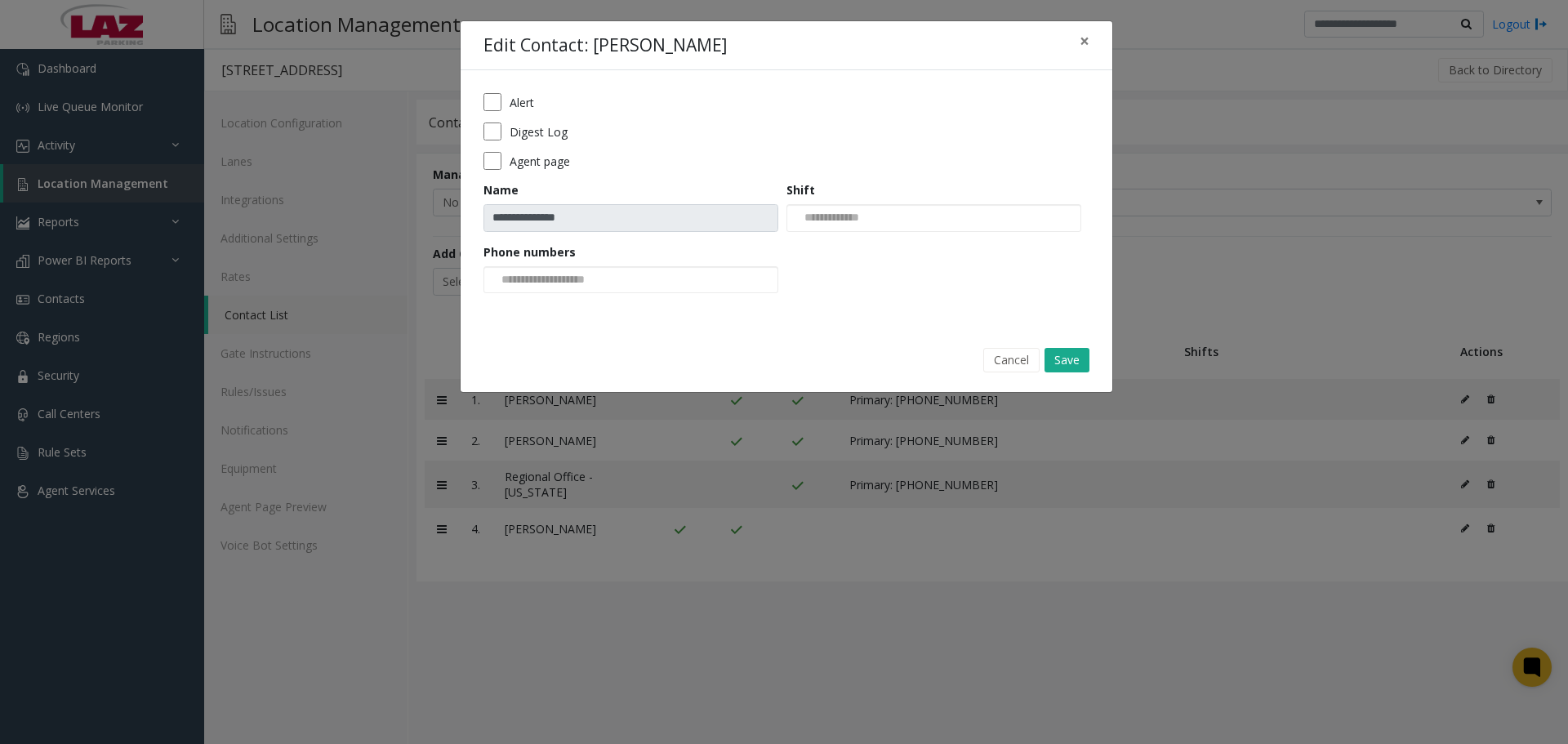
click at [476, 99] on div "**********" at bounding box center [786, 198] width 651 height 257
click at [1085, 363] on button "Save" at bounding box center [1066, 361] width 45 height 25
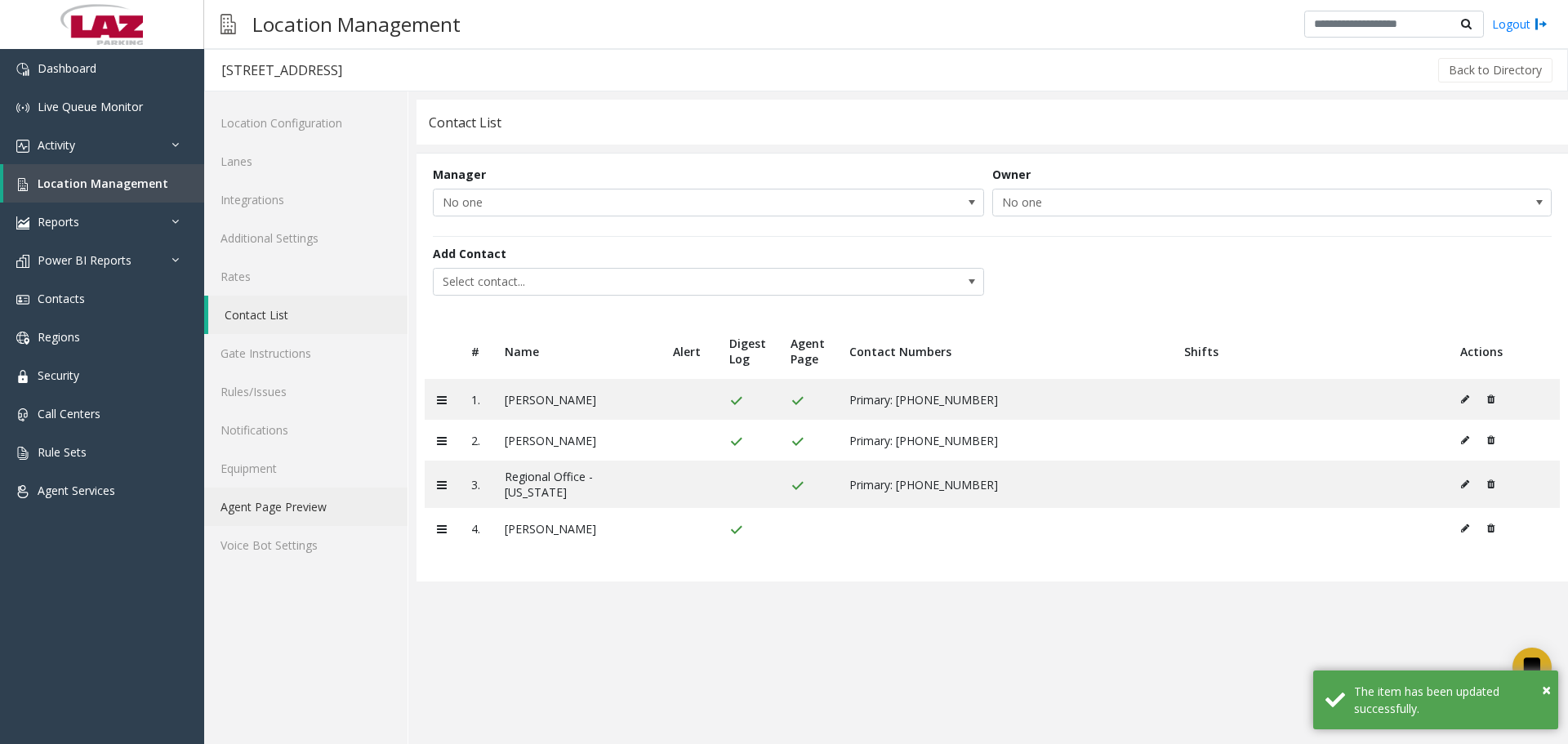
click at [257, 512] on link "Agent Page Preview" at bounding box center [306, 505] width 203 height 38
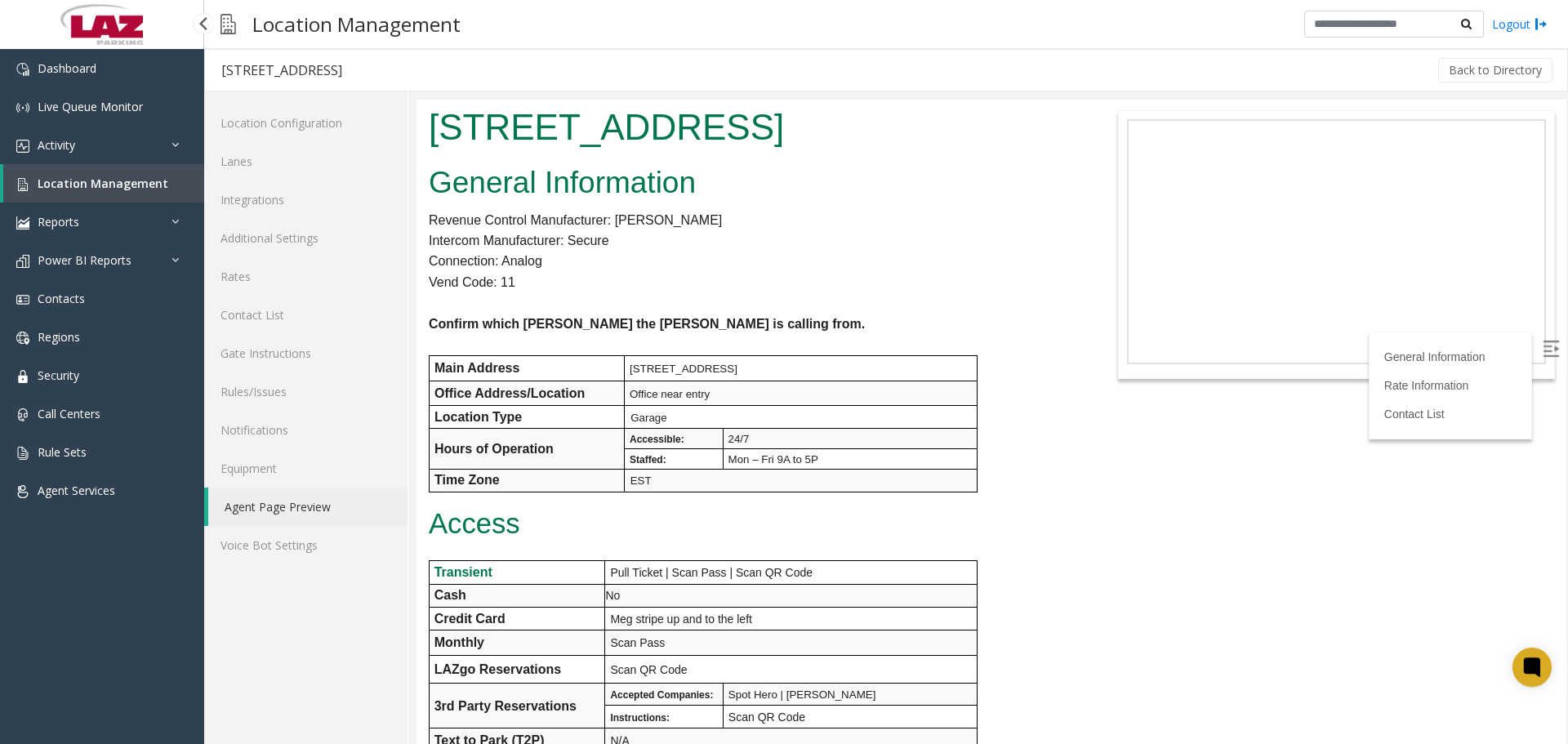
click at [72, 194] on link "Location Management" at bounding box center [103, 183] width 201 height 38
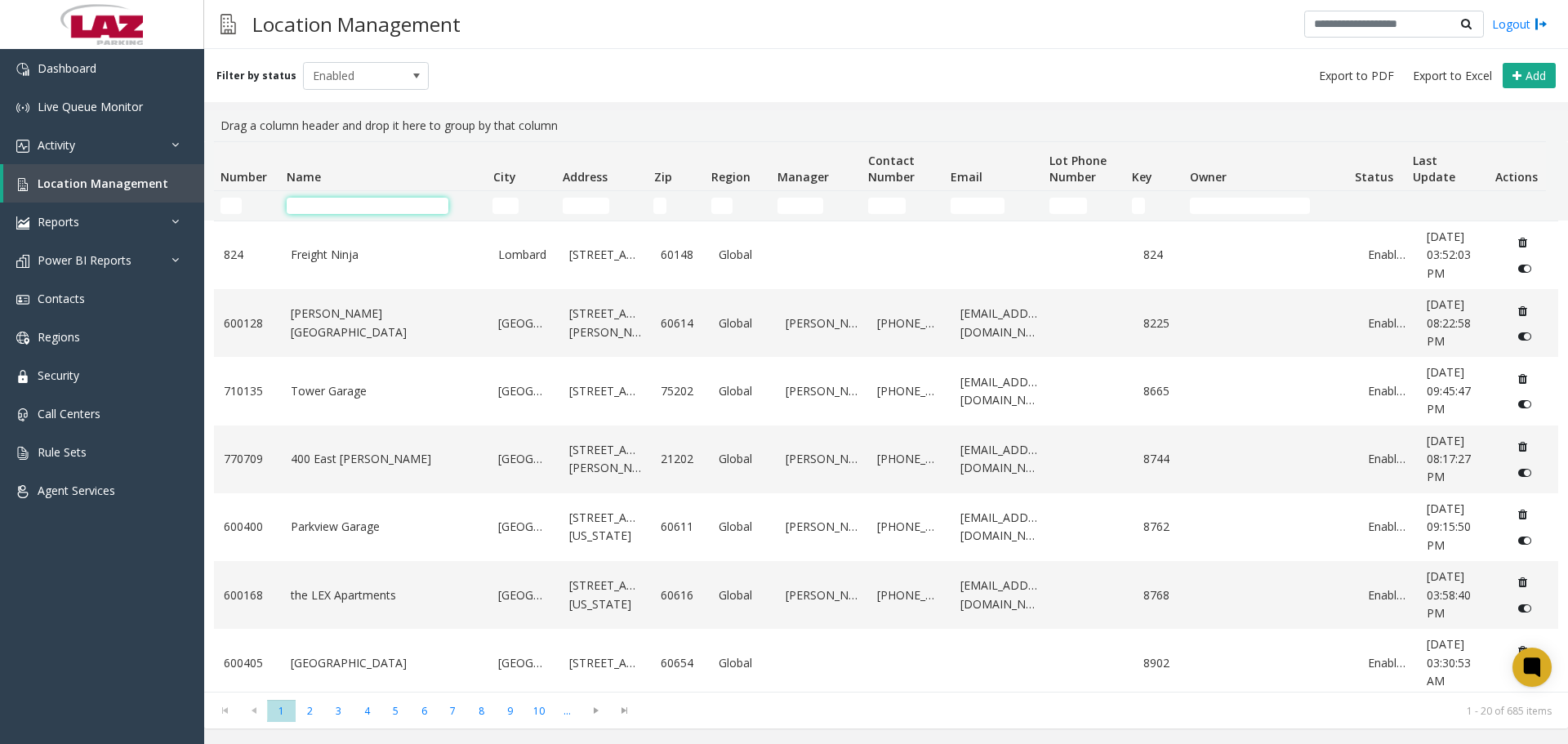
click at [343, 202] on input "Name Filter" at bounding box center [367, 206] width 162 height 16
click at [313, 210] on input "Name Filter" at bounding box center [367, 206] width 162 height 16
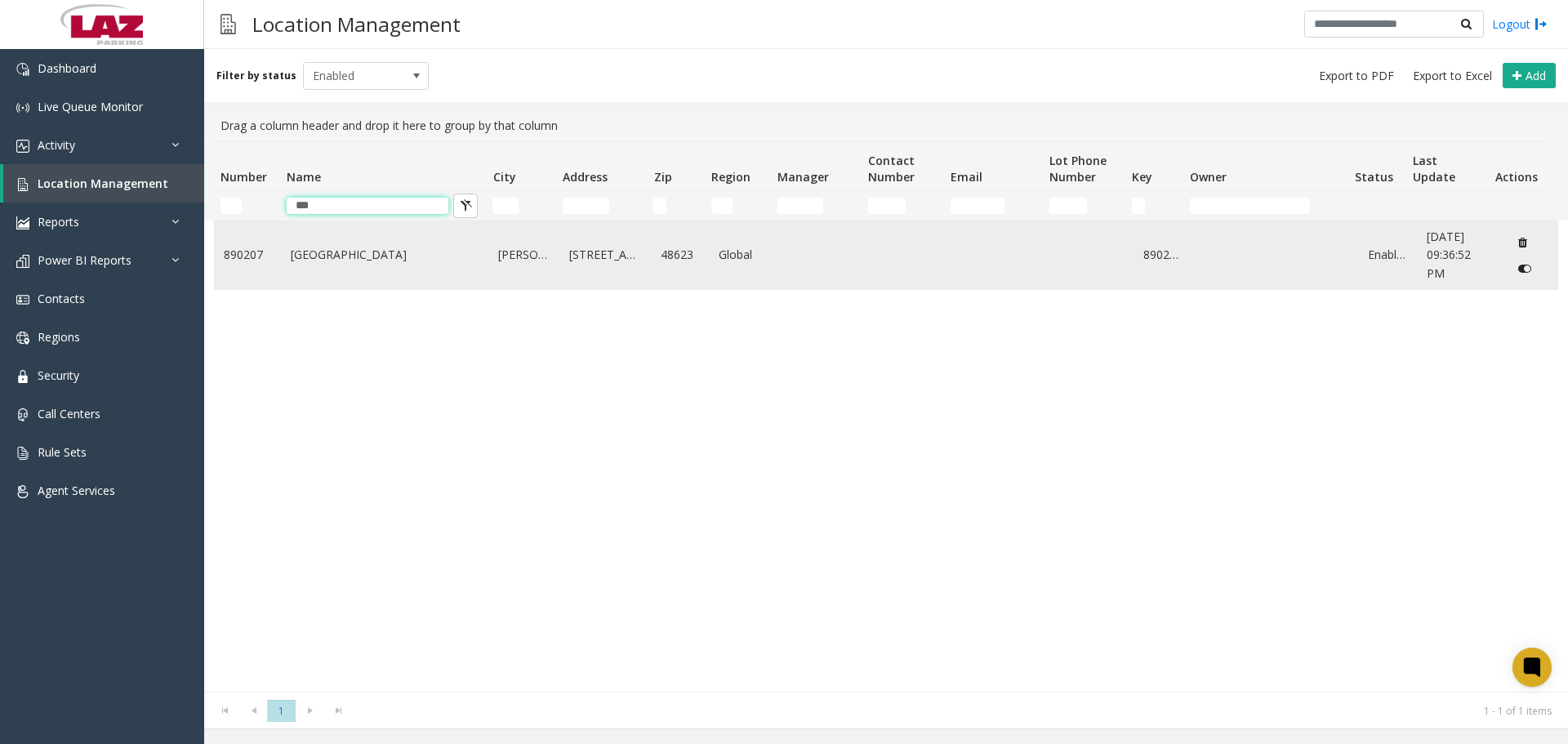
type input "***"
click at [341, 254] on link "[GEOGRAPHIC_DATA]" at bounding box center [384, 254] width 188 height 18
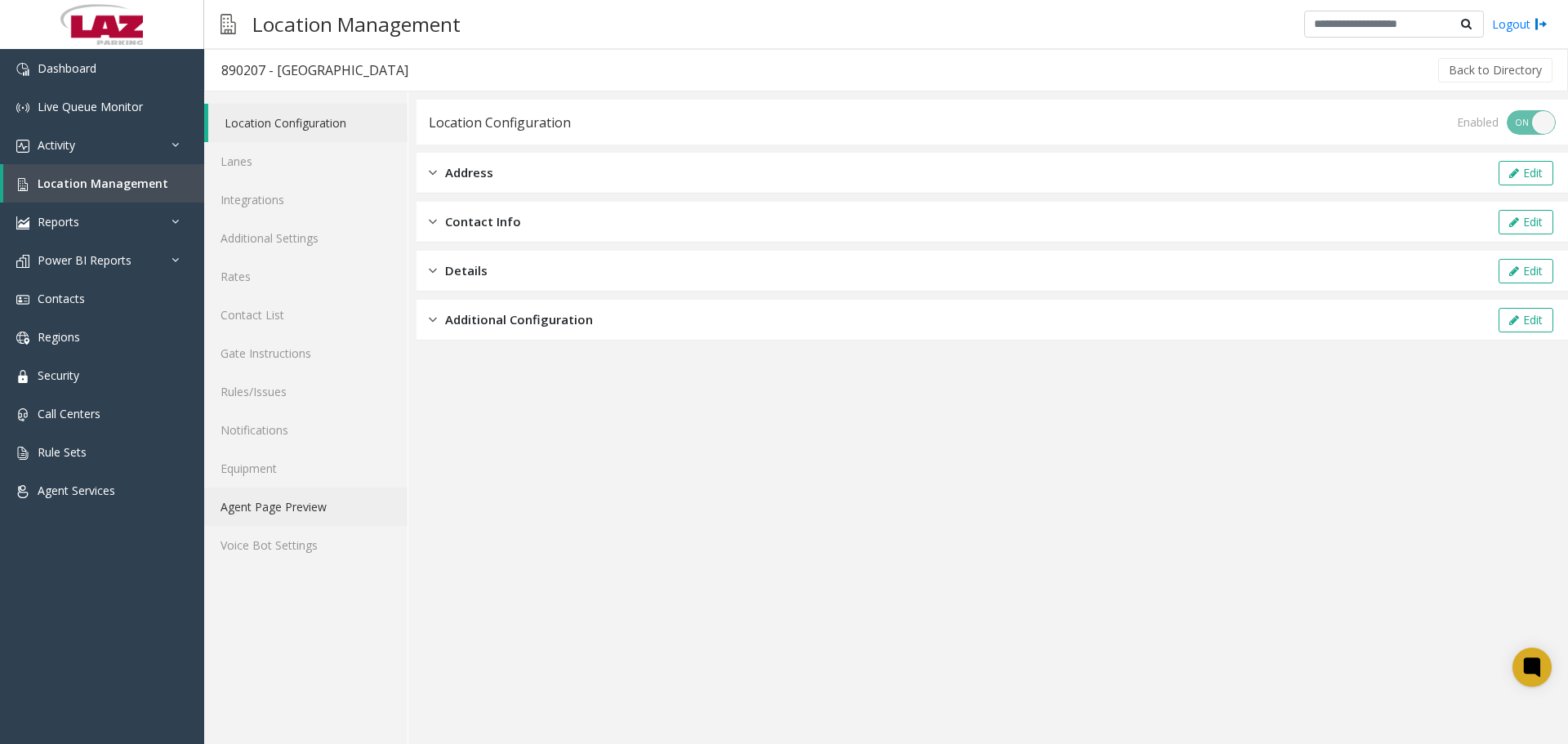
click at [272, 494] on link "Agent Page Preview" at bounding box center [306, 505] width 203 height 38
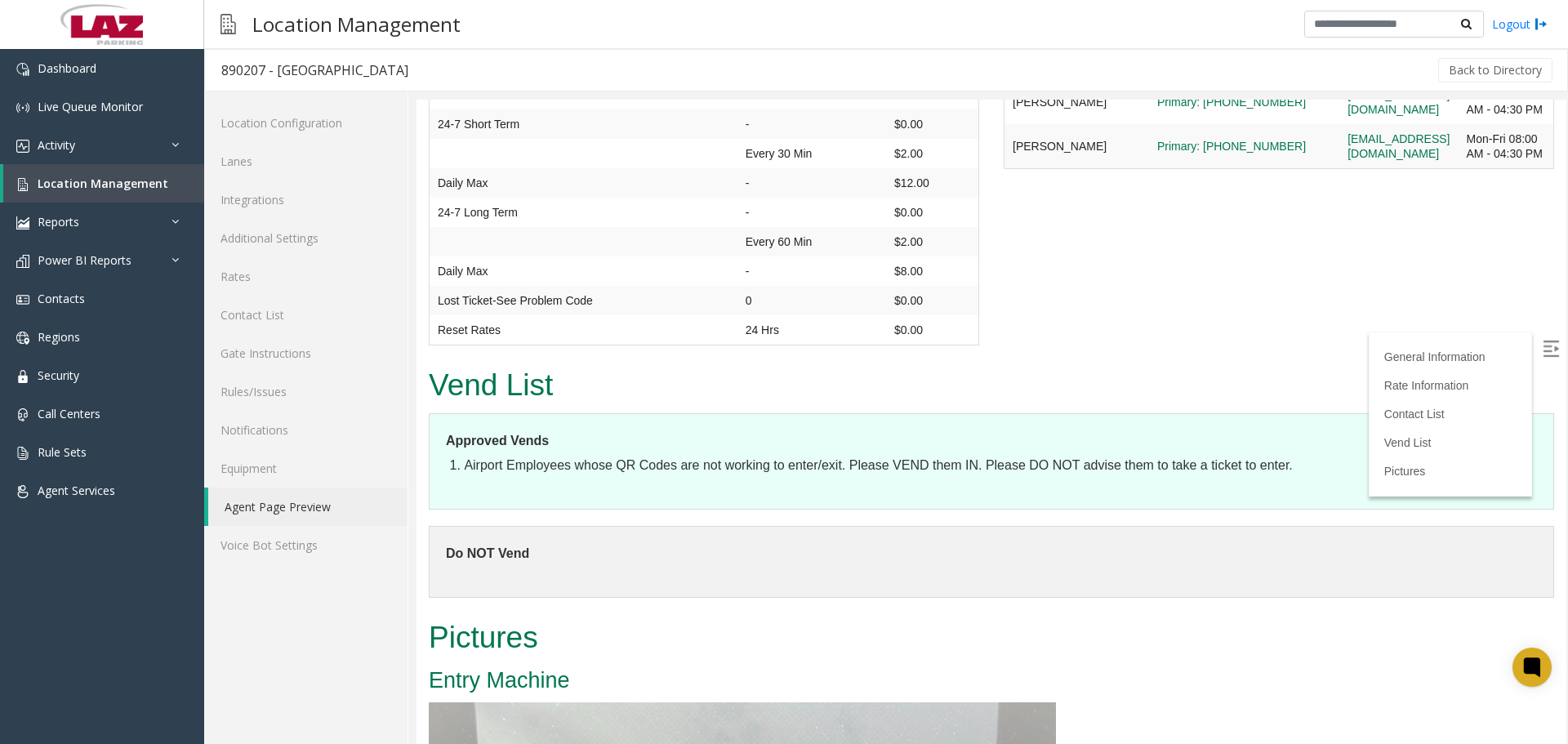
scroll to position [1469, 0]
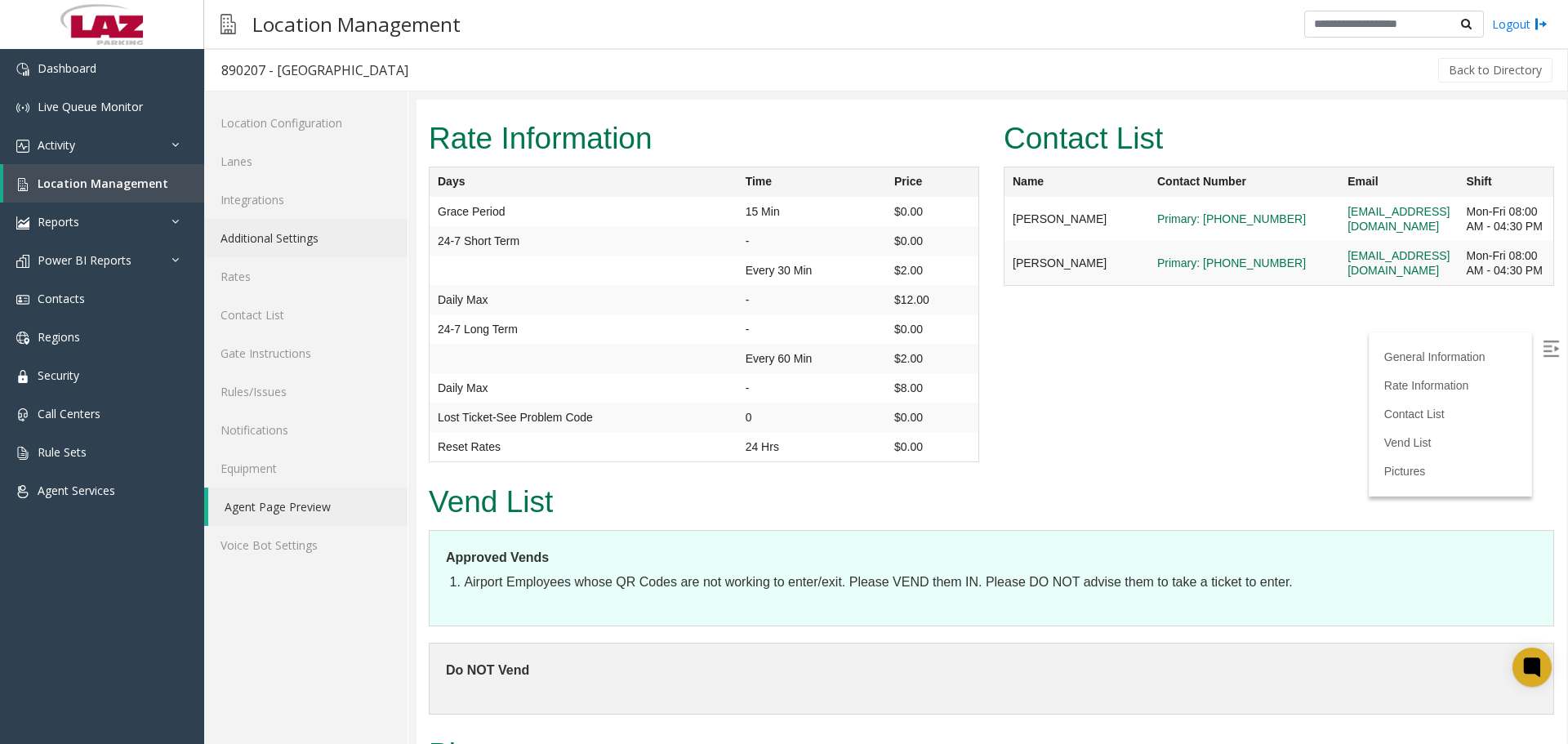
click at [334, 230] on link "Additional Settings" at bounding box center [306, 238] width 203 height 38
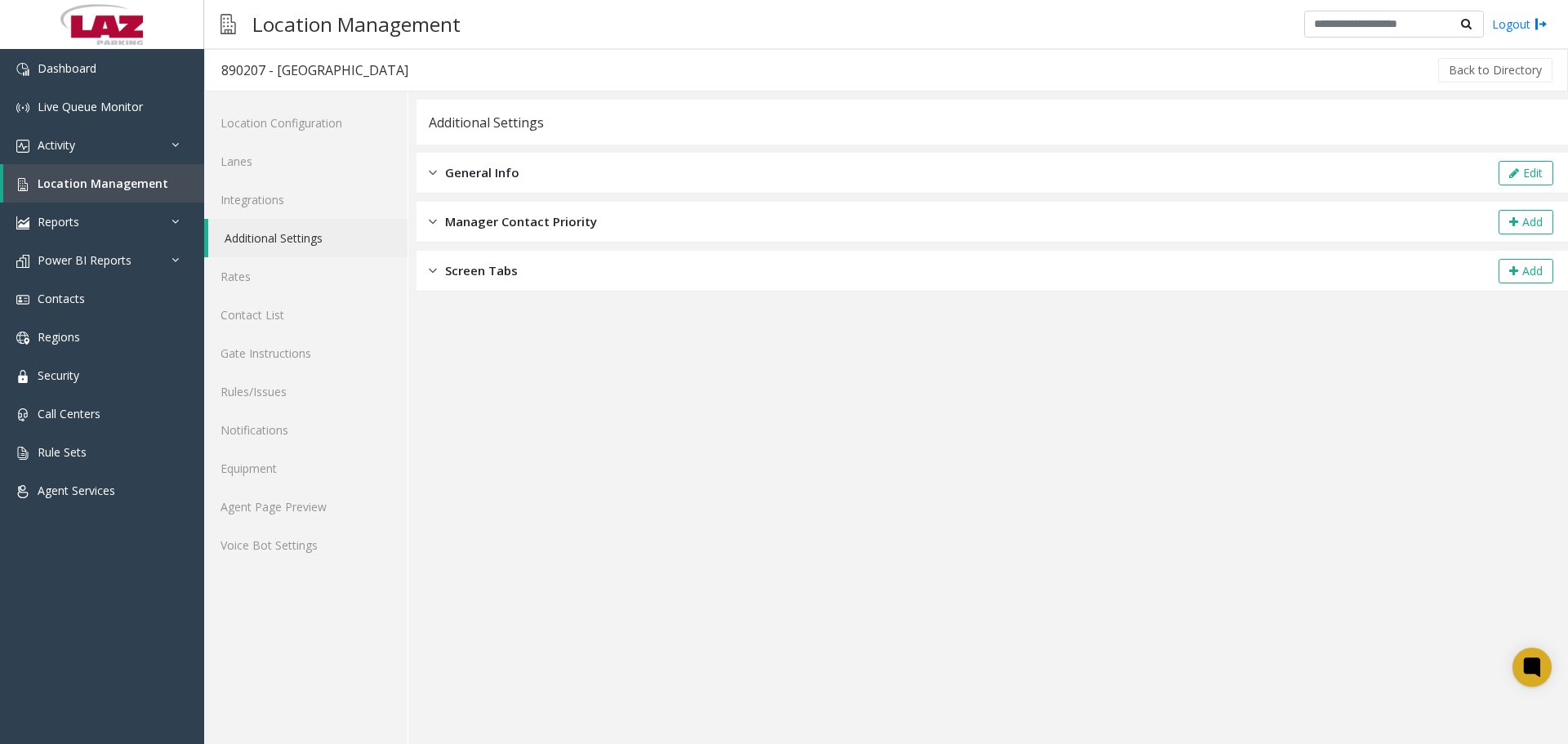
drag, startPoint x: 567, startPoint y: 178, endPoint x: 614, endPoint y: 179, distance: 47.0
click at [567, 178] on div "General Info Edit" at bounding box center [992, 173] width 1151 height 41
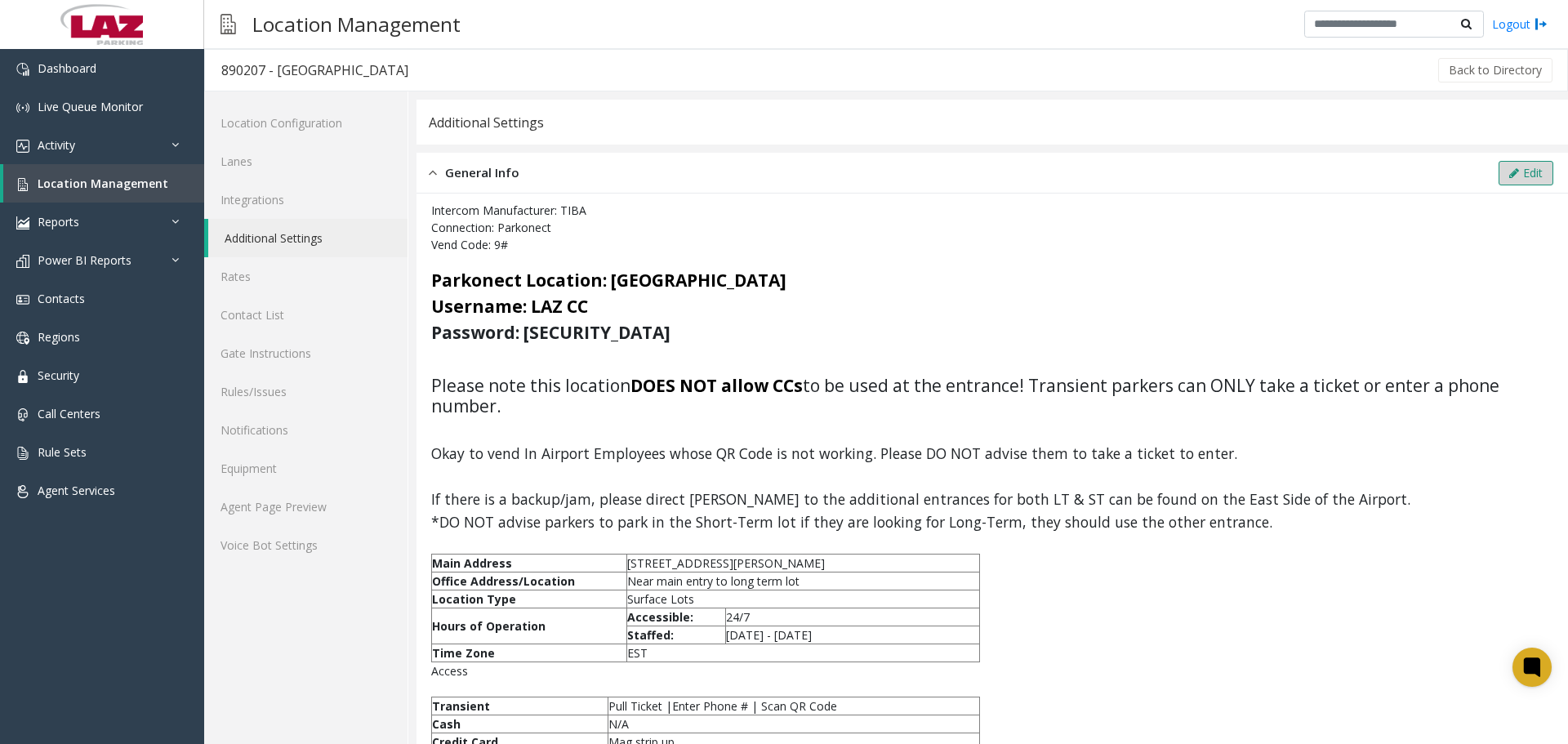
click at [1509, 176] on icon at bounding box center [1513, 172] width 10 height 11
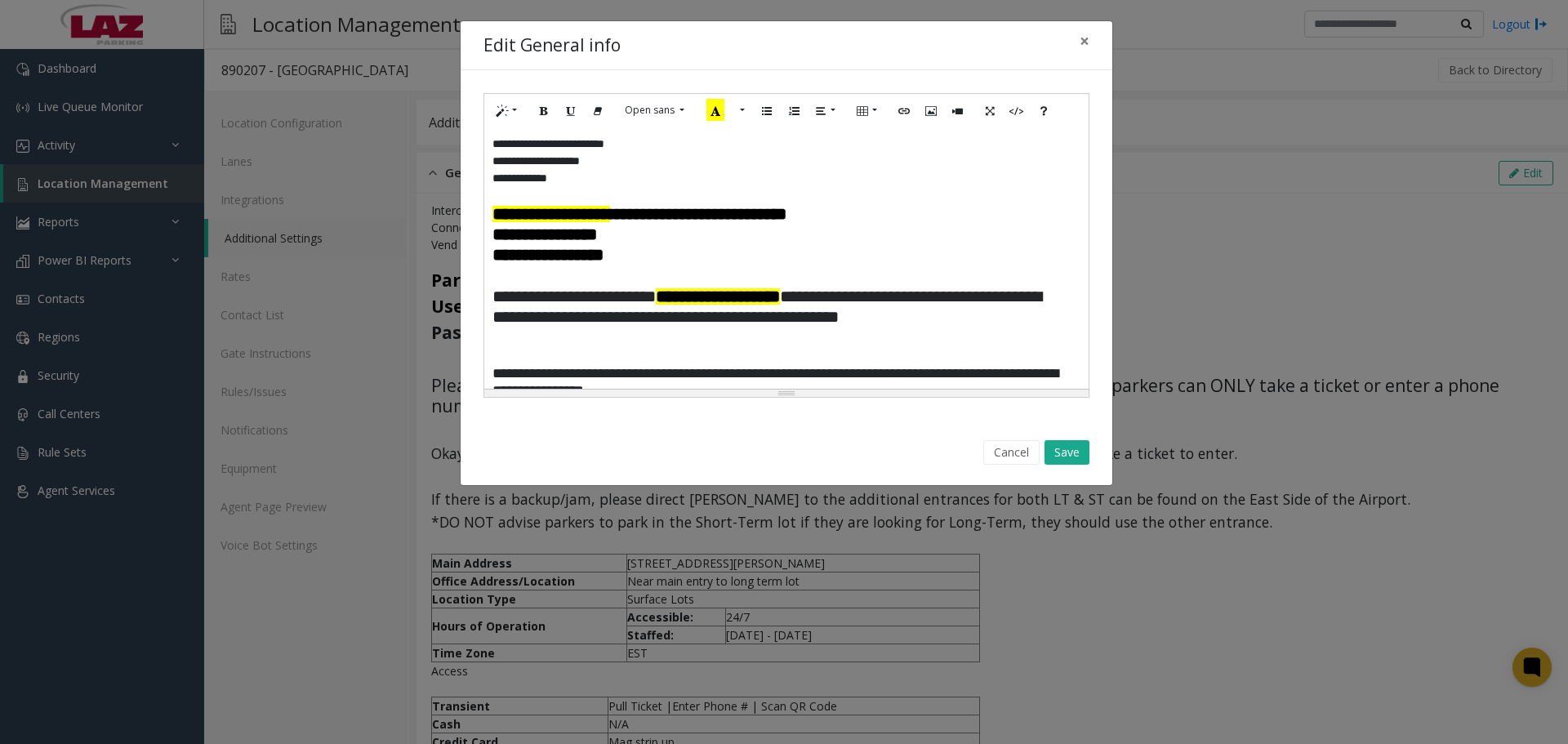
click at [667, 254] on h4 "**********" at bounding box center [786, 254] width 588 height 20
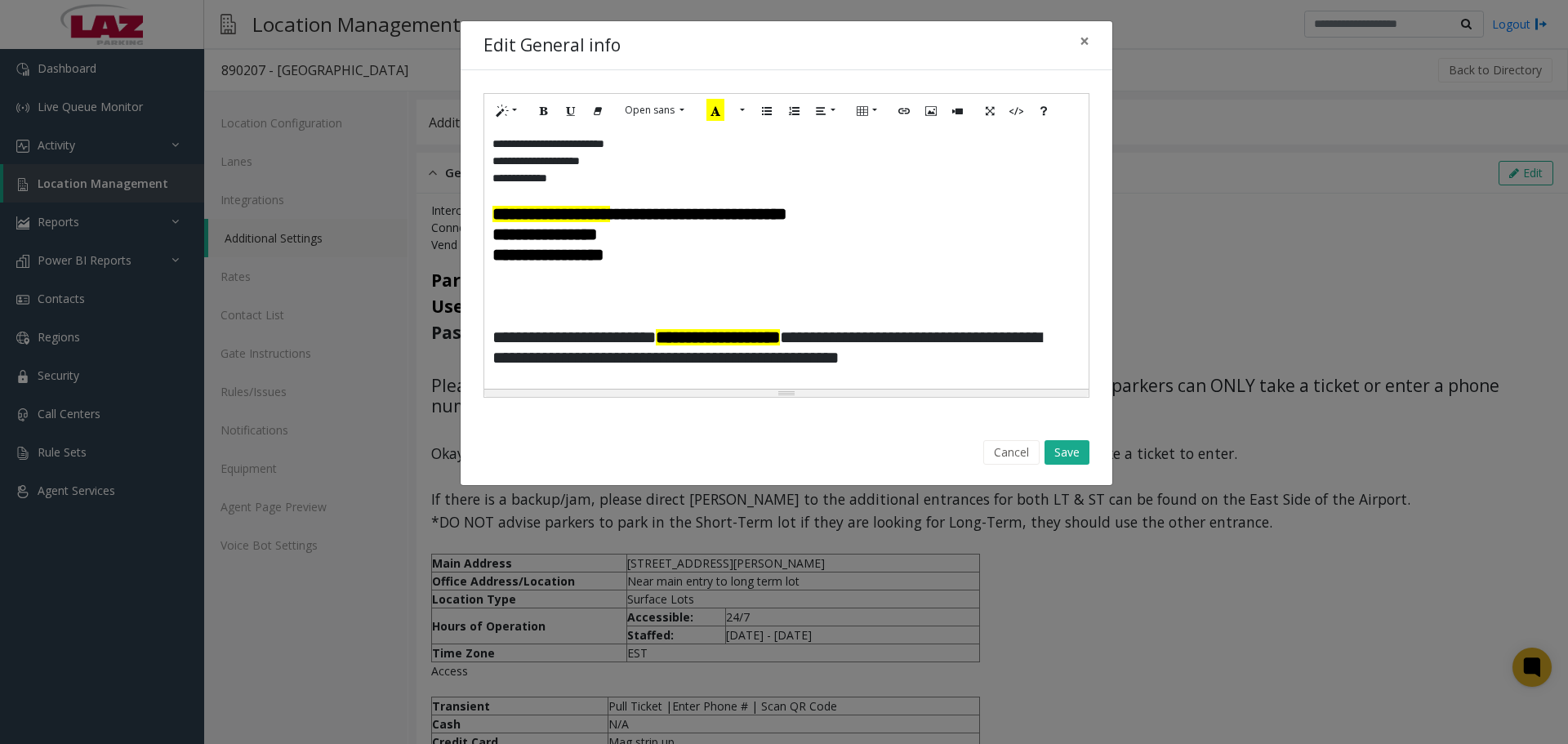
click at [498, 292] on h4 at bounding box center [786, 296] width 588 height 20
paste div
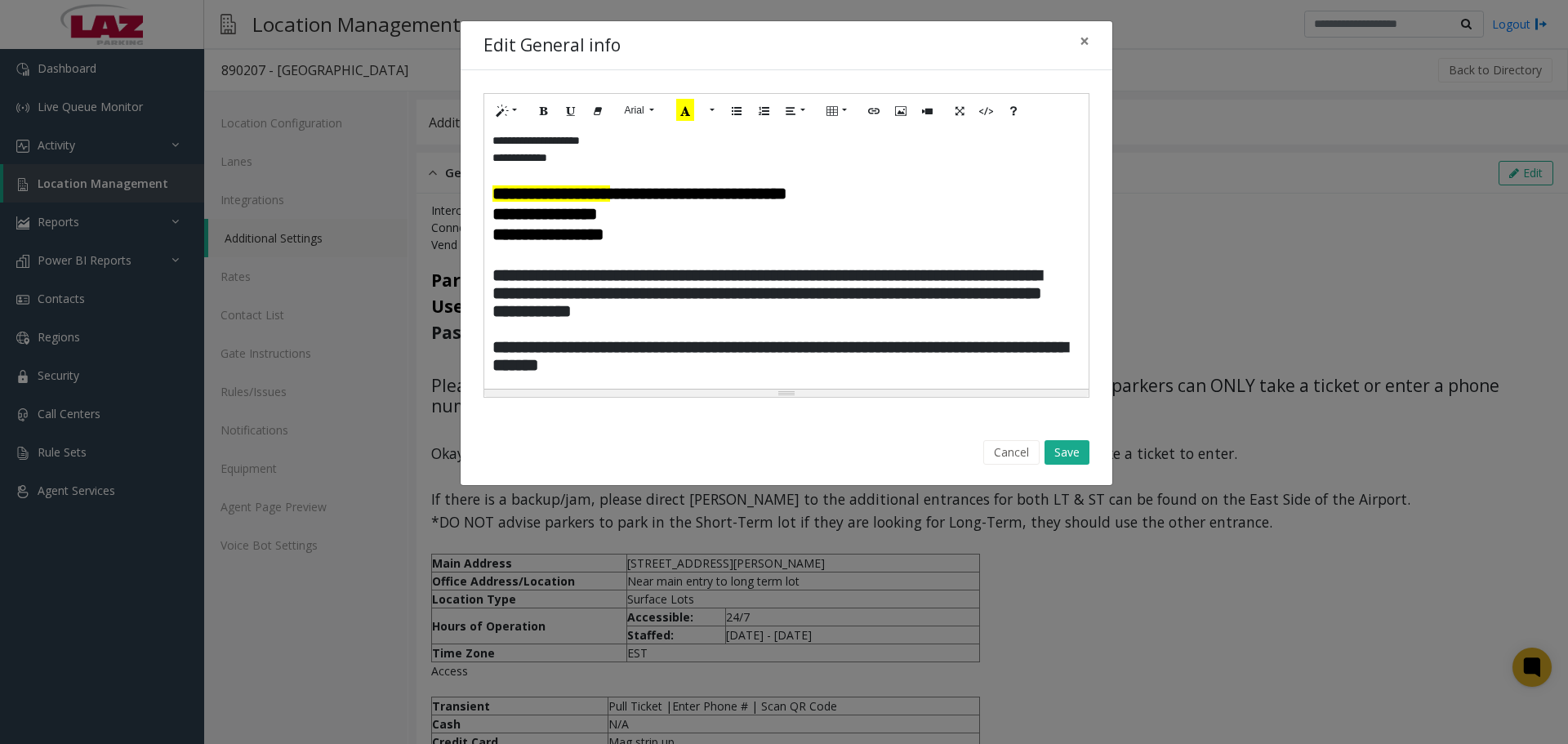
scroll to position [102, 0]
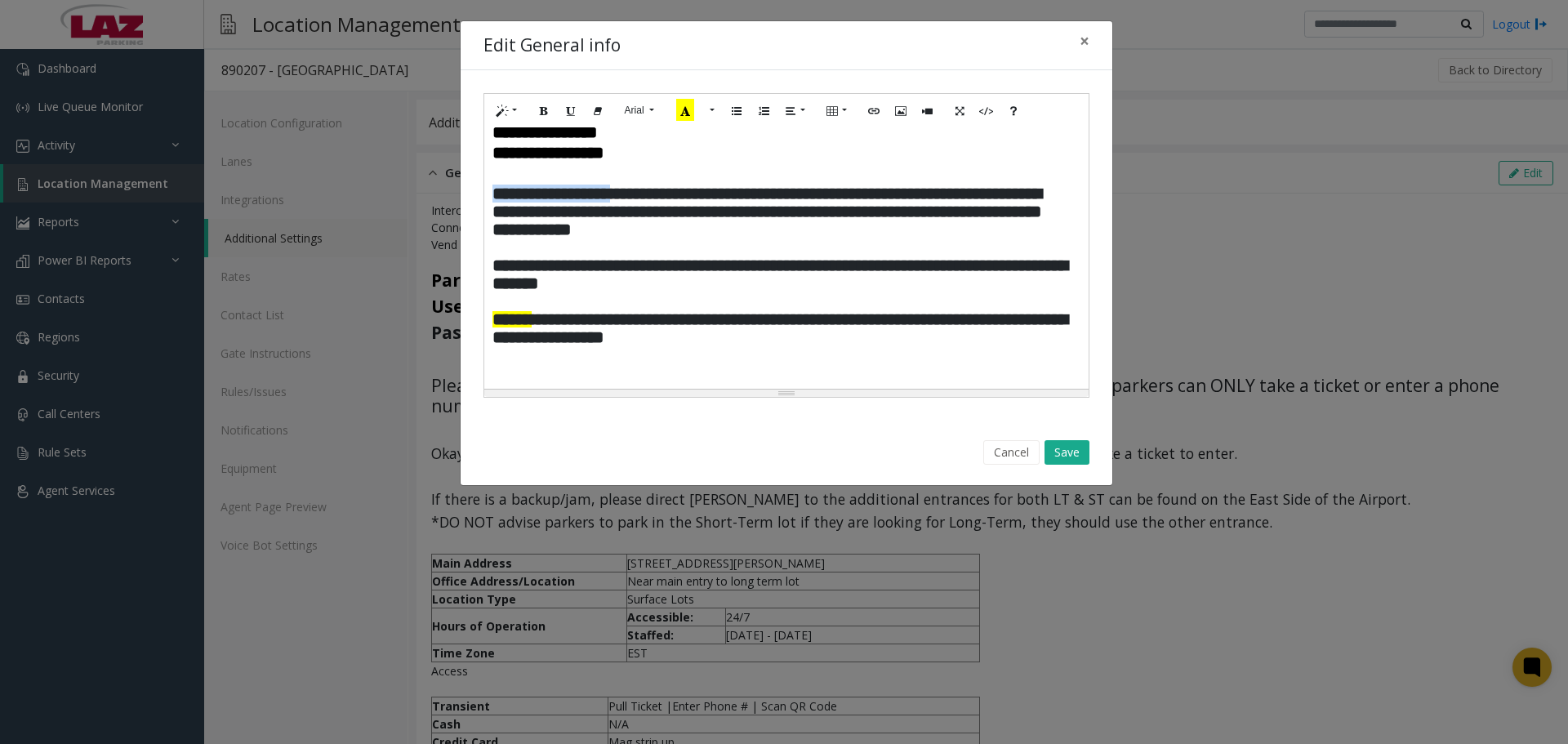
drag, startPoint x: 491, startPoint y: 193, endPoint x: 644, endPoint y: 198, distance: 153.1
click at [644, 199] on span "**********" at bounding box center [766, 211] width 549 height 52
click at [680, 112] on icon "Recent Color" at bounding box center [685, 110] width 18 height 22
click at [723, 232] on span "**********" at bounding box center [770, 211] width 555 height 52
click at [559, 238] on span "**********" at bounding box center [770, 211] width 555 height 52
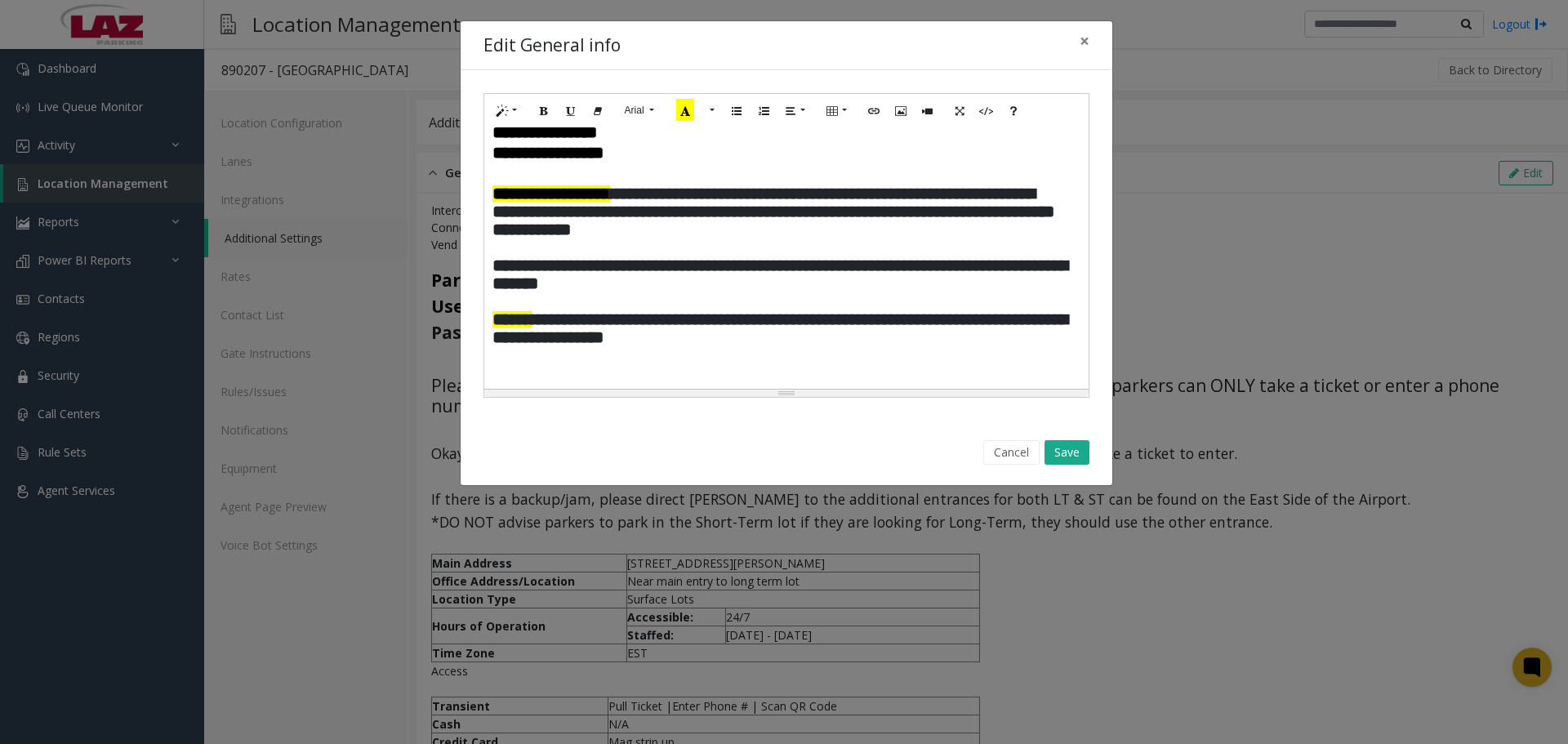
click at [577, 238] on span "**********" at bounding box center [773, 211] width 562 height 52
click at [634, 238] on span "**********" at bounding box center [773, 211] width 562 height 52
click at [643, 238] on span "**********" at bounding box center [780, 211] width 575 height 52
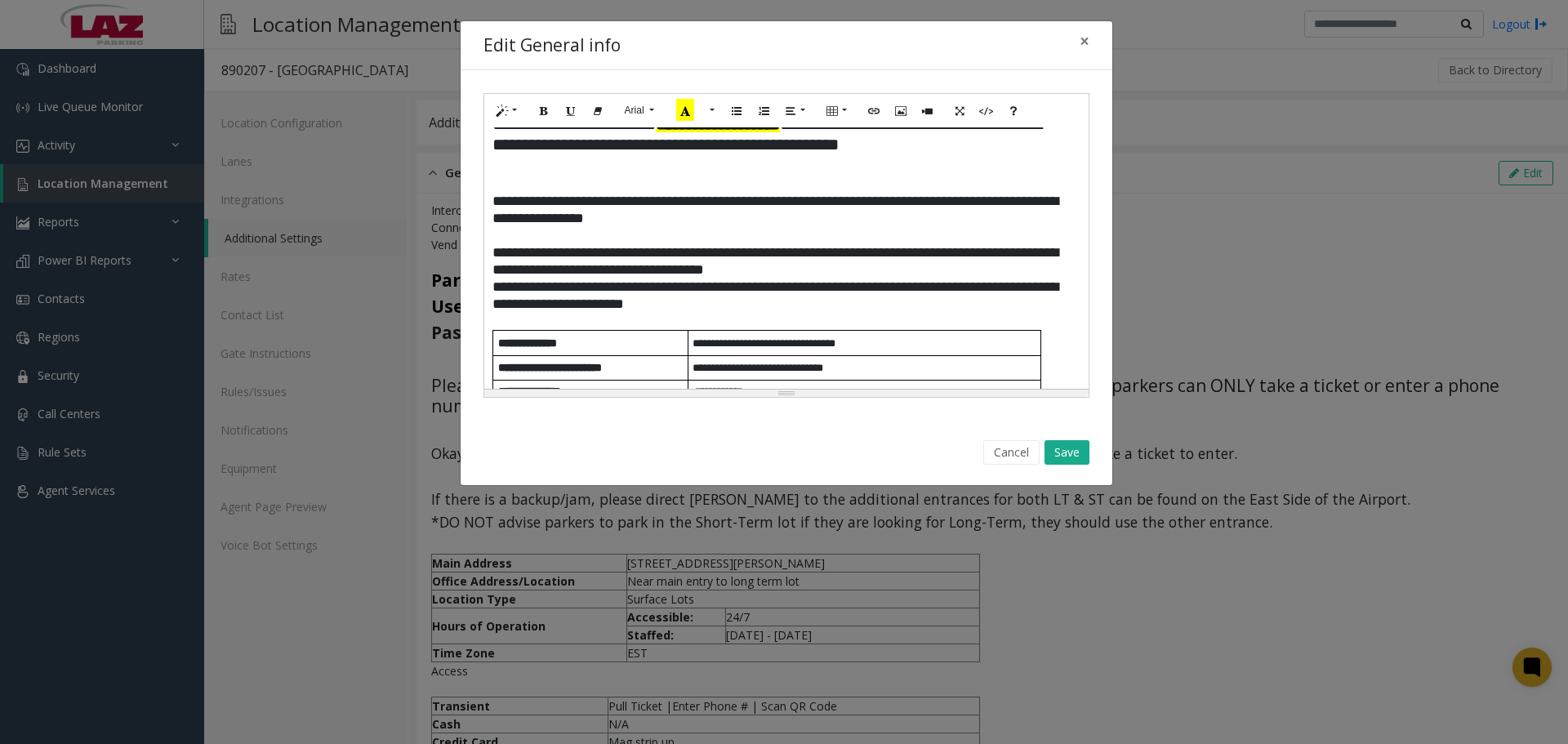
scroll to position [429, 0]
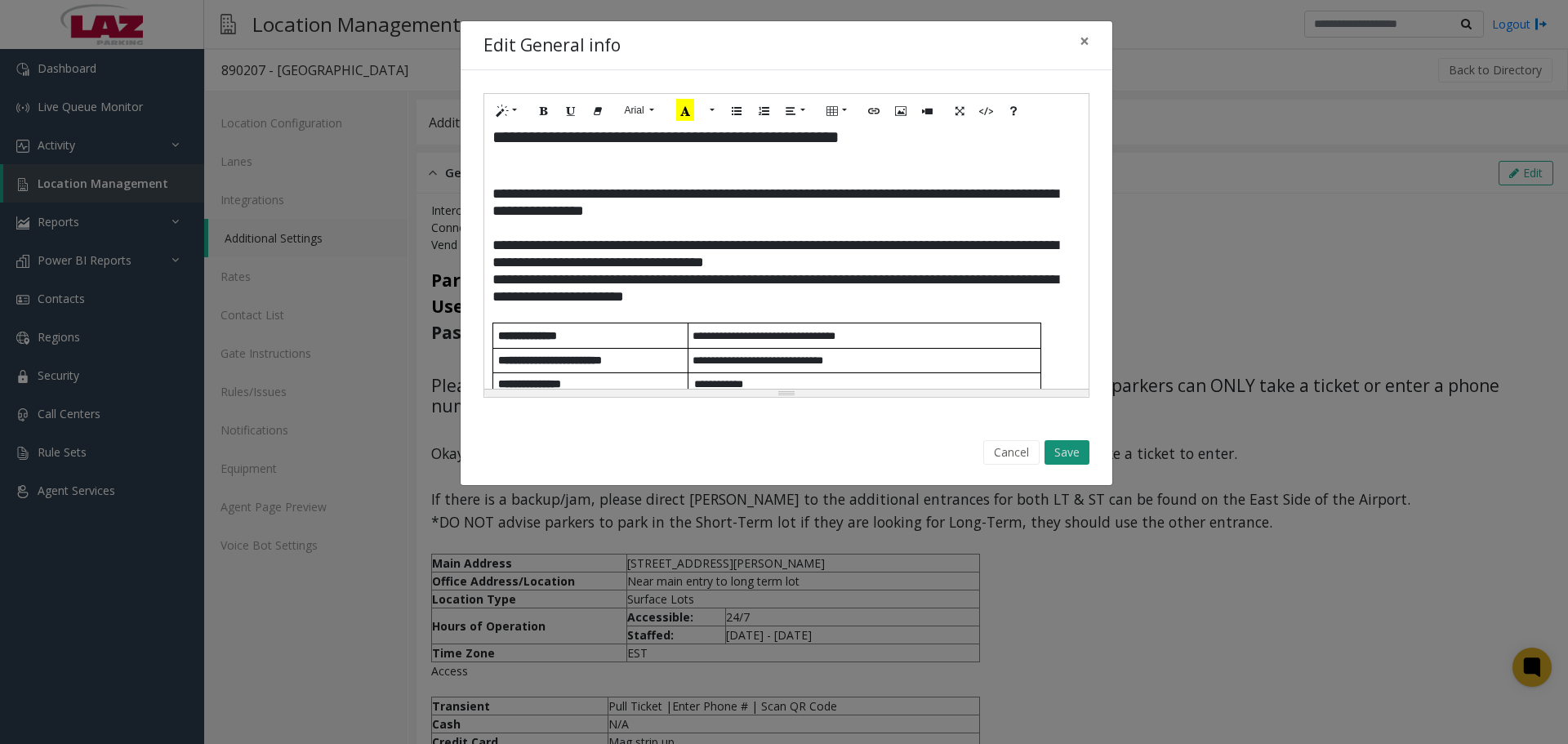
click at [1073, 444] on button "Save" at bounding box center [1066, 452] width 45 height 25
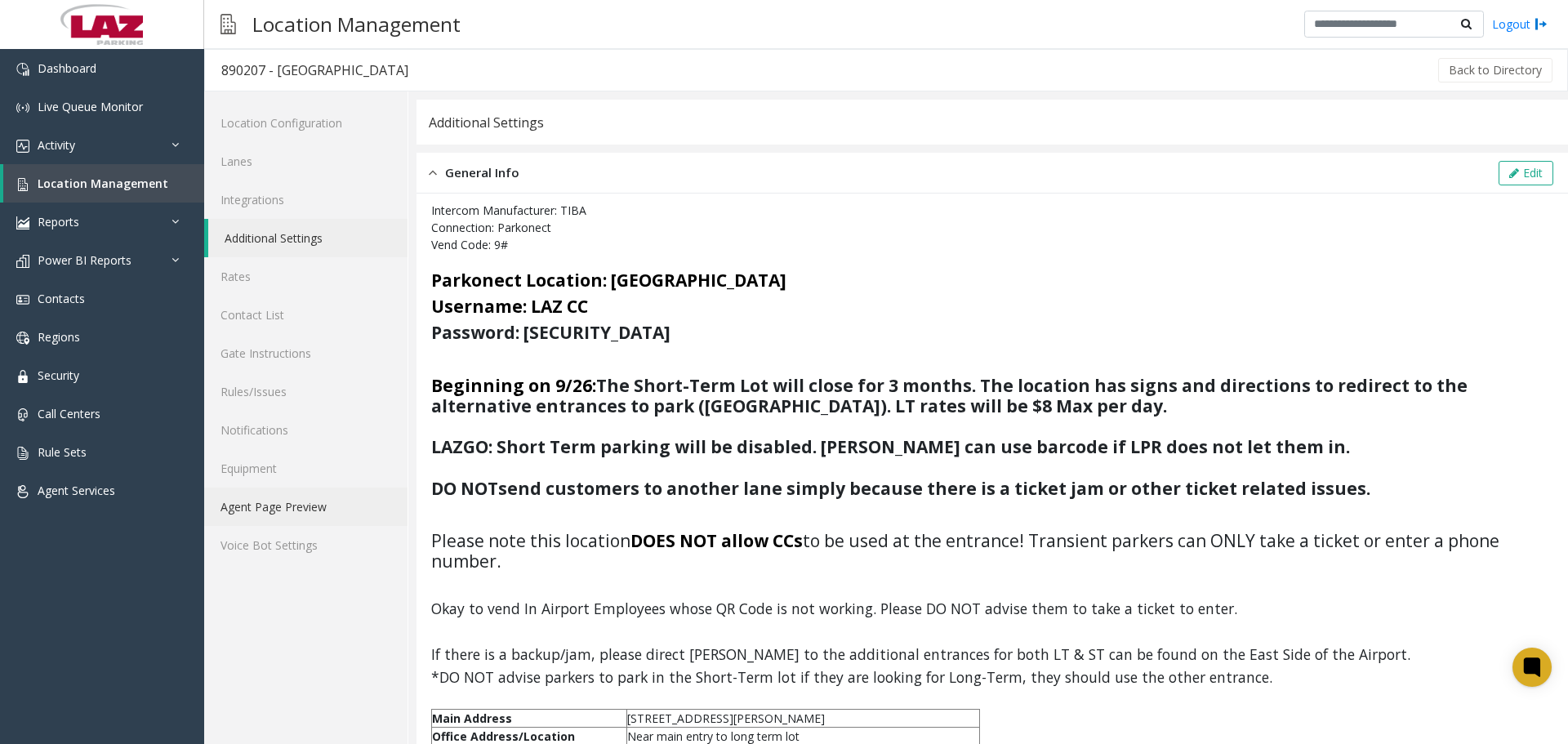
click at [289, 505] on link "Agent Page Preview" at bounding box center [306, 505] width 203 height 38
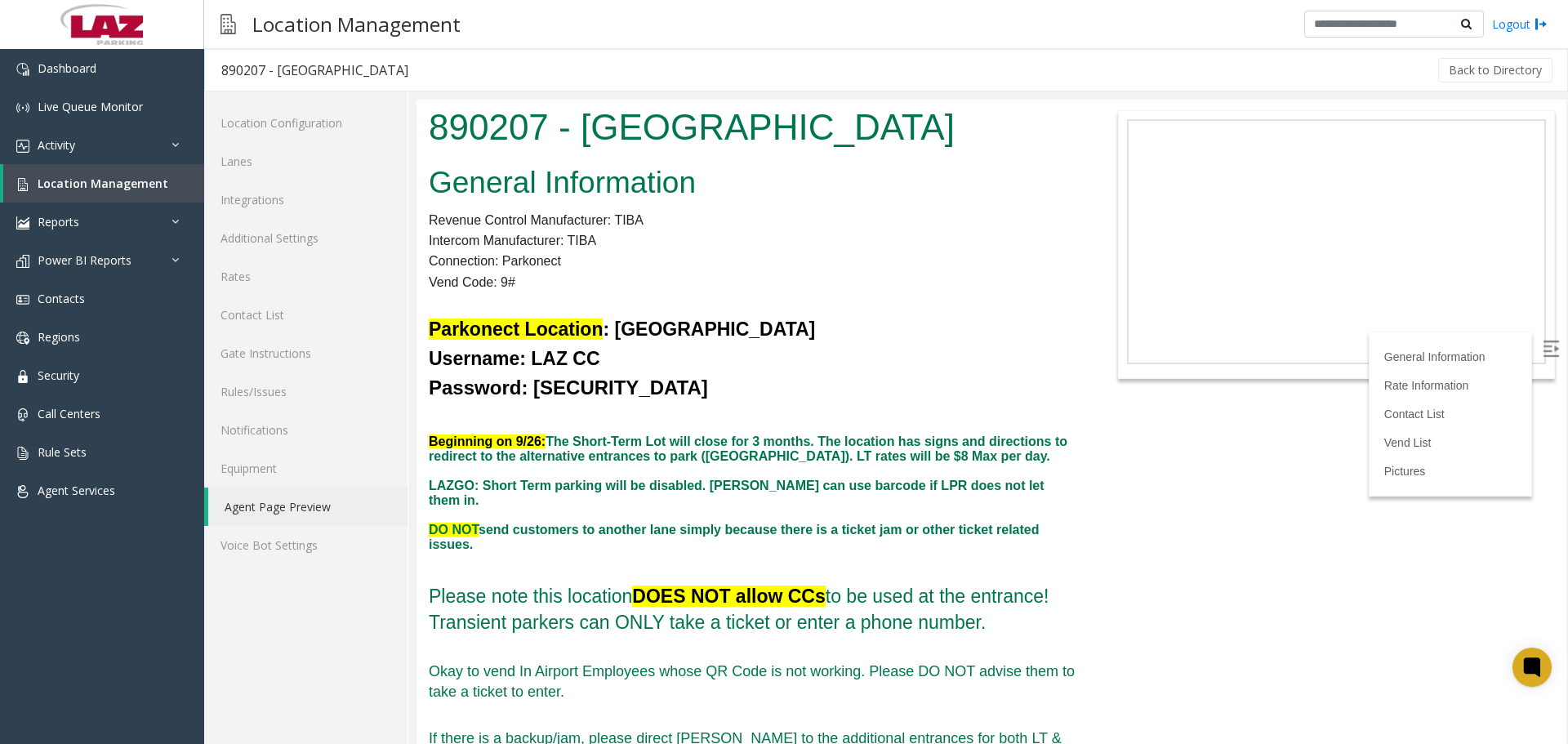
scroll to position [163, 0]
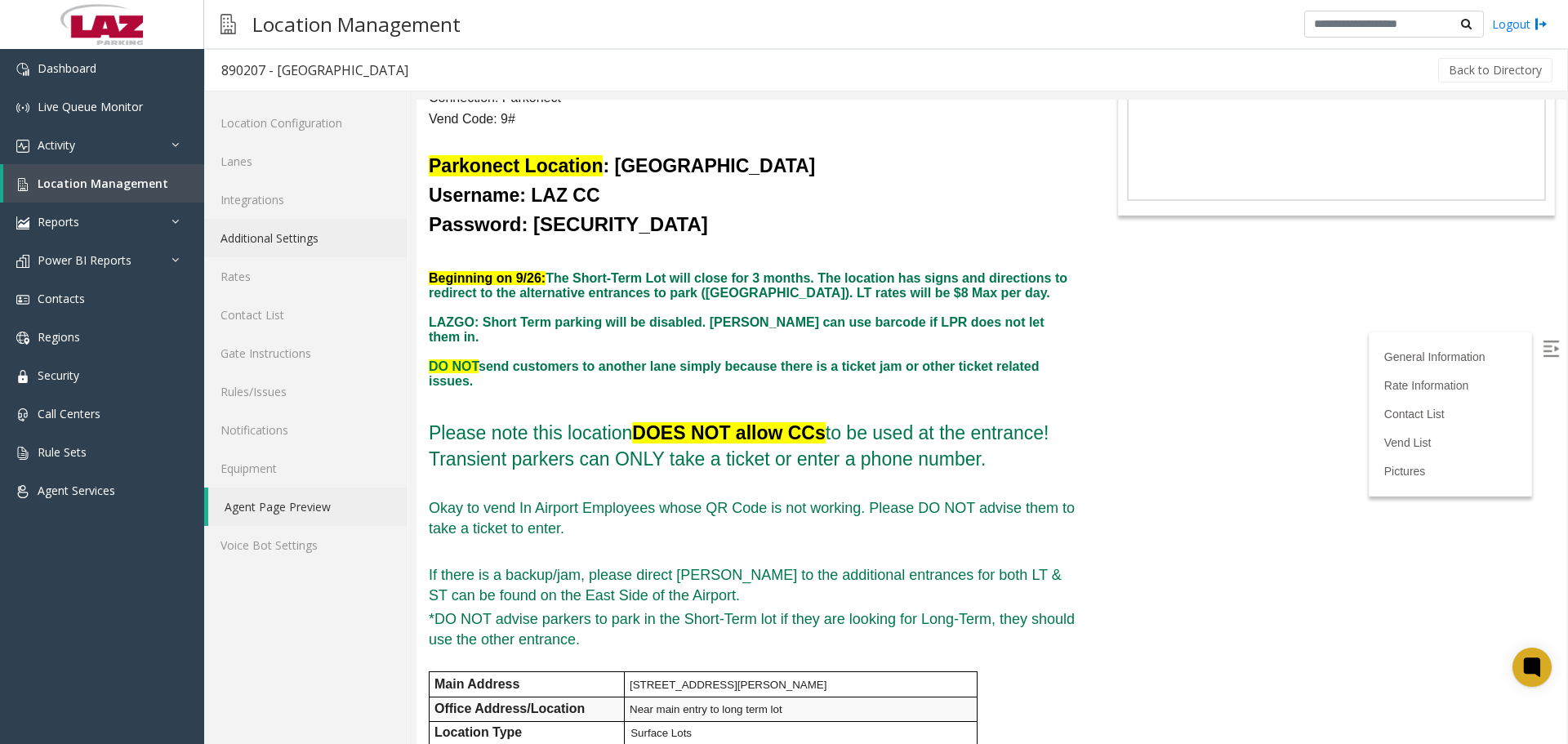
click at [263, 248] on link "Additional Settings" at bounding box center [306, 238] width 203 height 38
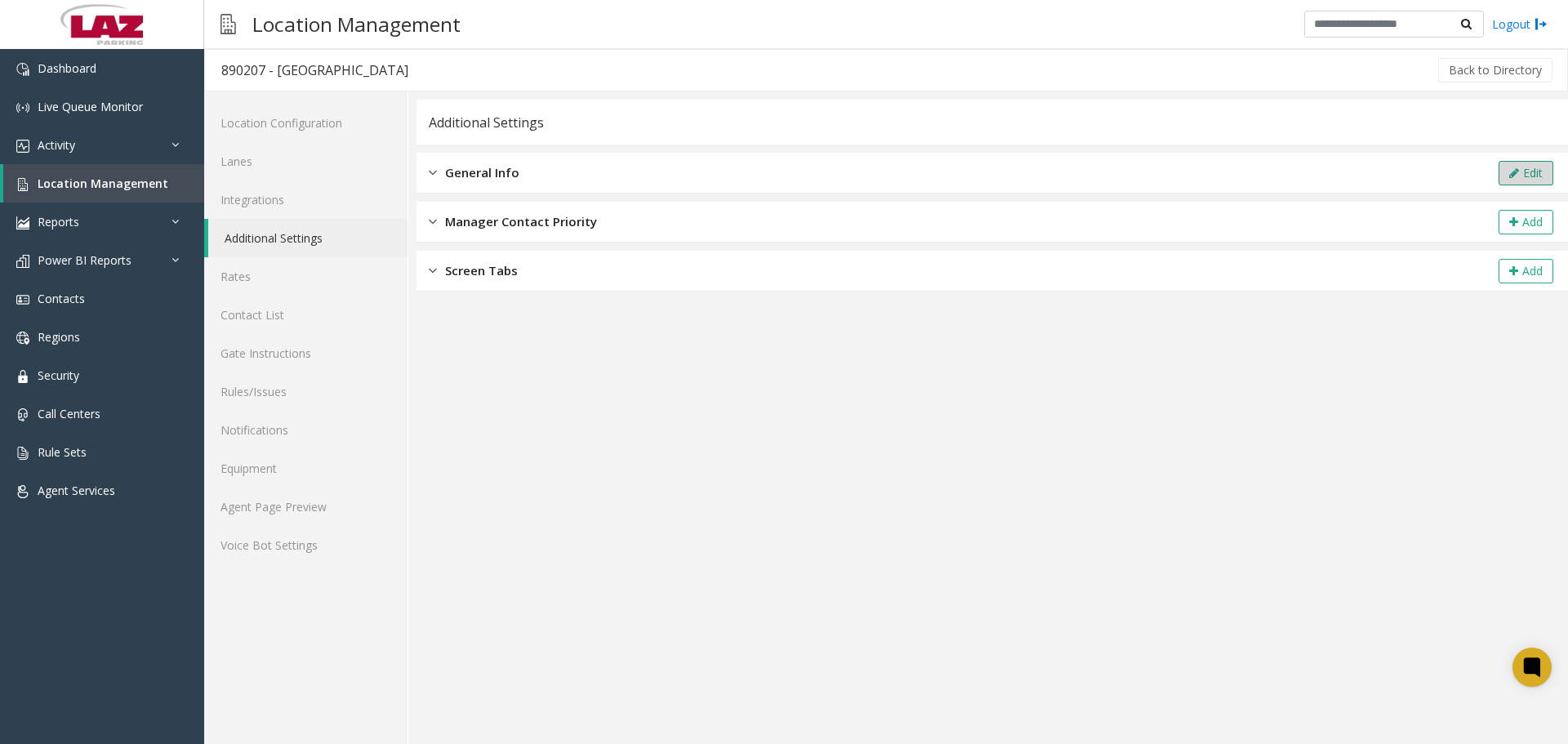
click at [1518, 172] on icon at bounding box center [1513, 172] width 10 height 11
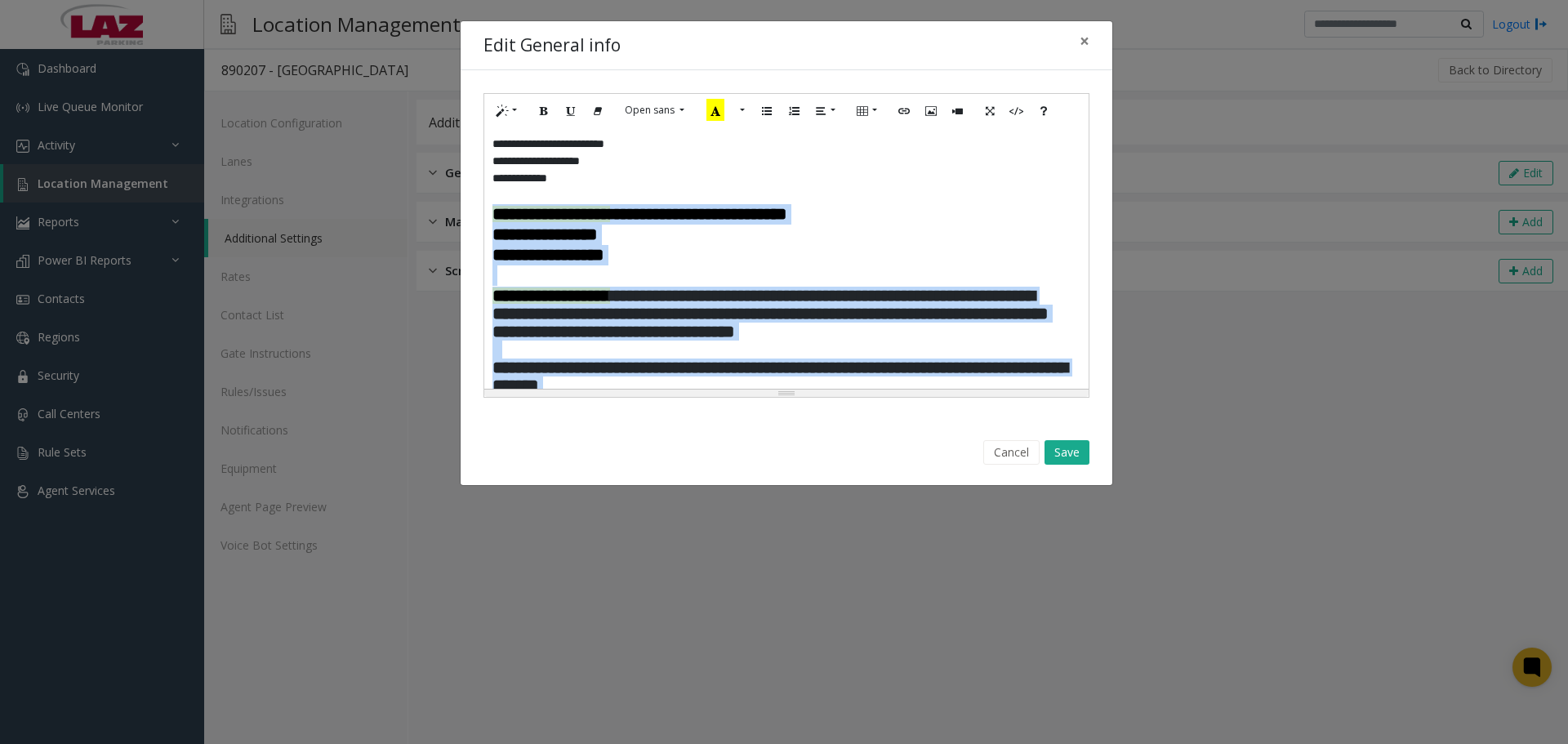
drag, startPoint x: 811, startPoint y: 239, endPoint x: 476, endPoint y: 212, distance: 336.1
click at [476, 212] on div "**********" at bounding box center [786, 245] width 651 height 350
click at [744, 112] on button "More Color" at bounding box center [741, 110] width 16 height 26
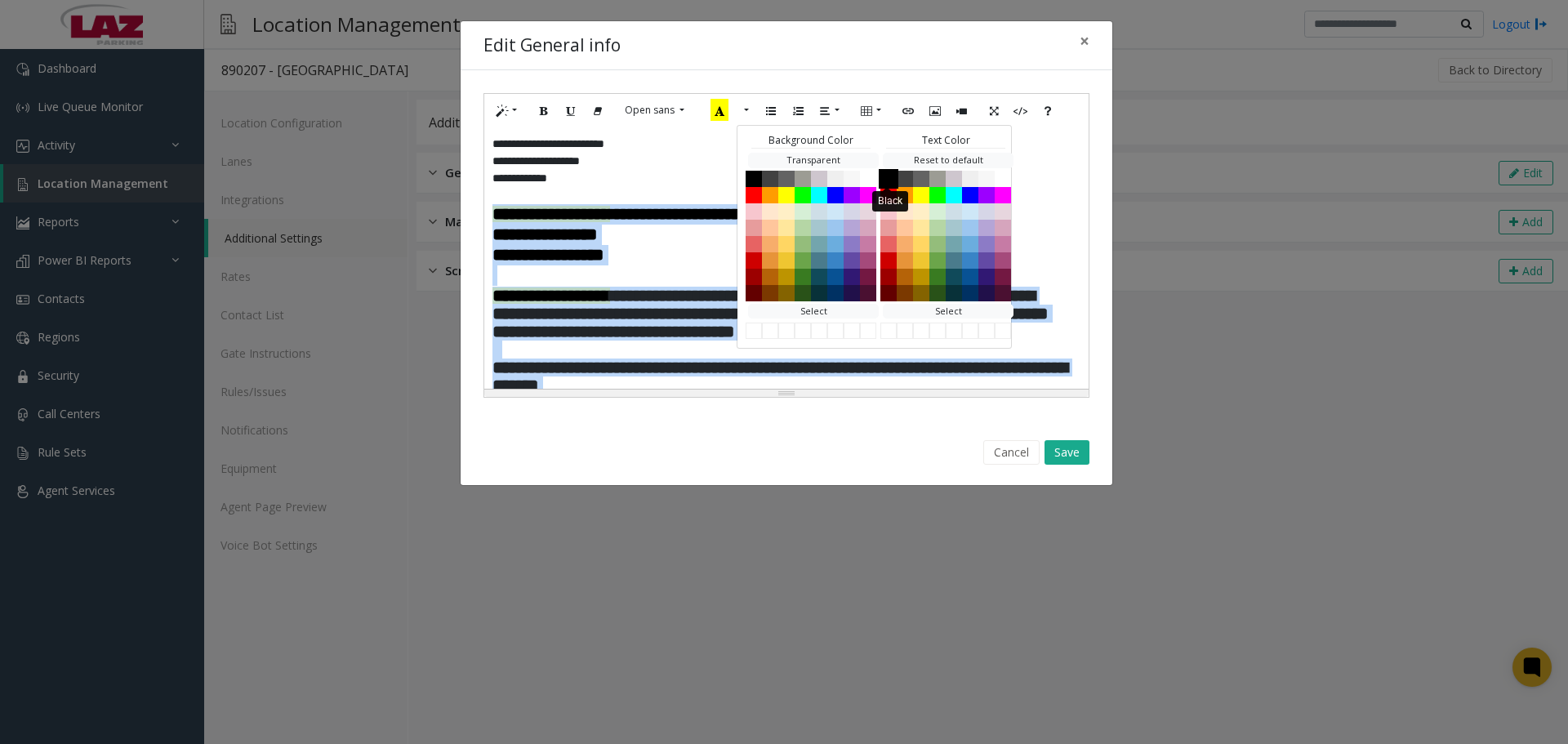
click at [894, 177] on button "Black" at bounding box center [888, 178] width 19 height 19
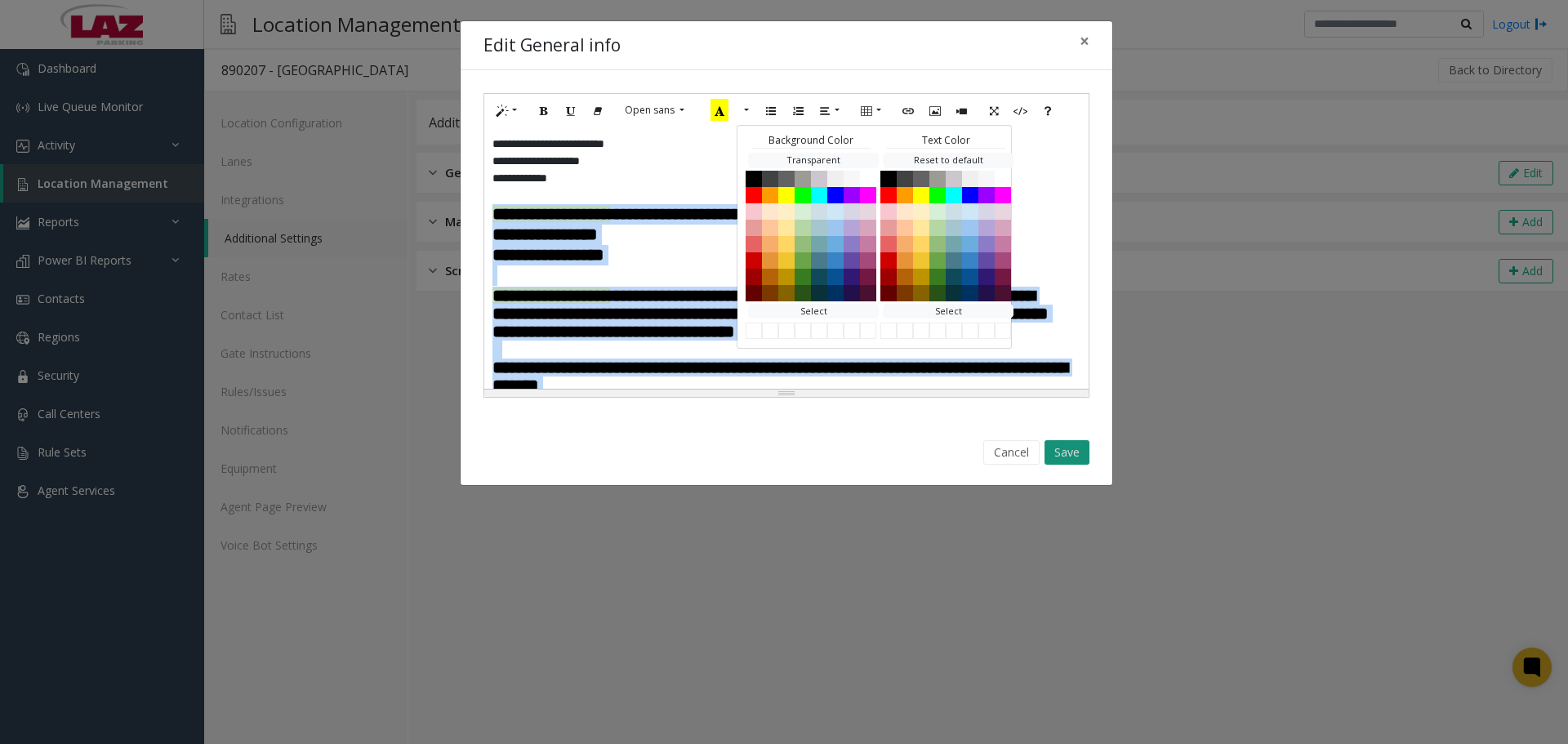
click at [1087, 455] on button "Save" at bounding box center [1066, 452] width 45 height 25
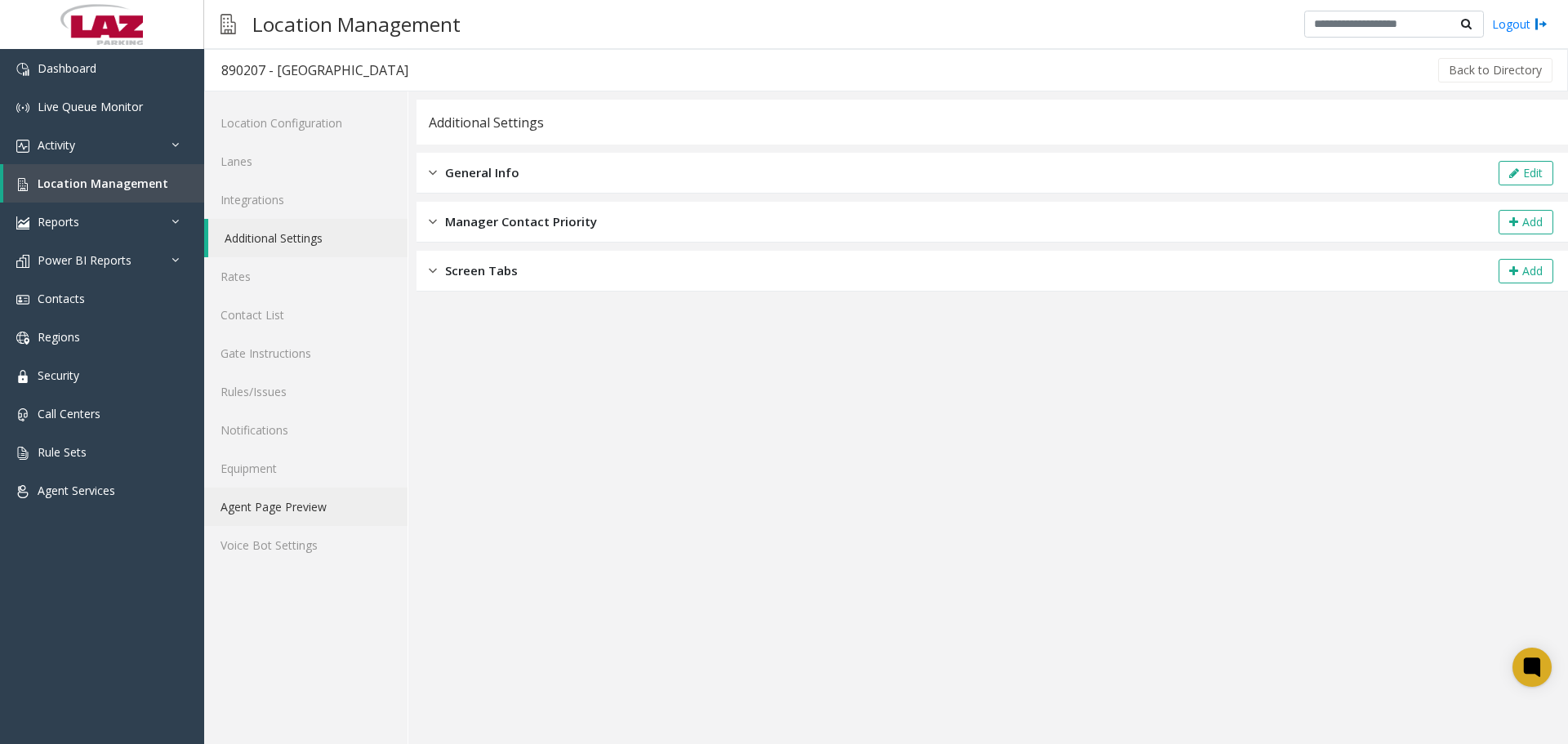
click at [258, 520] on link "Agent Page Preview" at bounding box center [306, 505] width 203 height 38
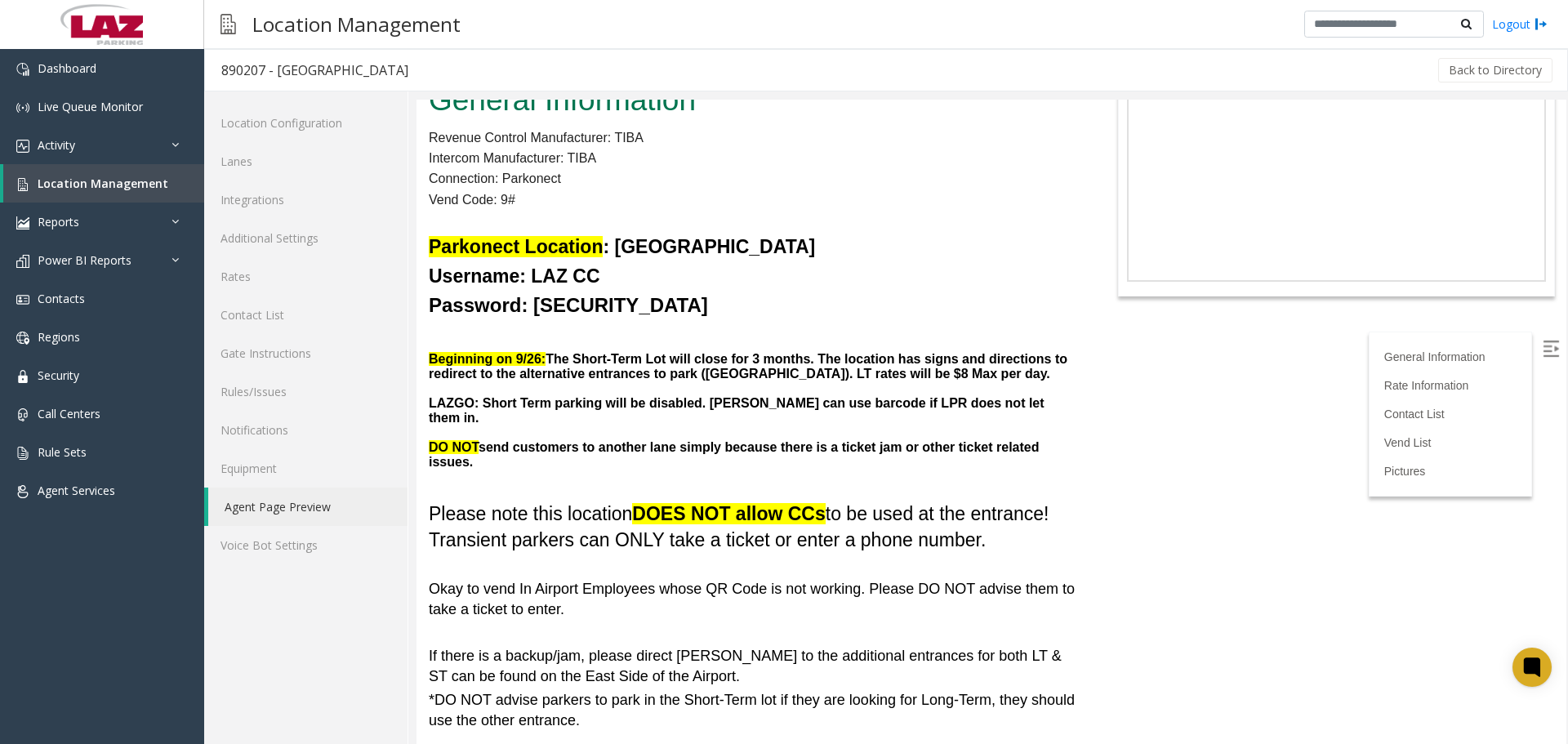
scroll to position [81, 0]
click at [316, 242] on link "Additional Settings" at bounding box center [306, 238] width 203 height 38
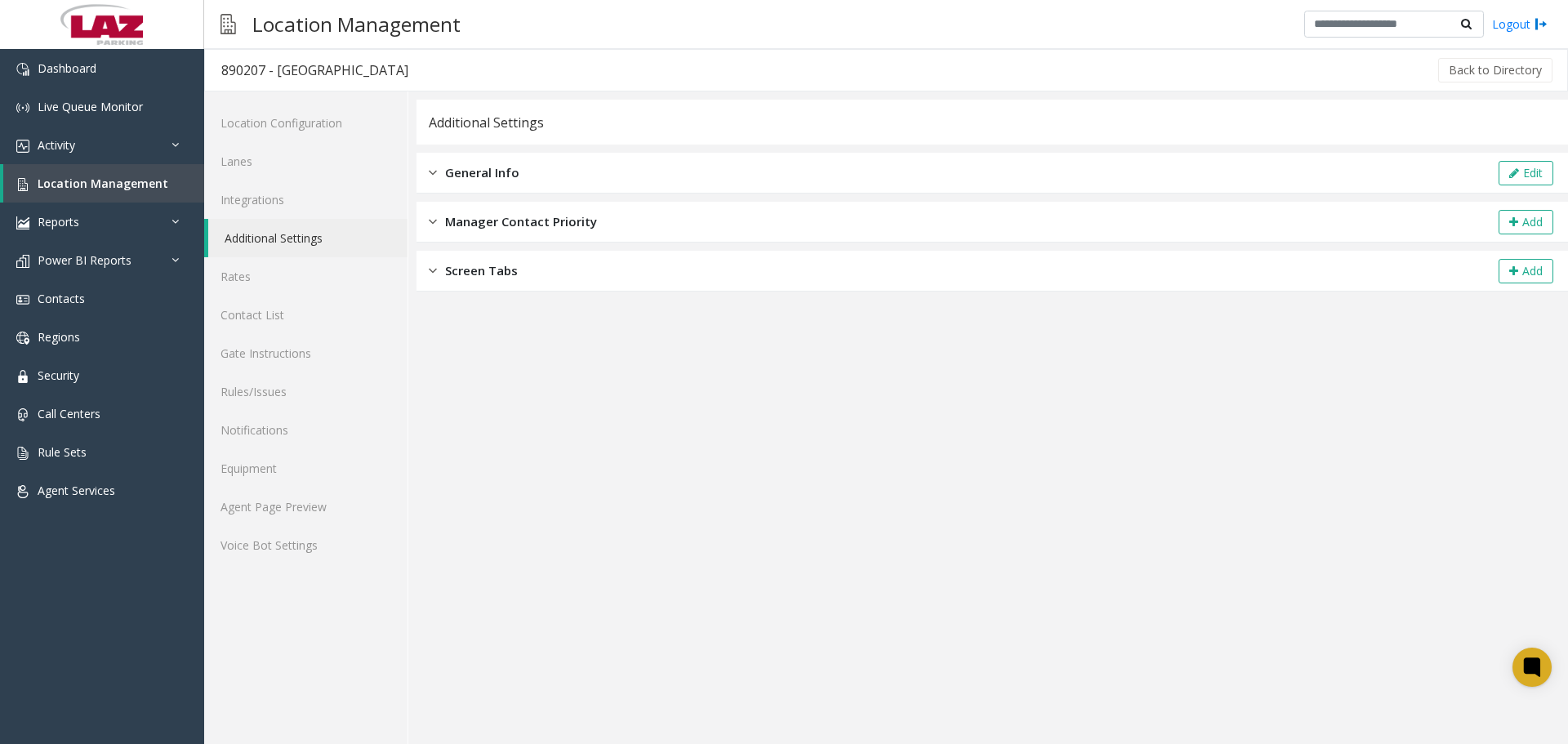
click at [535, 177] on div "General Info Edit" at bounding box center [992, 173] width 1151 height 41
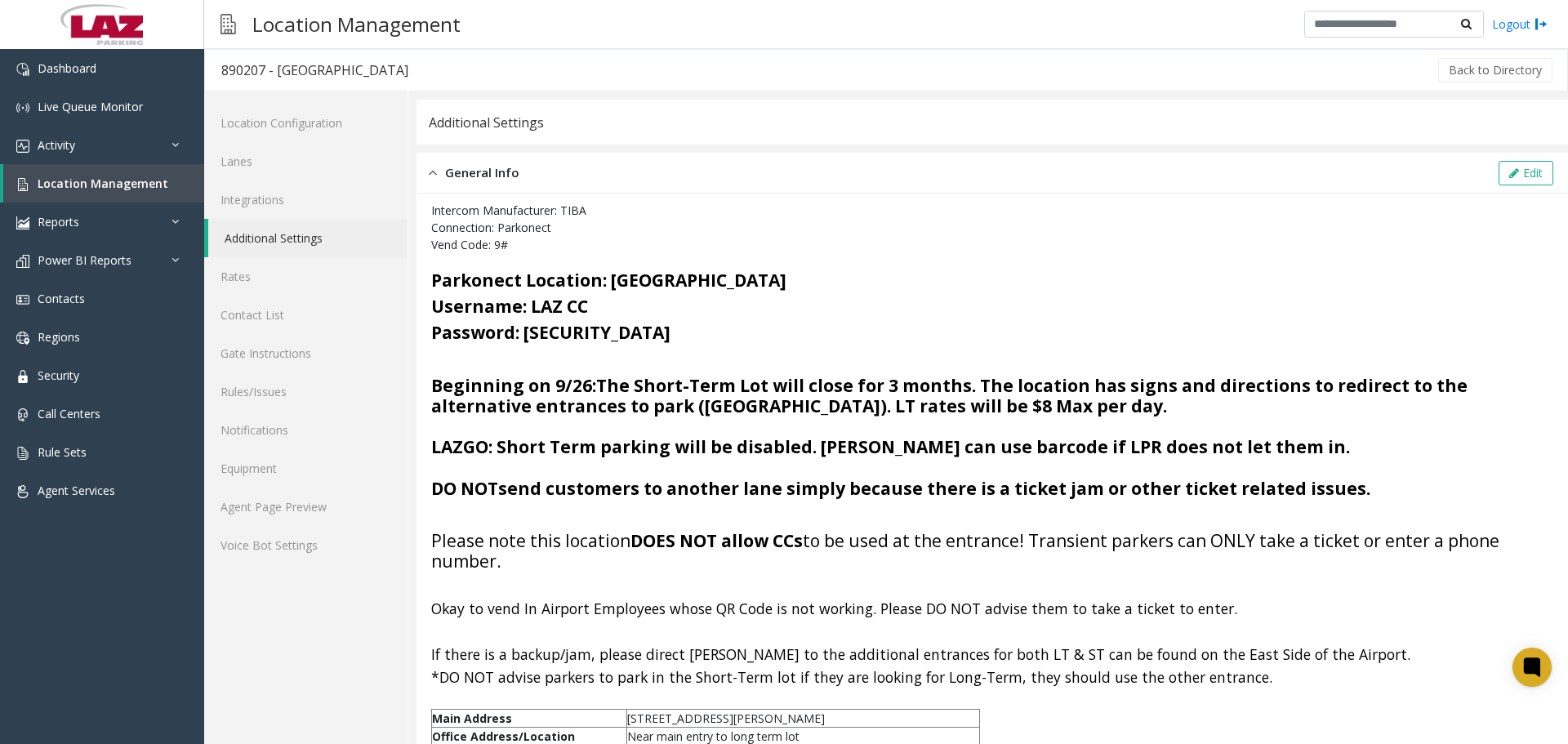
click at [1496, 178] on div "Edit" at bounding box center [1525, 173] width 59 height 25
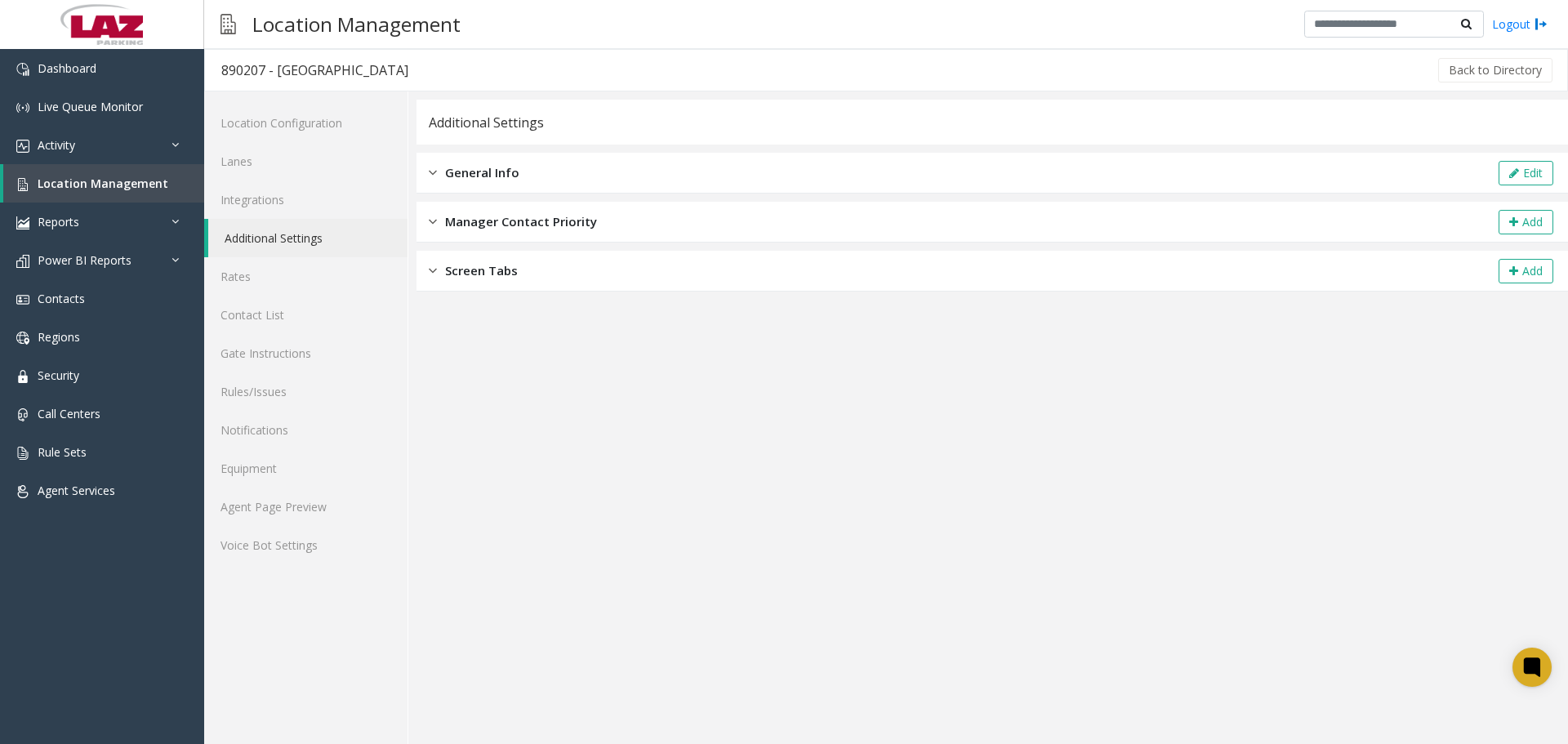
click at [1486, 171] on div "General Info Edit" at bounding box center [992, 173] width 1151 height 41
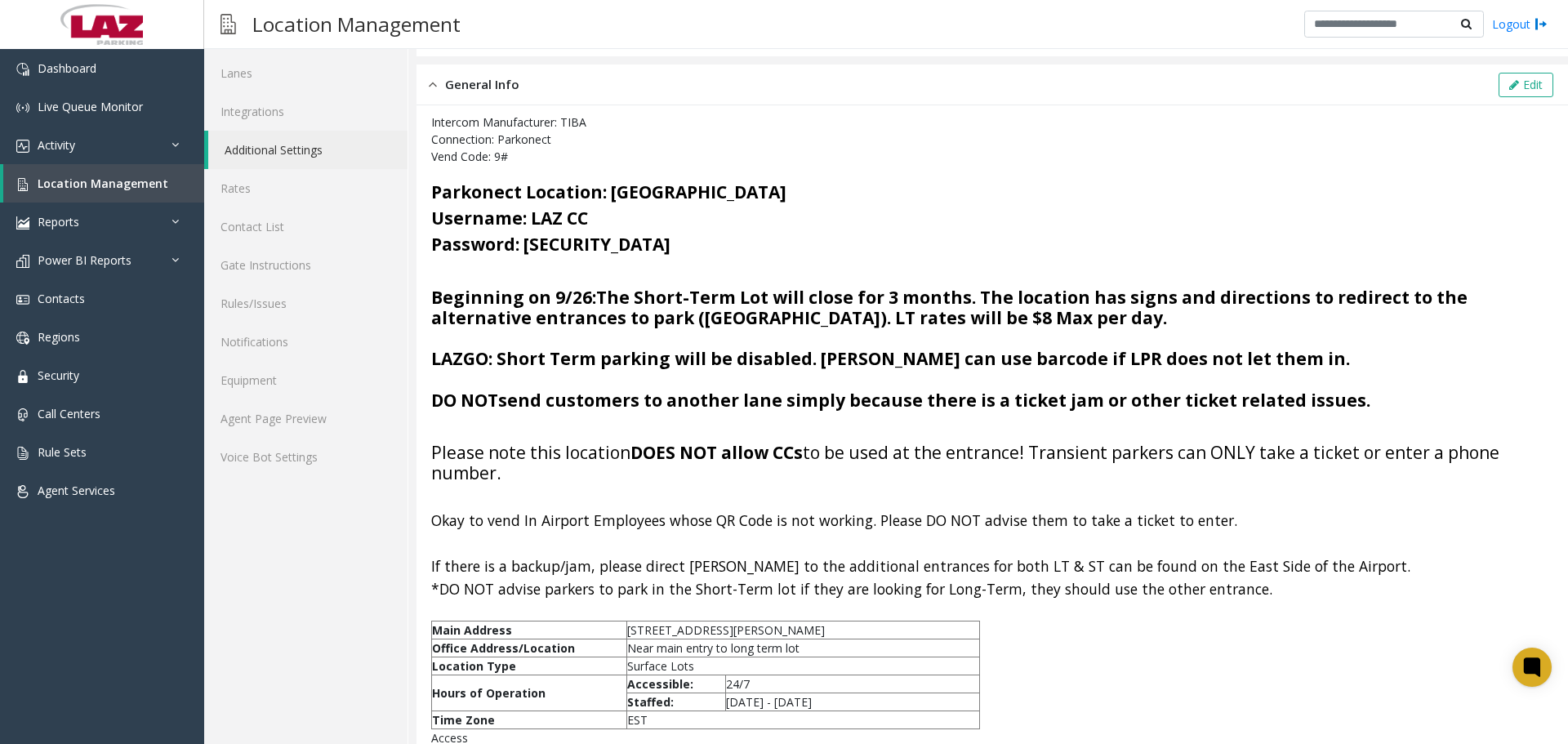
scroll to position [81, 0]
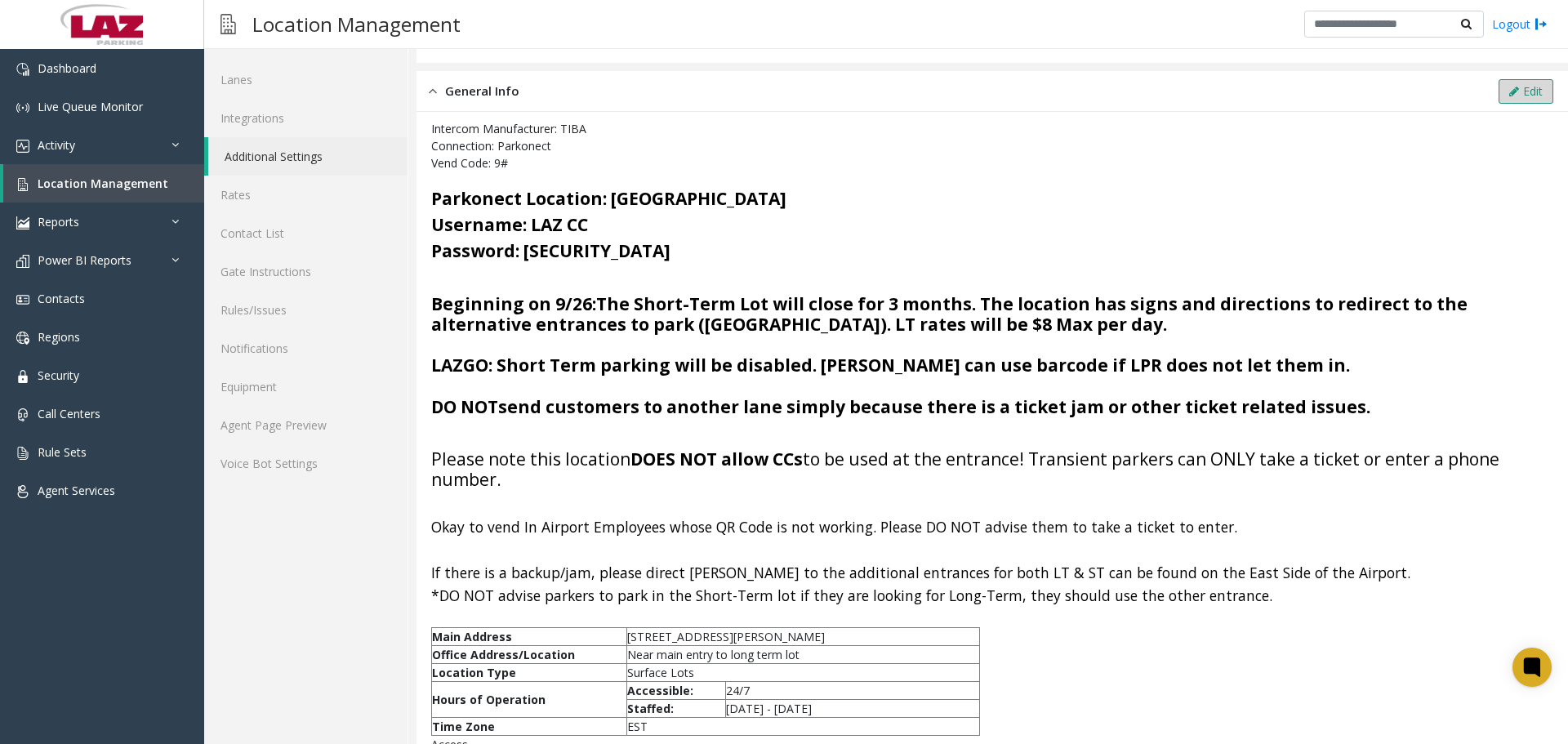
click at [1510, 91] on button "Edit" at bounding box center [1526, 92] width 55 height 25
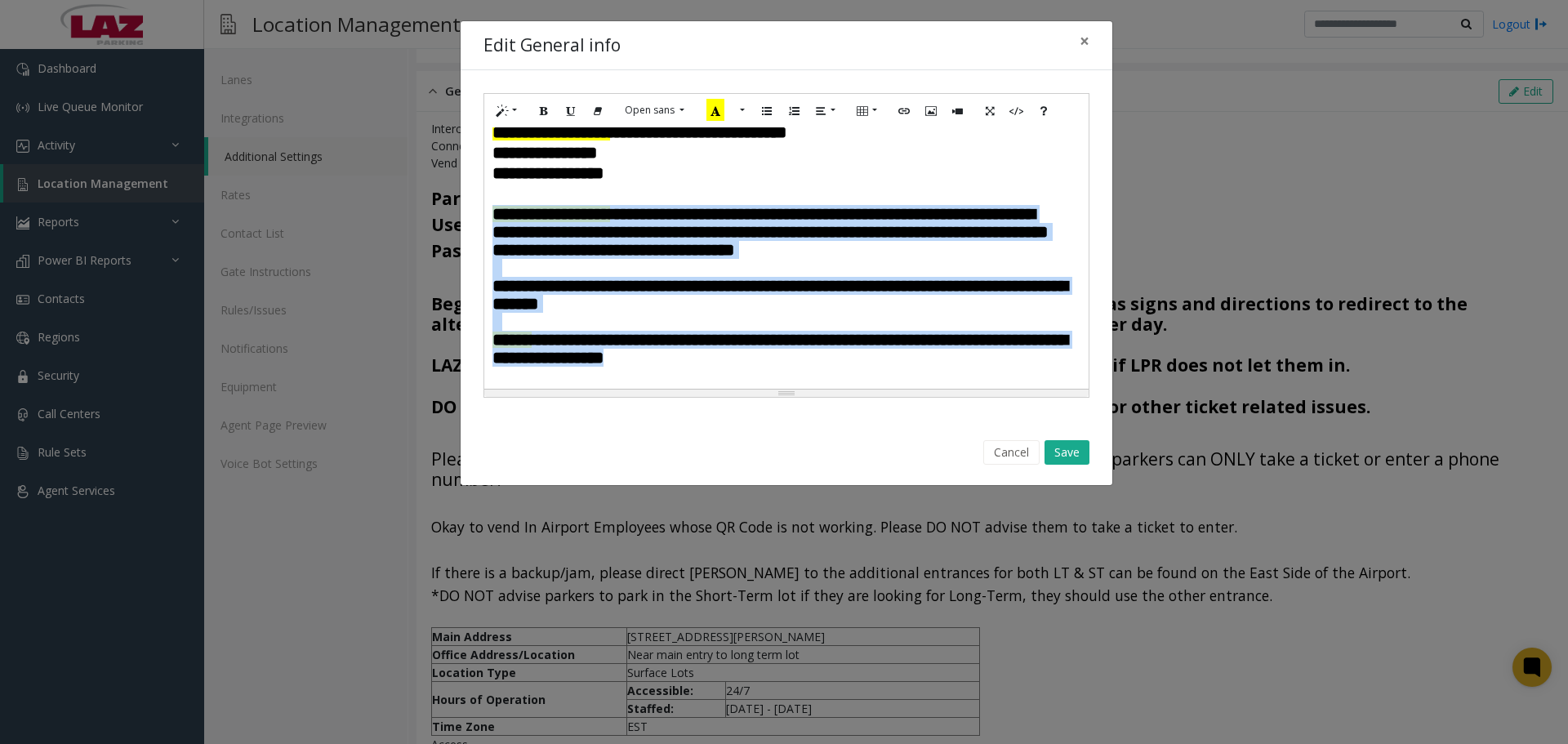
drag, startPoint x: 826, startPoint y: 344, endPoint x: 491, endPoint y: 219, distance: 357.6
click at [492, 219] on h4 "**********" at bounding box center [780, 319] width 575 height 229
click at [506, 116] on icon "Style" at bounding box center [502, 110] width 10 height 14
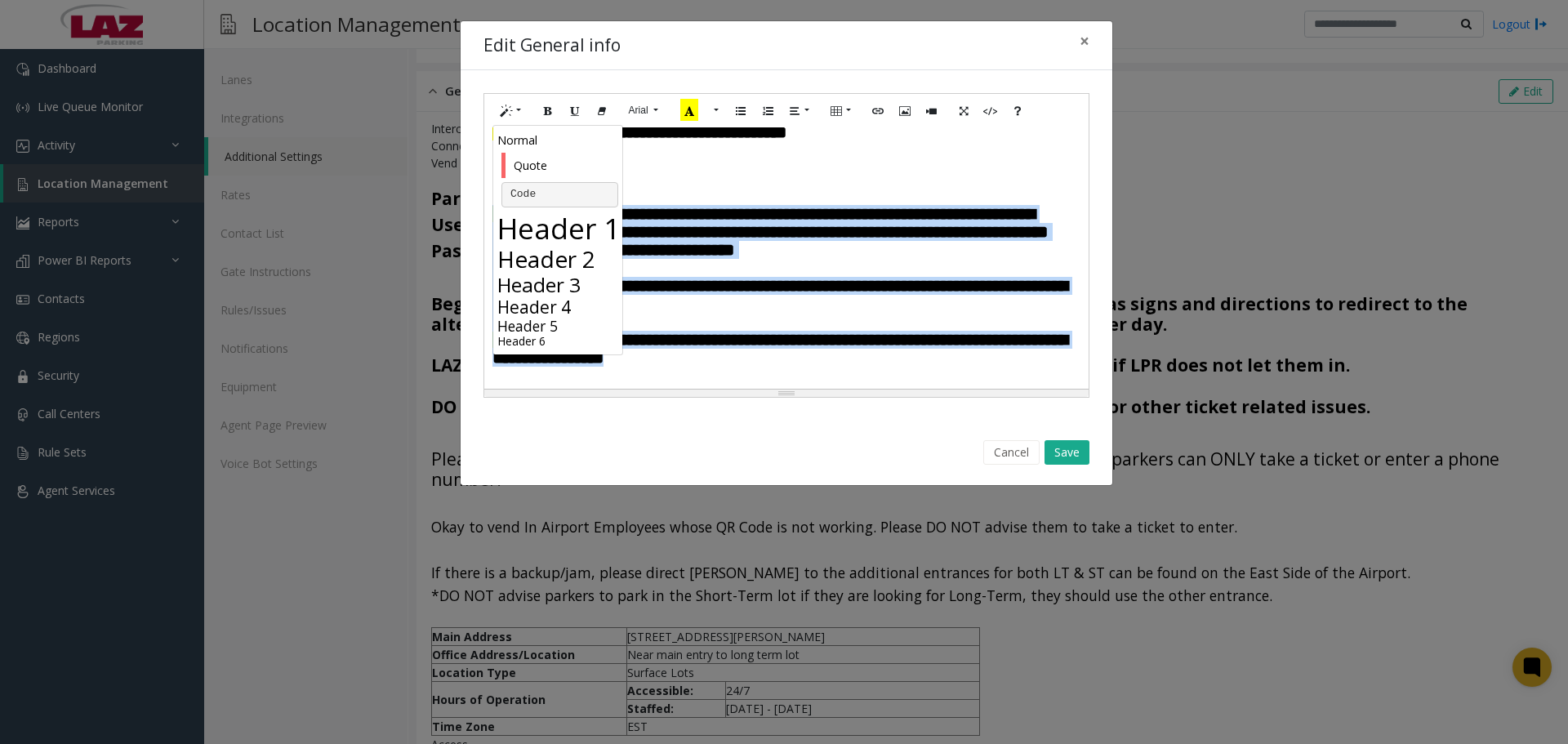
click at [548, 282] on h3 "Header 3" at bounding box center [559, 285] width 125 height 24
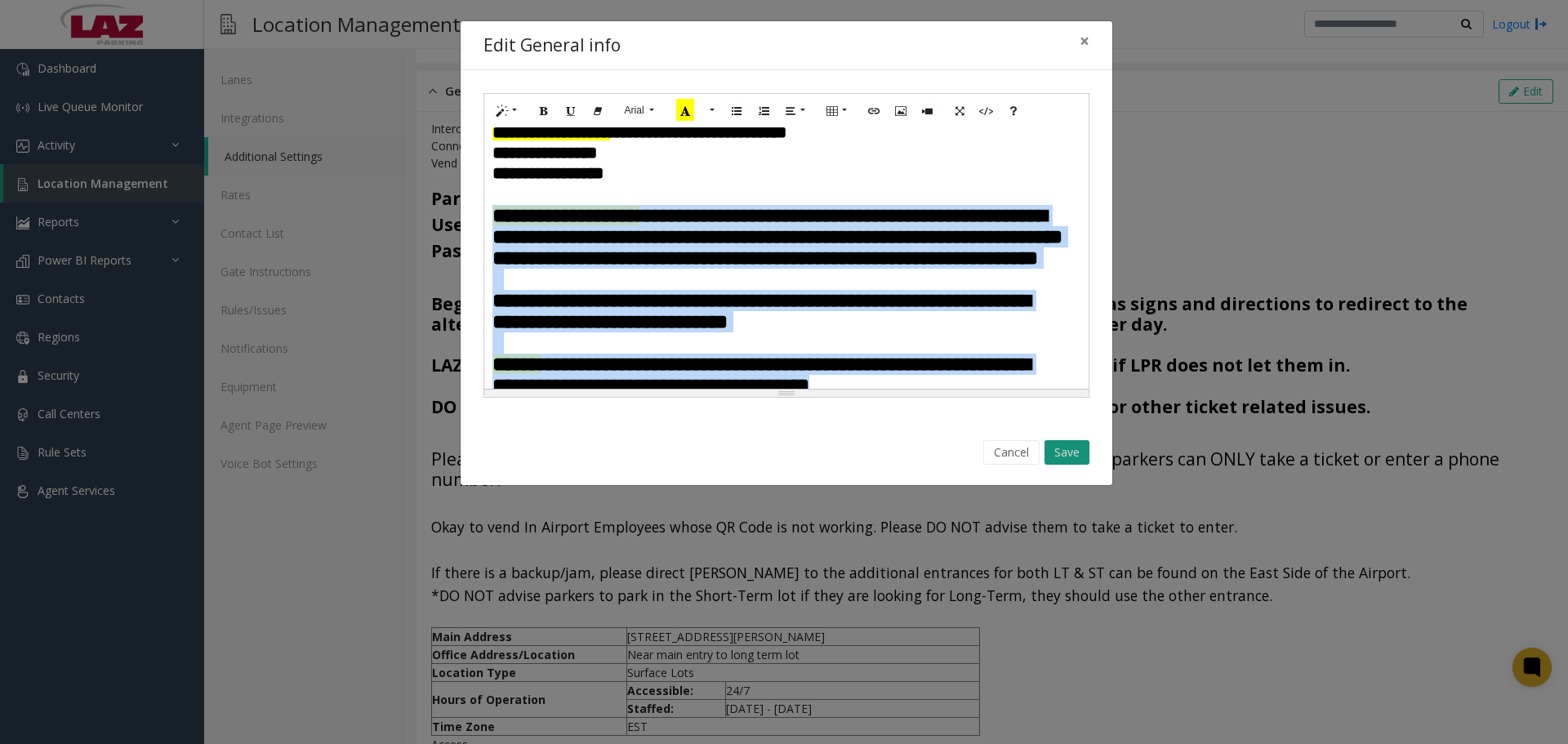
click at [1063, 450] on button "Save" at bounding box center [1066, 452] width 45 height 25
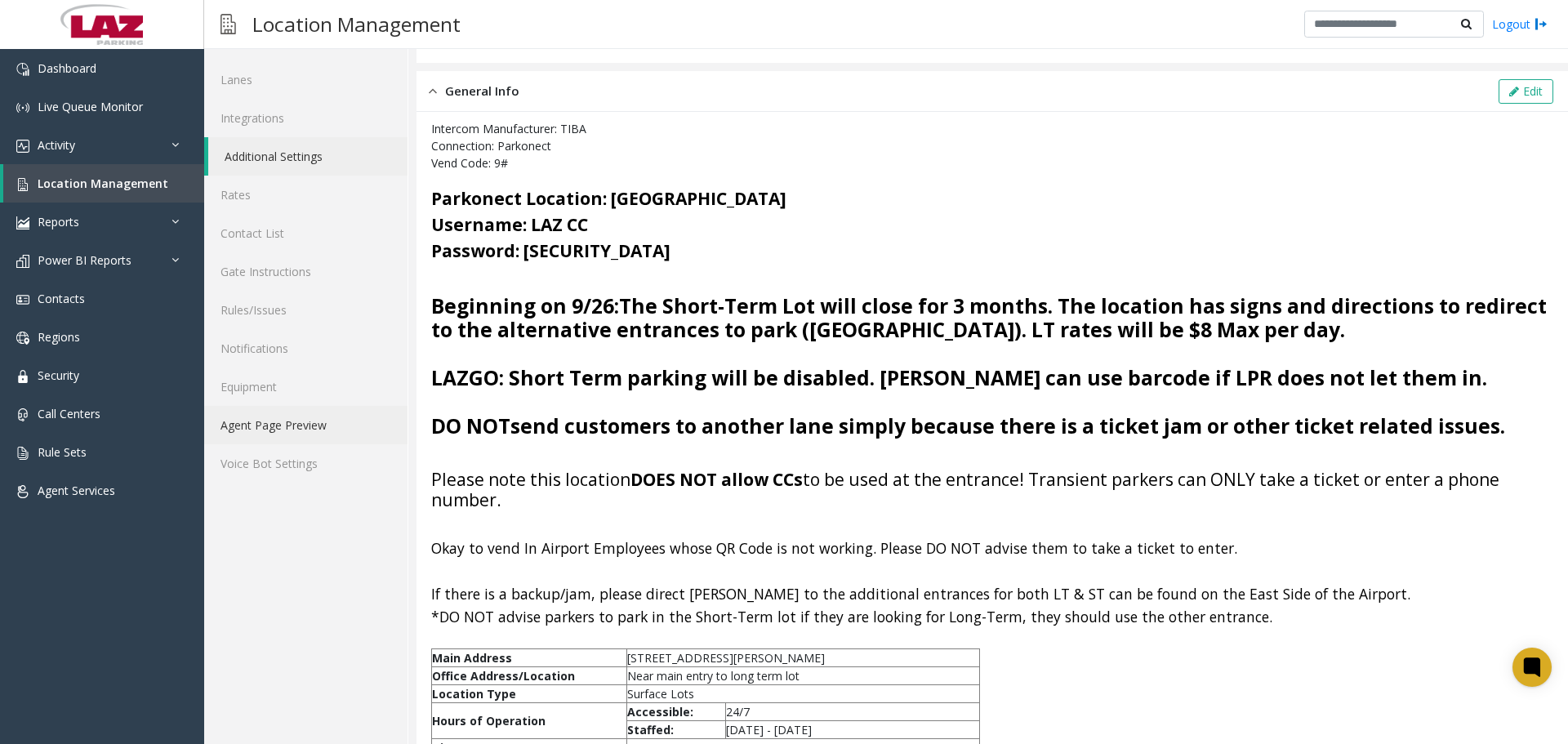
click at [308, 428] on link "Agent Page Preview" at bounding box center [306, 424] width 203 height 38
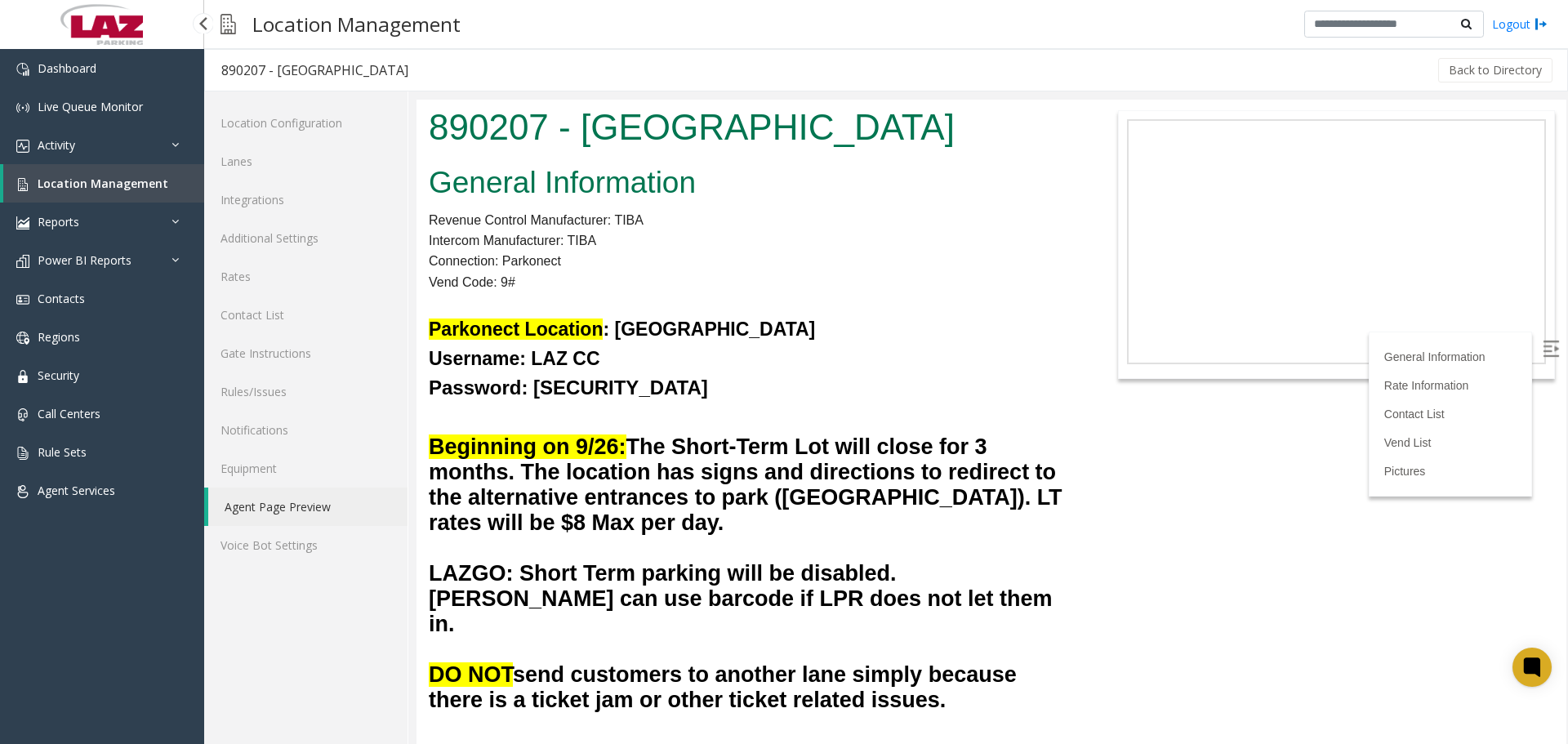
click at [107, 178] on span "Location Management" at bounding box center [103, 184] width 131 height 16
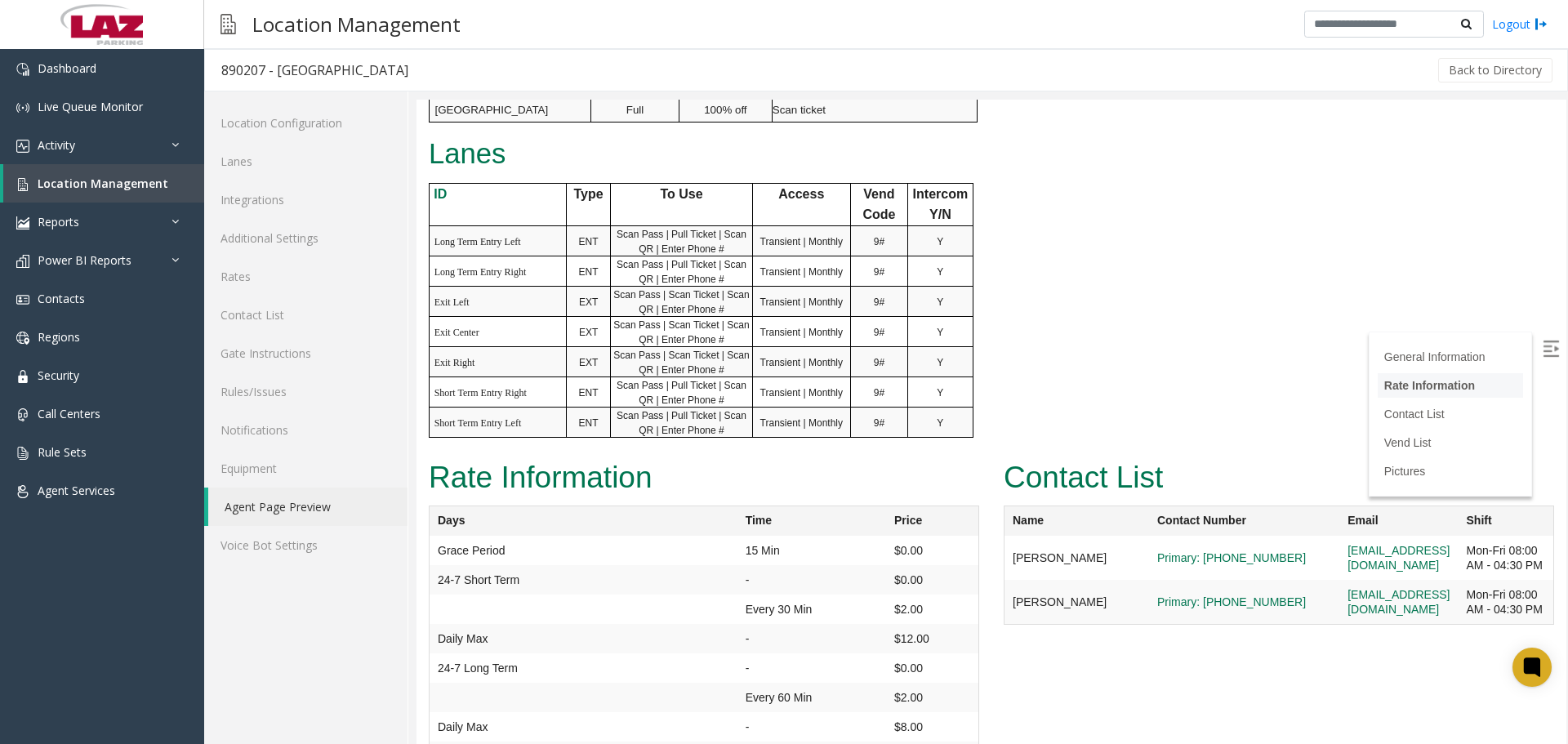
scroll to position [1469, 0]
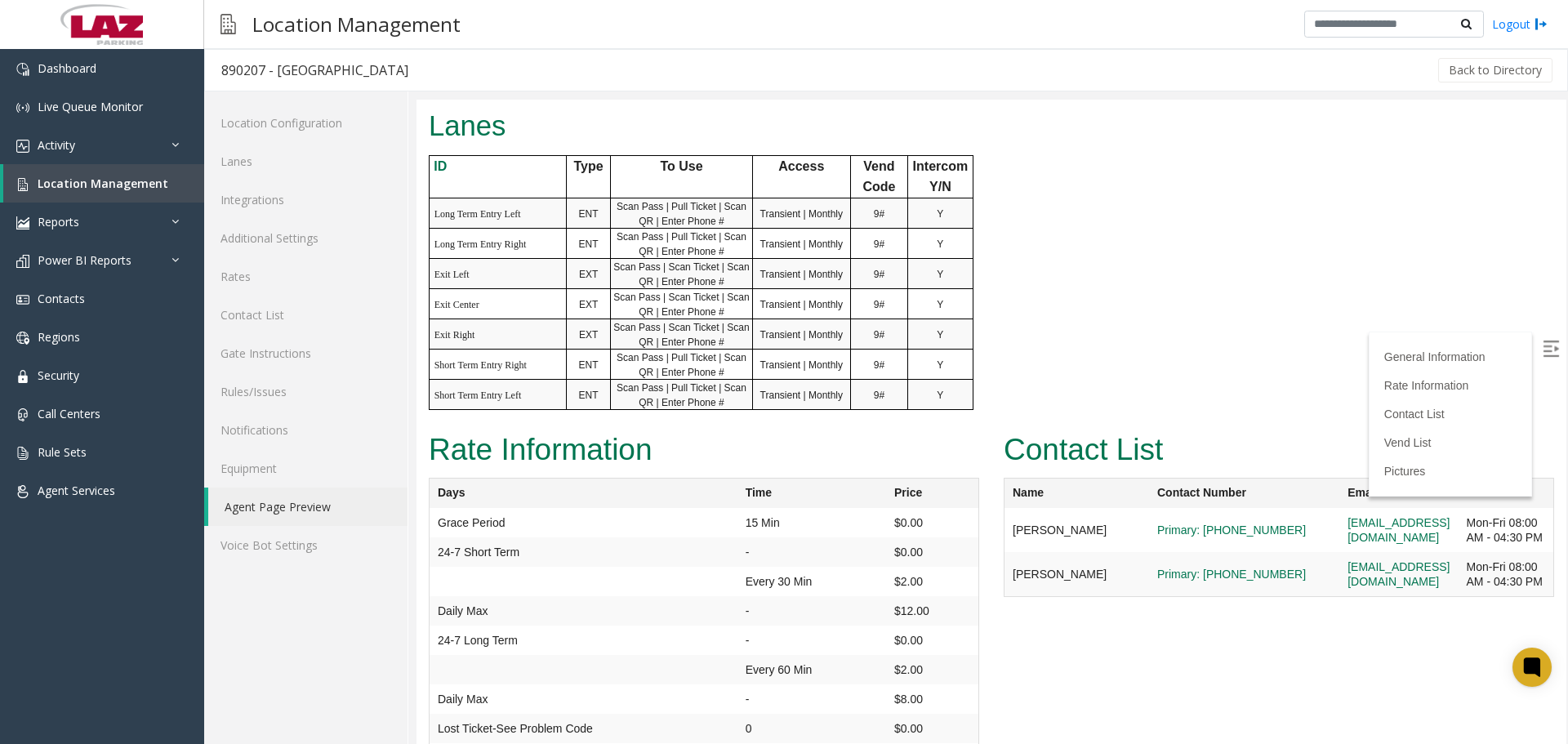
click at [72, 175] on link "Location Management" at bounding box center [103, 183] width 201 height 38
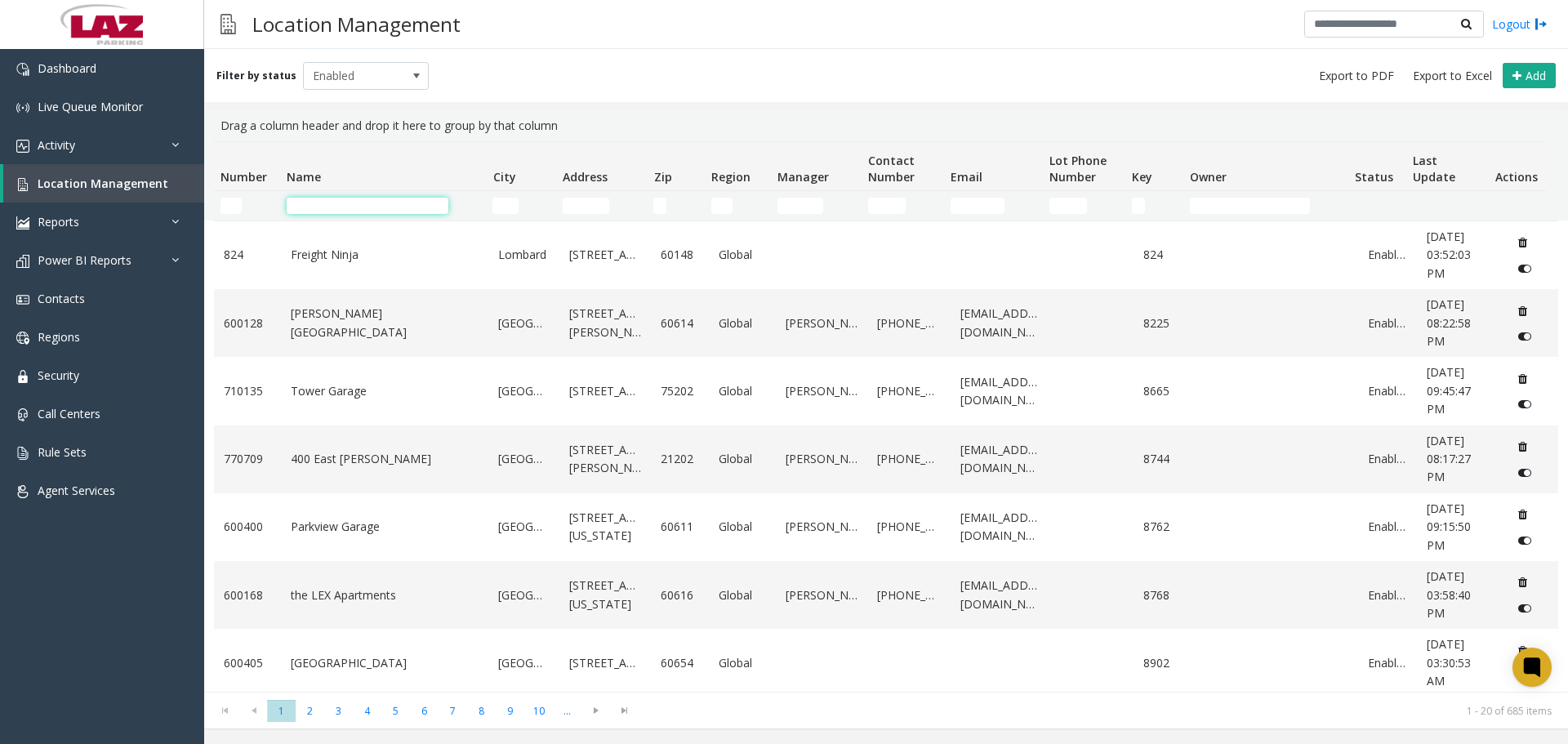
click at [412, 204] on input "Name Filter" at bounding box center [367, 206] width 162 height 16
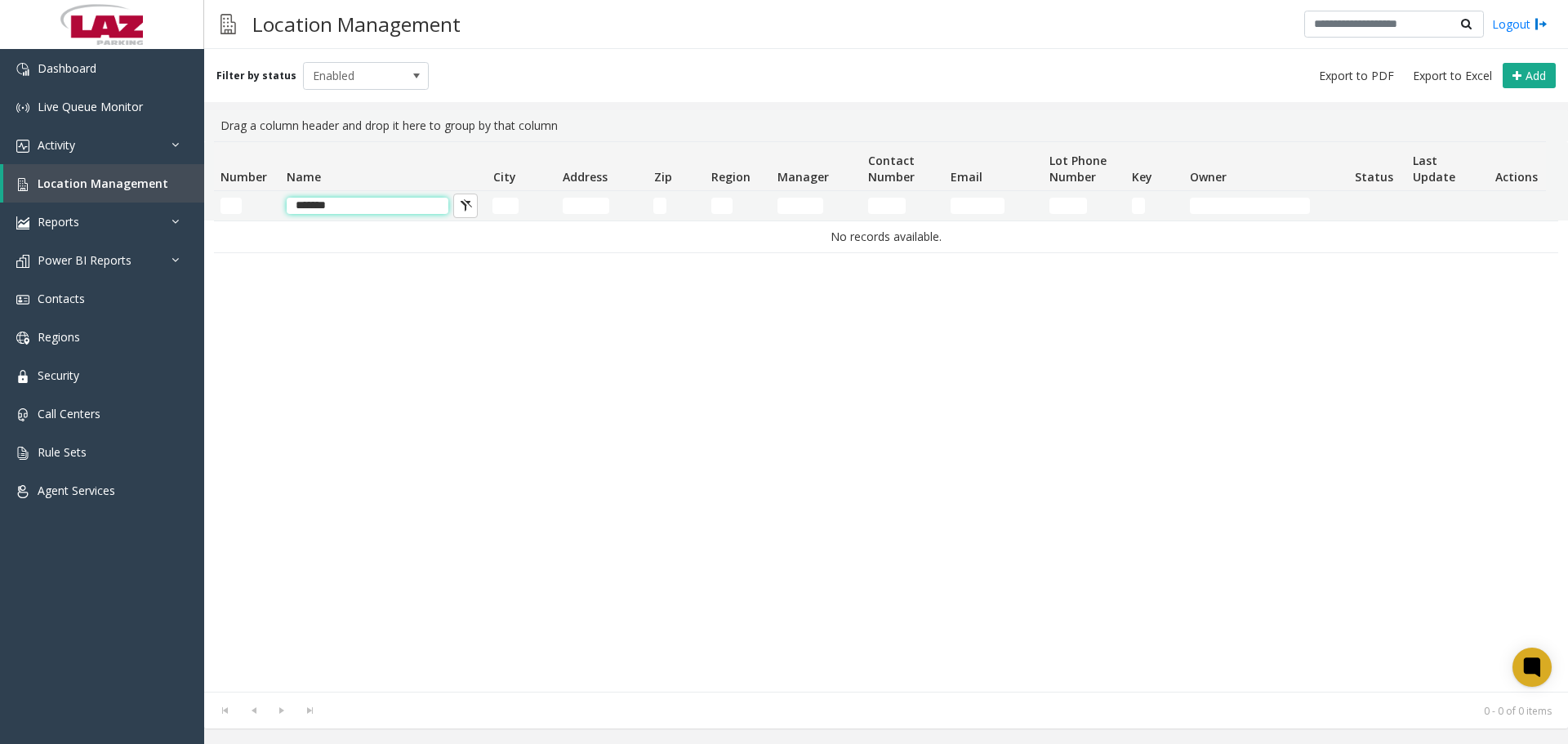
click at [354, 210] on input "*******" at bounding box center [367, 206] width 162 height 16
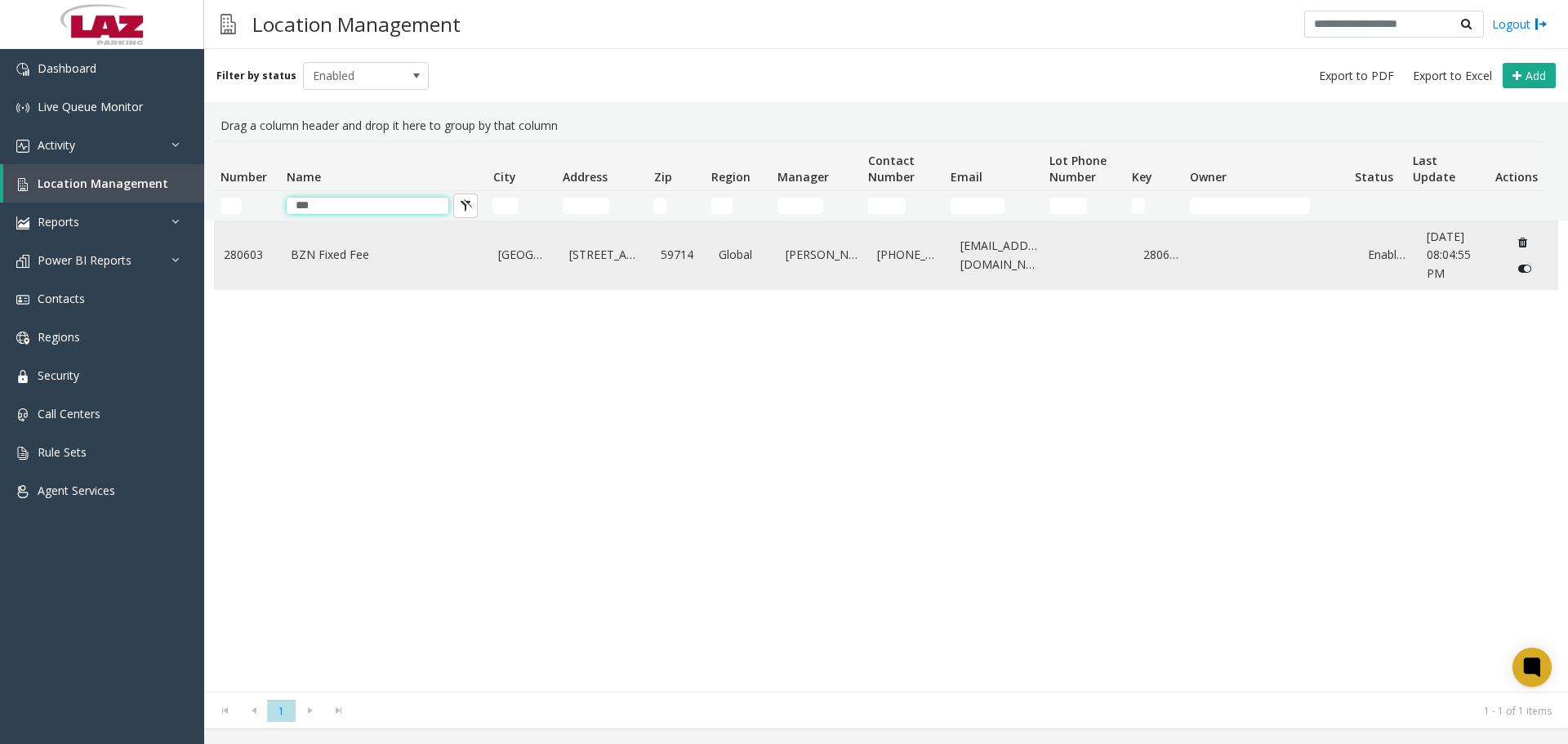
type input "***"
click at [363, 256] on link "BZN Fixed Fee" at bounding box center [384, 254] width 188 height 18
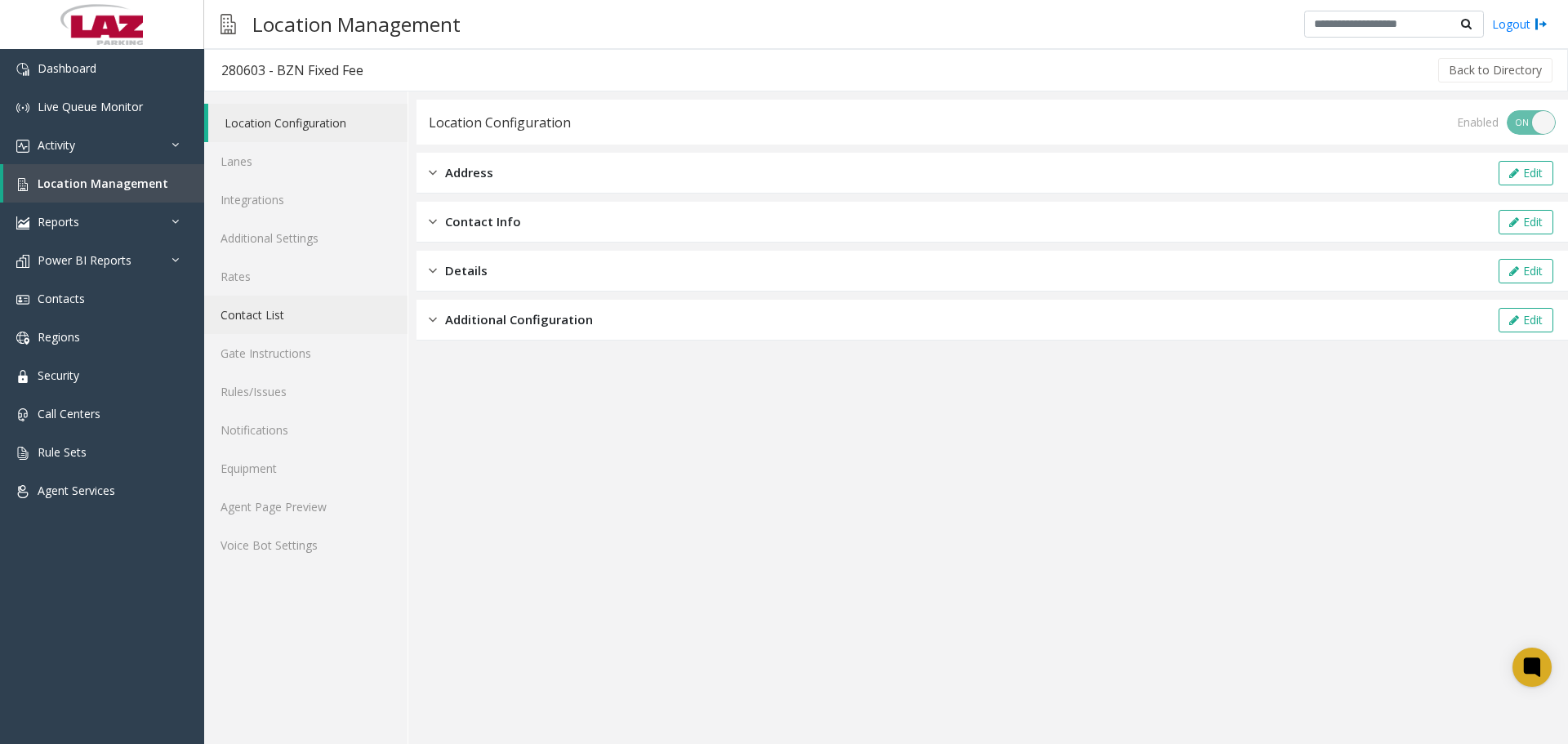
click at [273, 311] on link "Contact List" at bounding box center [306, 314] width 203 height 38
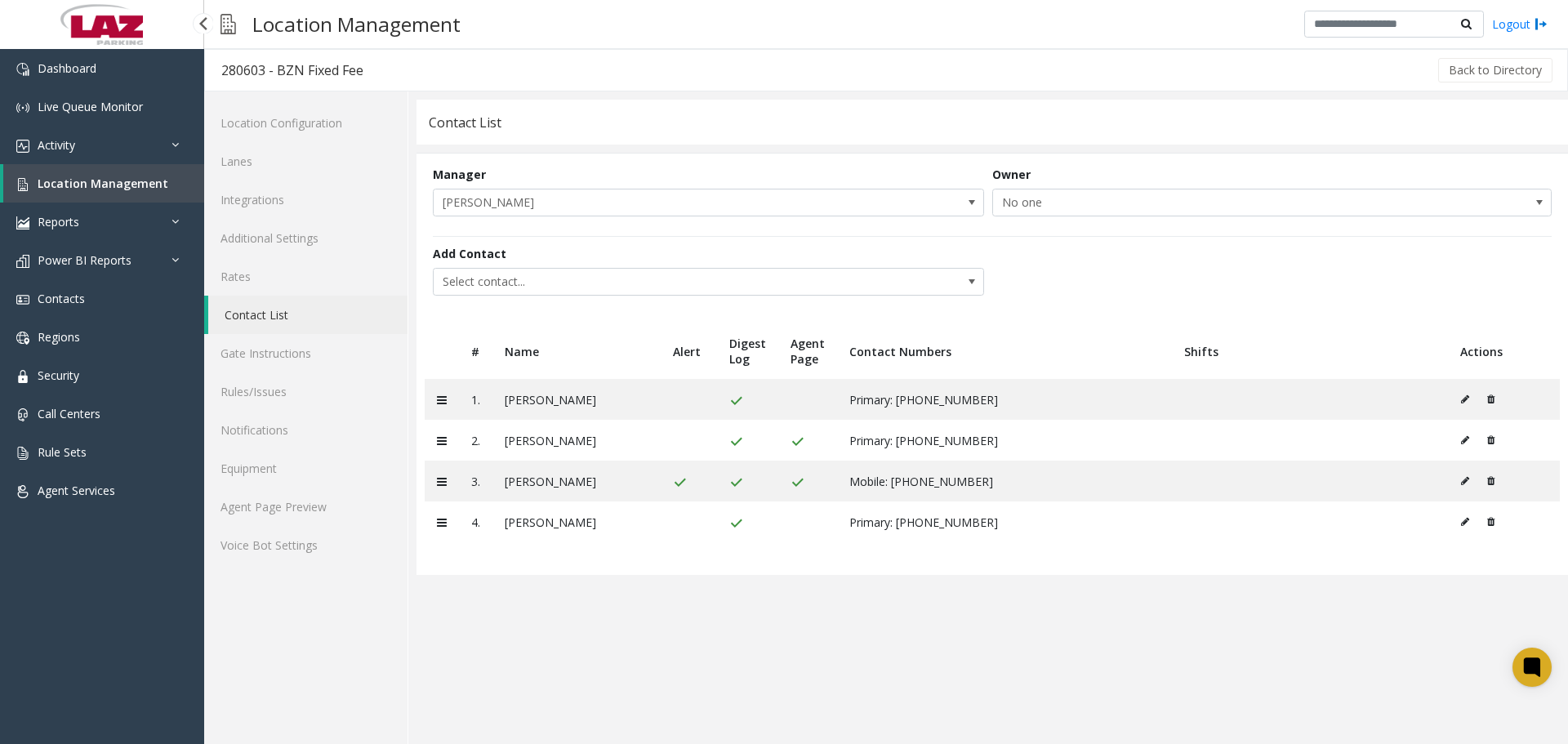
click at [57, 180] on span "Location Management" at bounding box center [103, 184] width 131 height 16
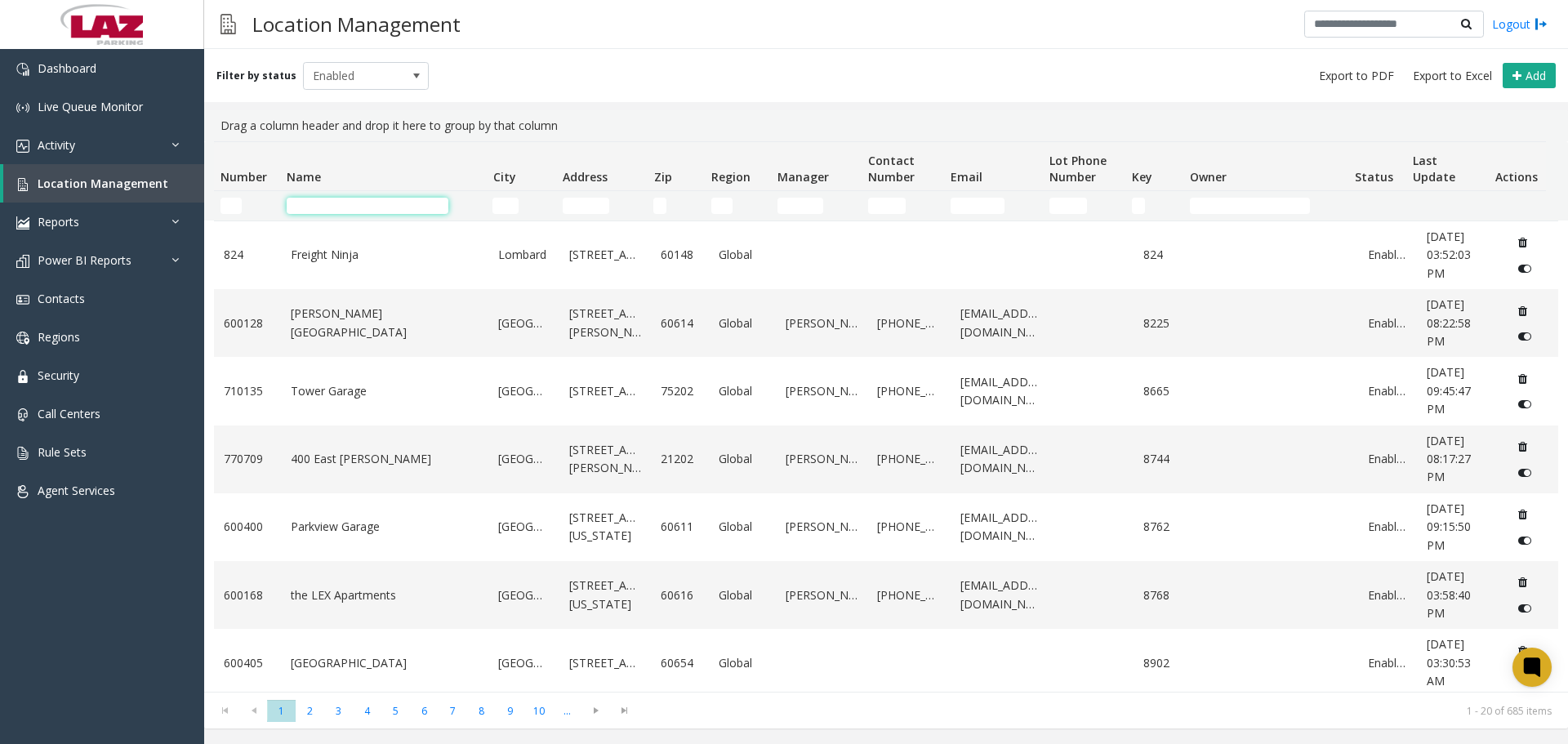
click at [343, 198] on input "Name Filter" at bounding box center [367, 206] width 162 height 16
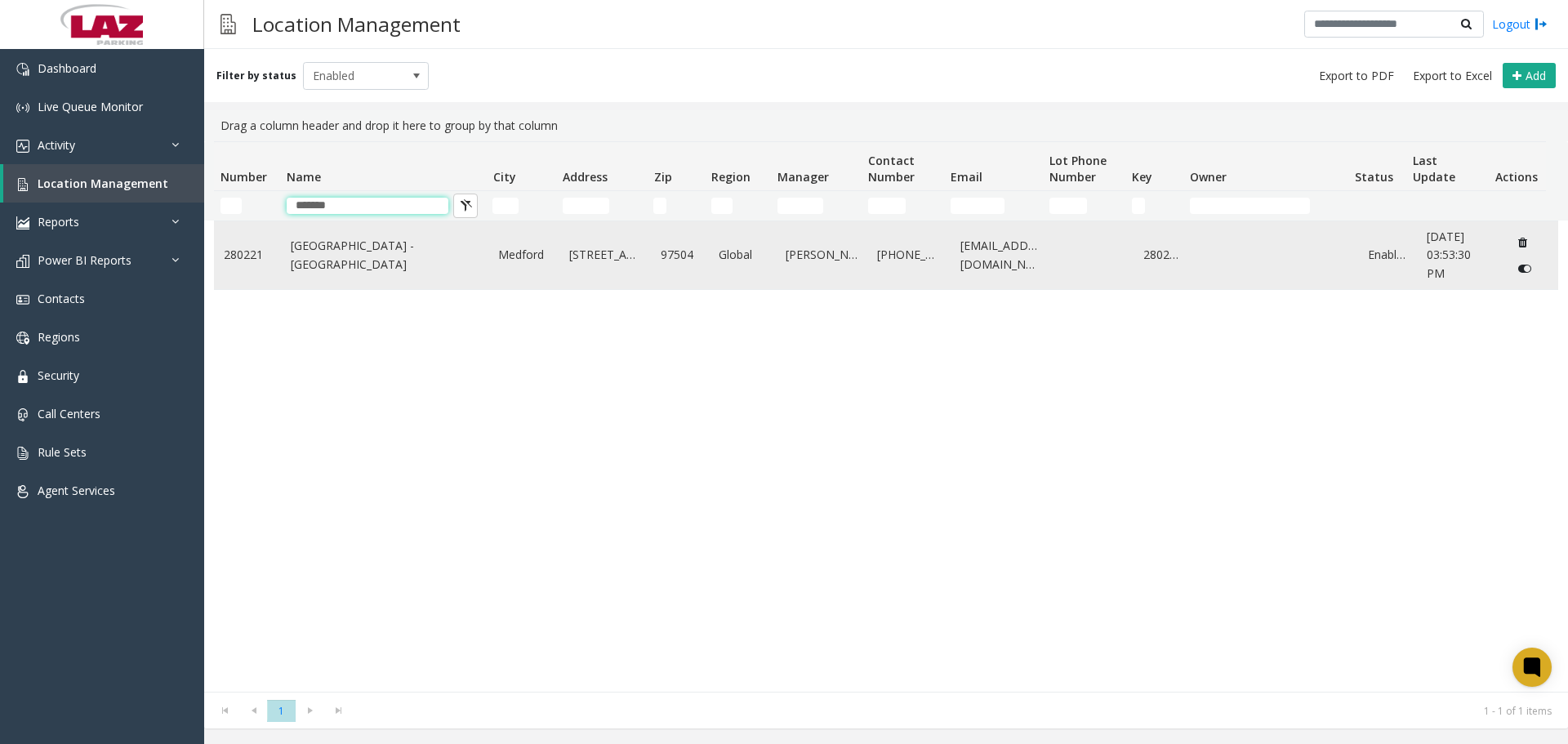
type input "*******"
click at [409, 273] on link "[GEOGRAPHIC_DATA] - [GEOGRAPHIC_DATA]" at bounding box center [384, 255] width 188 height 37
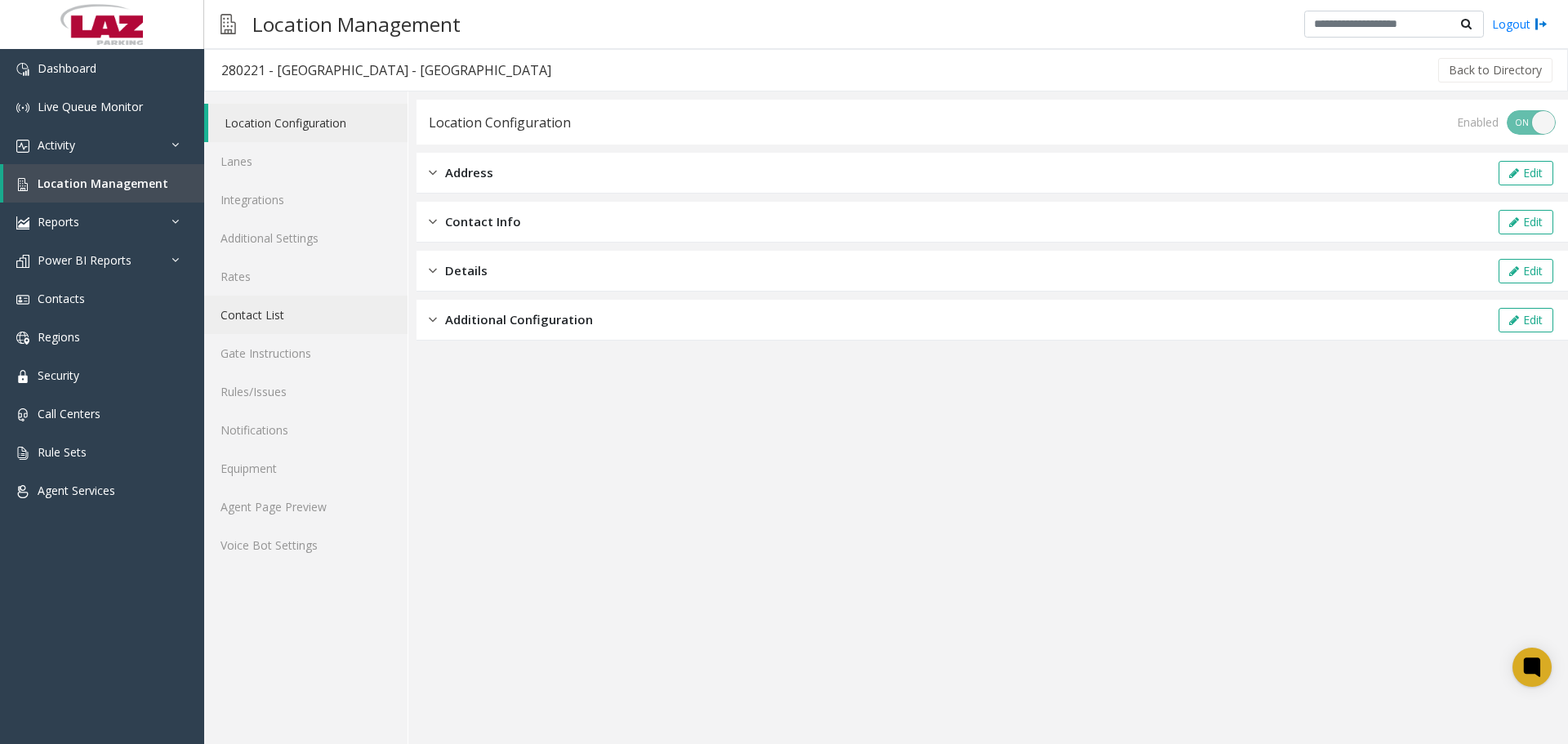
click at [306, 305] on link "Contact List" at bounding box center [306, 314] width 203 height 38
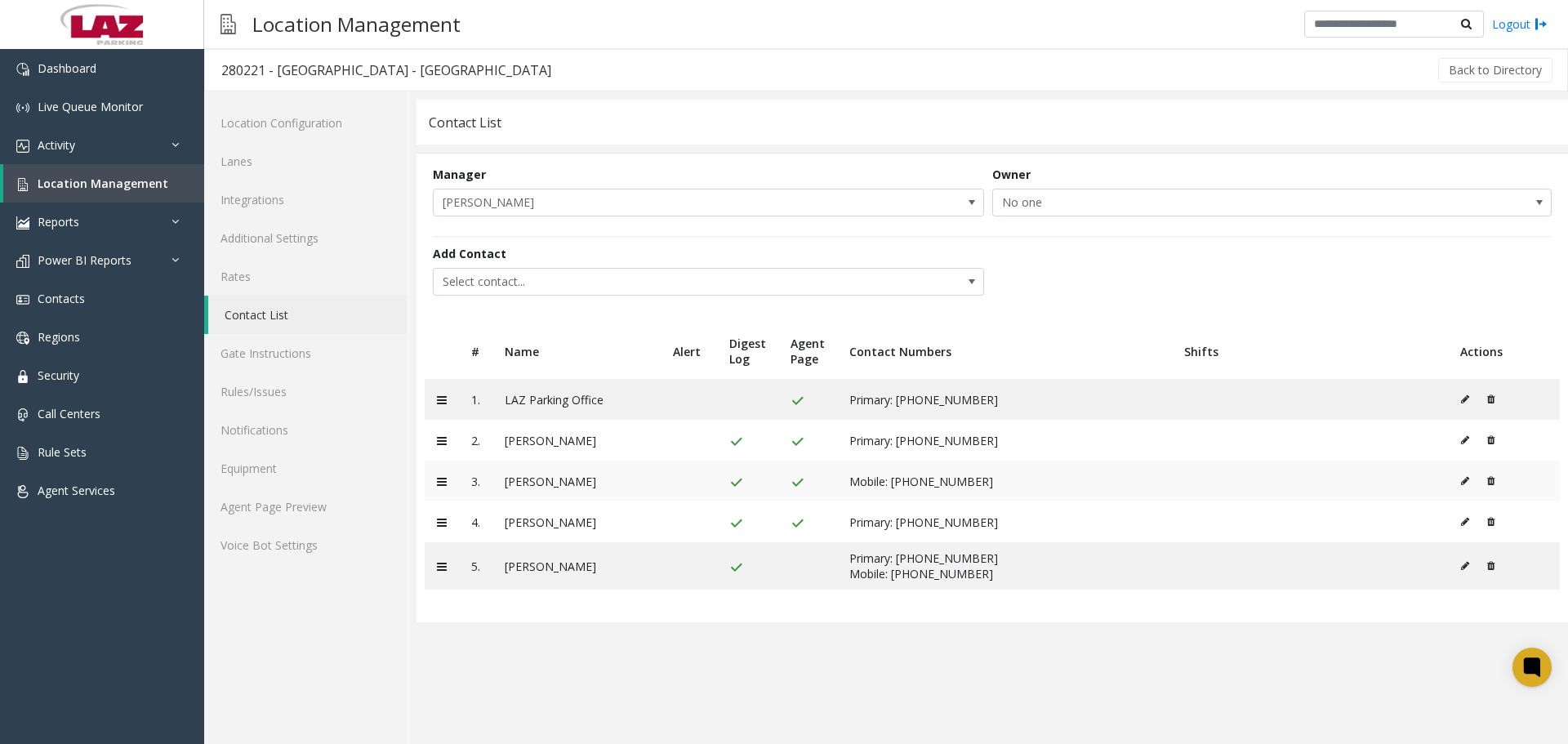
click at [1467, 477] on icon at bounding box center [1465, 481] width 8 height 10
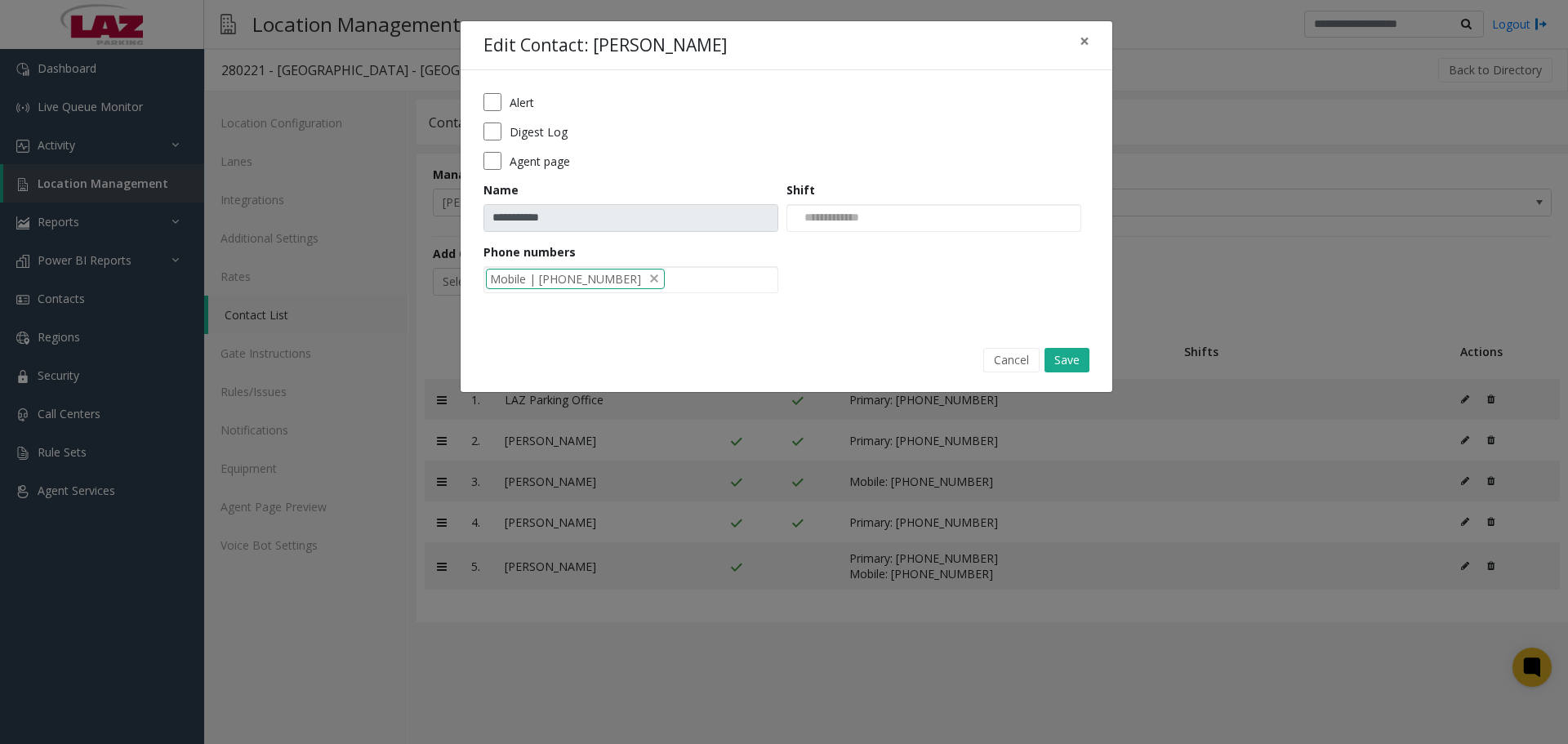
click at [512, 102] on label "Alert" at bounding box center [521, 102] width 25 height 17
click at [1073, 351] on button "Save" at bounding box center [1066, 361] width 45 height 25
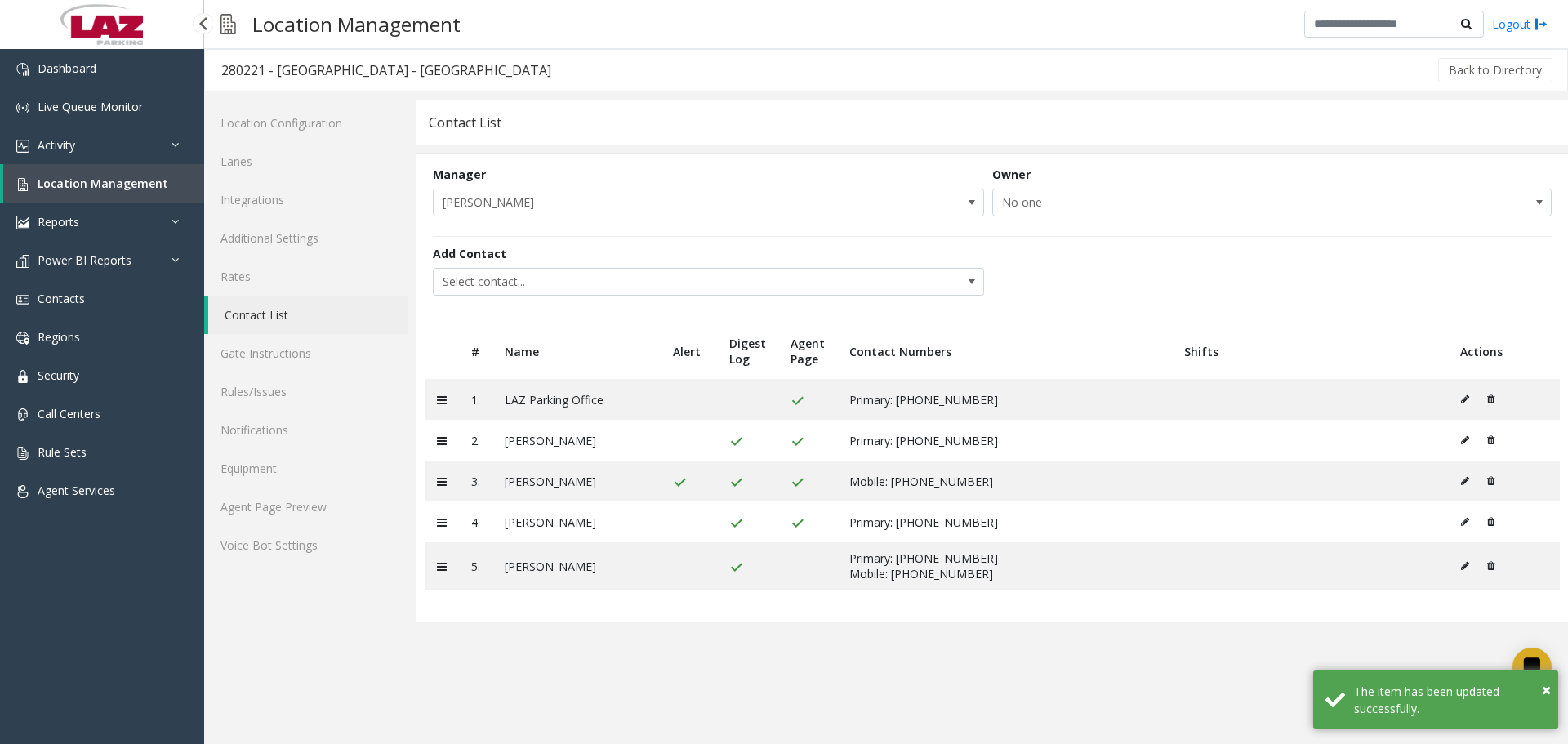
click at [110, 187] on span "Location Management" at bounding box center [103, 184] width 131 height 16
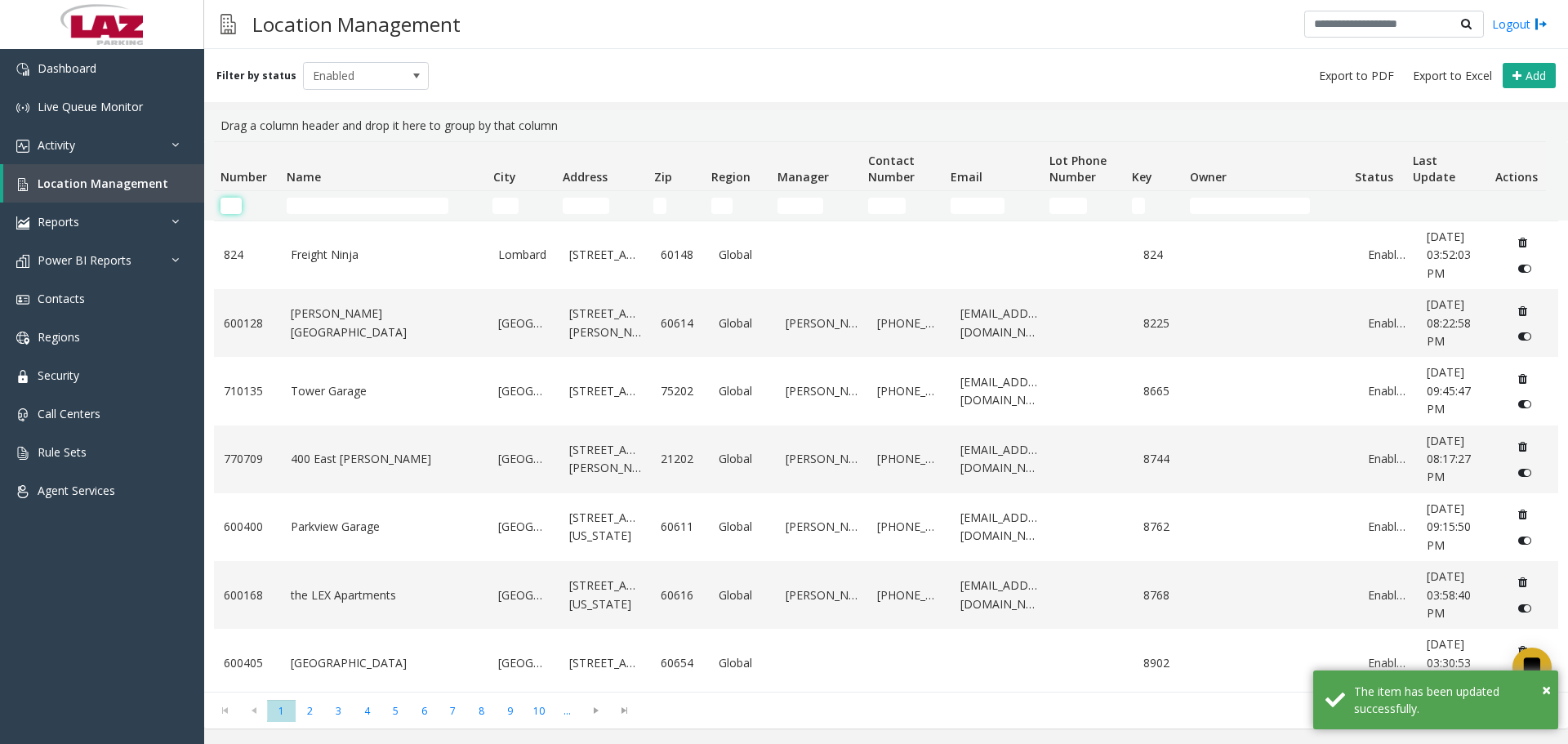
click at [235, 204] on input "Number Filter" at bounding box center [231, 206] width 21 height 16
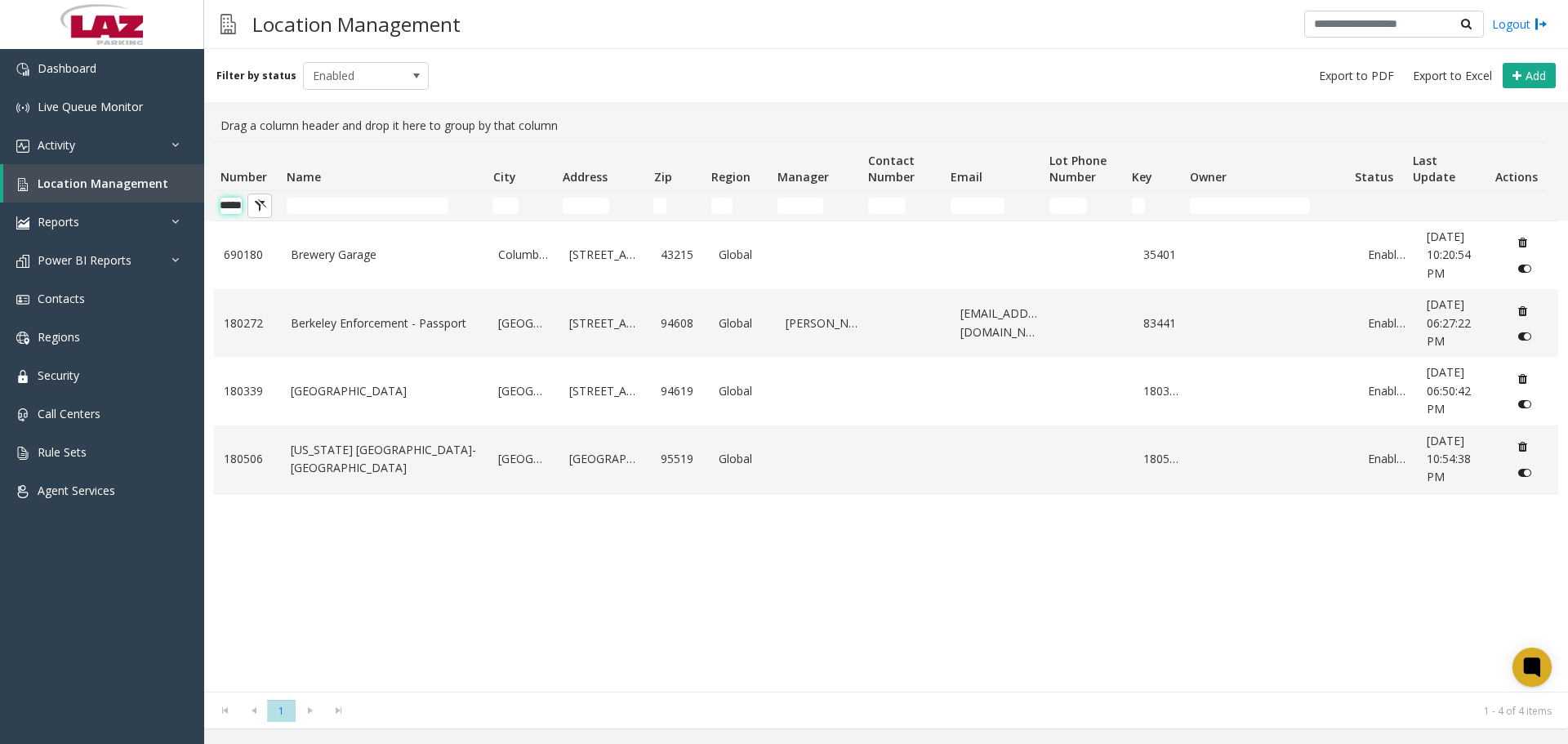
scroll to position [0, 27]
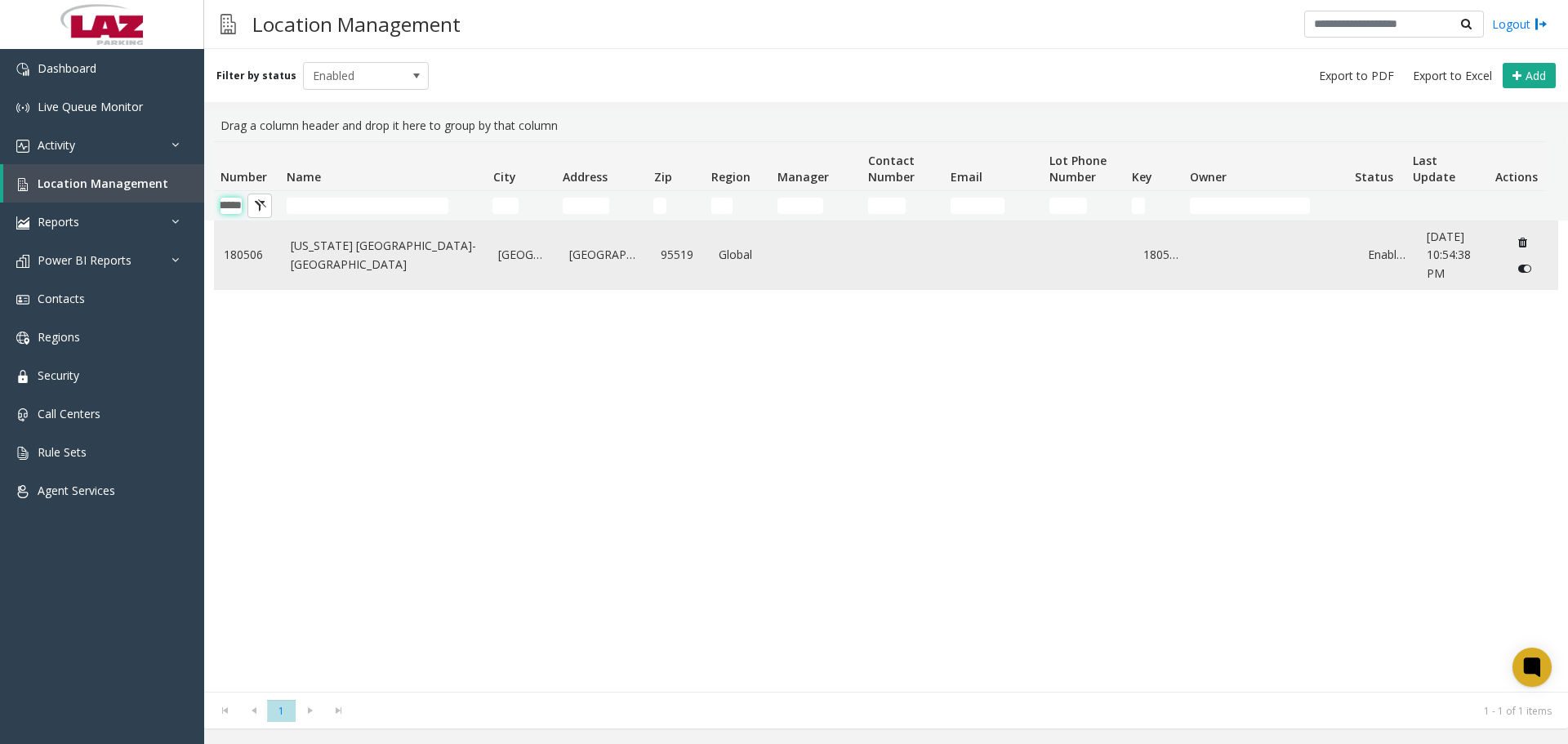
type input "******"
click at [263, 247] on link "180506" at bounding box center [247, 254] width 48 height 18
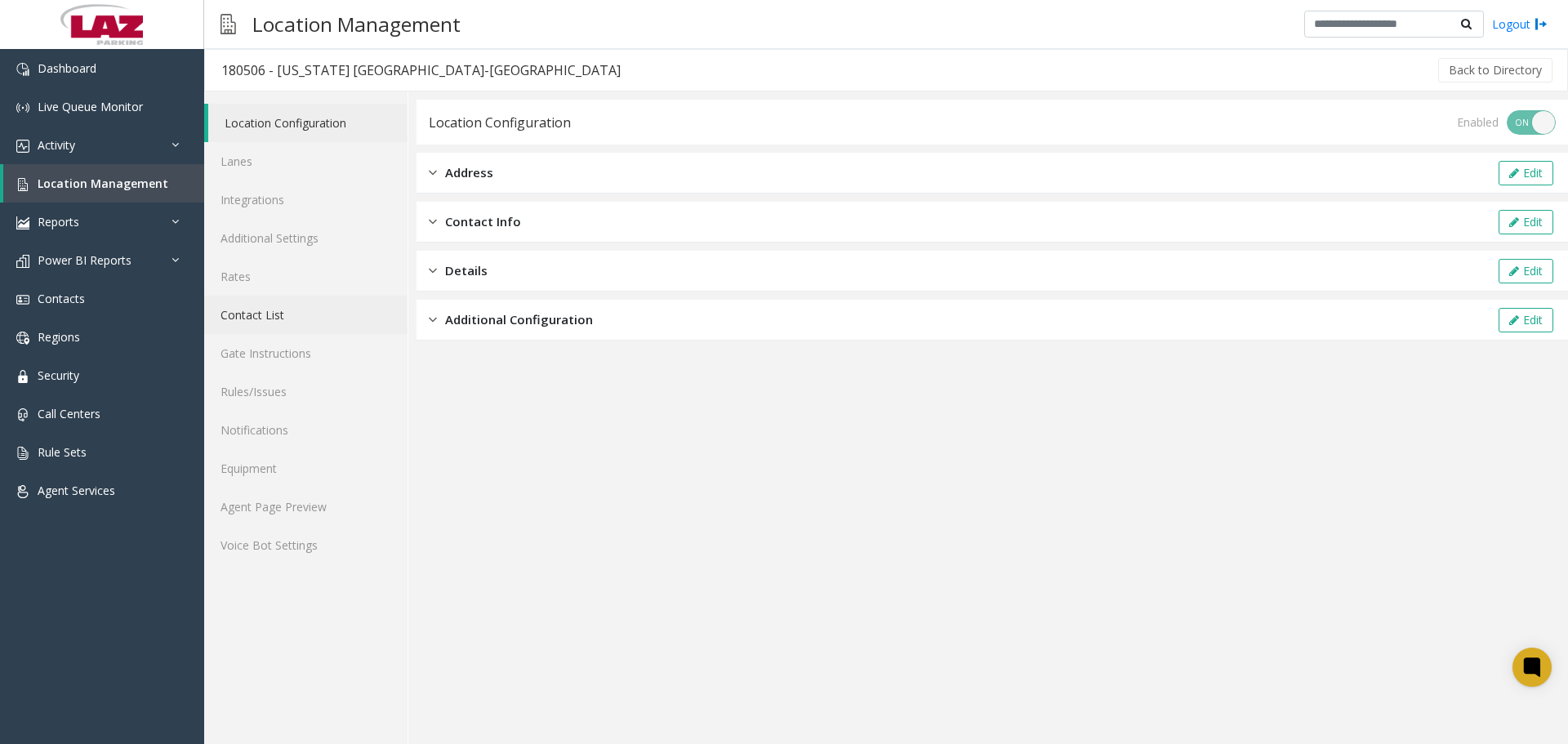
click at [274, 305] on link "Contact List" at bounding box center [306, 314] width 203 height 38
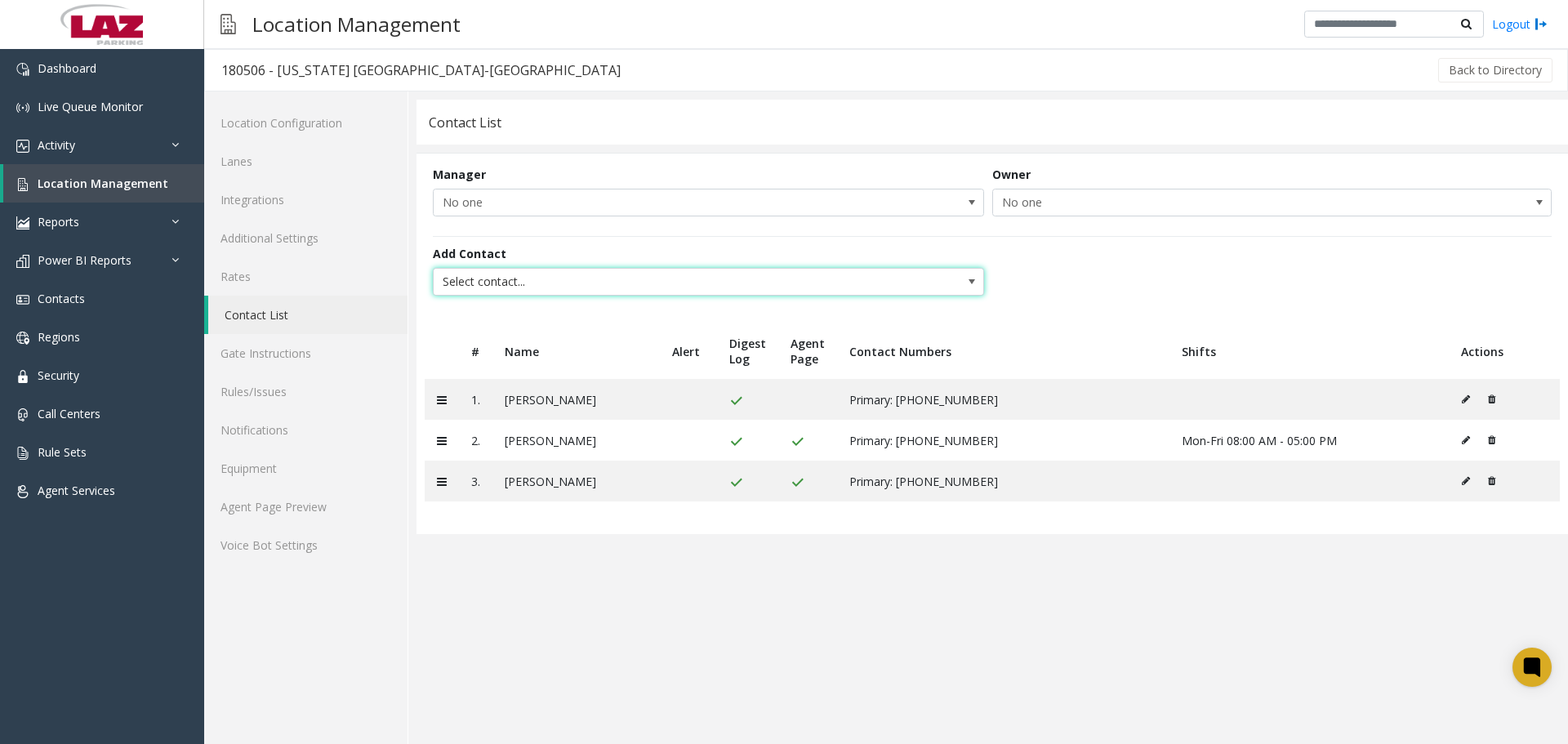
click at [520, 285] on span "Select contact..." at bounding box center [653, 282] width 439 height 27
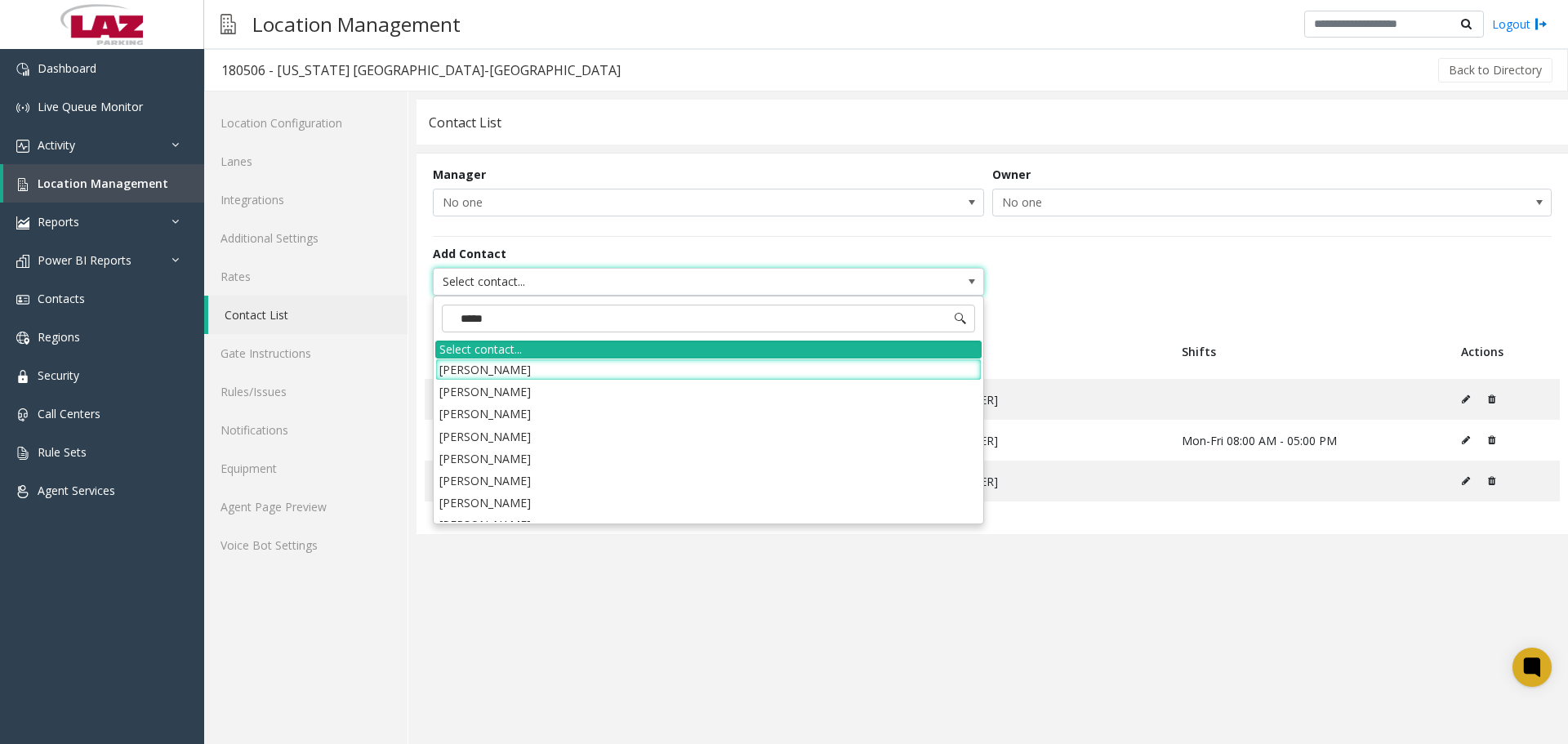
type input "******"
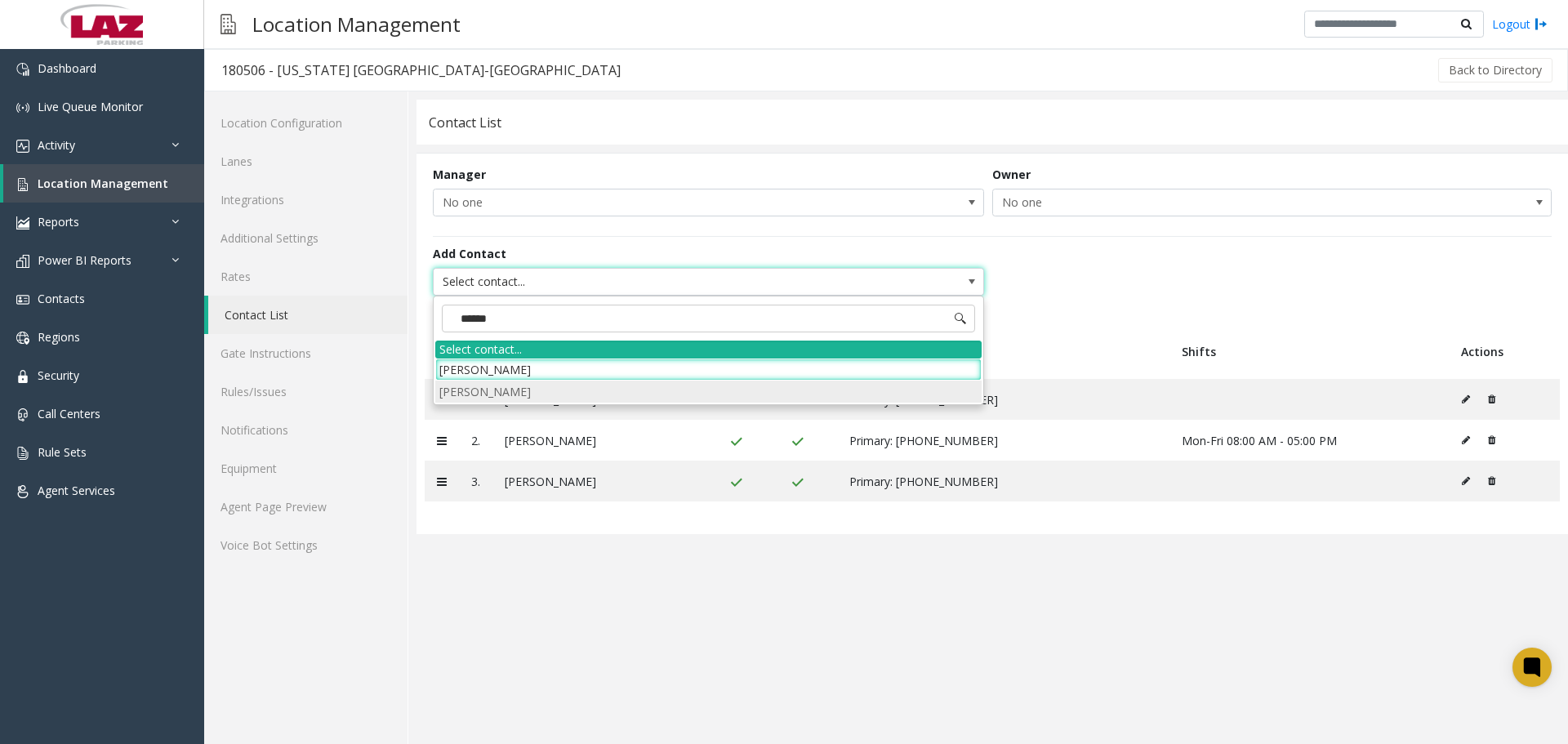
click at [508, 391] on li "[PERSON_NAME]" at bounding box center [708, 391] width 546 height 22
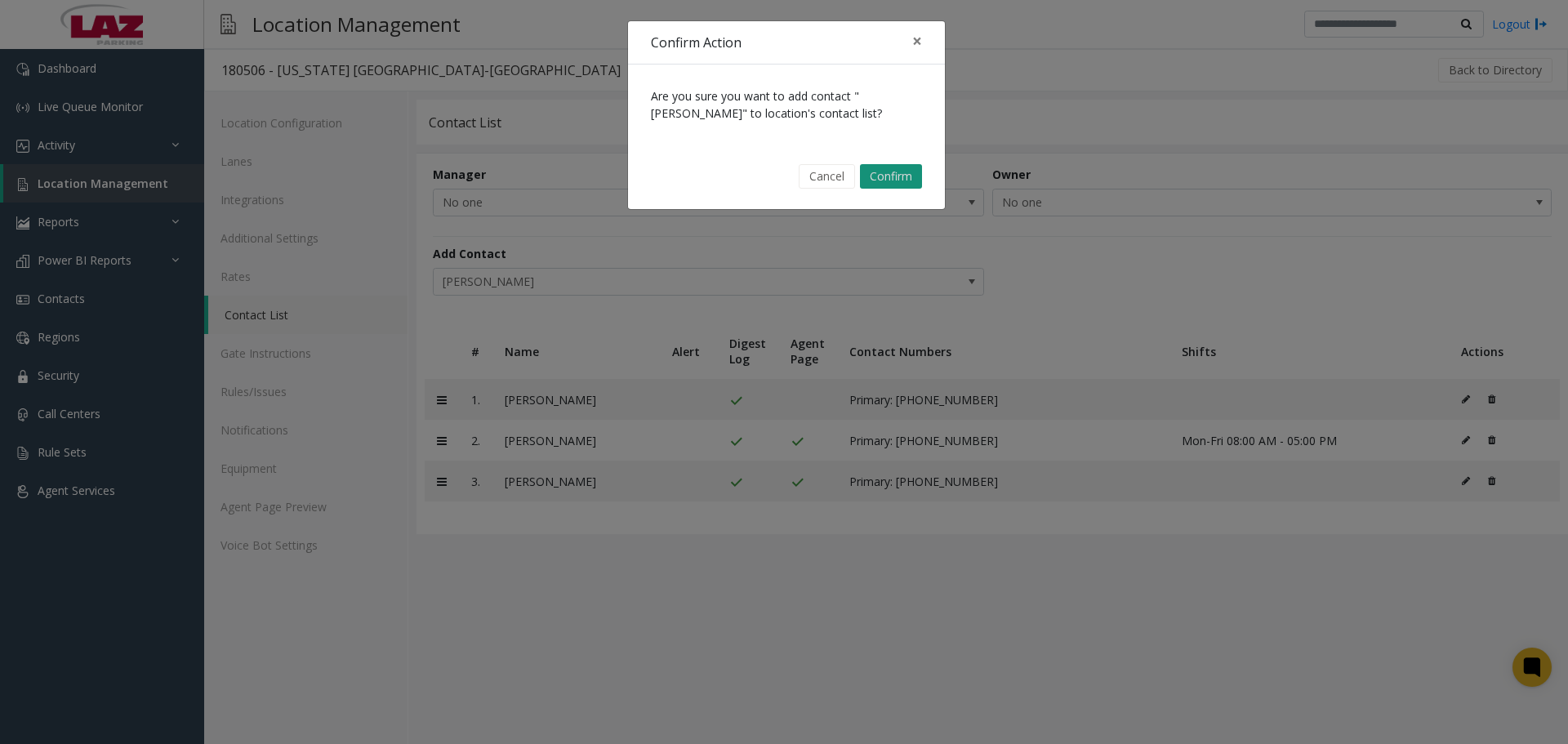
click at [875, 183] on button "Confirm" at bounding box center [891, 177] width 62 height 25
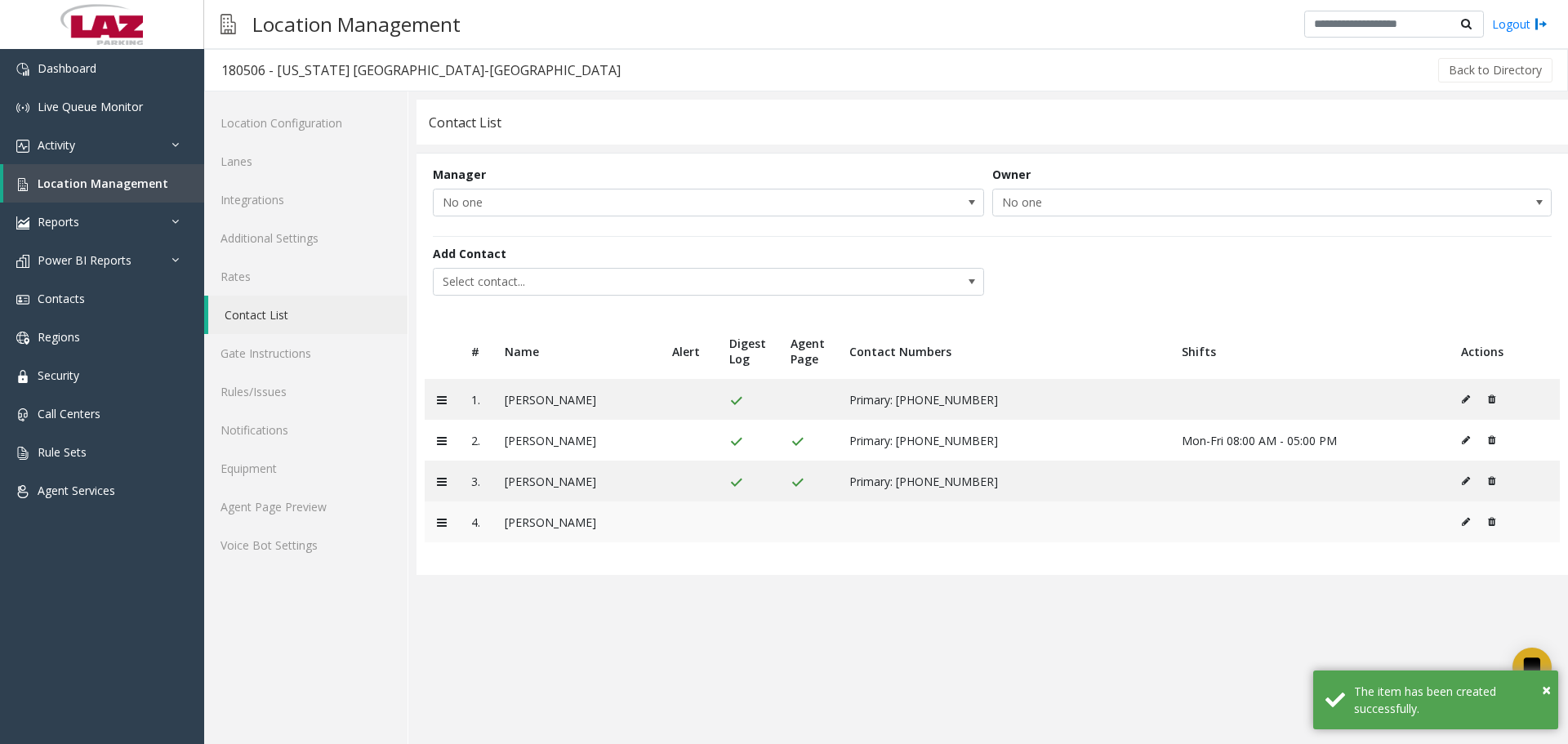
click at [1458, 527] on td at bounding box center [1504, 521] width 111 height 41
click at [1466, 525] on icon at bounding box center [1465, 521] width 8 height 10
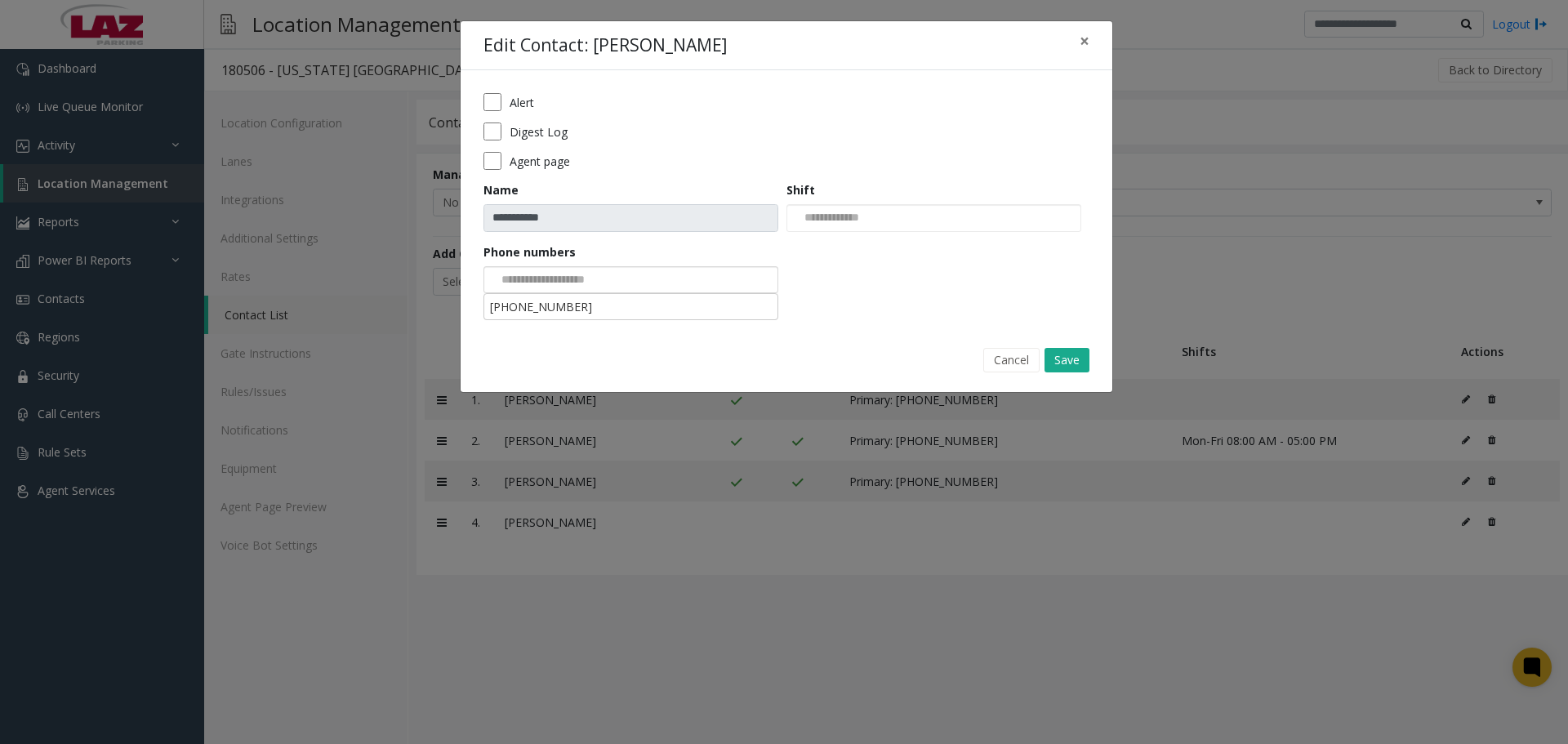
click at [658, 273] on div at bounding box center [630, 279] width 294 height 27
click at [1074, 361] on button "Save" at bounding box center [1066, 361] width 45 height 25
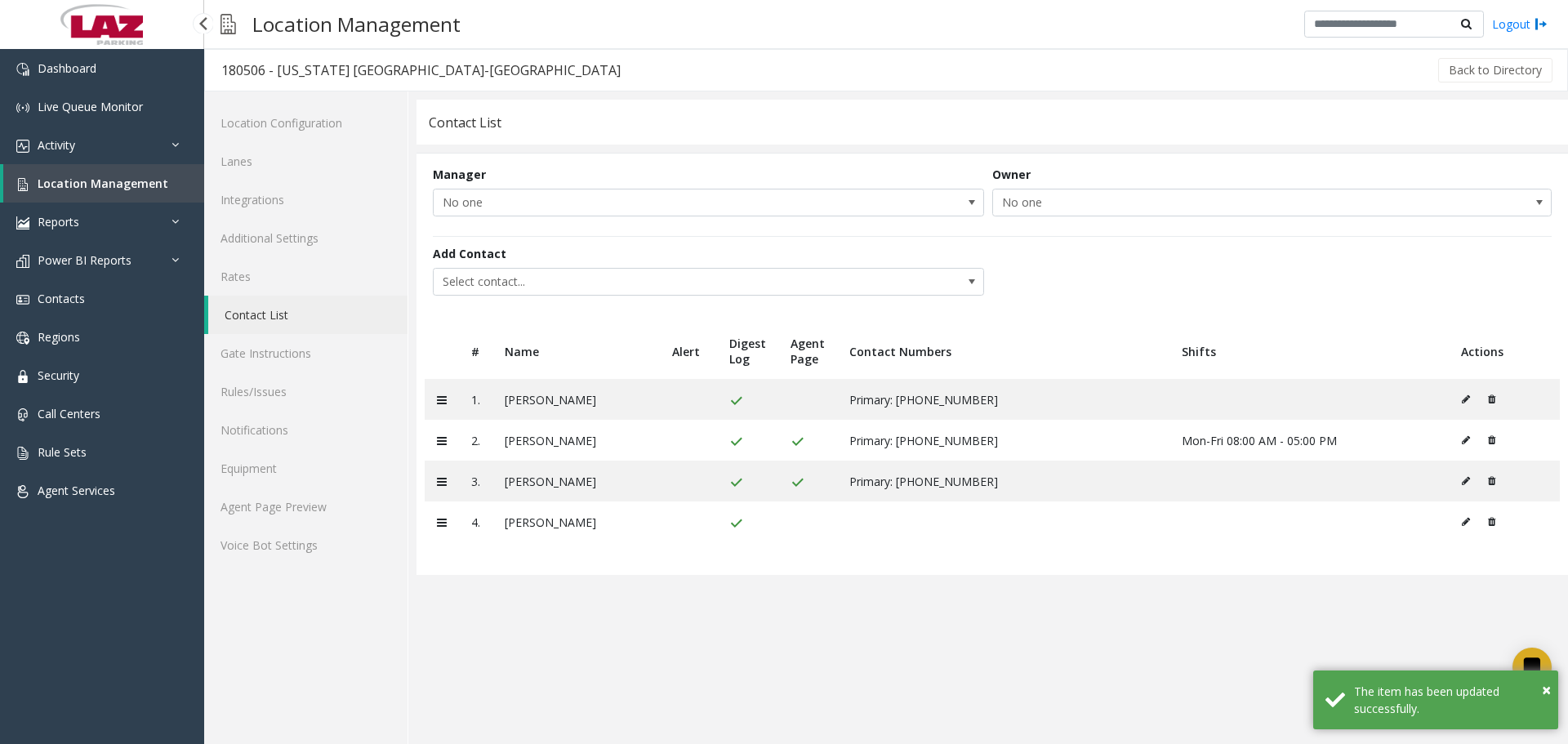
click at [137, 183] on span "Location Management" at bounding box center [103, 184] width 131 height 16
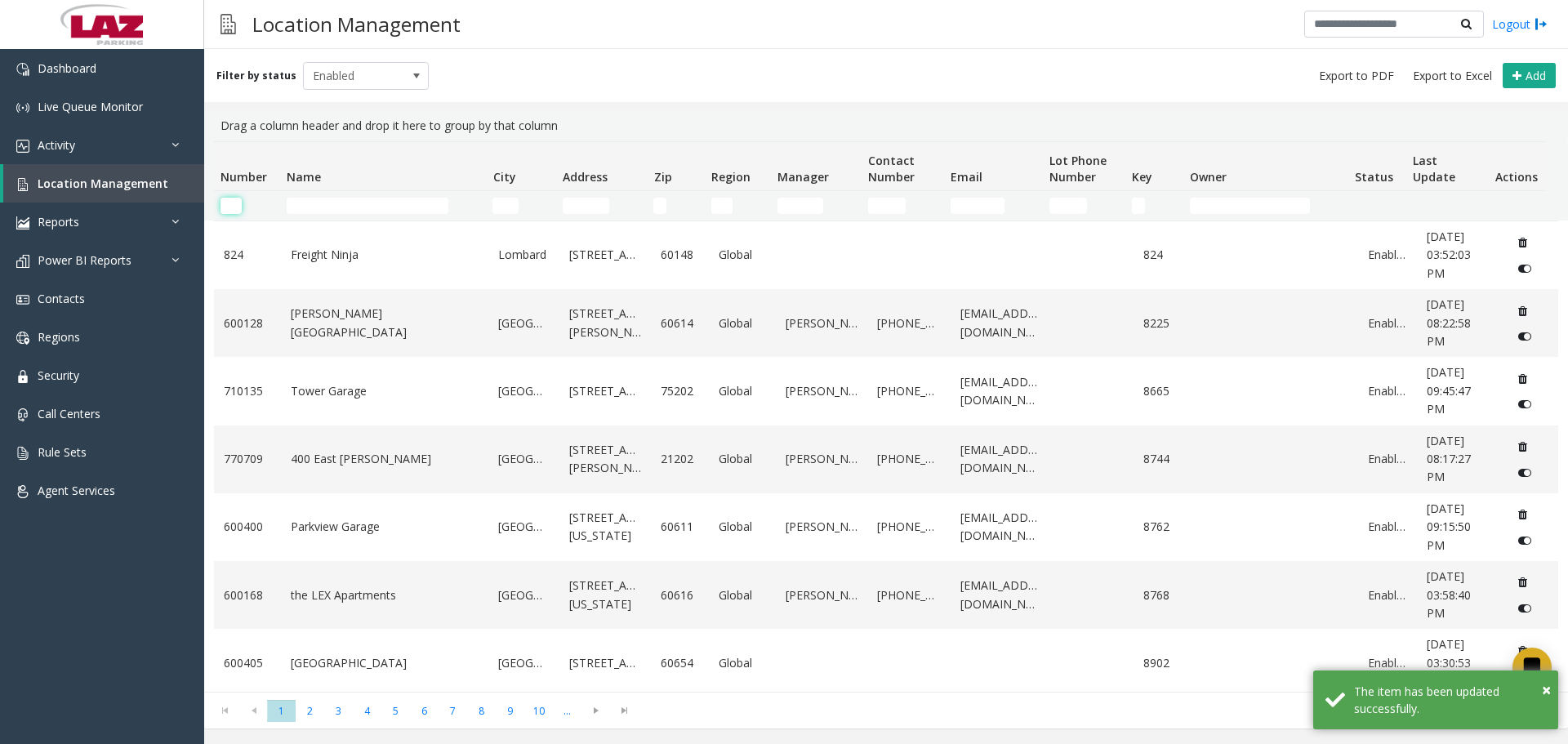
click at [236, 198] on input "Number Filter" at bounding box center [231, 206] width 21 height 16
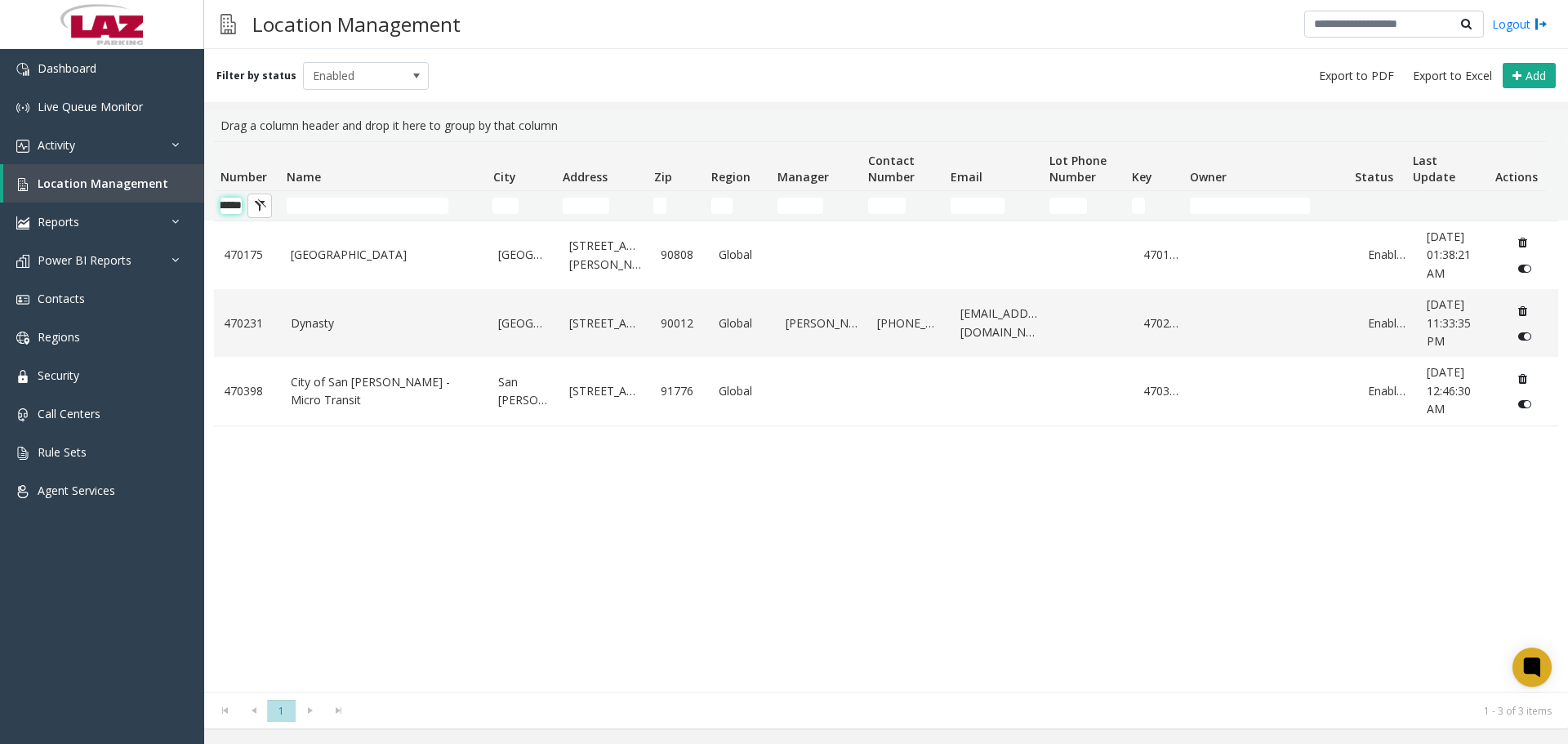
scroll to position [0, 27]
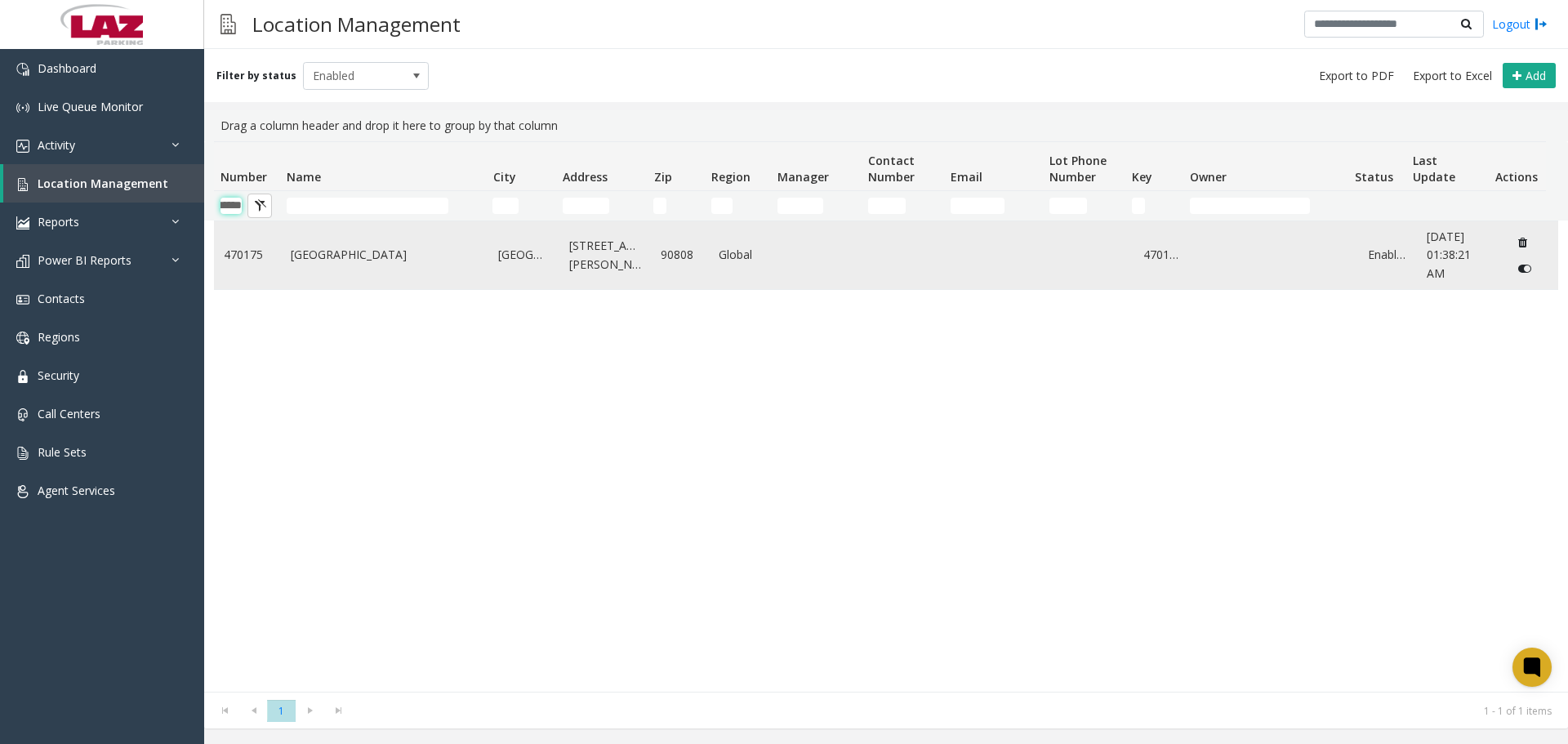
type input "******"
click at [282, 254] on td "Long Beach Airport" at bounding box center [385, 254] width 209 height 68
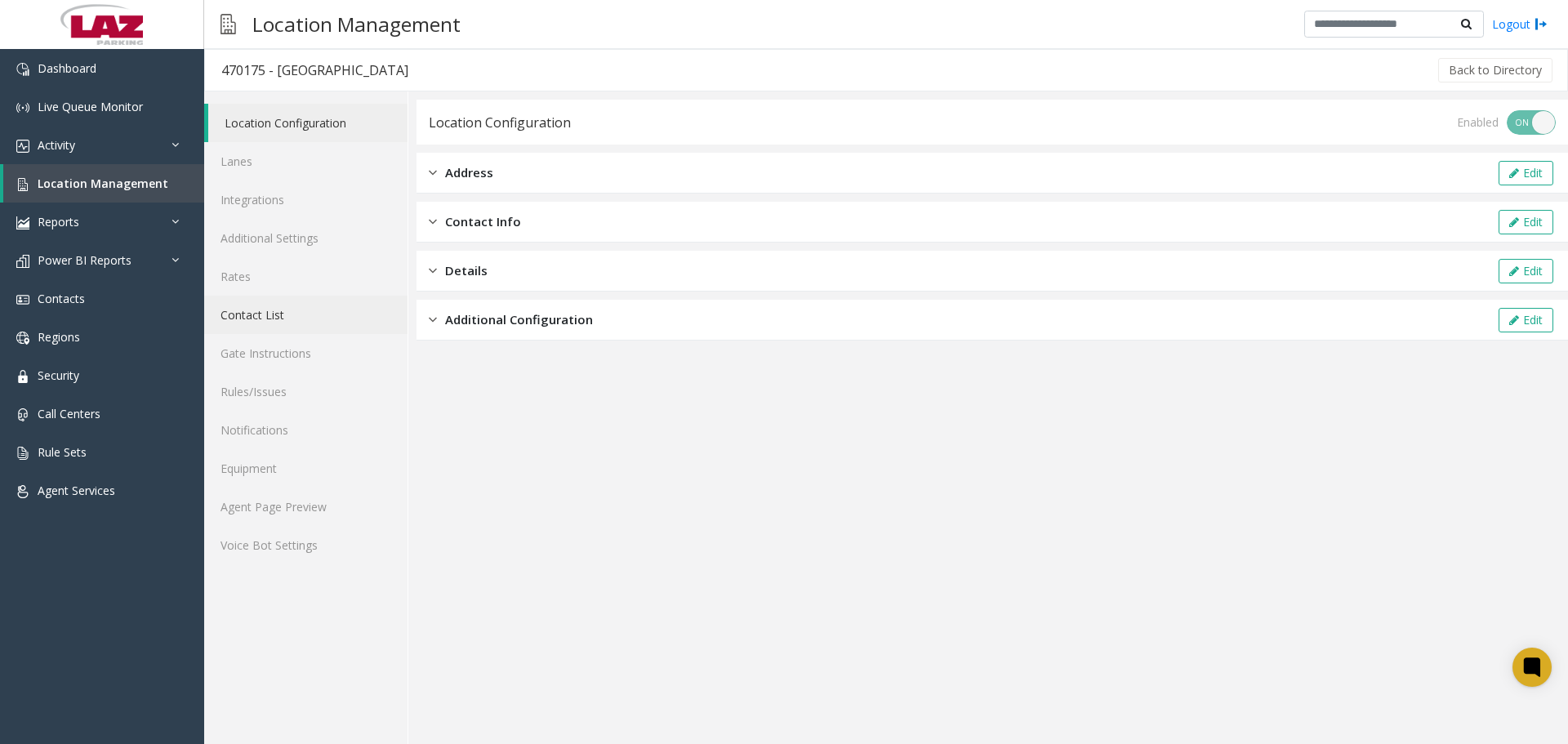
click at [278, 320] on link "Contact List" at bounding box center [306, 314] width 203 height 38
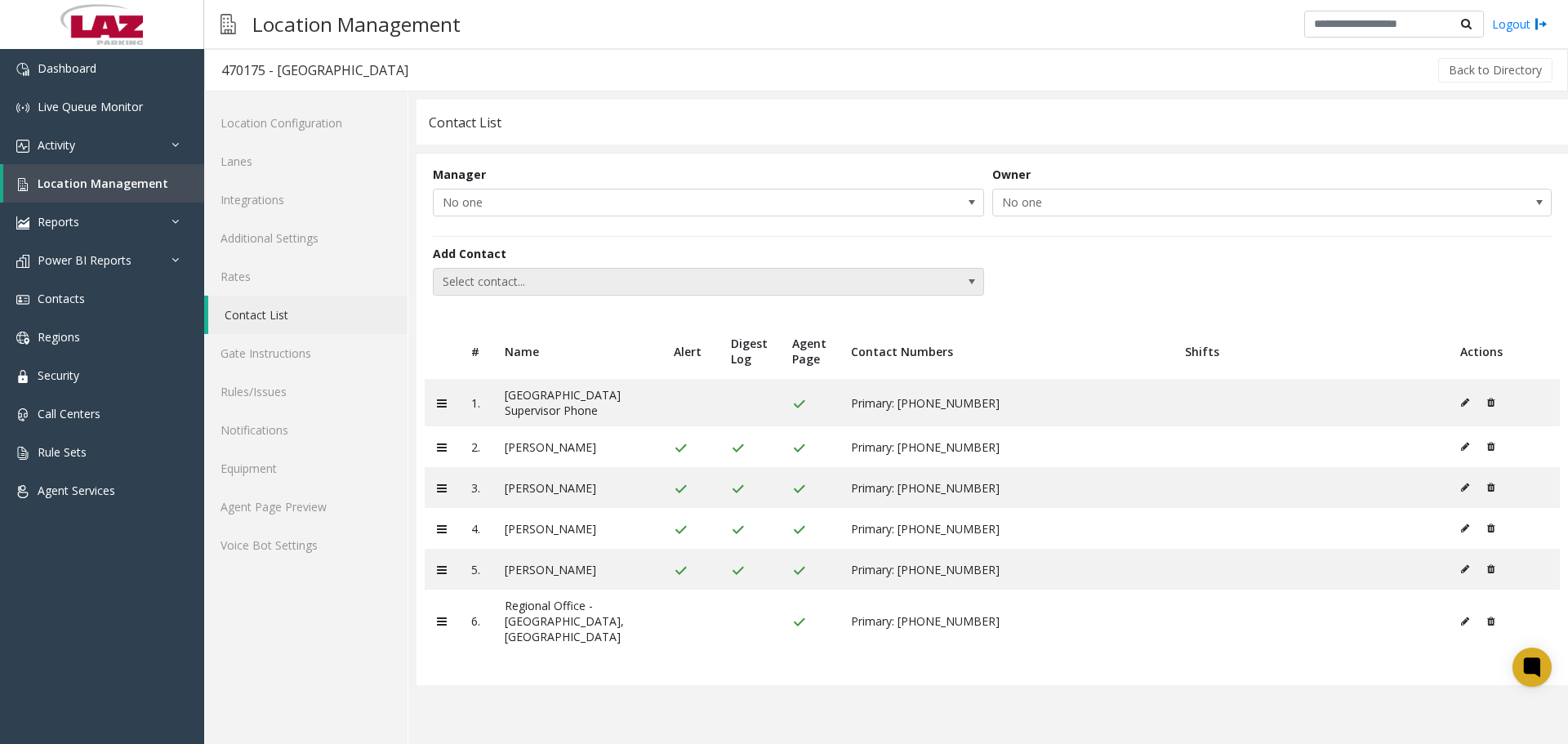
click at [715, 286] on span "Select contact..." at bounding box center [653, 282] width 439 height 27
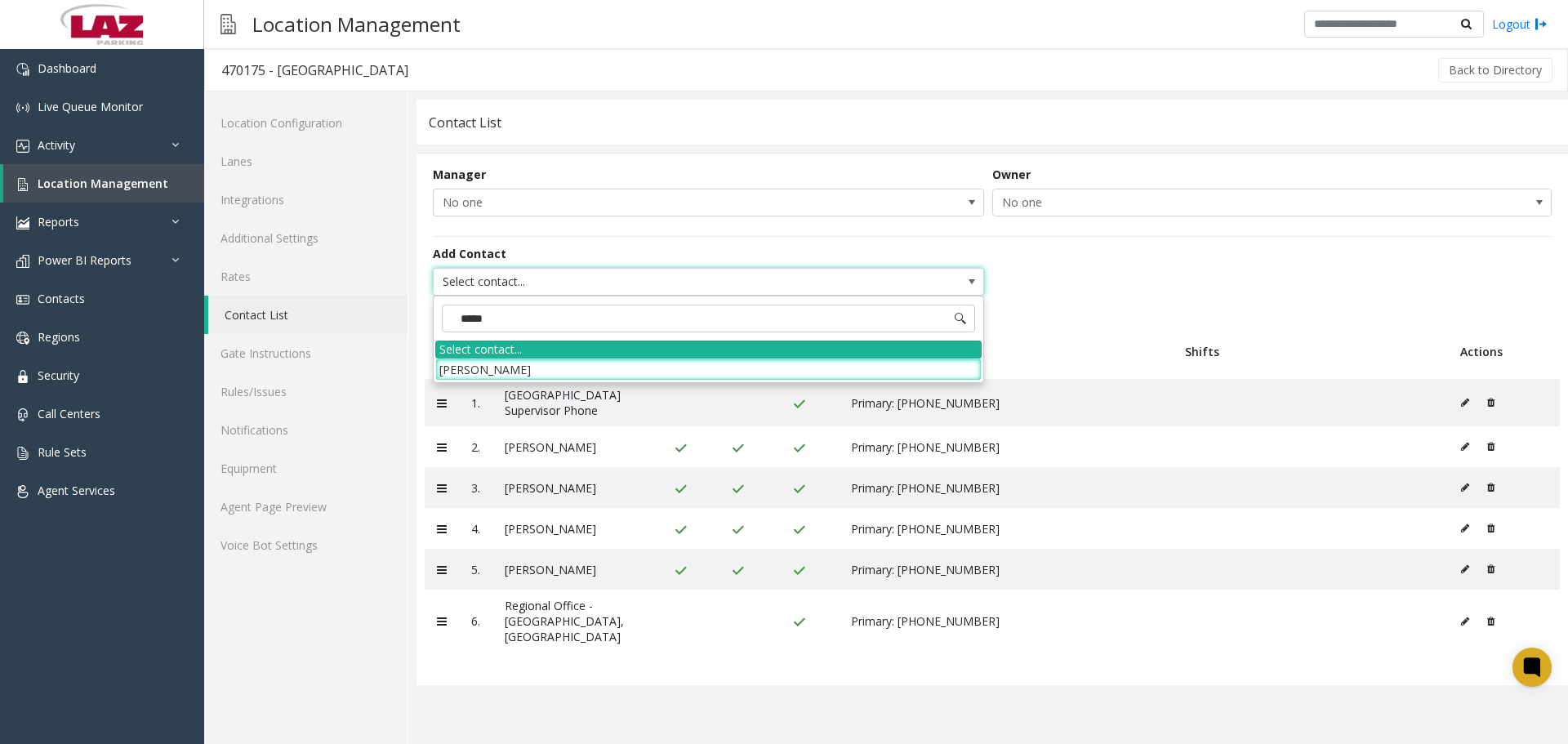
type input "******"
click at [689, 368] on li "[PERSON_NAME]" at bounding box center [708, 369] width 546 height 22
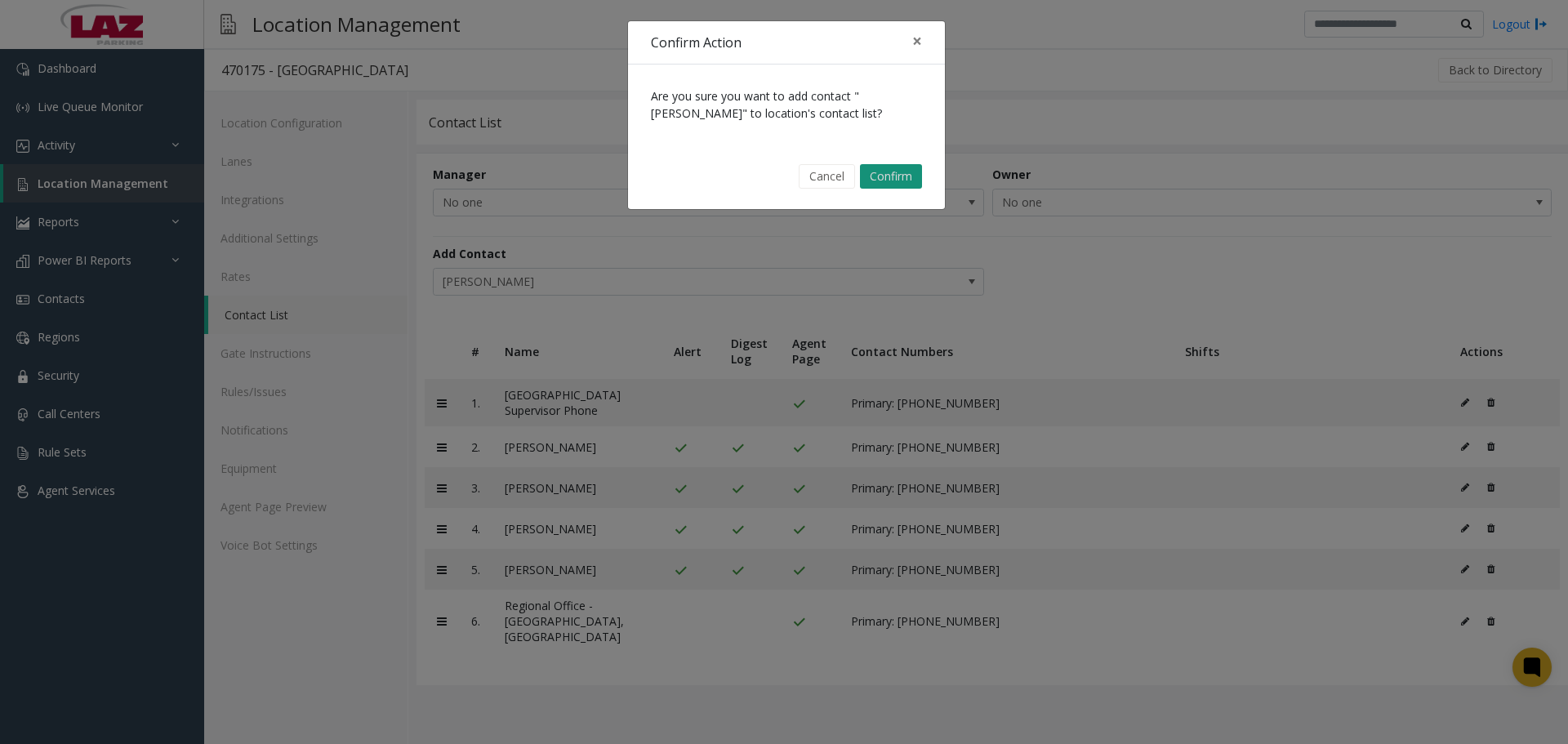
click at [890, 174] on button "Confirm" at bounding box center [891, 177] width 62 height 25
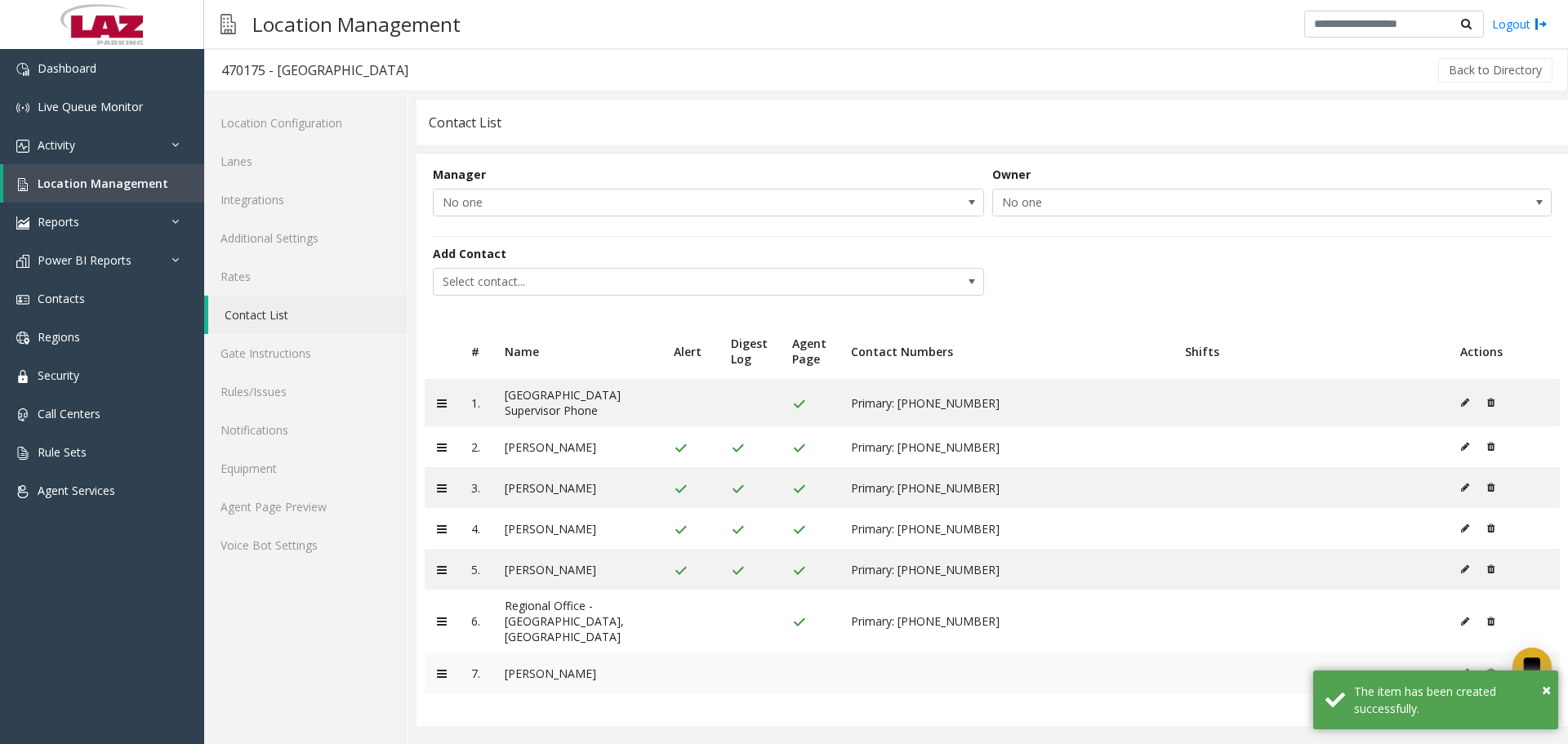
click at [1465, 668] on icon at bounding box center [1465, 672] width 8 height 10
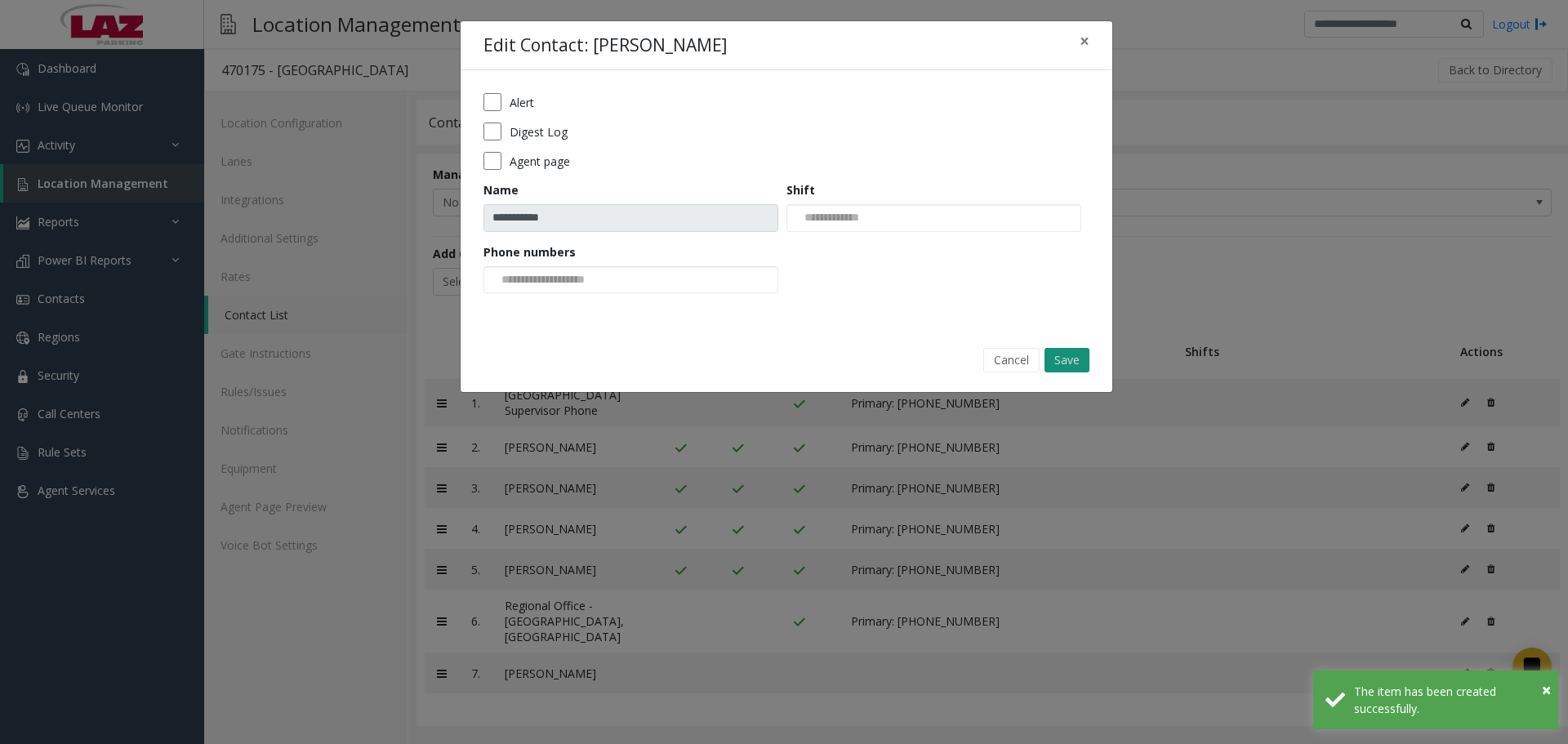
click at [1066, 352] on button "Save" at bounding box center [1066, 361] width 45 height 25
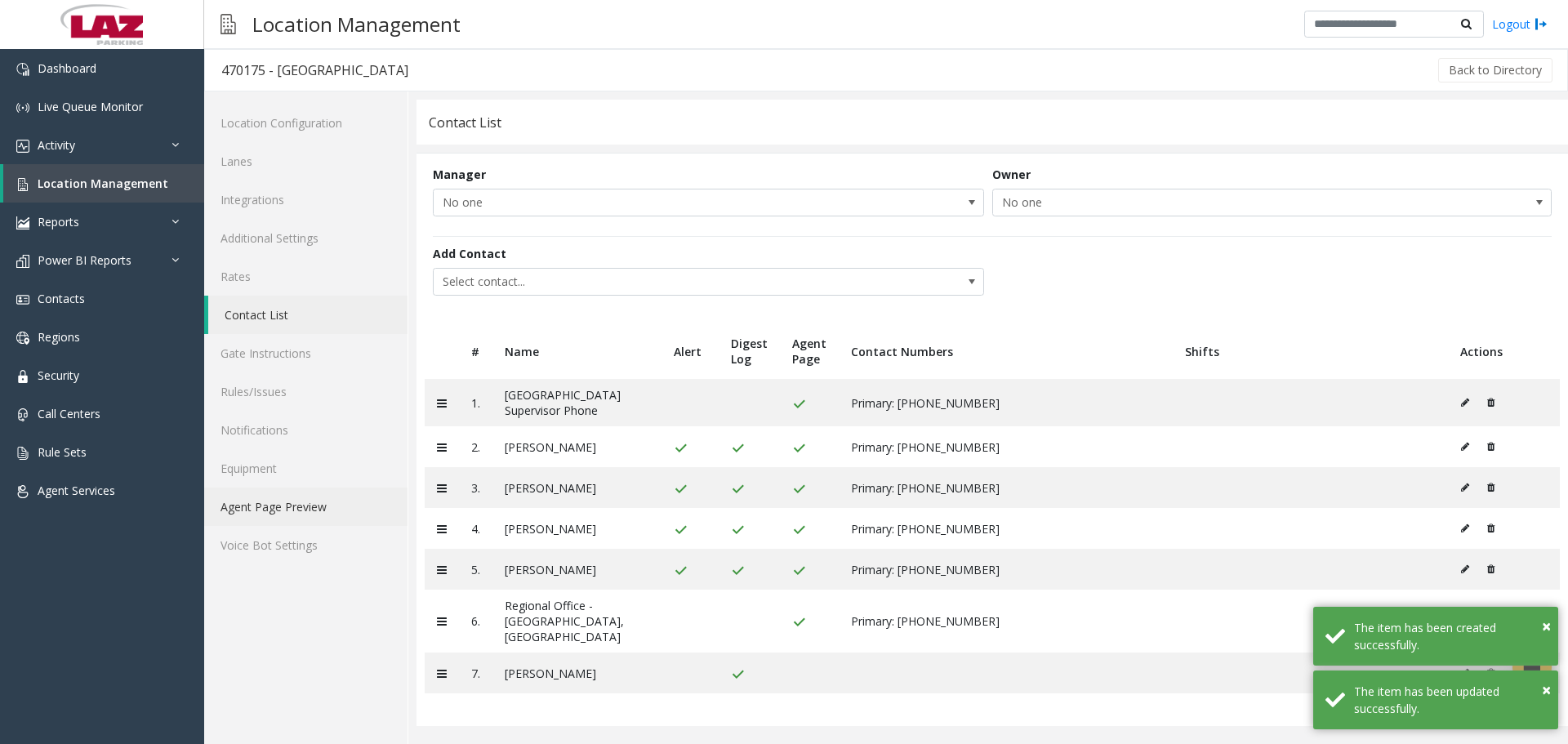
click at [325, 506] on link "Agent Page Preview" at bounding box center [306, 505] width 203 height 38
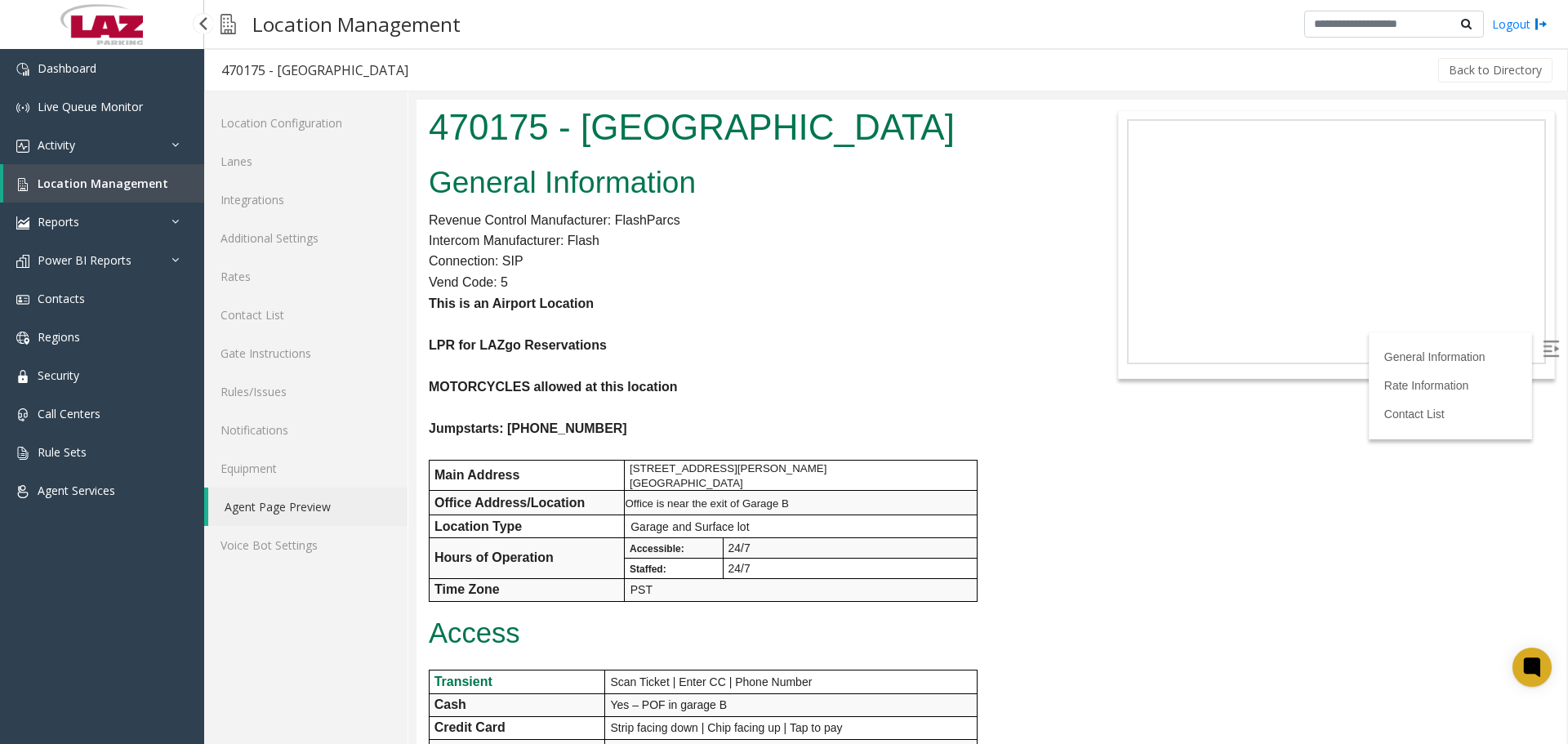
click at [104, 178] on span "Location Management" at bounding box center [103, 184] width 131 height 16
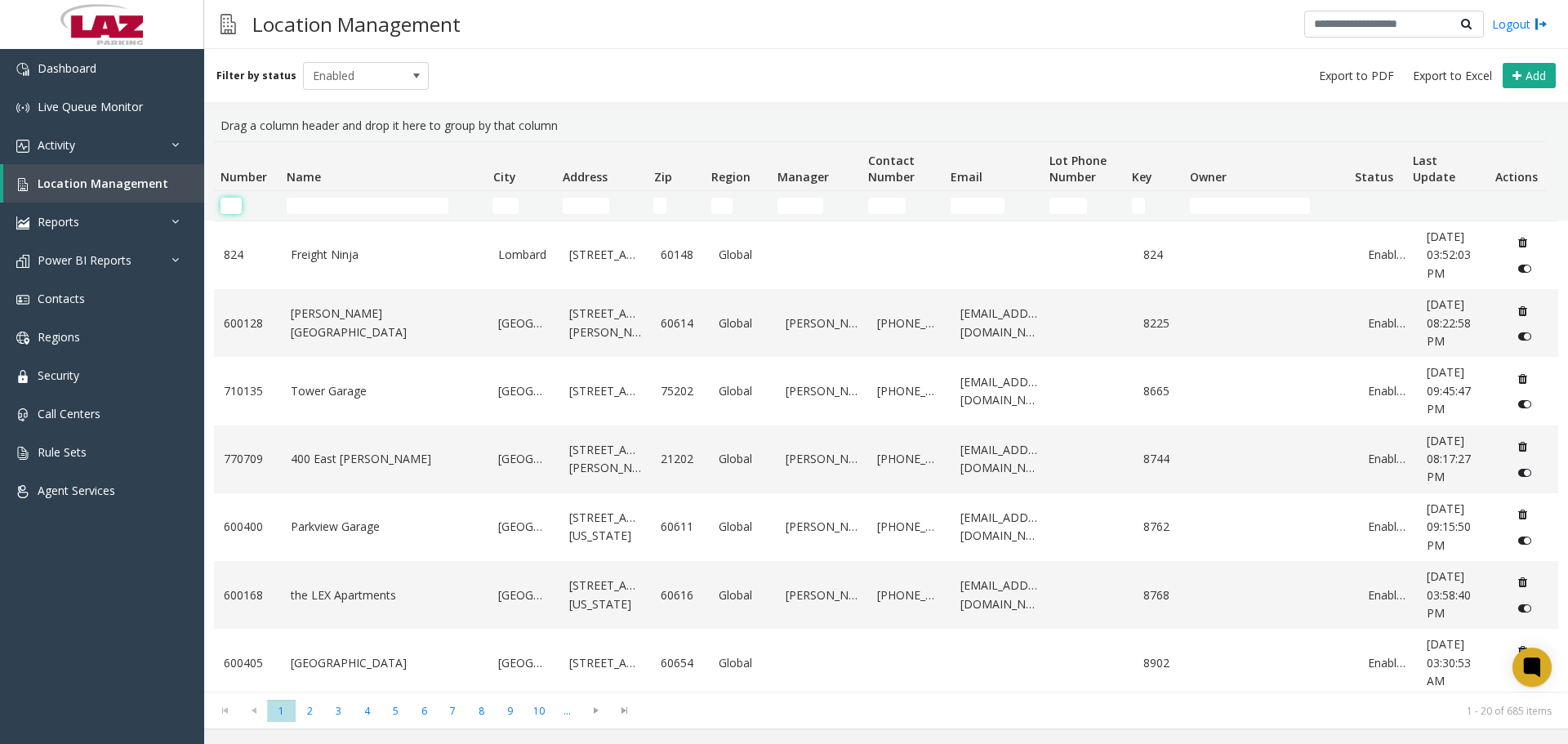
click at [240, 202] on input "Number Filter" at bounding box center [231, 206] width 21 height 16
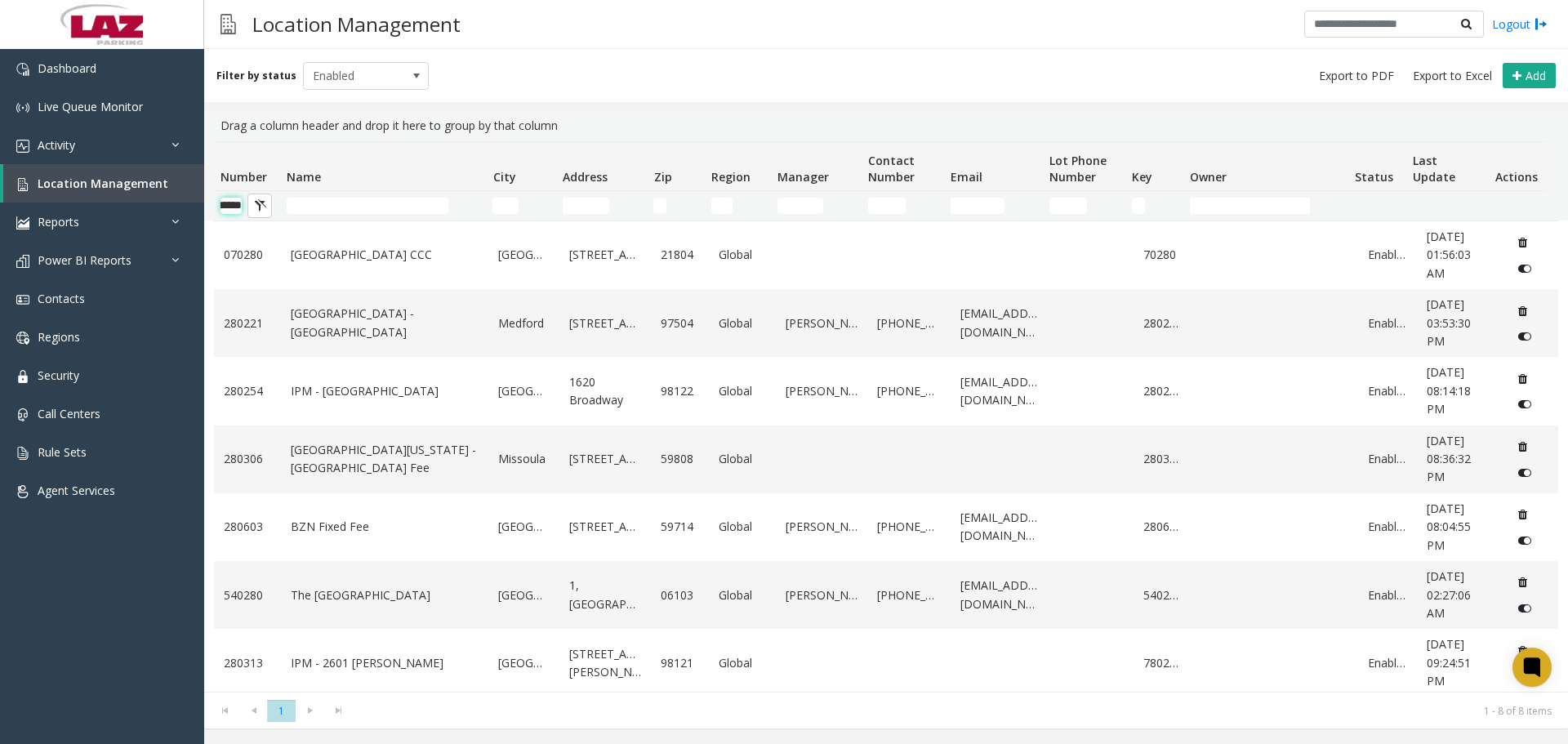
scroll to position [0, 27]
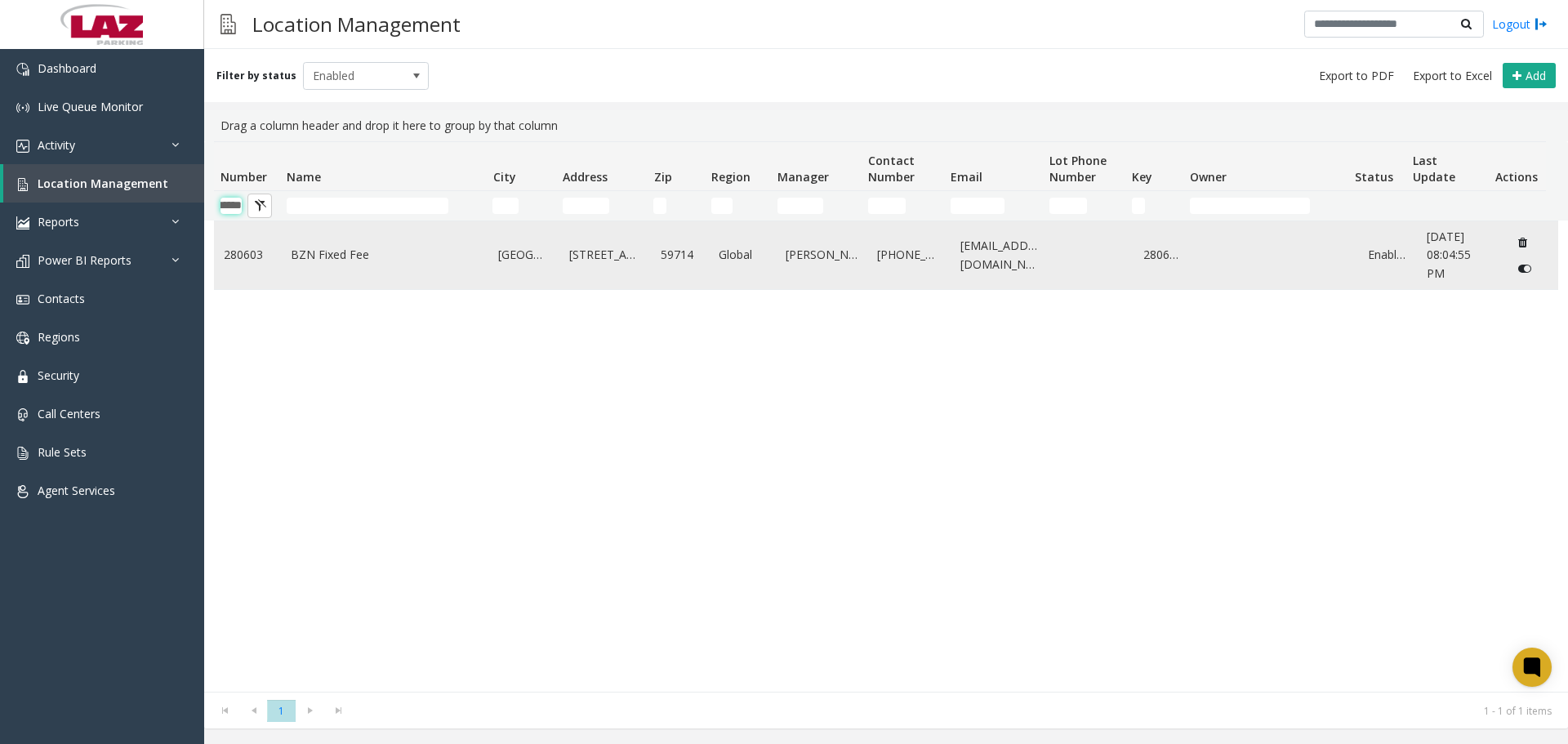
type input "******"
click at [343, 263] on link "BZN Fixed Fee" at bounding box center [384, 254] width 188 height 18
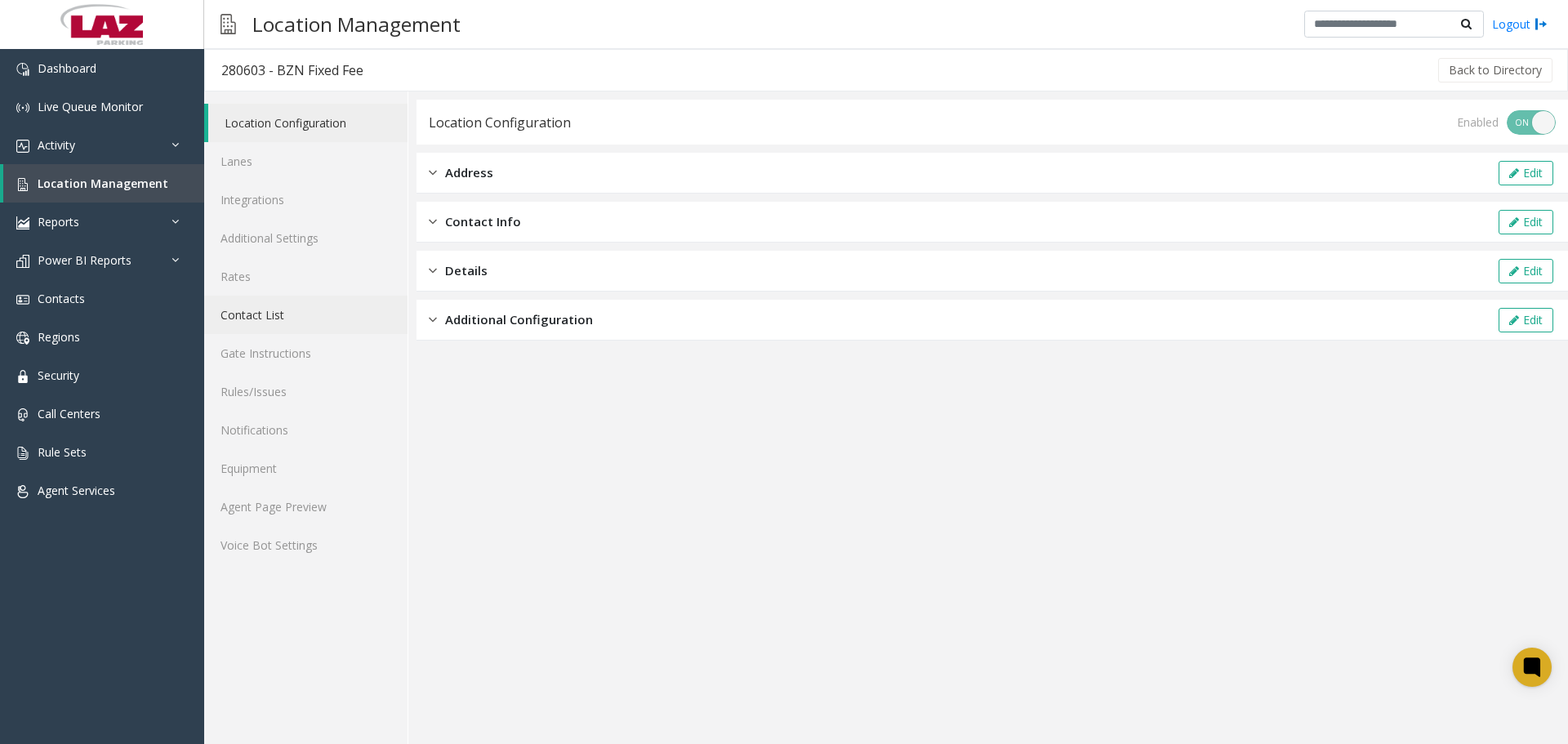
click at [267, 330] on link "Contact List" at bounding box center [306, 314] width 203 height 38
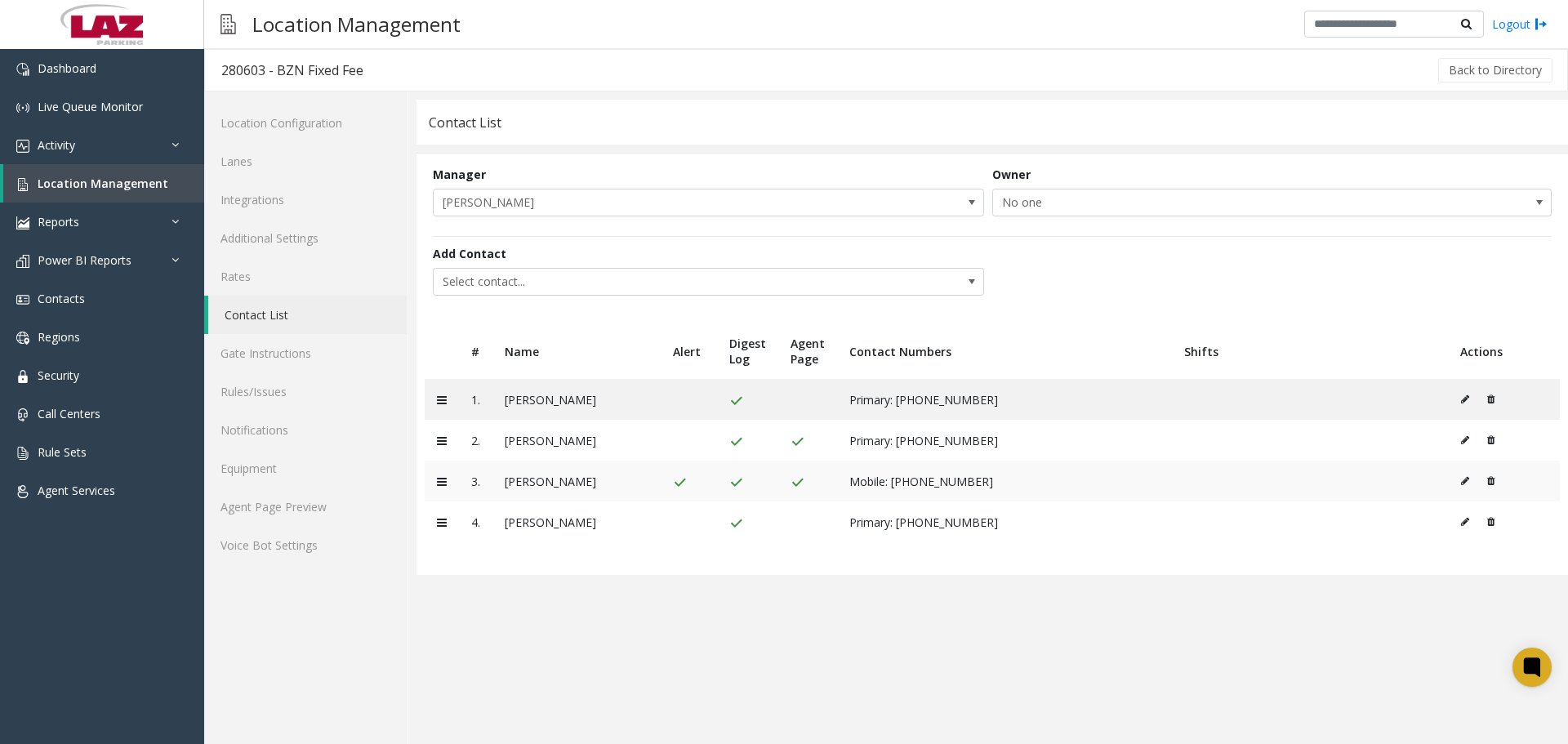
click at [1461, 480] on icon at bounding box center [1465, 481] width 8 height 10
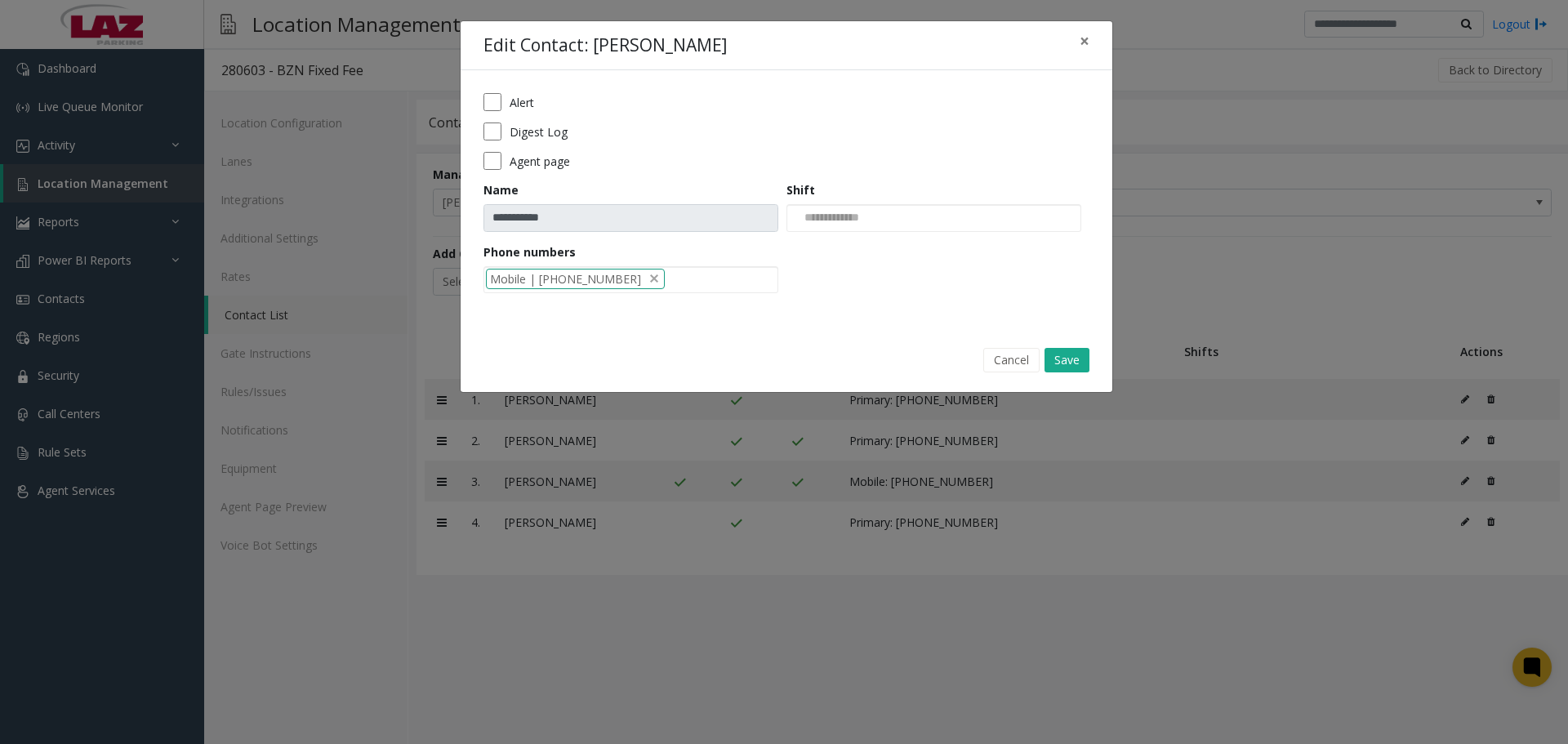
click at [486, 112] on form "**********" at bounding box center [786, 198] width 605 height 211
click at [1065, 358] on button "Save" at bounding box center [1066, 361] width 45 height 25
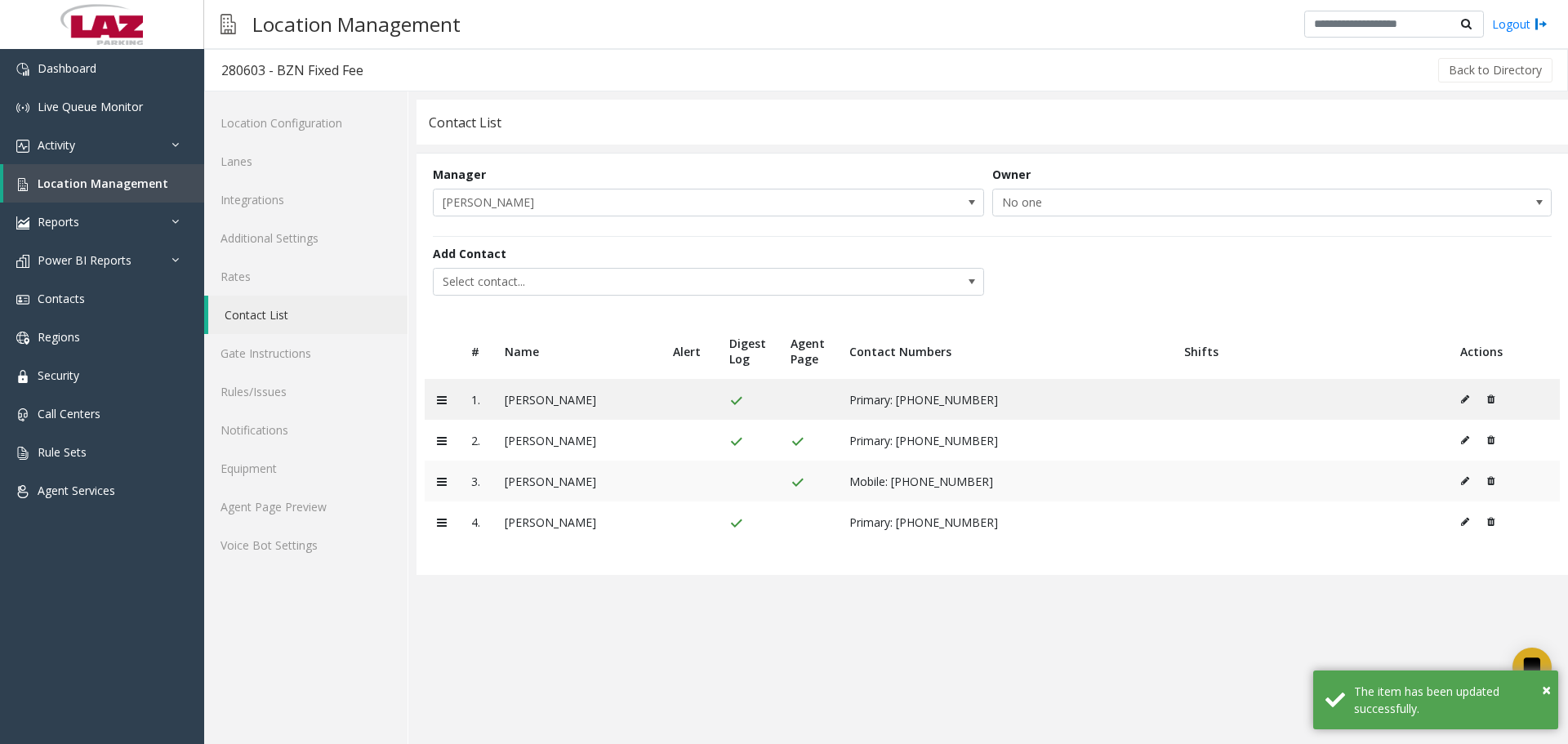
click at [1465, 485] on icon at bounding box center [1465, 481] width 8 height 10
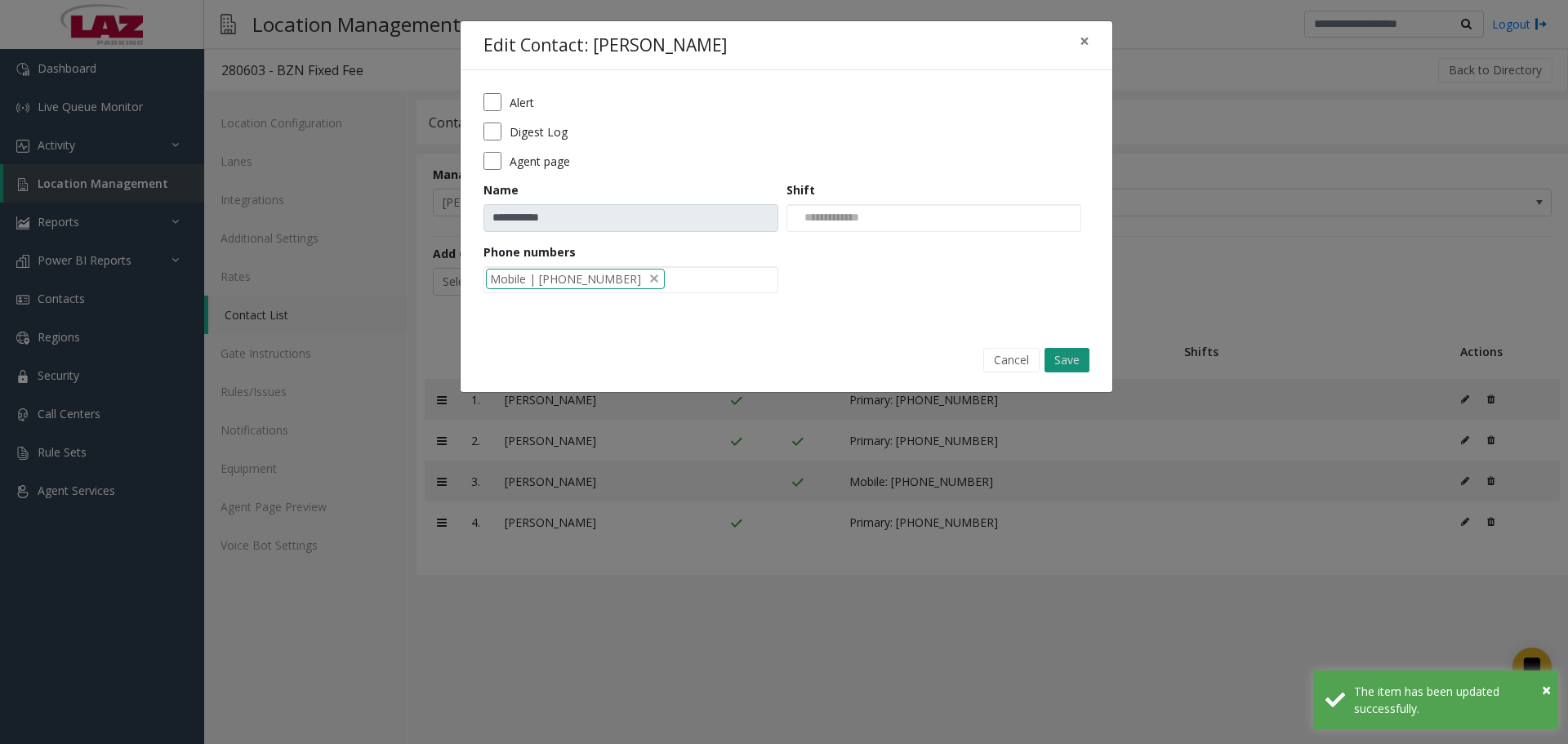
click at [1084, 348] on button "Save" at bounding box center [1066, 361] width 45 height 25
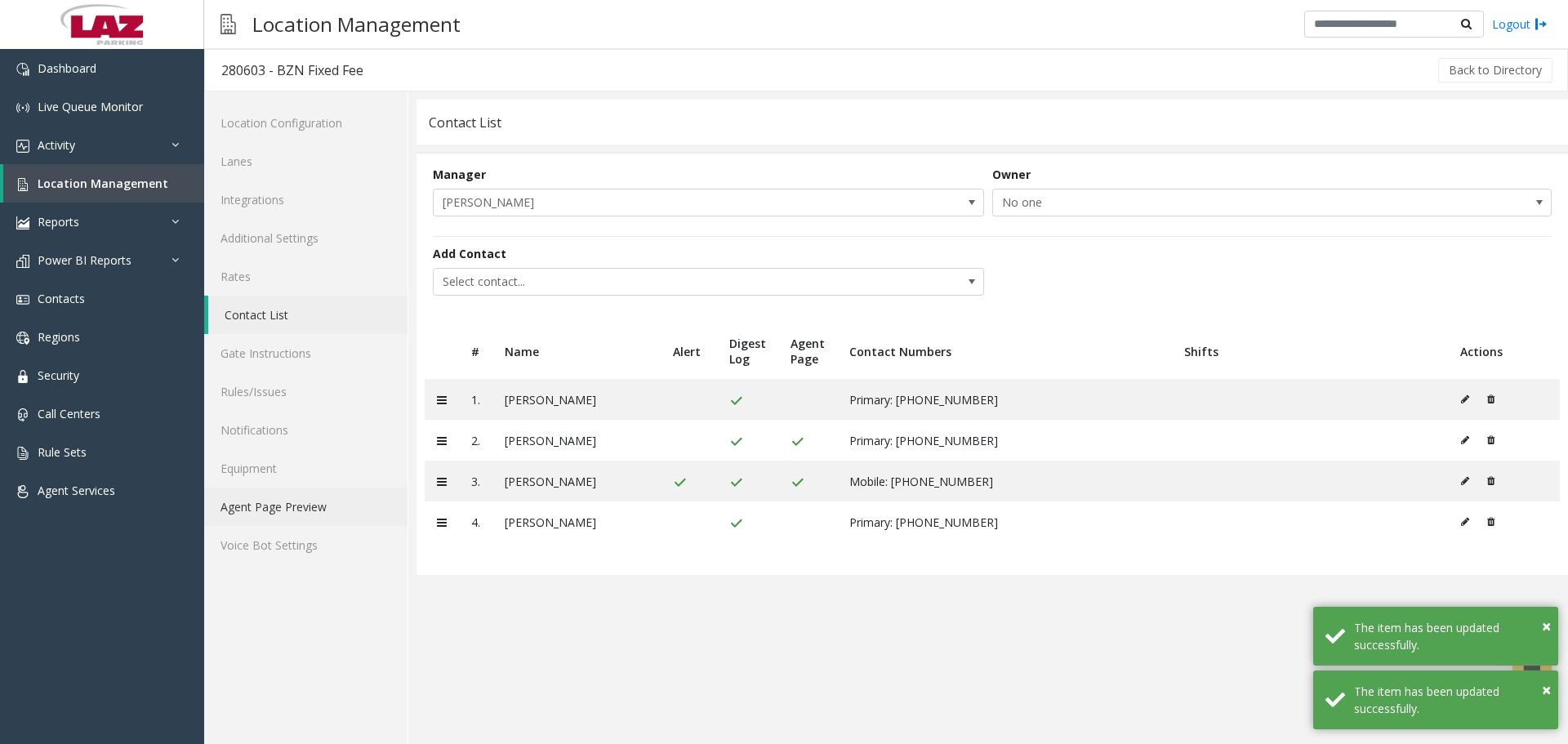
drag, startPoint x: 253, startPoint y: 505, endPoint x: 273, endPoint y: 502, distance: 20.2
click at [253, 505] on link "Agent Page Preview" at bounding box center [306, 505] width 203 height 38
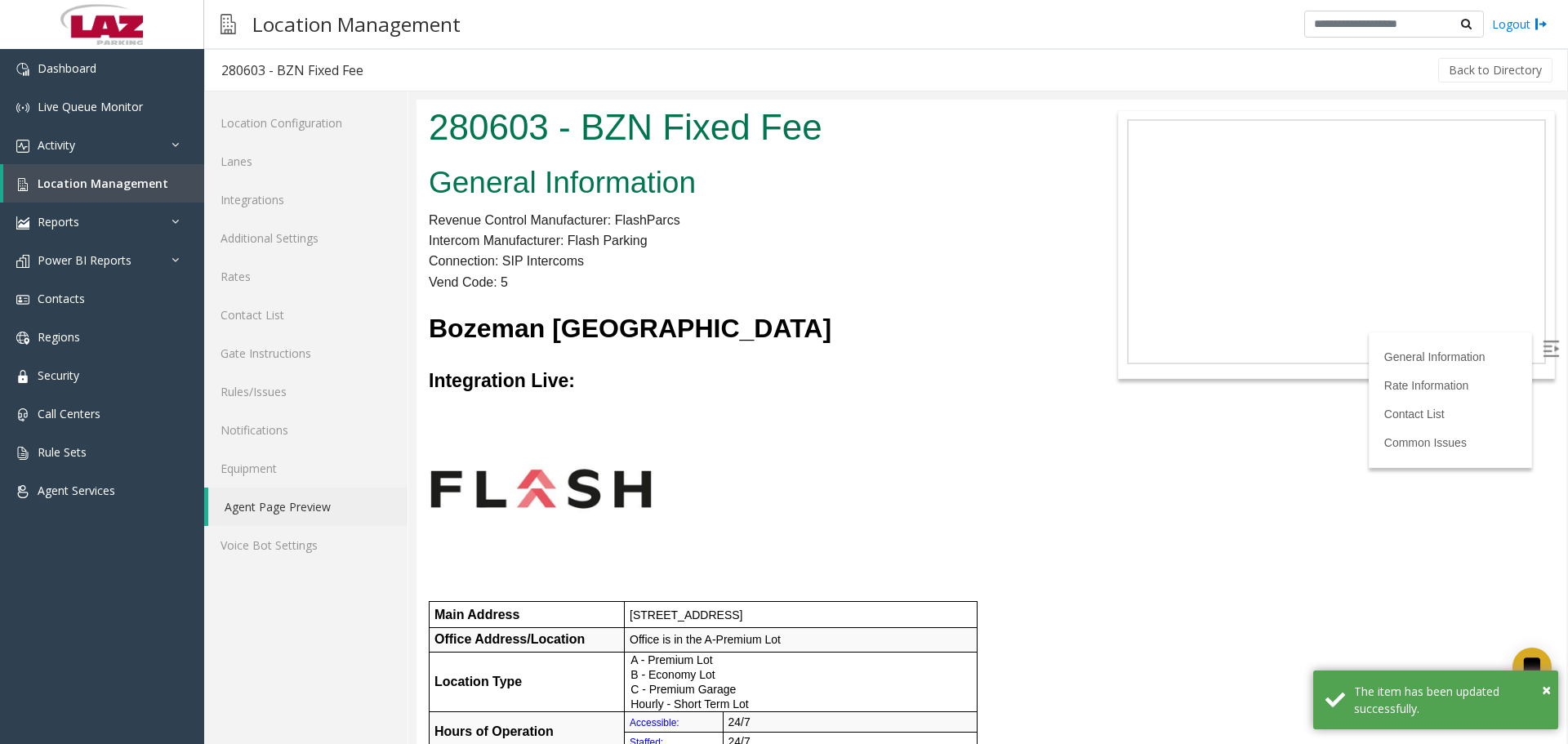
click at [231, 70] on div "280603 - BZN Fixed Fee" at bounding box center [292, 70] width 142 height 21
click at [232, 70] on div "280603 - BZN Fixed Fee" at bounding box center [292, 70] width 142 height 21
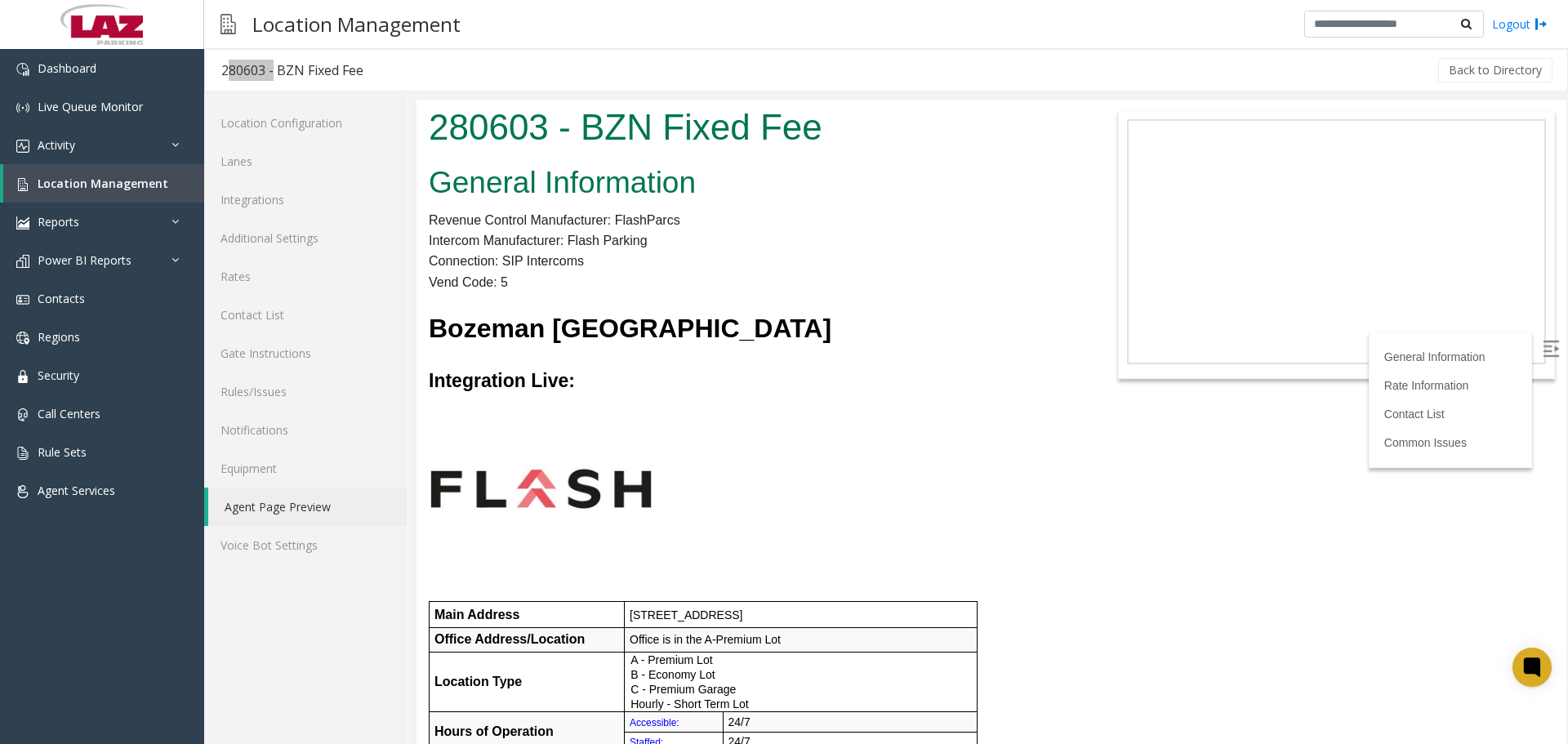
drag, startPoint x: 961, startPoint y: 327, endPoint x: 429, endPoint y: 323, distance: 532.0
click at [429, 323] on p "Bozeman [GEOGRAPHIC_DATA]" at bounding box center [751, 329] width 646 height 30
copy font "Bozeman [GEOGRAPHIC_DATA]"
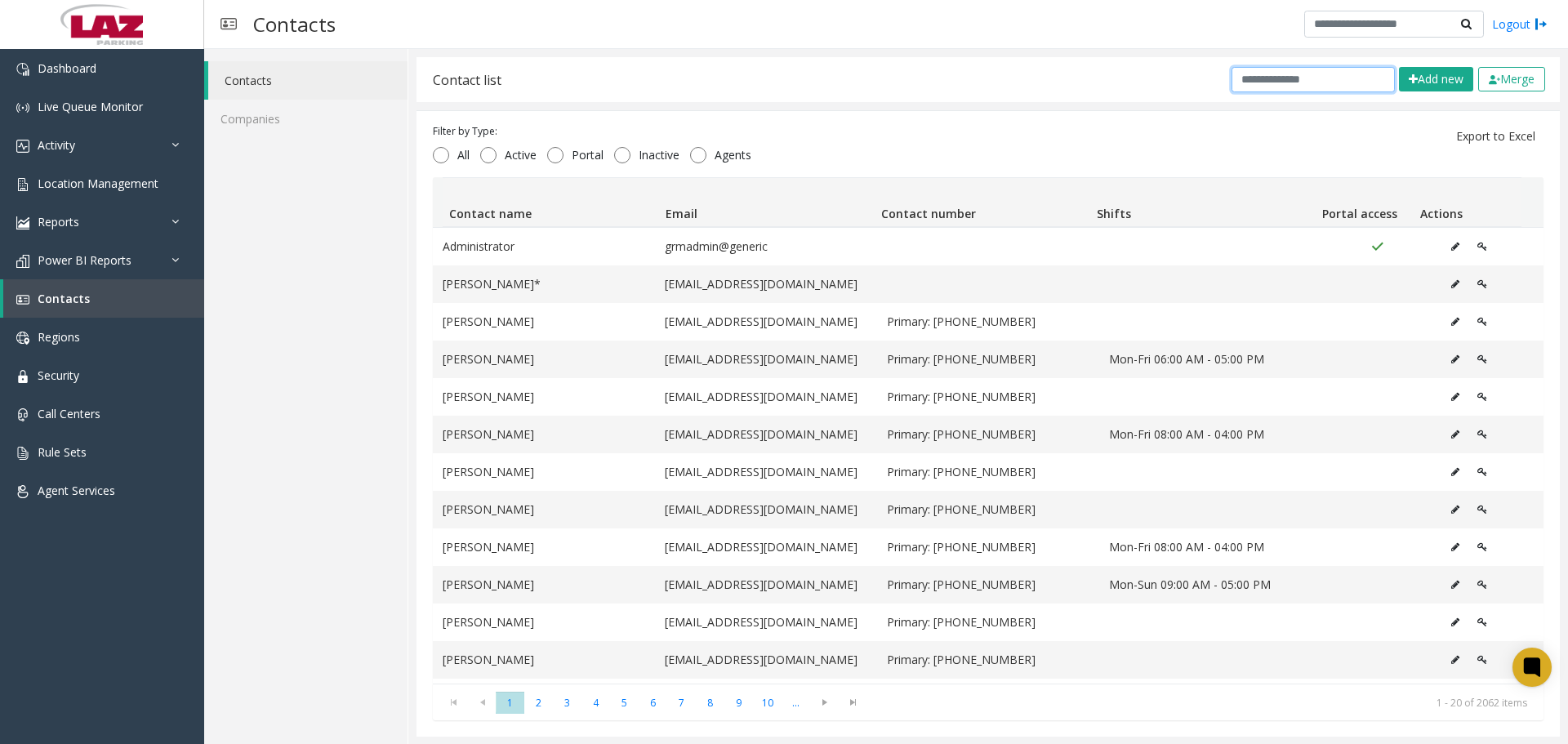
click at [1267, 78] on input "text" at bounding box center [1313, 80] width 164 height 26
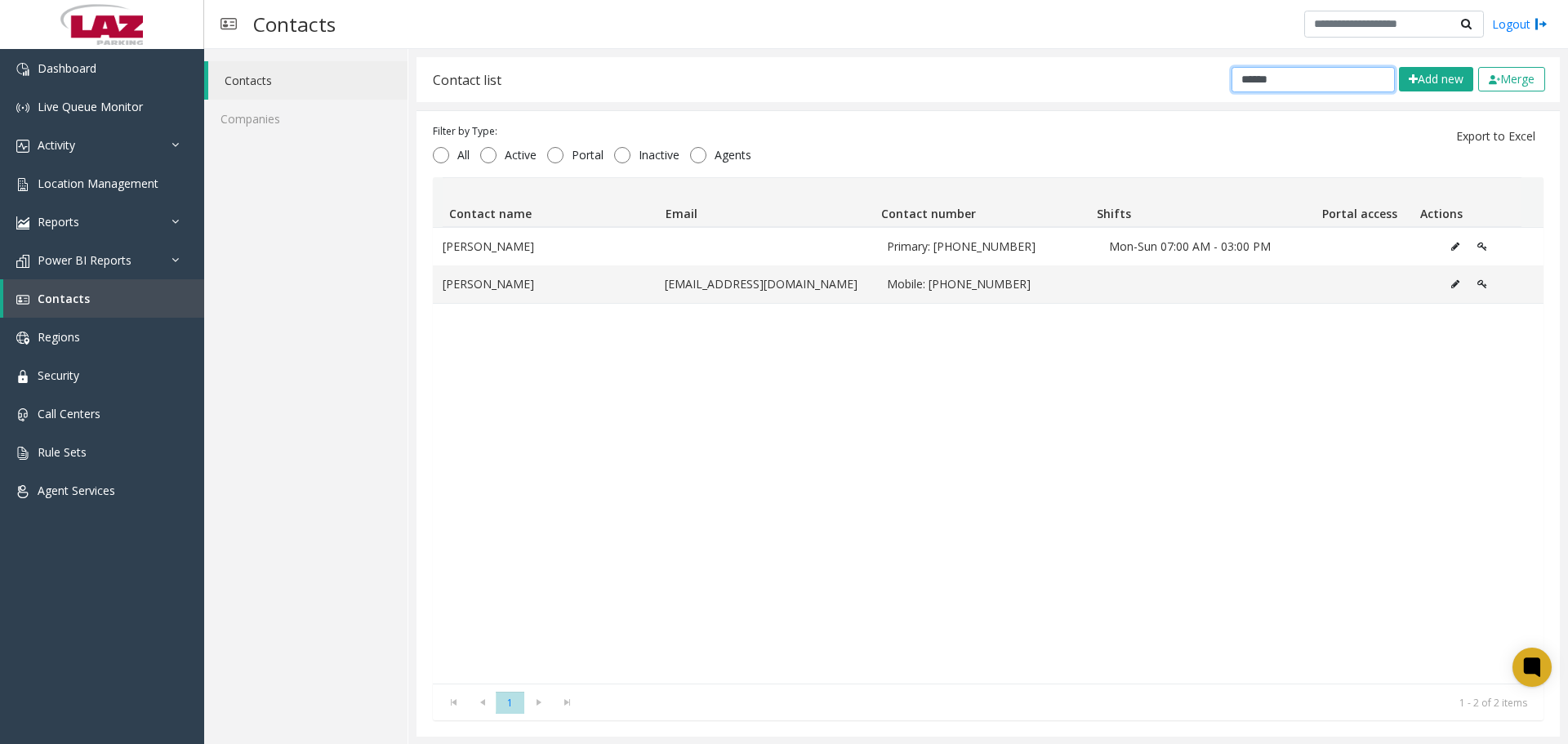
type input "******"
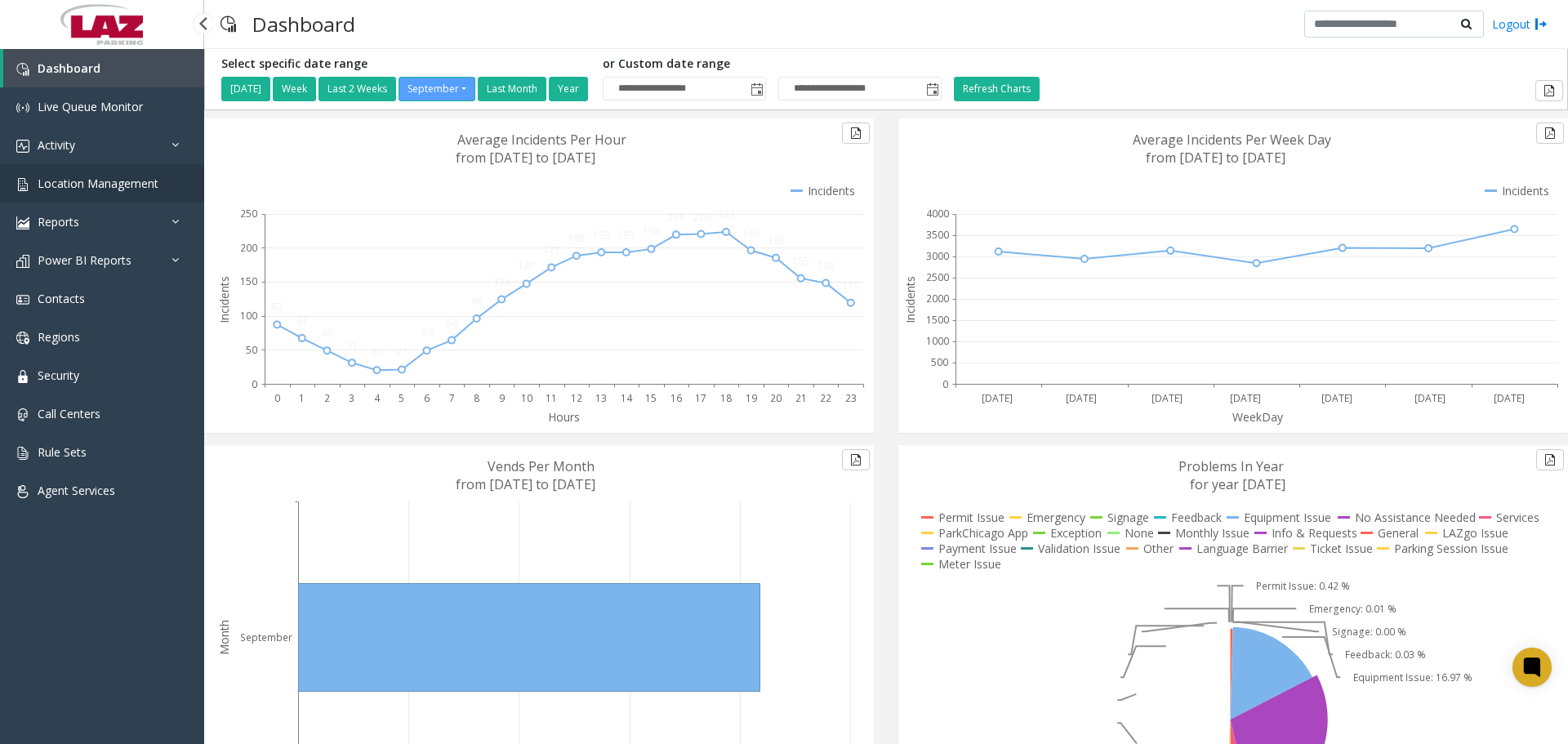
click at [107, 187] on span "Location Management" at bounding box center [97, 184] width 121 height 16
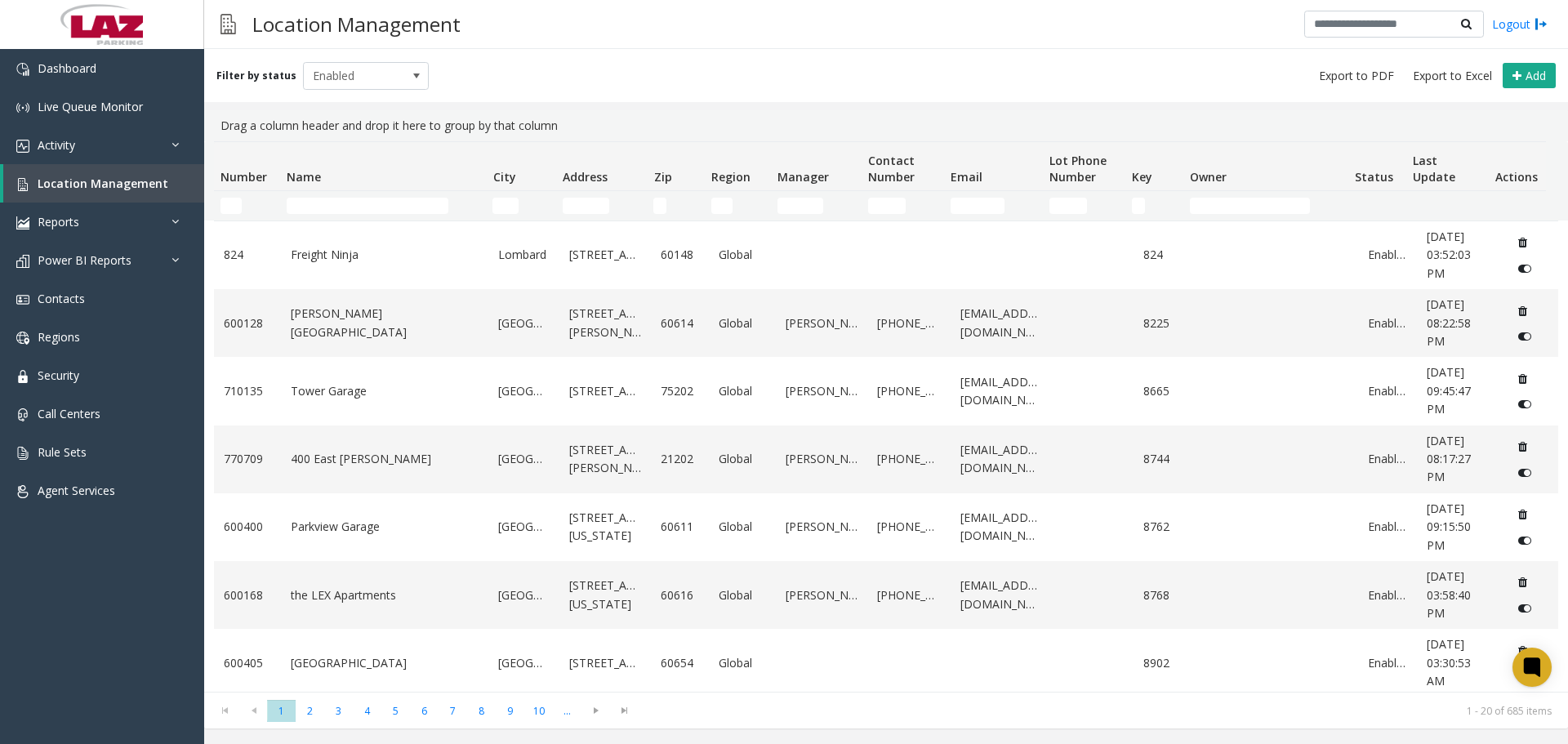
click at [237, 194] on td "Number Filter" at bounding box center [247, 205] width 66 height 29
click at [230, 209] on input "Number Filter" at bounding box center [231, 206] width 21 height 16
paste input "******"
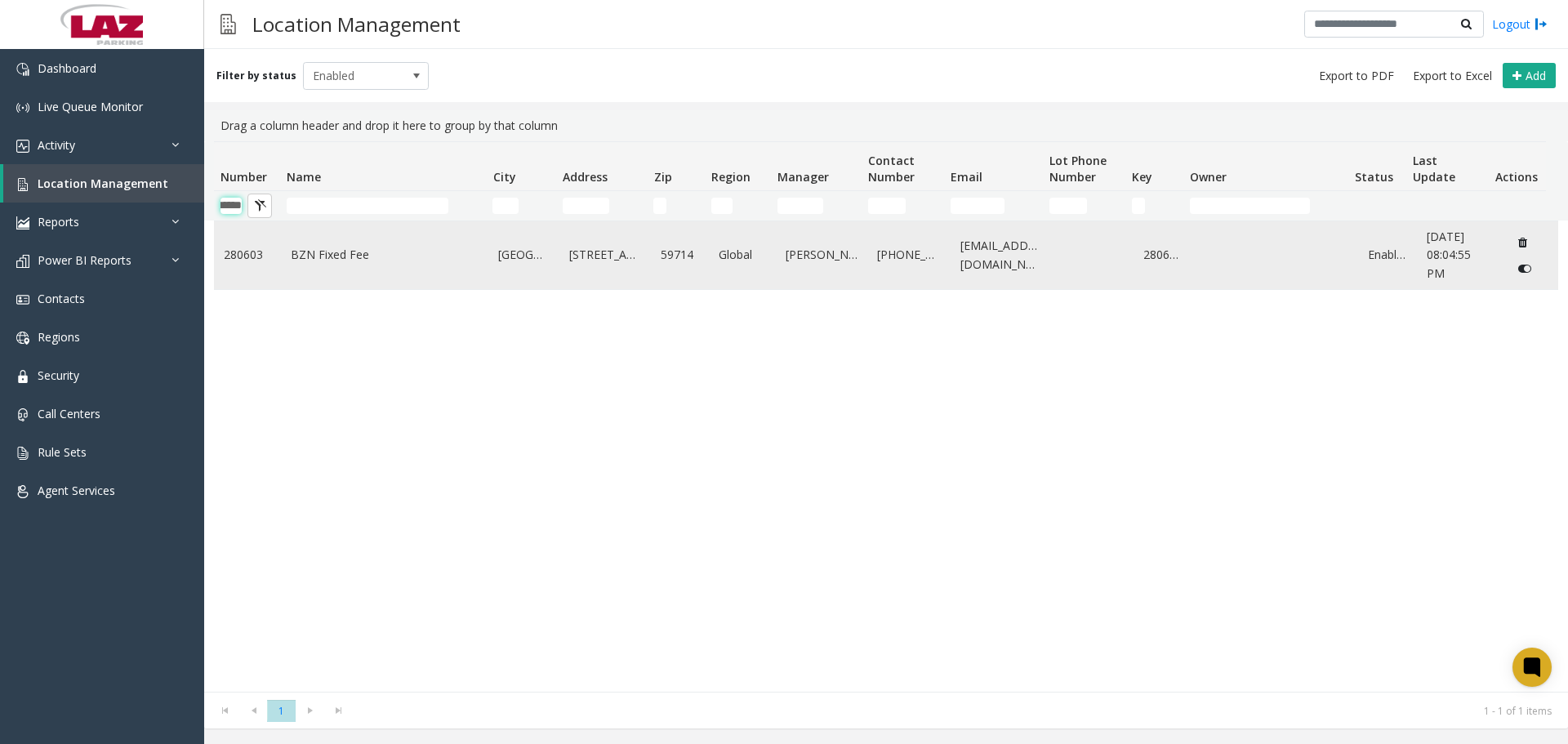
type input "******"
click at [316, 268] on td "BZN Fixed Fee" at bounding box center [385, 254] width 209 height 68
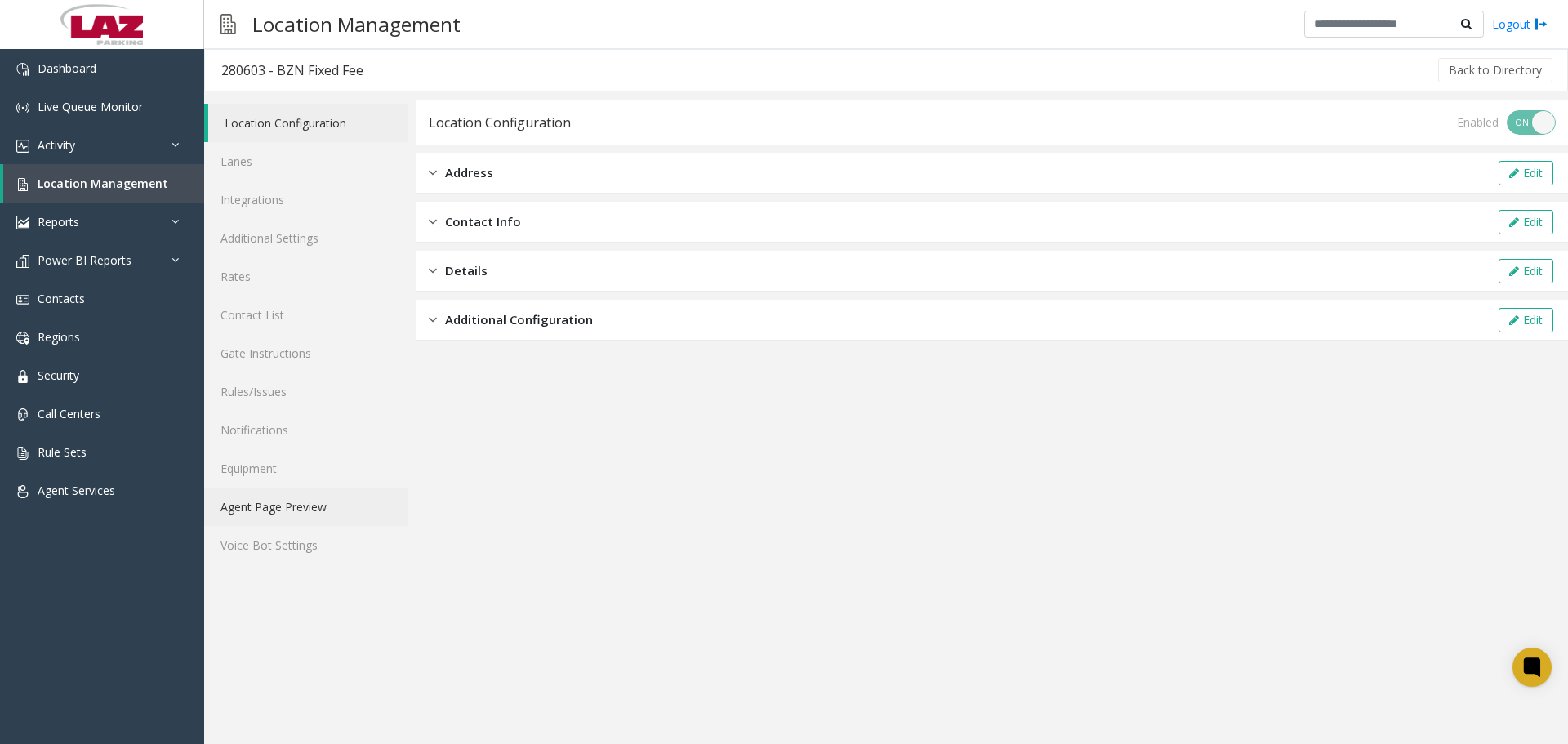
click at [327, 501] on link "Agent Page Preview" at bounding box center [306, 505] width 203 height 38
